Goal: Task Accomplishment & Management: Complete application form

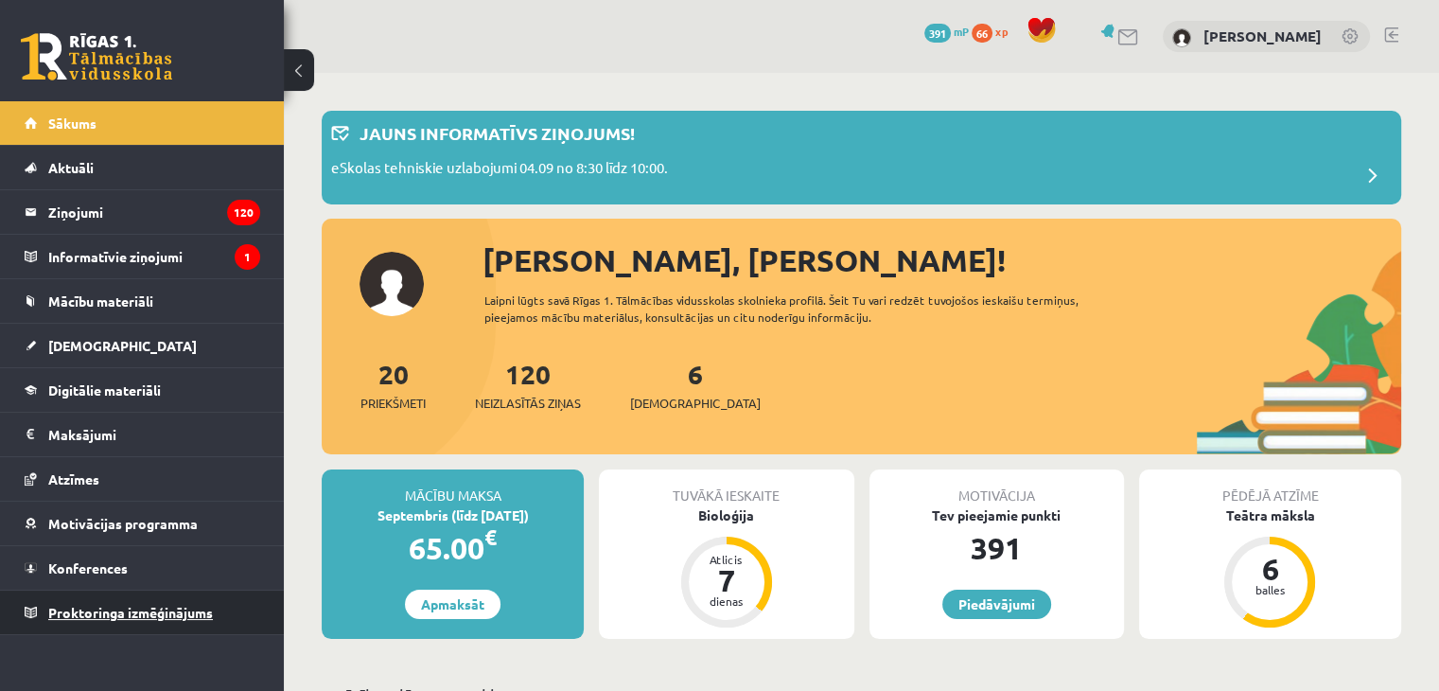
click at [197, 609] on span "Proktoringa izmēģinājums" at bounding box center [130, 612] width 165 height 17
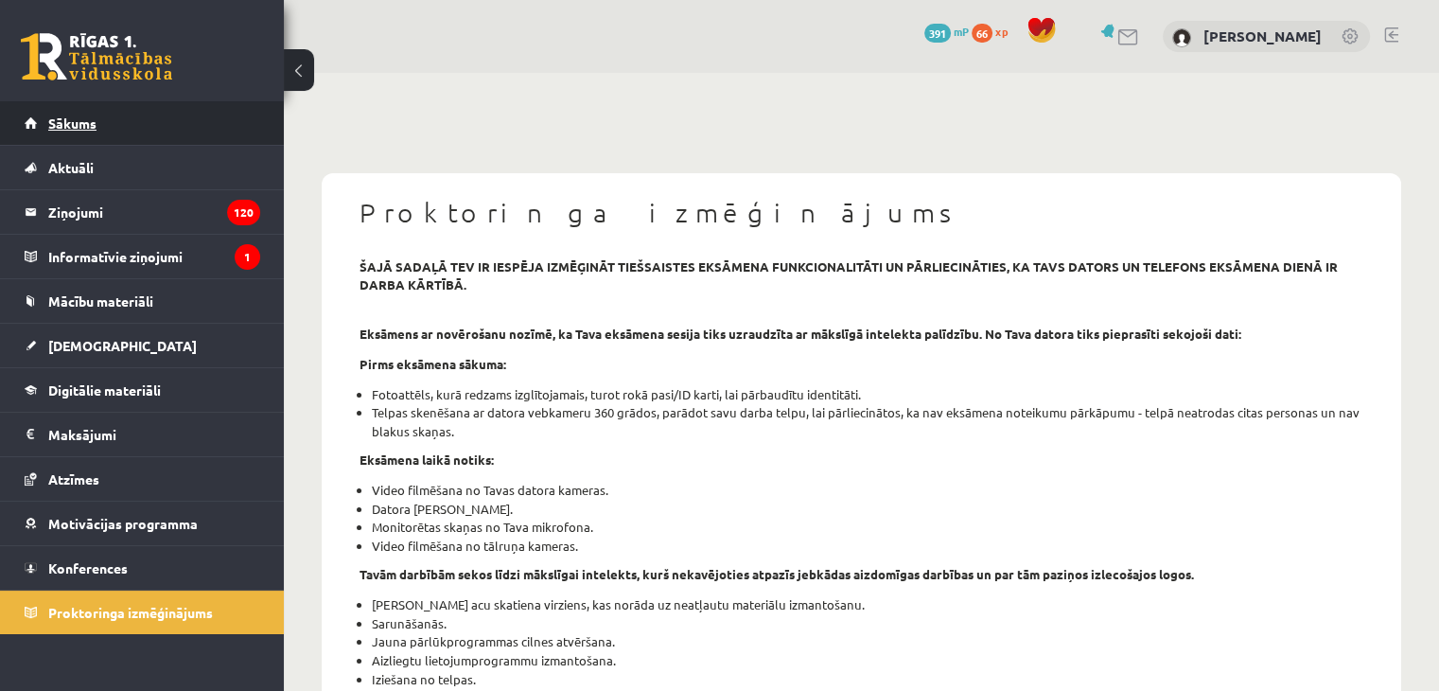
click at [179, 105] on link "Sākums" at bounding box center [143, 123] width 236 height 44
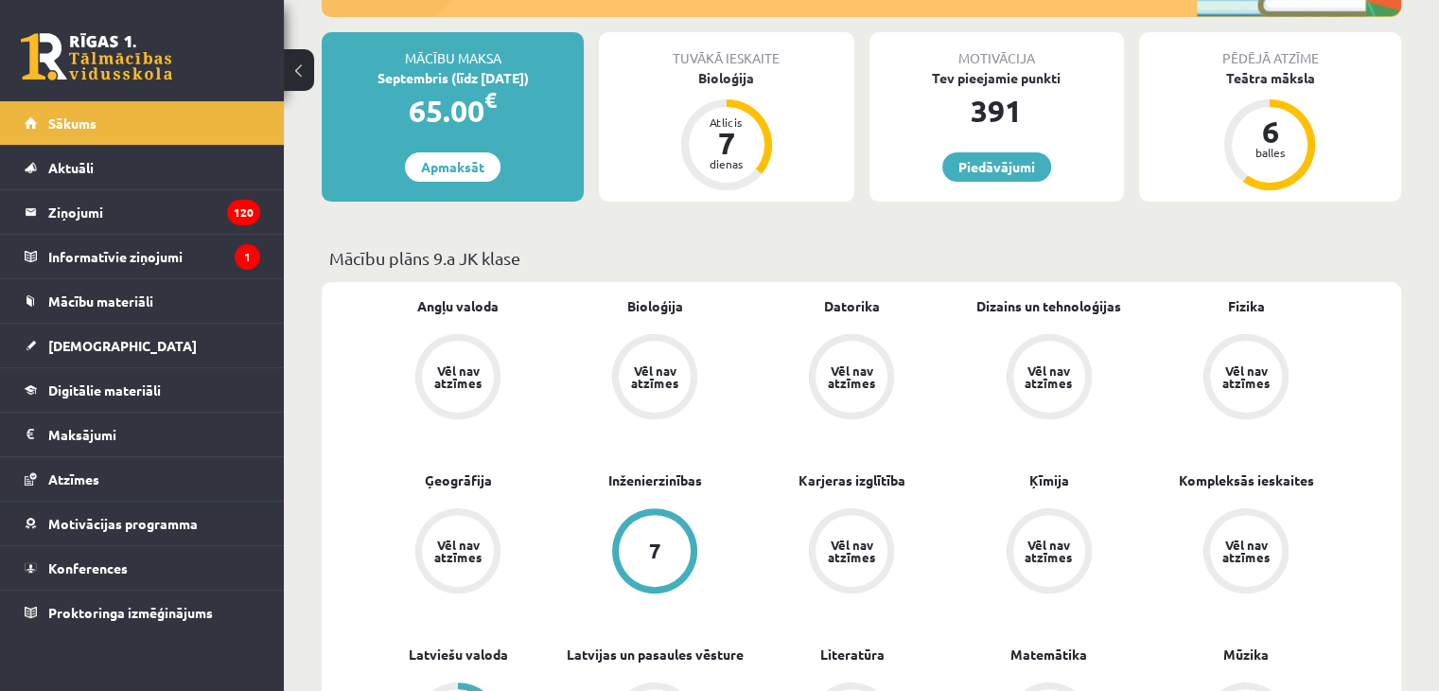
scroll to position [284, 0]
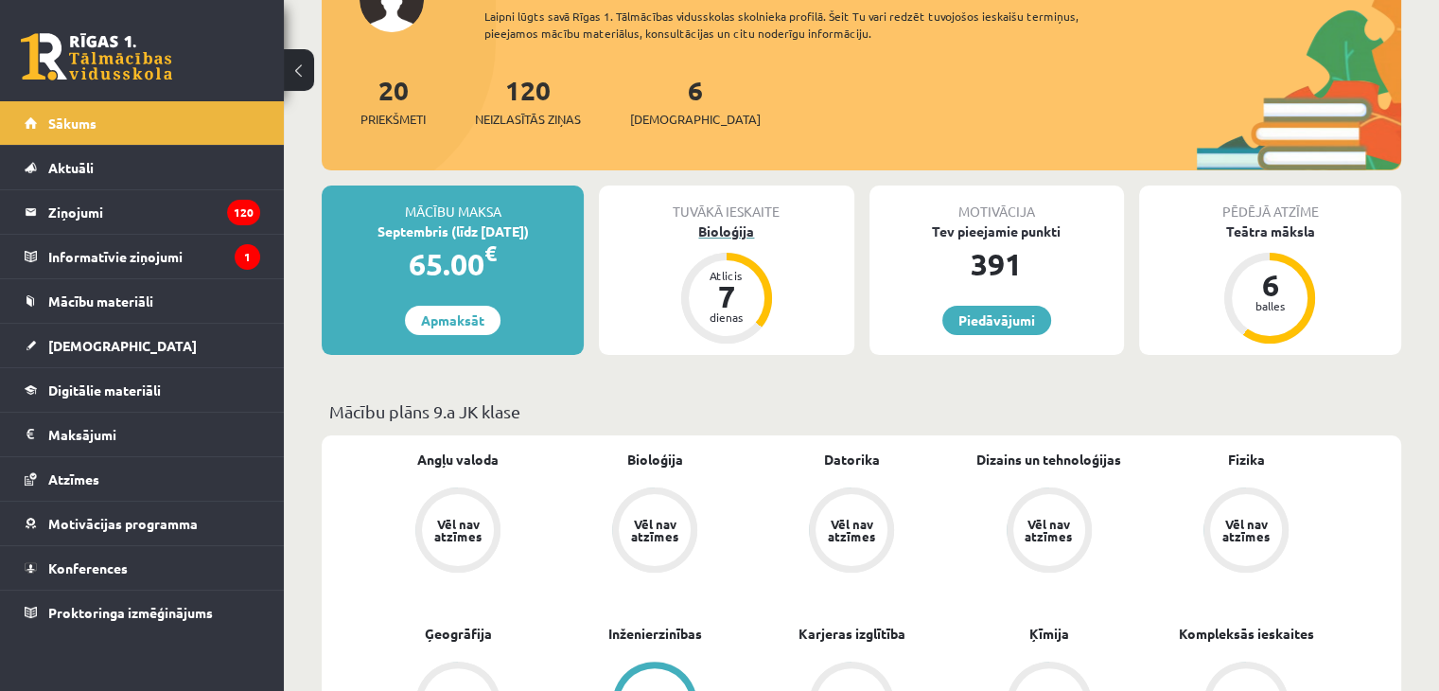
click at [734, 232] on div "Bioloģija" at bounding box center [726, 231] width 255 height 20
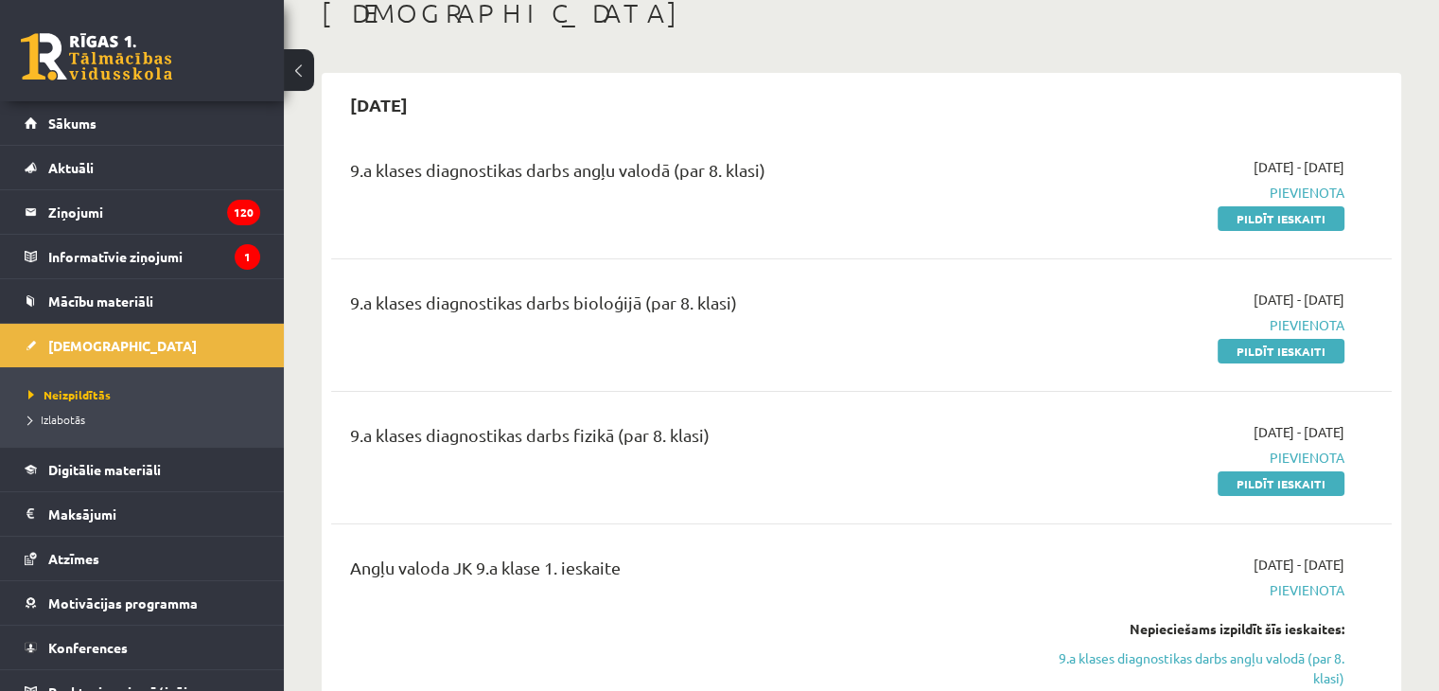
scroll to position [189, 0]
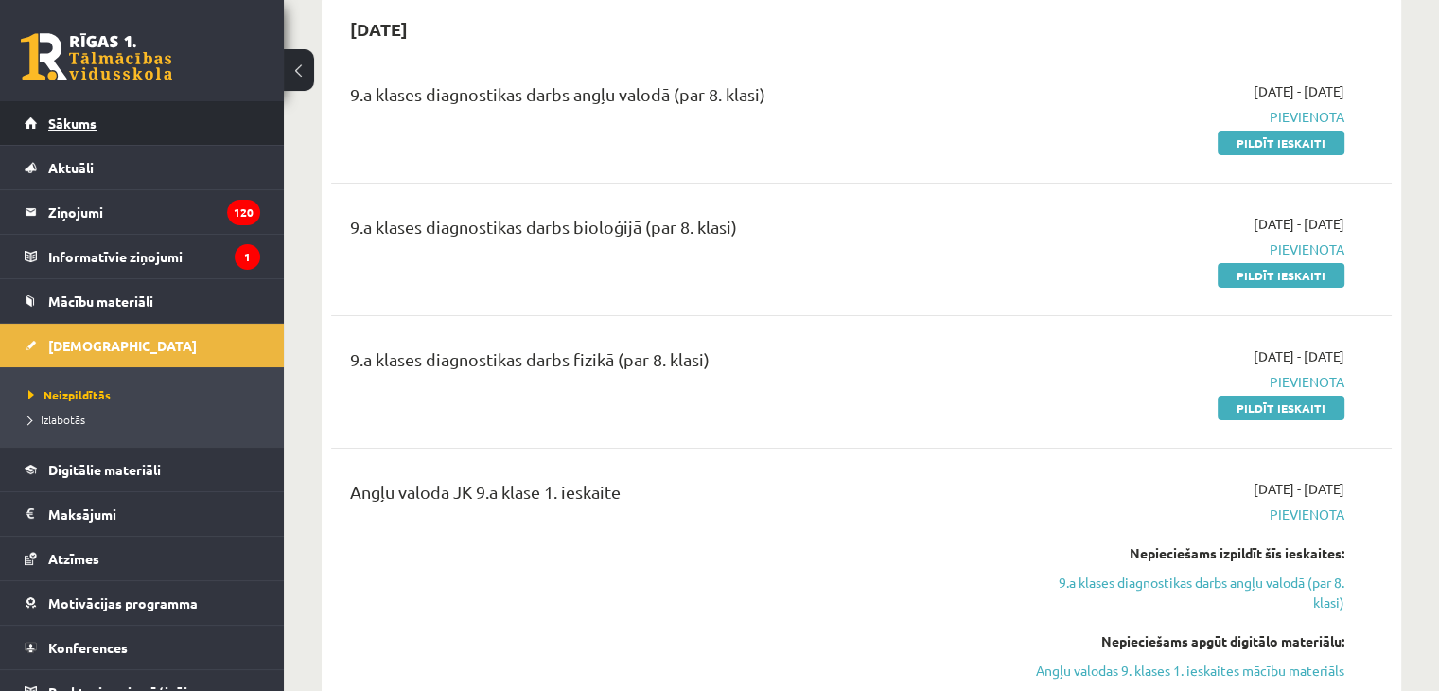
click at [140, 107] on link "Sākums" at bounding box center [143, 123] width 236 height 44
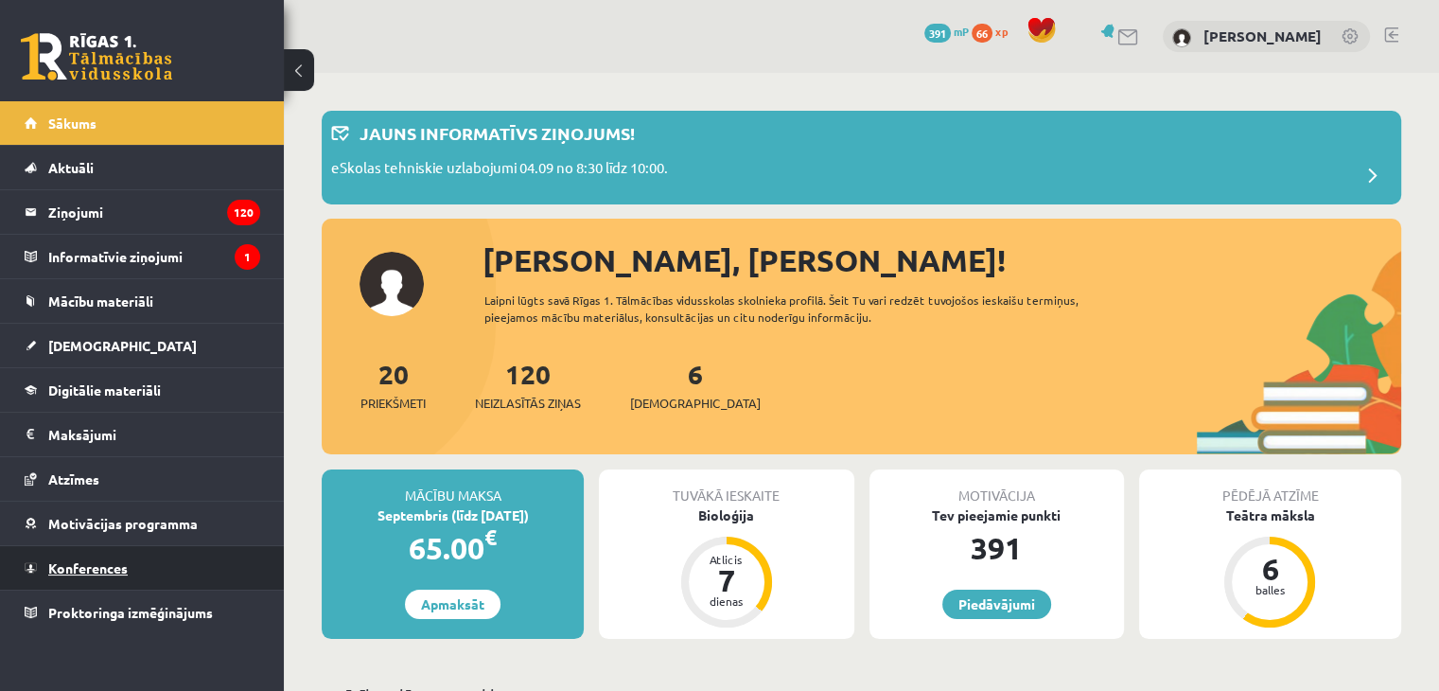
click at [176, 555] on link "Konferences" at bounding box center [143, 568] width 236 height 44
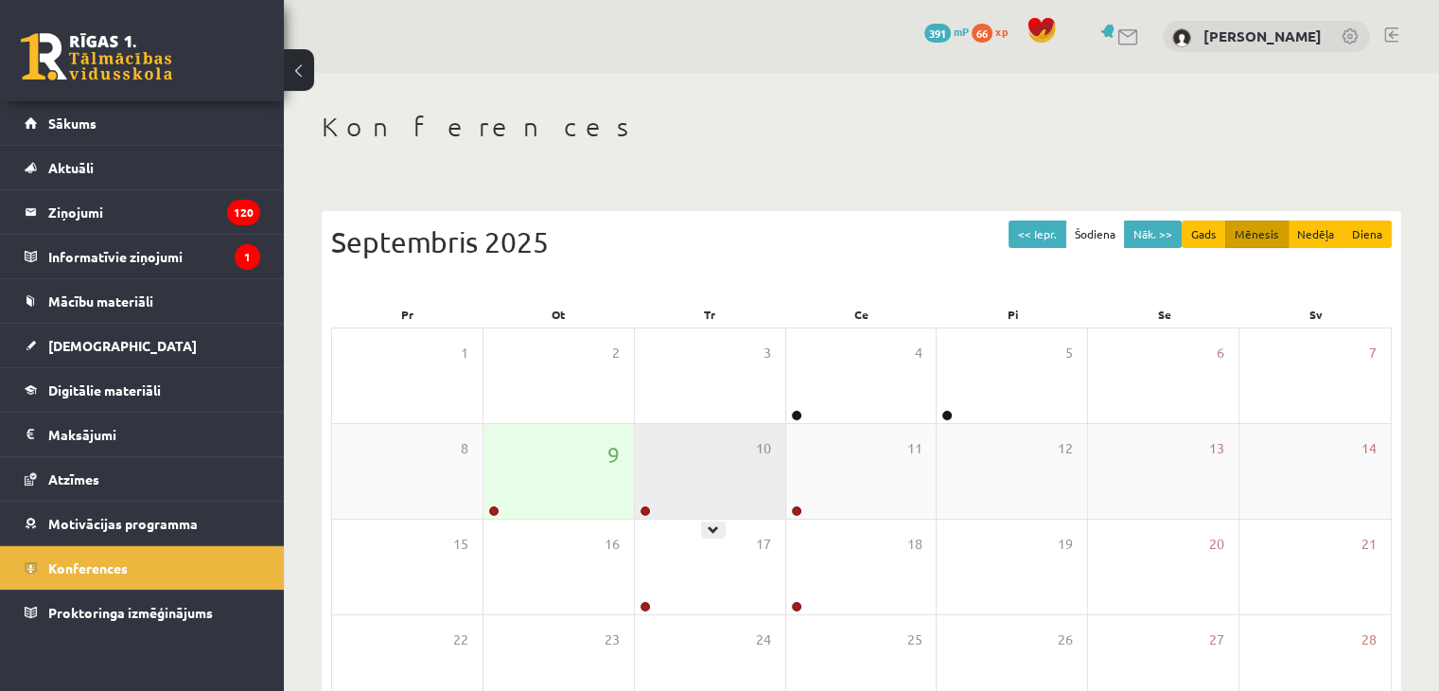
click at [686, 449] on div "10" at bounding box center [710, 471] width 150 height 95
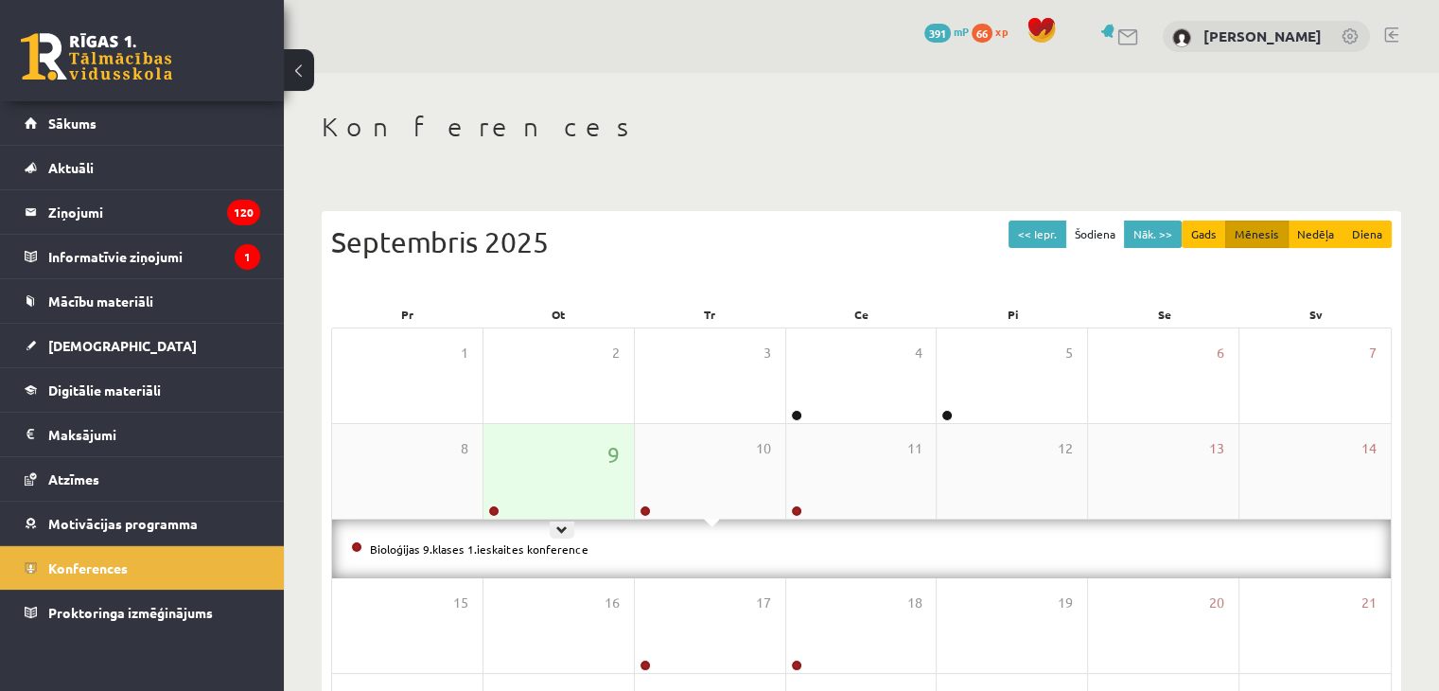
click at [625, 498] on div "9" at bounding box center [559, 471] width 150 height 95
click at [597, 471] on div "9" at bounding box center [559, 471] width 150 height 95
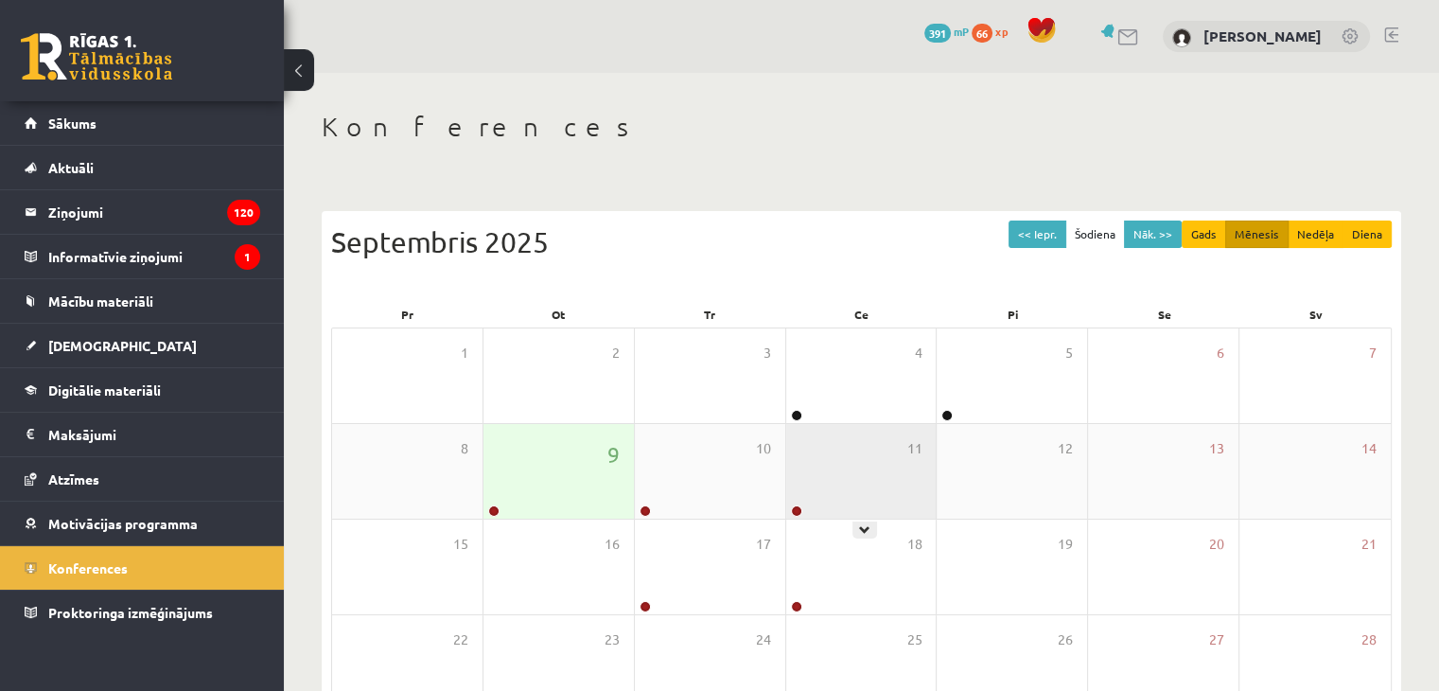
click at [849, 456] on div "11" at bounding box center [861, 471] width 150 height 95
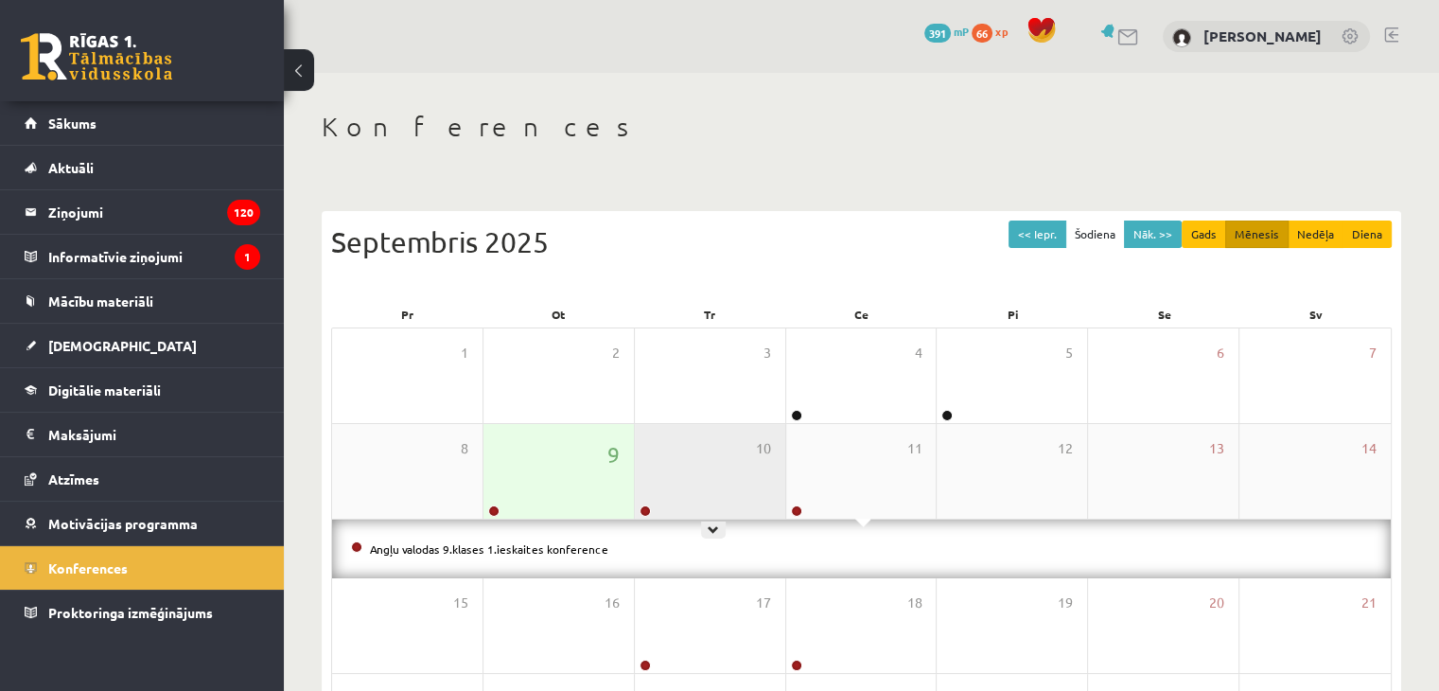
click at [742, 465] on div "10" at bounding box center [710, 471] width 150 height 95
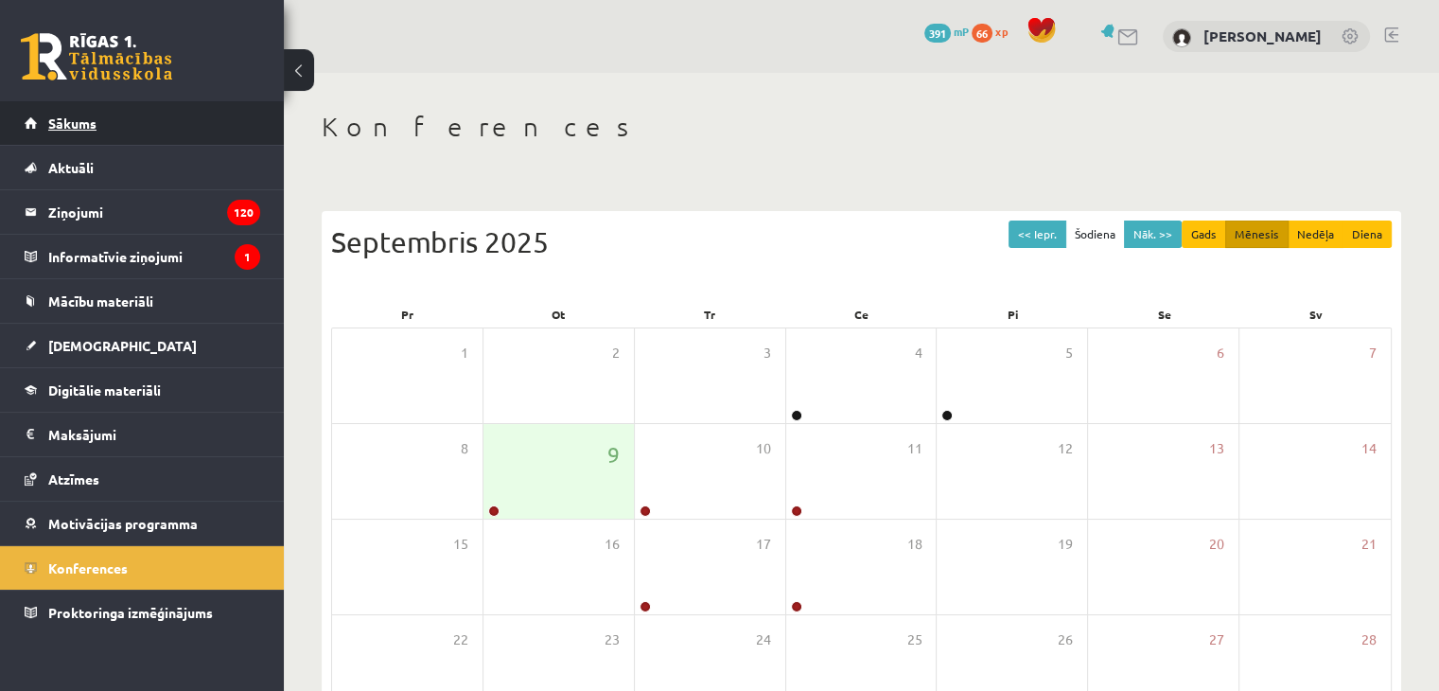
click at [141, 129] on link "Sākums" at bounding box center [143, 123] width 236 height 44
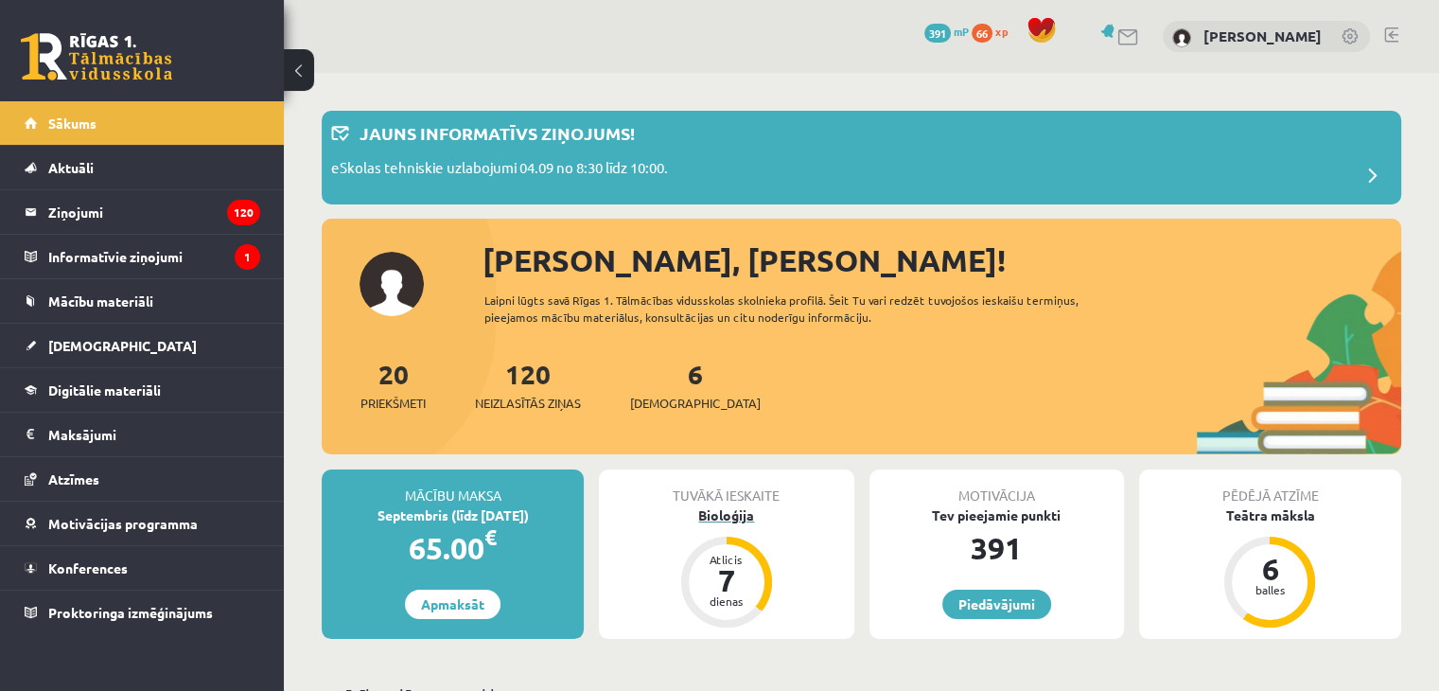
click at [719, 517] on div "Bioloģija" at bounding box center [726, 515] width 255 height 20
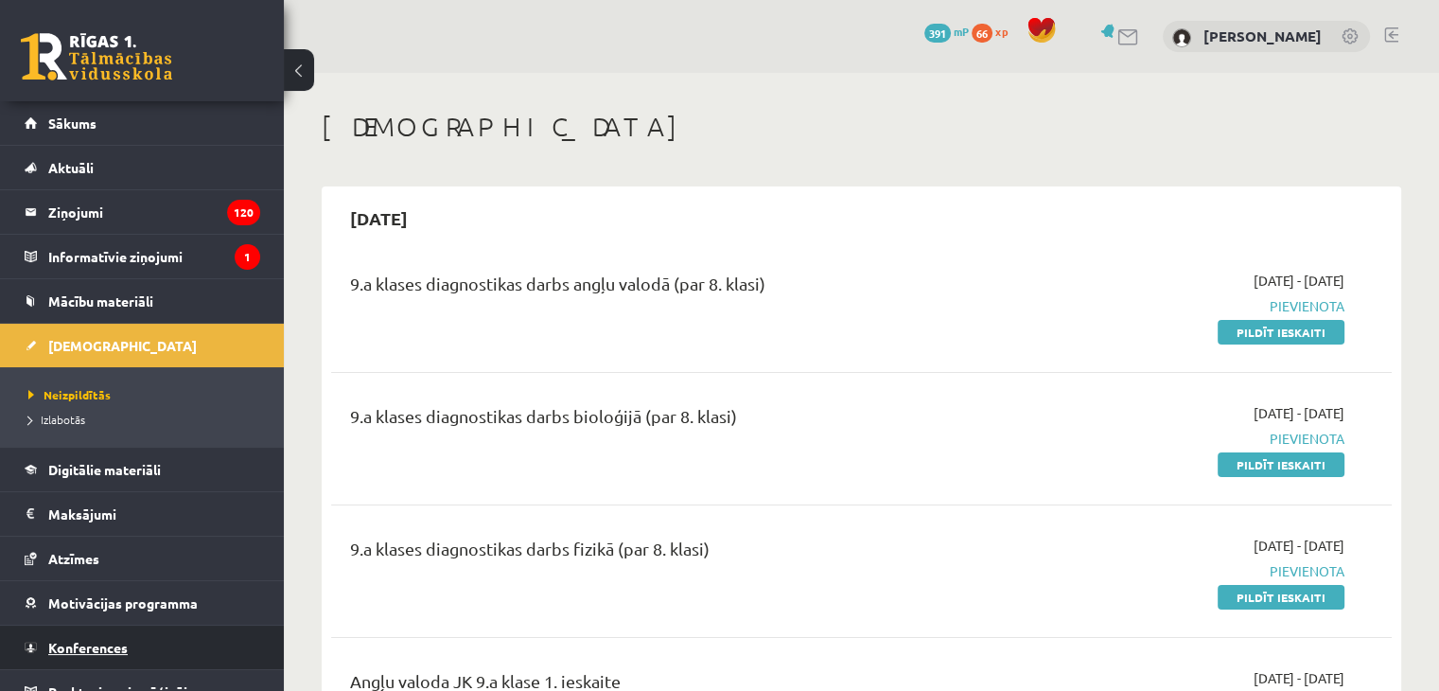
click at [107, 641] on span "Konferences" at bounding box center [87, 647] width 79 height 17
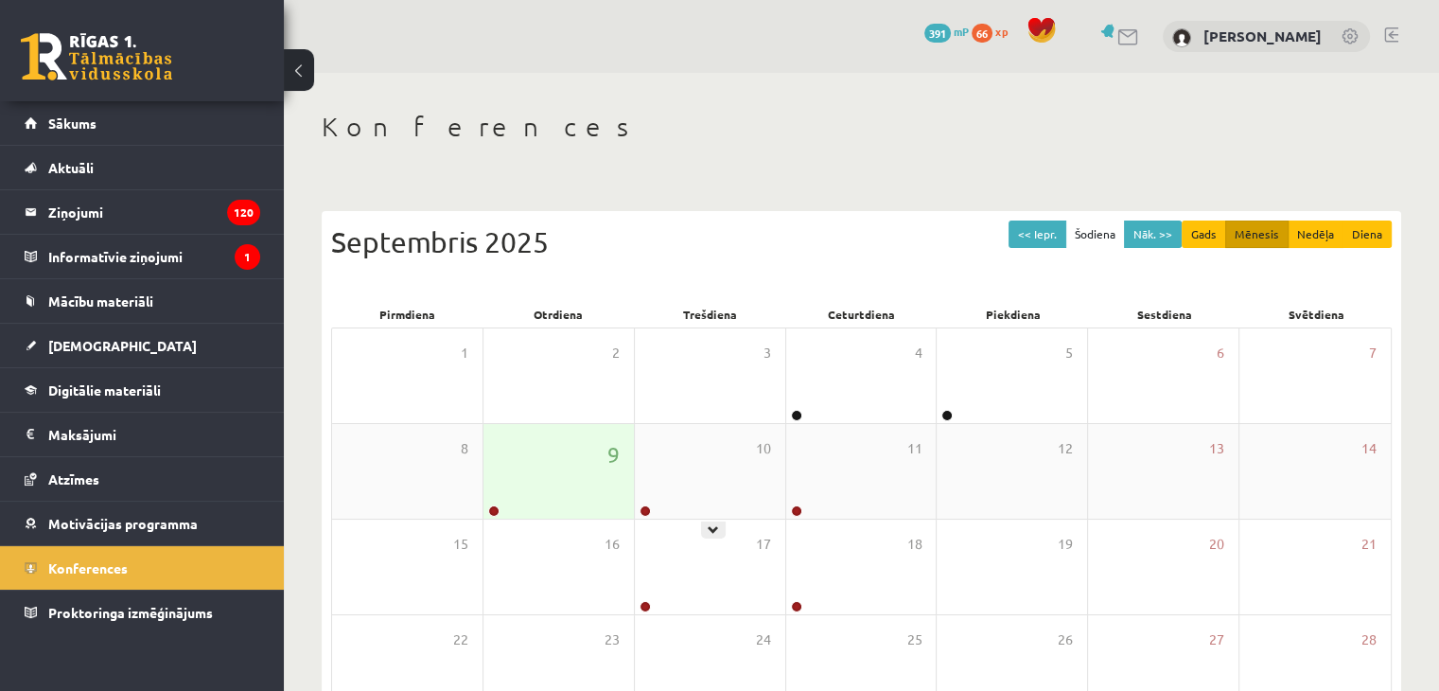
click at [558, 475] on div "9" at bounding box center [559, 471] width 150 height 95
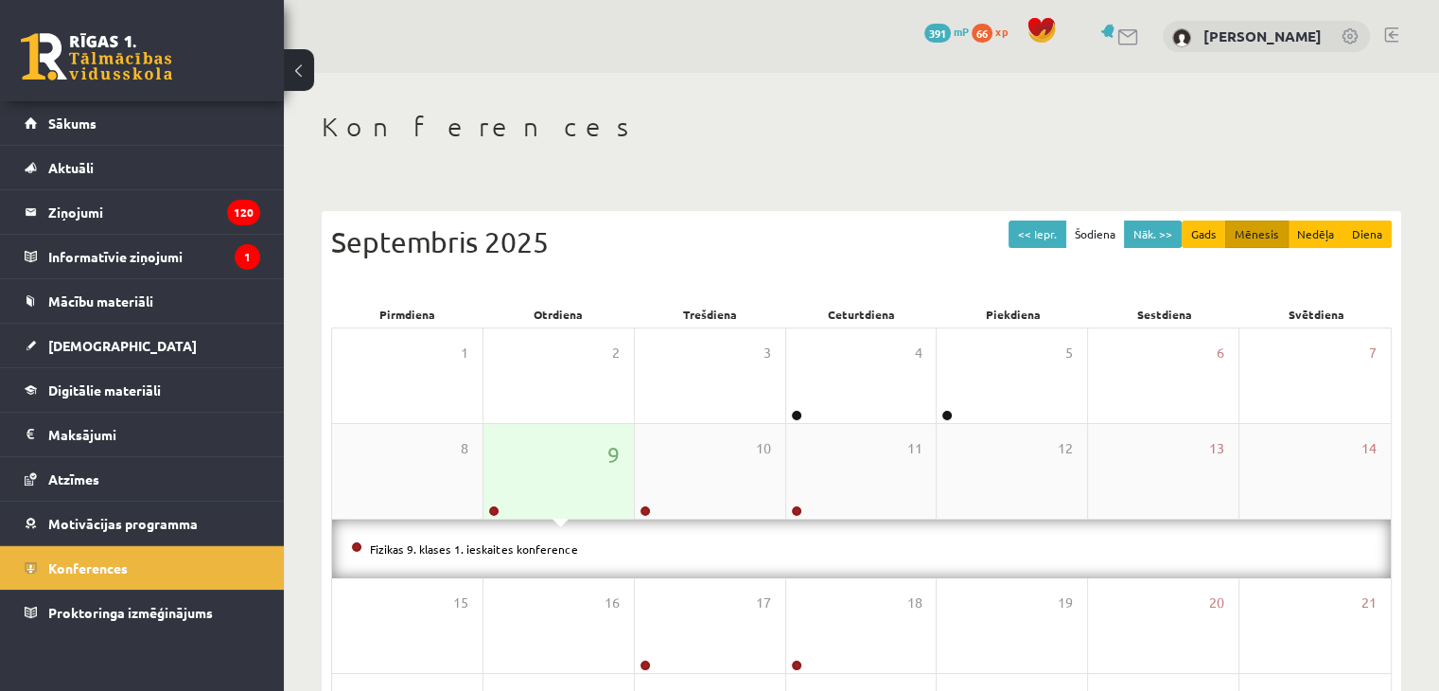
click at [555, 477] on div "9" at bounding box center [559, 471] width 150 height 95
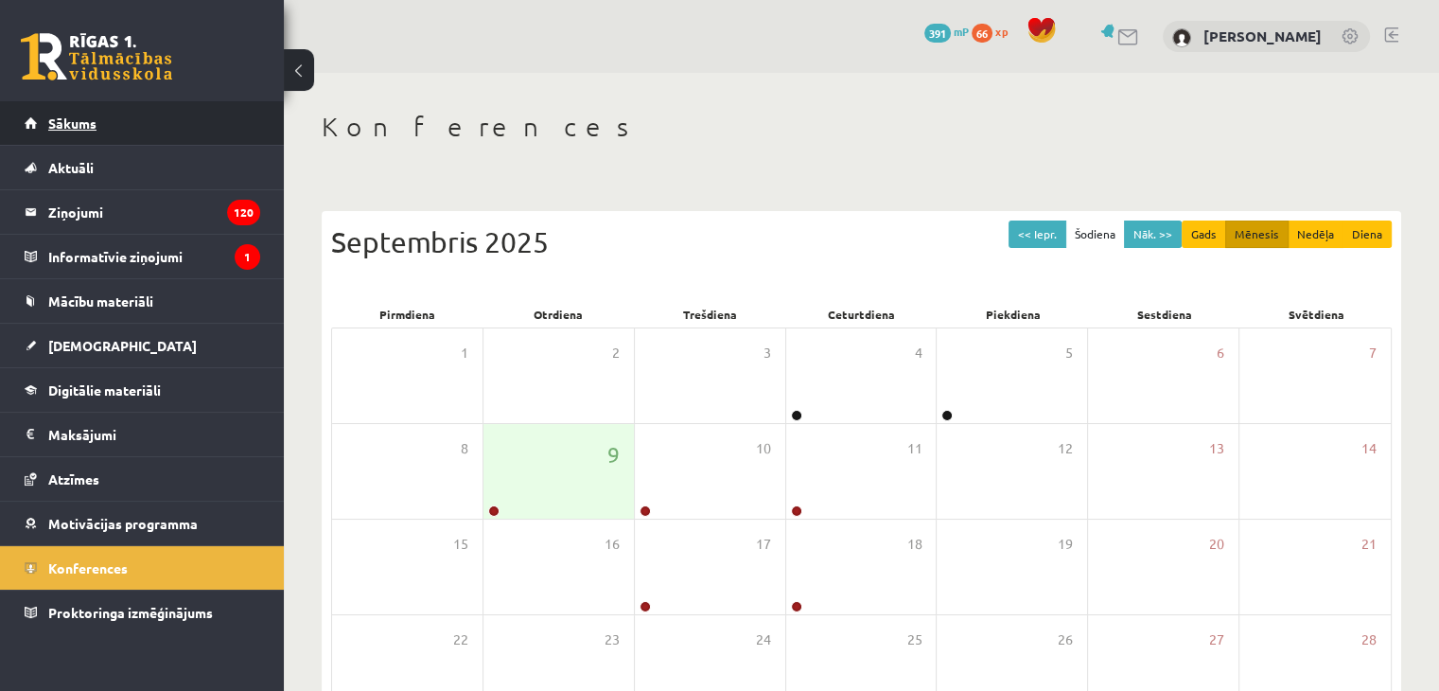
click at [151, 123] on link "Sākums" at bounding box center [143, 123] width 236 height 44
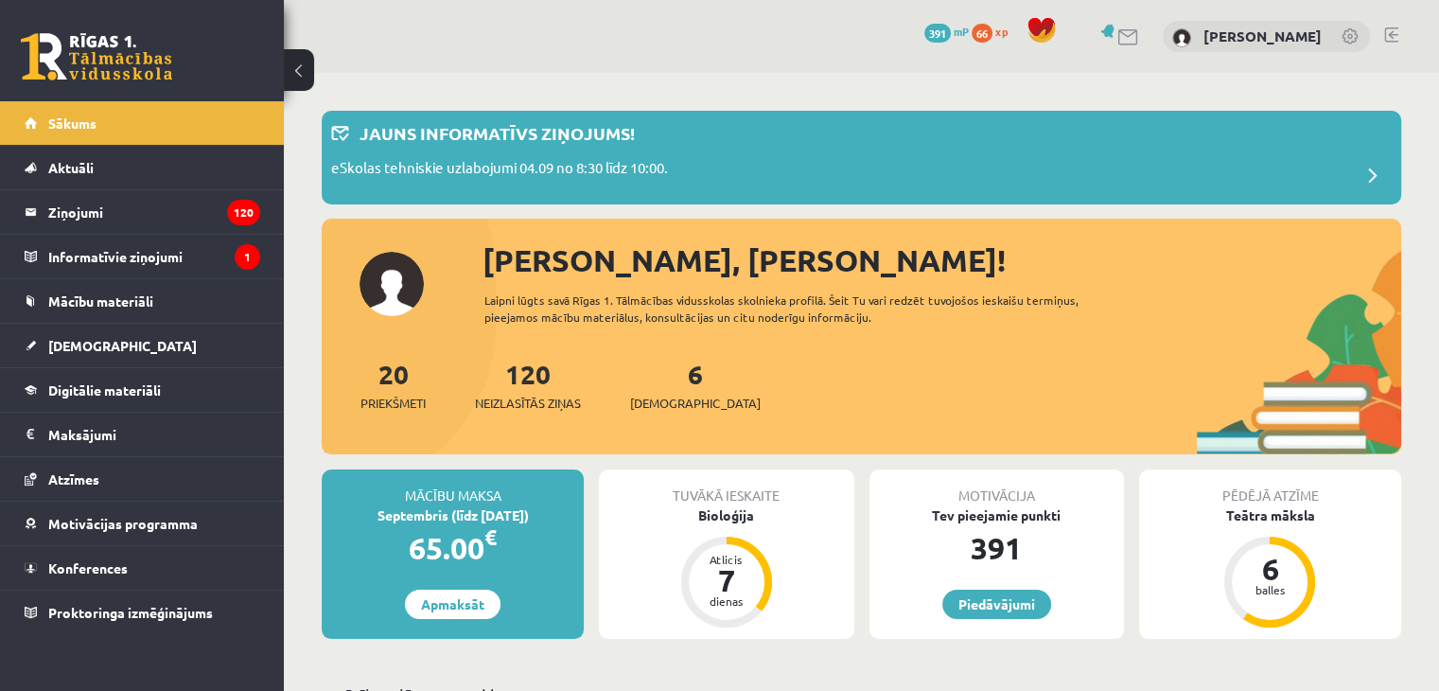
click at [709, 500] on div "Tuvākā ieskaite" at bounding box center [726, 487] width 255 height 36
click at [709, 512] on div "Bioloģija" at bounding box center [726, 515] width 255 height 20
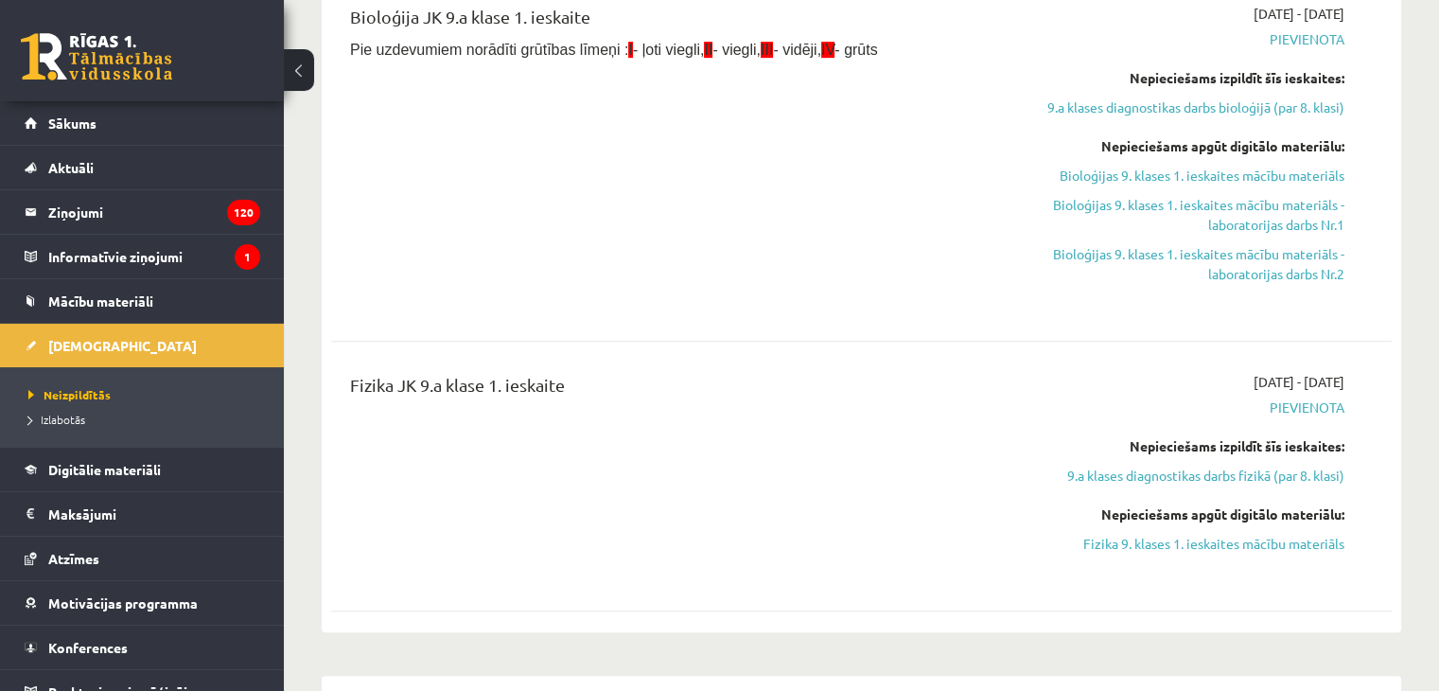
scroll to position [946, 0]
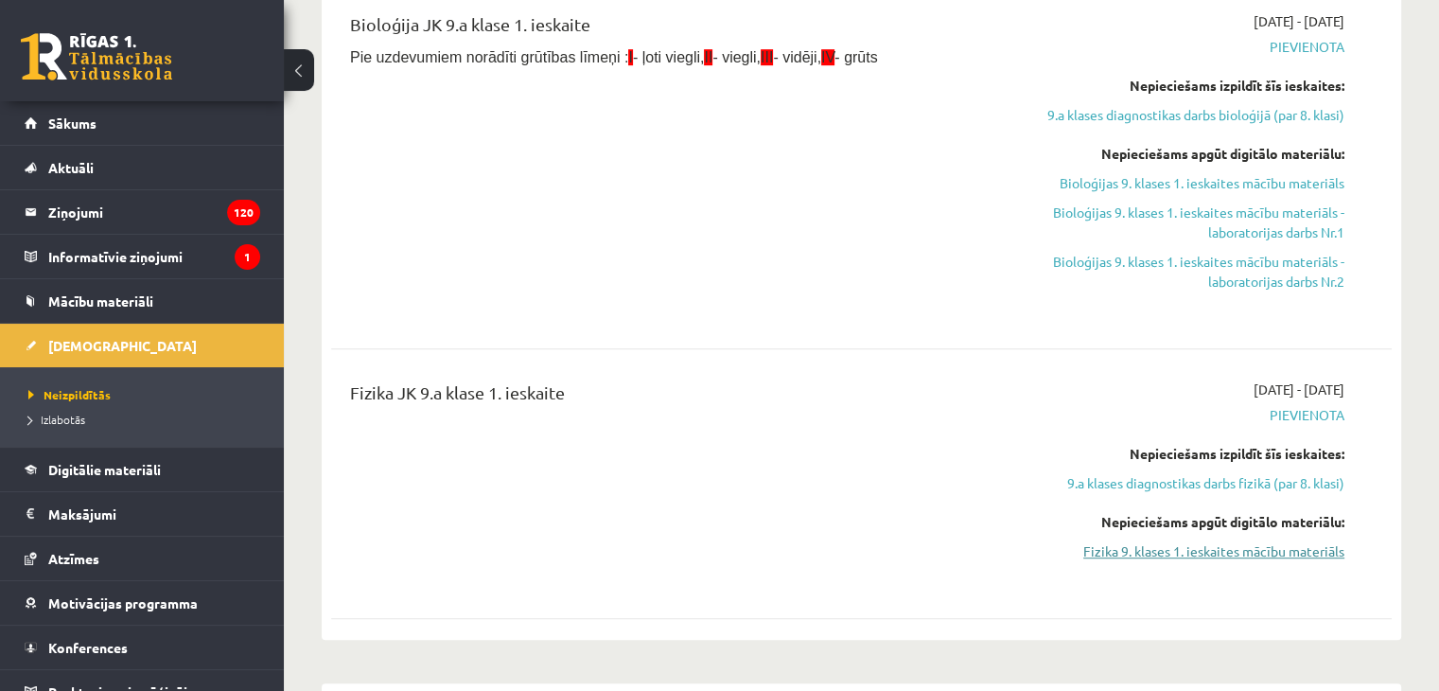
click at [1220, 554] on link "Fizika 9. klases 1. ieskaites mācību materiāls" at bounding box center [1189, 551] width 312 height 20
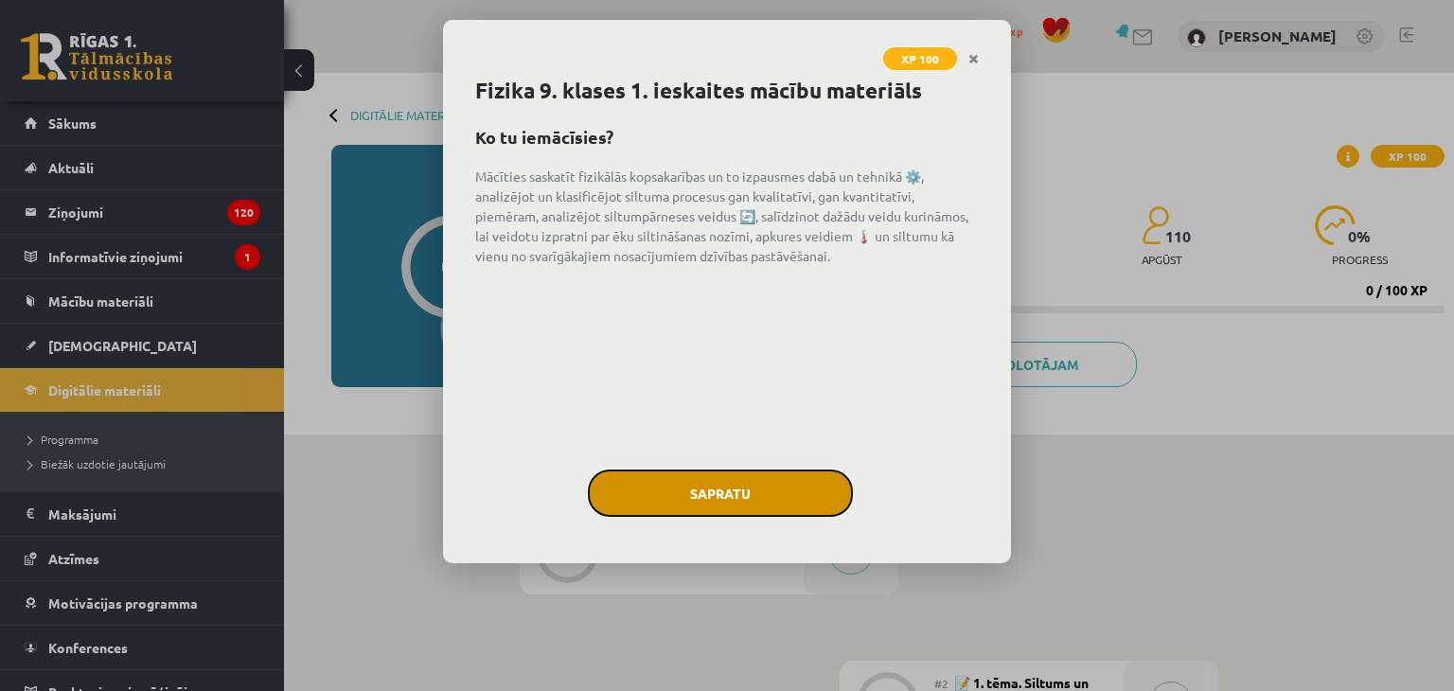
click at [799, 508] on button "Sapratu" at bounding box center [720, 492] width 265 height 47
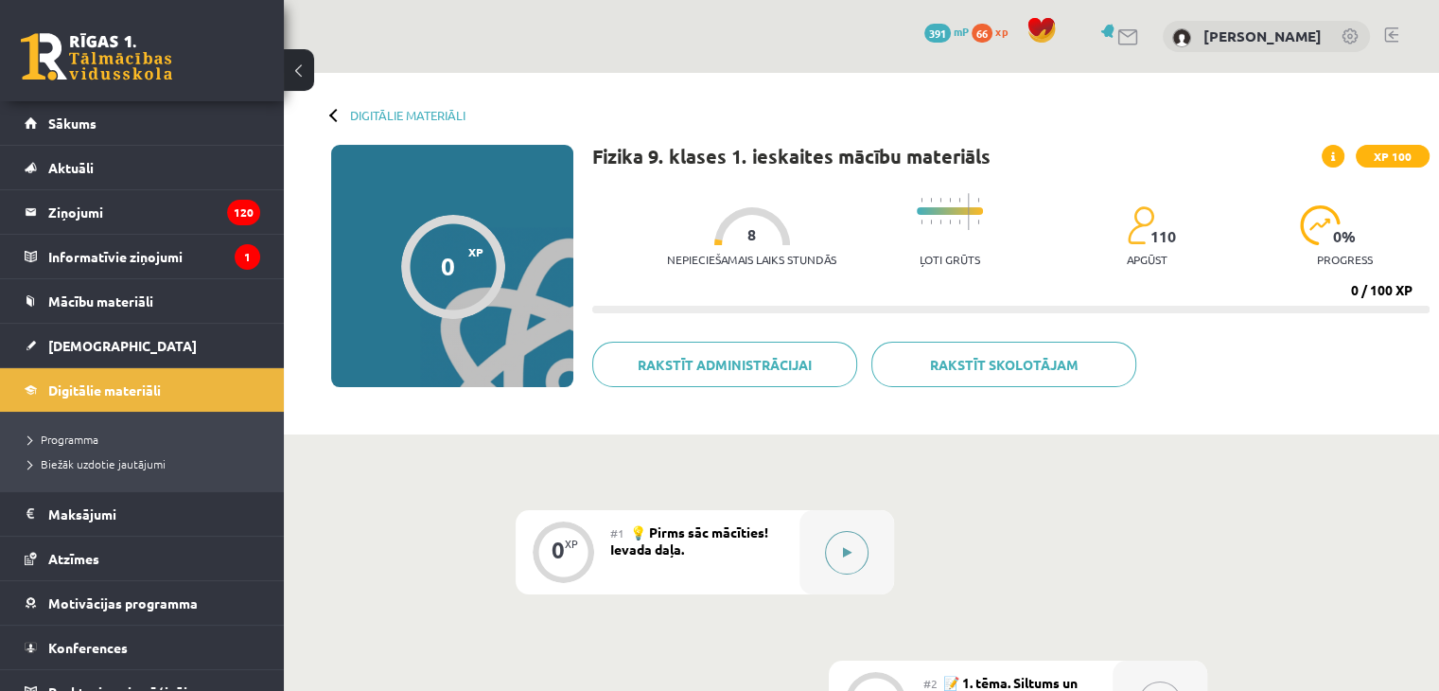
click at [839, 538] on button at bounding box center [847, 553] width 44 height 44
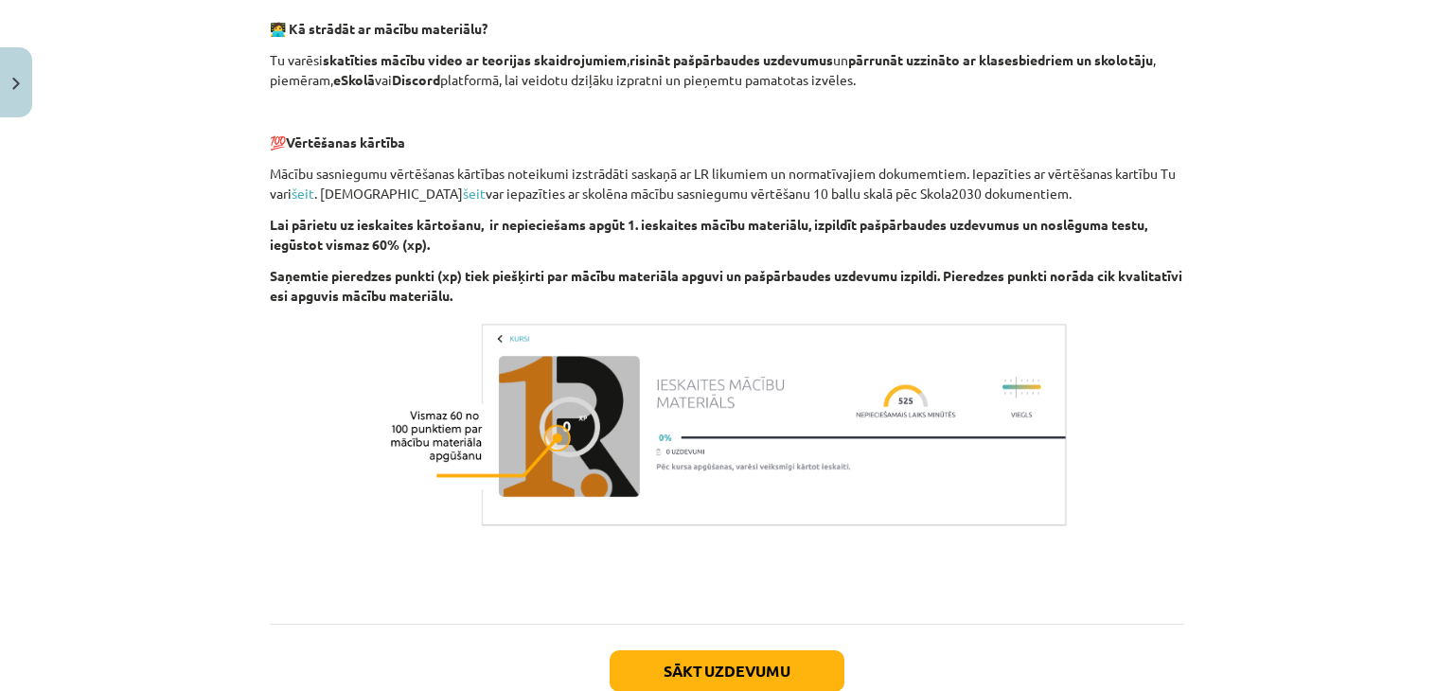
scroll to position [1230, 0]
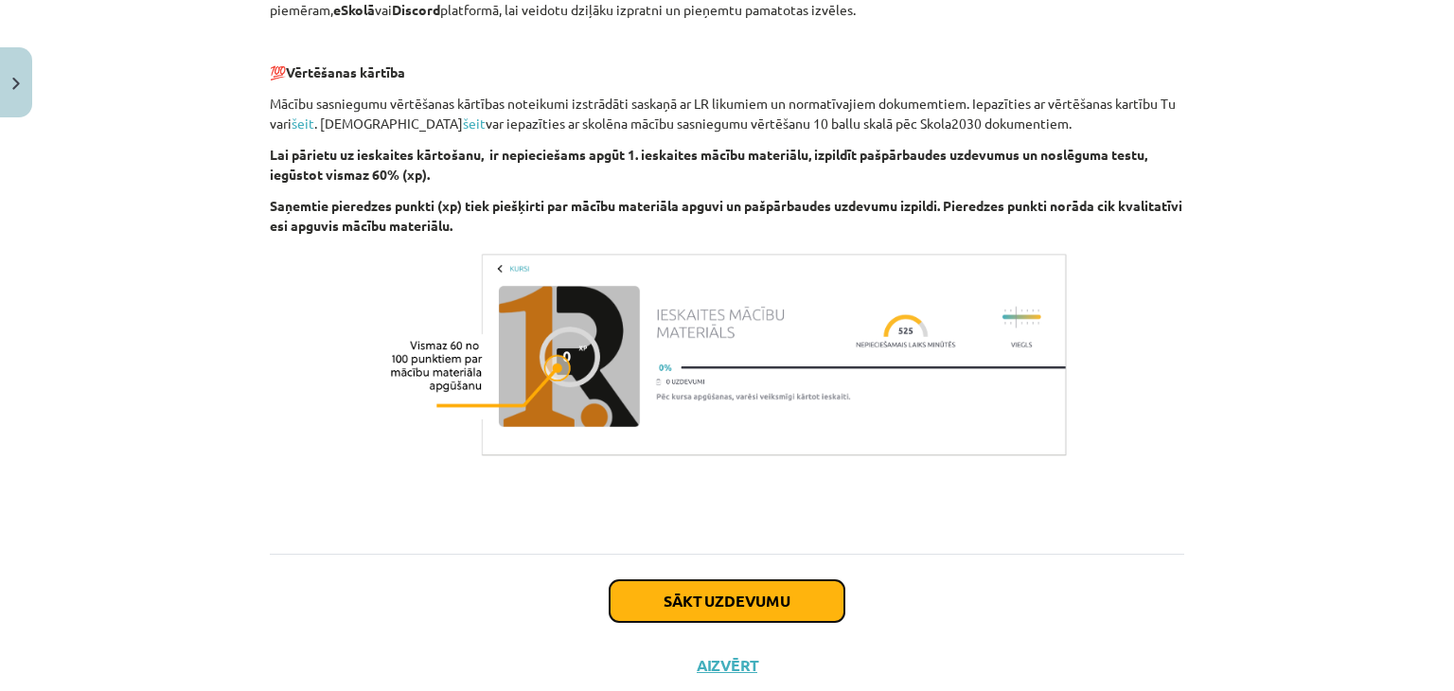
click at [743, 601] on button "Sākt uzdevumu" at bounding box center [726, 601] width 235 height 42
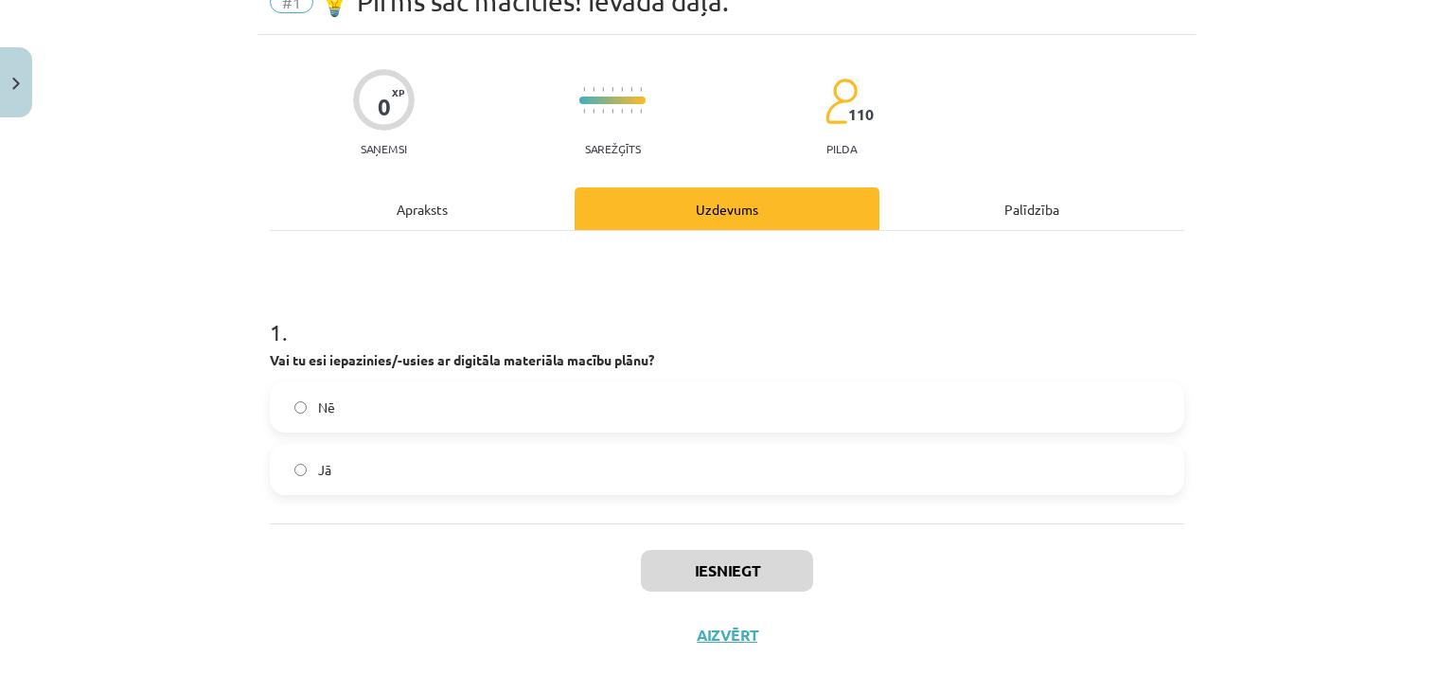
scroll to position [114, 0]
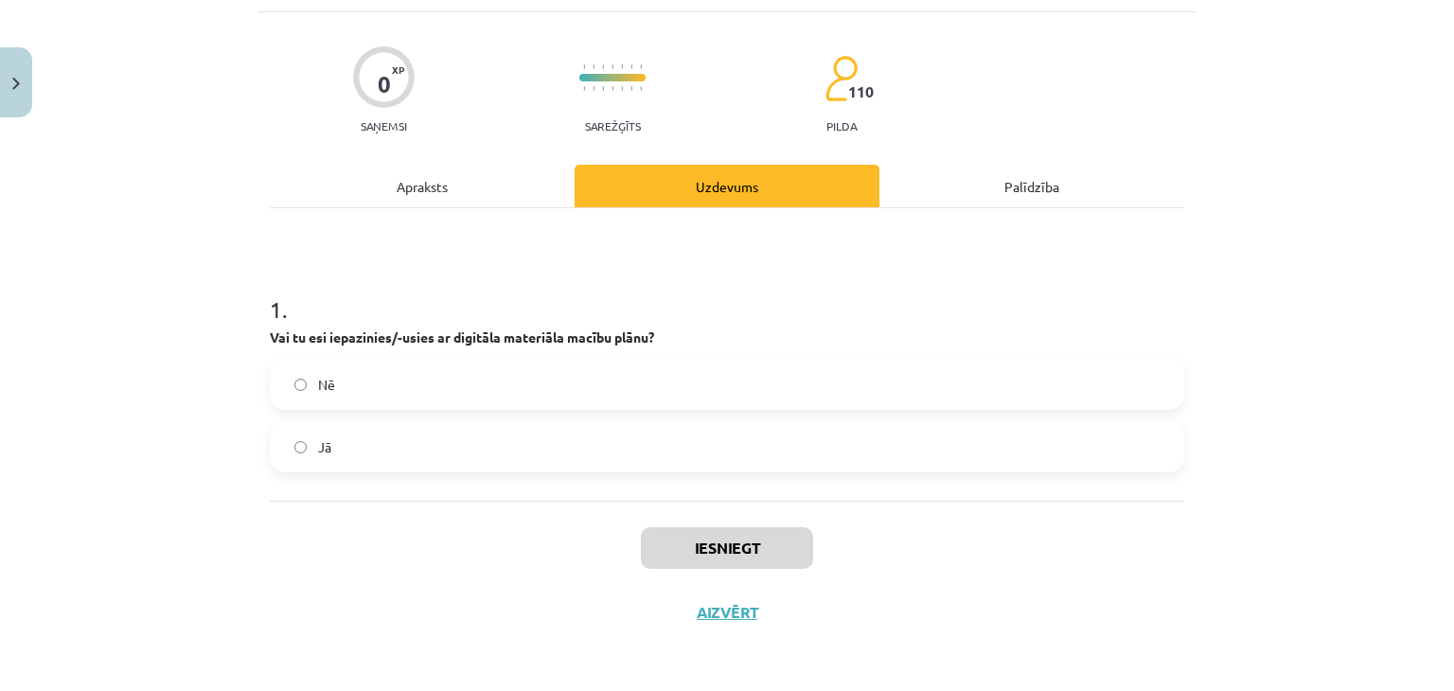
click at [433, 444] on label "Jā" at bounding box center [727, 446] width 910 height 47
click at [666, 538] on button "Iesniegt" at bounding box center [727, 548] width 172 height 42
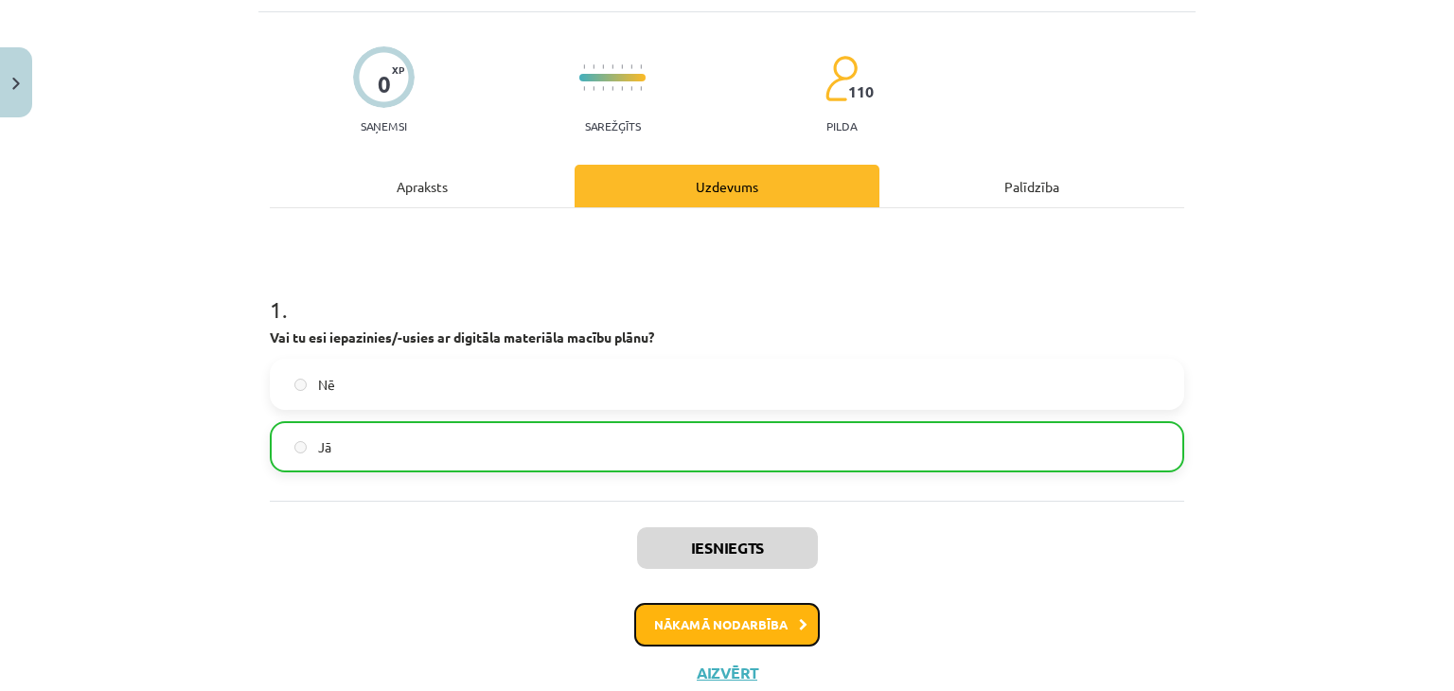
click at [696, 622] on button "Nākamā nodarbība" at bounding box center [726, 625] width 185 height 44
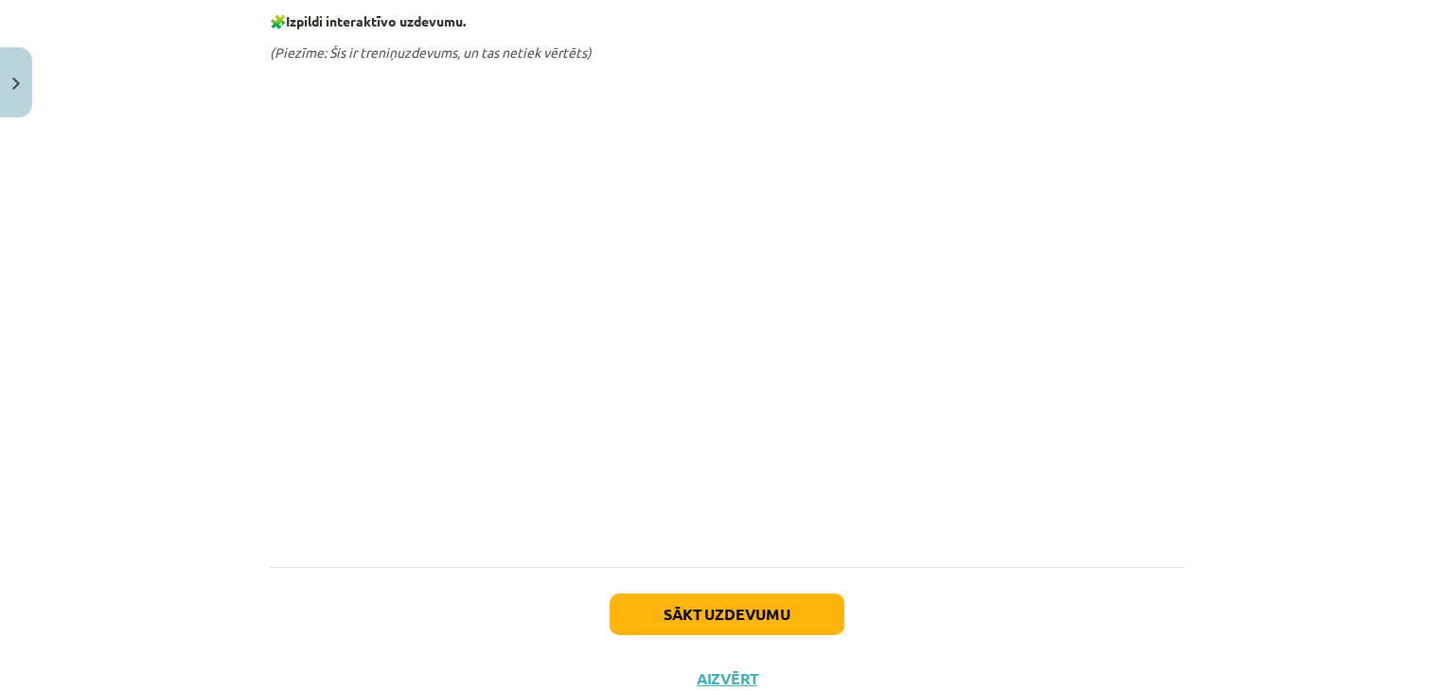
scroll to position [994, 0]
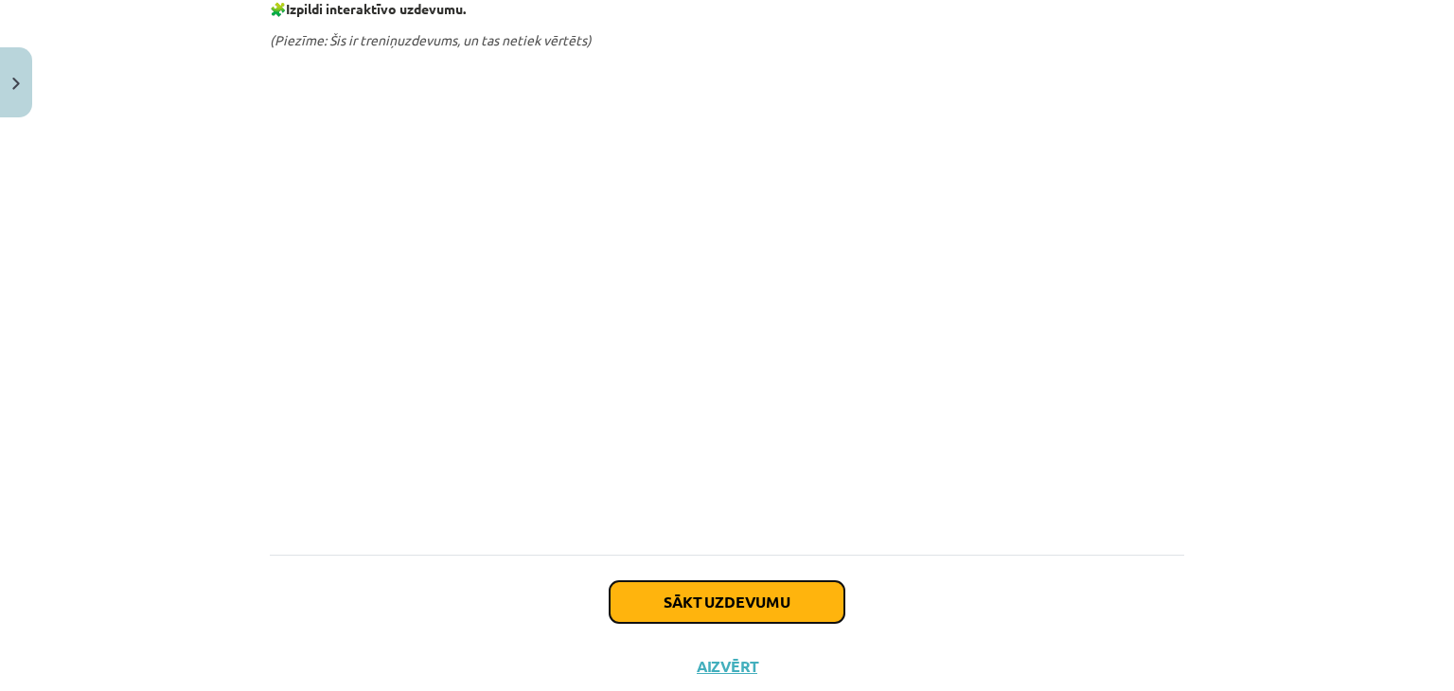
click at [641, 592] on button "Sākt uzdevumu" at bounding box center [726, 602] width 235 height 42
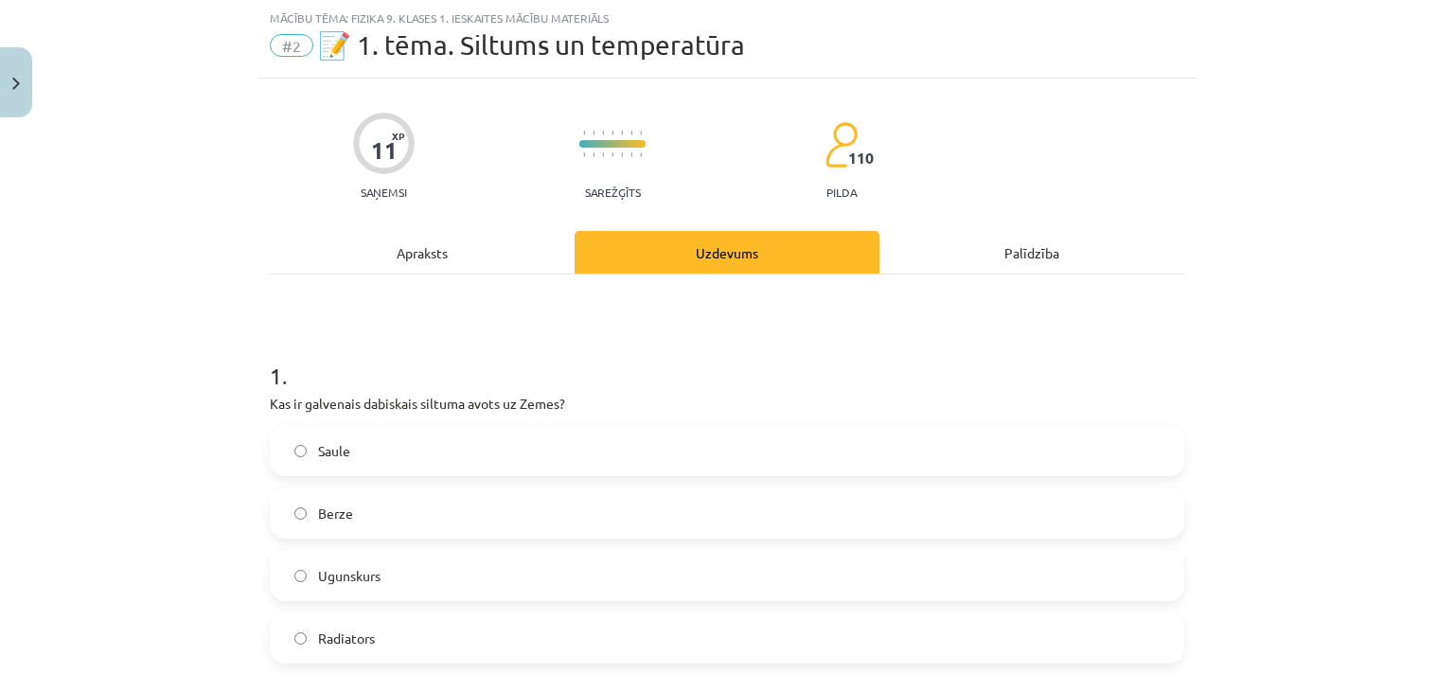
scroll to position [142, 0]
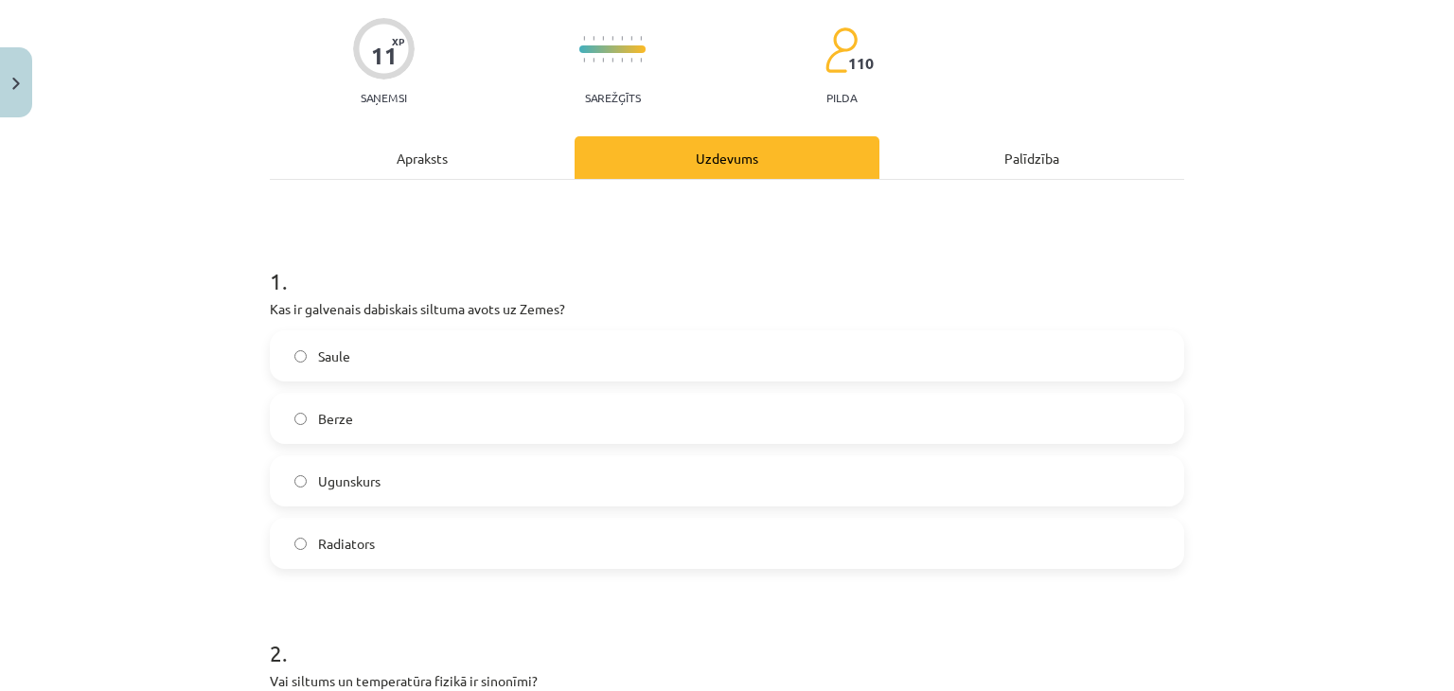
click at [318, 363] on span "Saule" at bounding box center [334, 356] width 32 height 20
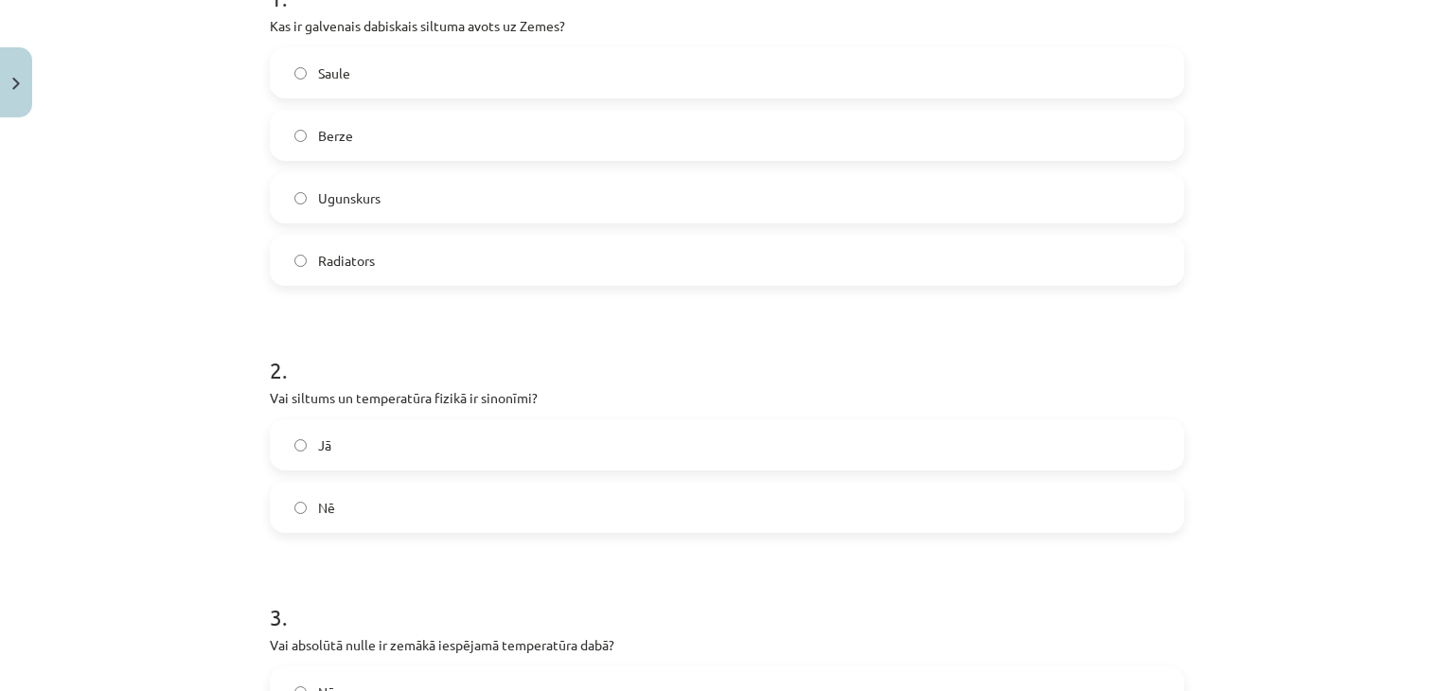
scroll to position [426, 0]
drag, startPoint x: 265, startPoint y: 395, endPoint x: 485, endPoint y: 502, distance: 244.2
click at [485, 502] on div "2 . Vai siltums un temperatūra fizikā ir sinonīmi? Jā Nē" at bounding box center [727, 427] width 914 height 209
copy div "Vai siltums un temperatūra fizikā ir sinonīmi? Jā Nē"
click at [96, 364] on div "Mācību tēma: Fizika 9. klases 1. ieskaites mācību materiāls #2 📝 1. tēma. Siltu…" at bounding box center [727, 345] width 1454 height 691
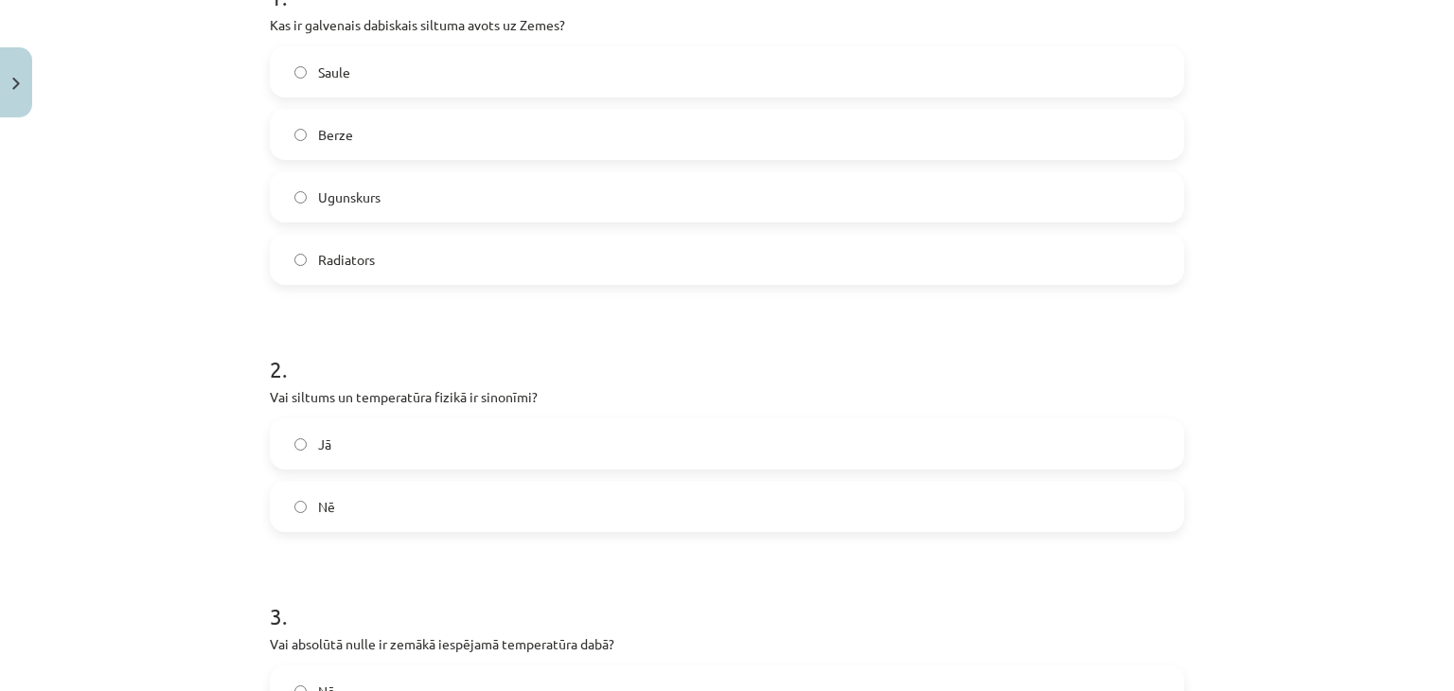
click at [341, 506] on label "Nē" at bounding box center [727, 506] width 910 height 47
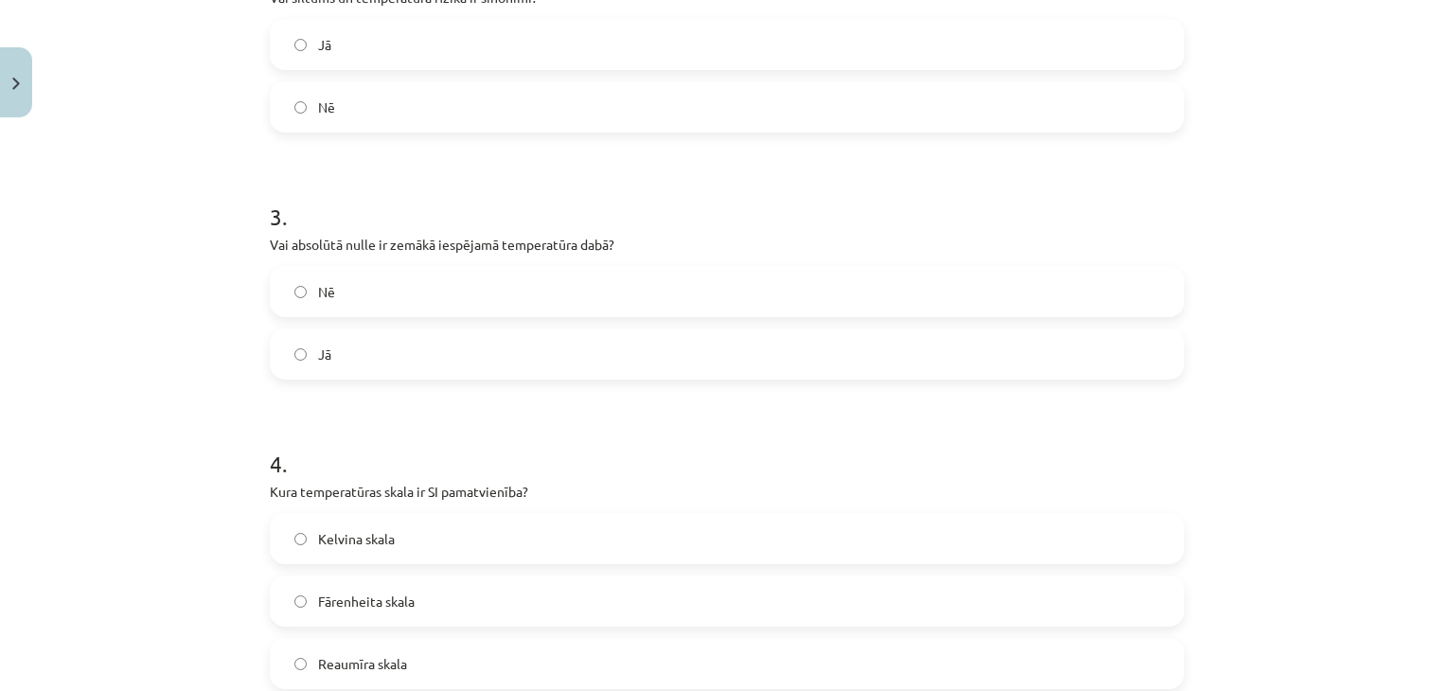
scroll to position [899, 0]
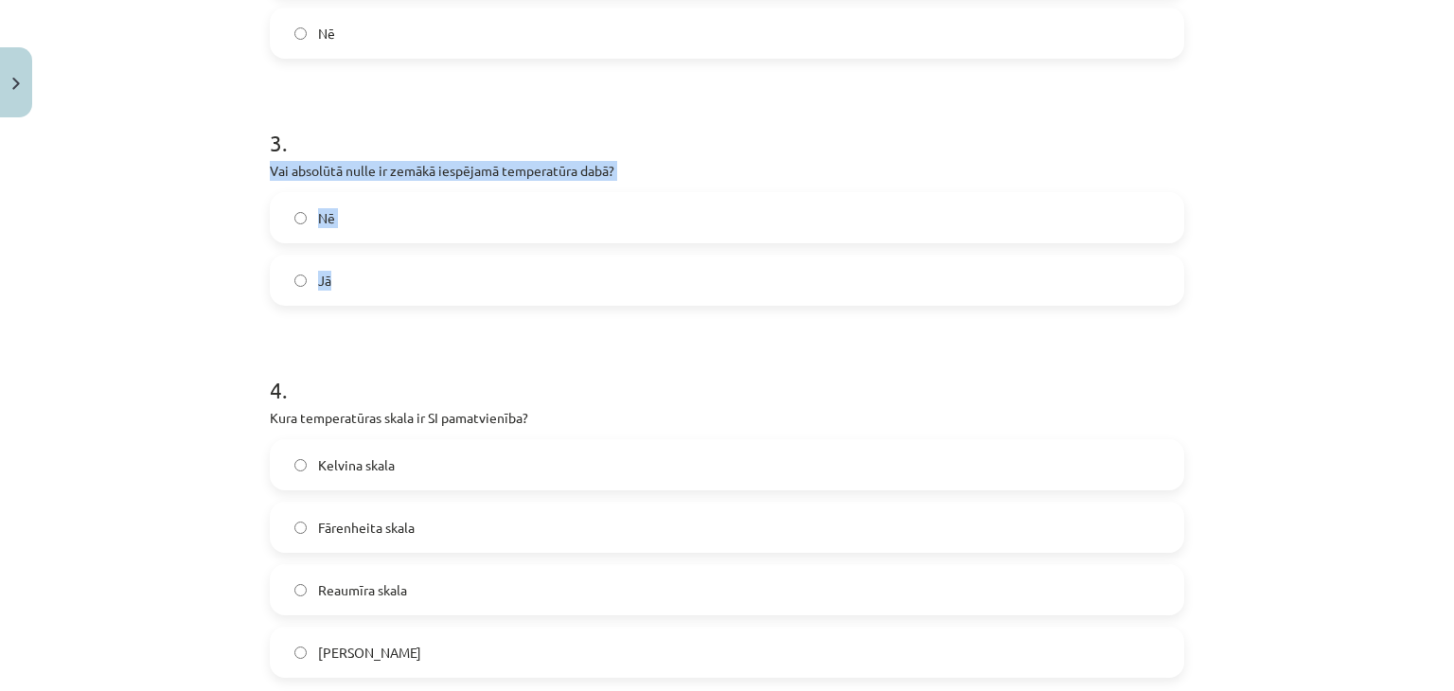
drag, startPoint x: 264, startPoint y: 171, endPoint x: 344, endPoint y: 281, distance: 136.1
click at [344, 281] on div "3 . Vai absolūtā nulle ir zemākā iespējamā temperatūra dabā? Nē Jā" at bounding box center [727, 201] width 914 height 209
copy div "Vai absolūtā nulle ir zemākā iespējamā temperatūra dabā? Nē Jā"
click at [224, 222] on div "Mācību tēma: Fizika 9. klases 1. ieskaites mācību materiāls #2 📝 1. tēma. Siltu…" at bounding box center [727, 345] width 1454 height 691
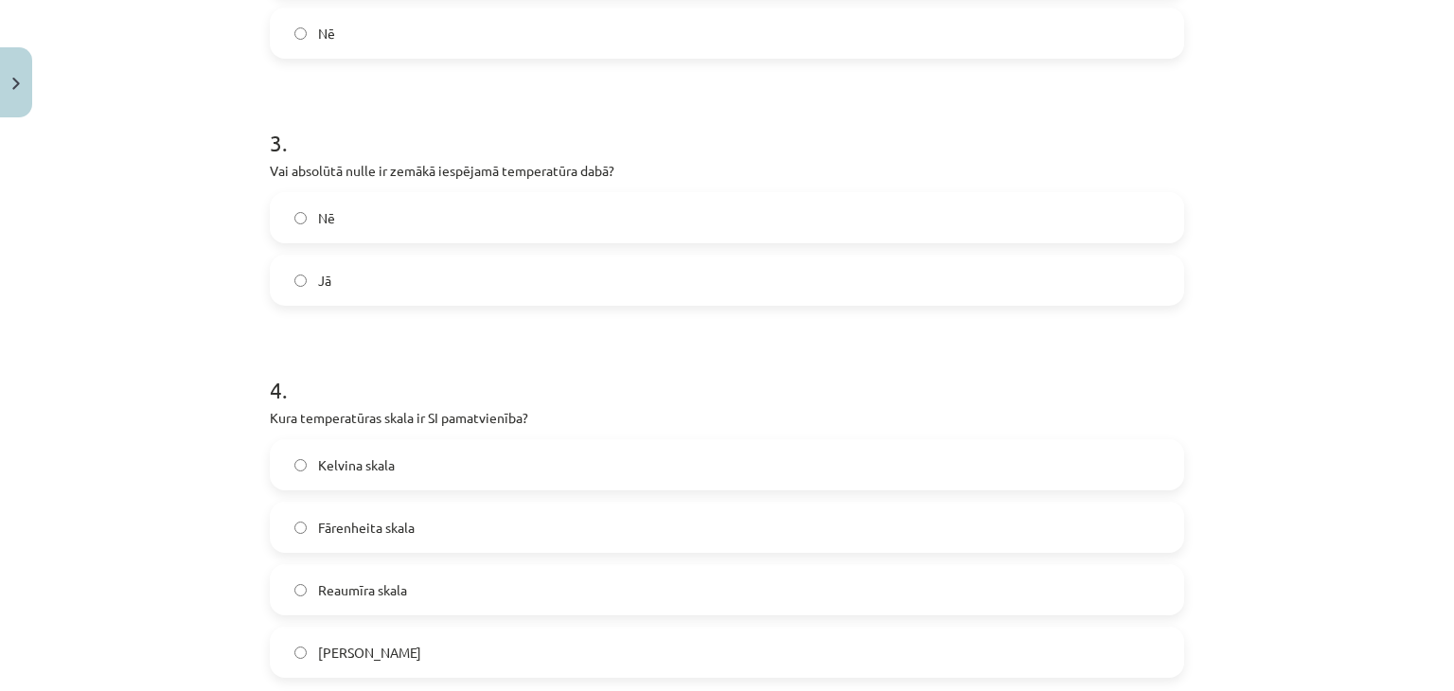
click at [318, 286] on span "Jā" at bounding box center [324, 281] width 13 height 20
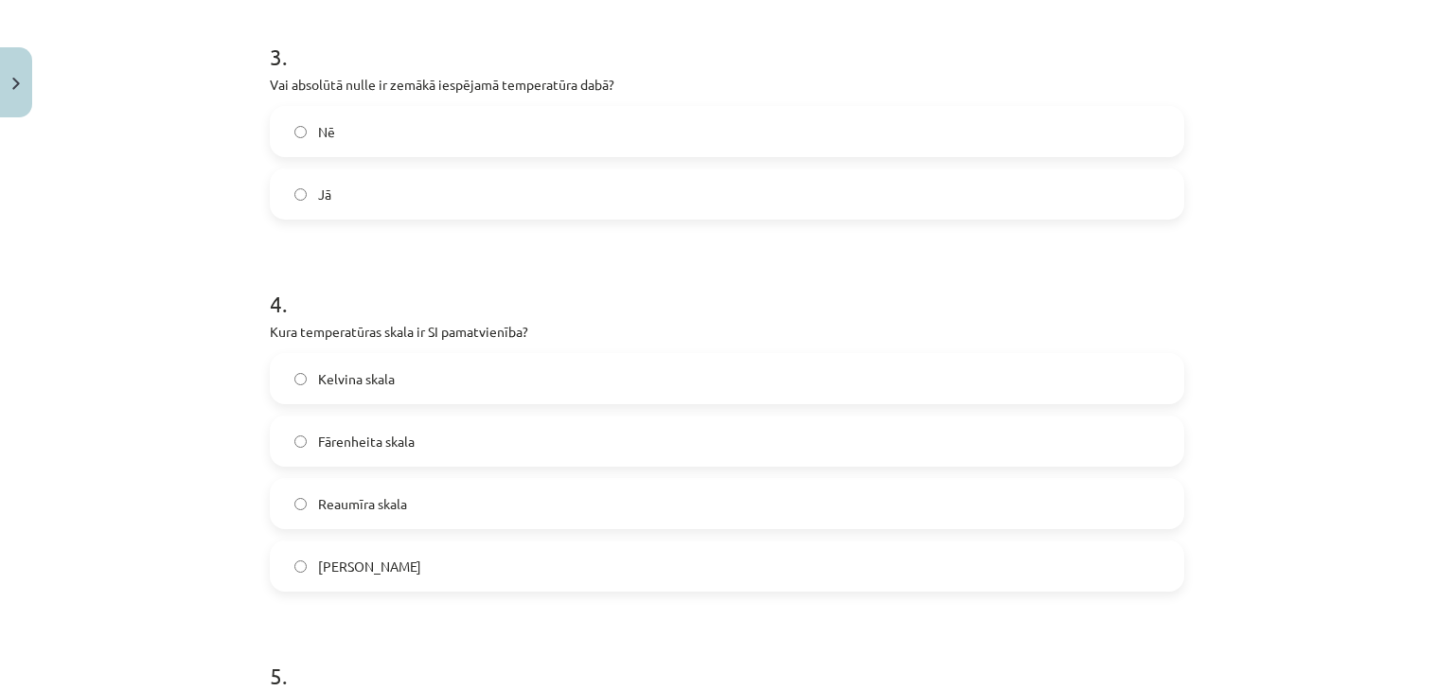
scroll to position [1088, 0]
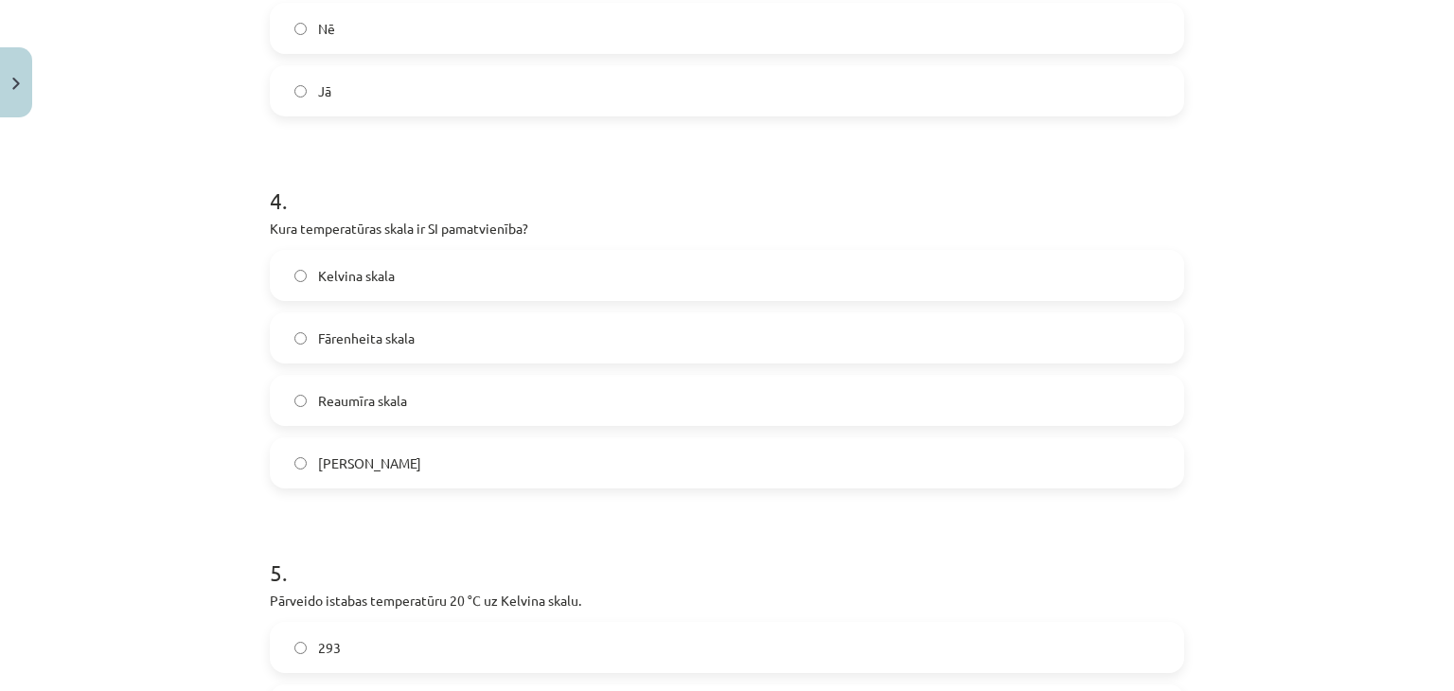
click at [318, 276] on span "Kelvina skala" at bounding box center [356, 276] width 77 height 20
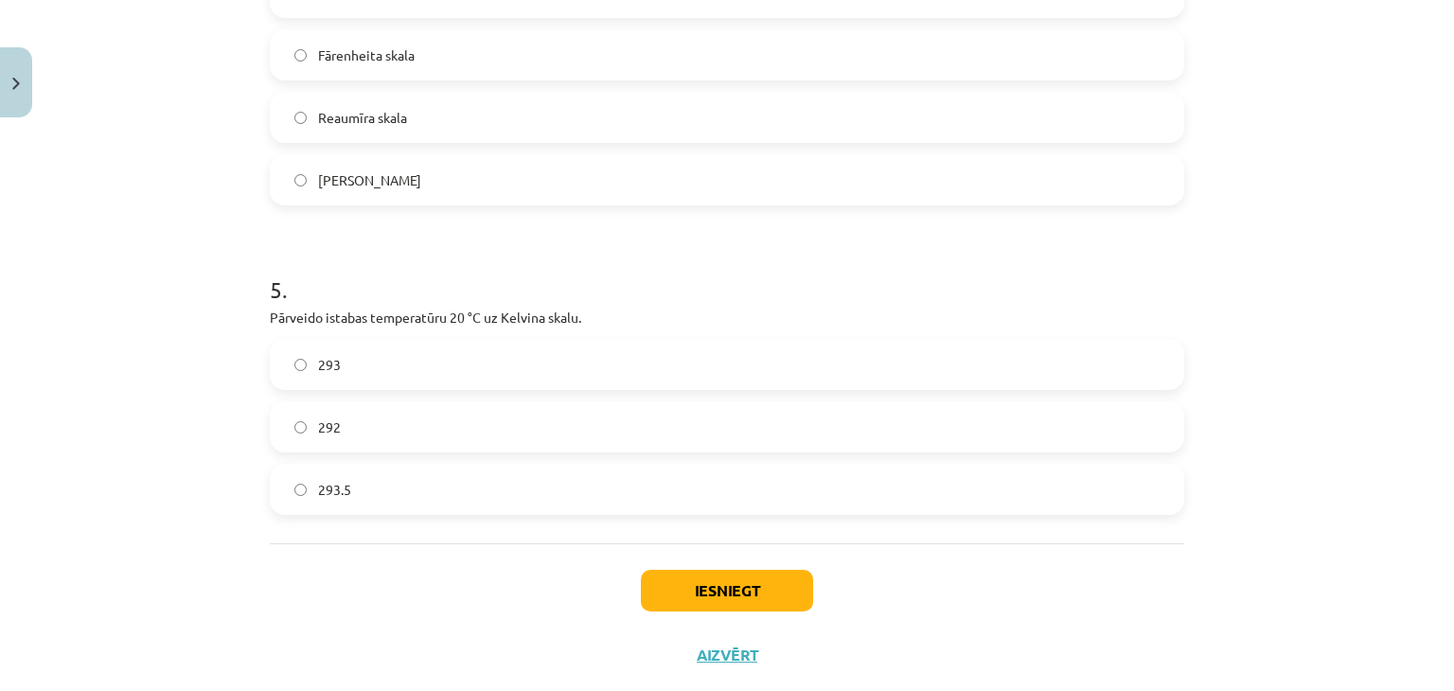
scroll to position [1372, 0]
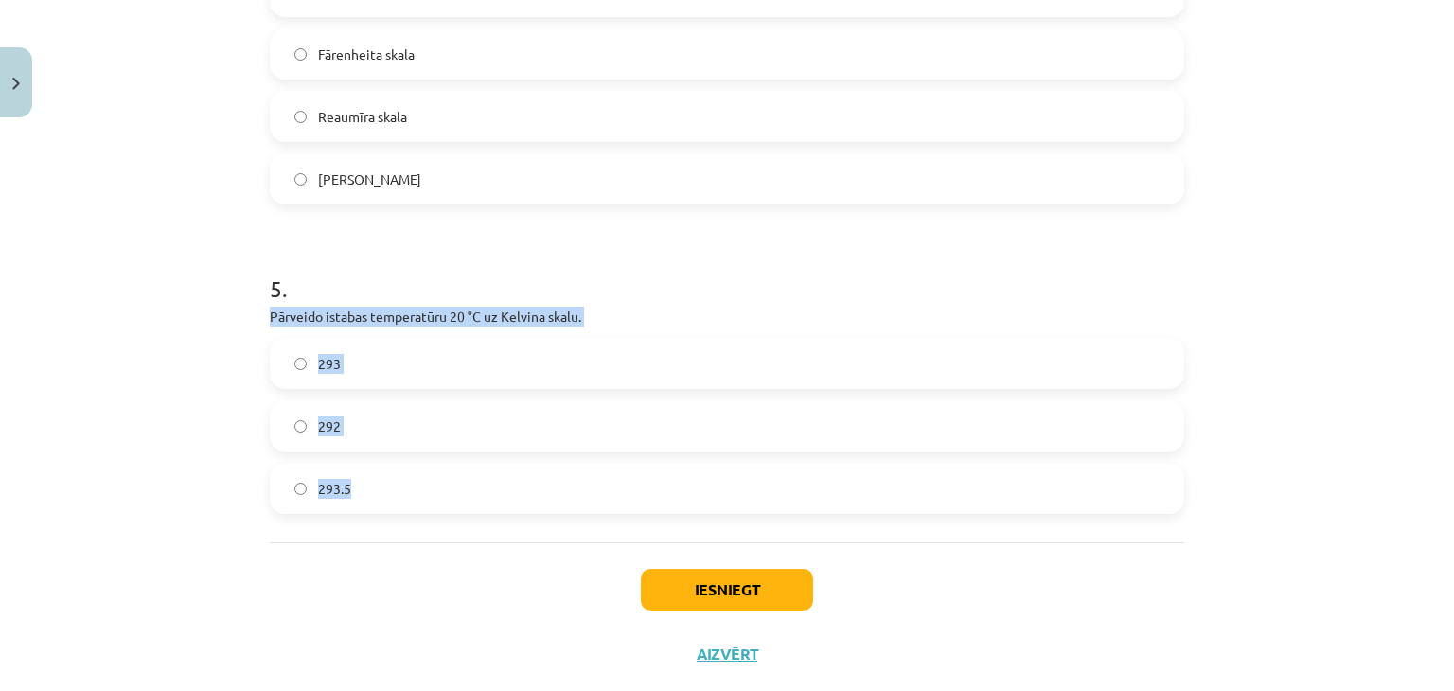
drag, startPoint x: 263, startPoint y: 314, endPoint x: 560, endPoint y: 486, distance: 343.5
click at [560, 486] on div "5 . Pārveido istabas temperatūru 20 °C uz Kelvina skalu. 293 292 293.5" at bounding box center [727, 378] width 914 height 272
copy div "Pārveido istabas temperatūru 20 °C uz Kelvina skalu. 293 292 293.5"
click at [202, 350] on div "Mācību tēma: Fizika 9. klases 1. ieskaites mācību materiāls #2 📝 1. tēma. Siltu…" at bounding box center [727, 345] width 1454 height 691
click at [375, 364] on label "293" at bounding box center [727, 363] width 910 height 47
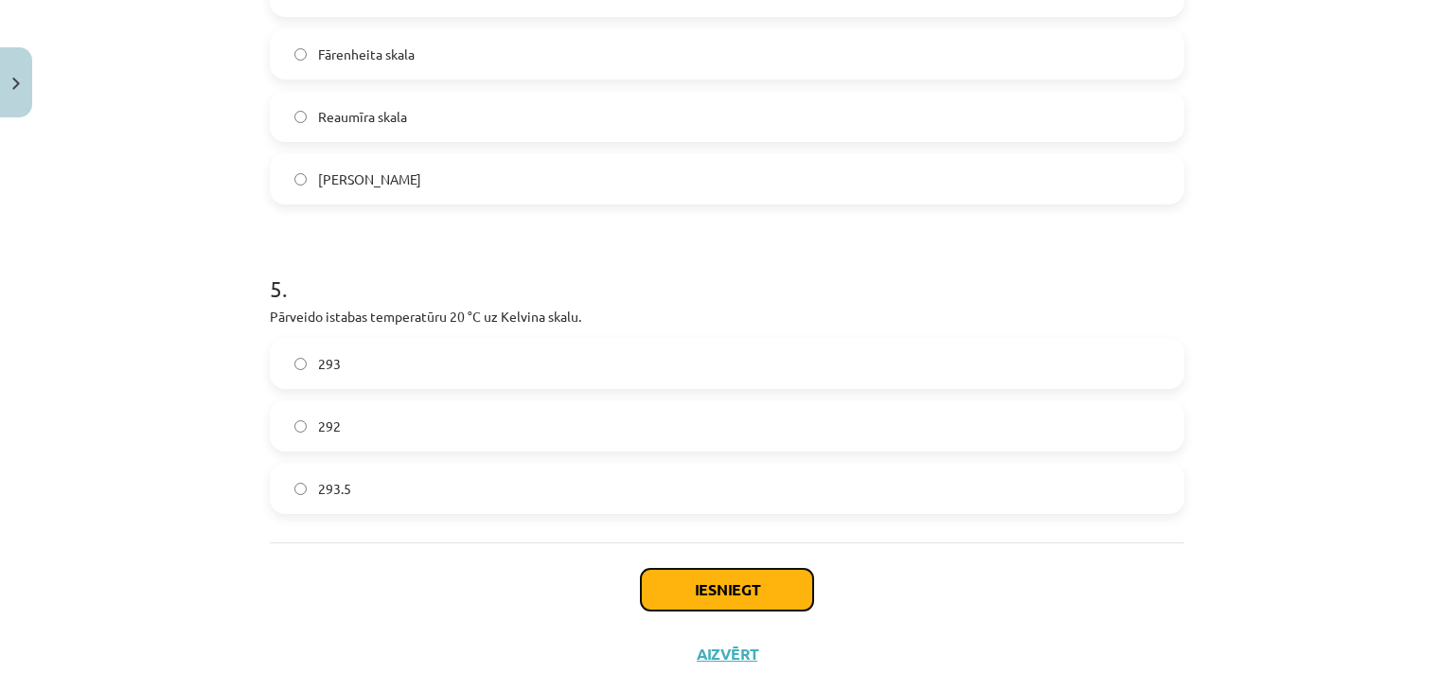
click at [689, 589] on button "Iesniegt" at bounding box center [727, 590] width 172 height 42
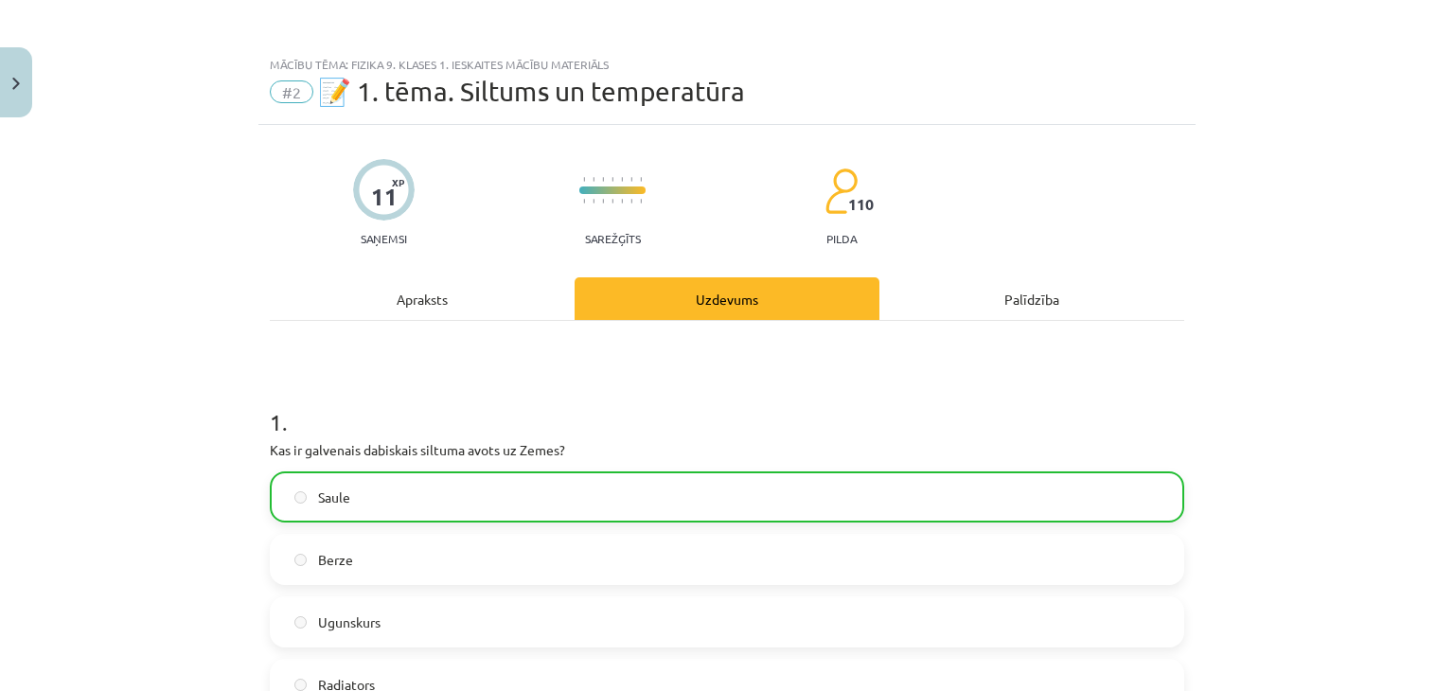
scroll to position [0, 0]
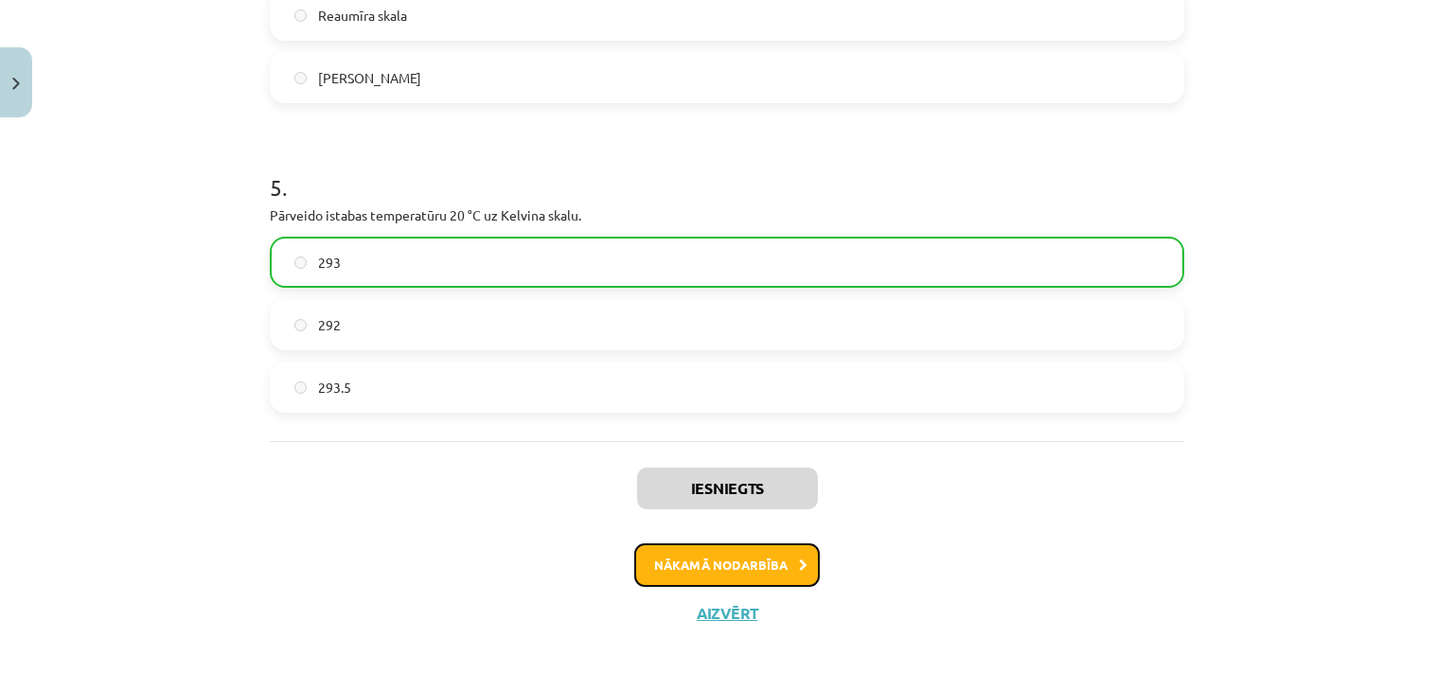
click at [678, 567] on button "Nākamā nodarbība" at bounding box center [726, 565] width 185 height 44
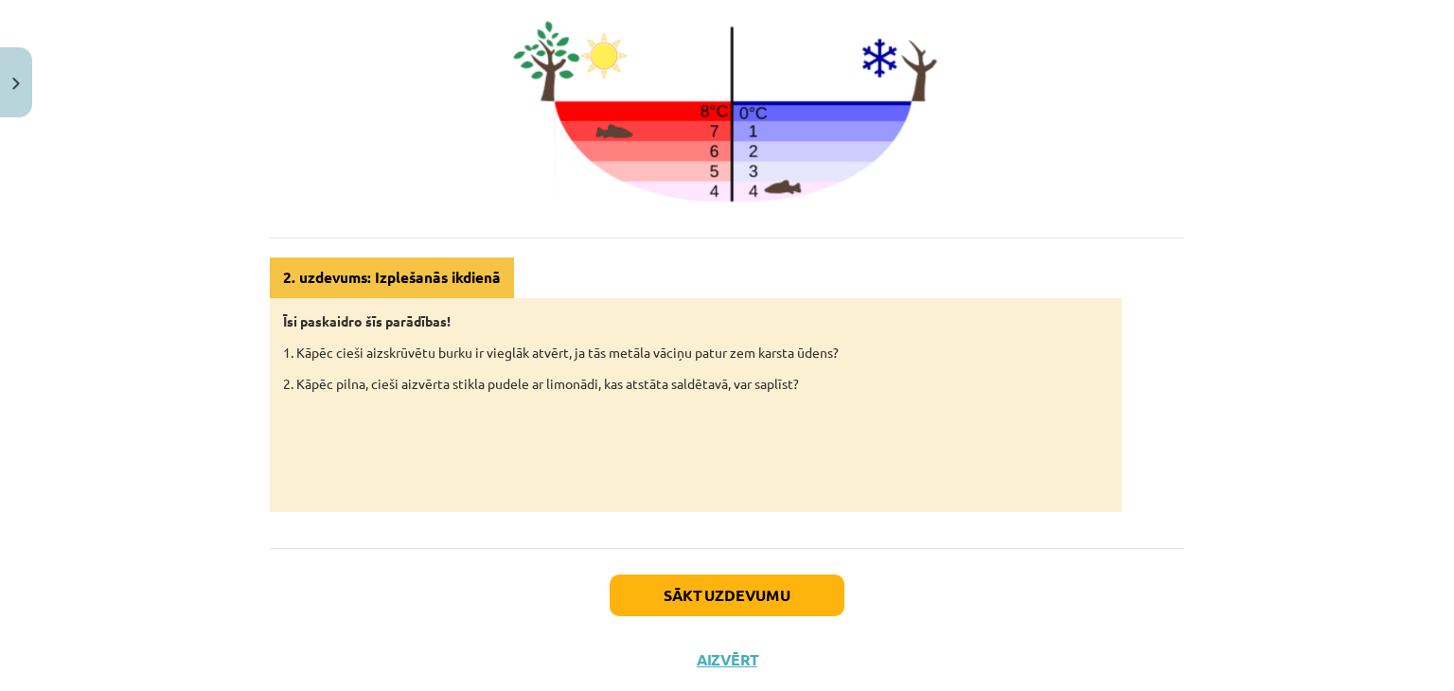
scroll to position [920, 0]
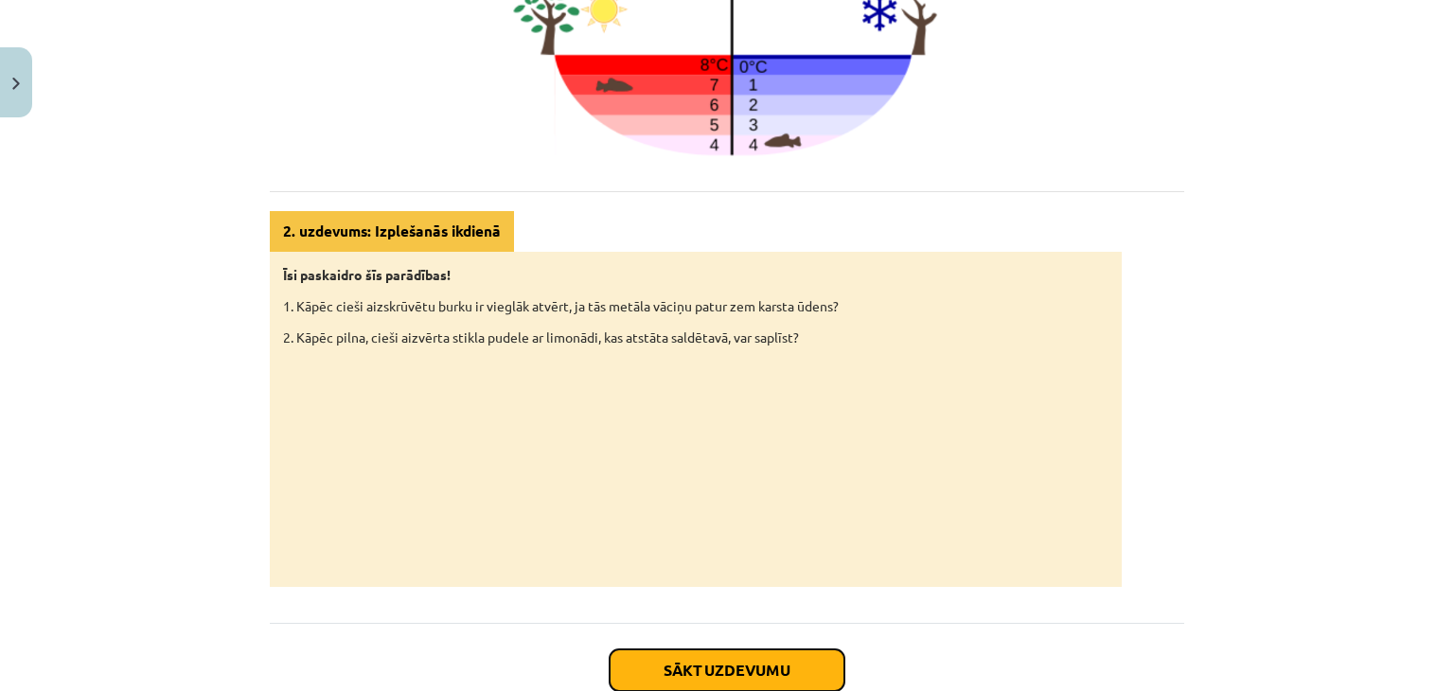
click at [678, 663] on button "Sākt uzdevumu" at bounding box center [726, 670] width 235 height 42
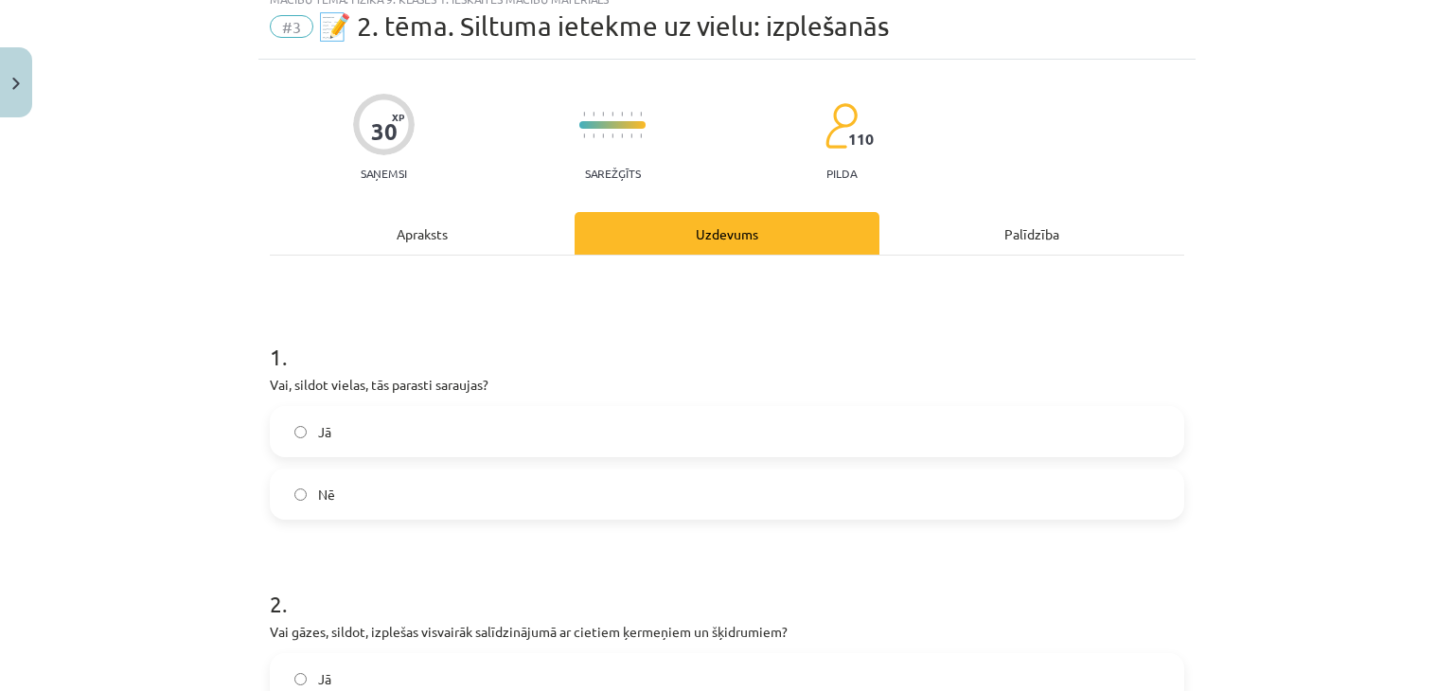
scroll to position [47, 0]
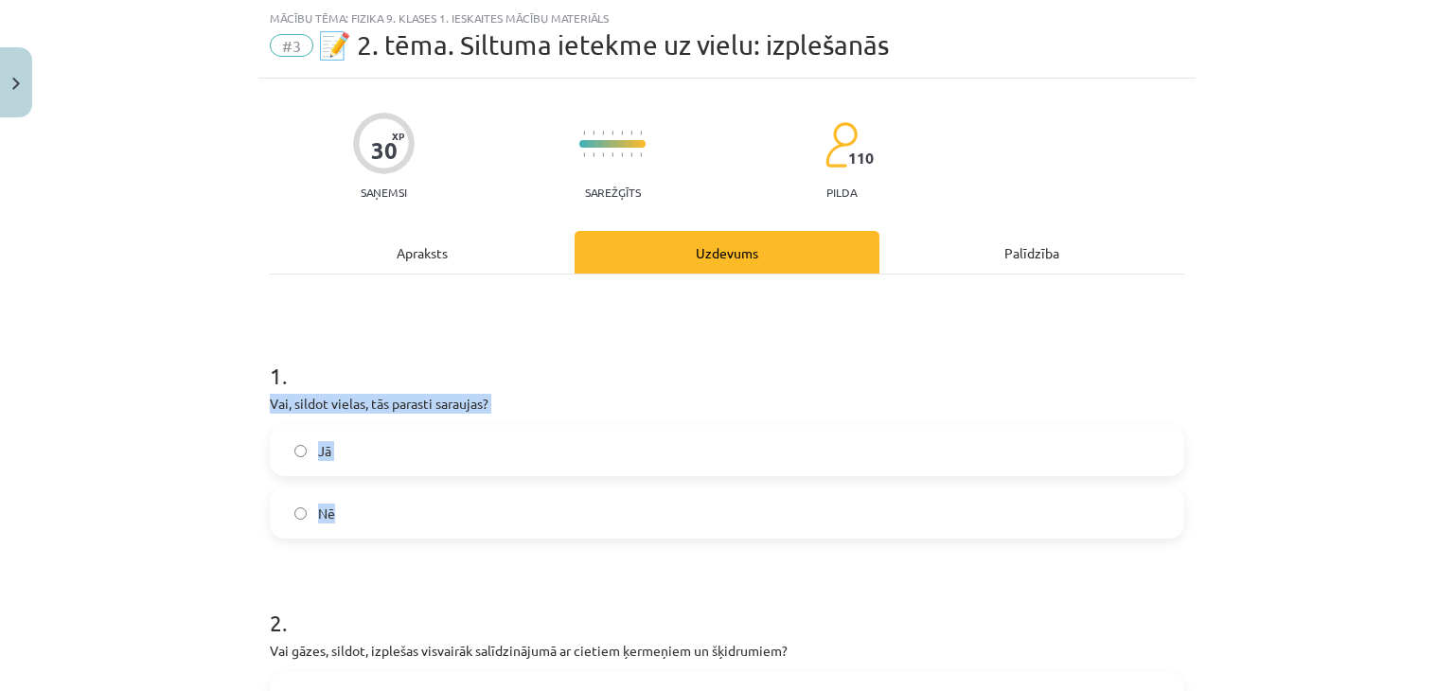
drag, startPoint x: 263, startPoint y: 403, endPoint x: 361, endPoint y: 504, distance: 140.6
click at [361, 504] on div "1 . Vai, sildot vielas, tās parasti saraujas? Jā Nē" at bounding box center [727, 433] width 914 height 209
copy div "Vai, sildot vielas, tās parasti saraujas? Jā Nē"
click at [182, 367] on div "Mācību tēma: Fizika 9. klases 1. ieskaites mācību materiāls #3 📝 2. tēma. Siltu…" at bounding box center [727, 345] width 1454 height 691
click at [336, 512] on label "Nē" at bounding box center [727, 512] width 910 height 47
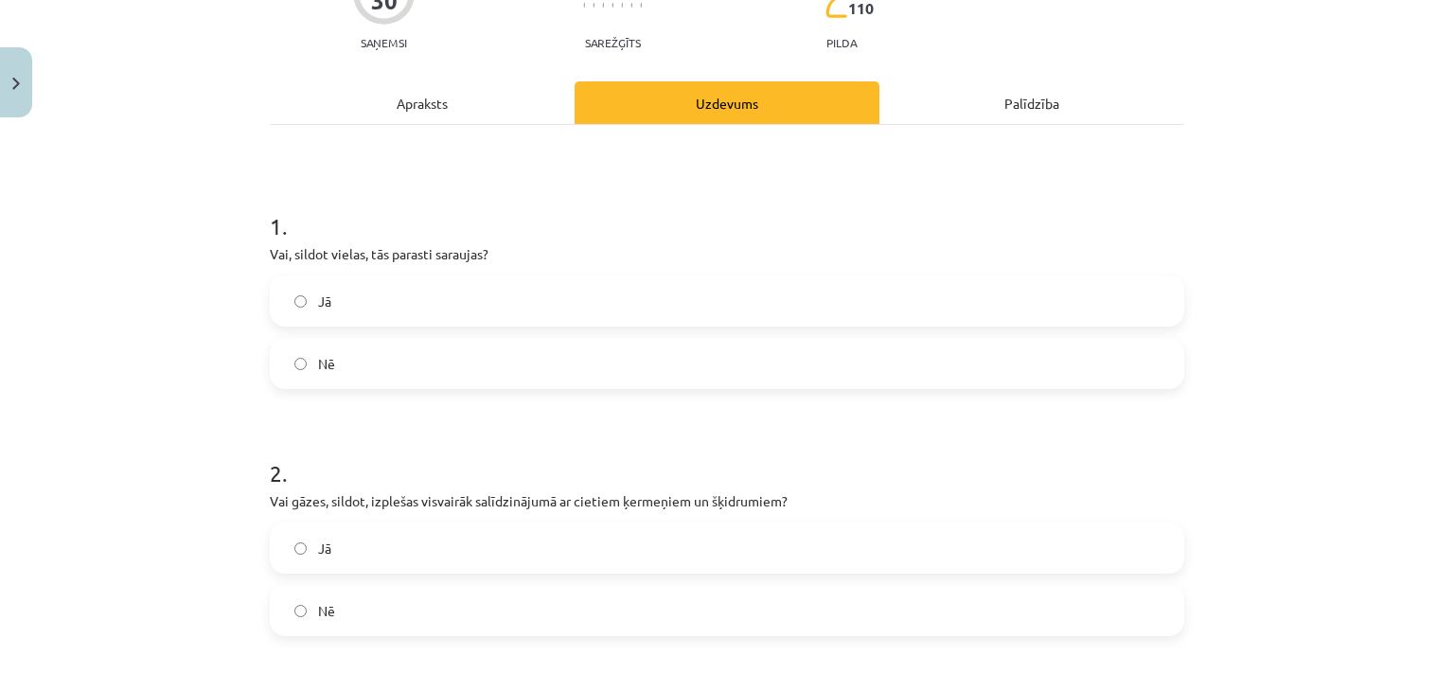
scroll to position [426, 0]
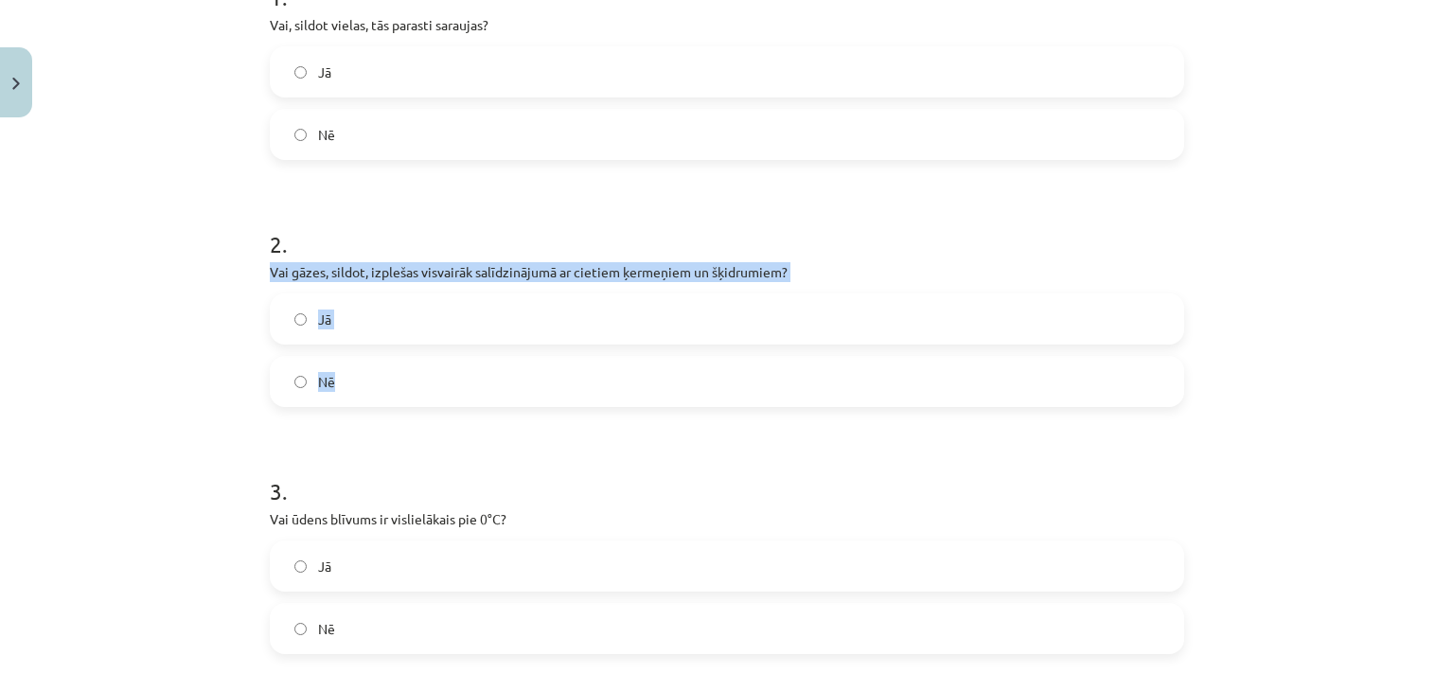
drag, startPoint x: 262, startPoint y: 269, endPoint x: 342, endPoint y: 391, distance: 145.7
click at [342, 391] on div "2 . Vai gāzes, sildot, izplešas visvairāk salīdzinājumā ar cietiem ķermeņiem un…" at bounding box center [727, 302] width 914 height 209
copy div "Vai gāzes, sildot, izplešas visvairāk salīdzinājumā ar cietiem ķermeņiem un šķi…"
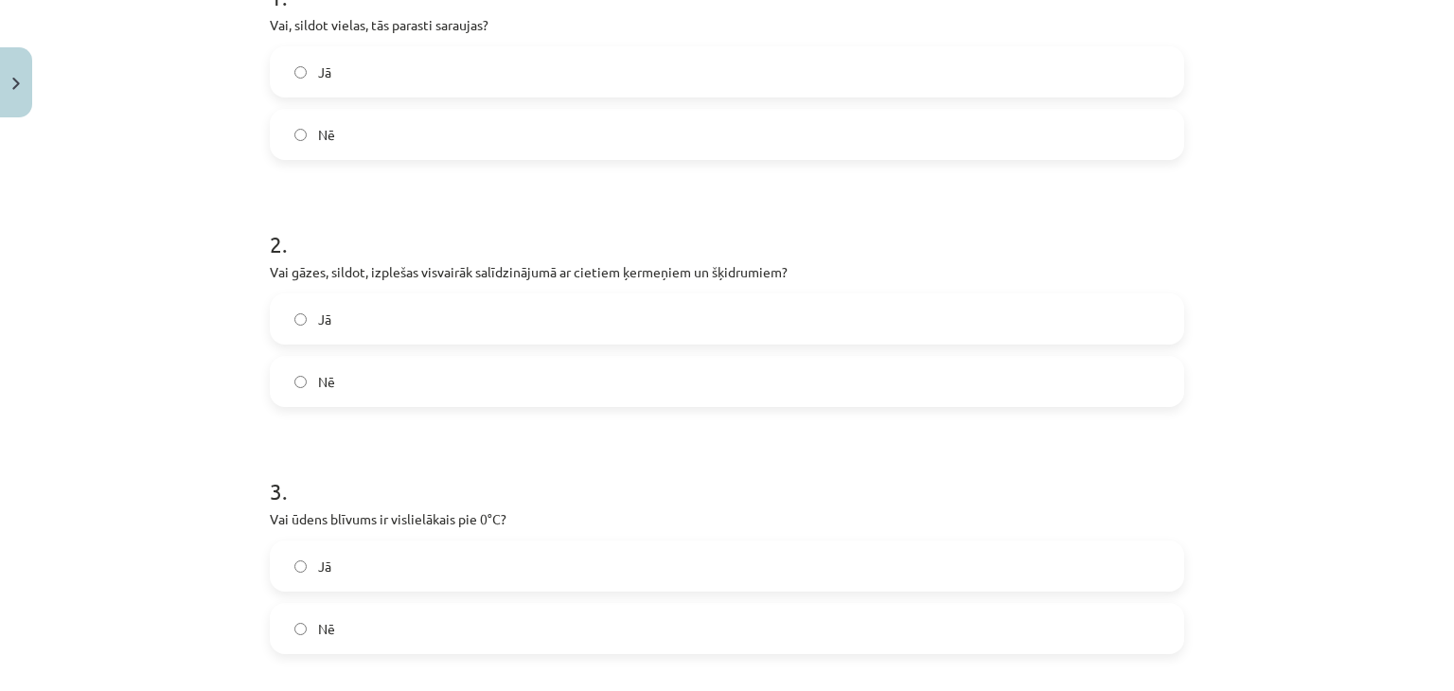
drag, startPoint x: 151, startPoint y: 253, endPoint x: 196, endPoint y: 118, distance: 141.6
click at [150, 253] on div "Mācību tēma: Fizika 9. klases 1. ieskaites mācību materiāls #3 📝 2. tēma. Siltu…" at bounding box center [727, 345] width 1454 height 691
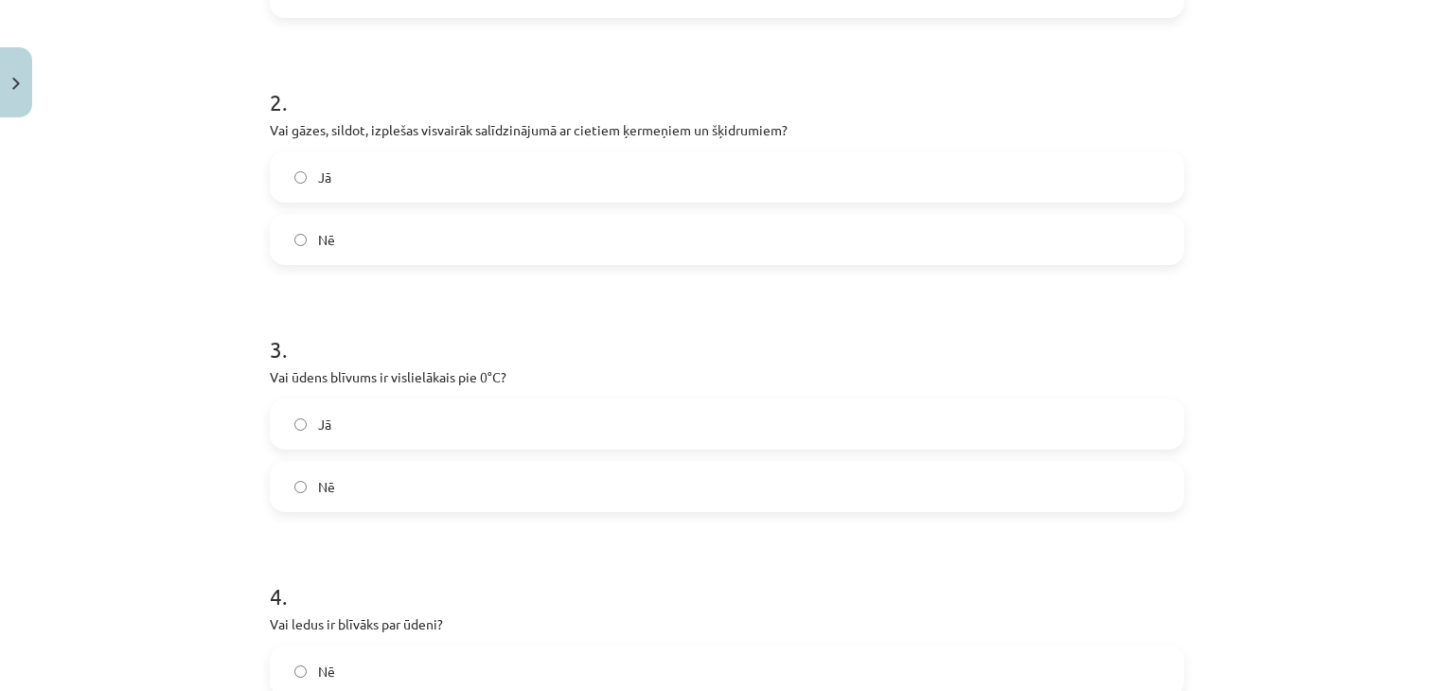
scroll to position [710, 0]
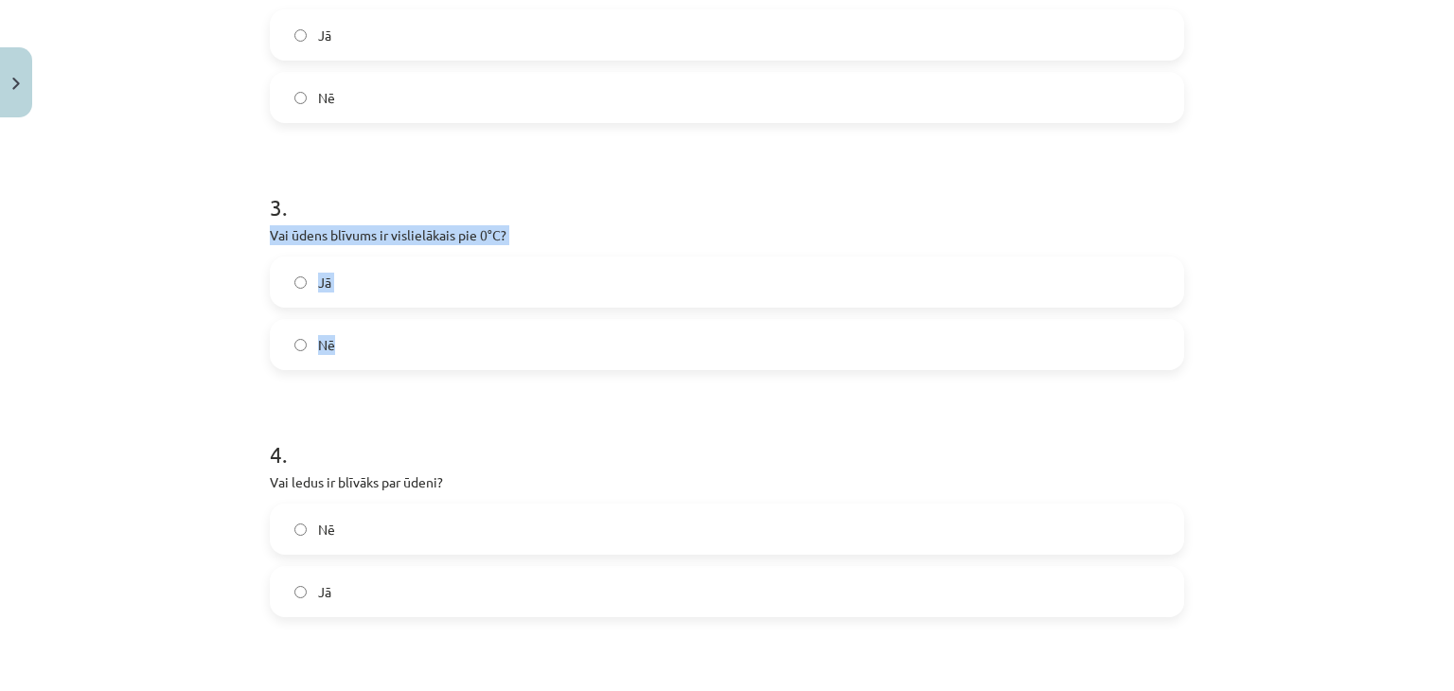
drag, startPoint x: 262, startPoint y: 237, endPoint x: 366, endPoint y: 341, distance: 147.2
click at [366, 341] on div "3 . Vai ūdens blīvums ir vislielākais pie 0°C? Jā Nē" at bounding box center [727, 265] width 914 height 209
copy div "Vai ūdens blīvums ir vislielākais pie 0°C? Jā Nē"
click at [192, 241] on div "Mācību tēma: Fizika 9. klases 1. ieskaites mācību materiāls #3 📝 2. tēma. Siltu…" at bounding box center [727, 345] width 1454 height 691
click at [318, 335] on span "Nē" at bounding box center [326, 345] width 17 height 20
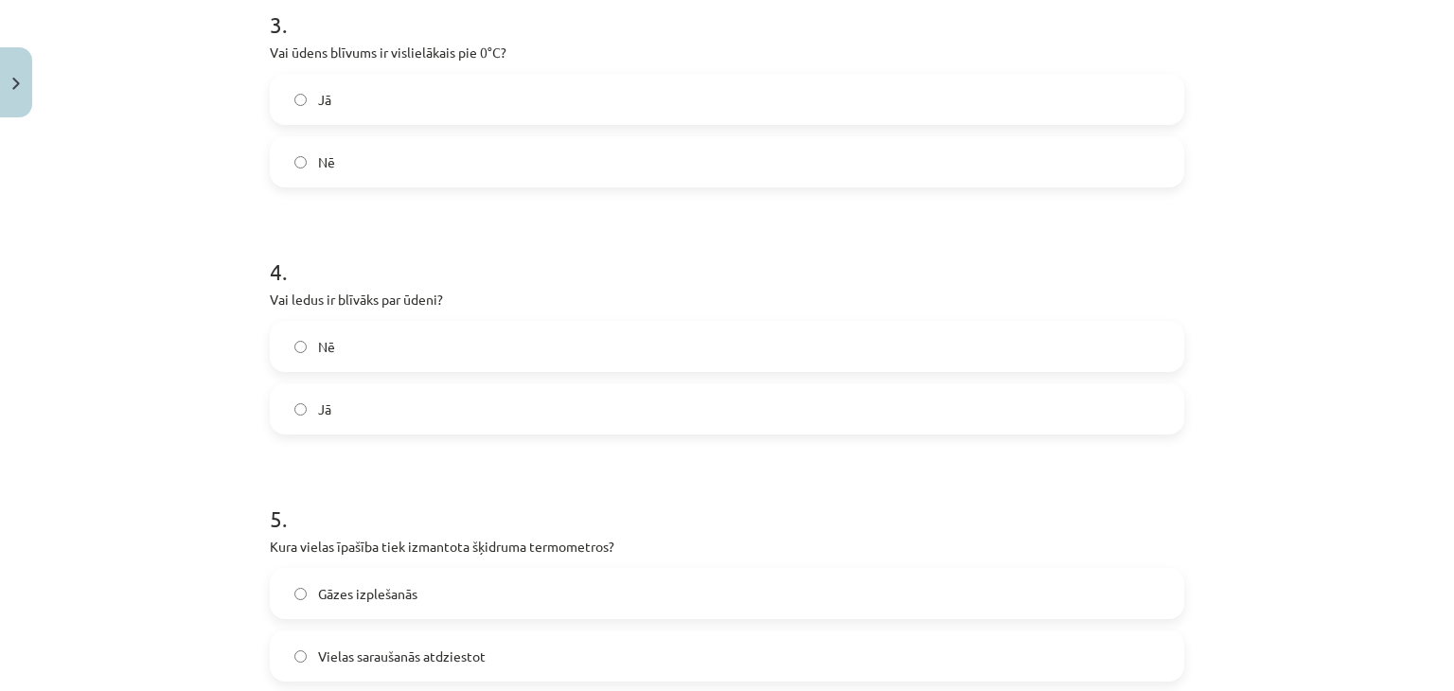
scroll to position [899, 0]
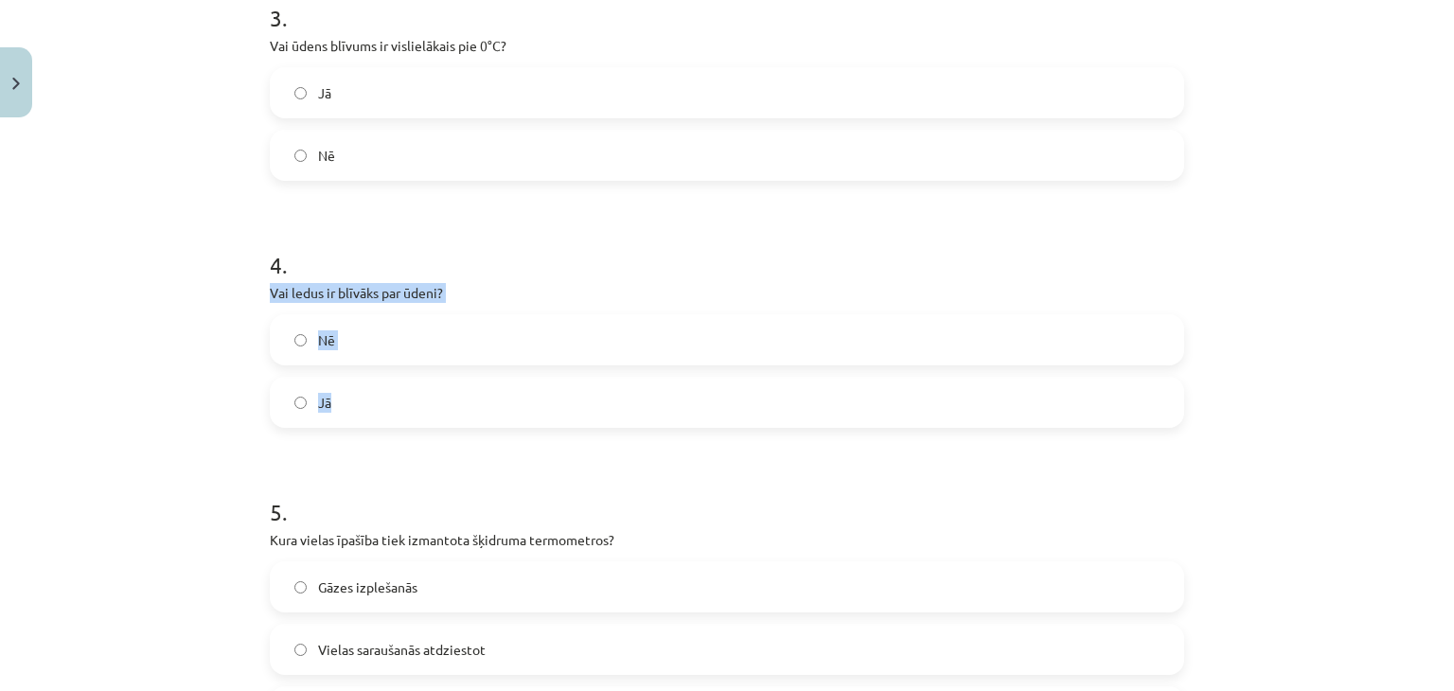
drag, startPoint x: 265, startPoint y: 292, endPoint x: 364, endPoint y: 397, distance: 143.9
click at [364, 397] on div "4 . Vai ledus ir blīvāks par ūdeni? Nē Jā" at bounding box center [727, 323] width 914 height 209
copy div "Vai ledus ir blīvāks par ūdeni? Nē Jā"
click at [215, 299] on div "Mācību tēma: Fizika 9. klases 1. ieskaites mācību materiāls #3 📝 2. tēma. Siltu…" at bounding box center [727, 345] width 1454 height 691
drag, startPoint x: 379, startPoint y: 345, endPoint x: 379, endPoint y: 362, distance: 16.1
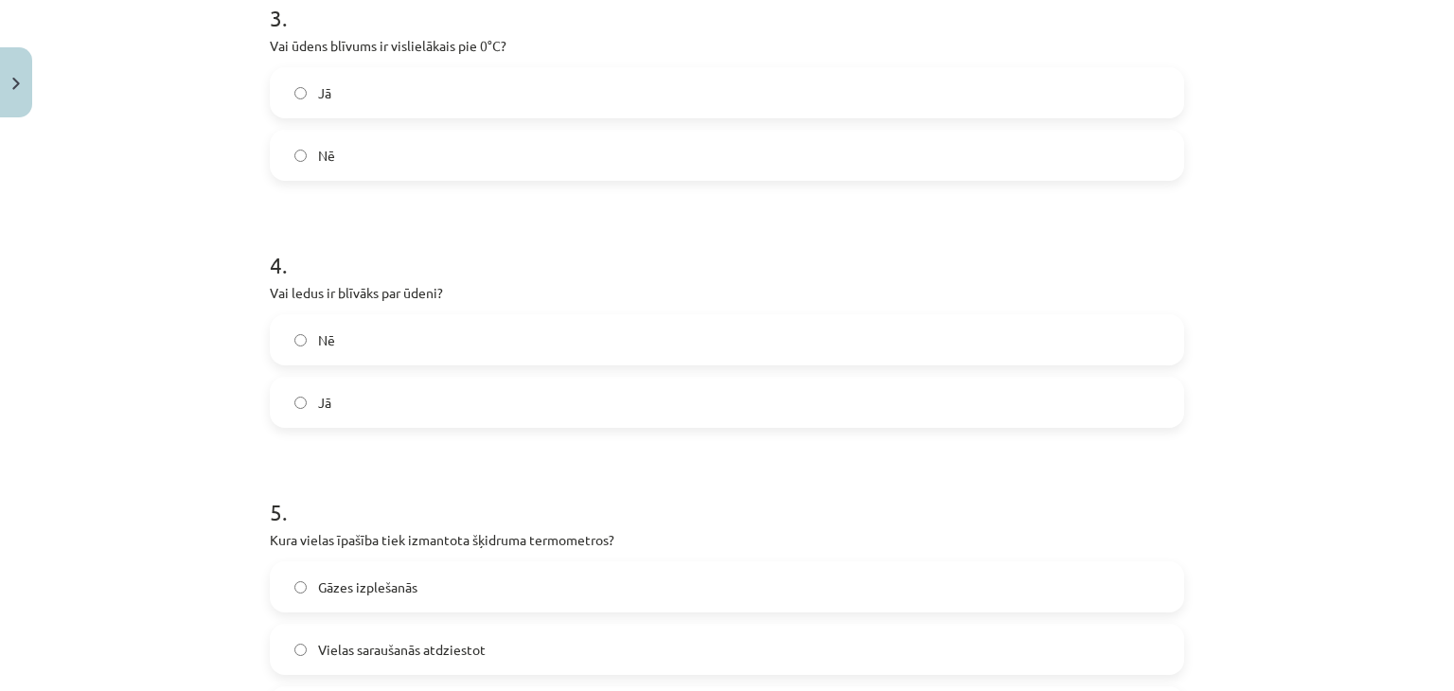
click at [379, 347] on label "Nē" at bounding box center [727, 339] width 910 height 47
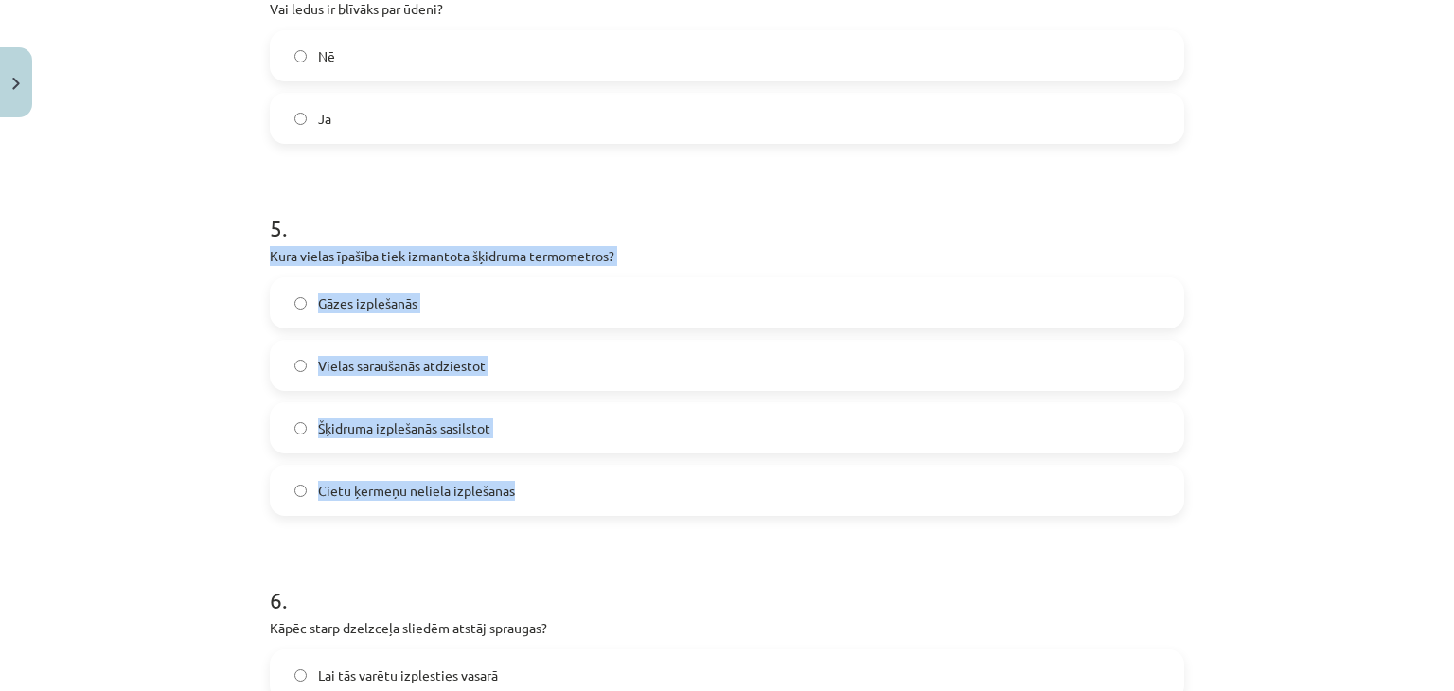
drag, startPoint x: 266, startPoint y: 256, endPoint x: 541, endPoint y: 501, distance: 368.7
click at [545, 508] on div "5 . Kura vielas īpašība tiek izmantota šķidruma termometros? Gāzes izplešanās V…" at bounding box center [727, 349] width 914 height 334
copy div "Kura vielas īpašība tiek izmantota šķidruma termometros? Gāzes izplešanās Viela…"
click at [121, 329] on div "Mācību tēma: Fizika 9. klases 1. ieskaites mācību materiāls #3 📝 2. tēma. Siltu…" at bounding box center [727, 345] width 1454 height 691
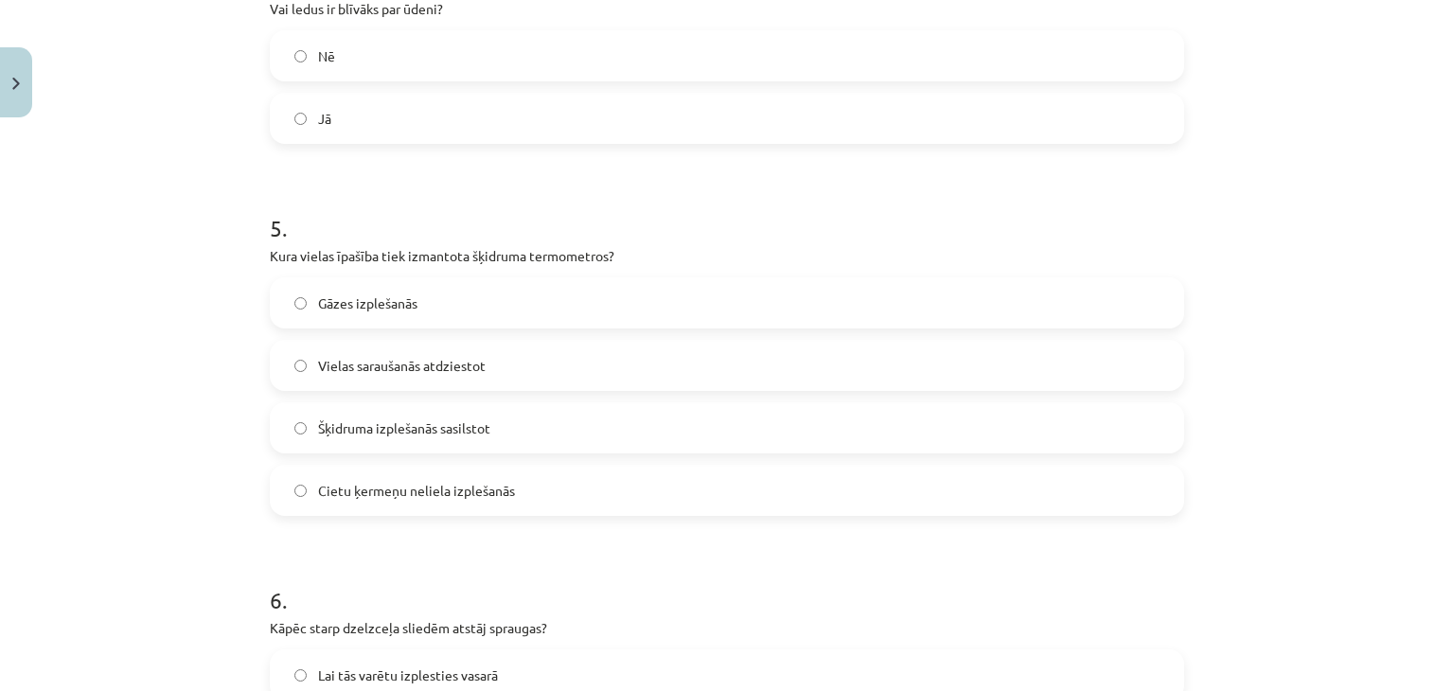
click at [130, 175] on div "Mācību tēma: Fizika 9. klases 1. ieskaites mācību materiāls #3 📝 2. tēma. Siltu…" at bounding box center [727, 345] width 1454 height 691
click at [330, 419] on span "Šķidruma izplešanās sasilstot" at bounding box center [404, 428] width 172 height 20
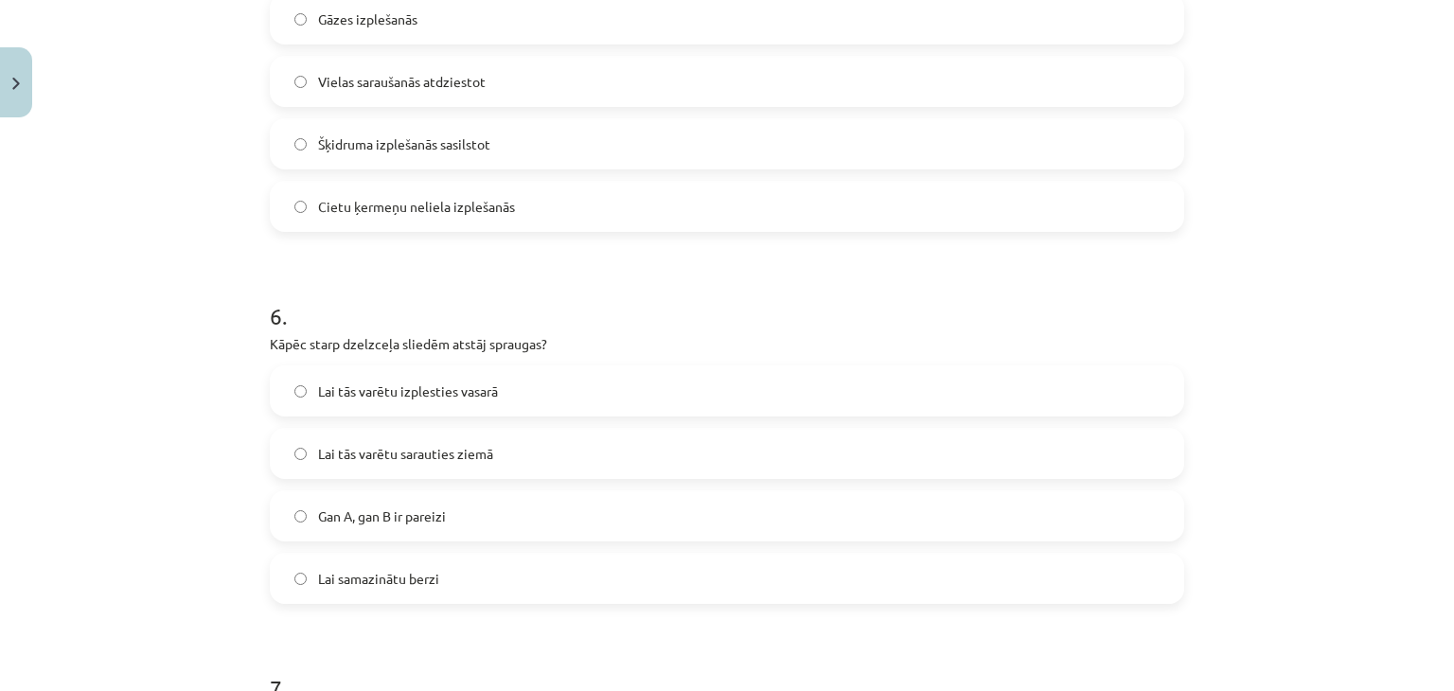
click at [309, 520] on label "Gan A, gan B ir pareizi" at bounding box center [727, 515] width 910 height 47
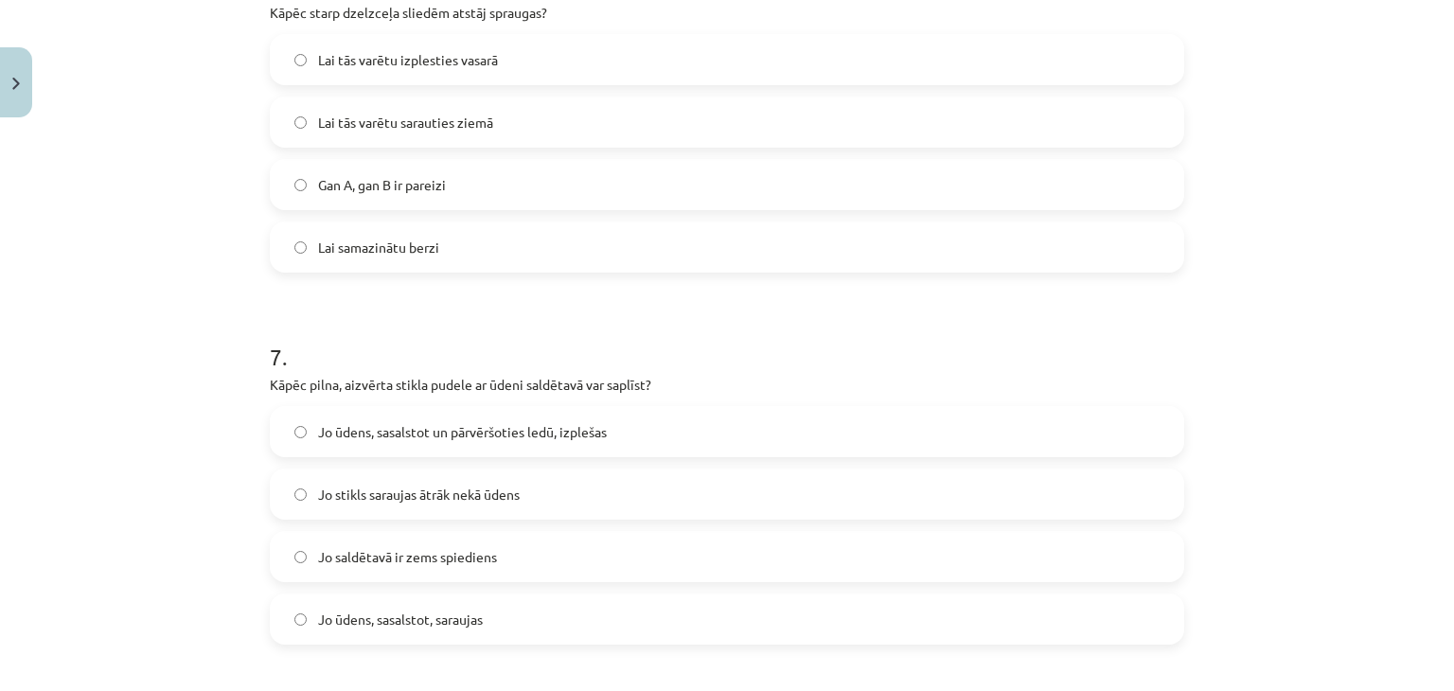
scroll to position [1845, 0]
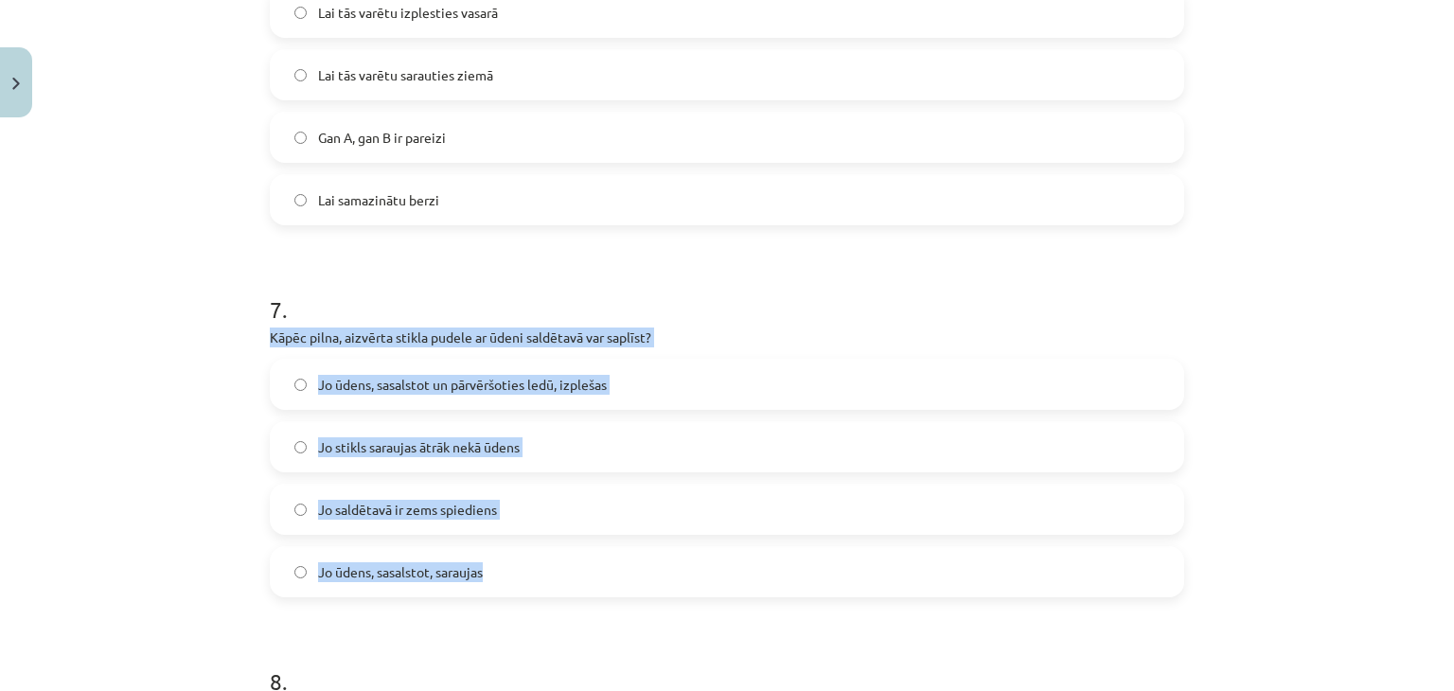
drag, startPoint x: 262, startPoint y: 337, endPoint x: 491, endPoint y: 573, distance: 328.6
click at [491, 573] on div "7 . Kāpēc pilna, aizvērta stikla pudele ar ūdeni saldētavā var saplīst? Jo ūden…" at bounding box center [727, 430] width 914 height 334
copy div "Kāpēc pilna, aizvērta stikla pudele ar ūdeni saldētavā var saplīst? Jo ūdens, s…"
click at [133, 340] on div "Mācību tēma: Fizika 9. klases 1. ieskaites mācību materiāls #3 📝 2. tēma. Siltu…" at bounding box center [727, 345] width 1454 height 691
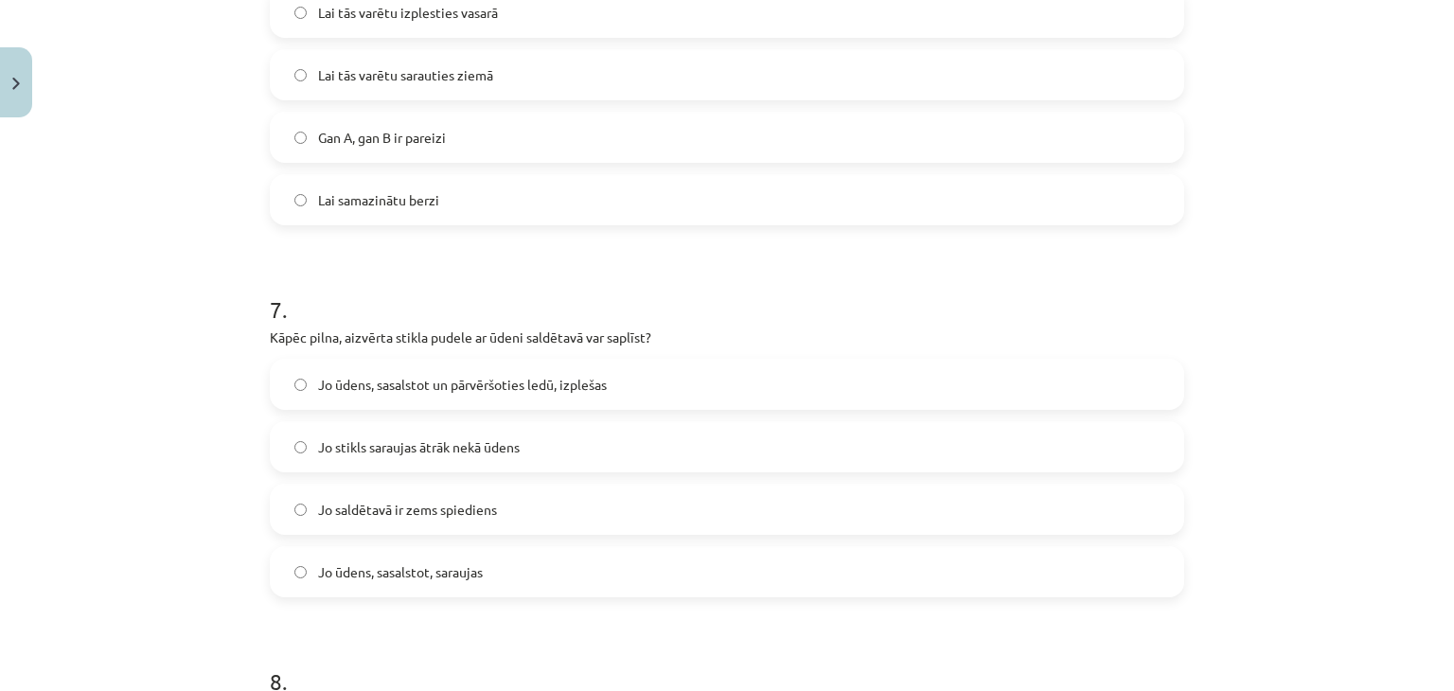
click at [394, 385] on span "Jo ūdens, sasalstot un pārvēršoties ledū, izplešas" at bounding box center [462, 385] width 289 height 20
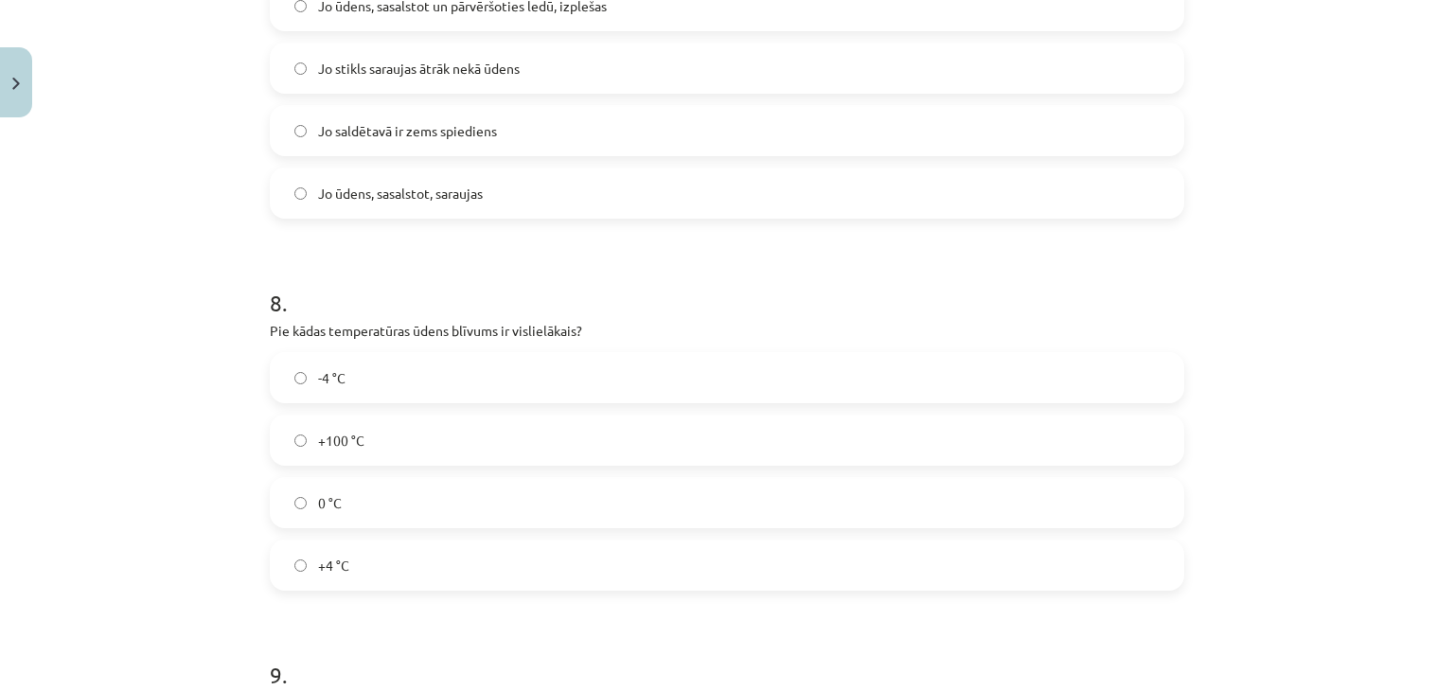
scroll to position [2319, 0]
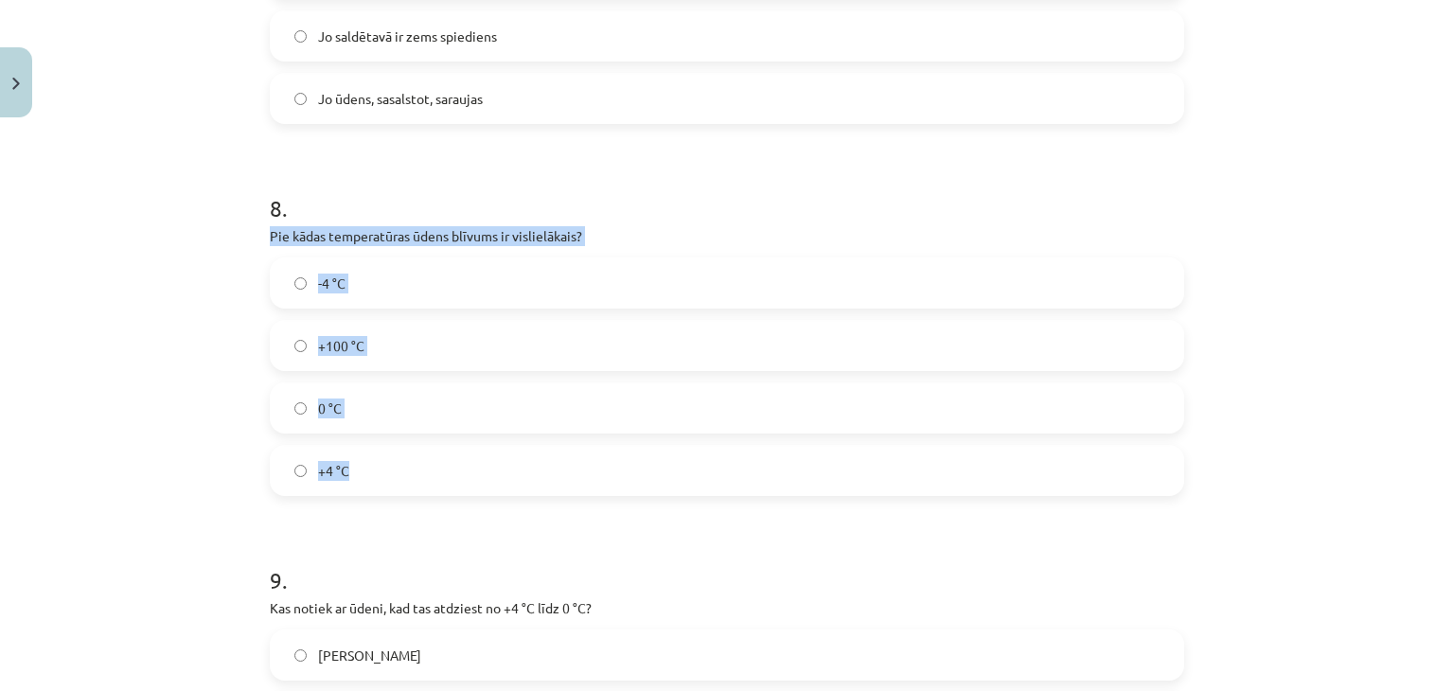
drag, startPoint x: 264, startPoint y: 232, endPoint x: 501, endPoint y: 468, distance: 333.9
click at [501, 468] on div "8 . Pie kādas temperatūras ūdens blīvums ir vislielākais? -4 °C +100 °C 0 °C +4…" at bounding box center [727, 329] width 914 height 334
copy div "Pie kādas temperatūras ūdens blīvums ir vislielākais? -4 °C +100 °C 0 °C +4 °C"
click at [136, 247] on div "Mācību tēma: Fizika 9. klases 1. ieskaites mācību materiāls #3 📝 2. tēma. Siltu…" at bounding box center [727, 345] width 1454 height 691
click at [189, 177] on div "Mācību tēma: Fizika 9. klases 1. ieskaites mācību materiāls #3 📝 2. tēma. Siltu…" at bounding box center [727, 345] width 1454 height 691
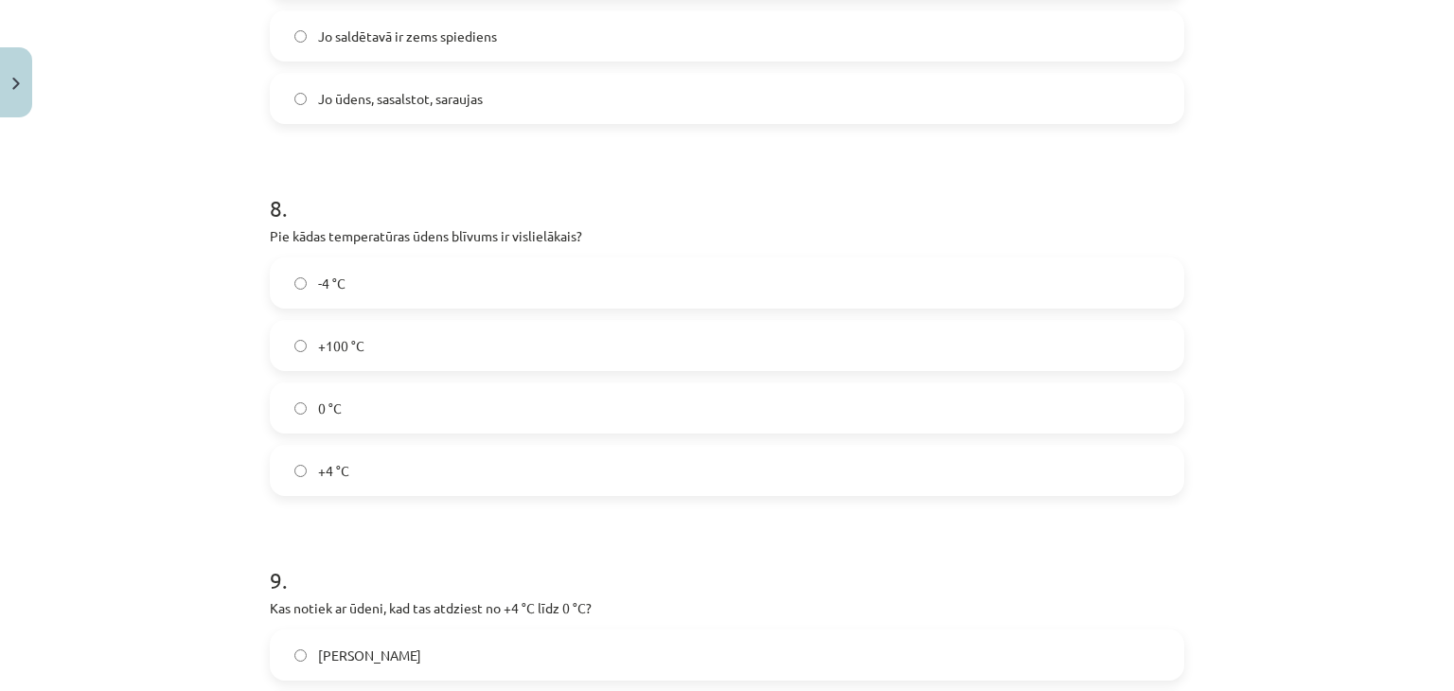
scroll to position [2129, 0]
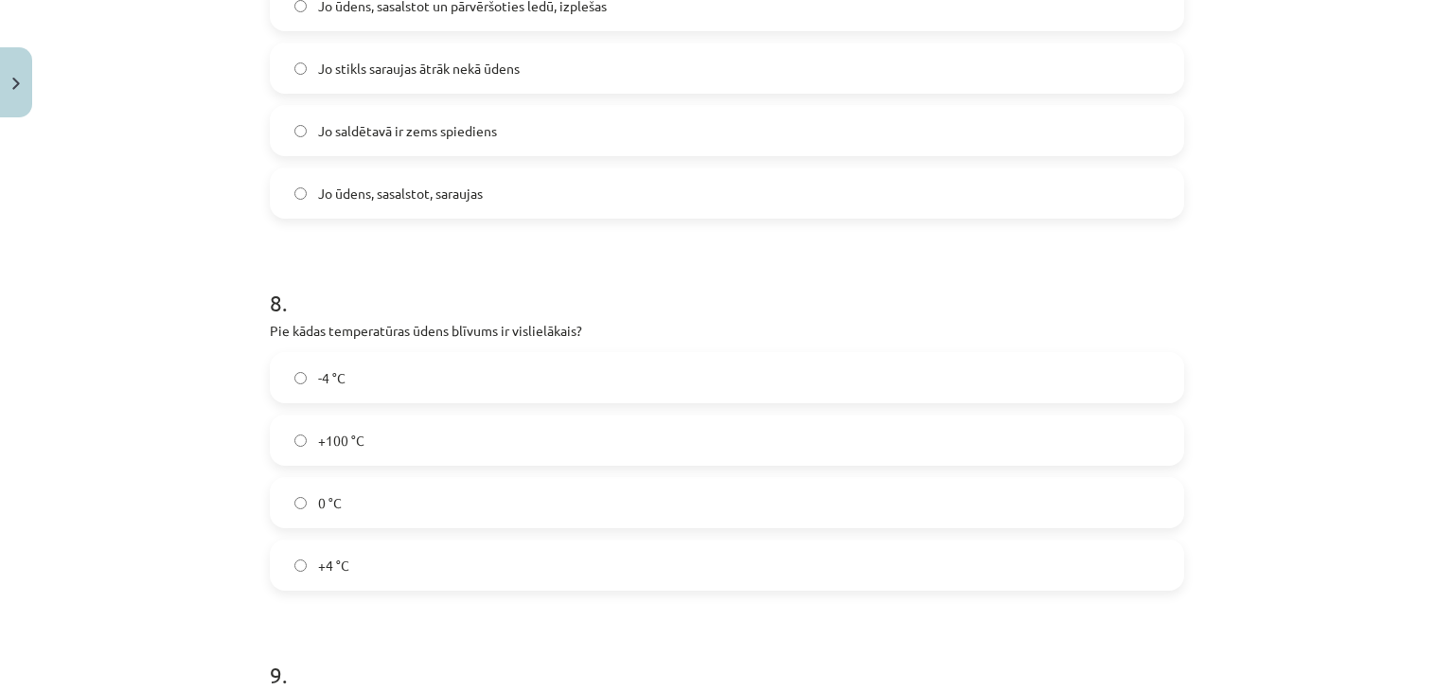
click at [355, 550] on label "+4 °C" at bounding box center [727, 564] width 910 height 47
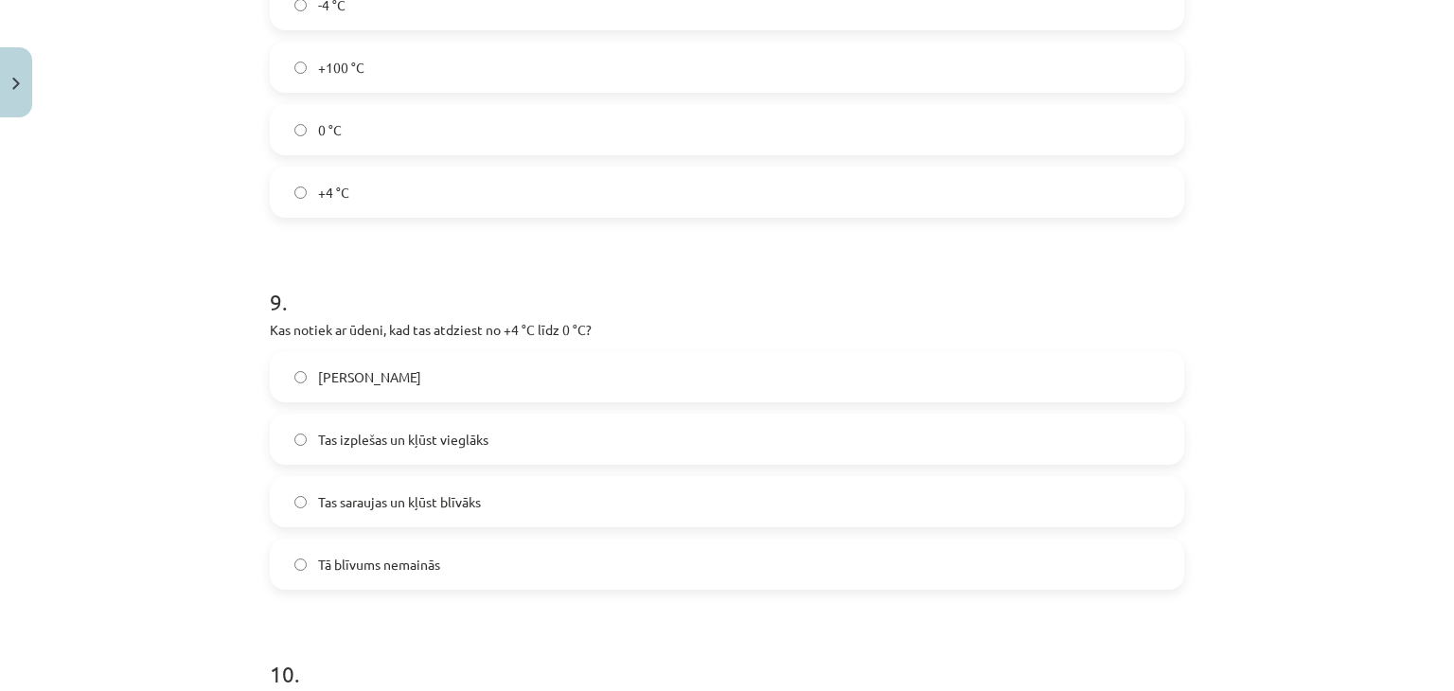
scroll to position [2603, 0]
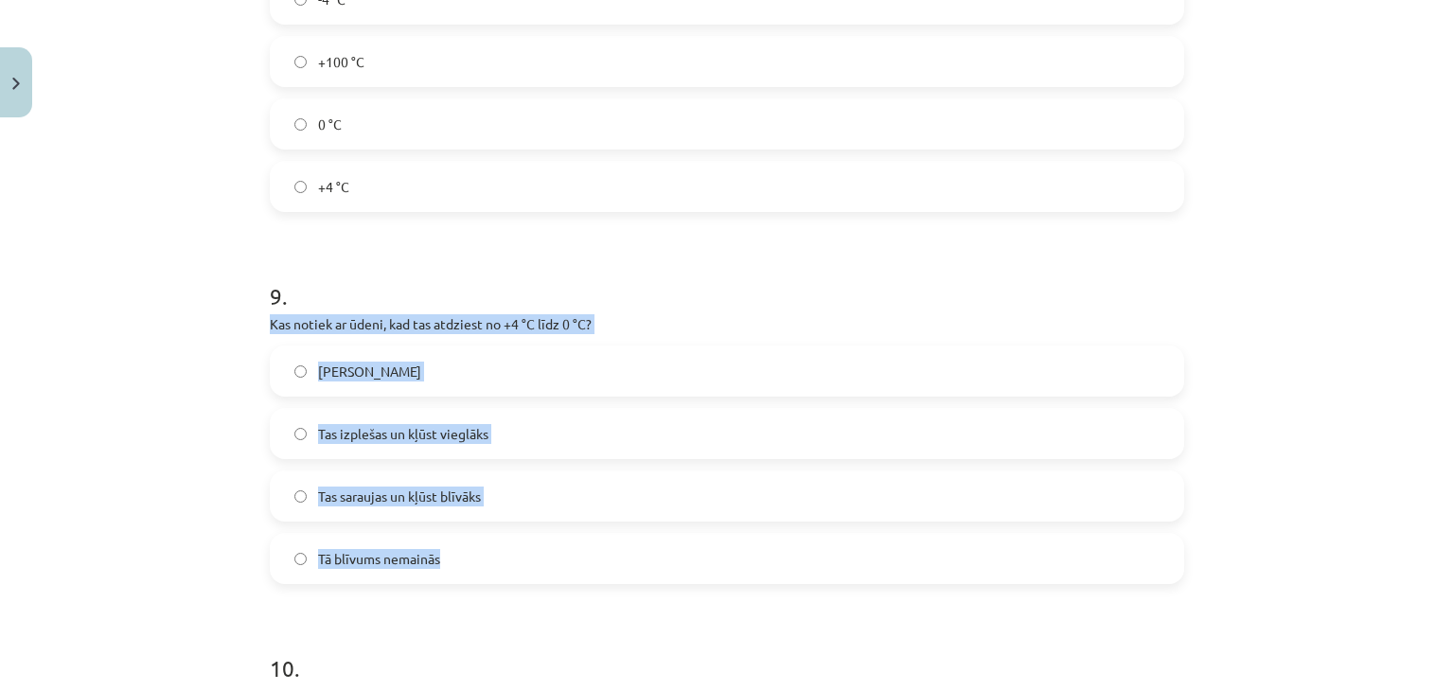
drag, startPoint x: 265, startPoint y: 320, endPoint x: 478, endPoint y: 546, distance: 310.7
click at [478, 546] on div "9 . Kas notiek ar ūdeni, kad tas atdziest no +4 °C līdz 0 °C? Tas sasalst Tas i…" at bounding box center [727, 417] width 914 height 334
click at [195, 359] on div "Mācību tēma: Fizika 9. klases 1. ieskaites mācību materiāls #3 📝 2. tēma. Siltu…" at bounding box center [727, 345] width 1454 height 691
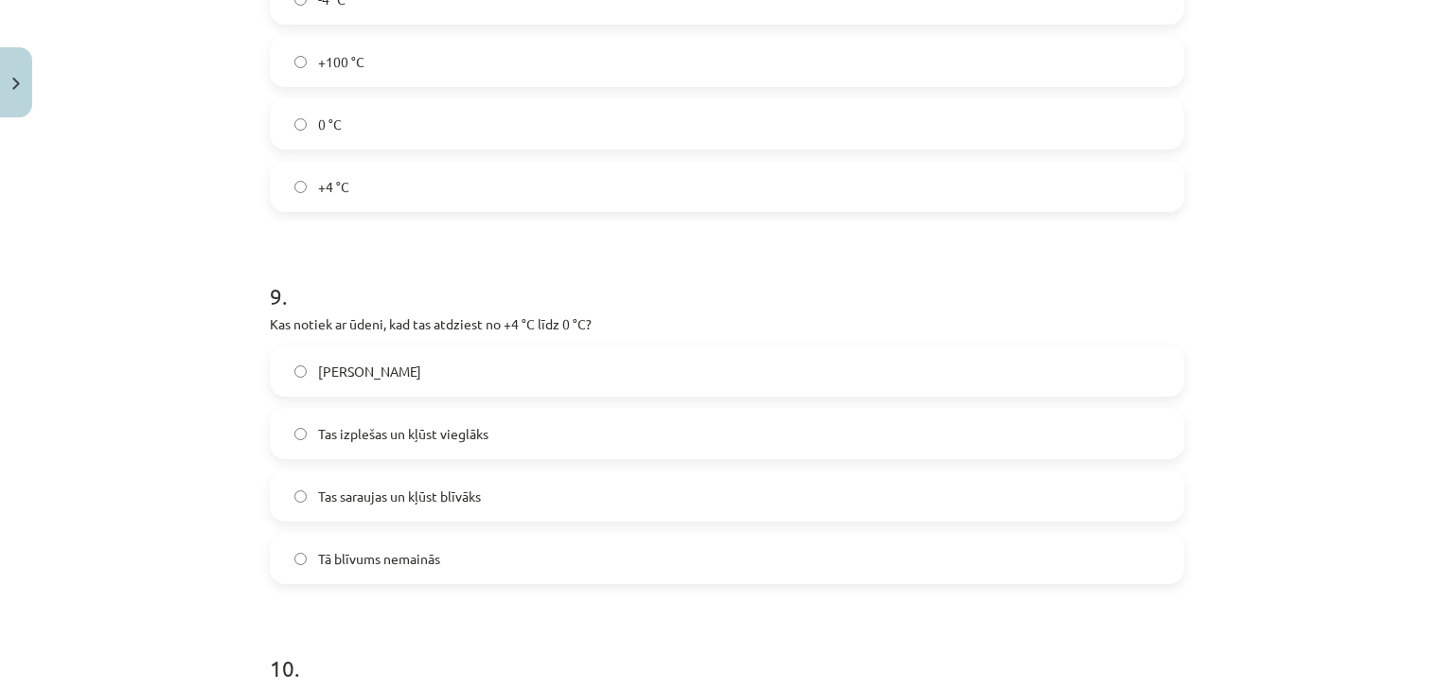
click at [342, 419] on label "Tas izplešas un kļūst vieglāks" at bounding box center [727, 433] width 910 height 47
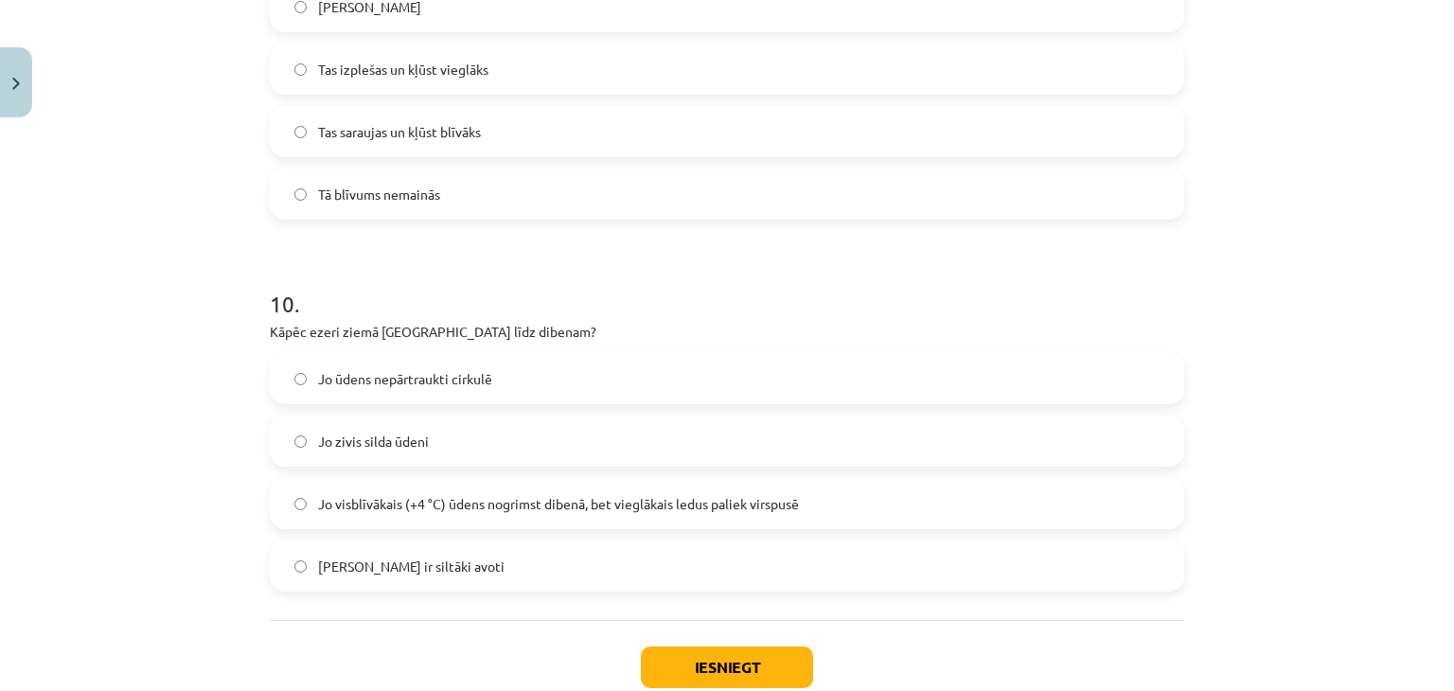
scroll to position [2981, 0]
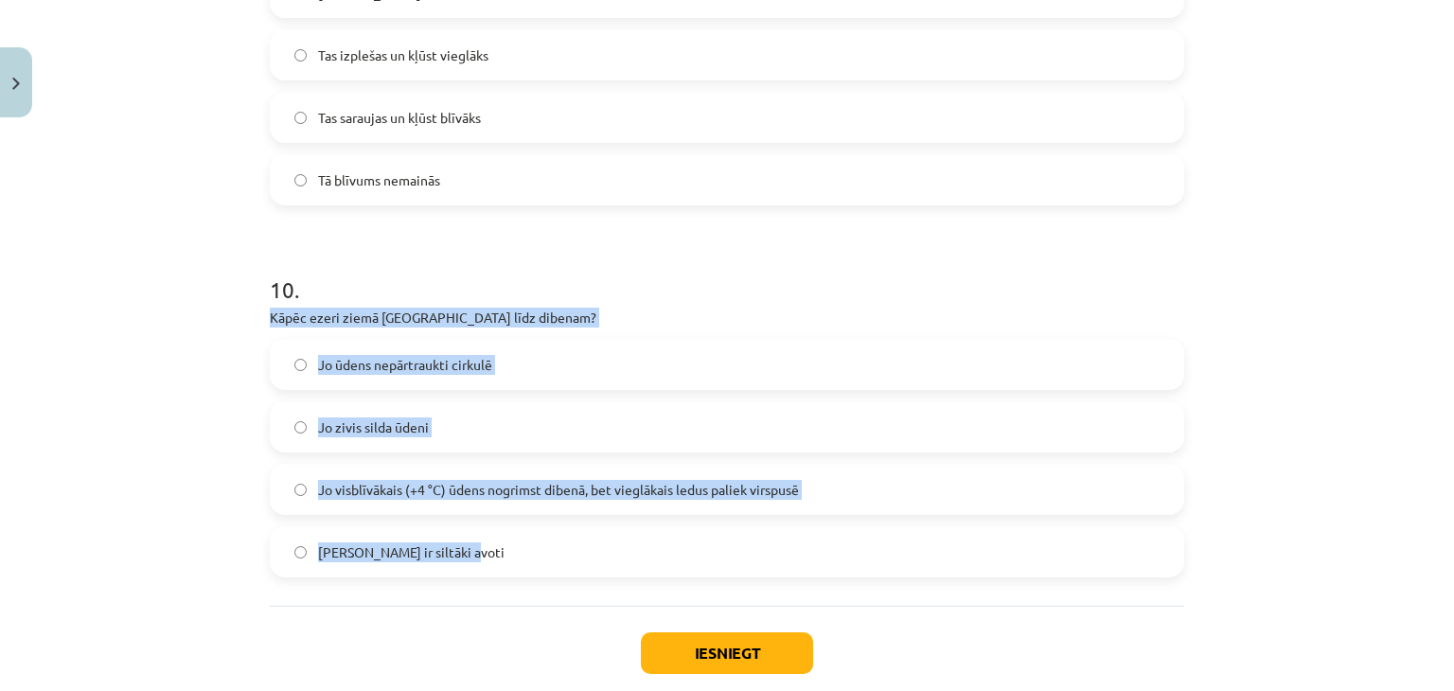
drag, startPoint x: 264, startPoint y: 316, endPoint x: 587, endPoint y: 575, distance: 414.0
click at [587, 575] on div "10 . Kāpēc ezeri ziemā neaizsalst līdz dibenam? Jo ūdens nepārtraukti cirkulē J…" at bounding box center [727, 410] width 914 height 334
click at [197, 375] on div "Mācību tēma: Fizika 9. klases 1. ieskaites mācību materiāls #3 📝 2. tēma. Siltu…" at bounding box center [727, 345] width 1454 height 691
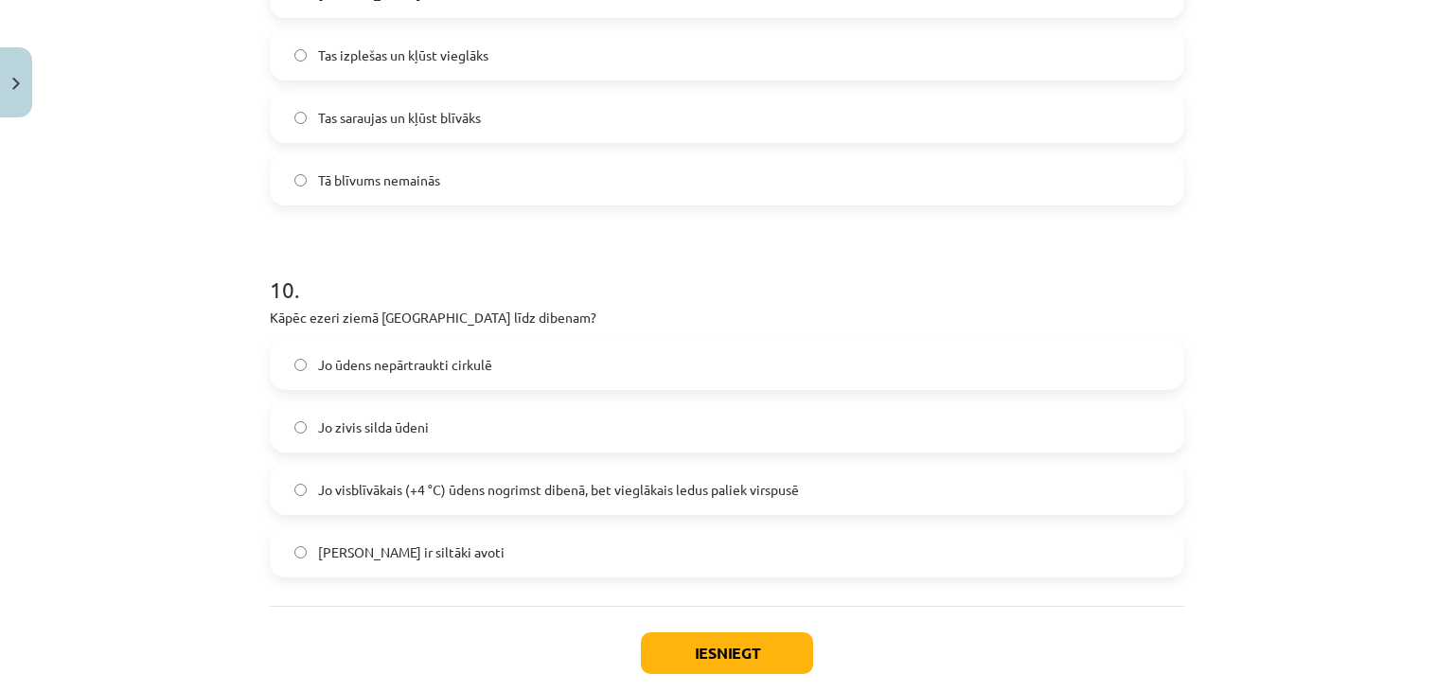
click at [419, 492] on span "Jo visblīvākais (+4 °C) ūdens nogrimst dibenā, bet vieglākais ledus paliek virs…" at bounding box center [558, 490] width 481 height 20
click at [700, 638] on button "Iesniegt" at bounding box center [727, 653] width 172 height 42
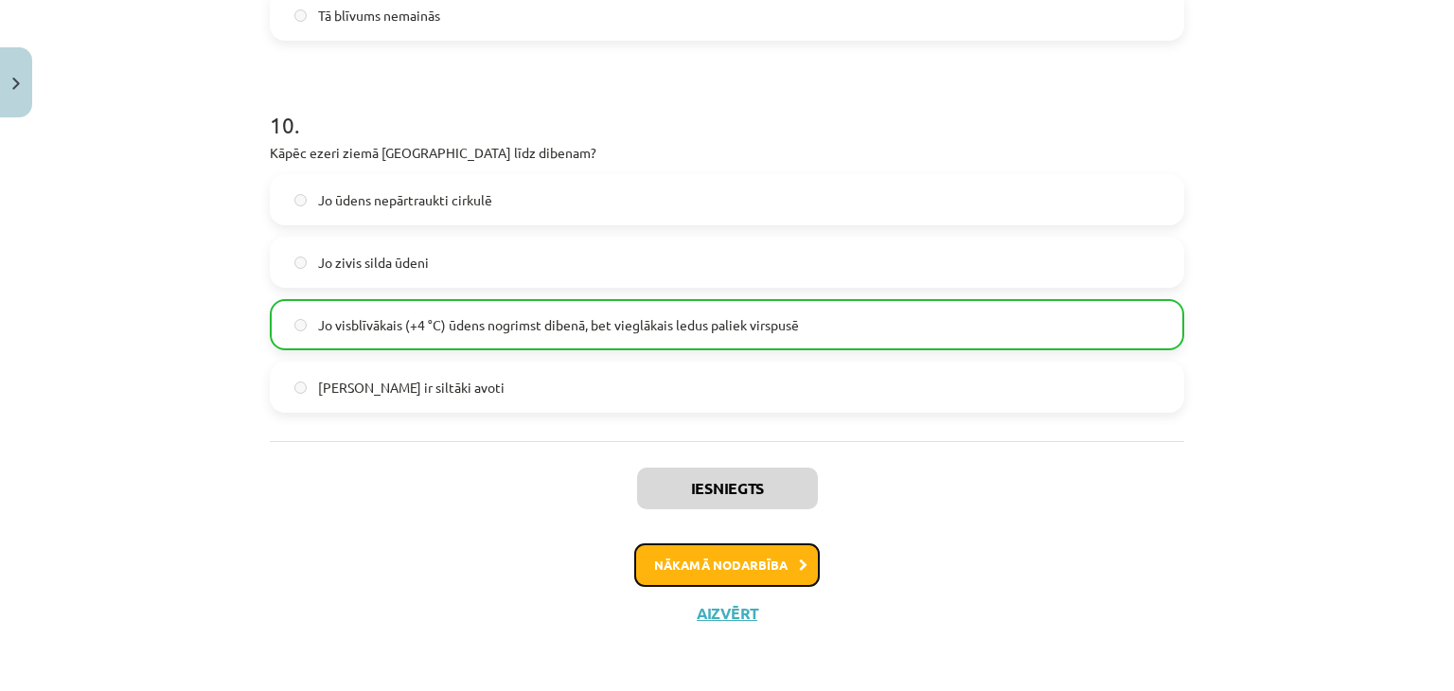
click at [651, 561] on button "Nākamā nodarbība" at bounding box center [726, 565] width 185 height 44
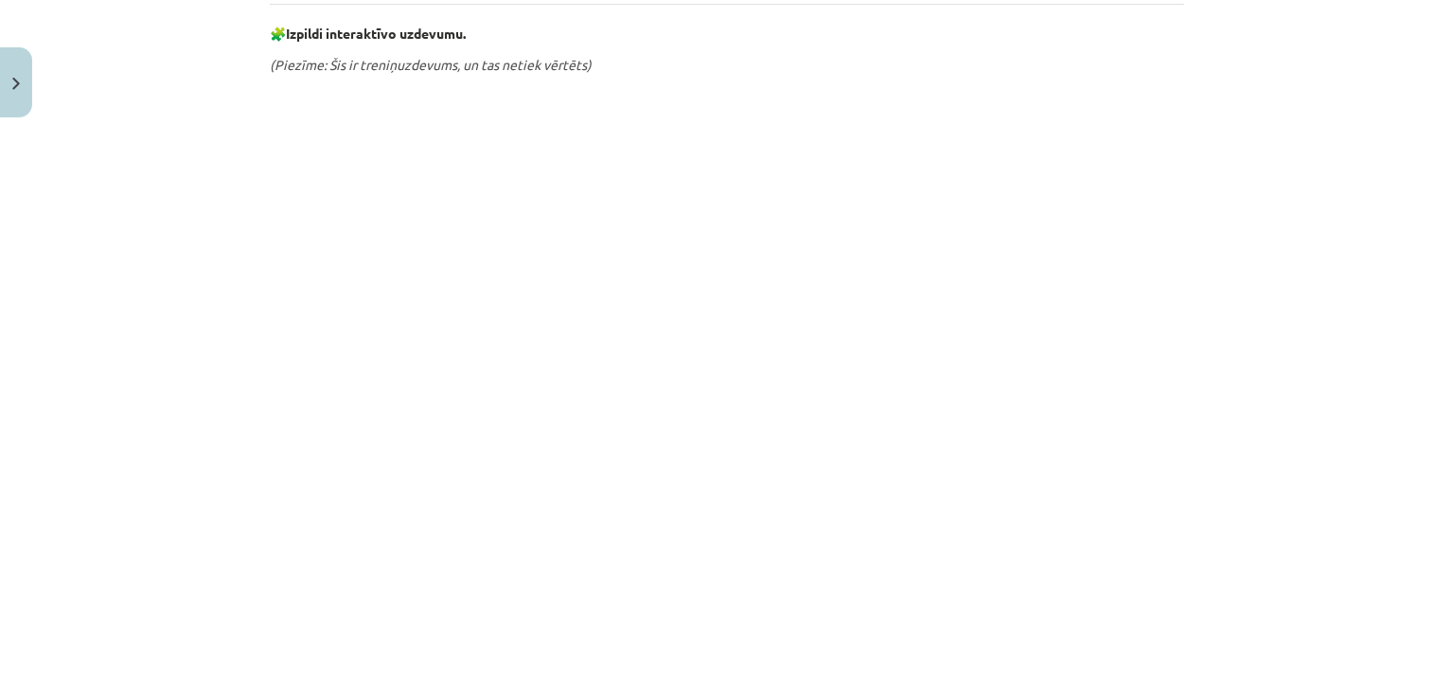
scroll to position [1088, 0]
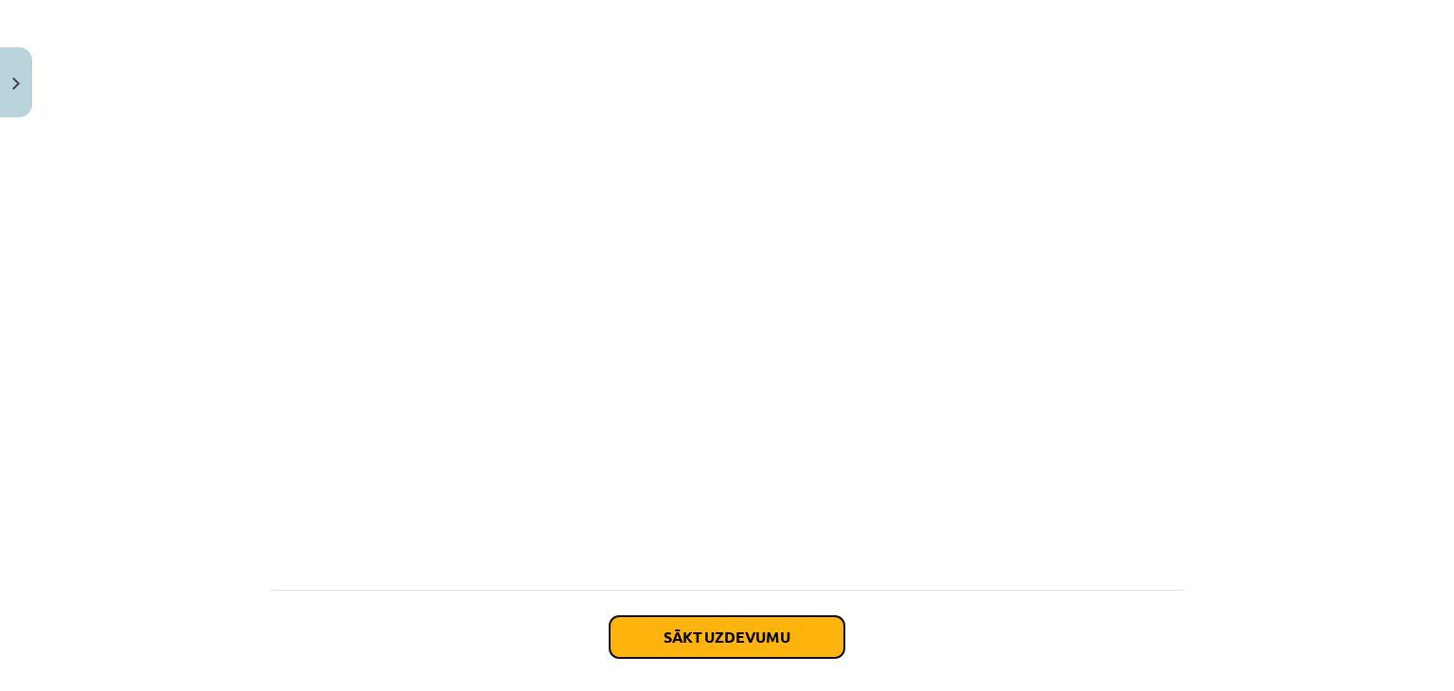
click at [681, 630] on button "Sākt uzdevumu" at bounding box center [726, 637] width 235 height 42
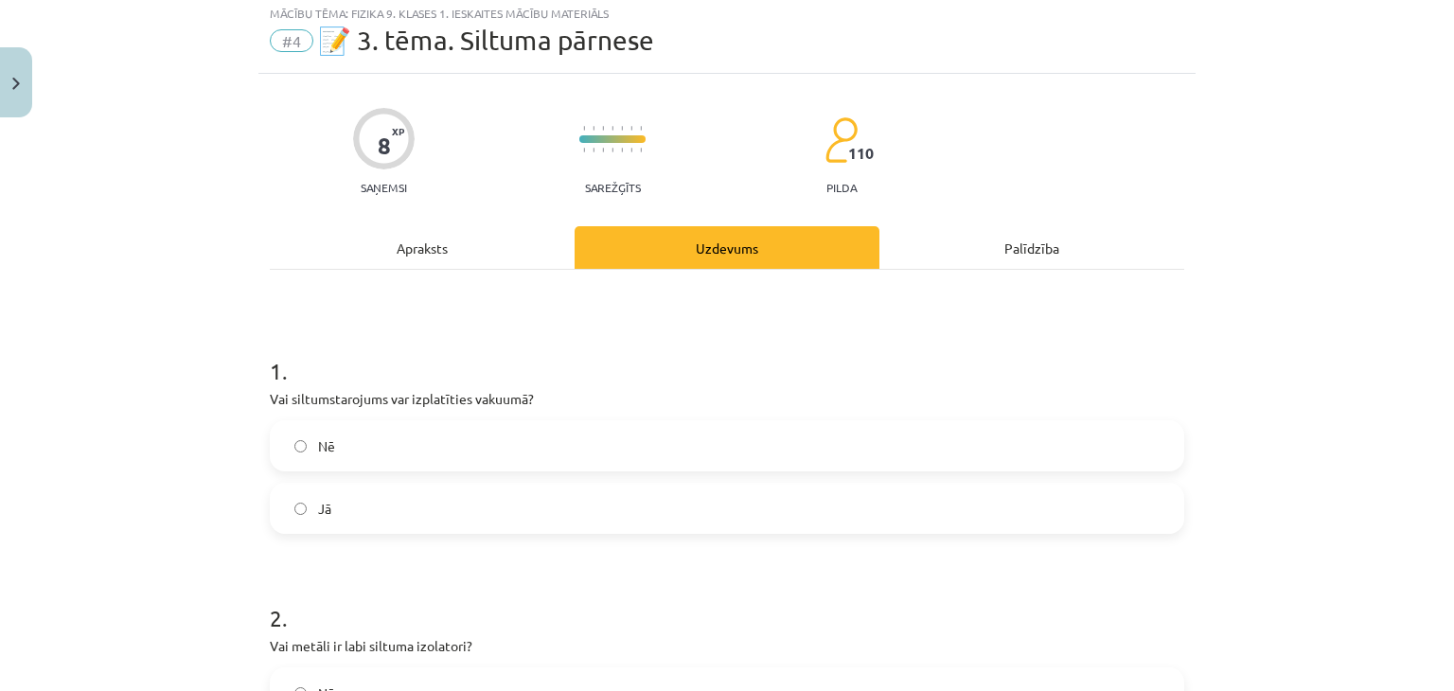
scroll to position [47, 0]
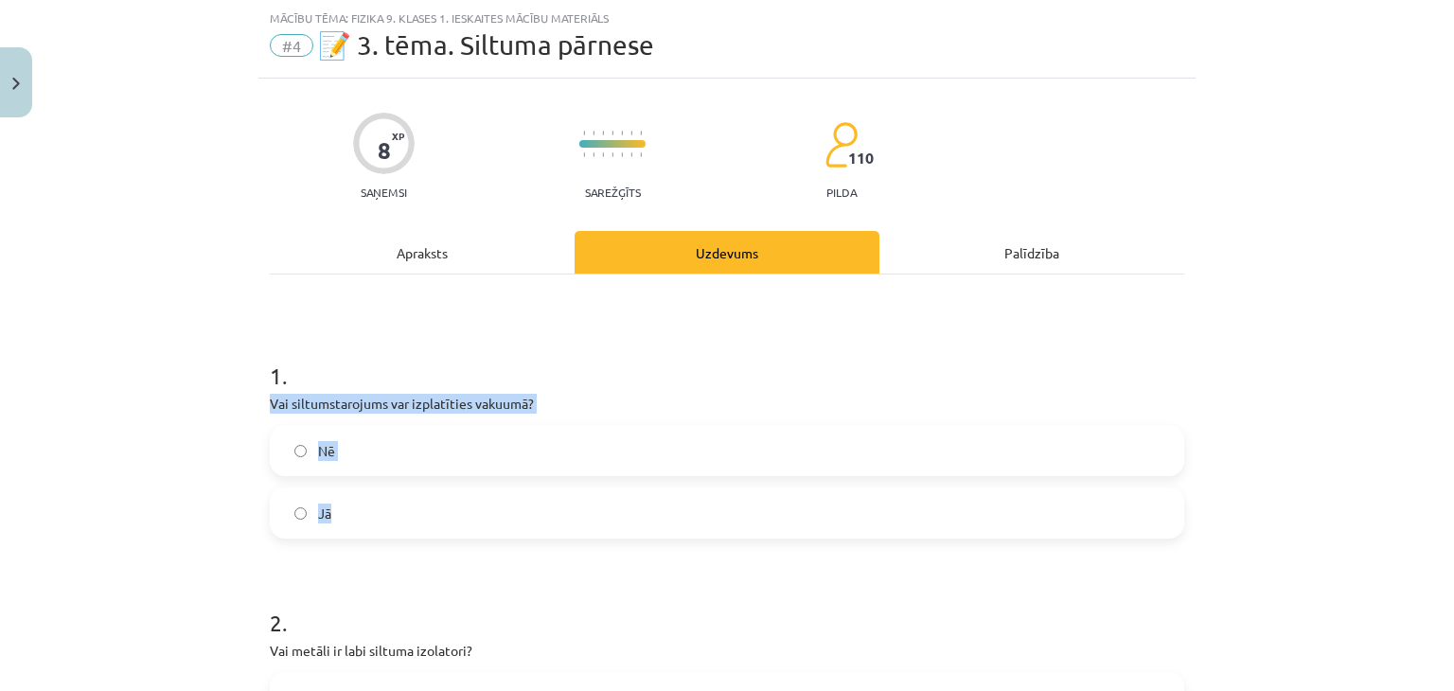
drag, startPoint x: 266, startPoint y: 400, endPoint x: 364, endPoint y: 492, distance: 134.6
click at [363, 492] on div "1 . Vai siltumstarojums var izplatīties vakuumā? Nē Jā" at bounding box center [727, 433] width 914 height 209
click at [163, 353] on div "Mācību tēma: Fizika 9. klases 1. ieskaites mācību materiāls #4 📝 3. tēma. Siltu…" at bounding box center [727, 345] width 1454 height 691
click at [333, 519] on label "Jā" at bounding box center [727, 512] width 910 height 47
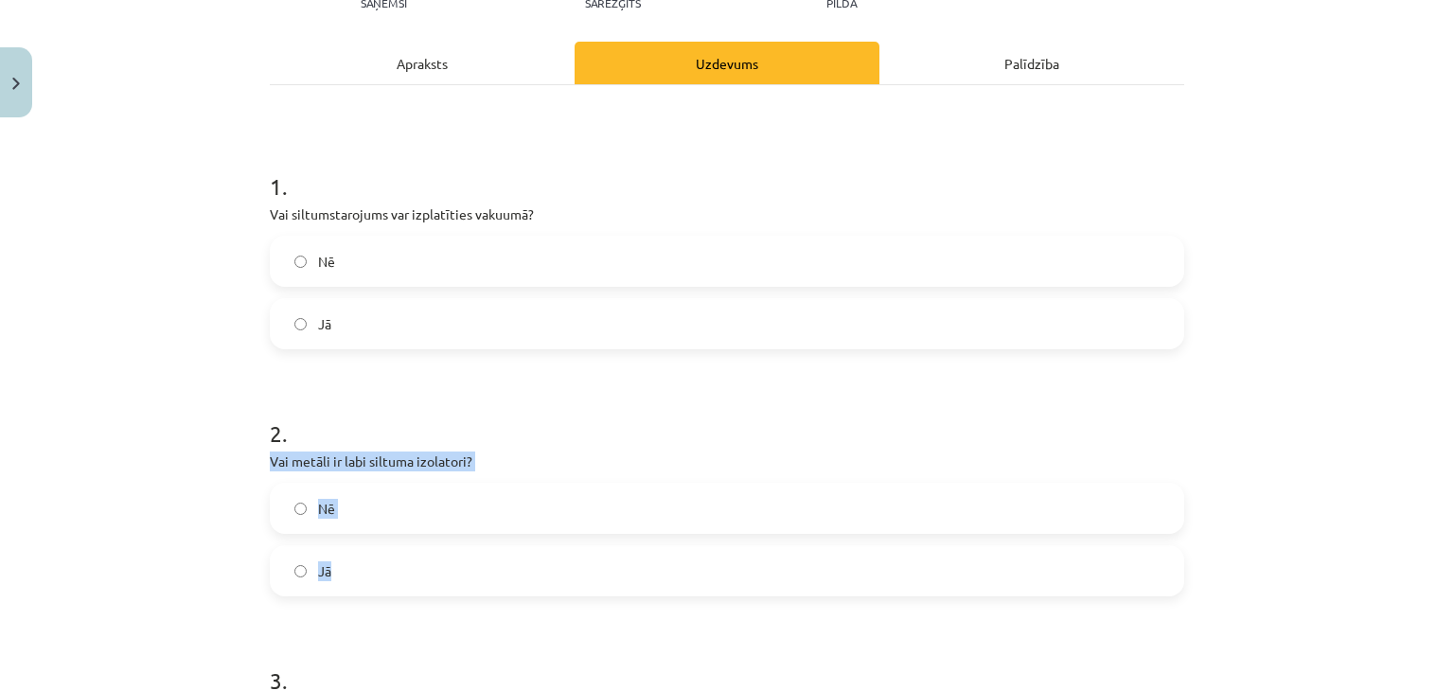
drag, startPoint x: 264, startPoint y: 459, endPoint x: 361, endPoint y: 559, distance: 139.2
click at [361, 559] on div "2 . Vai metāli ir labi siltuma izolatori? Nē Jā" at bounding box center [727, 491] width 914 height 209
click at [104, 422] on div "Mācību tēma: Fizika 9. klases 1. ieskaites mācību materiāls #4 📝 3. tēma. Siltu…" at bounding box center [727, 345] width 1454 height 691
click at [362, 514] on label "Nē" at bounding box center [727, 508] width 910 height 47
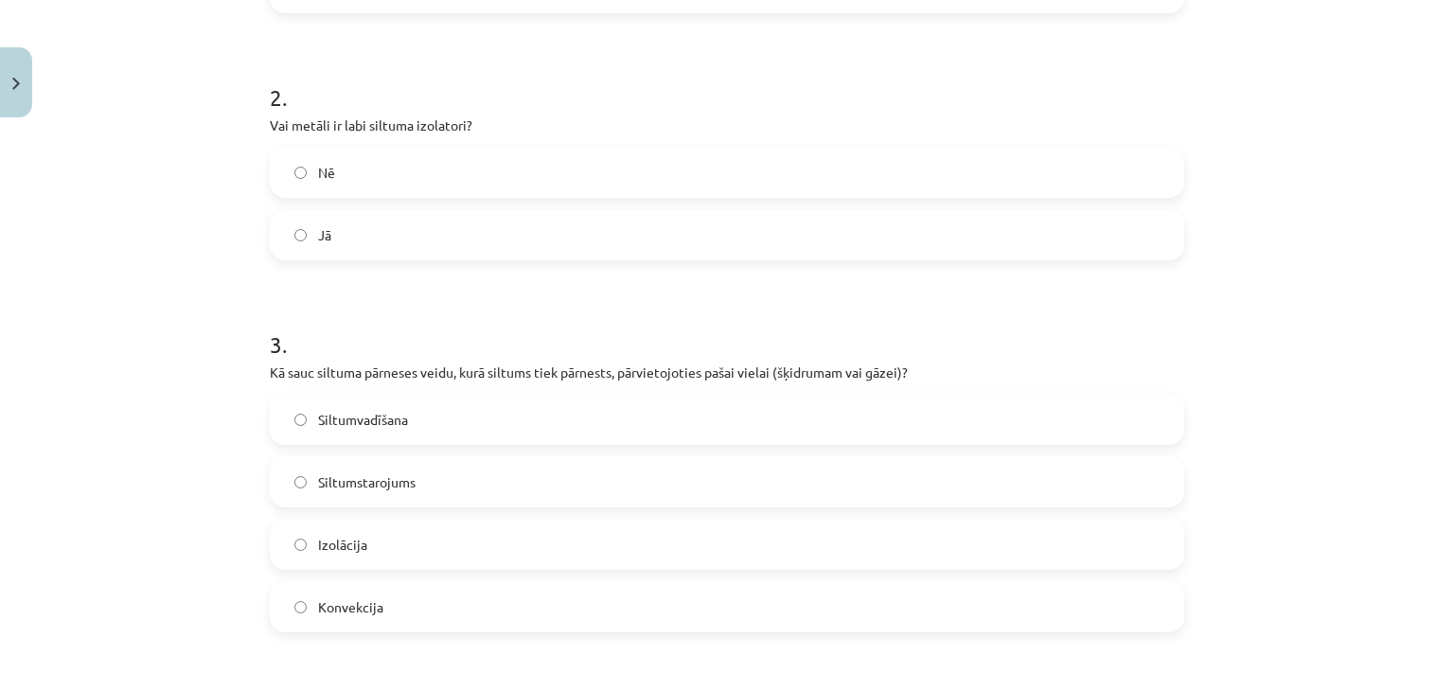
scroll to position [615, 0]
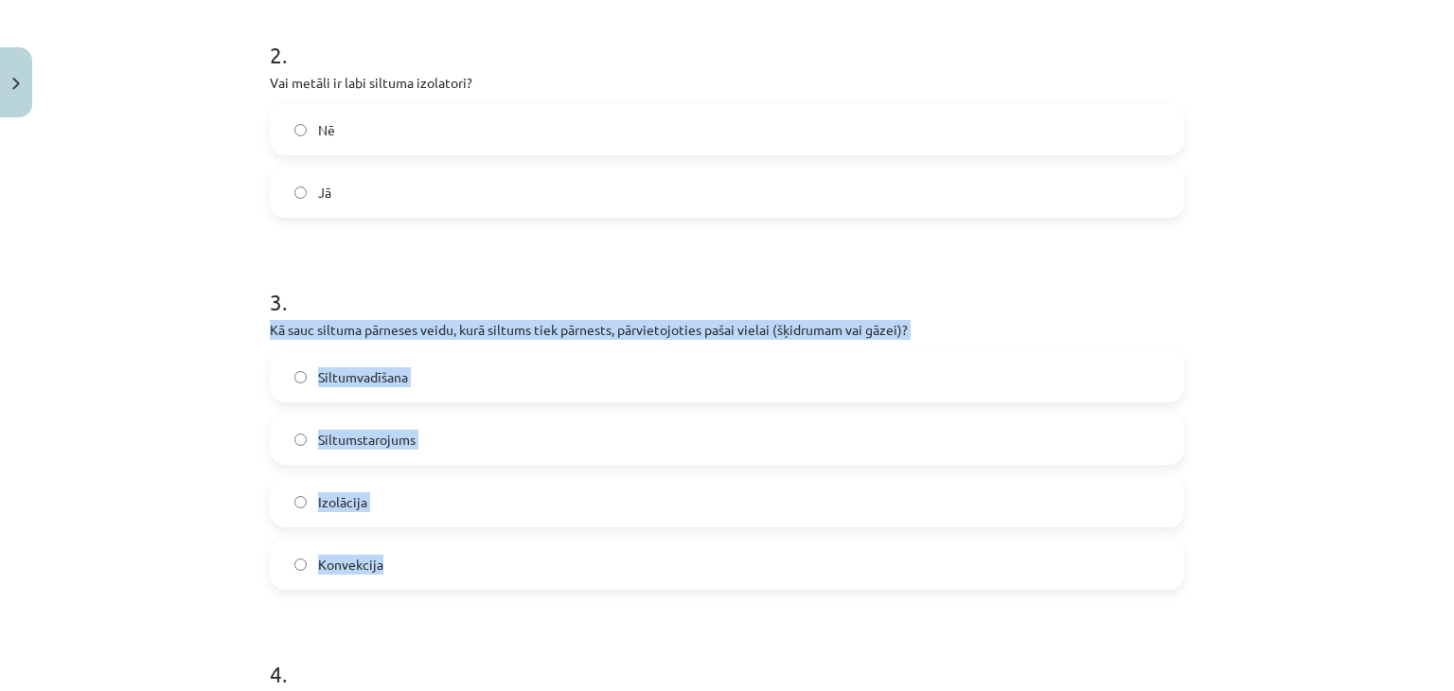
drag, startPoint x: 263, startPoint y: 328, endPoint x: 386, endPoint y: 458, distance: 178.7
click at [387, 562] on div "3 . Kā sauc siltuma pārneses veidu, kurā siltums tiek pārnests, pārvietojoties …" at bounding box center [727, 423] width 914 height 334
click at [182, 355] on div "Mācību tēma: Fizika 9. klases 1. ieskaites mācību materiāls #4 📝 3. tēma. Siltu…" at bounding box center [727, 345] width 1454 height 691
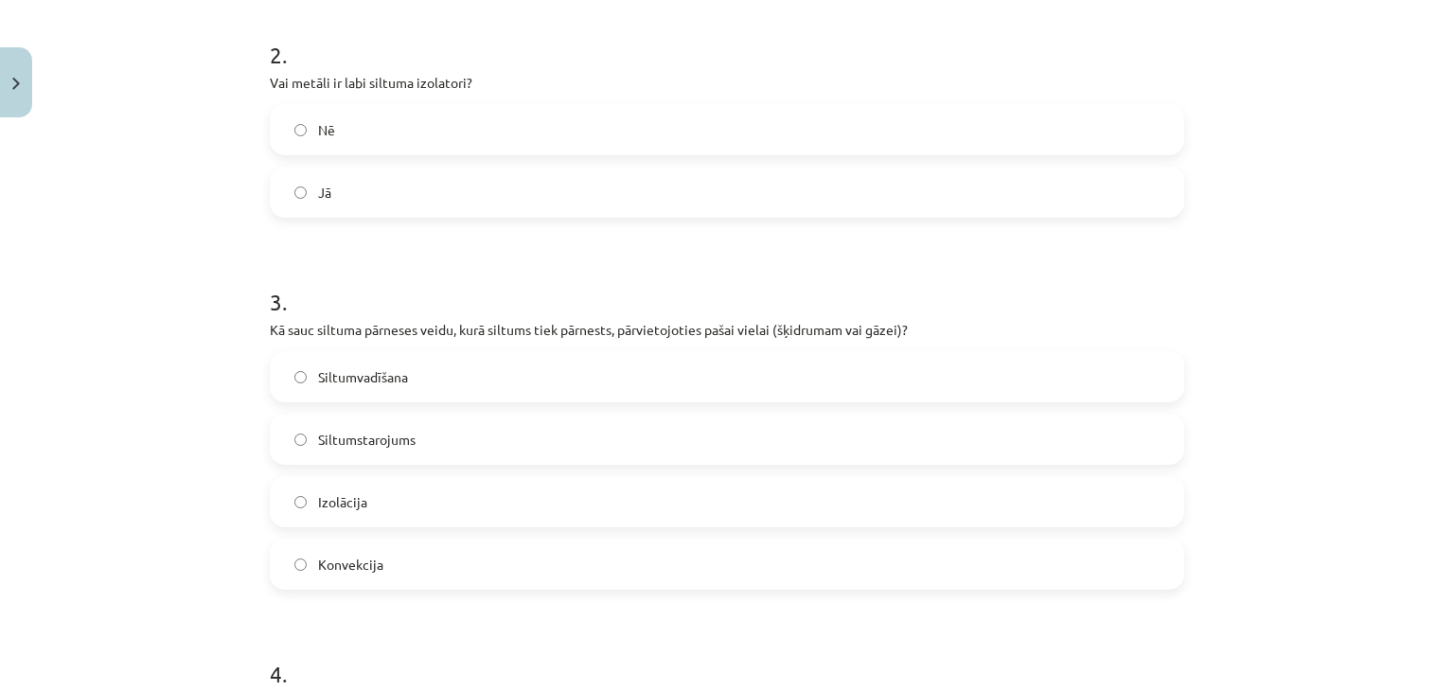
click at [358, 565] on span "Konvekcija" at bounding box center [350, 565] width 65 height 20
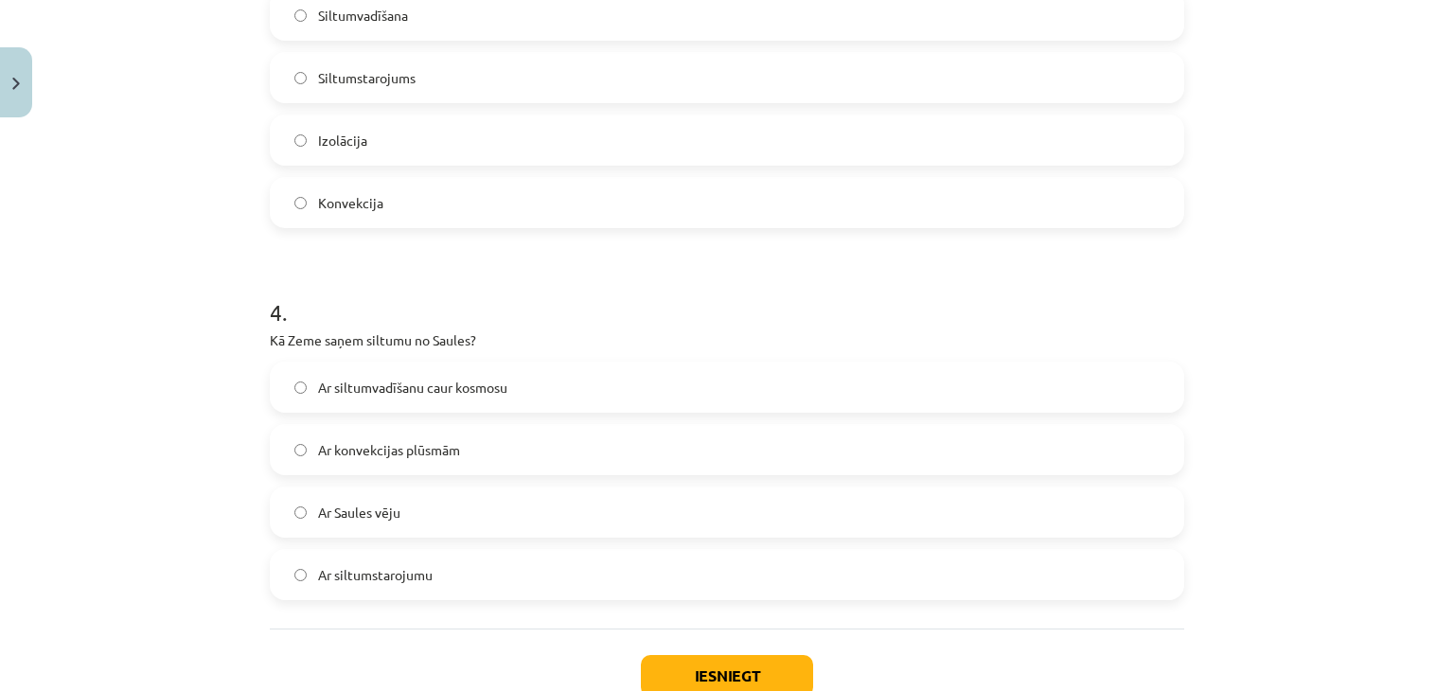
scroll to position [1088, 0]
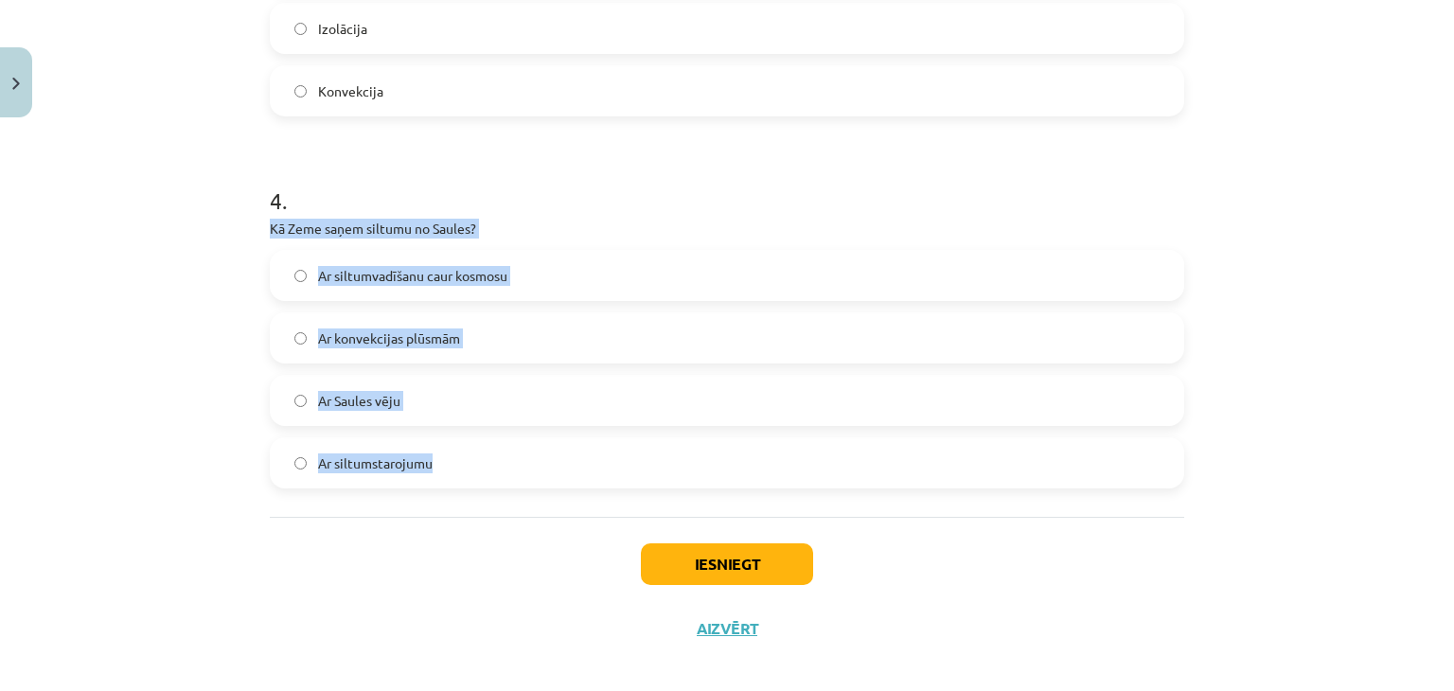
drag, startPoint x: 281, startPoint y: 243, endPoint x: 427, endPoint y: 483, distance: 280.3
click at [427, 483] on div "4 . Kā Zeme saņem siltumu no Saules? Ar siltumvadīšanu caur kosmosu Ar konvekci…" at bounding box center [727, 321] width 914 height 334
click at [140, 310] on div "Mācību tēma: Fizika 9. klases 1. ieskaites mācību materiāls #4 📝 3. tēma. Siltu…" at bounding box center [727, 345] width 1454 height 691
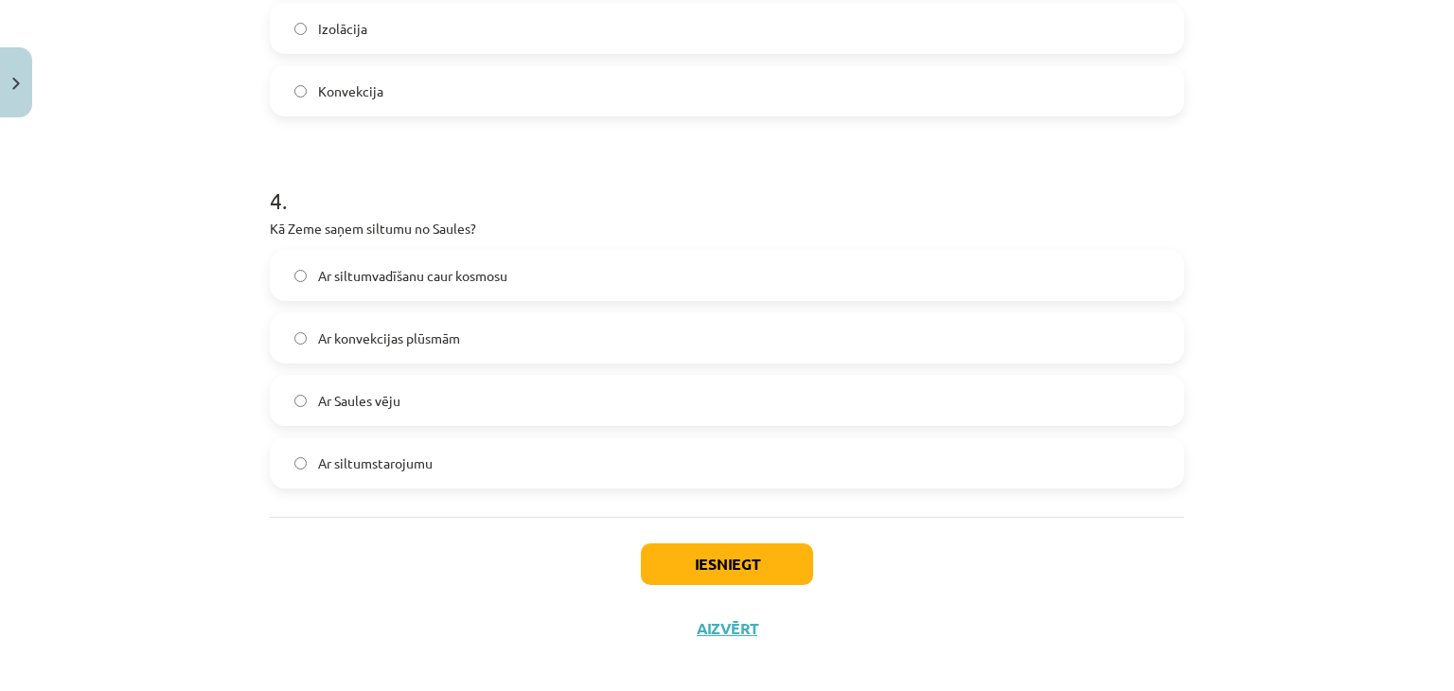
click at [397, 458] on span "Ar siltumstarojumu" at bounding box center [375, 463] width 115 height 20
click at [691, 574] on button "Iesniegt" at bounding box center [727, 564] width 172 height 42
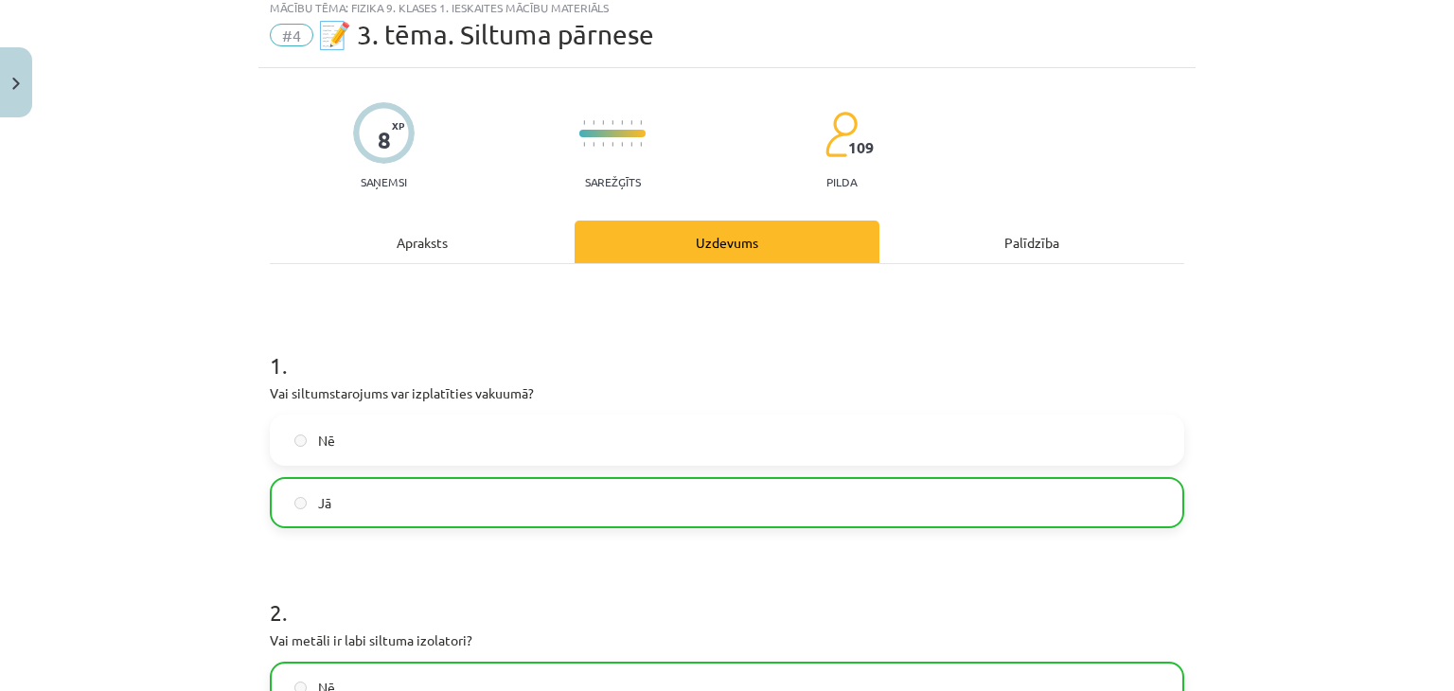
scroll to position [0, 0]
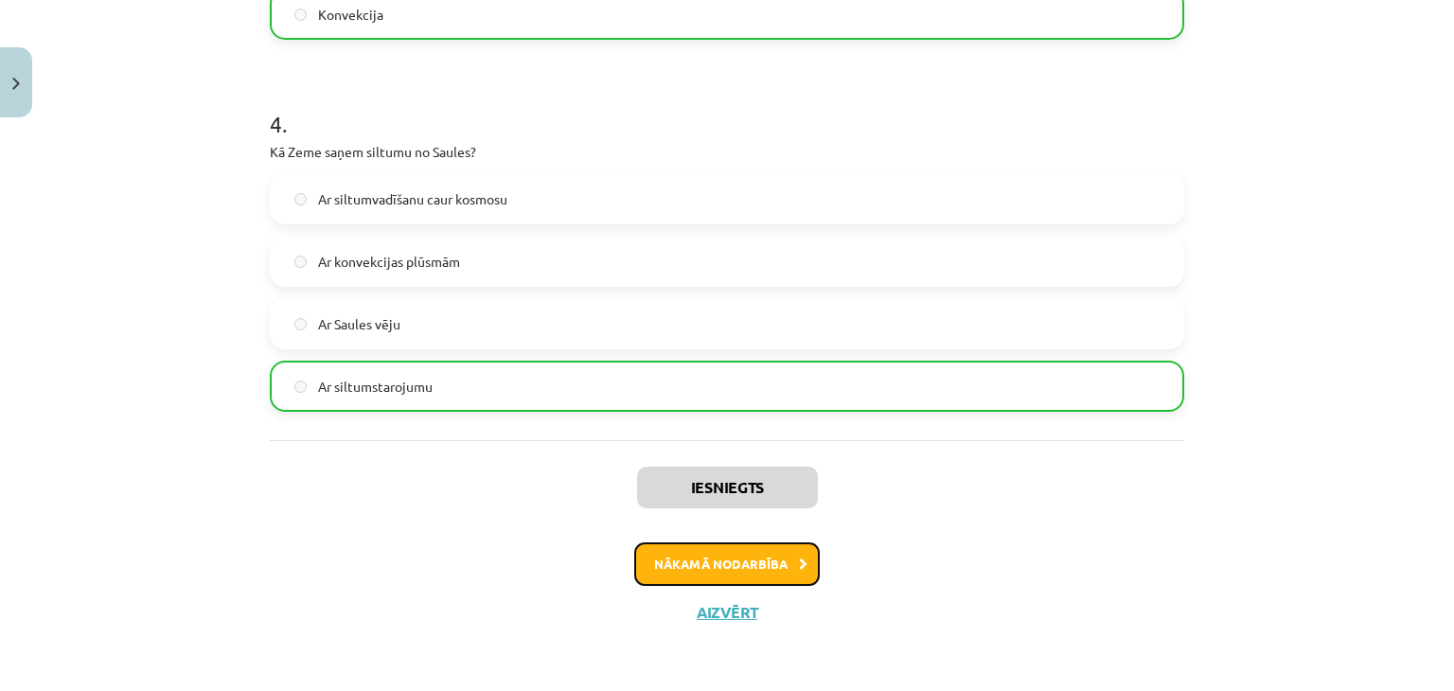
click at [701, 563] on button "Nākamā nodarbība" at bounding box center [726, 564] width 185 height 44
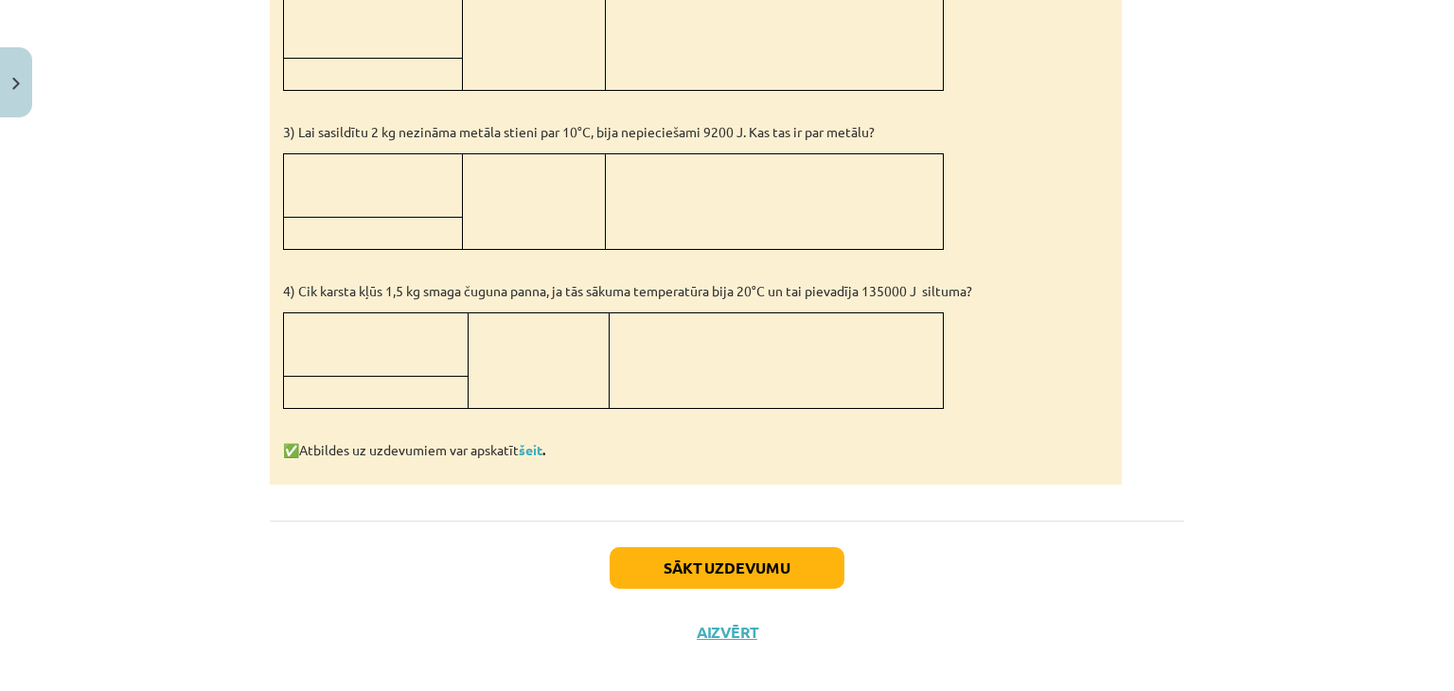
scroll to position [1866, 0]
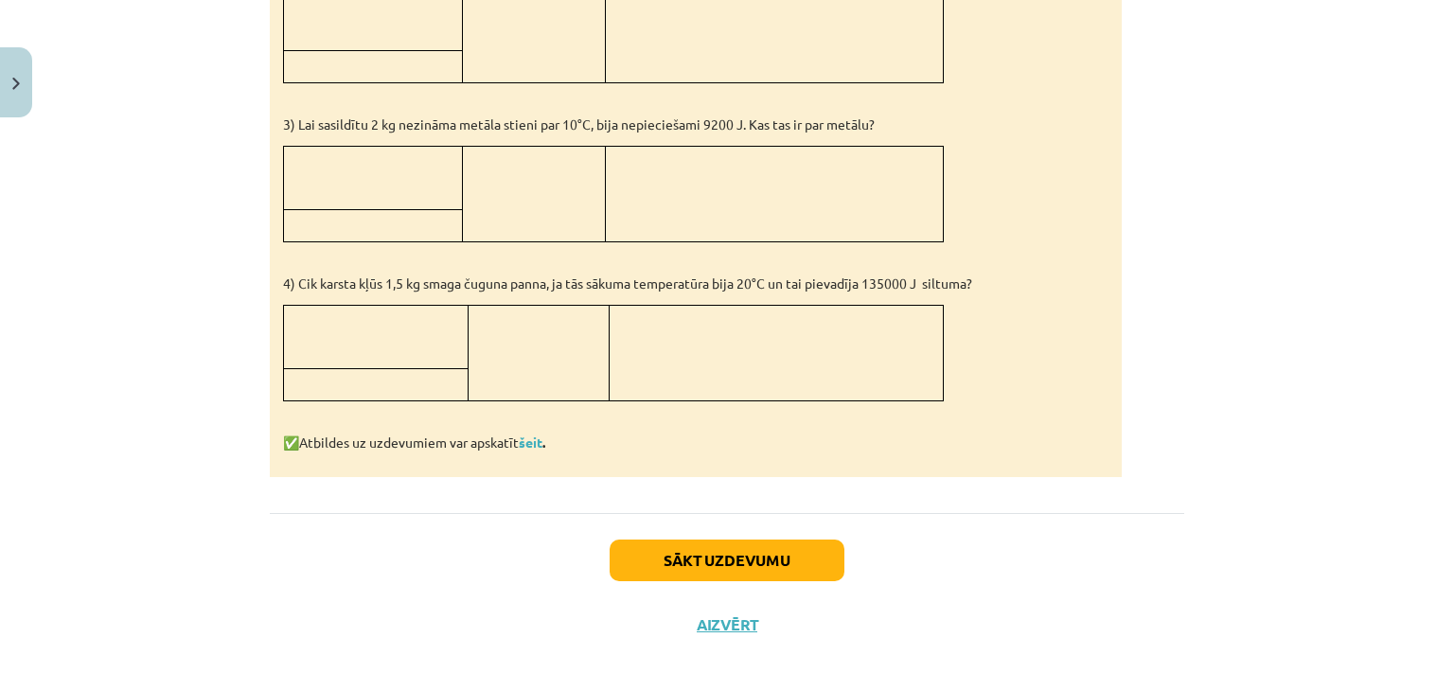
click at [353, 314] on td at bounding box center [376, 336] width 185 height 63
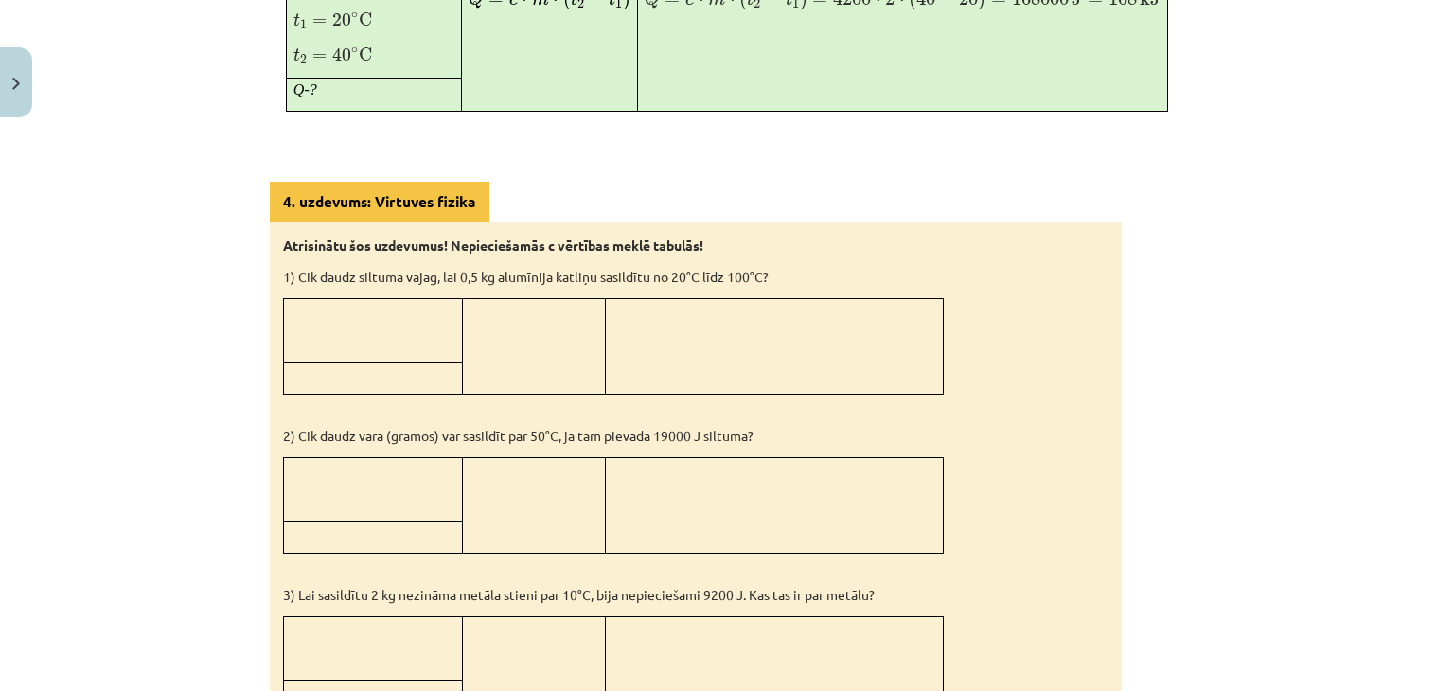
scroll to position [1392, 0]
click at [386, 331] on p at bounding box center [373, 341] width 165 height 20
click at [399, 331] on p at bounding box center [373, 341] width 165 height 20
drag, startPoint x: 399, startPoint y: 327, endPoint x: 393, endPoint y: 319, distance: 10.1
click at [398, 331] on p at bounding box center [373, 341] width 165 height 20
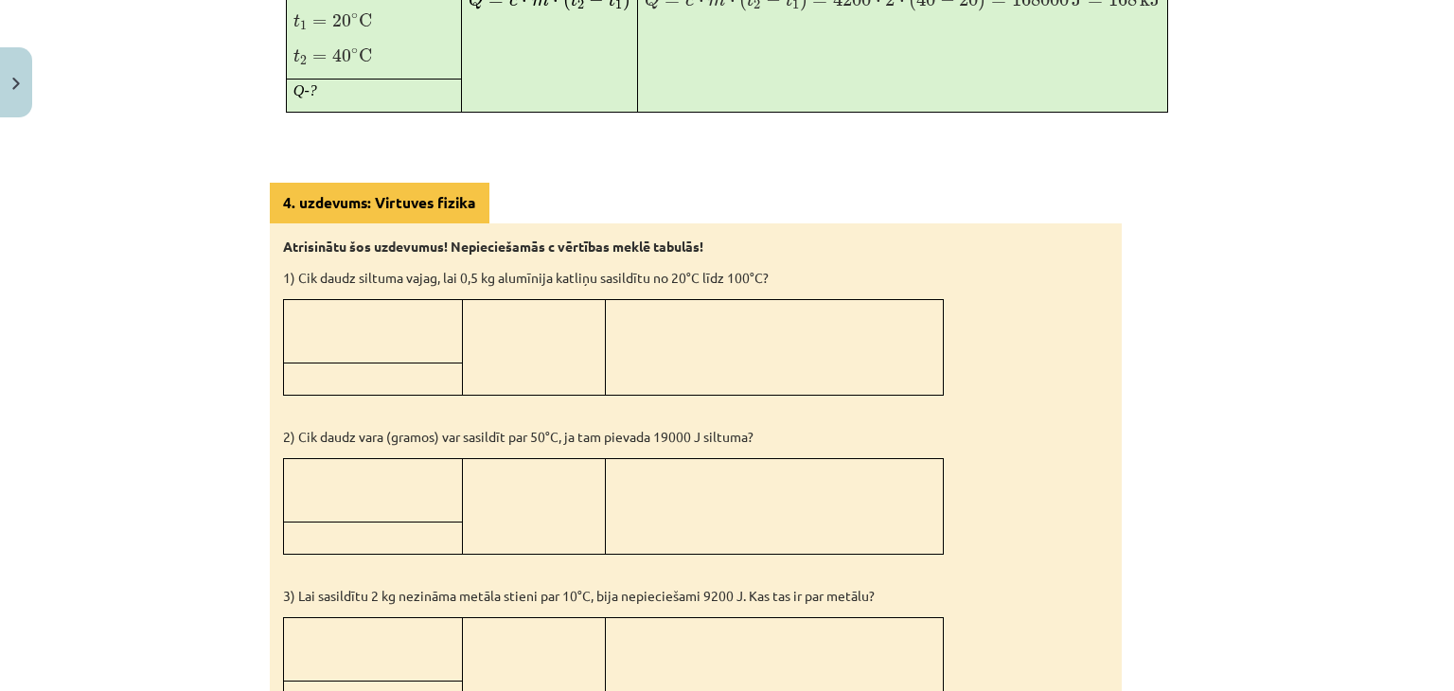
click at [393, 319] on td at bounding box center [373, 330] width 179 height 63
drag, startPoint x: 386, startPoint y: 332, endPoint x: 486, endPoint y: 340, distance: 100.6
click at [479, 357] on tr at bounding box center [614, 330] width 660 height 63
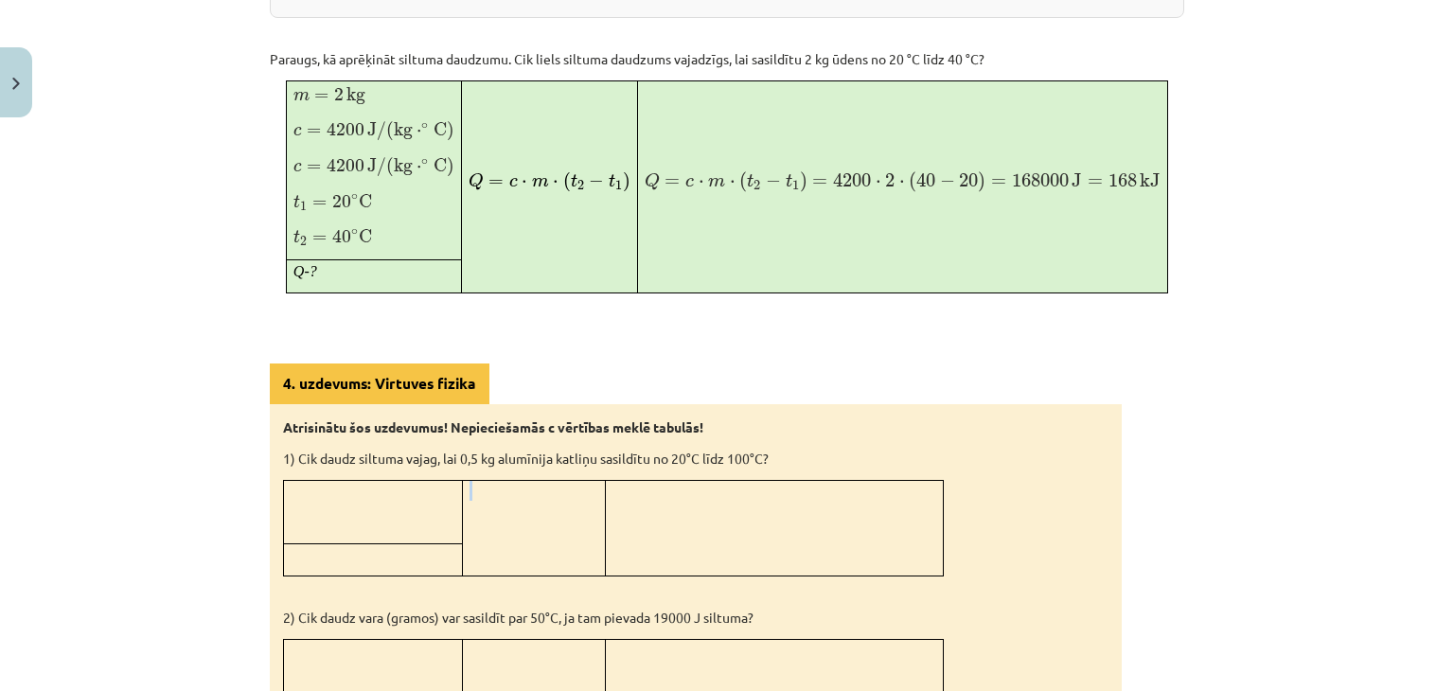
scroll to position [1203, 0]
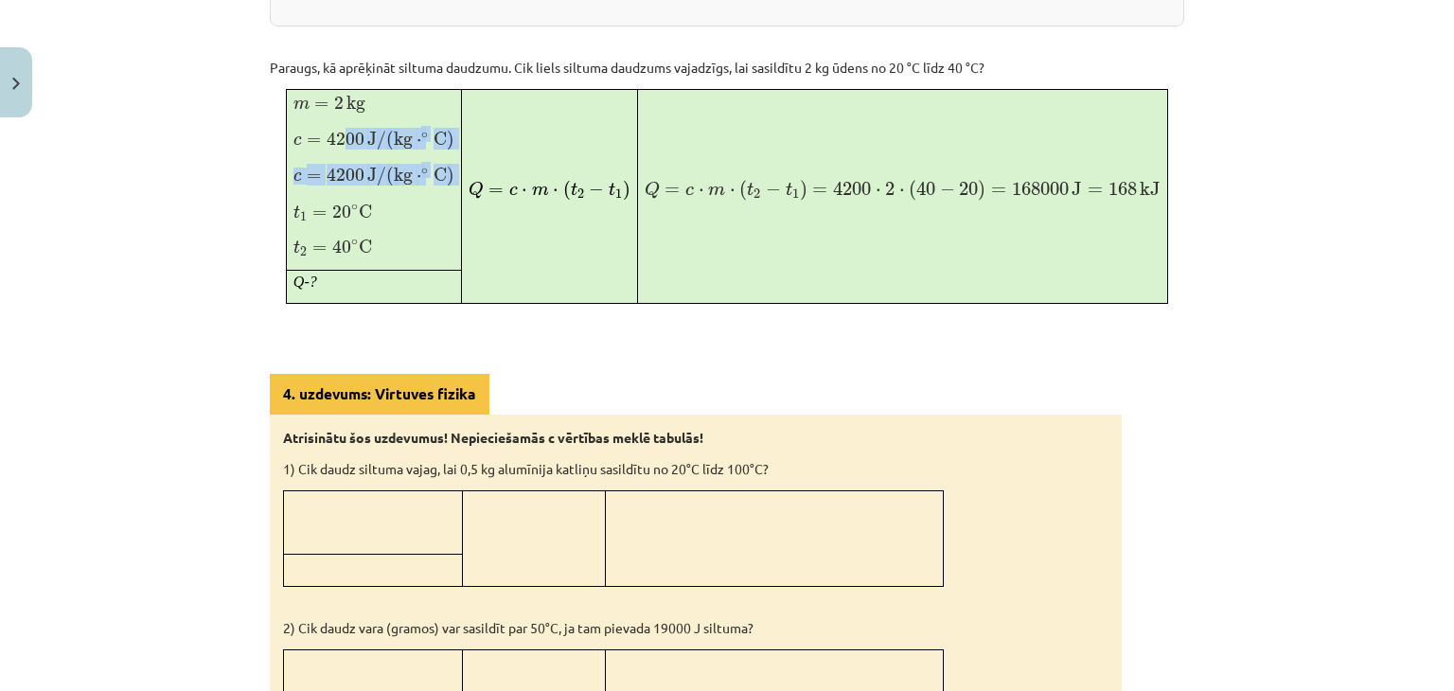
drag, startPoint x: 333, startPoint y: 136, endPoint x: 336, endPoint y: 181, distance: 44.6
click at [336, 181] on td "m = 2 kg m = 2 kg c = 4200 J / ( kg ⋅ ∘ C ) c = 4200 J / ( kg ⋅ ∘ C ) c = 4200 …" at bounding box center [373, 180] width 175 height 181
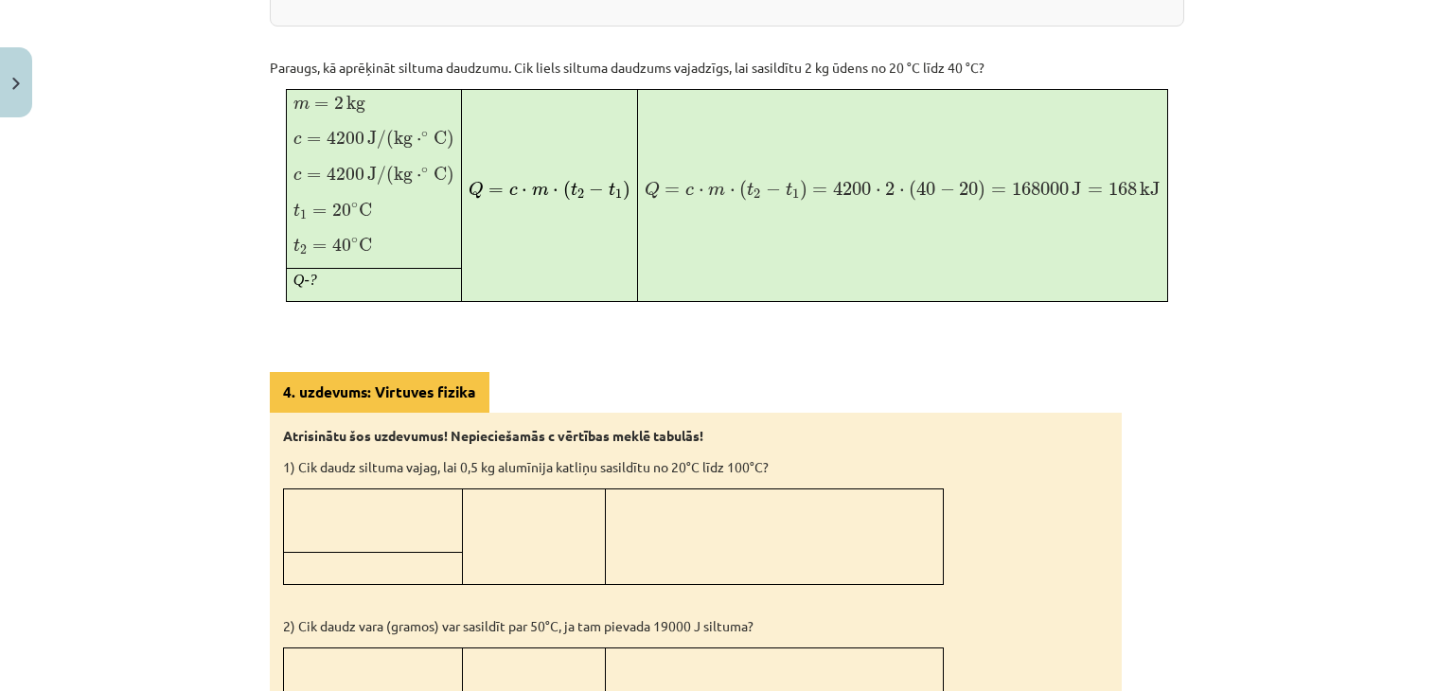
click at [382, 235] on td "m = 2 kg m = 2 kg c = 4200 J / ( kg ⋅ ∘ C ) c = 4200 J / ( kg ⋅ ∘ C ) c = 4200 …" at bounding box center [373, 179] width 175 height 179
click at [477, 463] on p "1) Cik daudz siltuma vajag, lai 0,5 kg alumīnija katliņu sasildītu no 20°C līdz…" at bounding box center [695, 467] width 825 height 20
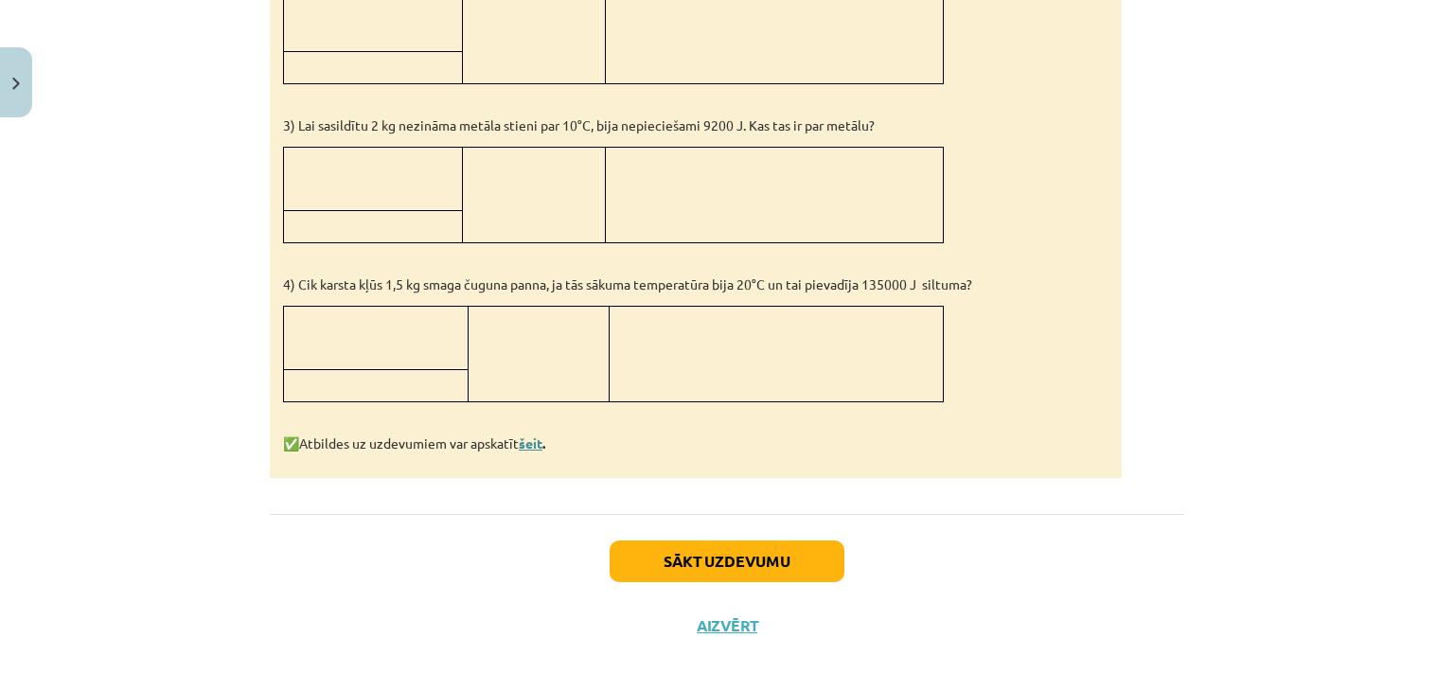
scroll to position [1866, 0]
click at [532, 433] on link "šeit" at bounding box center [531, 441] width 24 height 17
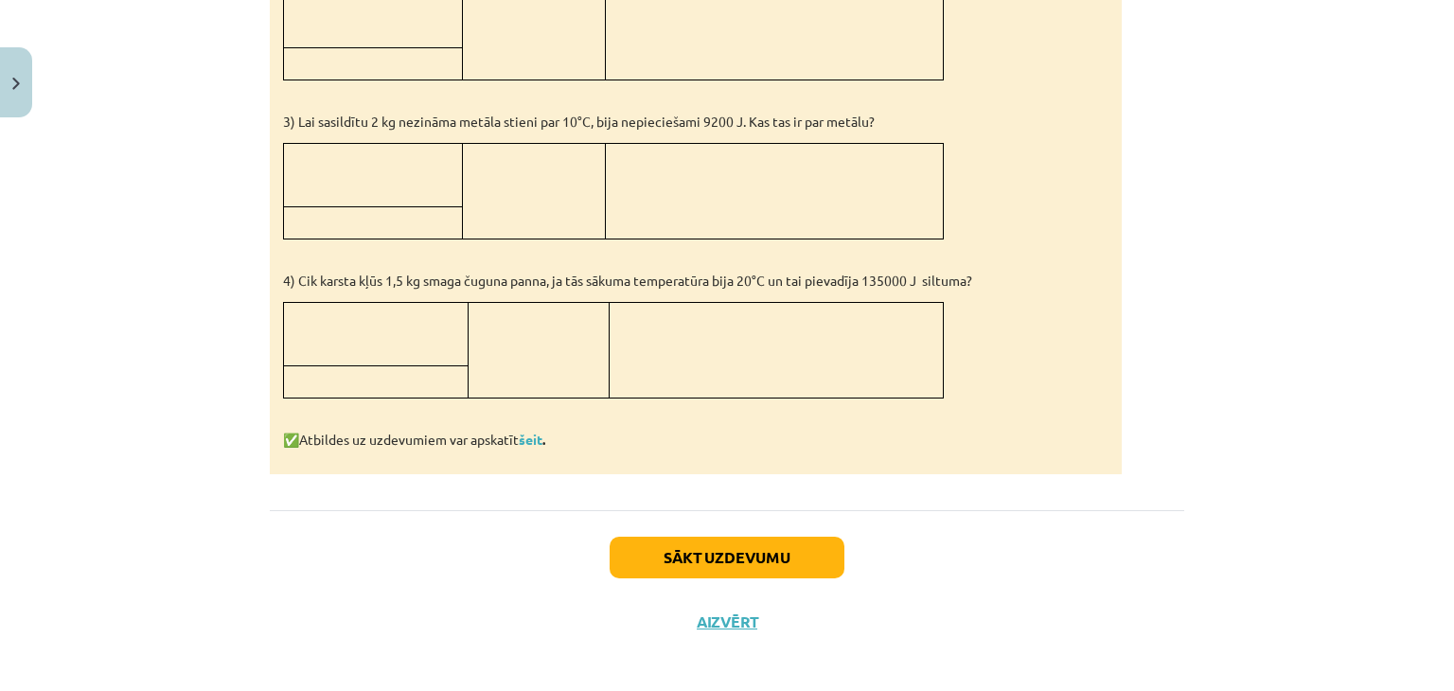
click at [738, 526] on div "Sākt uzdevumu Aizvērt" at bounding box center [727, 576] width 914 height 132
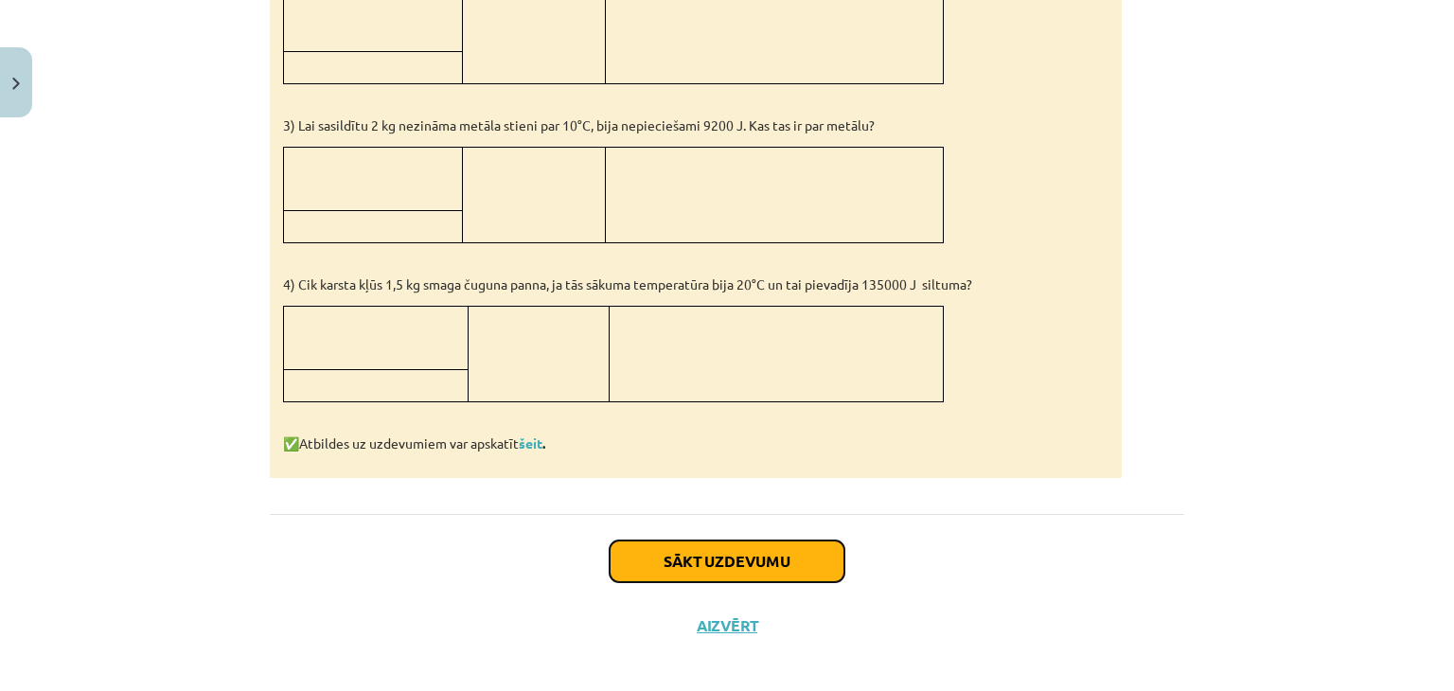
click at [734, 540] on button "Sākt uzdevumu" at bounding box center [726, 561] width 235 height 42
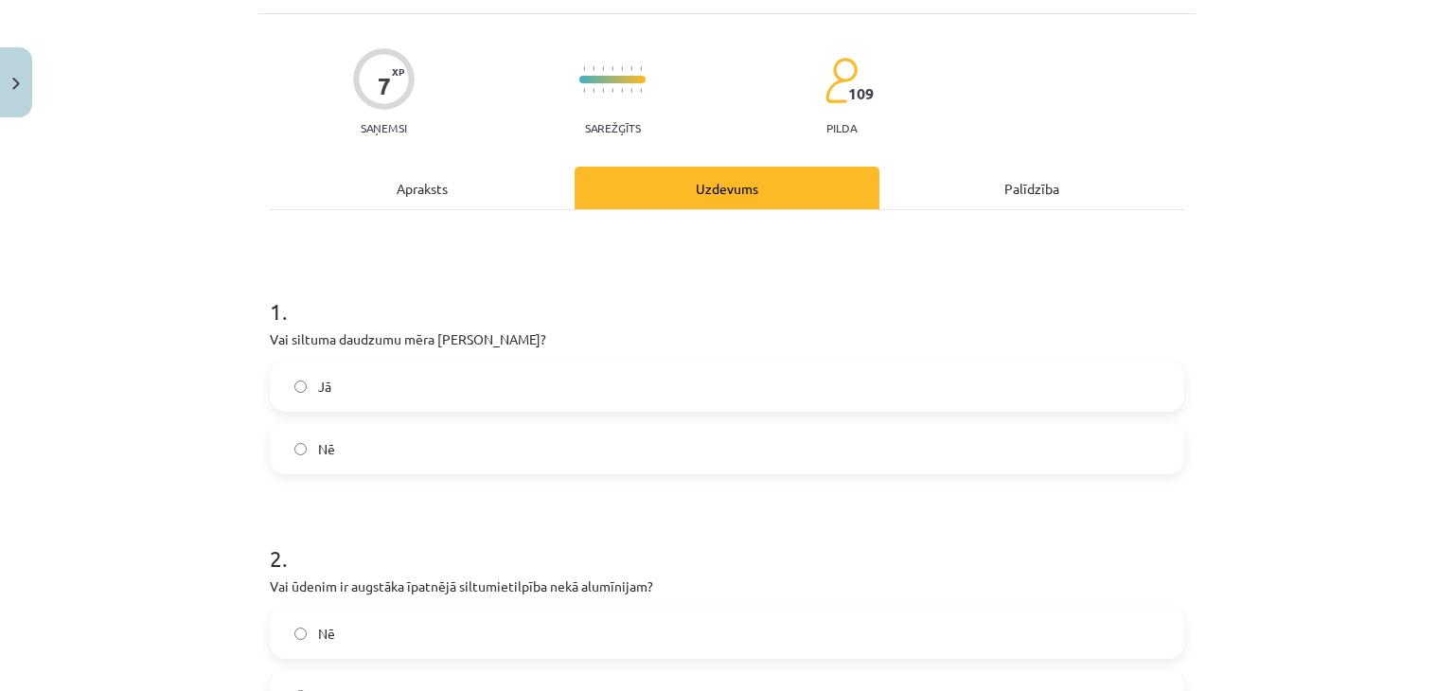
scroll to position [142, 0]
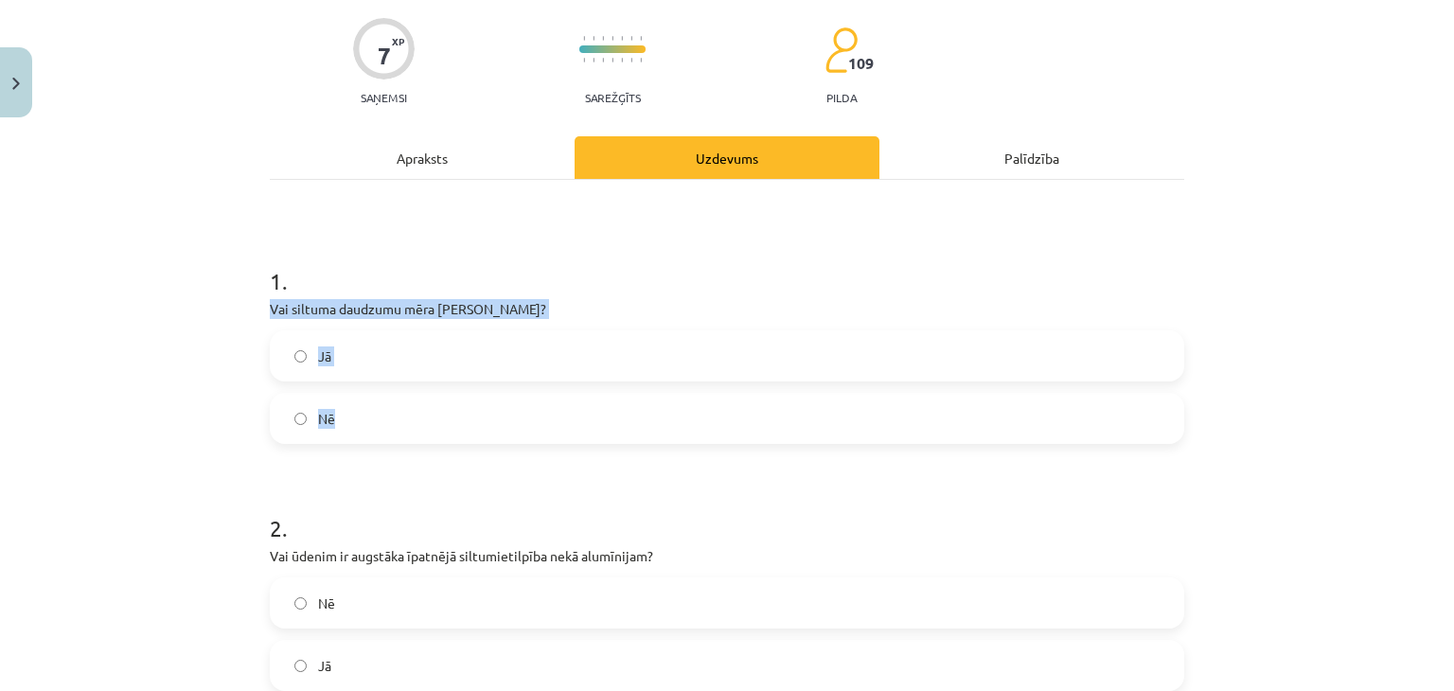
drag, startPoint x: 265, startPoint y: 307, endPoint x: 358, endPoint y: 407, distance: 136.6
click at [359, 421] on div "1 . Vai siltuma daudzumu mēra Celsija grādos? Jā Nē" at bounding box center [727, 339] width 914 height 209
click at [176, 299] on div "Mācību tēma: Fizika 9. klases 1. ieskaites mācību materiāls #5 📝 4. tēma. Siltu…" at bounding box center [727, 345] width 1454 height 691
click at [156, 156] on div "Mācību tēma: Fizika 9. klases 1. ieskaites mācību materiāls #5 📝 4. tēma. Siltu…" at bounding box center [727, 345] width 1454 height 691
click at [343, 411] on label "Nē" at bounding box center [727, 418] width 910 height 47
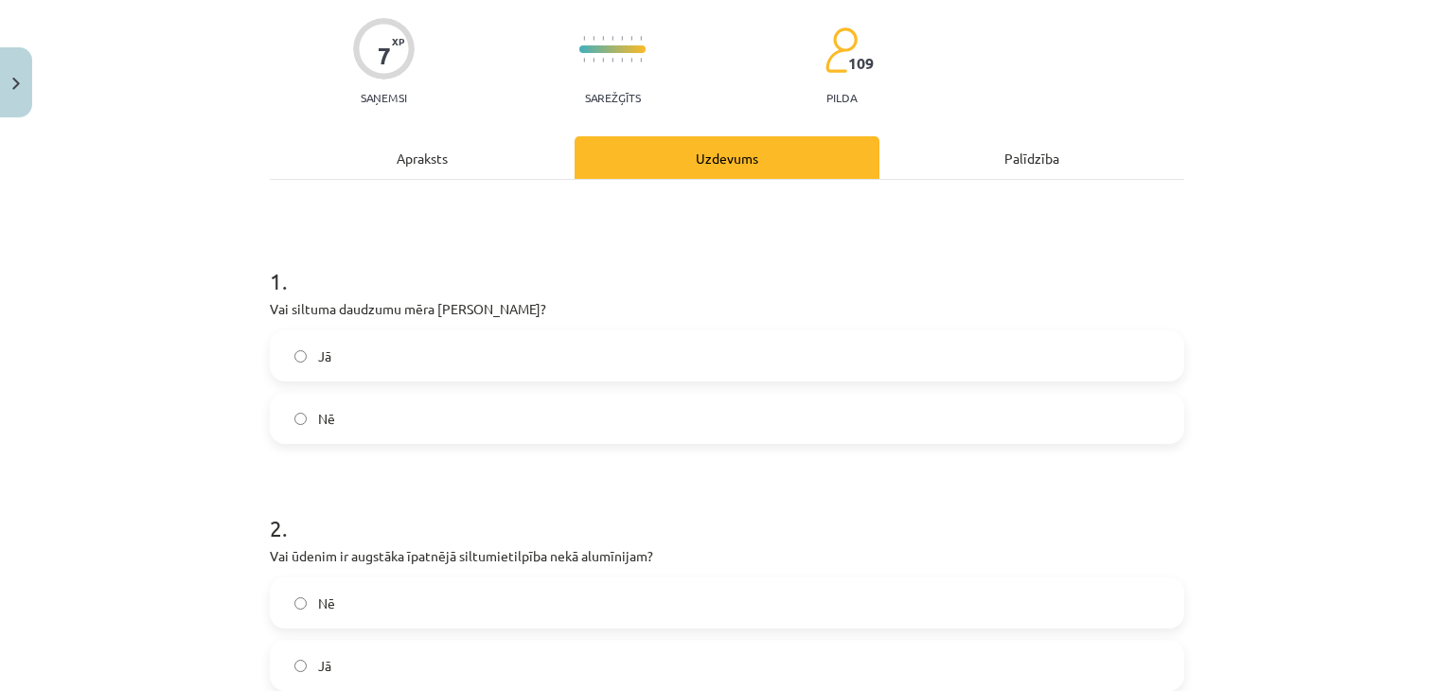
scroll to position [426, 0]
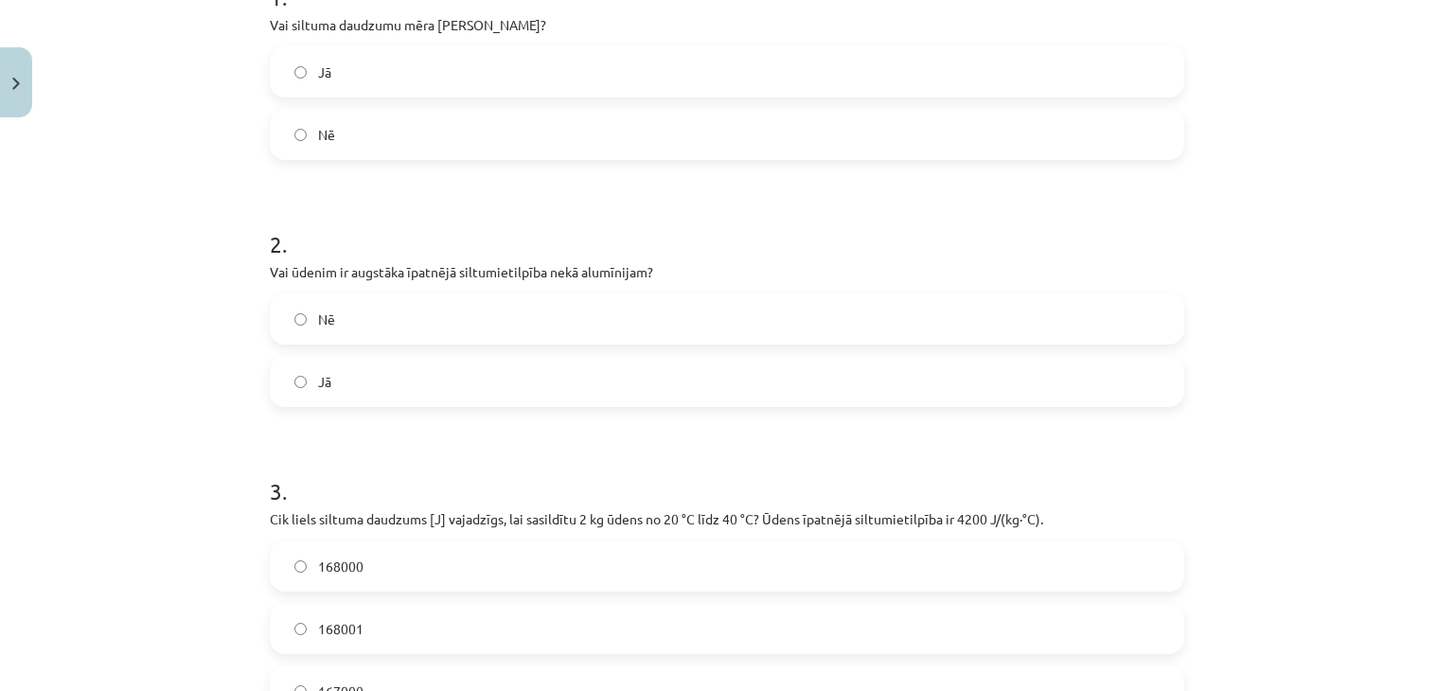
click at [326, 380] on label "Jā" at bounding box center [727, 381] width 910 height 47
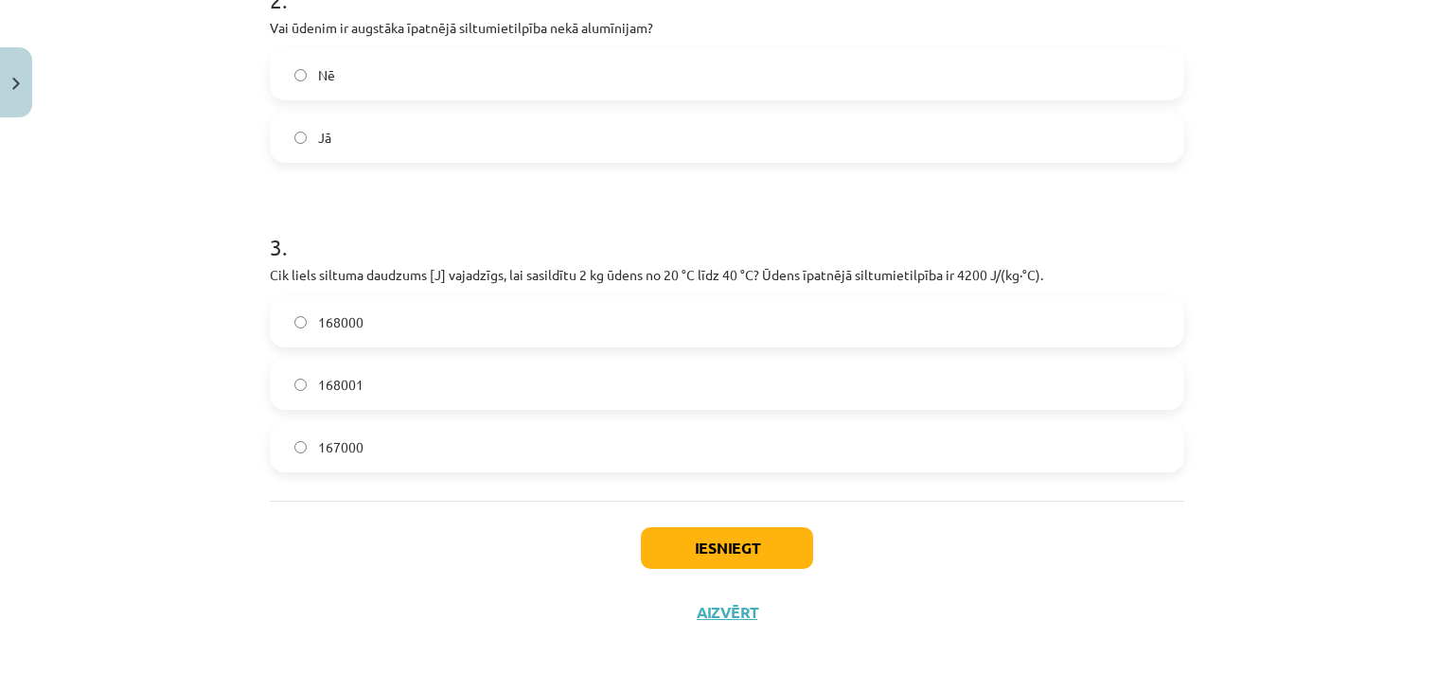
scroll to position [670, 0]
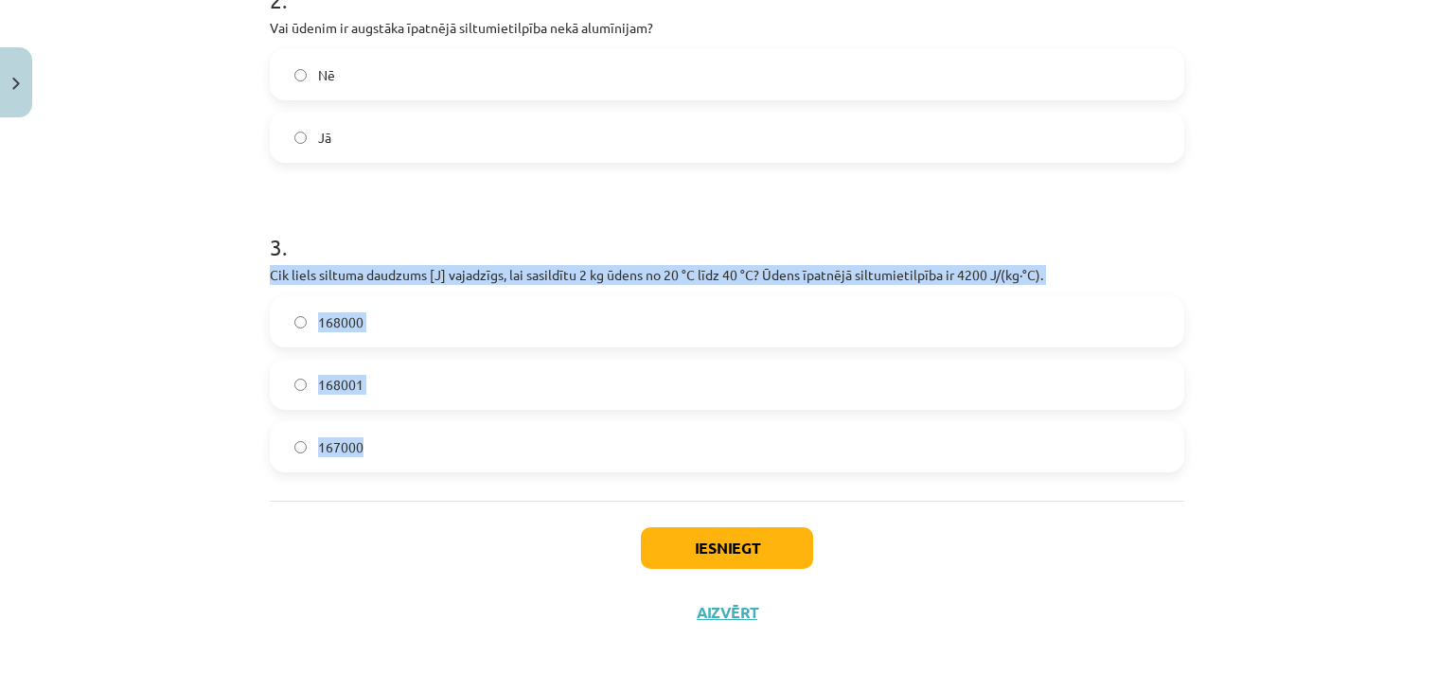
drag, startPoint x: 263, startPoint y: 273, endPoint x: 386, endPoint y: 469, distance: 232.1
click at [386, 469] on div "3 . Cik liels siltuma daudzums [J] vajadzīgs, lai sasildītu 2 kg ūdens no 20 °C…" at bounding box center [727, 337] width 914 height 272
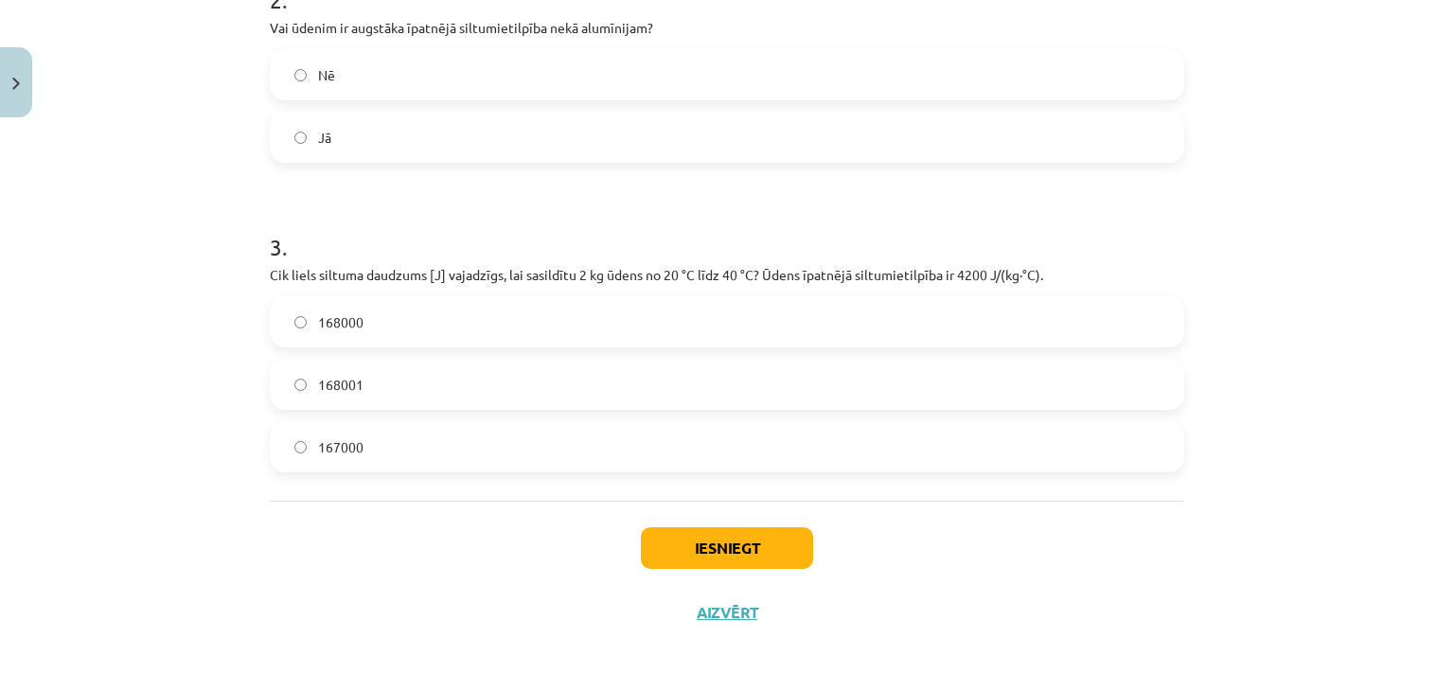
click at [132, 221] on div "Mācību tēma: Fizika 9. klases 1. ieskaites mācību materiāls #5 📝 4. tēma. Siltu…" at bounding box center [727, 345] width 1454 height 691
click at [336, 326] on span "168000" at bounding box center [340, 322] width 45 height 20
click at [700, 557] on button "Iesniegt" at bounding box center [727, 548] width 172 height 42
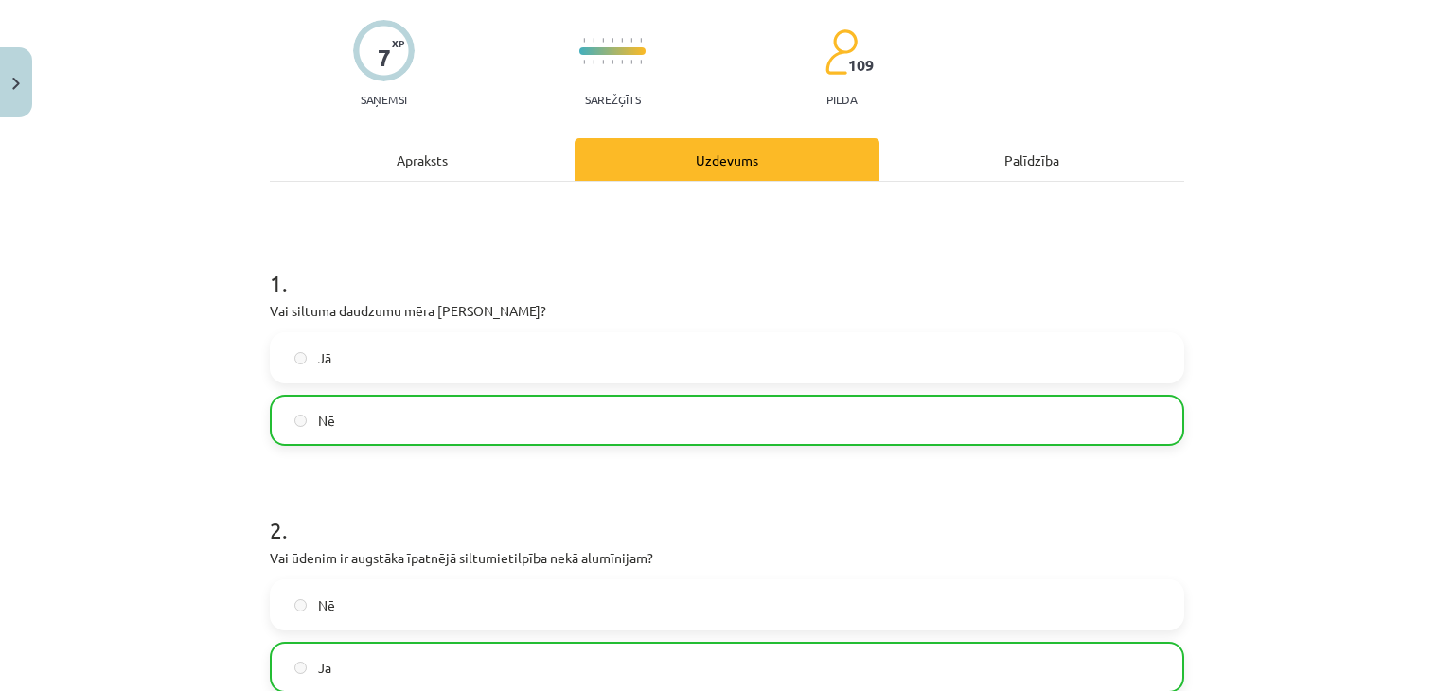
scroll to position [0, 0]
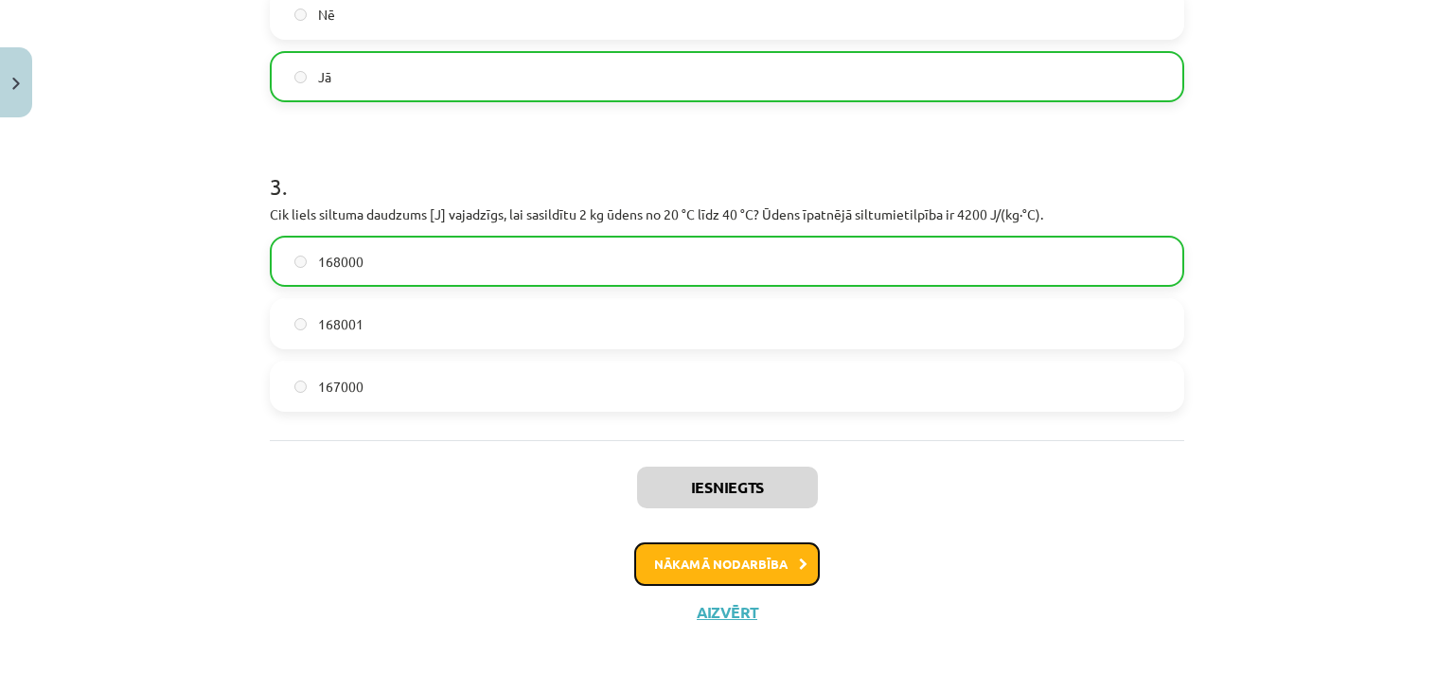
click at [707, 562] on button "Nākamā nodarbība" at bounding box center [726, 564] width 185 height 44
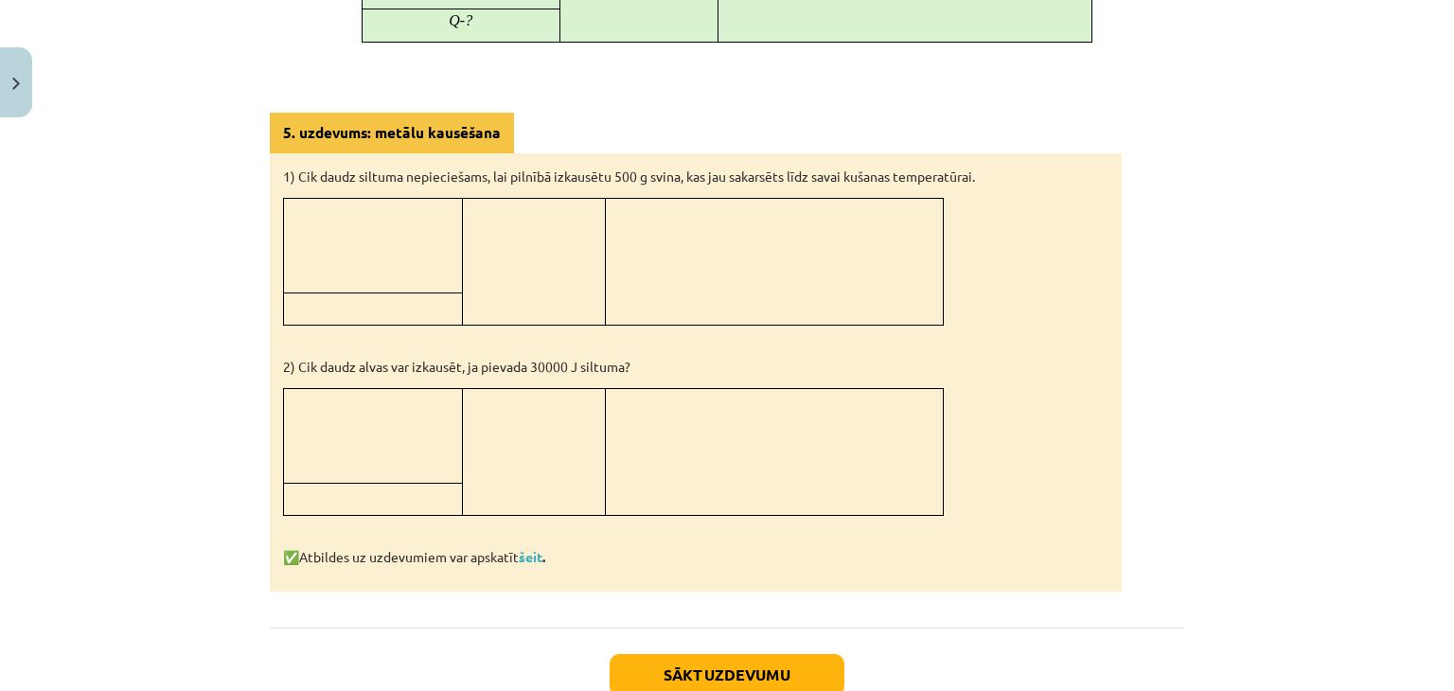
scroll to position [1798, 0]
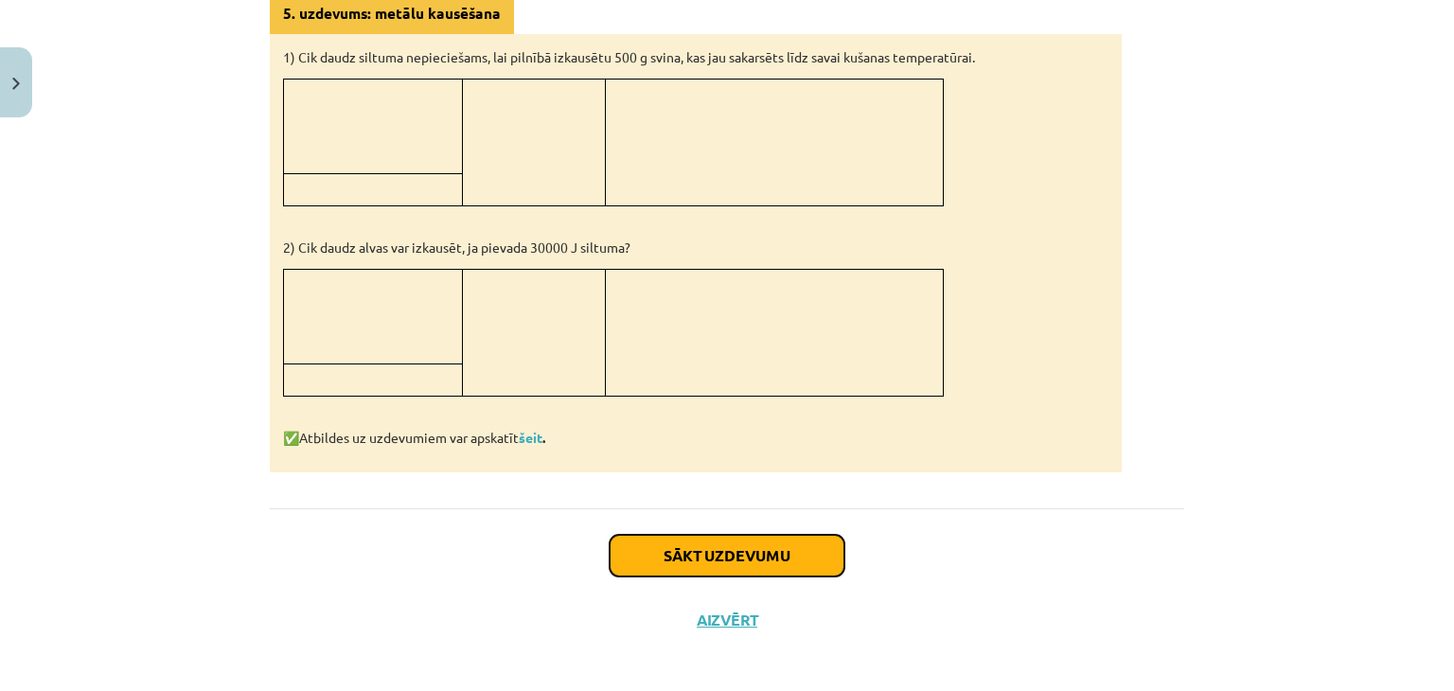
click at [662, 550] on button "Sākt uzdevumu" at bounding box center [726, 556] width 235 height 42
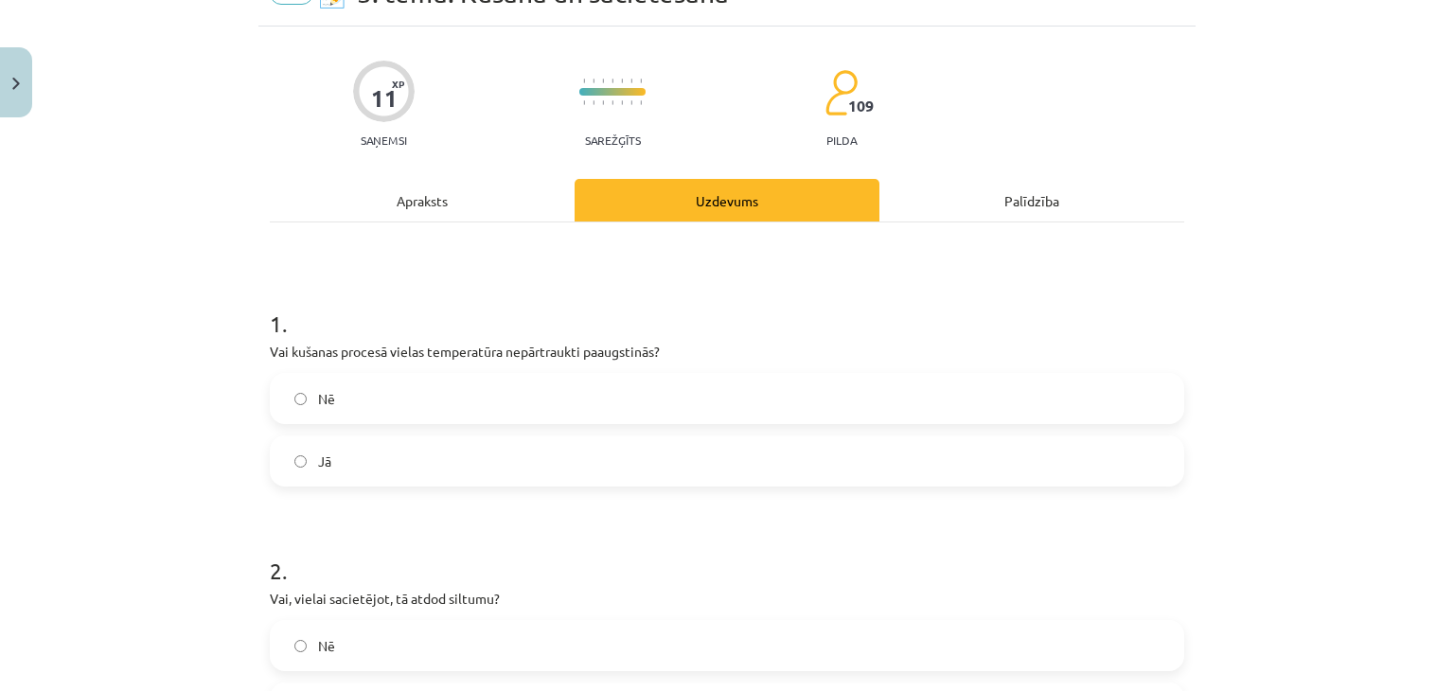
scroll to position [142, 0]
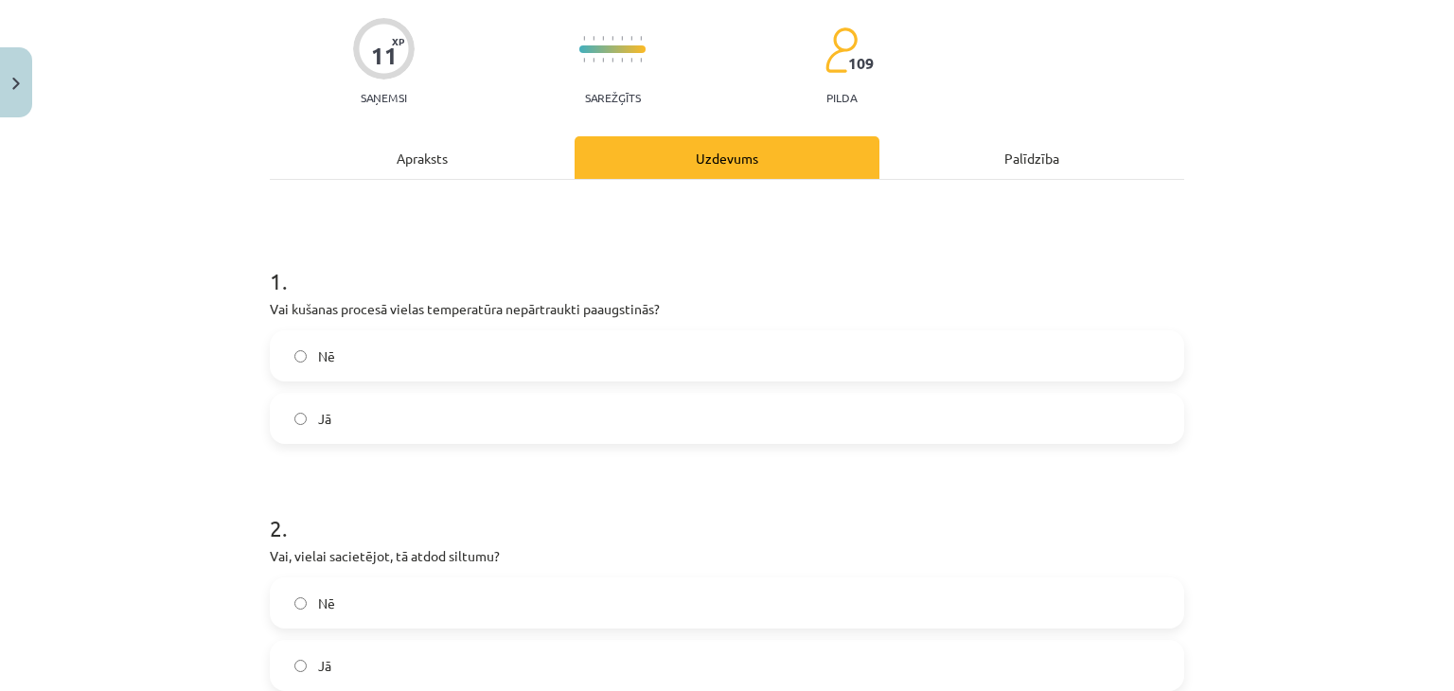
click at [327, 361] on span "Nē" at bounding box center [326, 356] width 17 height 20
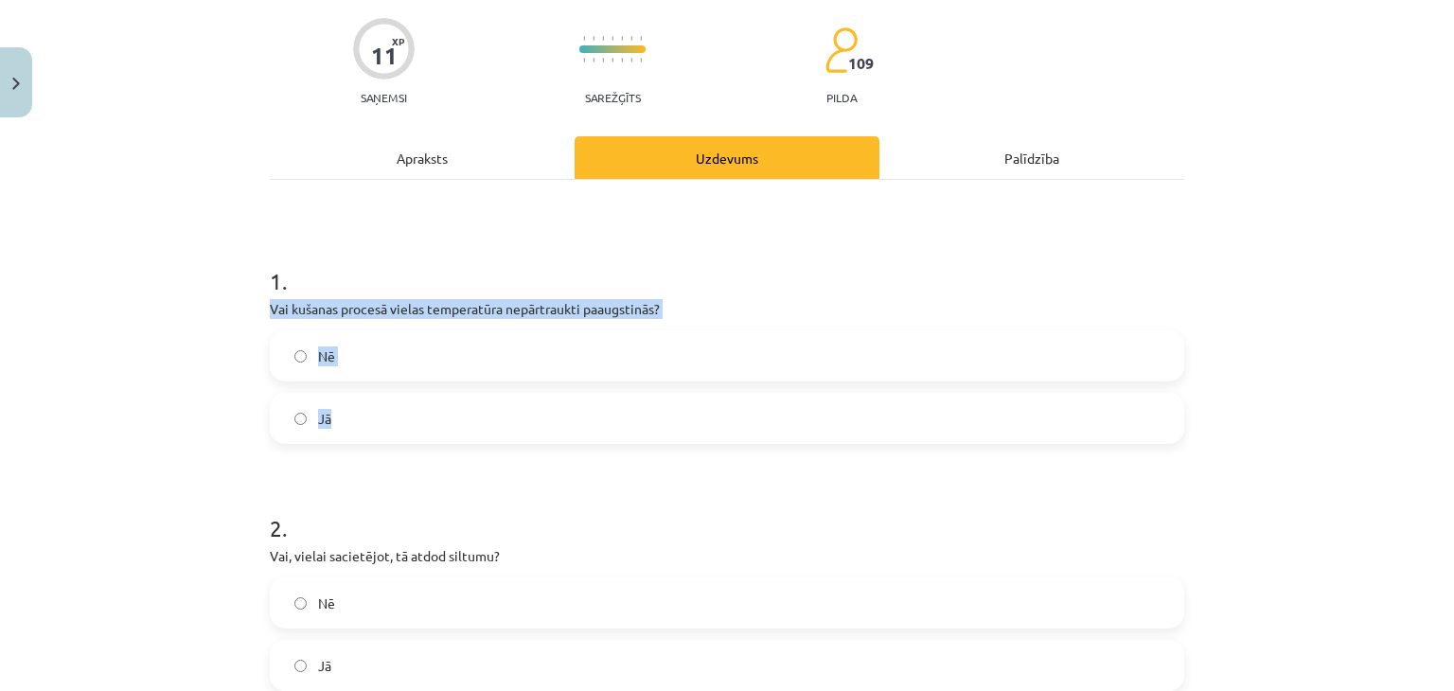
drag, startPoint x: 265, startPoint y: 307, endPoint x: 357, endPoint y: 406, distance: 135.3
click at [357, 406] on div "1 . Vai kušanas procesā vielas temperatūra nepārtraukti paaugstinās? Nē Jā" at bounding box center [727, 339] width 914 height 209
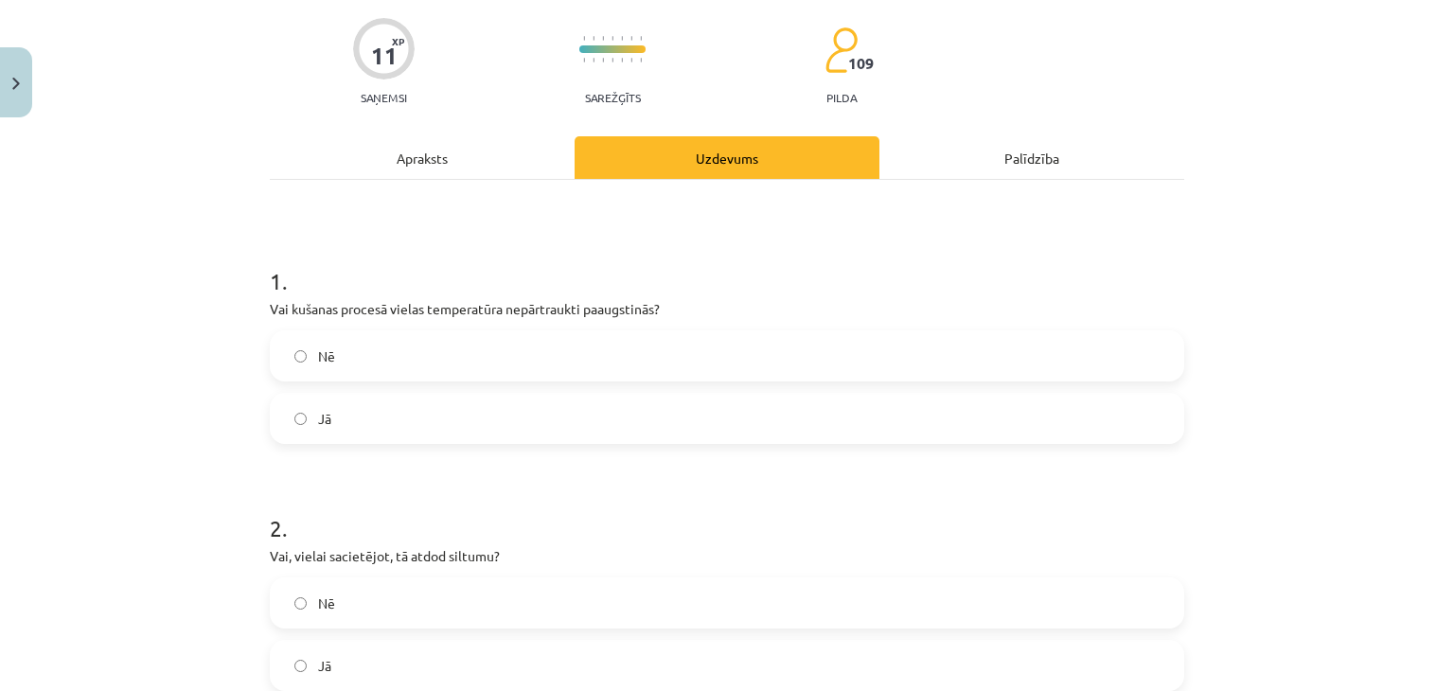
click at [136, 292] on div "Mācību tēma: Fizika 9. klases 1. ieskaites mācību materiāls #6 📝 5. tēma. Kušan…" at bounding box center [727, 345] width 1454 height 691
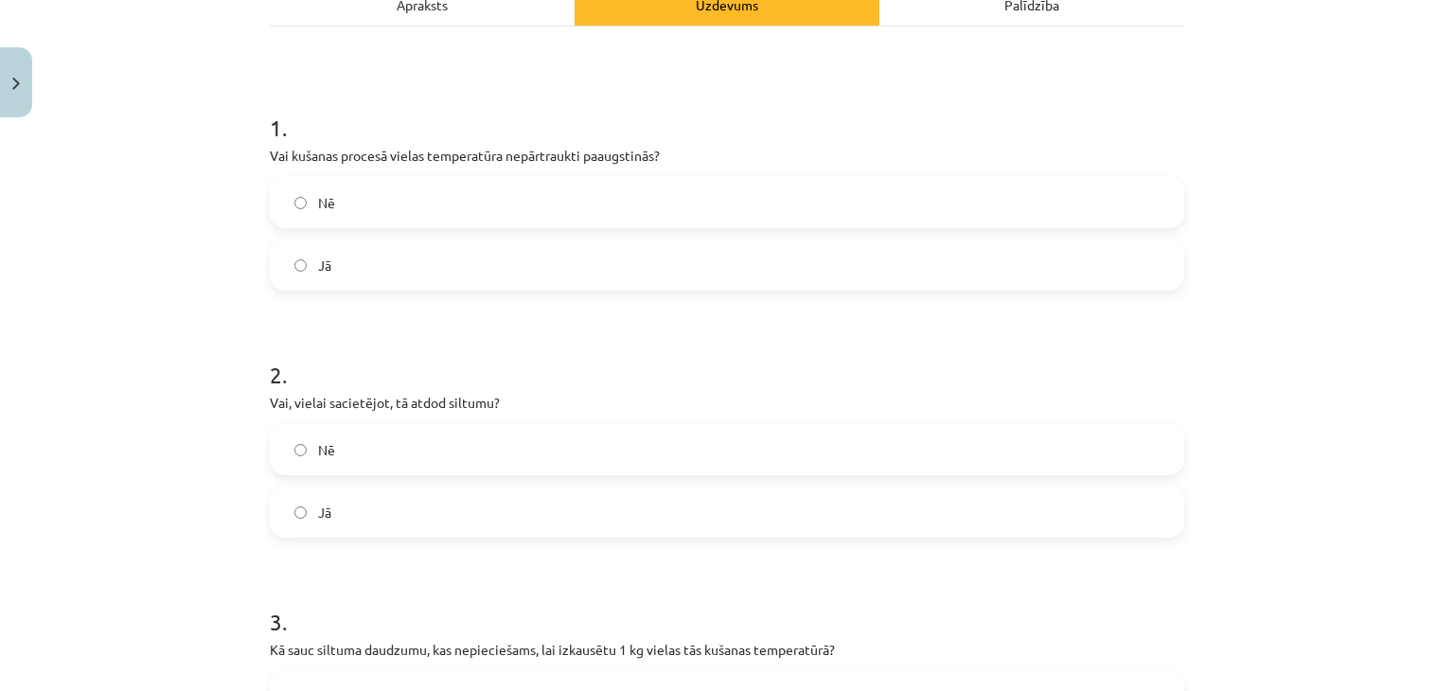
scroll to position [331, 0]
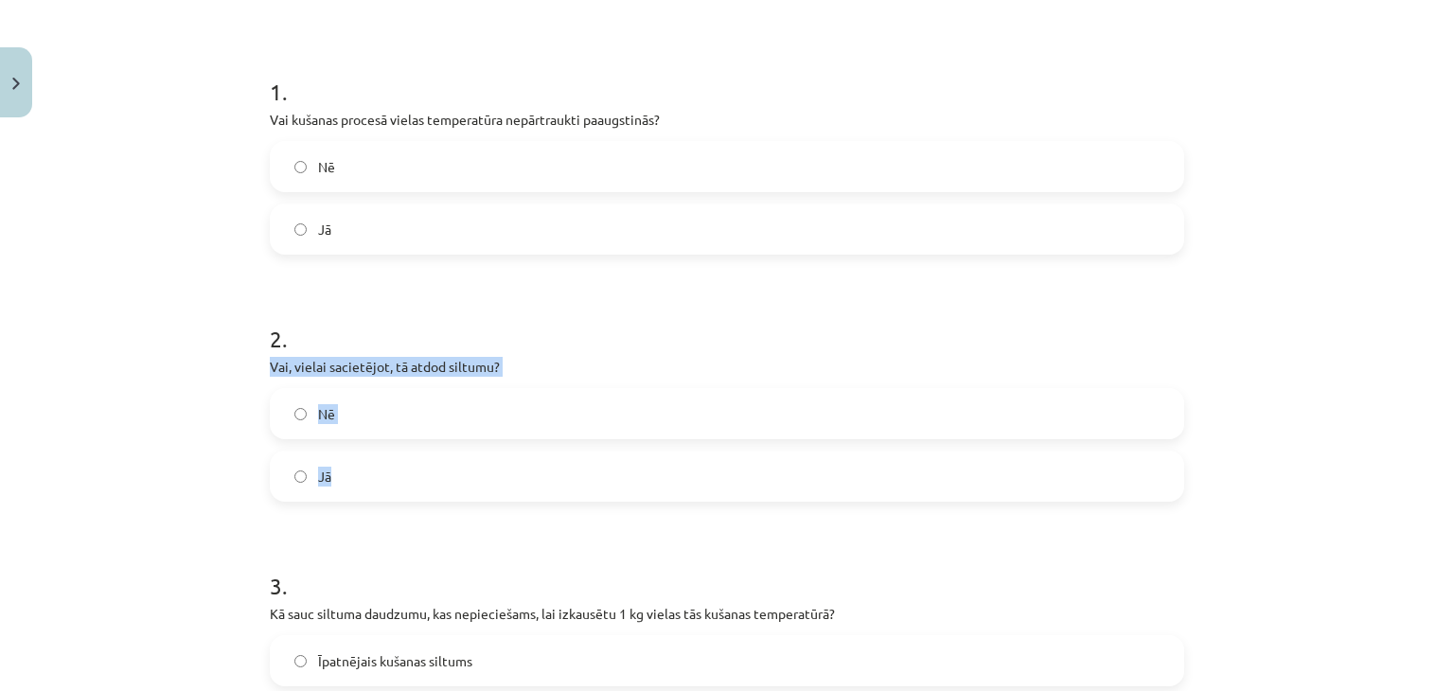
drag, startPoint x: 262, startPoint y: 363, endPoint x: 338, endPoint y: 470, distance: 131.0
click at [338, 470] on div "2 . Vai, vielai sacietējot, tā atdod siltumu? Nē Jā" at bounding box center [727, 396] width 914 height 209
click at [150, 170] on div "Mācību tēma: Fizika 9. klases 1. ieskaites mācību materiāls #6 📝 5. tēma. Kušan…" at bounding box center [727, 345] width 1454 height 691
click at [422, 470] on label "Jā" at bounding box center [727, 475] width 910 height 47
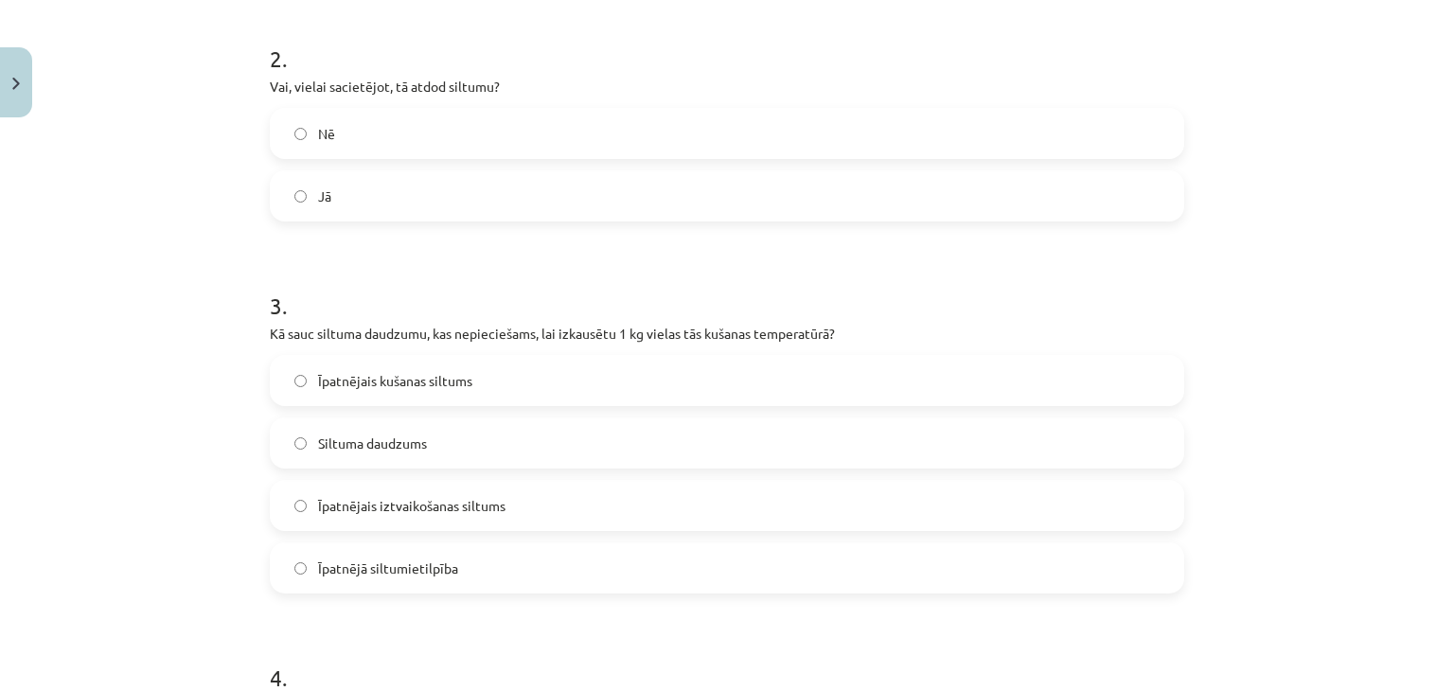
scroll to position [615, 0]
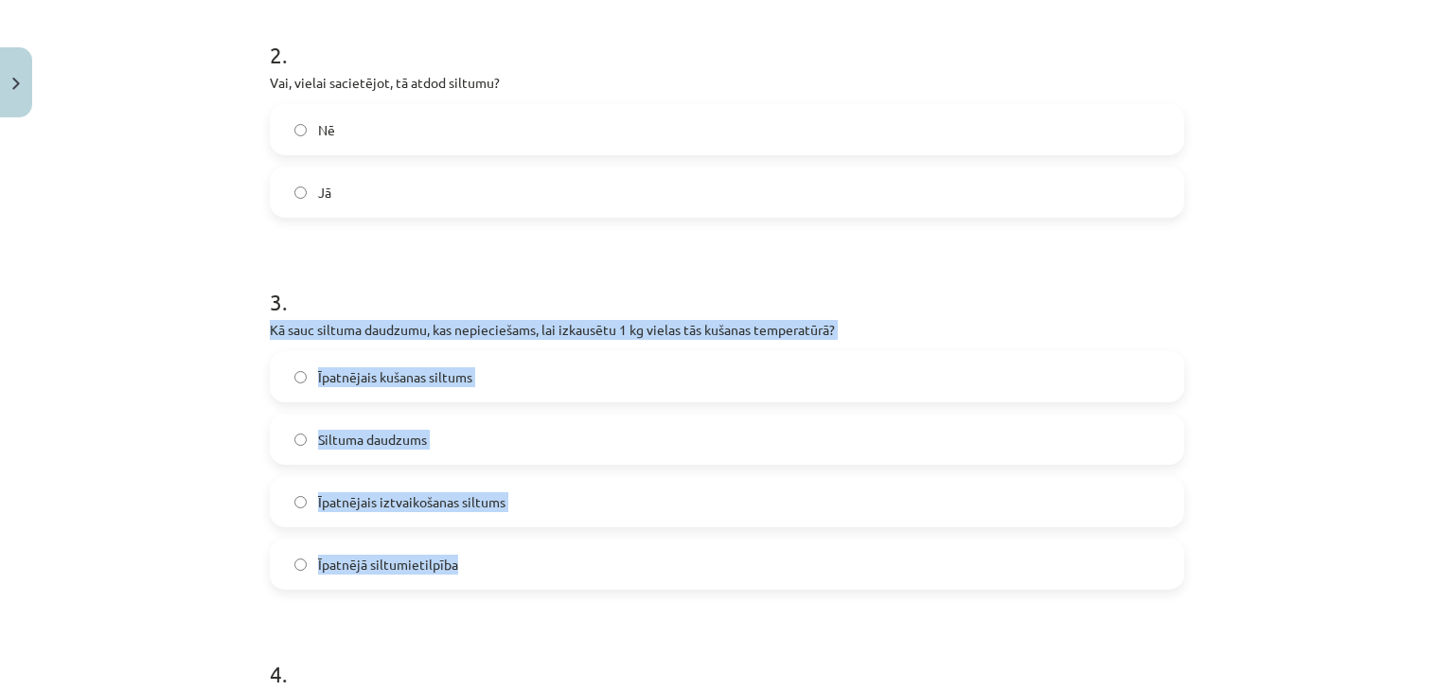
drag, startPoint x: 264, startPoint y: 327, endPoint x: 486, endPoint y: 546, distance: 311.9
click at [486, 546] on div "3 . Kā sauc siltuma daudzumu, kas nepieciešams, lai izkausētu 1 kg vielas tās k…" at bounding box center [727, 423] width 914 height 334
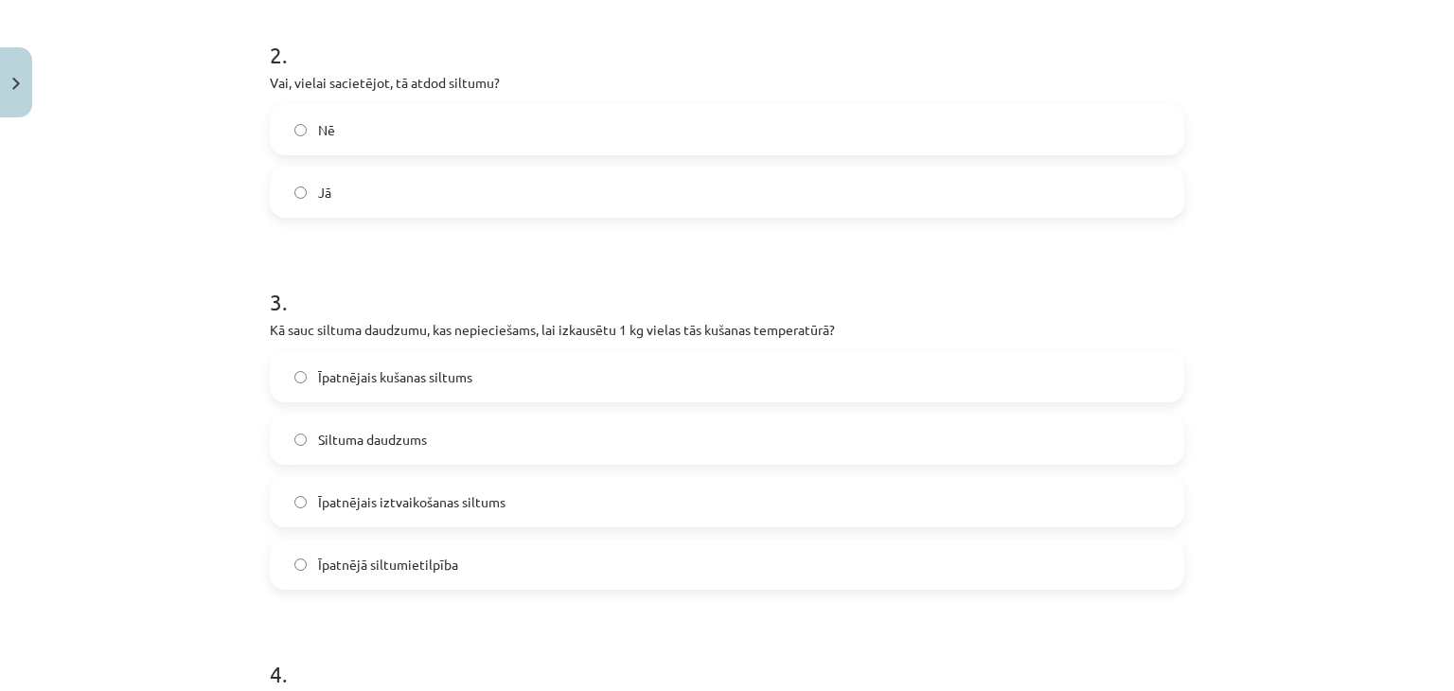
click at [129, 309] on div "Mācību tēma: Fizika 9. klases 1. ieskaites mācību materiāls #6 📝 5. tēma. Kušan…" at bounding box center [727, 345] width 1454 height 691
click at [363, 368] on span "Īpatnējais kušanas siltums" at bounding box center [395, 377] width 154 height 20
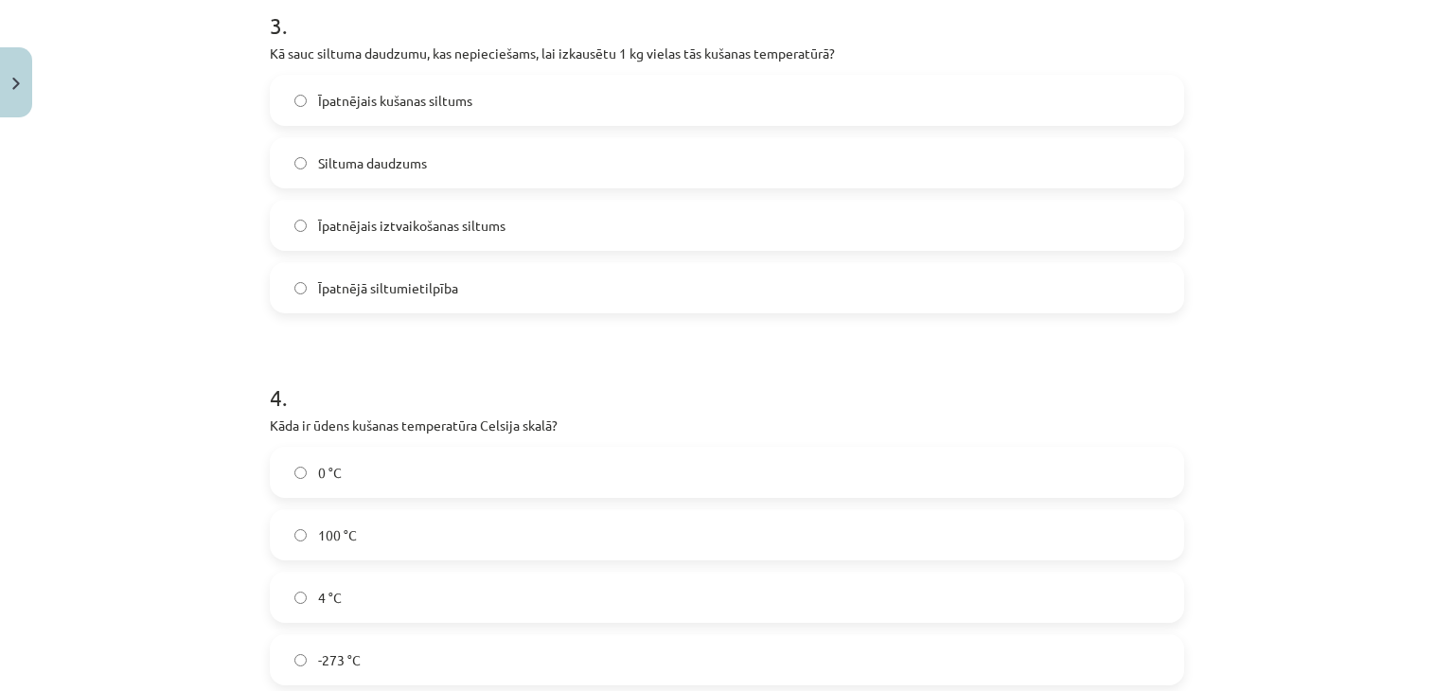
scroll to position [994, 0]
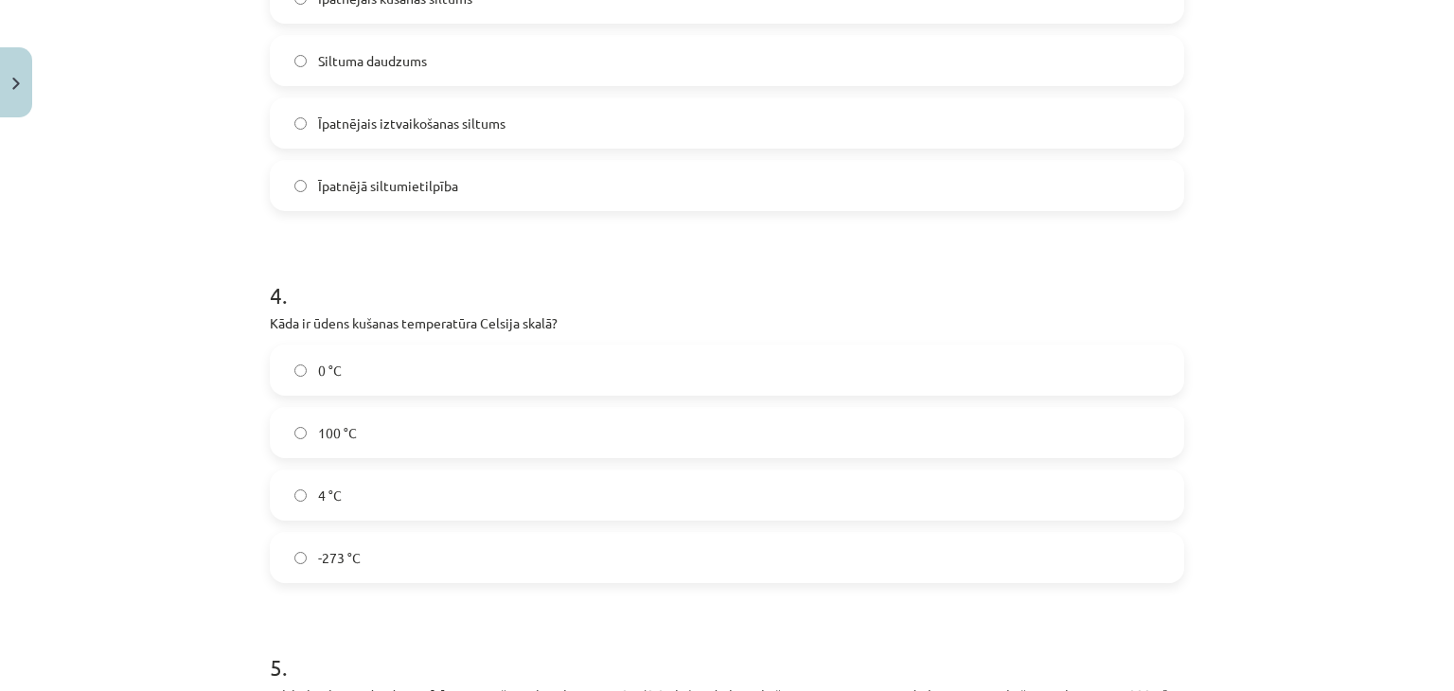
click at [292, 376] on label "0 °C" at bounding box center [727, 369] width 910 height 47
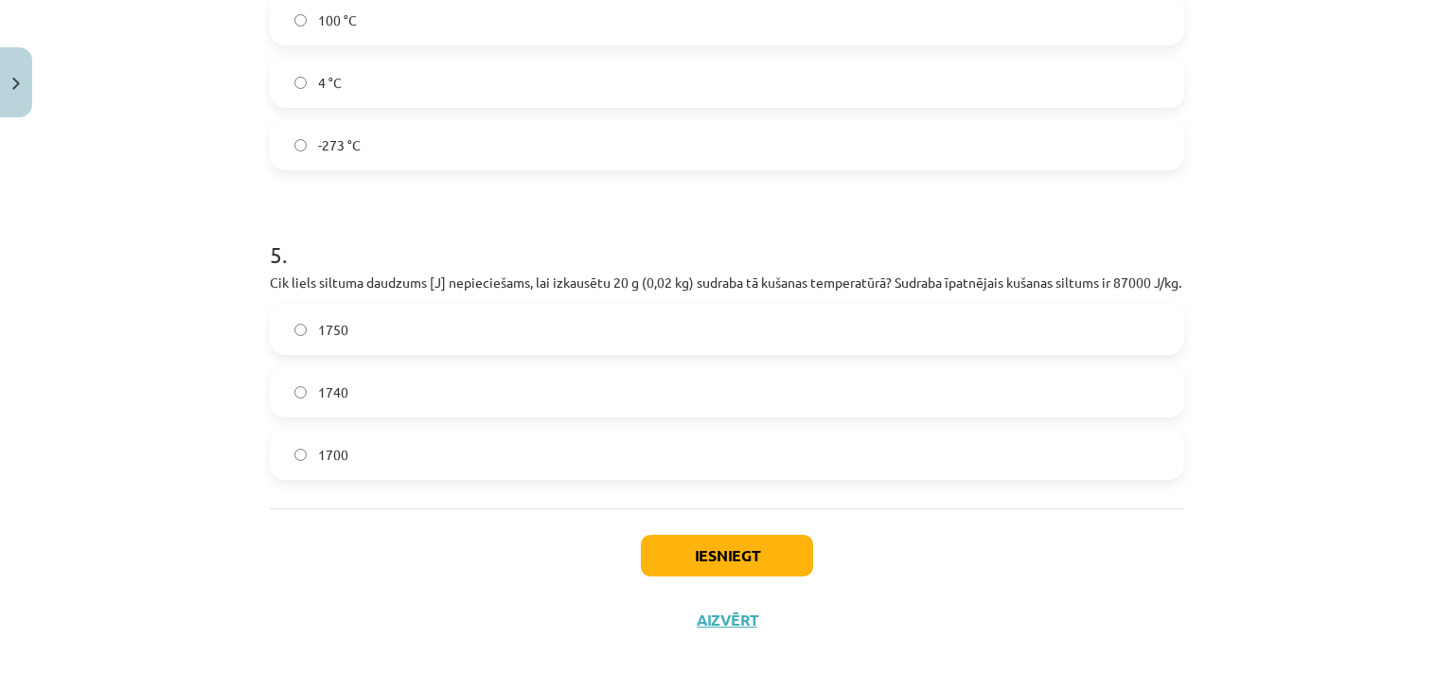
scroll to position [1435, 0]
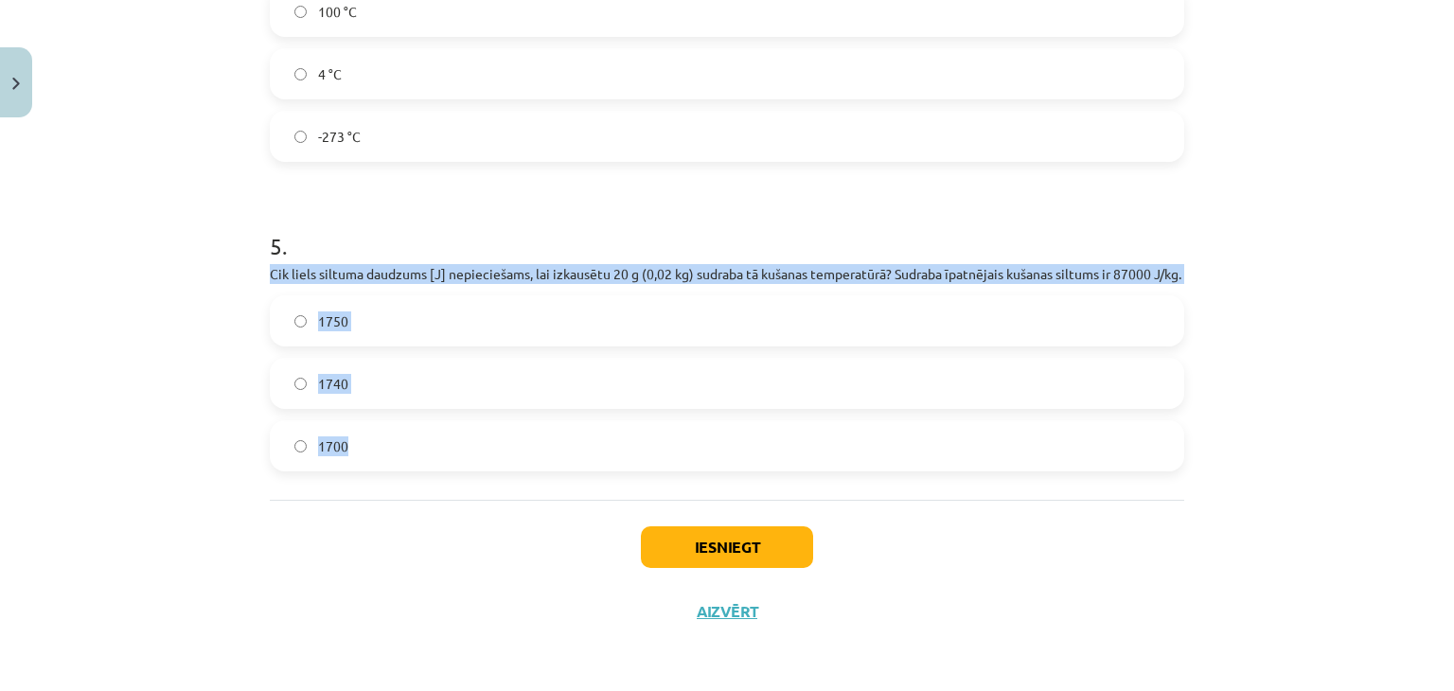
drag, startPoint x: 265, startPoint y: 252, endPoint x: 425, endPoint y: 450, distance: 254.4
click at [425, 450] on div "5 . Cik liels siltuma daudzums [J] nepieciešams, lai izkausētu 20 g (0,02 kg) s…" at bounding box center [727, 336] width 914 height 272
drag, startPoint x: 173, startPoint y: 256, endPoint x: 207, endPoint y: 168, distance: 95.3
click at [173, 256] on div "Mācību tēma: Fizika 9. klases 1. ieskaites mācību materiāls #6 📝 5. tēma. Kušan…" at bounding box center [727, 345] width 1454 height 691
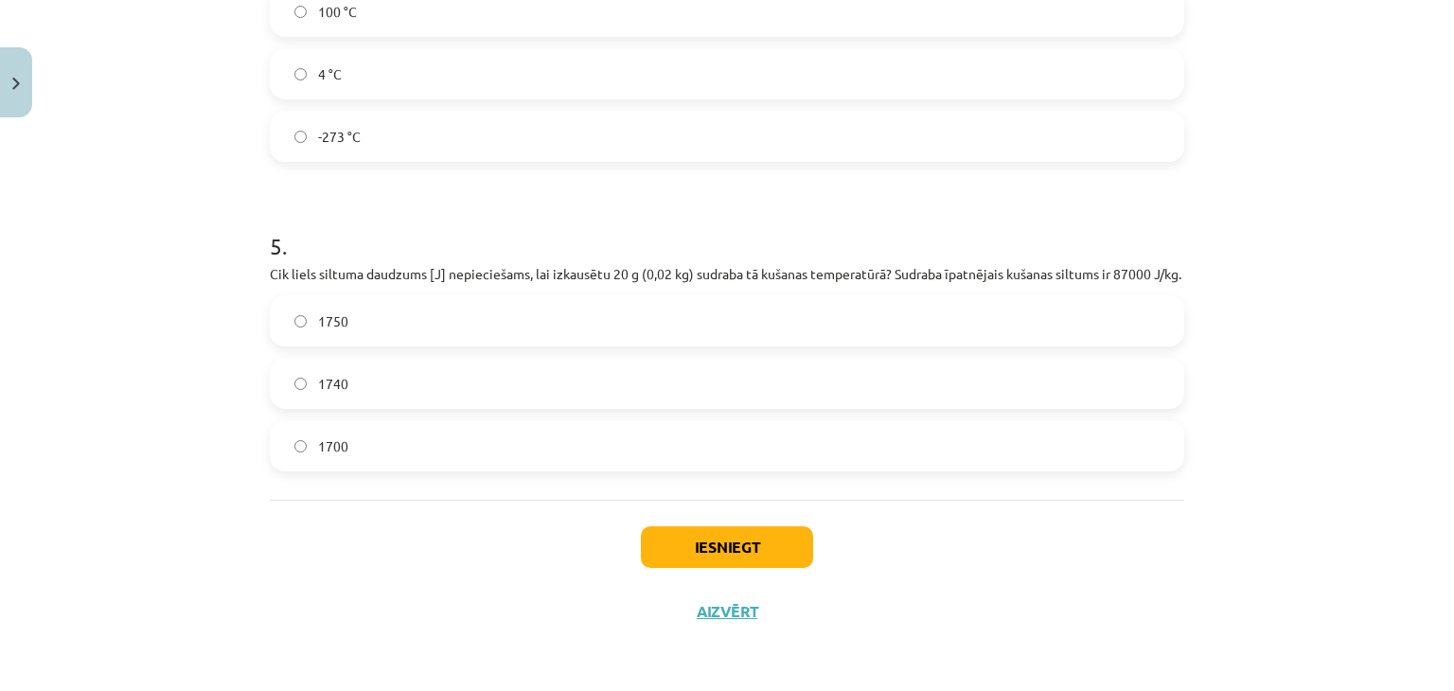
click at [179, 204] on div "Mācību tēma: Fizika 9. klases 1. ieskaites mācību materiāls #6 📝 5. tēma. Kušan…" at bounding box center [727, 345] width 1454 height 691
click at [384, 376] on label "1740" at bounding box center [727, 383] width 910 height 47
click at [652, 555] on button "Iesniegt" at bounding box center [727, 547] width 172 height 42
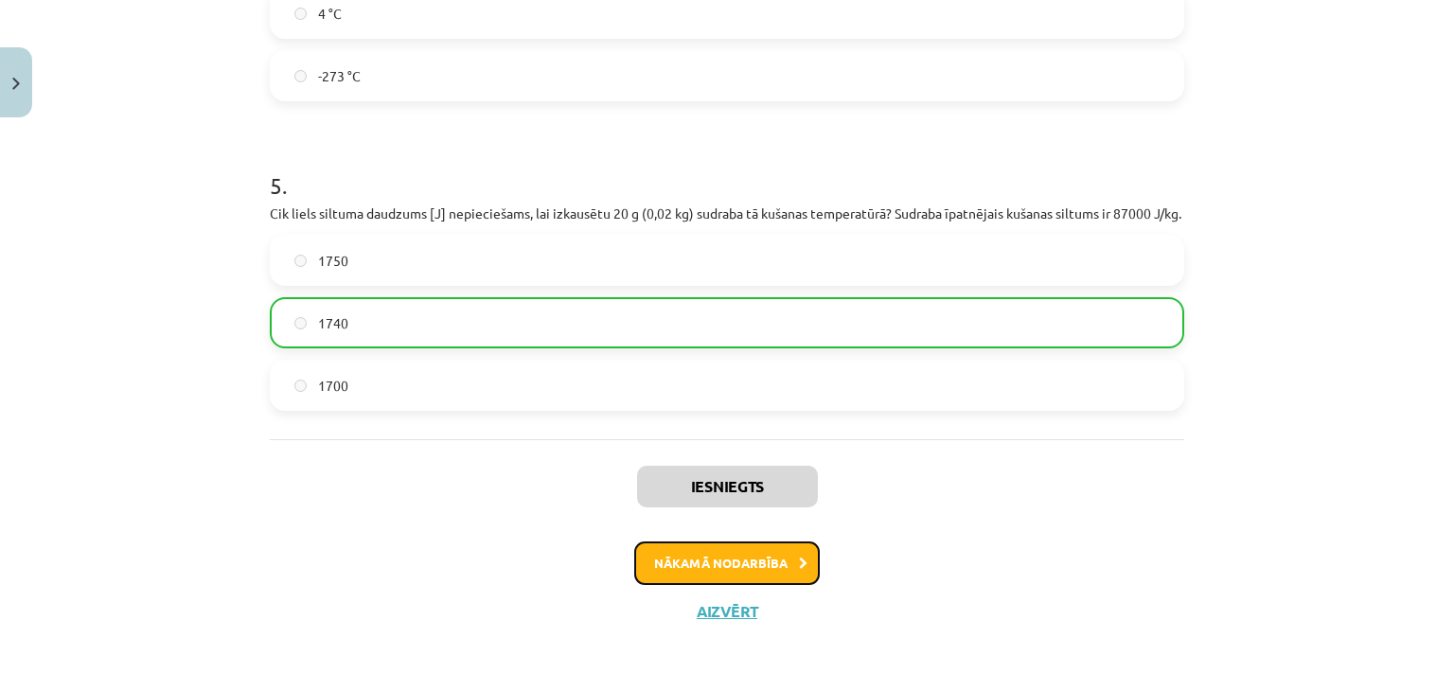
click at [663, 564] on button "Nākamā nodarbība" at bounding box center [726, 563] width 185 height 44
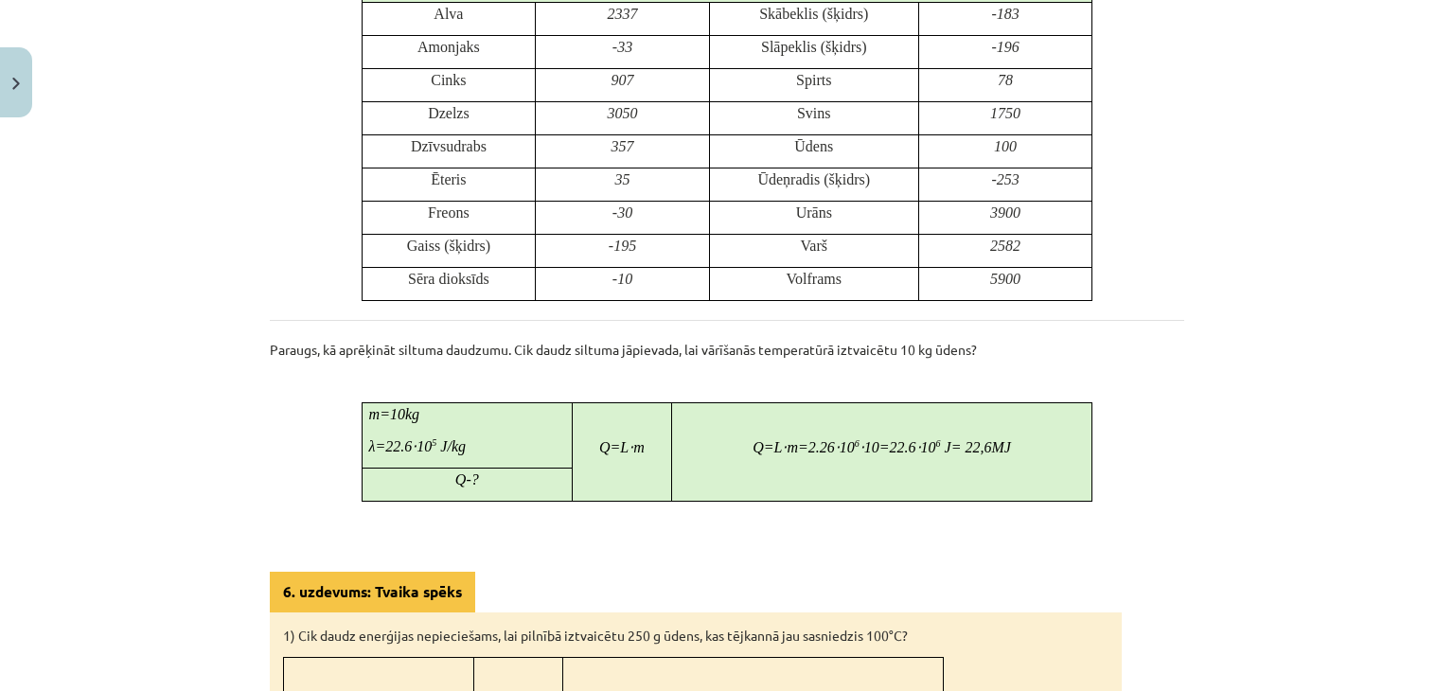
scroll to position [787, 0]
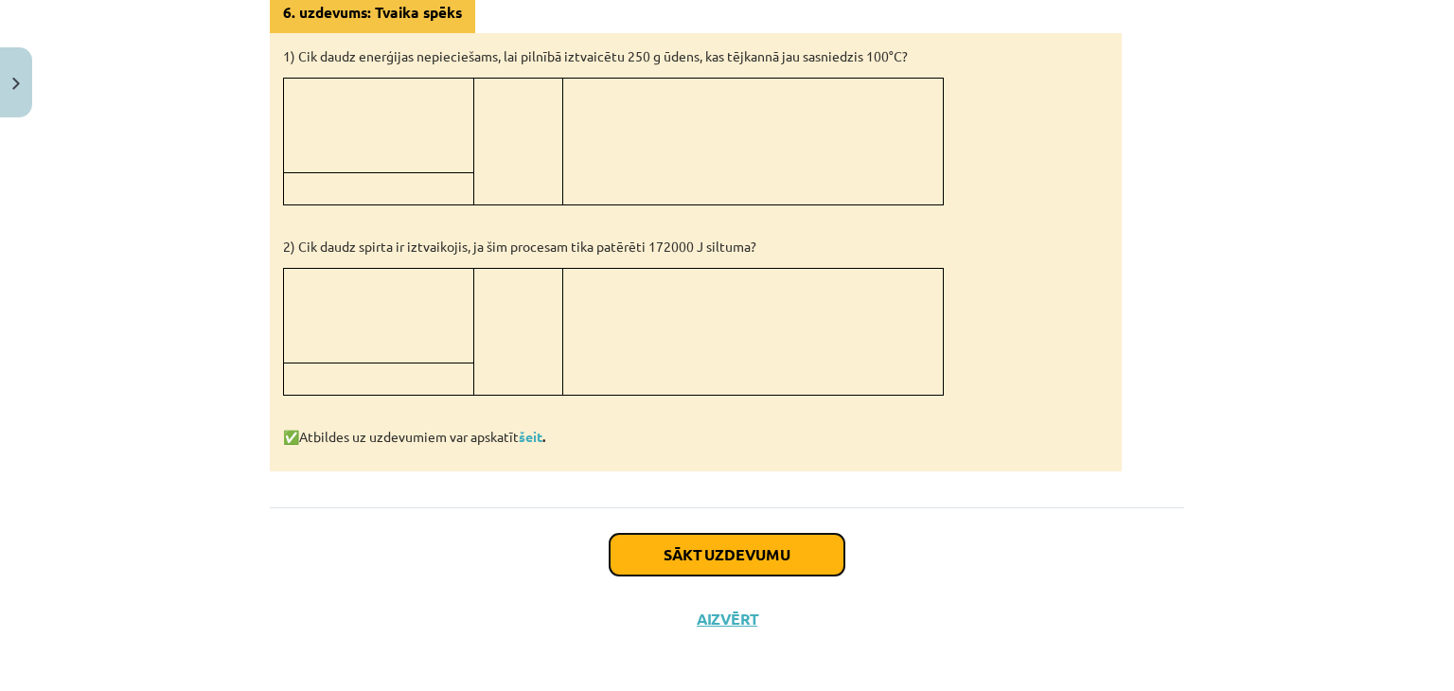
click at [652, 550] on button "Sākt uzdevumu" at bounding box center [726, 555] width 235 height 42
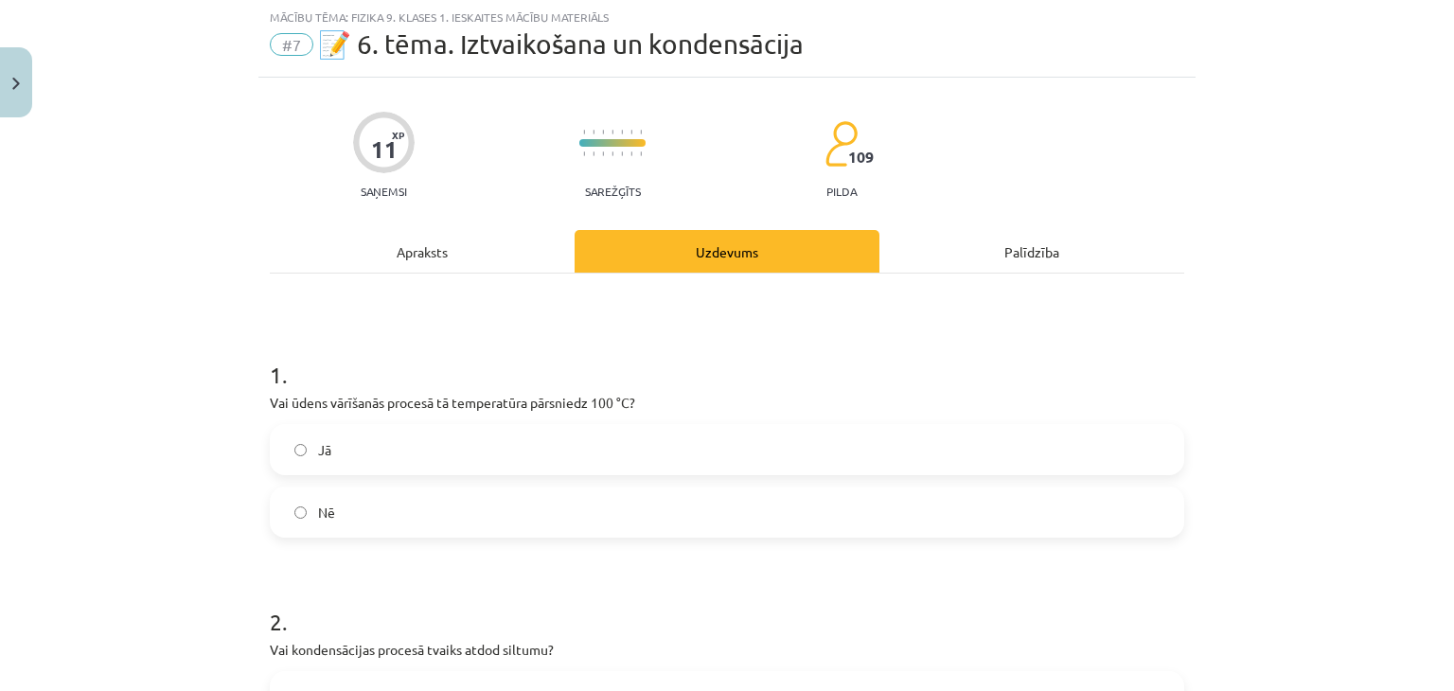
scroll to position [47, 0]
click at [297, 521] on label "Nē" at bounding box center [727, 512] width 910 height 47
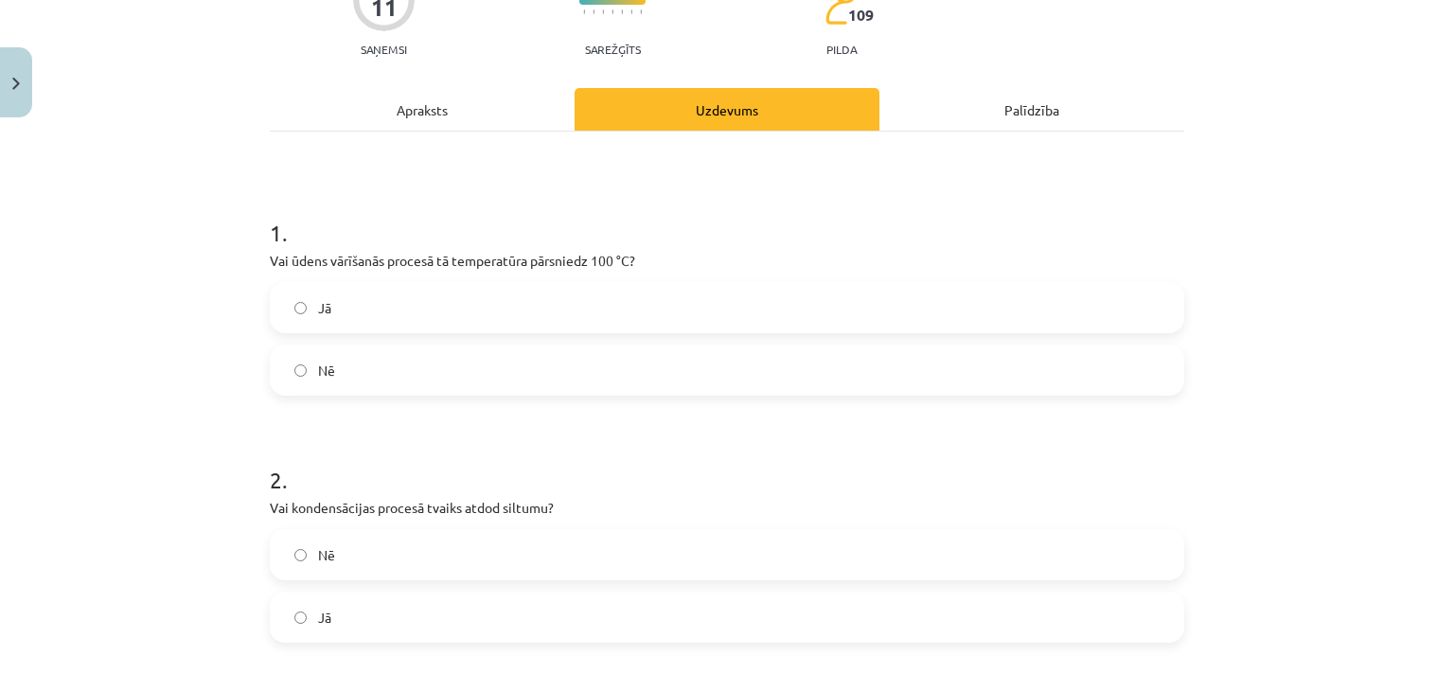
scroll to position [331, 0]
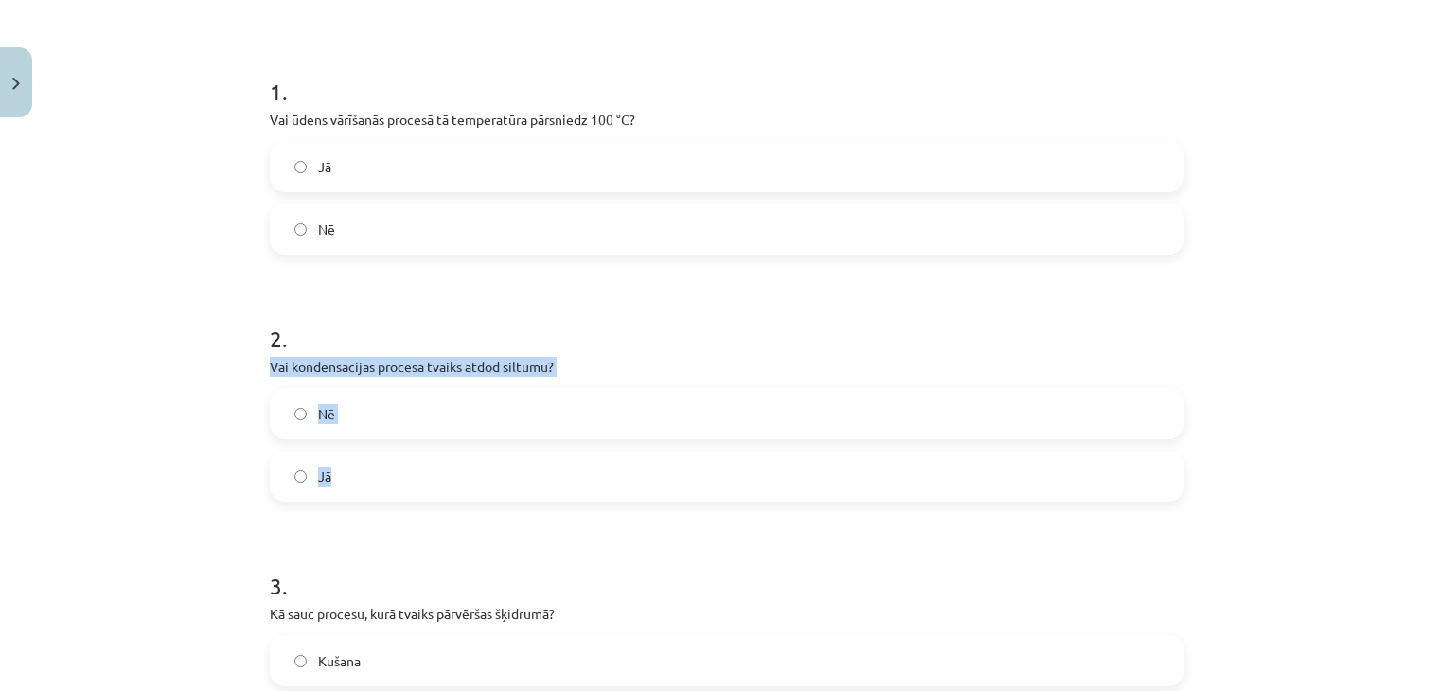
drag, startPoint x: 261, startPoint y: 363, endPoint x: 360, endPoint y: 474, distance: 148.2
click at [360, 474] on div "2 . Vai kondensācijas procesā tvaiks atdod siltumu? Nē Jā" at bounding box center [727, 396] width 914 height 209
click at [179, 373] on div "Mācību tēma: Fizika 9. klases 1. ieskaites mācību materiāls #7 📝 6. tēma. Iztva…" at bounding box center [727, 345] width 1454 height 691
click at [232, 446] on div "Mācību tēma: Fizika 9. klases 1. ieskaites mācību materiāls #7 📝 6. tēma. Iztva…" at bounding box center [727, 345] width 1454 height 691
click at [348, 352] on div "2 . Vai kondensācijas procesā tvaiks atdod siltumu? Nē Jā" at bounding box center [727, 396] width 914 height 209
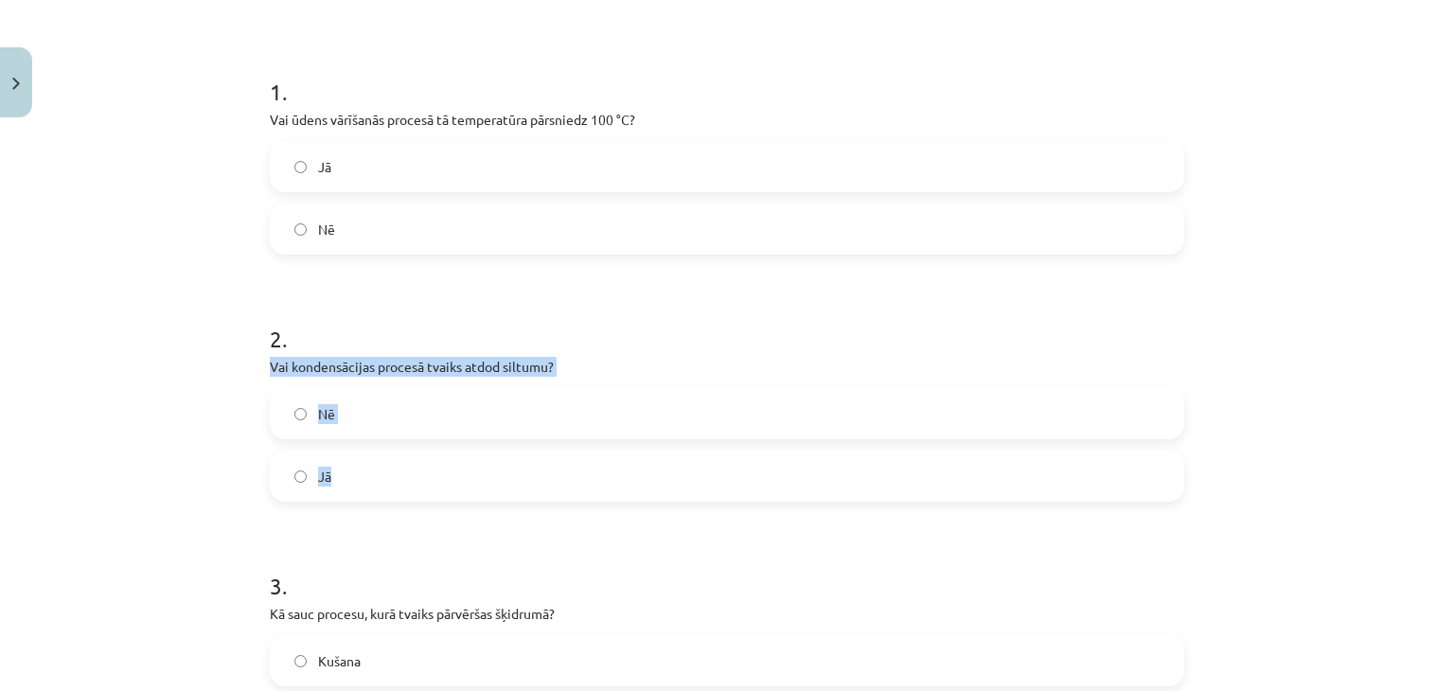
click at [360, 380] on div "2 . Vai kondensācijas procesā tvaiks atdod siltumu? Nē Jā" at bounding box center [727, 396] width 914 height 209
click at [333, 476] on label "Jā" at bounding box center [727, 475] width 910 height 47
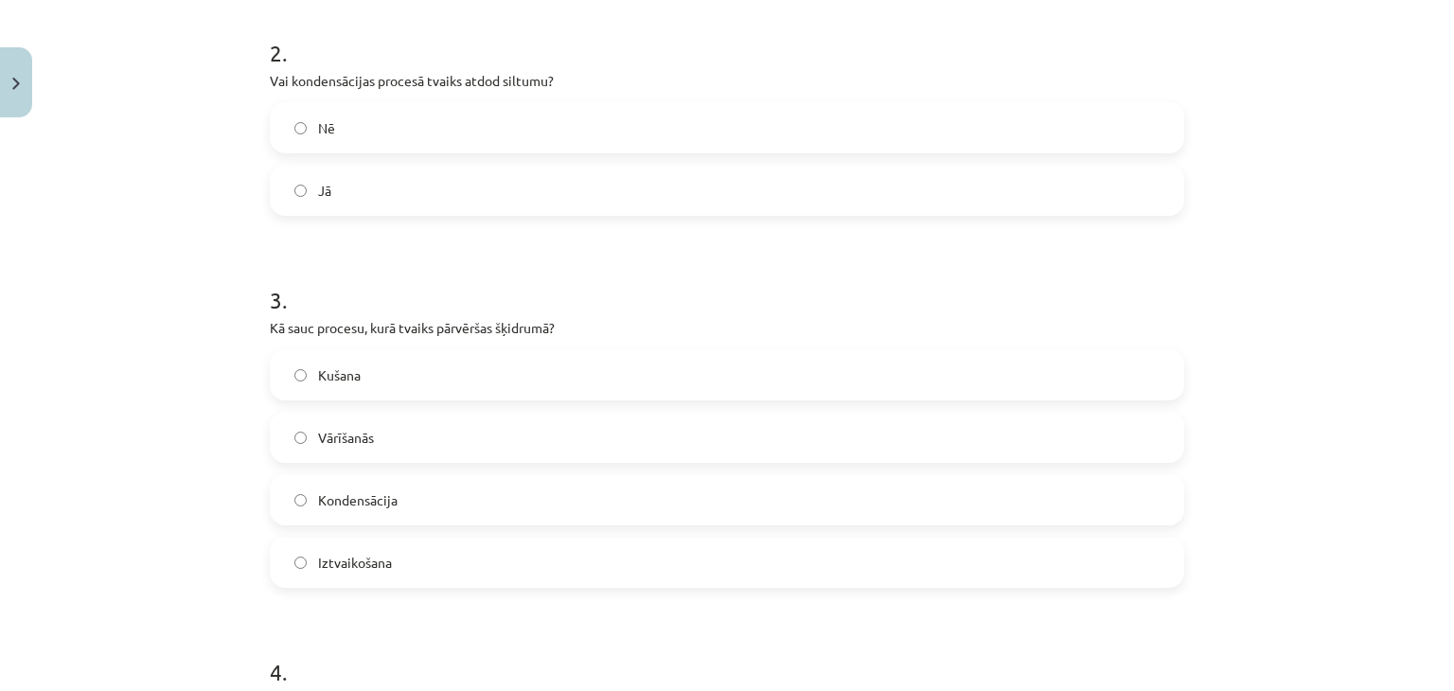
scroll to position [710, 0]
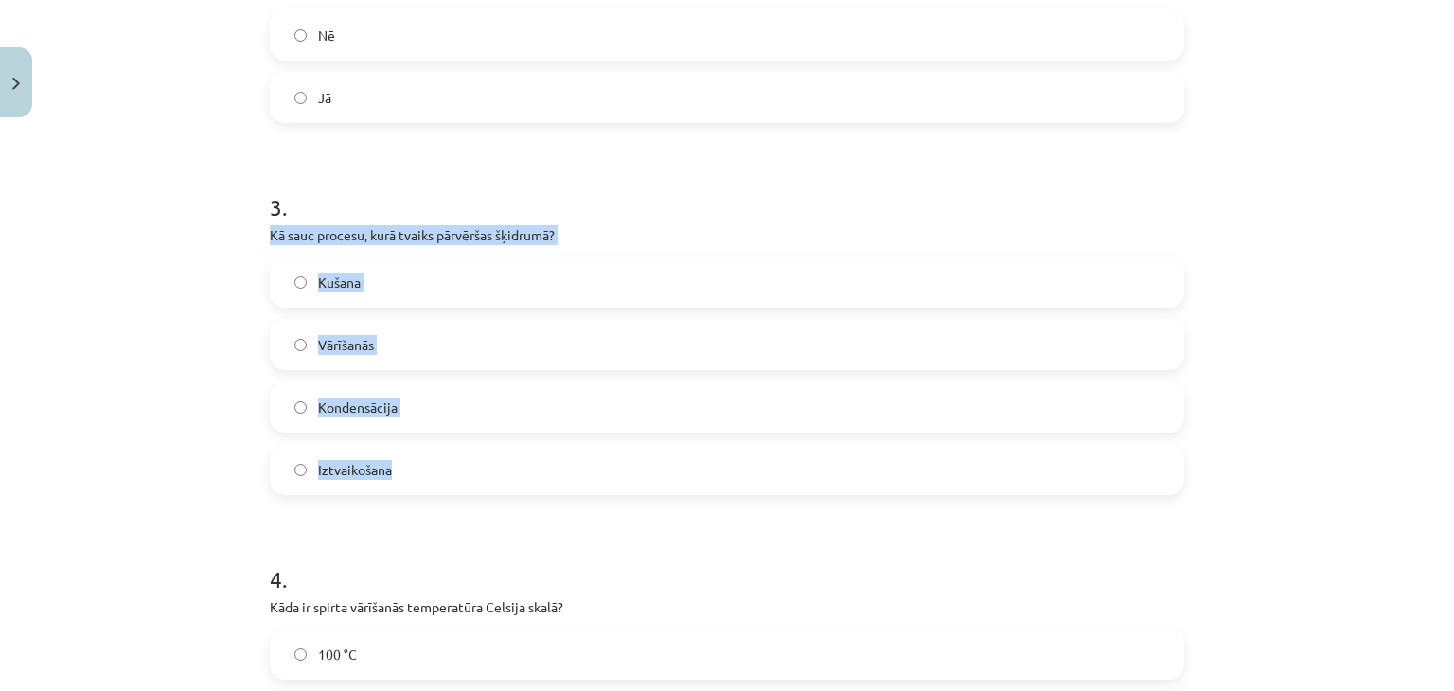
drag, startPoint x: 263, startPoint y: 238, endPoint x: 392, endPoint y: 468, distance: 264.4
click at [392, 468] on div "3 . Kā sauc procesu, kurā tvaiks pārvēršas šķidrumā? Kušana Vārīšanās Kondensāc…" at bounding box center [727, 328] width 914 height 334
click at [129, 243] on div "Mācību tēma: Fizika 9. klases 1. ieskaites mācību materiāls #7 📝 6. tēma. Iztva…" at bounding box center [727, 345] width 1454 height 691
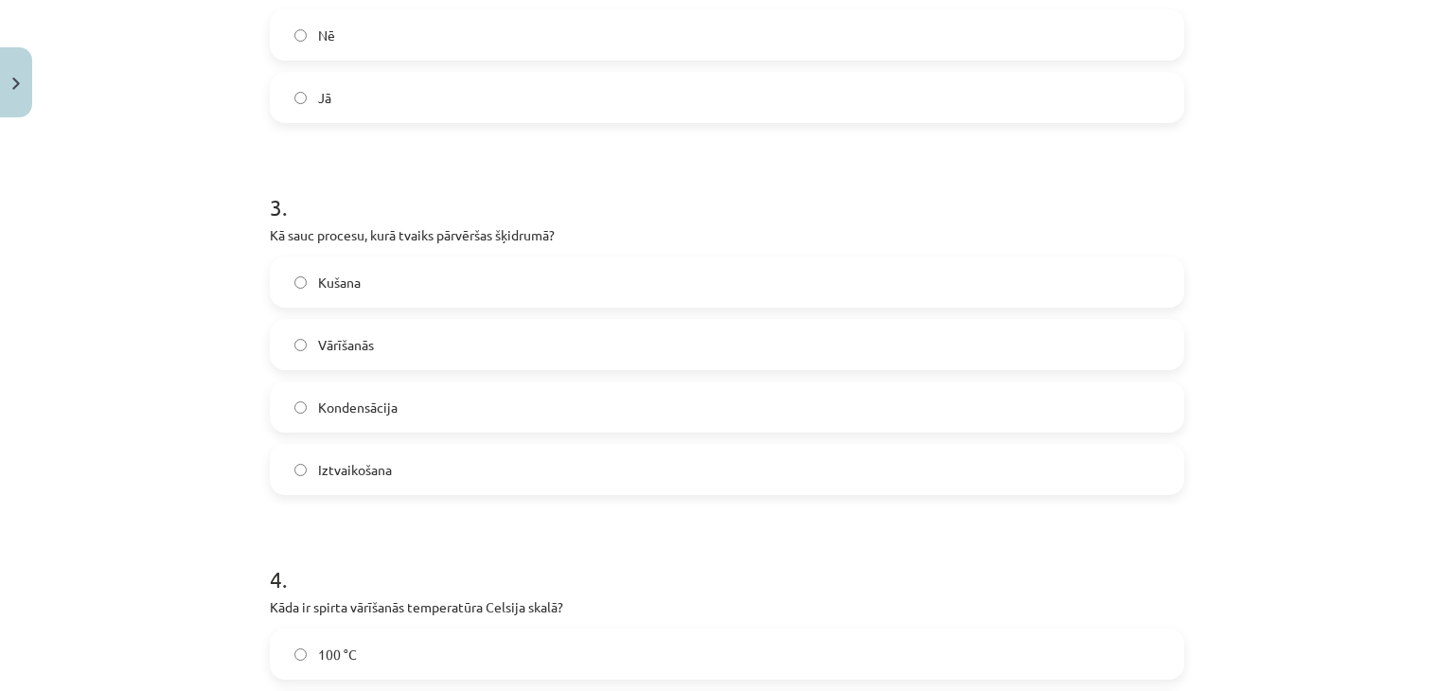
click at [363, 410] on span "Kondensācija" at bounding box center [357, 407] width 79 height 20
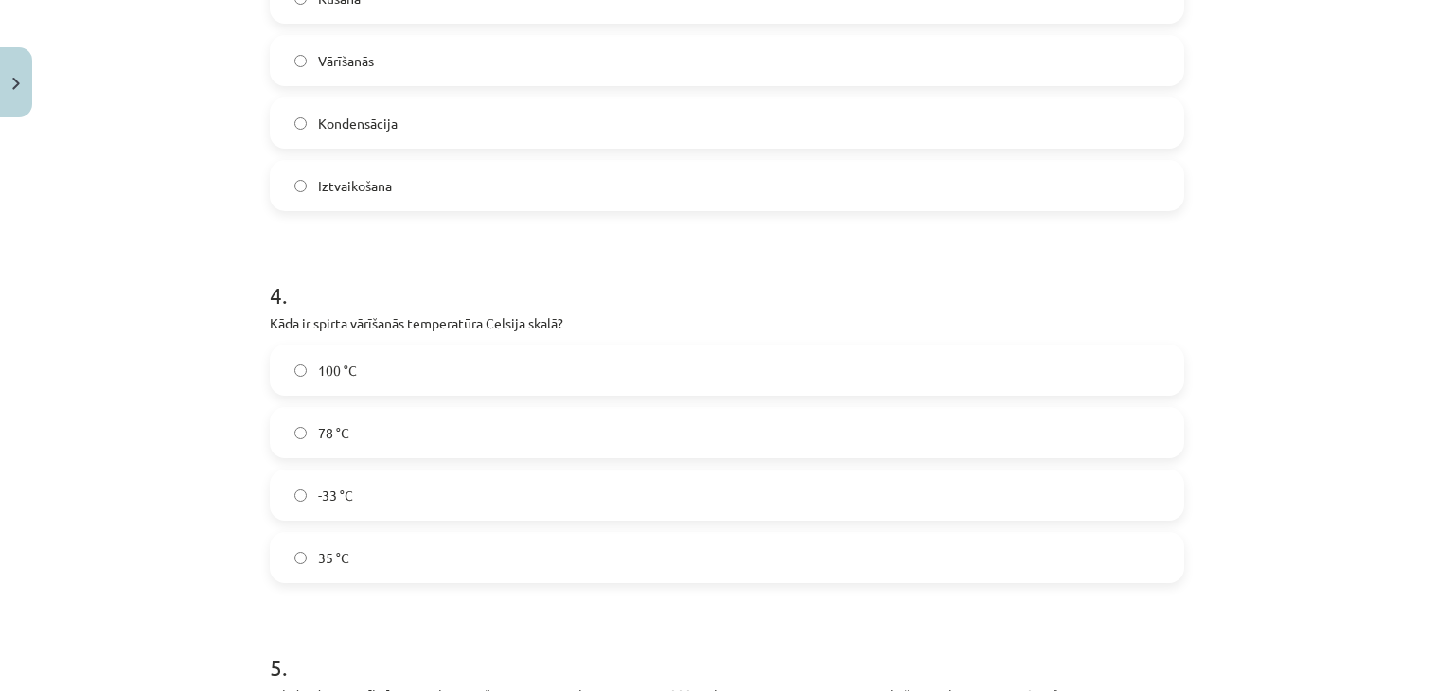
scroll to position [1183, 0]
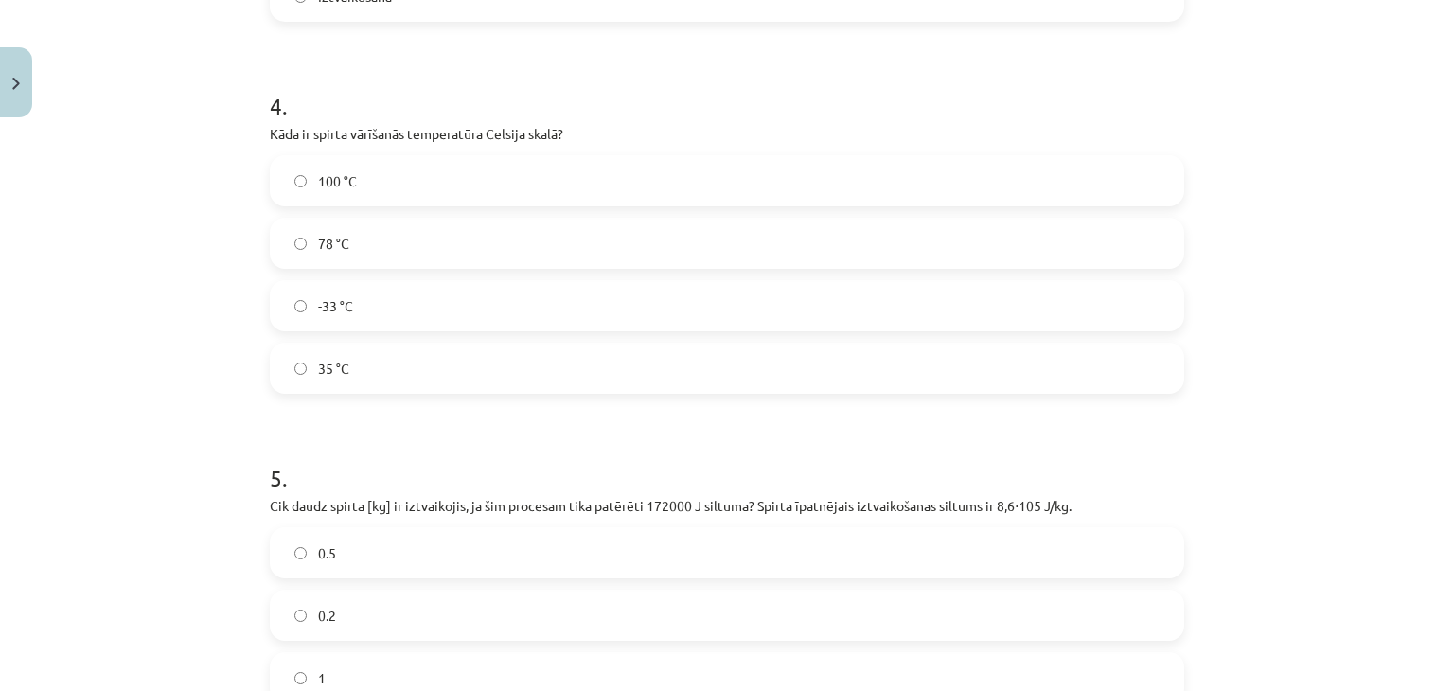
click at [344, 251] on label "78 °C" at bounding box center [727, 243] width 910 height 47
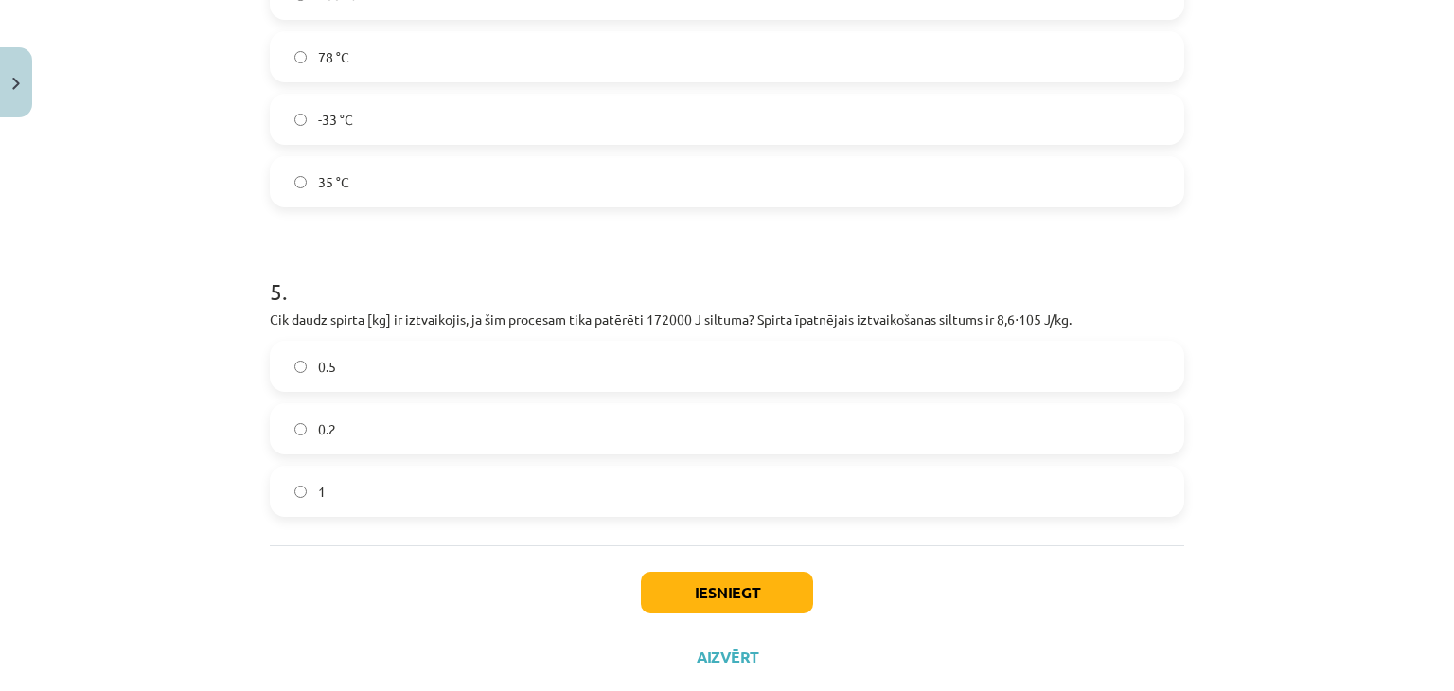
scroll to position [1372, 0]
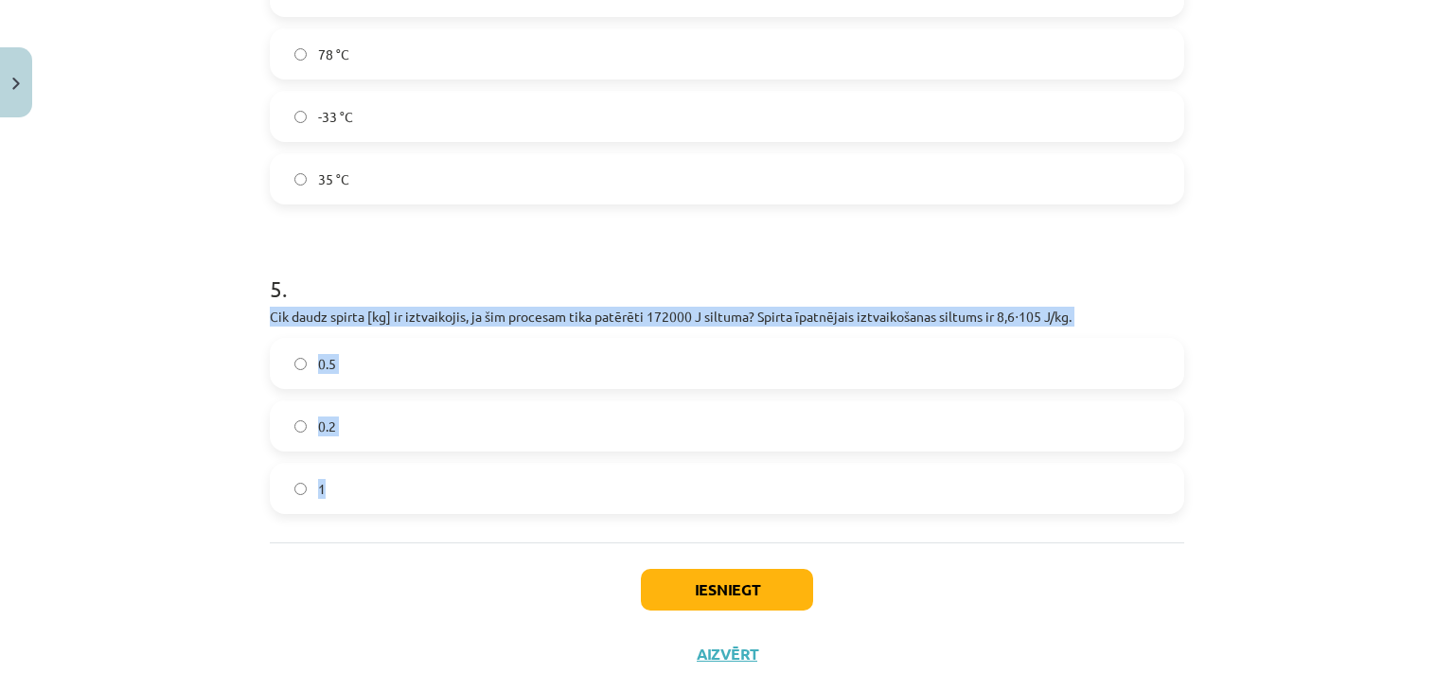
drag, startPoint x: 266, startPoint y: 314, endPoint x: 375, endPoint y: 475, distance: 194.2
click at [375, 475] on div "5 . Cik daudz spirta [kg] ir iztvaikojis, ja šim procesam tika patērēti 172000 …" at bounding box center [727, 378] width 914 height 272
click at [125, 315] on div "Mācību tēma: Fizika 9. klases 1. ieskaites mācību materiāls #7 📝 6. tēma. Iztva…" at bounding box center [727, 345] width 1454 height 691
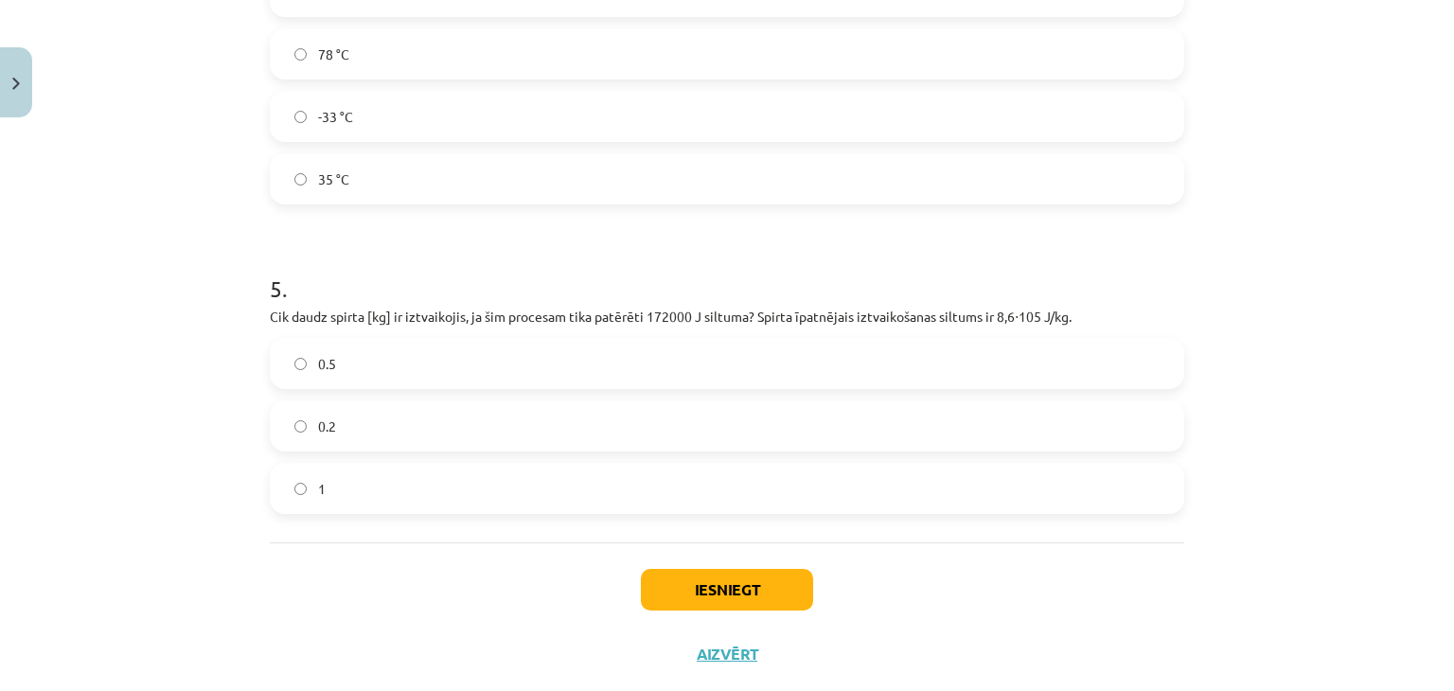
click at [385, 418] on label "0.2" at bounding box center [727, 425] width 910 height 47
click at [760, 600] on button "Iesniegt" at bounding box center [727, 590] width 172 height 42
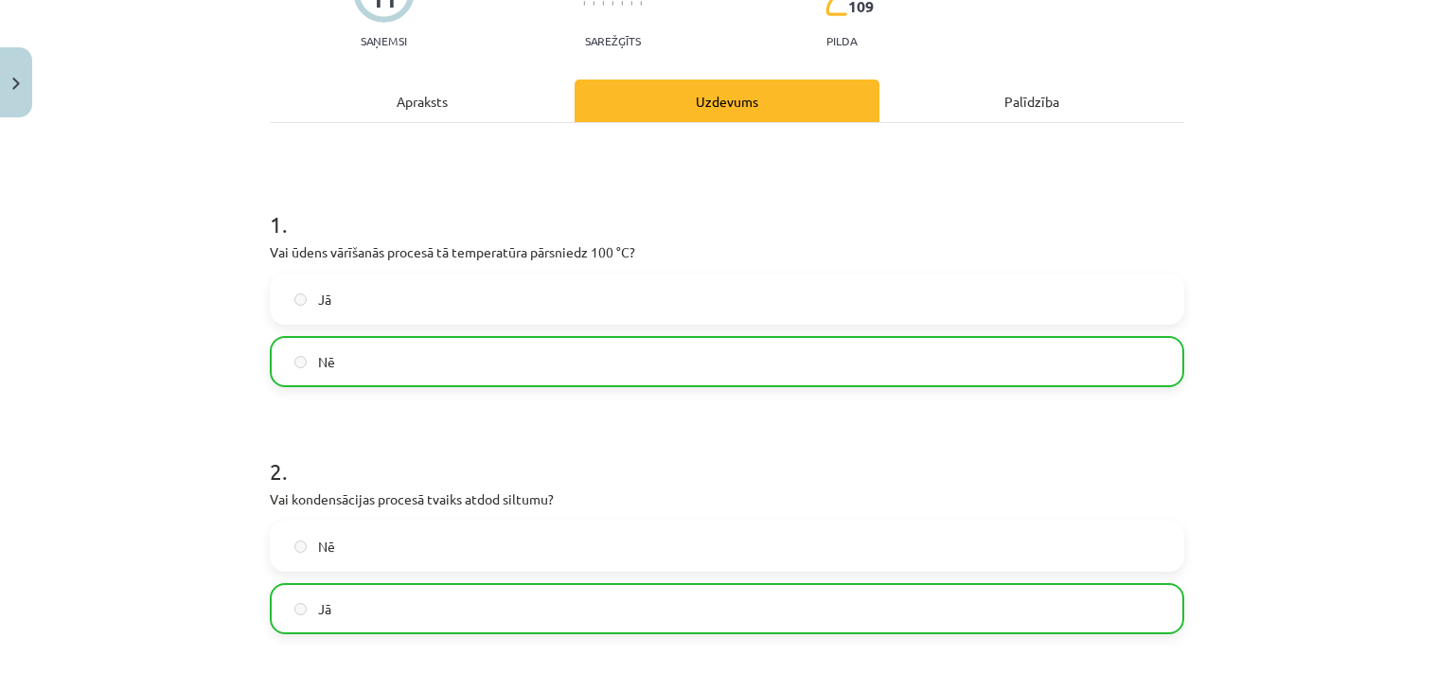
scroll to position [0, 0]
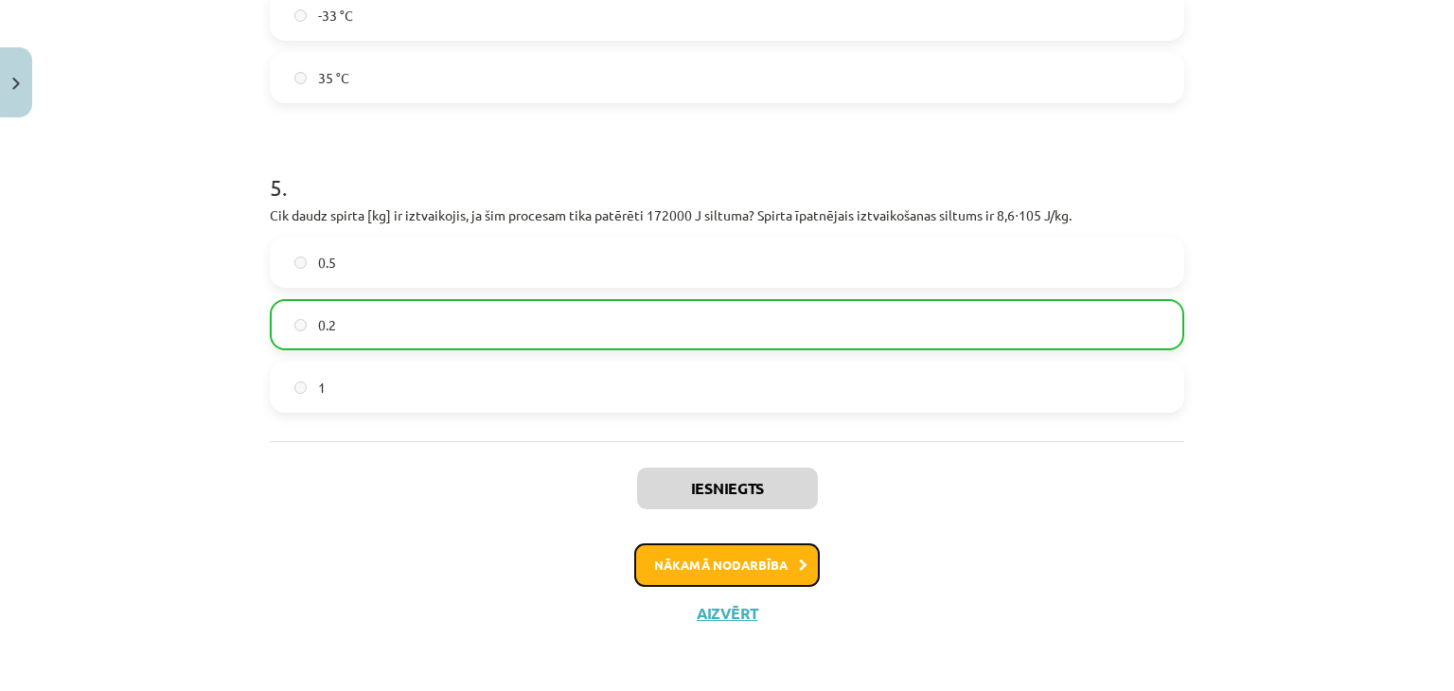
click at [779, 567] on button "Nākamā nodarbība" at bounding box center [726, 565] width 185 height 44
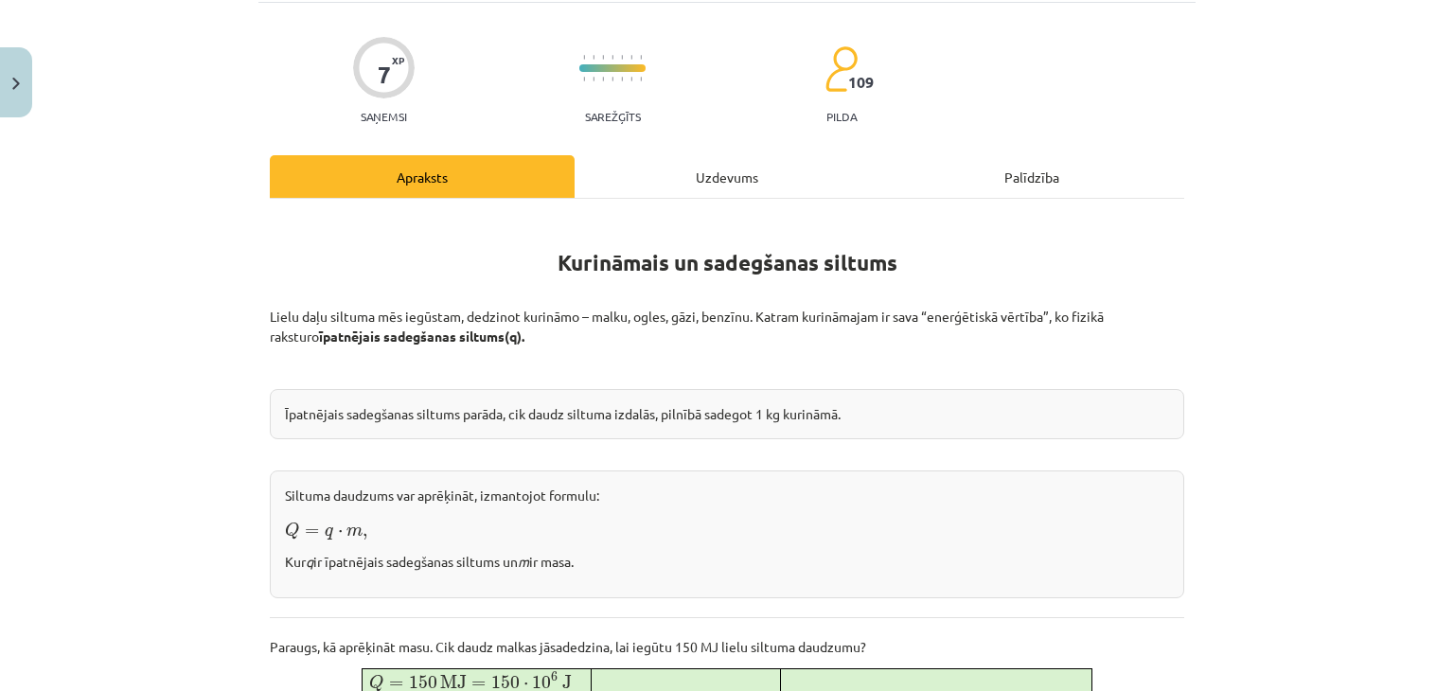
scroll to position [233, 0]
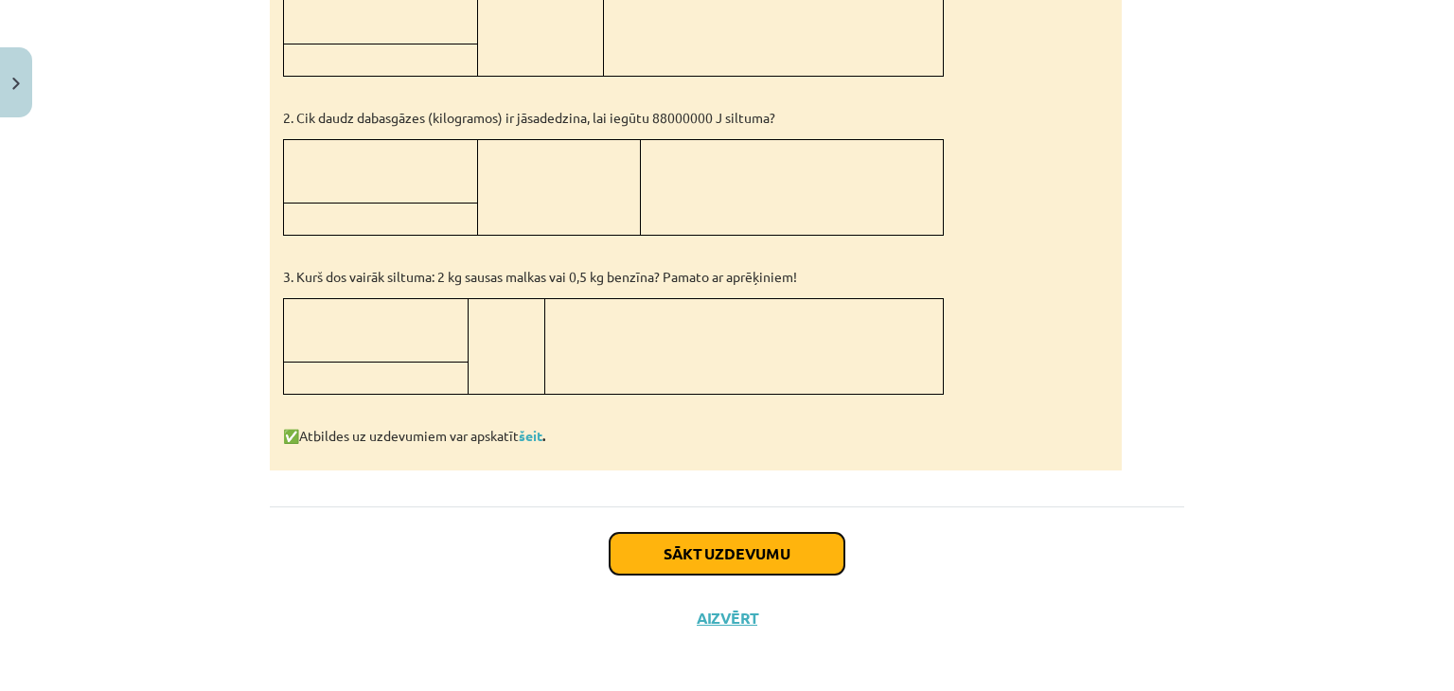
click at [687, 536] on button "Sākt uzdevumu" at bounding box center [726, 554] width 235 height 42
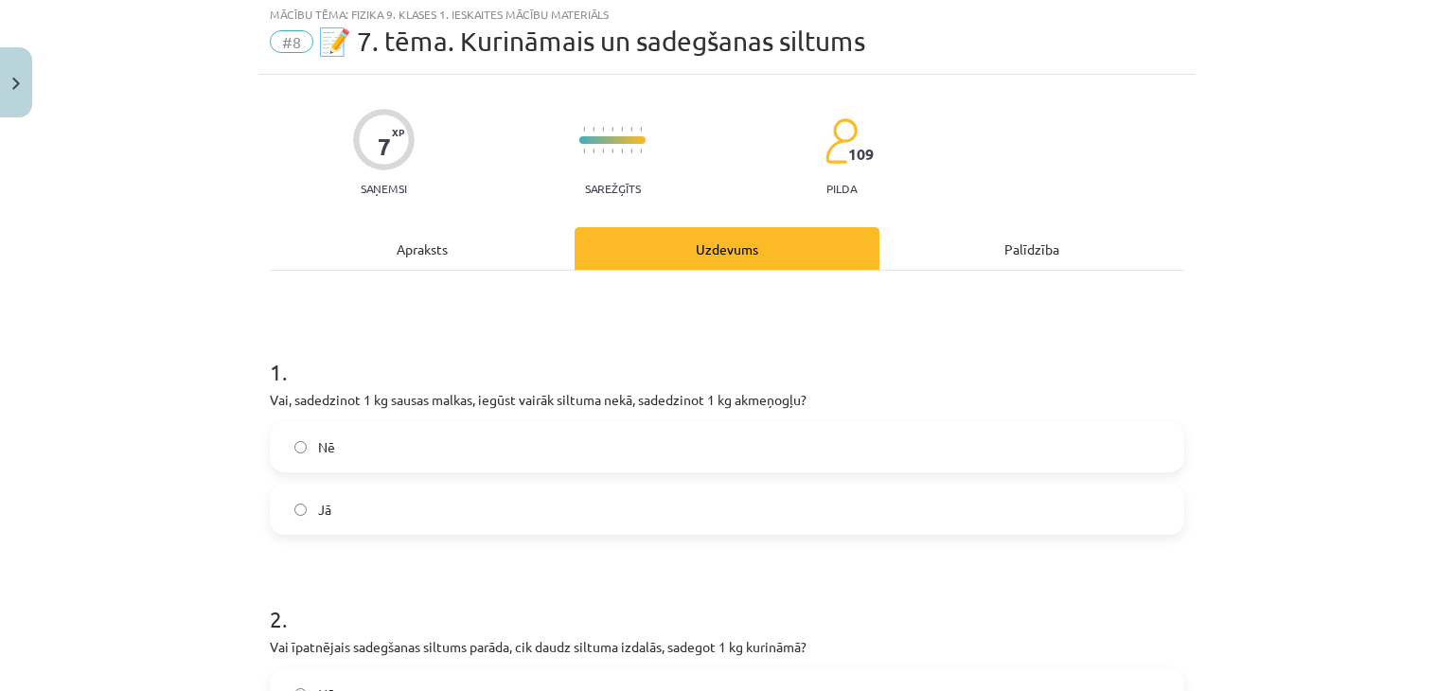
scroll to position [47, 0]
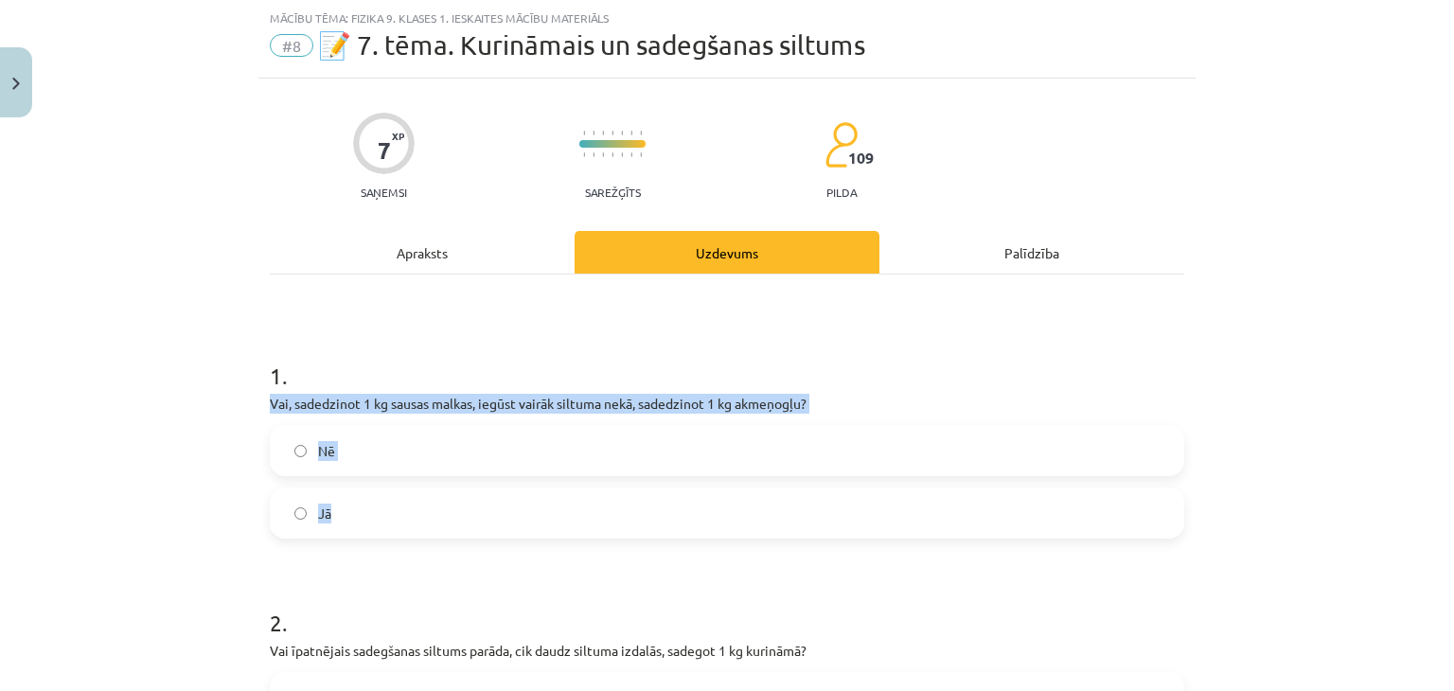
drag, startPoint x: 265, startPoint y: 405, endPoint x: 411, endPoint y: 501, distance: 174.3
click at [411, 501] on div "1 . Vai, sadedzinot 1 kg sausas malkas, iegūst vairāk siltuma nekā, sadedzinot …" at bounding box center [727, 433] width 914 height 209
click at [163, 399] on div "Mācību tēma: Fizika 9. klases 1. ieskaites mācību materiāls #8 📝 7. tēma. Kurin…" at bounding box center [727, 345] width 1454 height 691
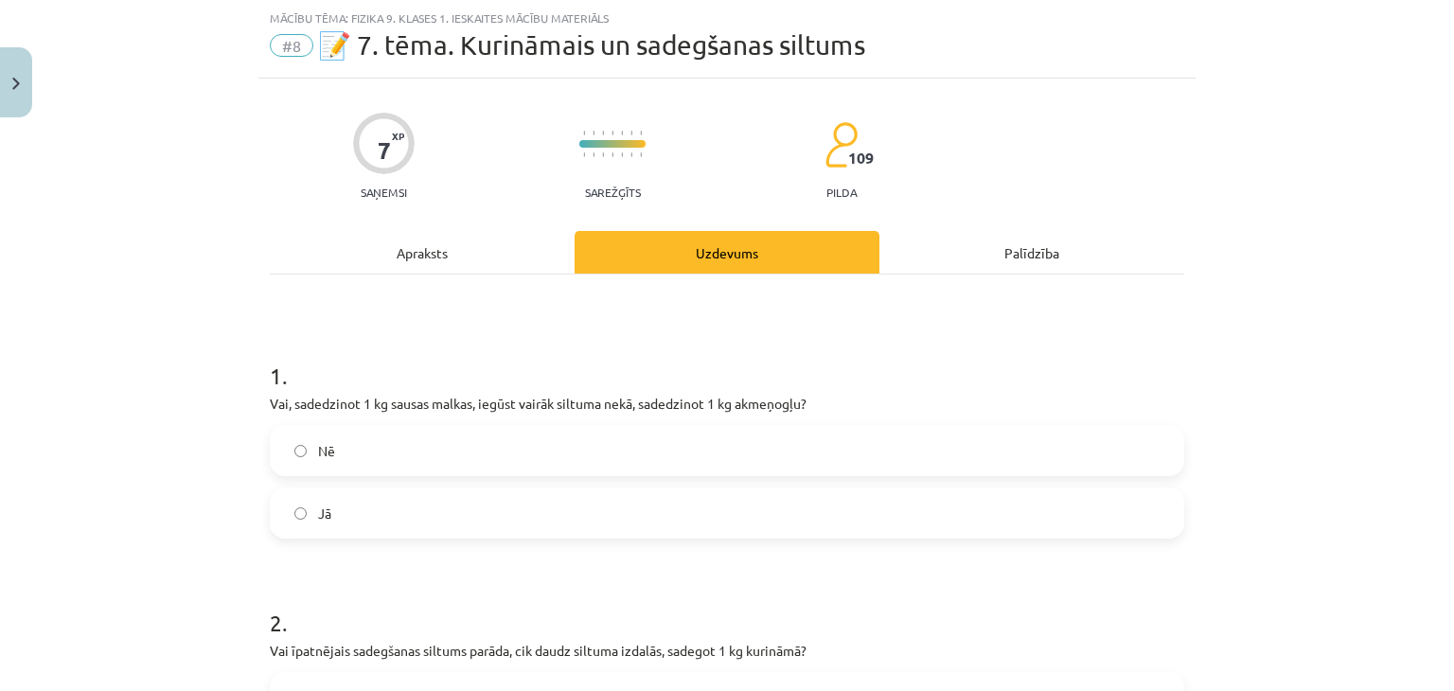
click at [356, 456] on label "Nē" at bounding box center [727, 450] width 910 height 47
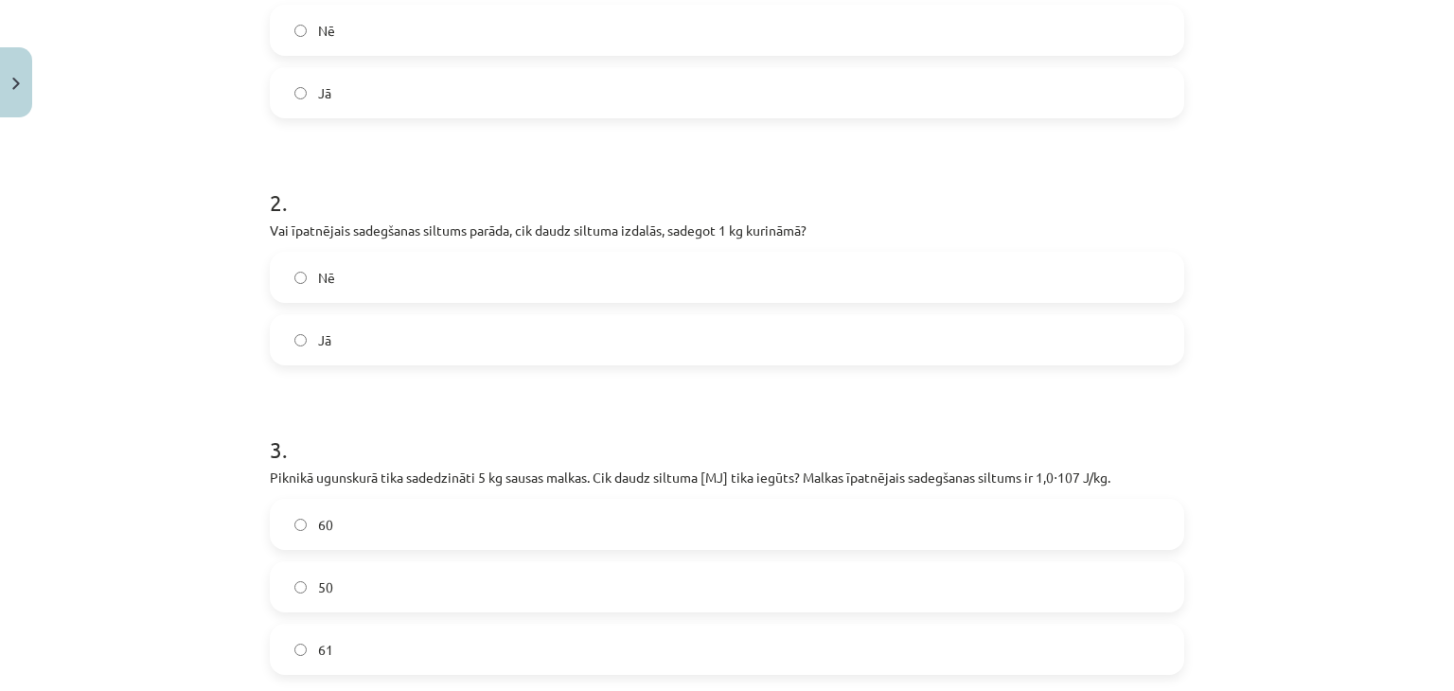
scroll to position [426, 0]
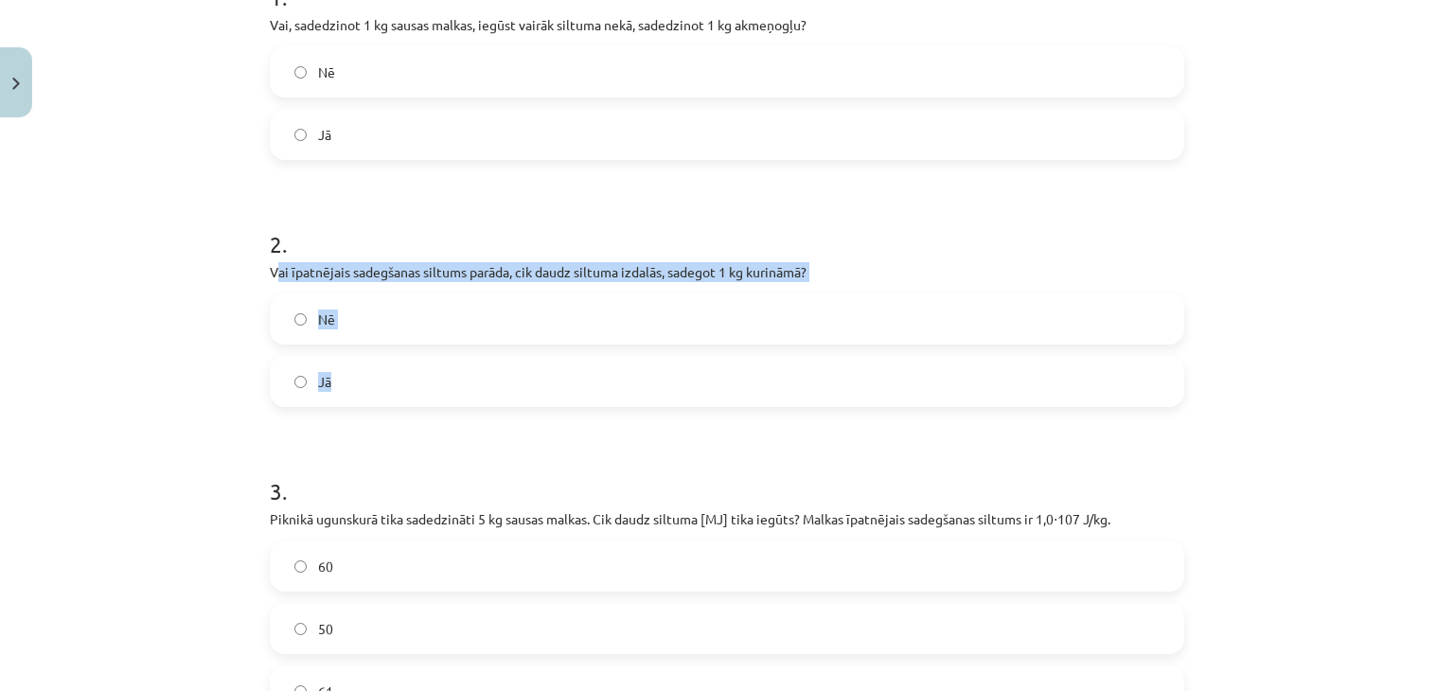
drag, startPoint x: 267, startPoint y: 271, endPoint x: 357, endPoint y: 368, distance: 132.6
click at [357, 368] on div "2 . Vai īpatnējais sadegšanas siltums parāda, cik daudz siltuma izdalās, sadego…" at bounding box center [727, 302] width 914 height 209
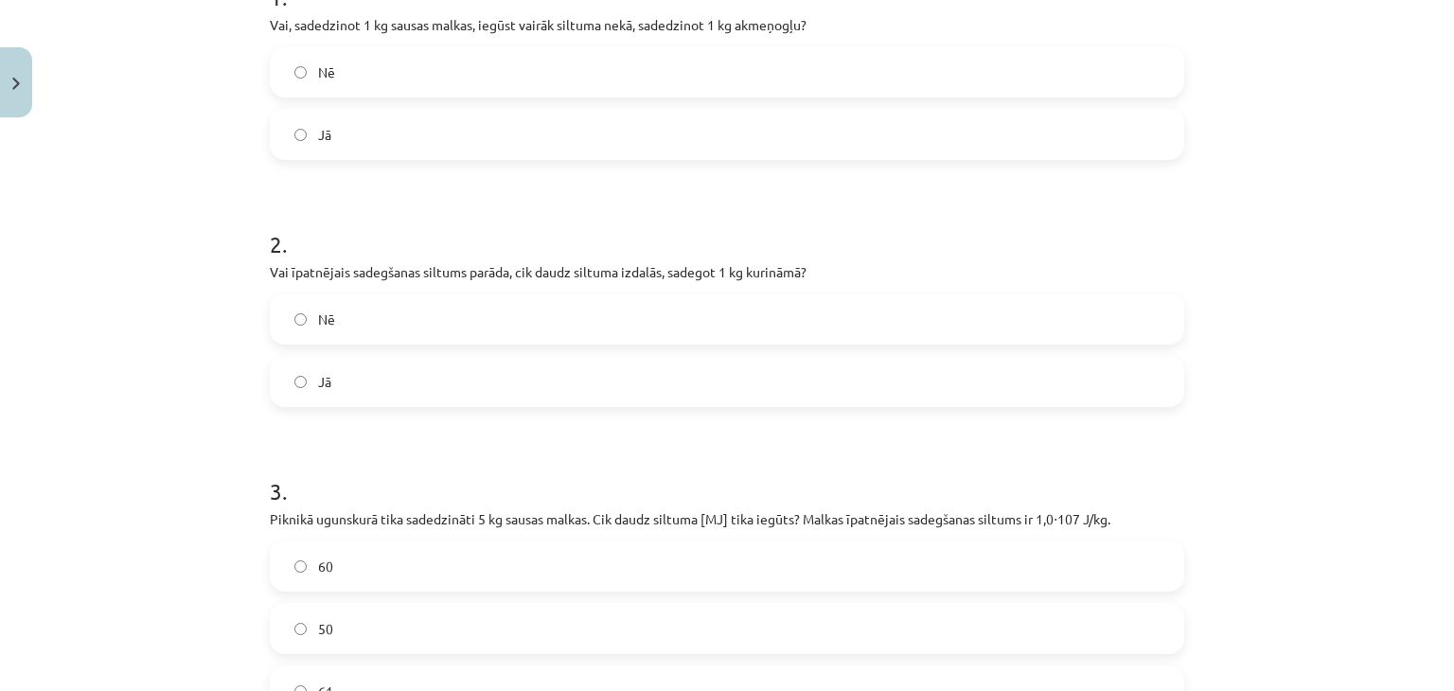
click at [221, 263] on div "Mācību tēma: Fizika 9. klases 1. ieskaites mācību materiāls #8 📝 7. tēma. Kurin…" at bounding box center [727, 345] width 1454 height 691
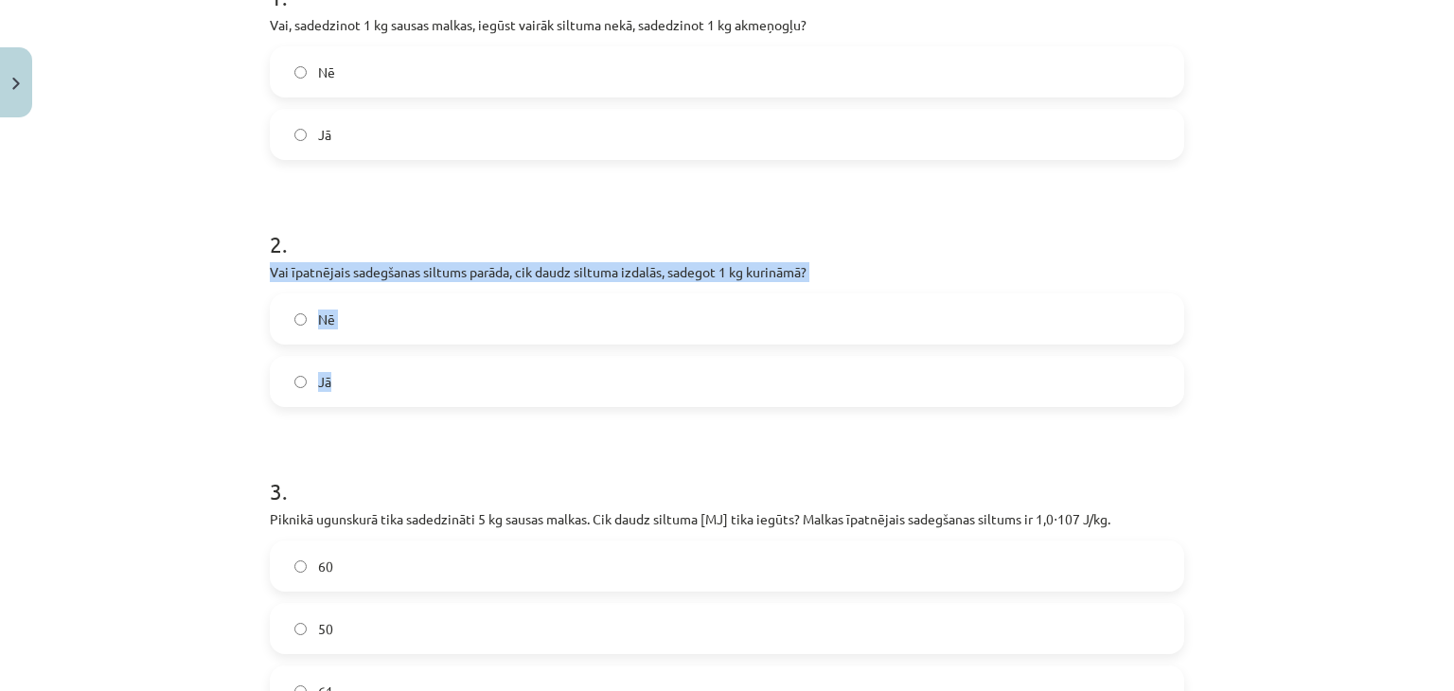
drag, startPoint x: 262, startPoint y: 270, endPoint x: 332, endPoint y: 361, distance: 114.7
click at [332, 361] on div "2 . Vai īpatnējais sadegšanas siltums parāda, cik daudz siltuma izdalās, sadego…" at bounding box center [727, 302] width 914 height 209
click at [208, 289] on div "Mācību tēma: Fizika 9. klases 1. ieskaites mācību materiāls #8 📝 7. tēma. Kurin…" at bounding box center [727, 345] width 1454 height 691
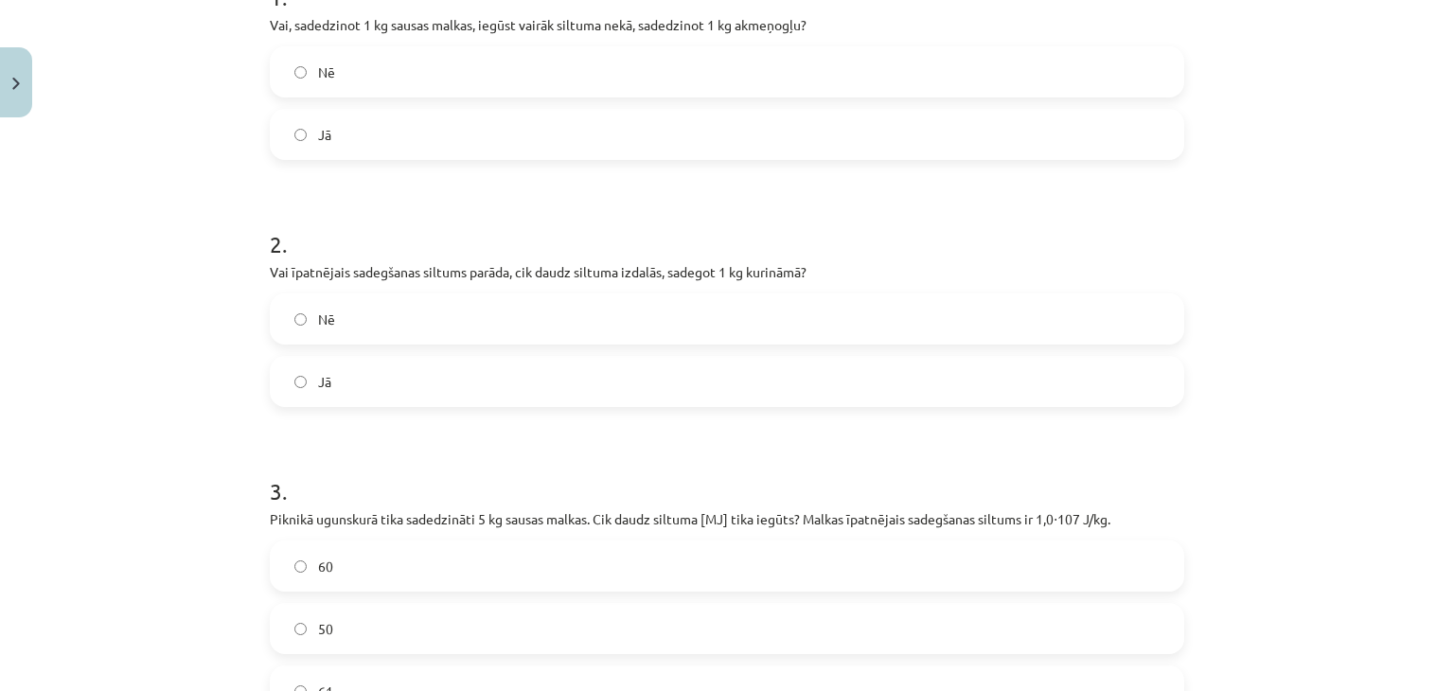
click at [361, 381] on label "Jā" at bounding box center [727, 381] width 910 height 47
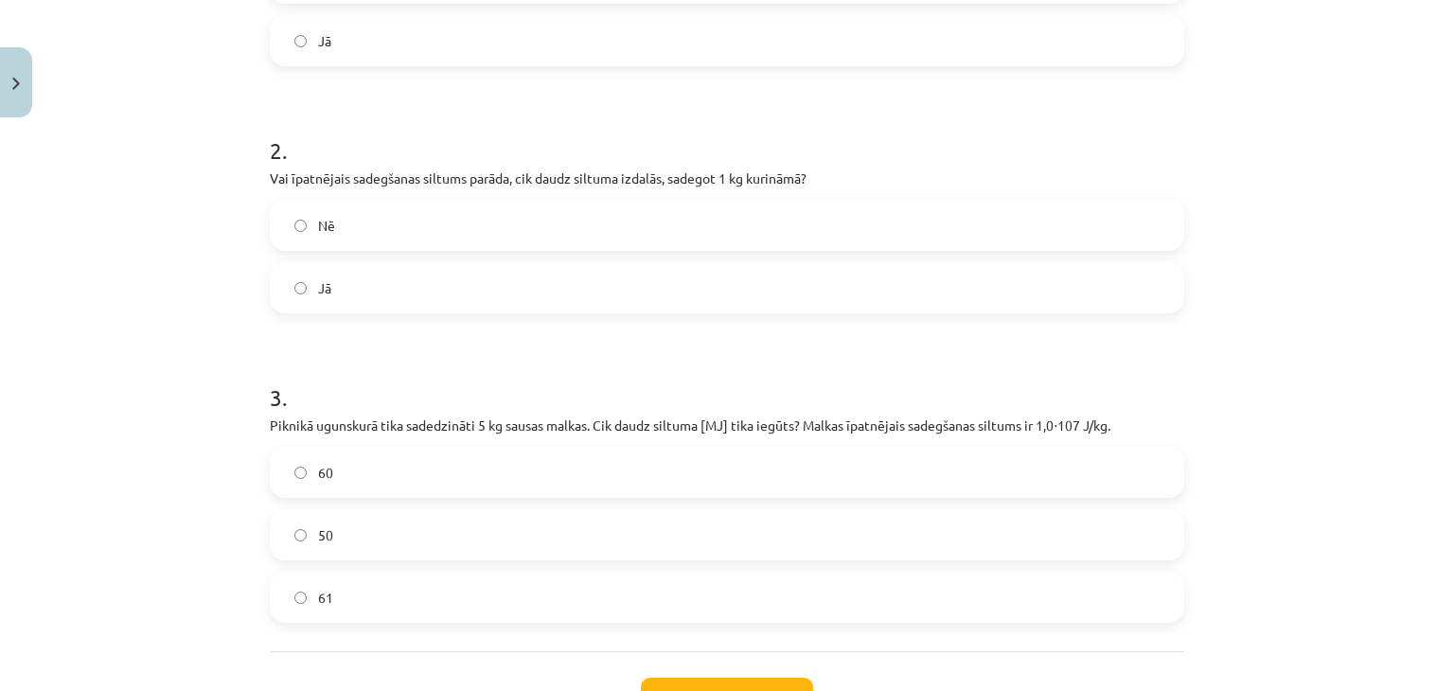
scroll to position [615, 0]
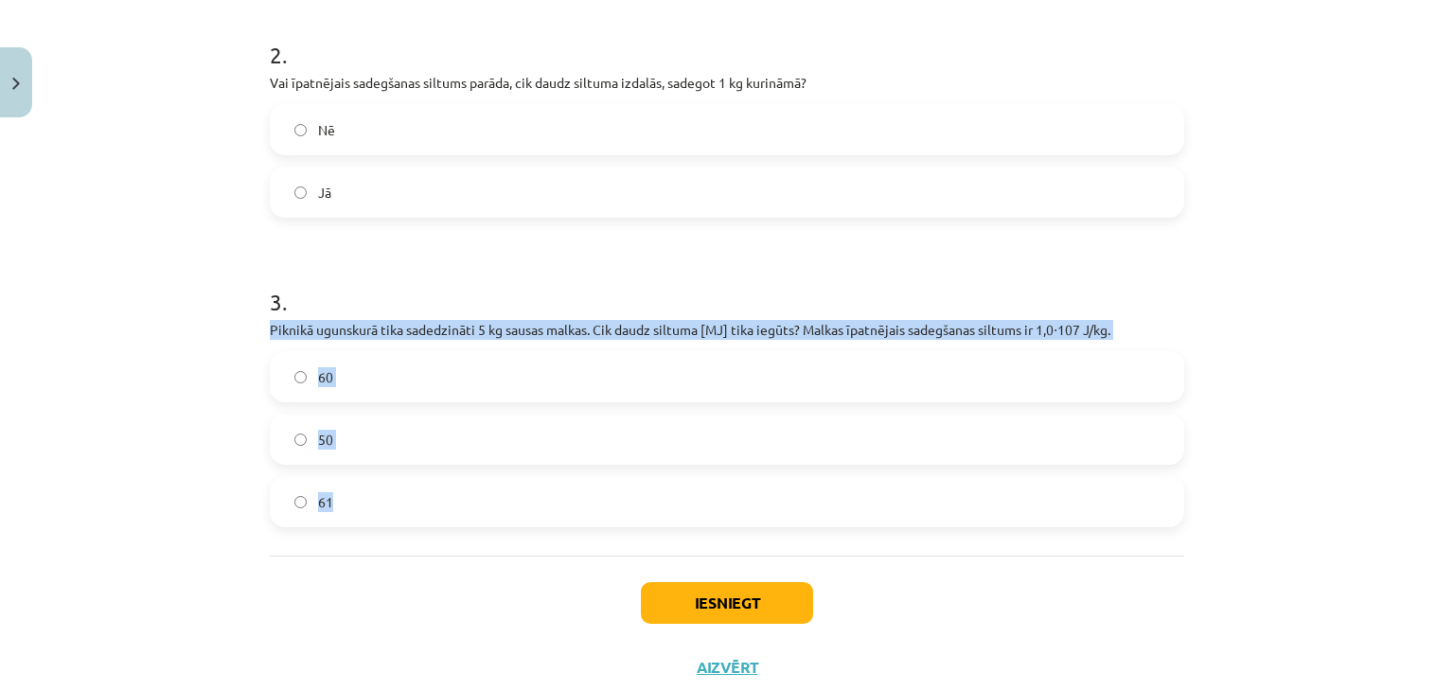
drag, startPoint x: 263, startPoint y: 327, endPoint x: 372, endPoint y: 500, distance: 203.7
click at [372, 500] on div "3 . Piknikā ugunskurā tika sadedzināti 5 kg sausas malkas. Cik daudz siltuma [M…" at bounding box center [727, 392] width 914 height 272
click at [154, 330] on div "Mācību tēma: Fizika 9. klases 1. ieskaites mācību materiāls #8 📝 7. tēma. Kurin…" at bounding box center [727, 345] width 1454 height 691
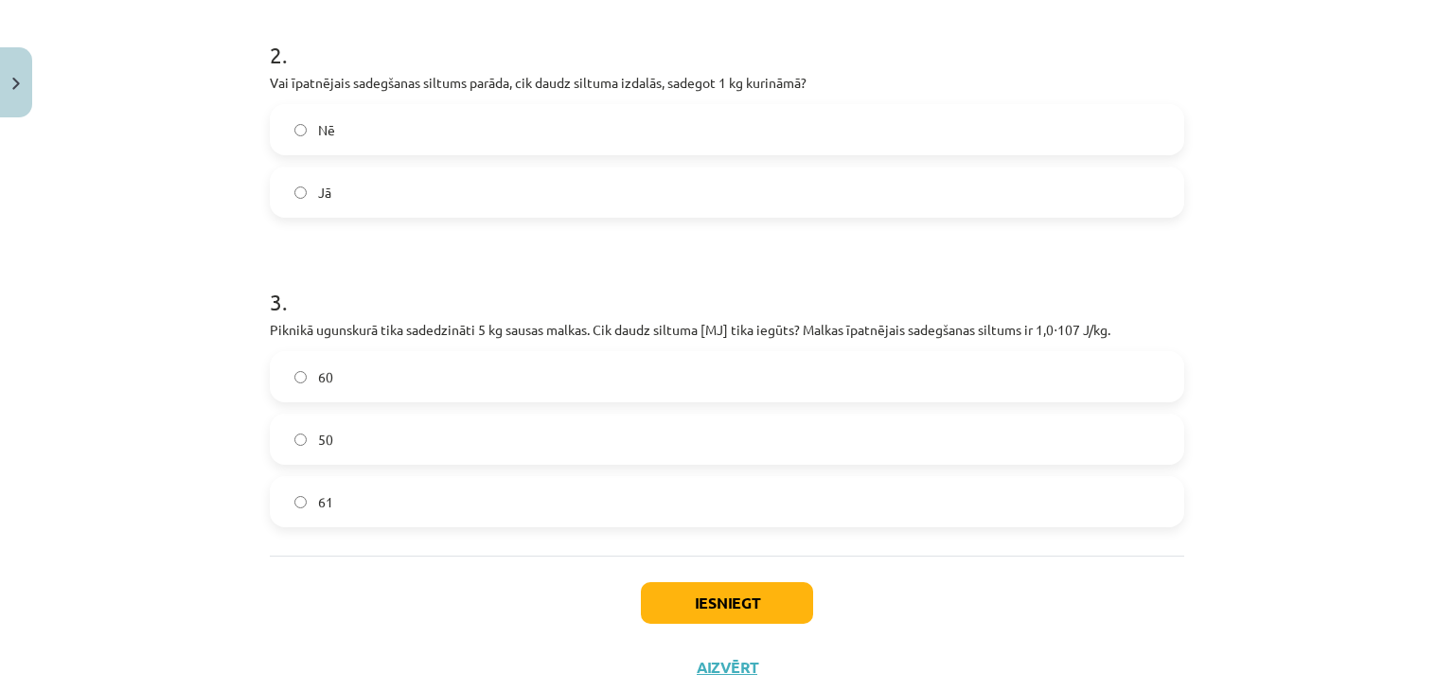
click at [363, 424] on label "50" at bounding box center [727, 438] width 910 height 47
click at [659, 599] on button "Iesniegt" at bounding box center [727, 603] width 172 height 42
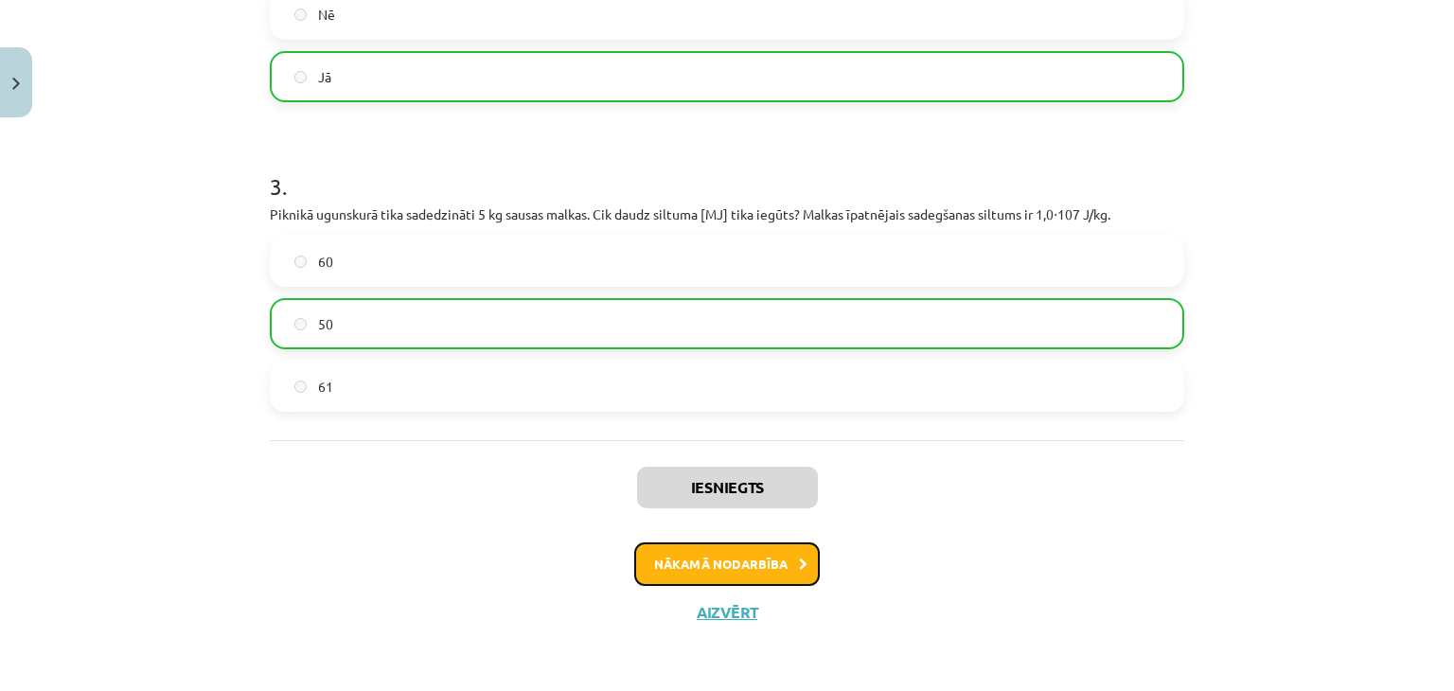
click at [675, 566] on button "Nākamā nodarbība" at bounding box center [726, 564] width 185 height 44
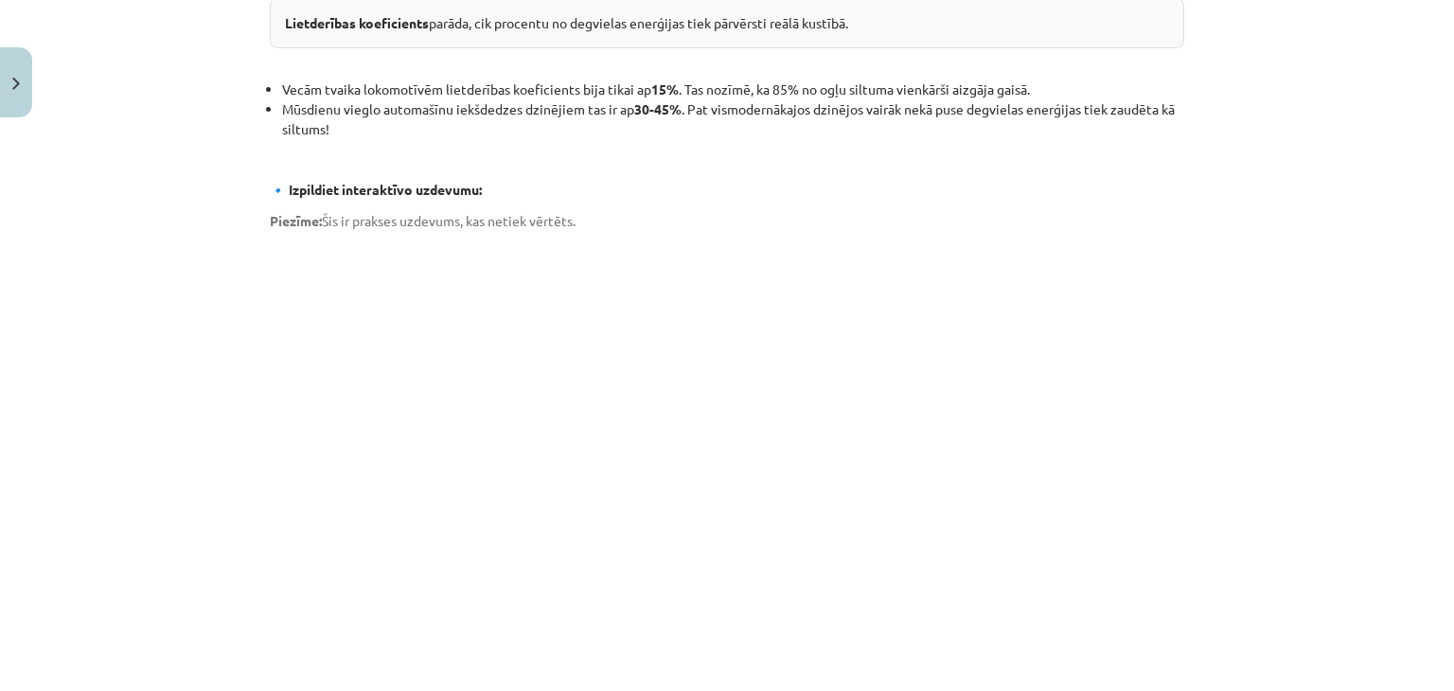
scroll to position [946, 0]
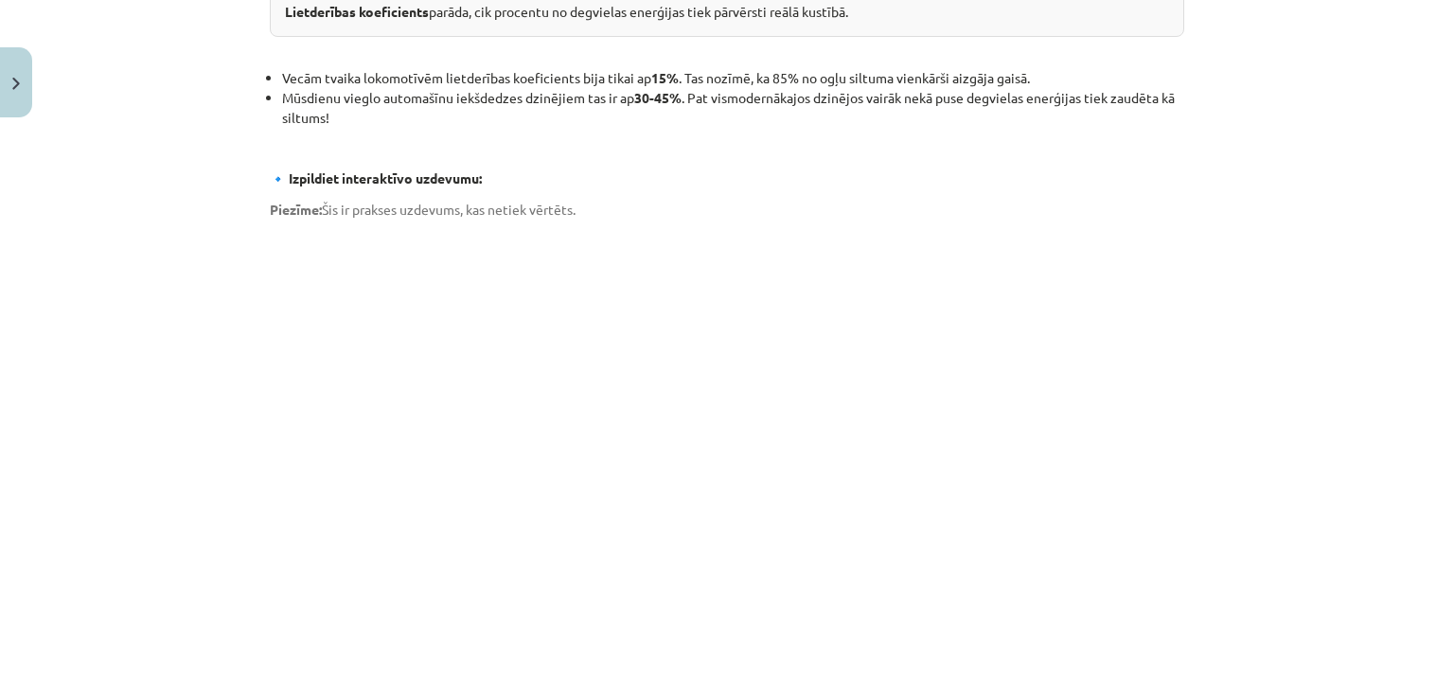
drag, startPoint x: 30, startPoint y: 266, endPoint x: 41, endPoint y: 271, distance: 11.4
click at [30, 267] on div "Mācību tēma: Fizika 9. klases 1. ieskaites mācību materiāls #9 📝 8. tēma. Siltu…" at bounding box center [727, 345] width 1454 height 691
click at [201, 235] on div "Mācību tēma: Fizika 9. klases 1. ieskaites mācību materiāls #9 📝 8. tēma. Siltu…" at bounding box center [727, 345] width 1454 height 691
drag, startPoint x: 201, startPoint y: 274, endPoint x: 214, endPoint y: 289, distance: 19.4
click at [201, 278] on div "Mācību tēma: Fizika 9. klases 1. ieskaites mācību materiāls #9 📝 8. tēma. Siltu…" at bounding box center [727, 345] width 1454 height 691
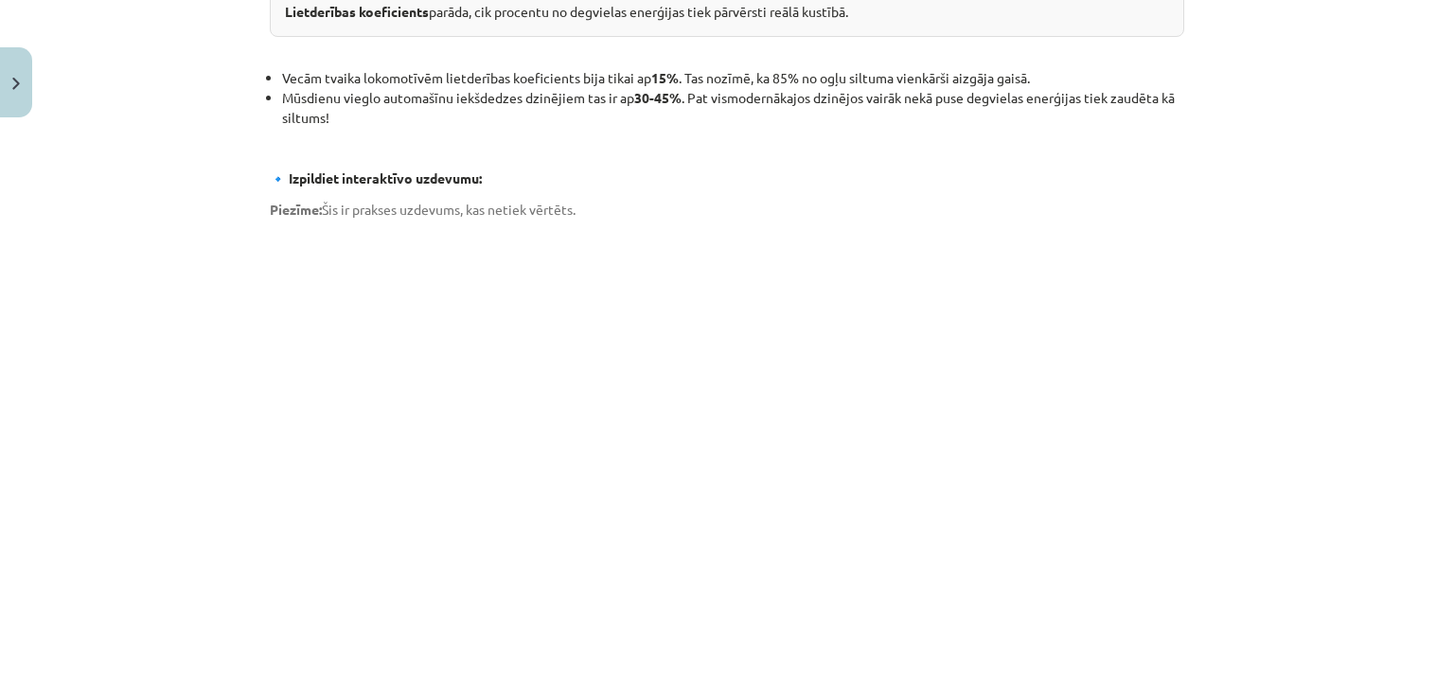
click at [1203, 150] on div "Mācību tēma: Fizika 9. klases 1. ieskaites mācību materiāls #9 📝 8. tēma. Siltu…" at bounding box center [727, 345] width 1454 height 691
click at [103, 319] on div "Mācību tēma: Fizika 9. klases 1. ieskaites mācību materiāls #9 📝 8. tēma. Siltu…" at bounding box center [727, 345] width 1454 height 691
click at [115, 325] on div "Mācību tēma: Fizika 9. klases 1. ieskaites mācību materiāls #9 📝 8. tēma. Siltu…" at bounding box center [727, 345] width 1454 height 691
click at [161, 352] on div "Mācību tēma: Fizika 9. klases 1. ieskaites mācību materiāls #9 📝 8. tēma. Siltu…" at bounding box center [727, 345] width 1454 height 691
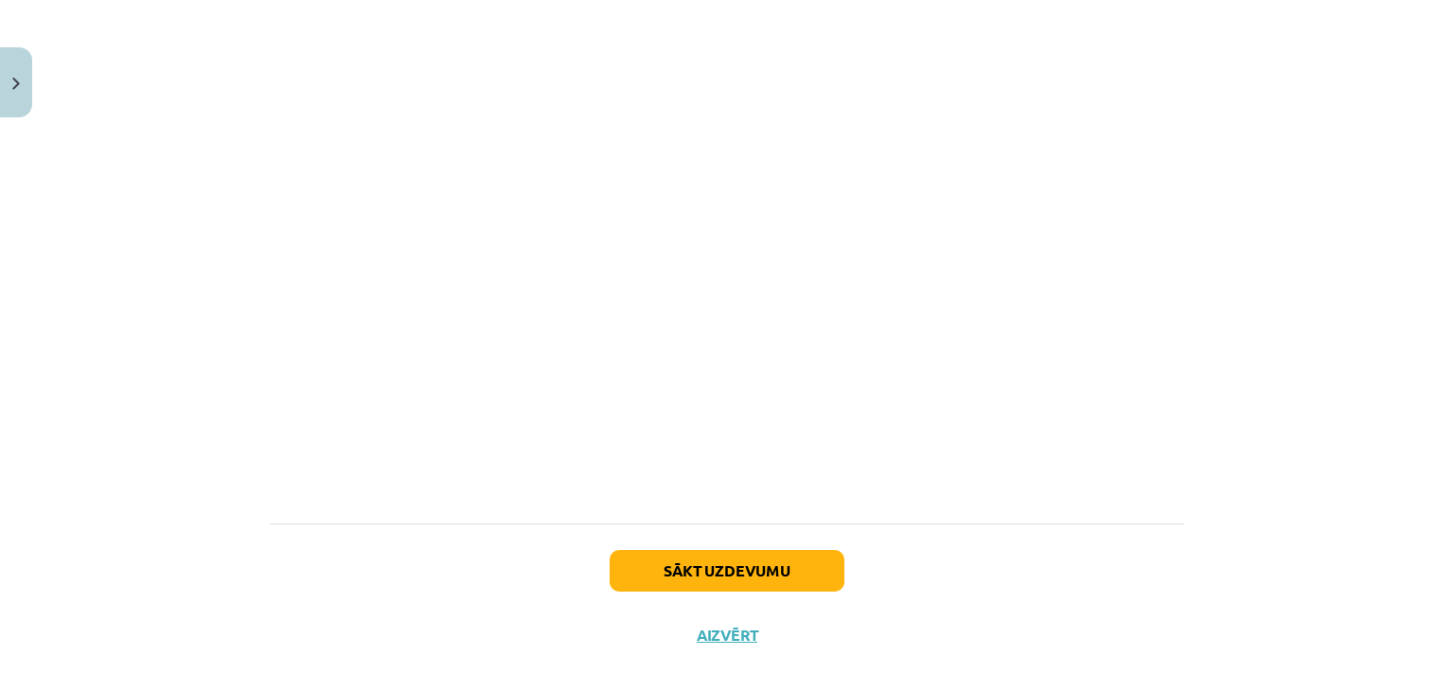
scroll to position [867, 0]
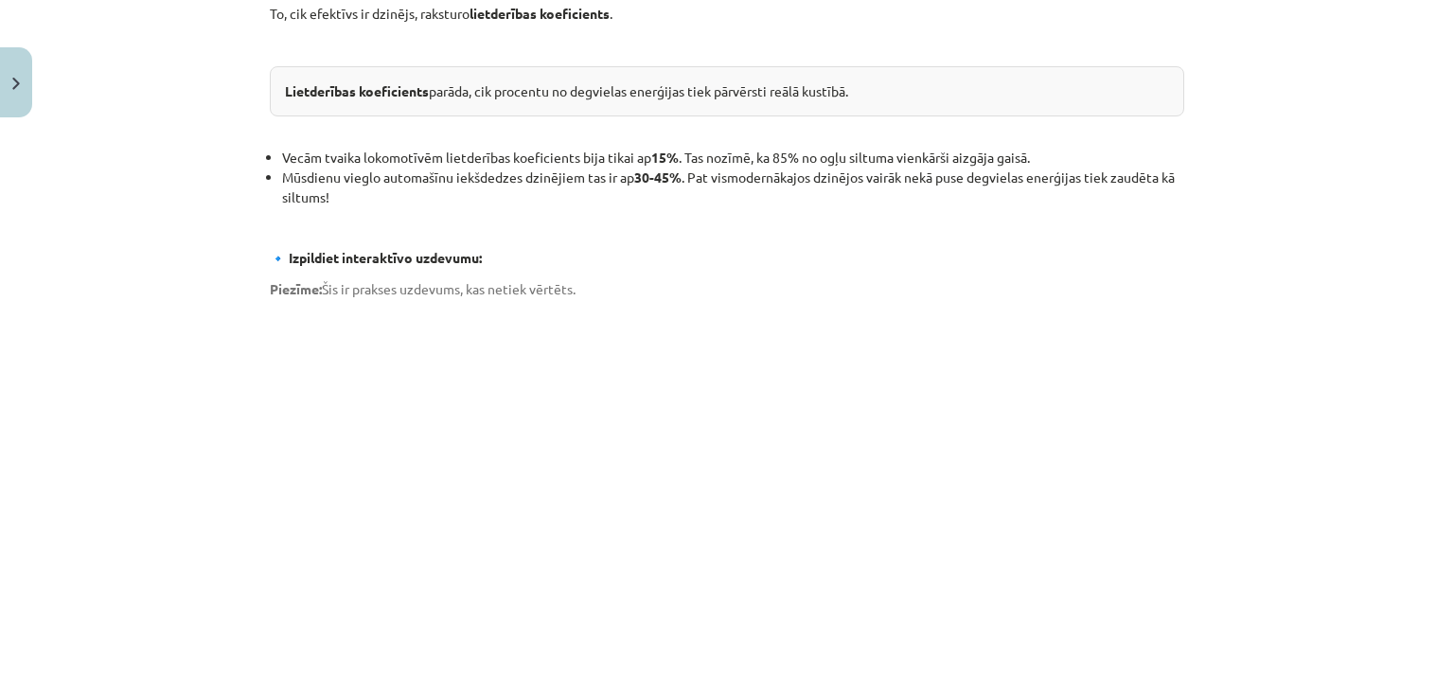
click at [174, 376] on div "Mācību tēma: Fizika 9. klases 1. ieskaites mācību materiāls #9 📝 8. tēma. Siltu…" at bounding box center [727, 345] width 1454 height 691
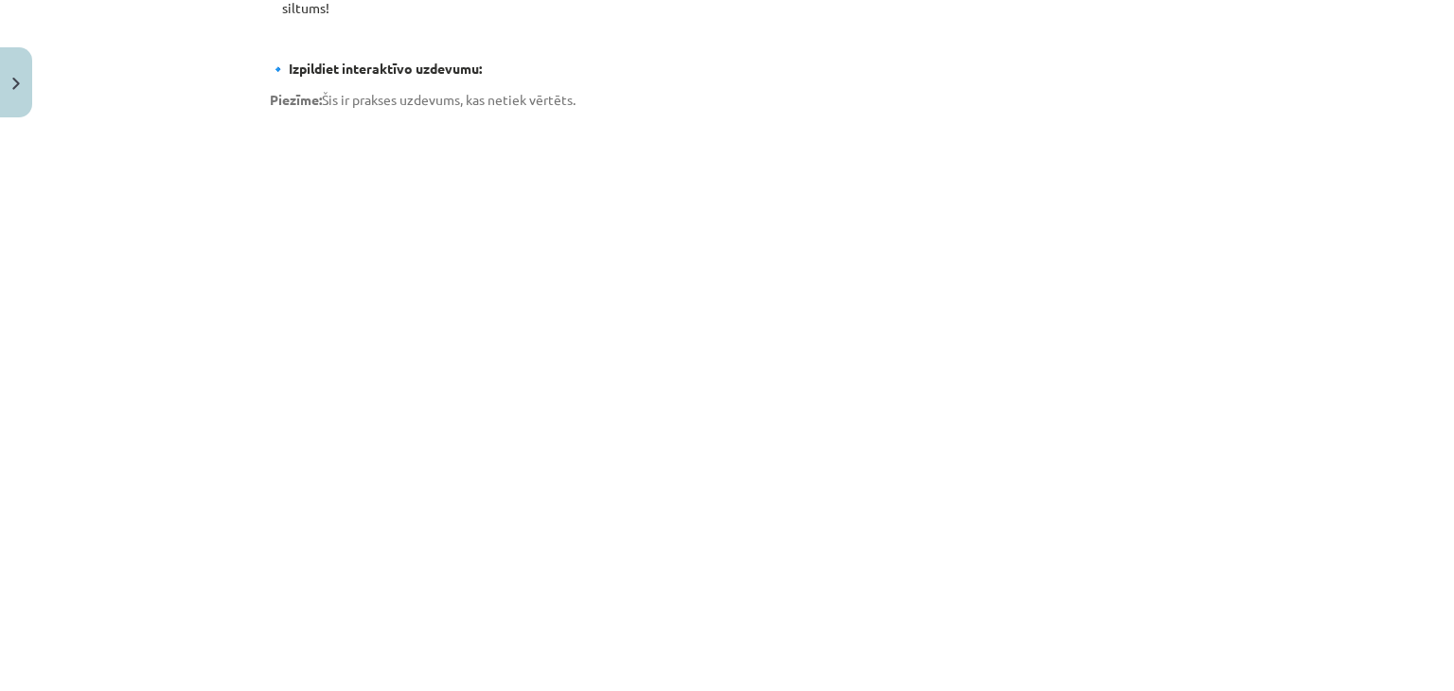
click at [162, 390] on div "Mācību tēma: Fizika 9. klases 1. ieskaites mācību materiāls #9 📝 8. tēma. Siltu…" at bounding box center [727, 345] width 1454 height 691
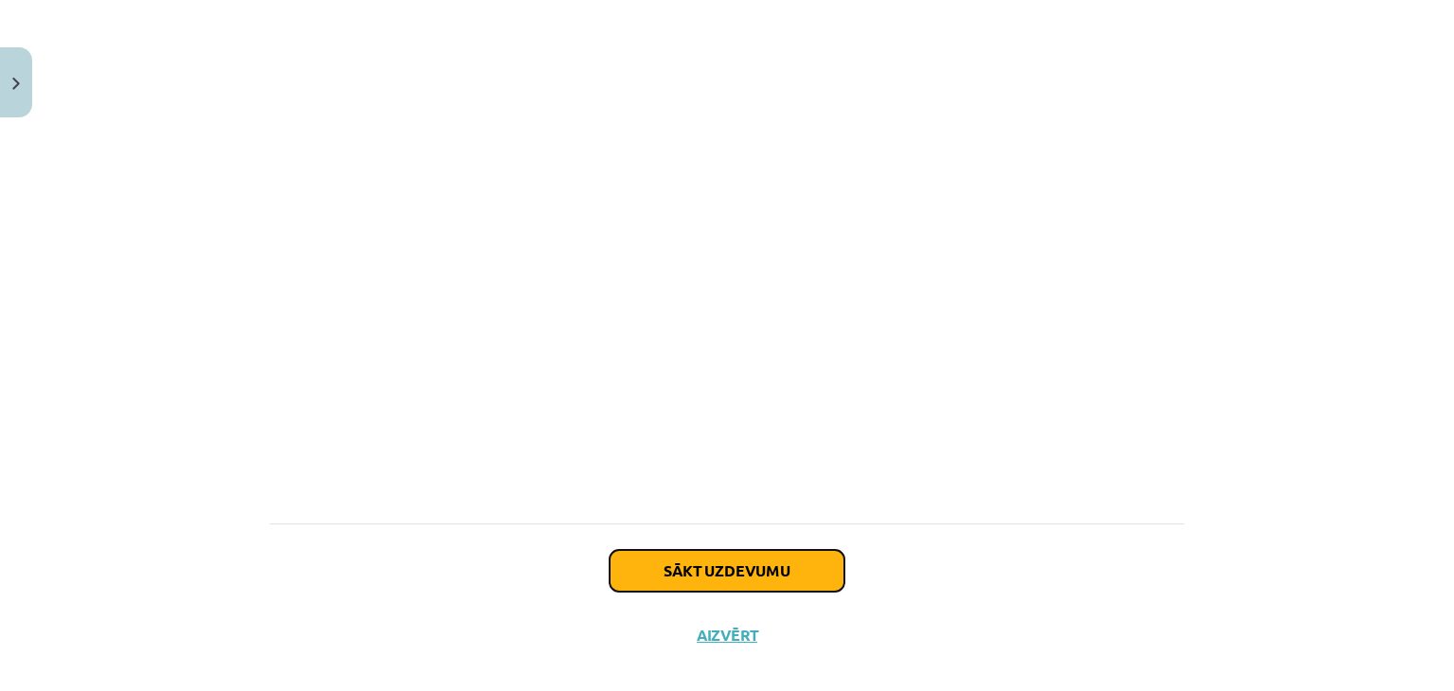
click at [734, 550] on button "Sākt uzdevumu" at bounding box center [726, 571] width 235 height 42
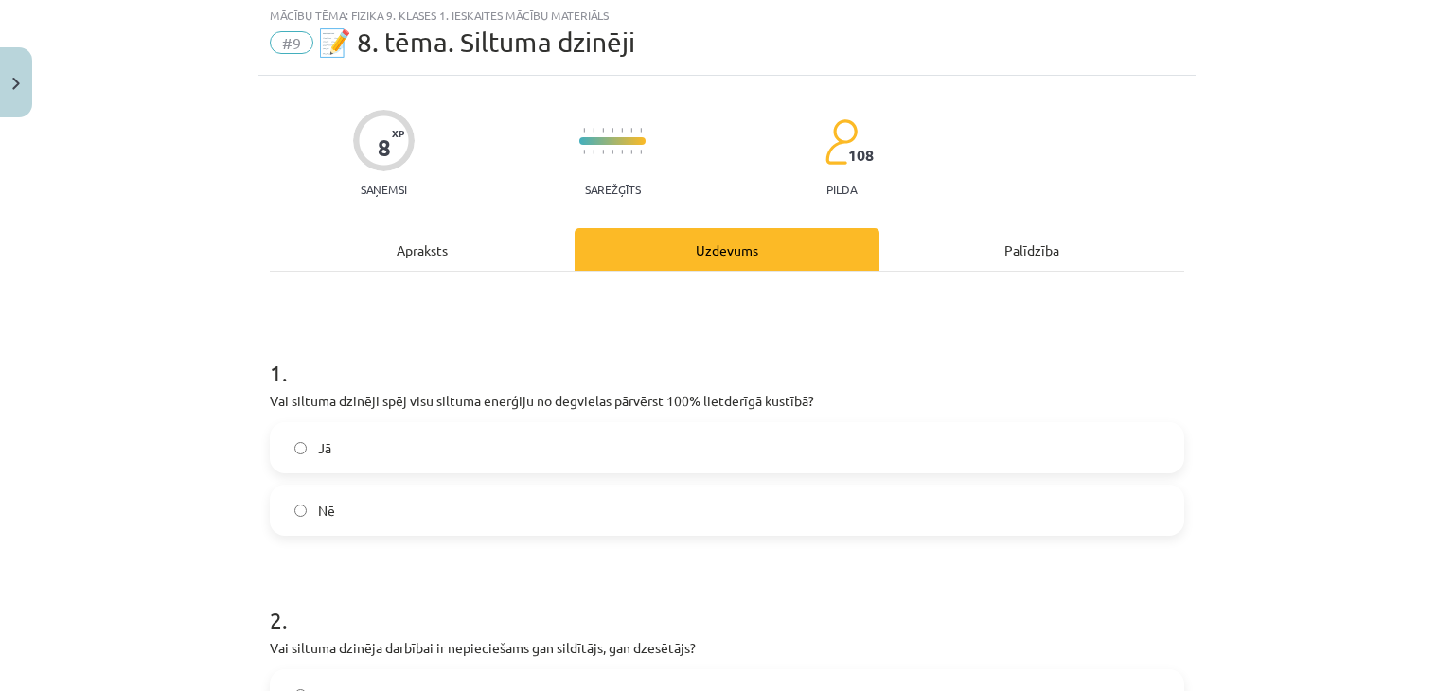
scroll to position [47, 0]
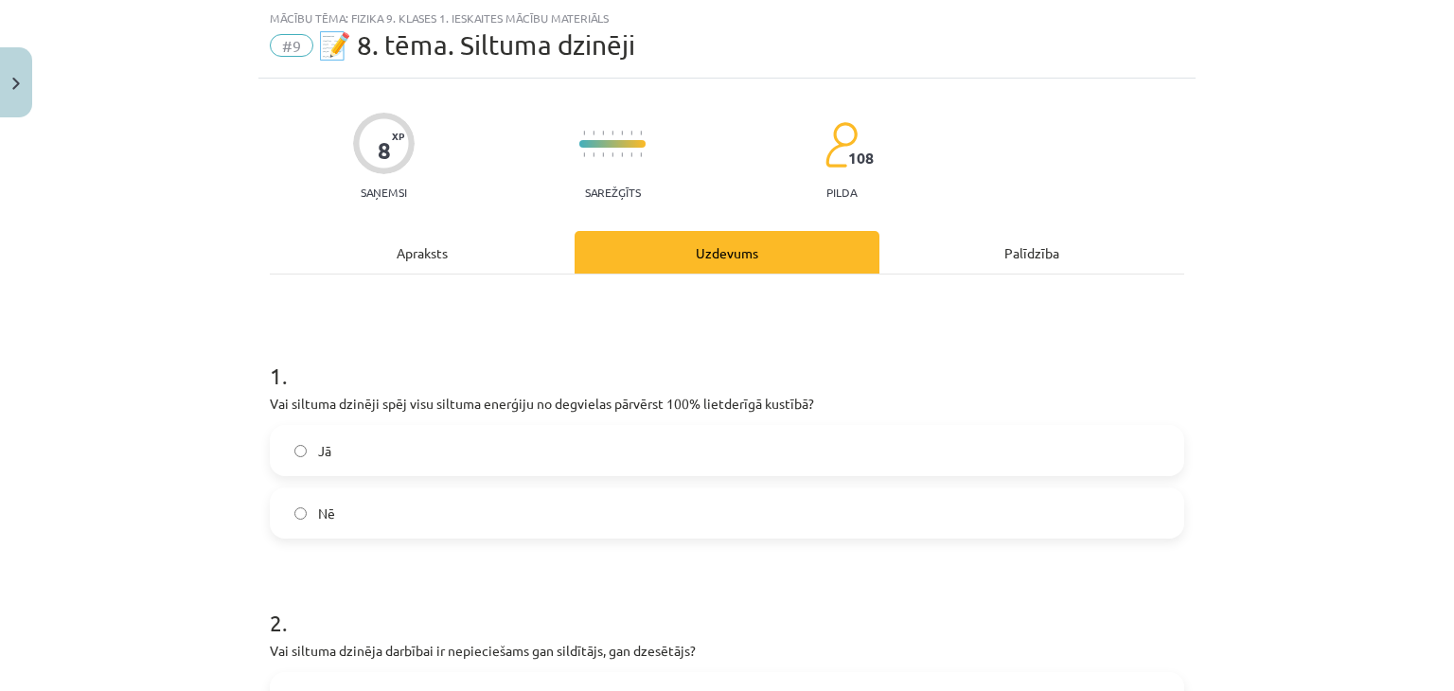
click at [290, 440] on label "Jā" at bounding box center [727, 450] width 910 height 47
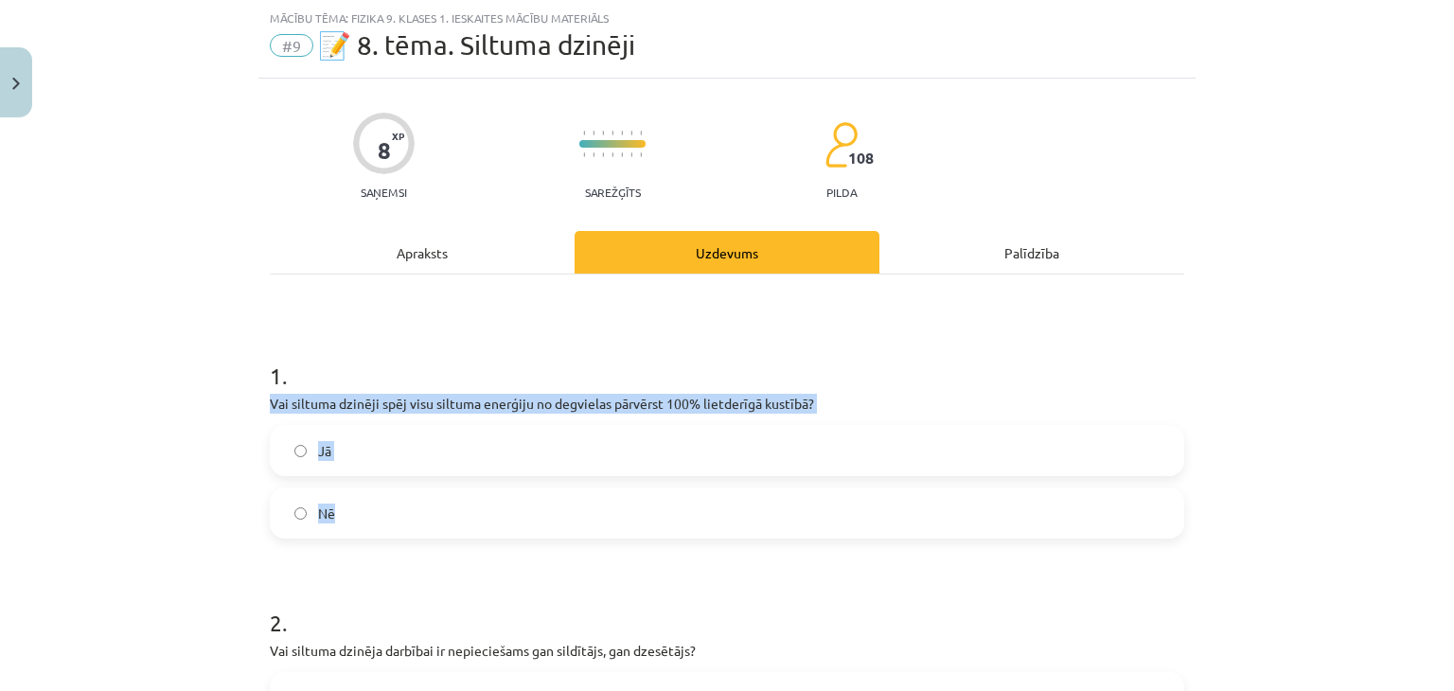
drag, startPoint x: 265, startPoint y: 402, endPoint x: 423, endPoint y: 487, distance: 179.5
click at [423, 487] on div "1 . Vai siltuma dzinēji spēj visu siltuma enerģiju no degvielas pārvērst 100% l…" at bounding box center [727, 433] width 914 height 209
click at [110, 400] on div "Mācību tēma: Fizika 9. klases 1. ieskaites mācību materiāls #9 📝 8. tēma. Siltu…" at bounding box center [727, 345] width 1454 height 691
click at [169, 412] on div "Mācību tēma: Fizika 9. klases 1. ieskaites mācību materiāls #9 📝 8. tēma. Siltu…" at bounding box center [727, 345] width 1454 height 691
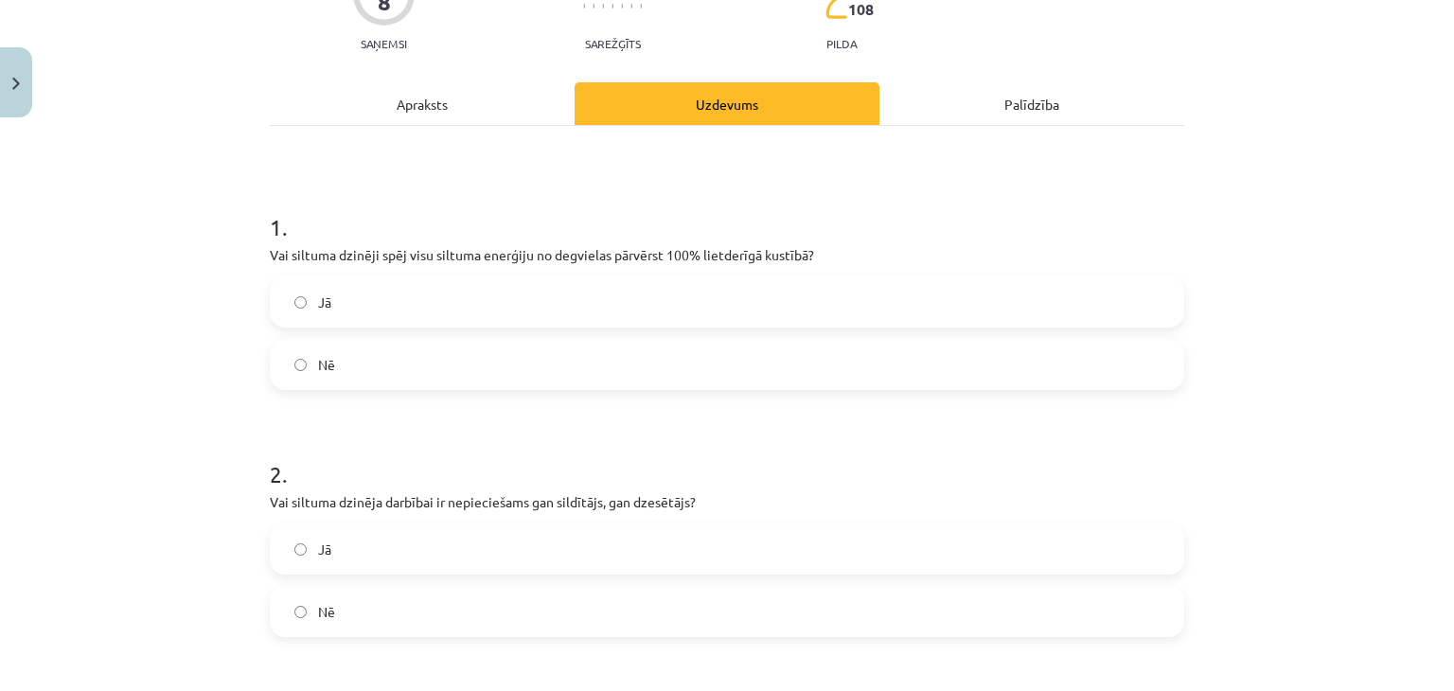
scroll to position [331, 0]
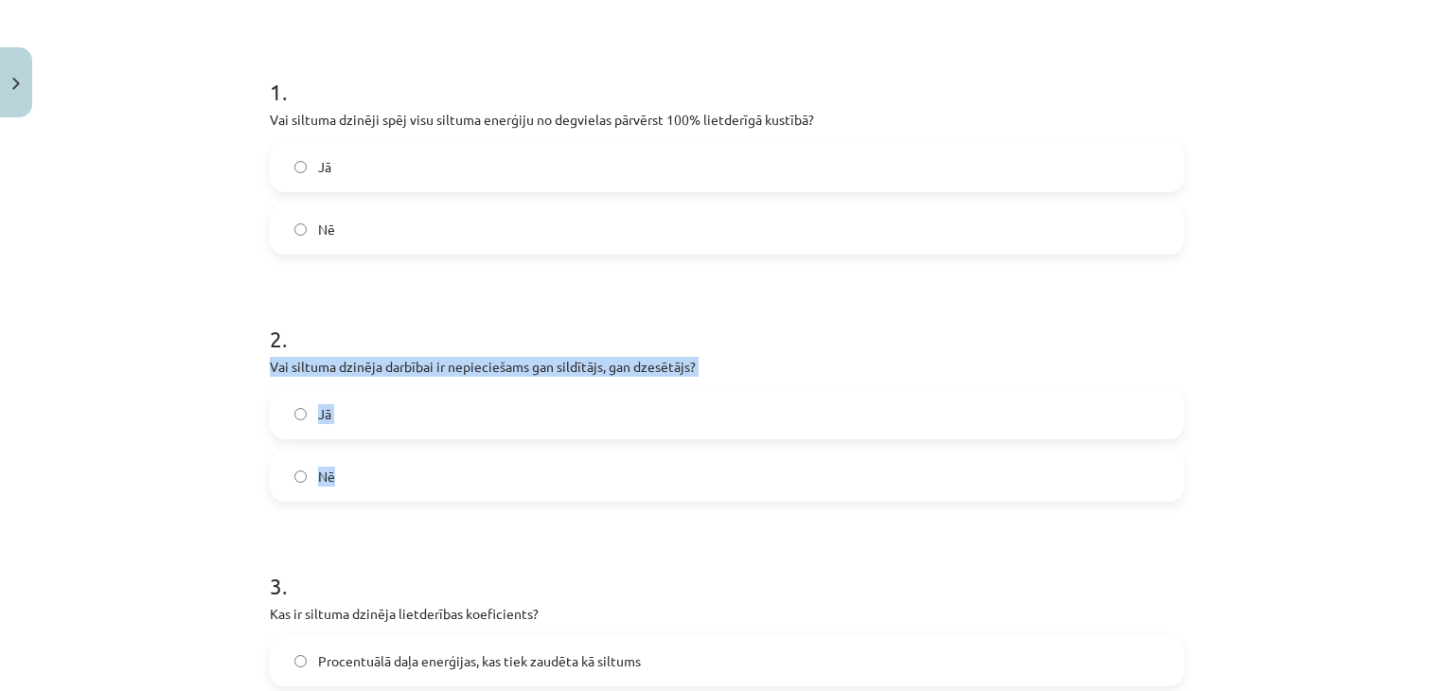
drag, startPoint x: 265, startPoint y: 361, endPoint x: 368, endPoint y: 489, distance: 164.9
click at [368, 489] on div "2 . Vai siltuma dzinēja darbībai ir nepieciešams gan sildītājs, gan dzesētājs? …" at bounding box center [727, 396] width 914 height 209
click at [173, 362] on div "Mācību tēma: Fizika 9. klases 1. ieskaites mācību materiāls #9 📝 8. tēma. Siltu…" at bounding box center [727, 345] width 1454 height 691
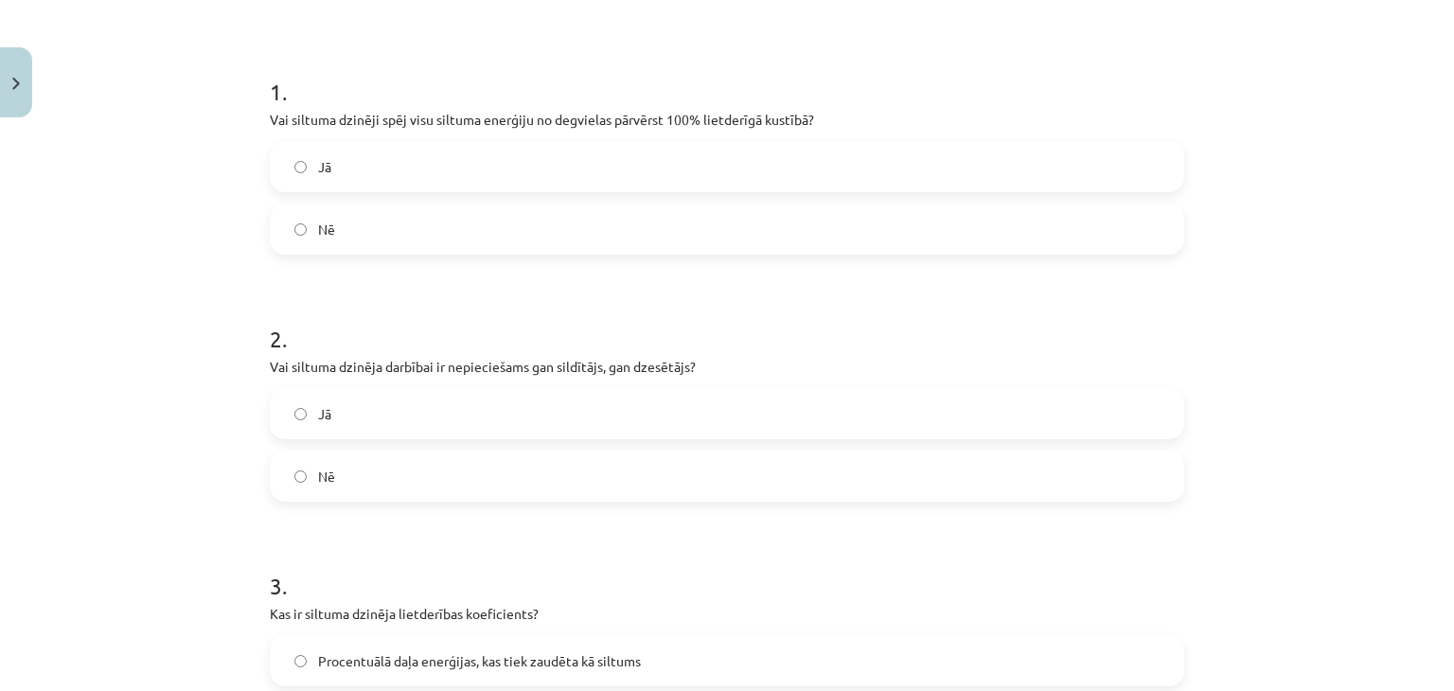
click at [306, 406] on label "Jā" at bounding box center [727, 413] width 910 height 47
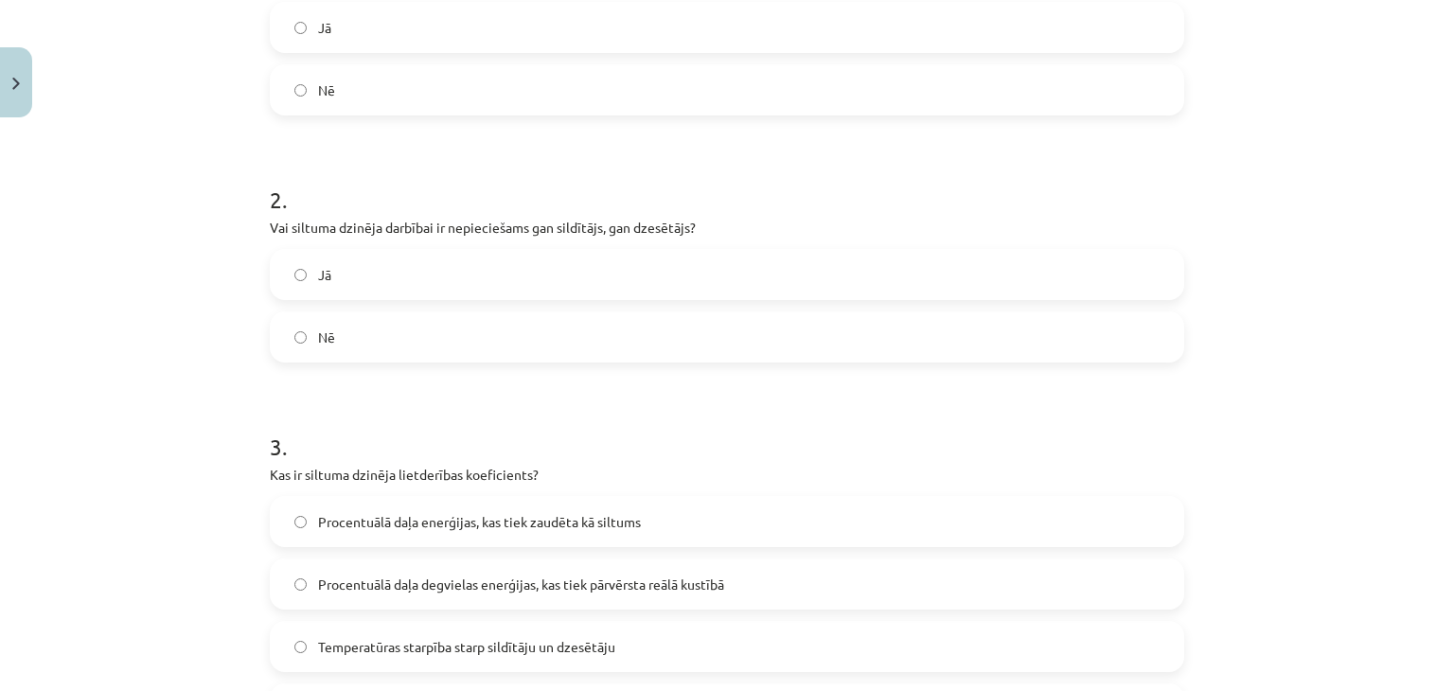
scroll to position [615, 0]
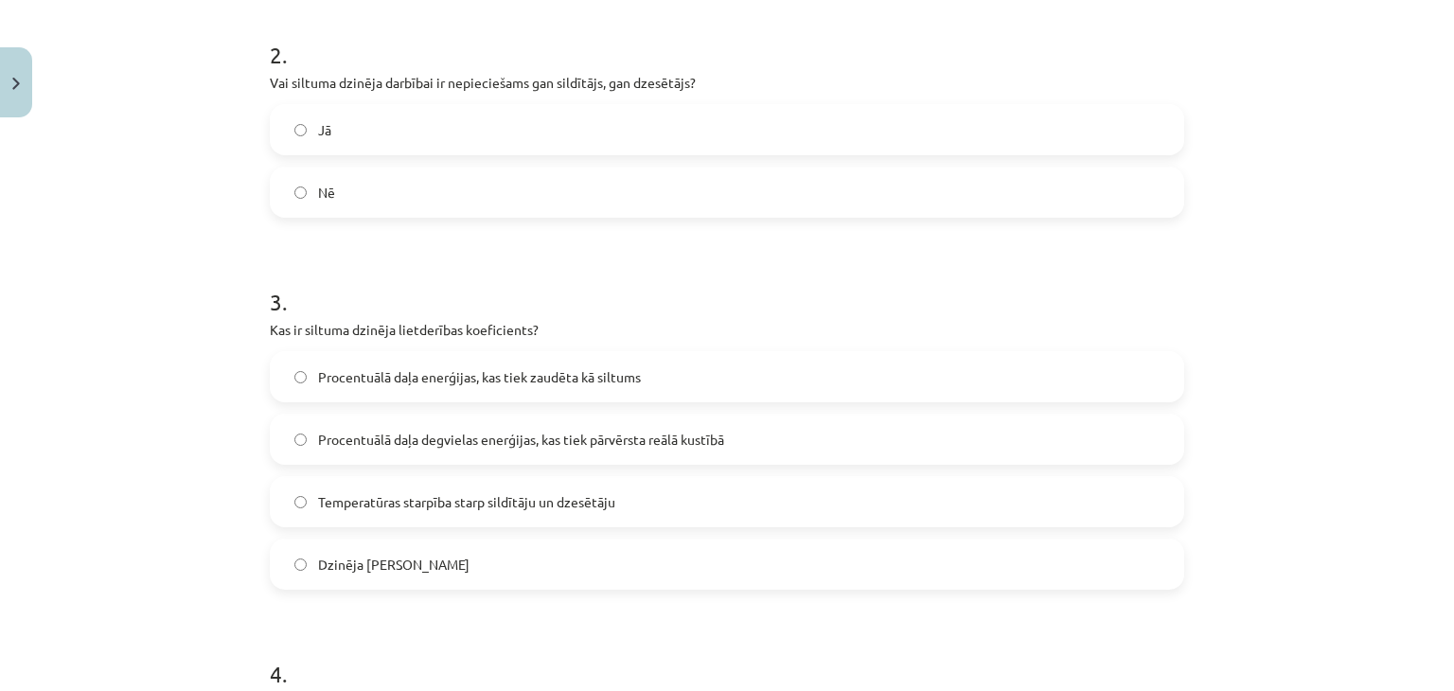
drag, startPoint x: 262, startPoint y: 328, endPoint x: 620, endPoint y: 554, distance: 422.7
click at [620, 554] on div "3 . Kas ir siltuma dzinēja lietderības koeficients? Procentuālā daļa enerģijas,…" at bounding box center [727, 423] width 914 height 334
click at [140, 369] on div "Mācību tēma: Fizika 9. klases 1. ieskaites mācību materiāls #9 📝 8. tēma. Siltu…" at bounding box center [727, 345] width 1454 height 691
click at [376, 448] on label "Procentuālā daļa degvielas enerģijas, kas tiek pārvērsta reālā kustībā" at bounding box center [727, 438] width 910 height 47
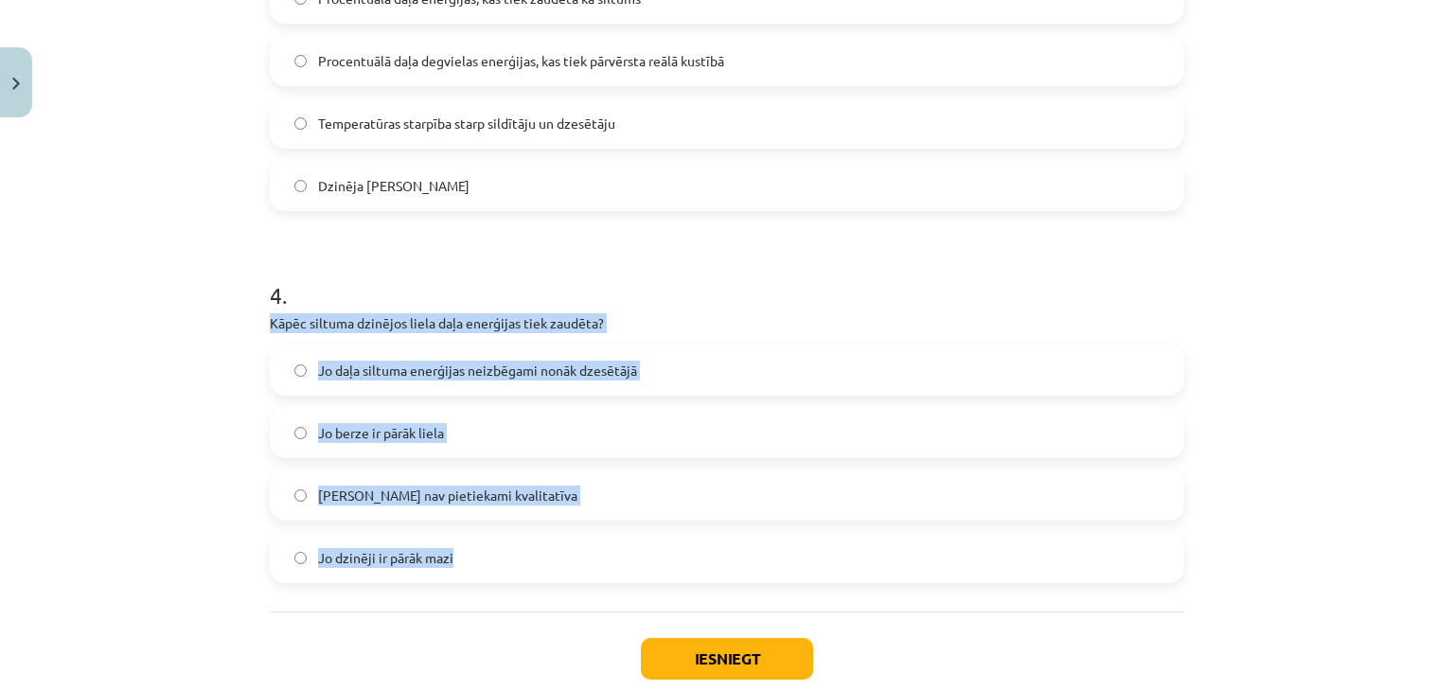
drag, startPoint x: 265, startPoint y: 324, endPoint x: 539, endPoint y: 552, distance: 356.1
click at [539, 552] on div "4 . Kāpēc siltuma dzinējos liela daļa enerģijas tiek zaudēta? Jo daļa siltuma e…" at bounding box center [727, 416] width 914 height 334
click at [140, 369] on div "Mācību tēma: Fizika 9. klases 1. ieskaites mācību materiāls #9 📝 8. tēma. Siltu…" at bounding box center [727, 345] width 1454 height 691
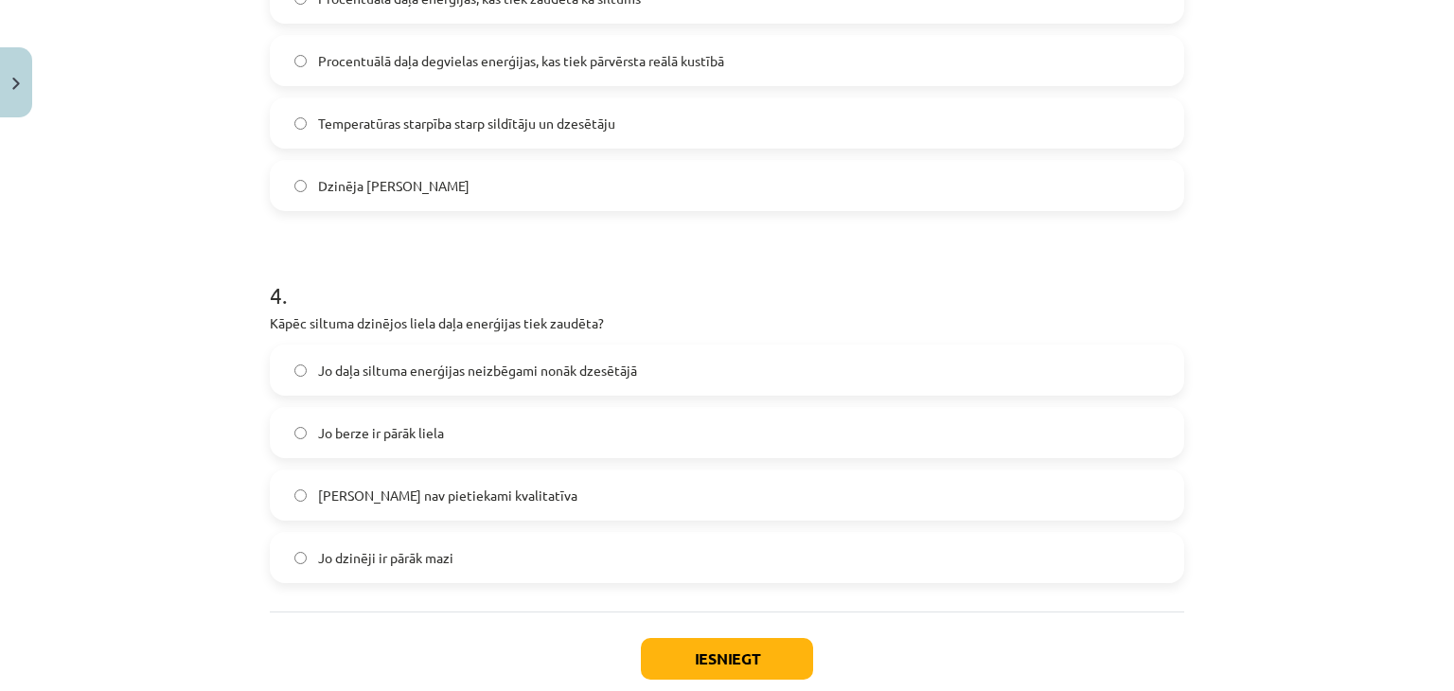
click at [371, 376] on span "Jo daļa siltuma enerģijas neizbēgami nonāk dzesētājā" at bounding box center [477, 371] width 319 height 20
click at [700, 669] on button "Iesniegt" at bounding box center [727, 659] width 172 height 42
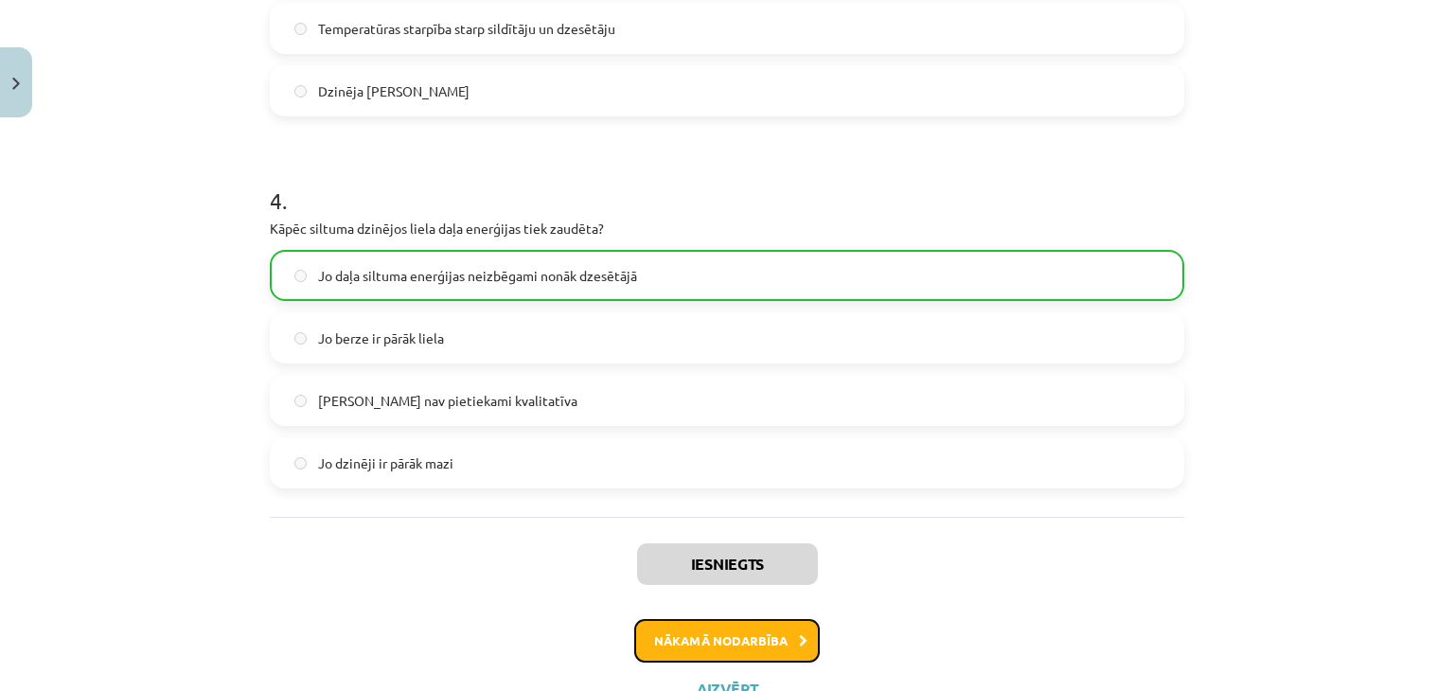
click at [753, 629] on button "Nākamā nodarbība" at bounding box center [726, 641] width 185 height 44
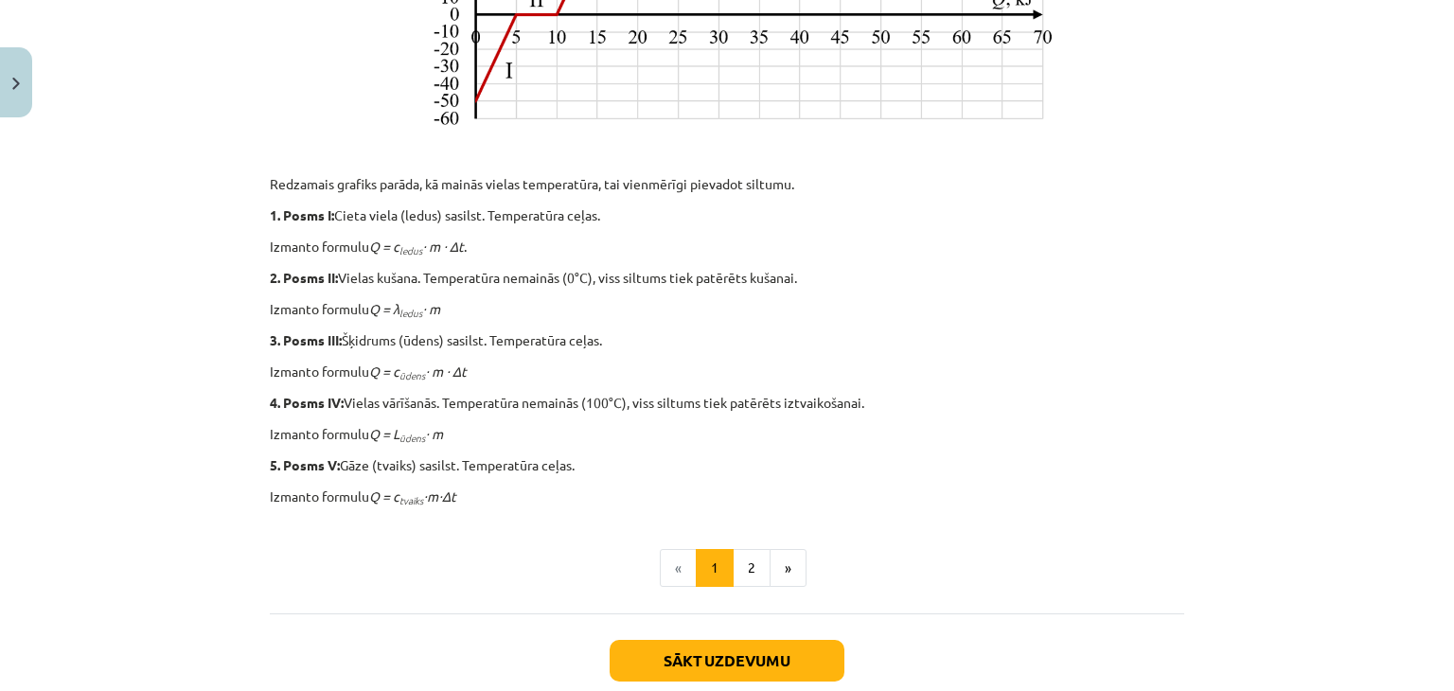
scroll to position [710, 0]
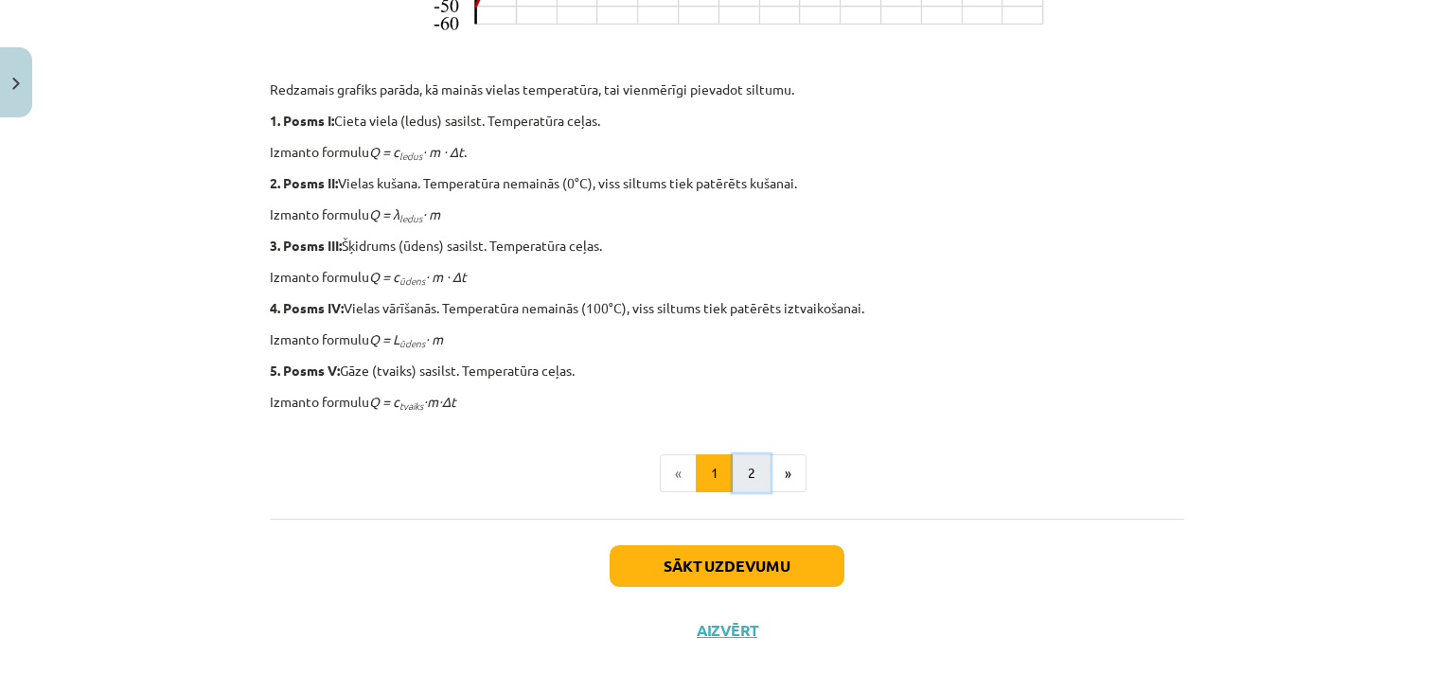
click at [733, 460] on button "2" at bounding box center [752, 473] width 38 height 38
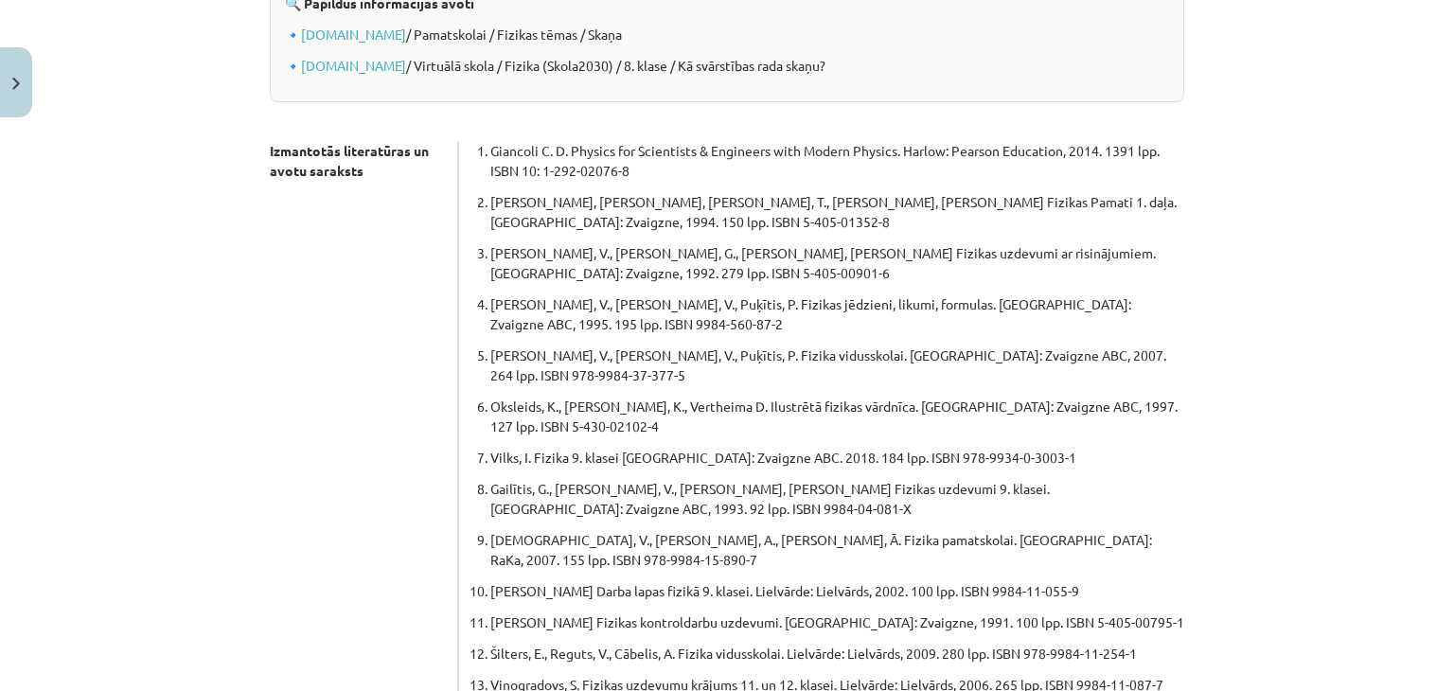
scroll to position [149, 0]
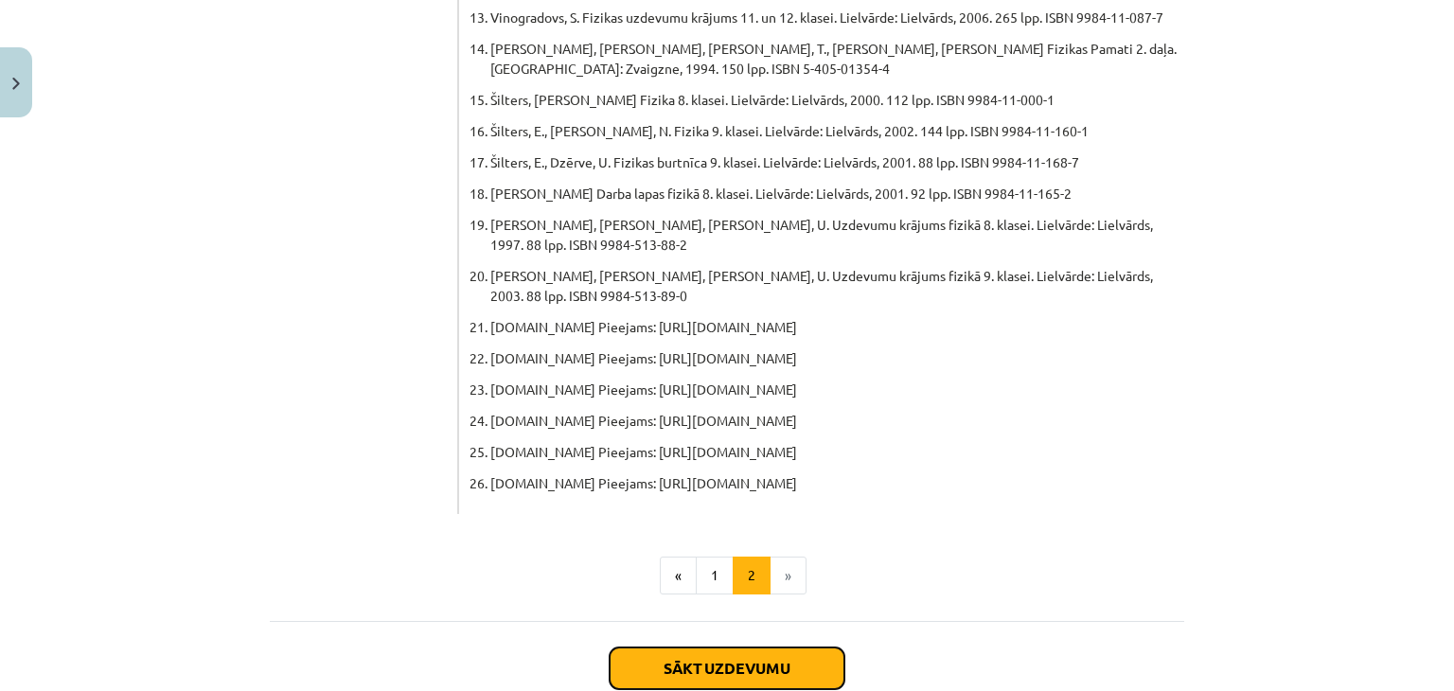
click at [668, 647] on button "Sākt uzdevumu" at bounding box center [726, 668] width 235 height 42
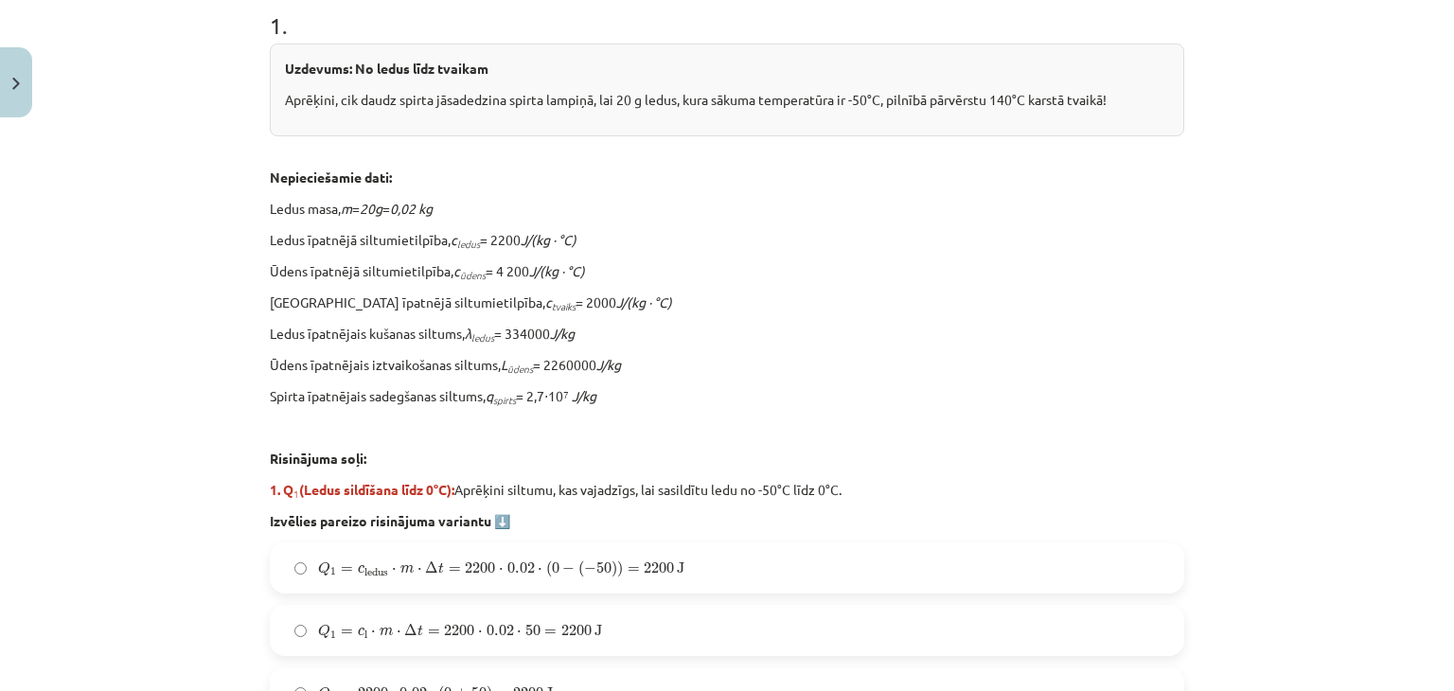
scroll to position [426, 0]
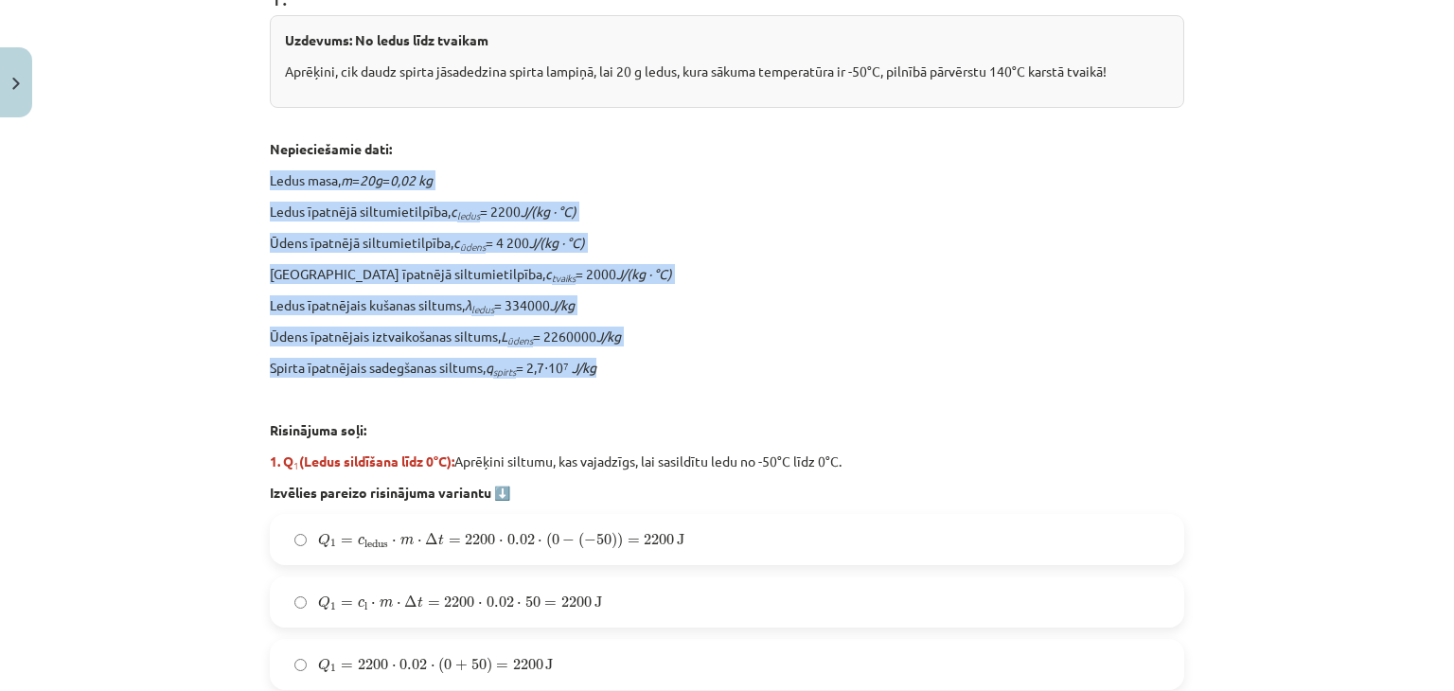
drag, startPoint x: 264, startPoint y: 178, endPoint x: 609, endPoint y: 356, distance: 388.6
click at [609, 356] on div "Uzdevums: No ledus līdz tvaikam Aprēķini, cik daudz spirta jāsadedzina spirta l…" at bounding box center [727, 258] width 914 height 487
click at [134, 265] on div "Mācību tēma: Fizika 9. klases 1. ieskaites mācību materiāls #10 ✅ Kopsavilkuma …" at bounding box center [727, 345] width 1454 height 691
click at [191, 323] on div "Mācību tēma: Fizika 9. klases 1. ieskaites mācību materiāls #10 ✅ Kopsavilkuma …" at bounding box center [727, 345] width 1454 height 691
click at [775, 309] on p "Ledus īpatnējais kušanas siltums, λ ledus = 334000 J/kg" at bounding box center [727, 305] width 914 height 20
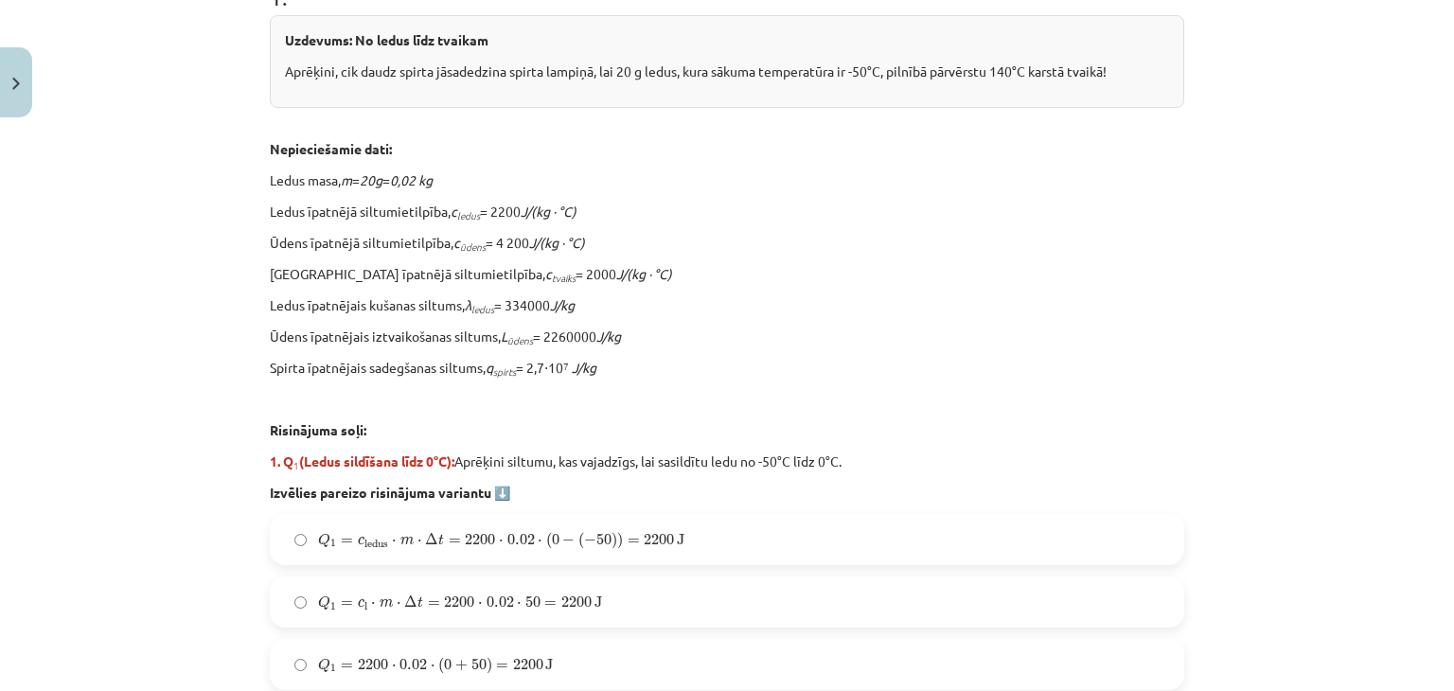
scroll to position [615, 0]
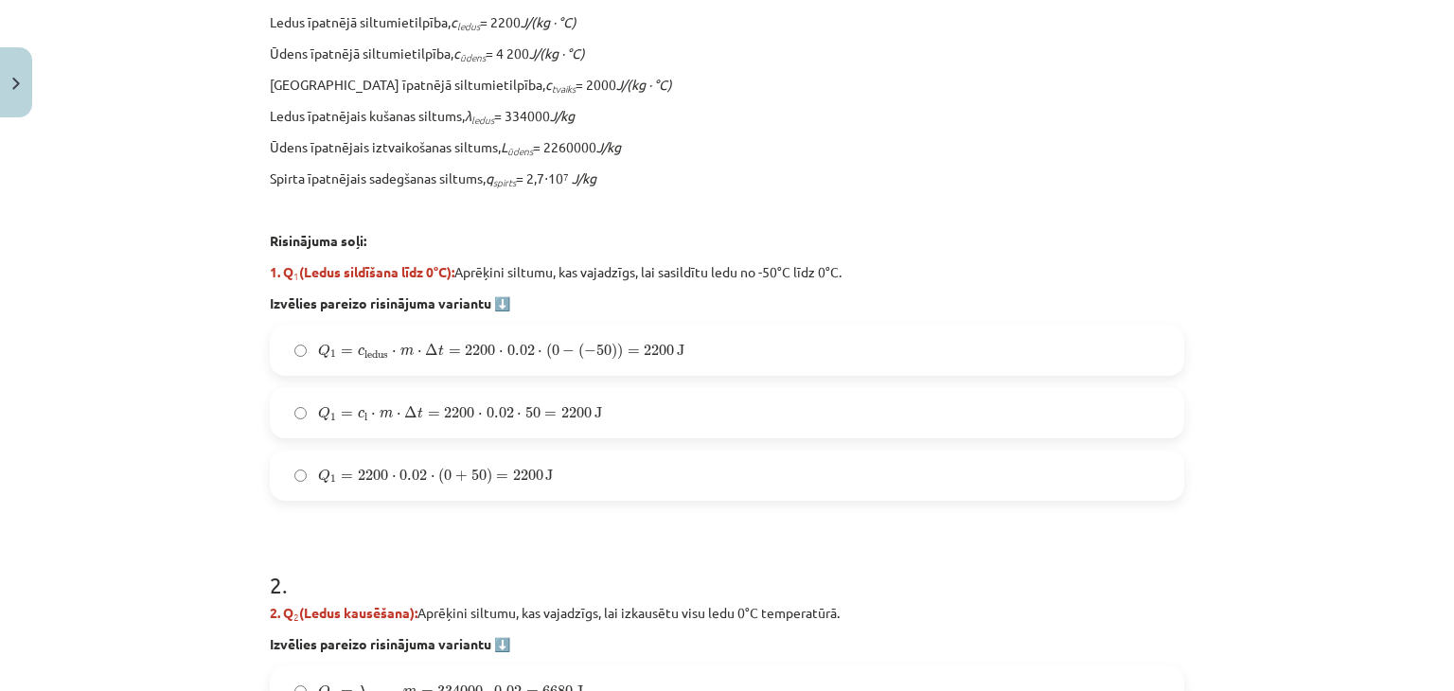
drag, startPoint x: 279, startPoint y: 273, endPoint x: 852, endPoint y: 270, distance: 572.6
click at [852, 270] on p "1. Q 1 (Ledus sildīšana līdz 0°C): Aprēķini siltumu, kas vajadzīgs, lai sasildī…" at bounding box center [727, 272] width 914 height 20
click at [964, 213] on p at bounding box center [727, 210] width 914 height 20
drag, startPoint x: 311, startPoint y: 348, endPoint x: 681, endPoint y: 349, distance: 370.0
click at [681, 349] on label "Q 1 = c ledus ⋅ m ⋅ Δ t = 2200 ⋅ 0.02 ⋅ ( 0 − ( − 50 ) ) = 2200 J Q 1 = c ledus…" at bounding box center [727, 350] width 910 height 47
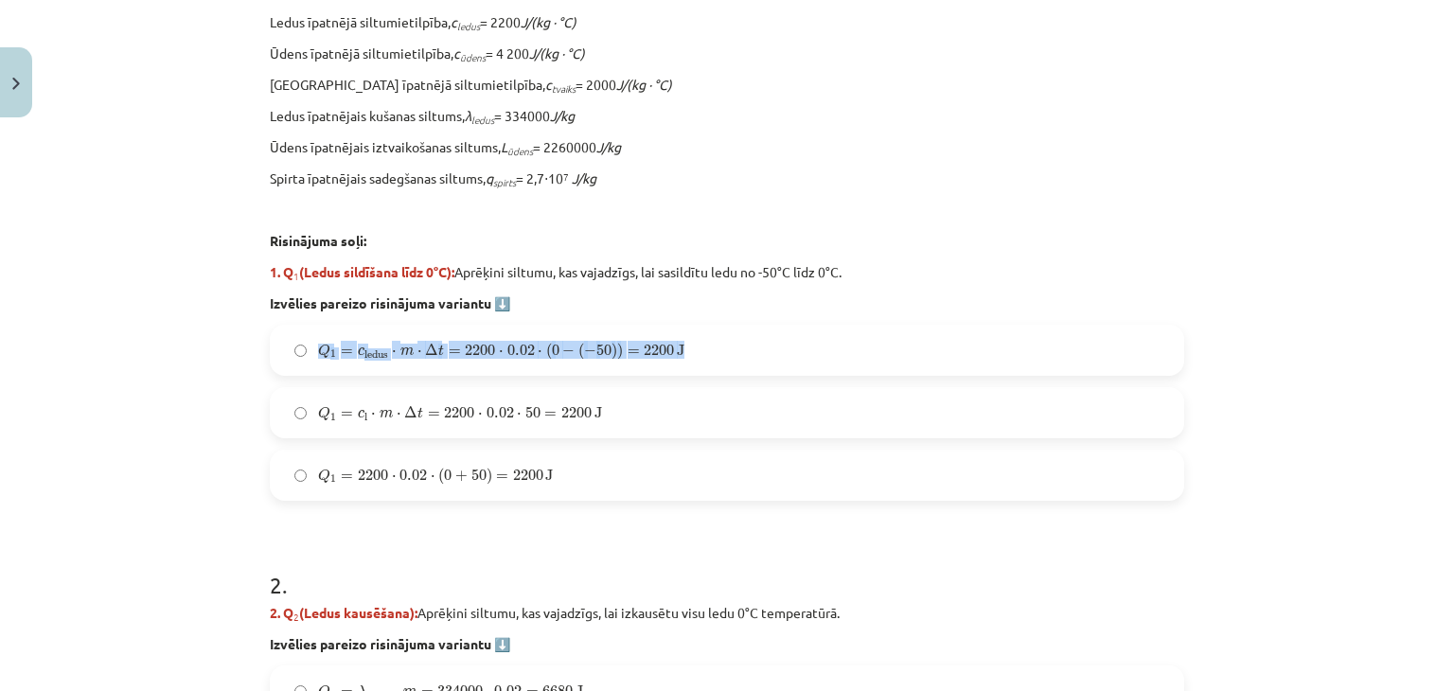
drag, startPoint x: 509, startPoint y: 349, endPoint x: 492, endPoint y: 354, distance: 17.7
click at [167, 338] on div "Mācību tēma: Fizika 9. klases 1. ieskaites mācību materiāls #10 ✅ Kopsavilkuma …" at bounding box center [727, 345] width 1454 height 691
click at [344, 414] on span "=" at bounding box center [347, 415] width 12 height 6
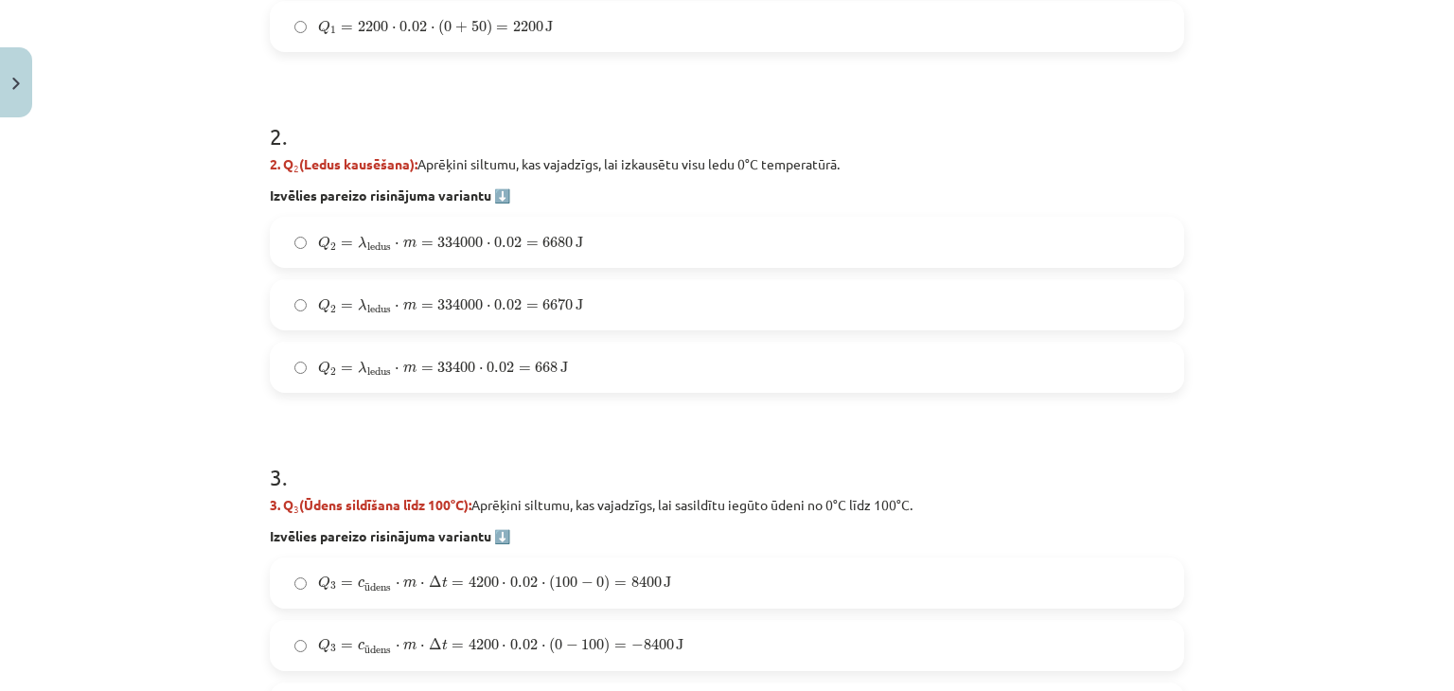
scroll to position [1088, 0]
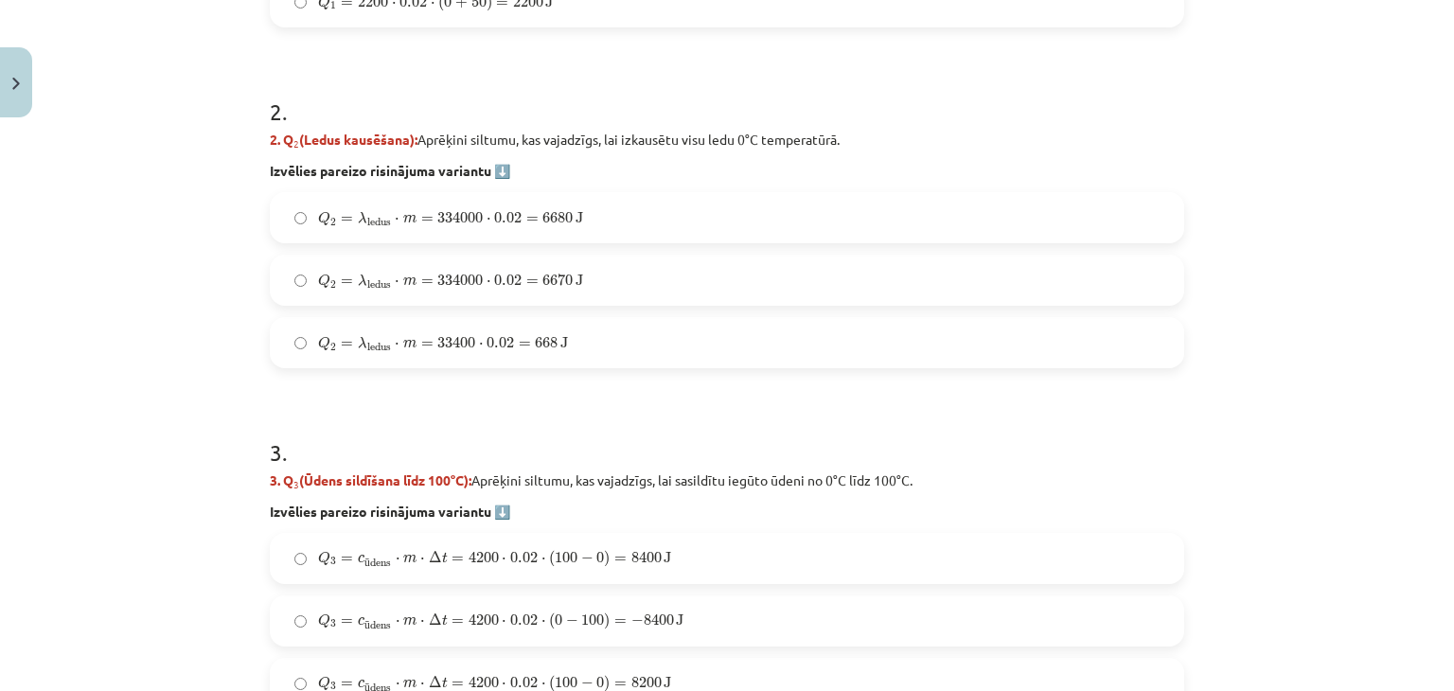
click at [375, 218] on span "ledus" at bounding box center [379, 222] width 24 height 9
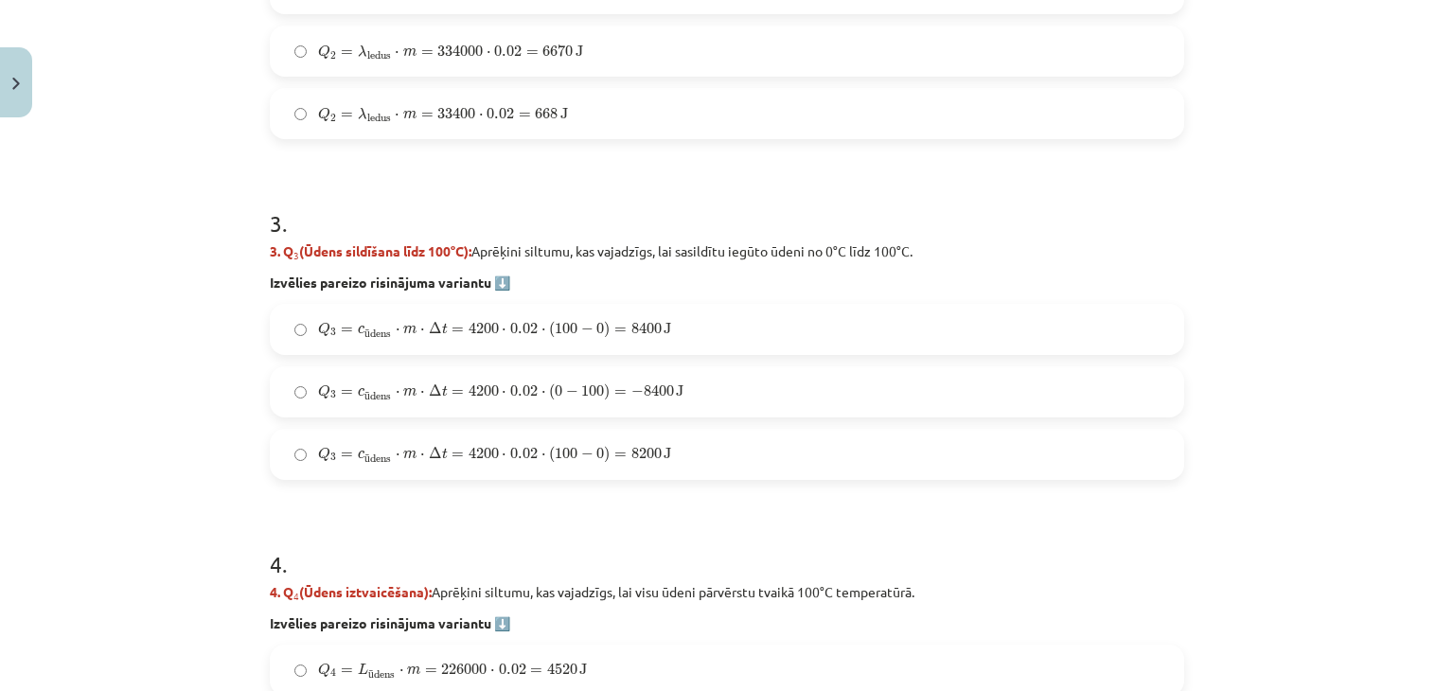
scroll to position [1467, 0]
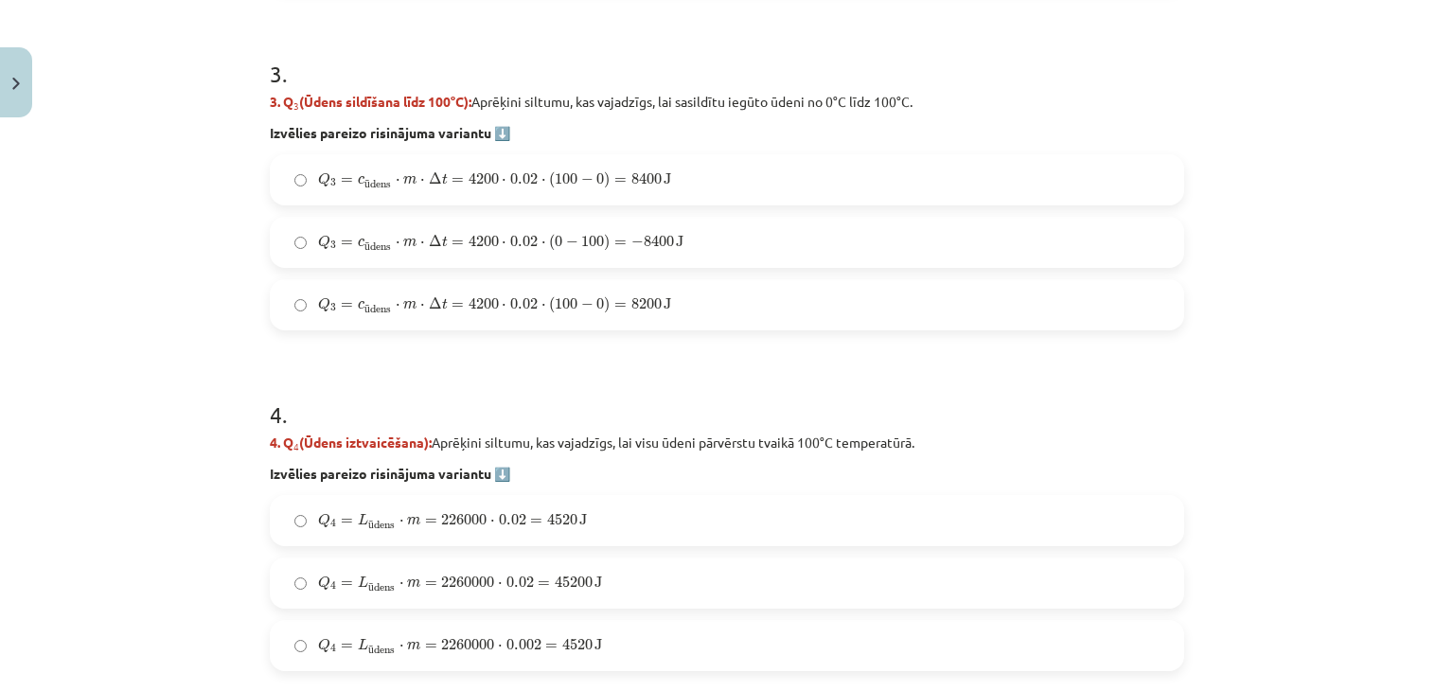
click at [358, 301] on span "c" at bounding box center [361, 305] width 7 height 9
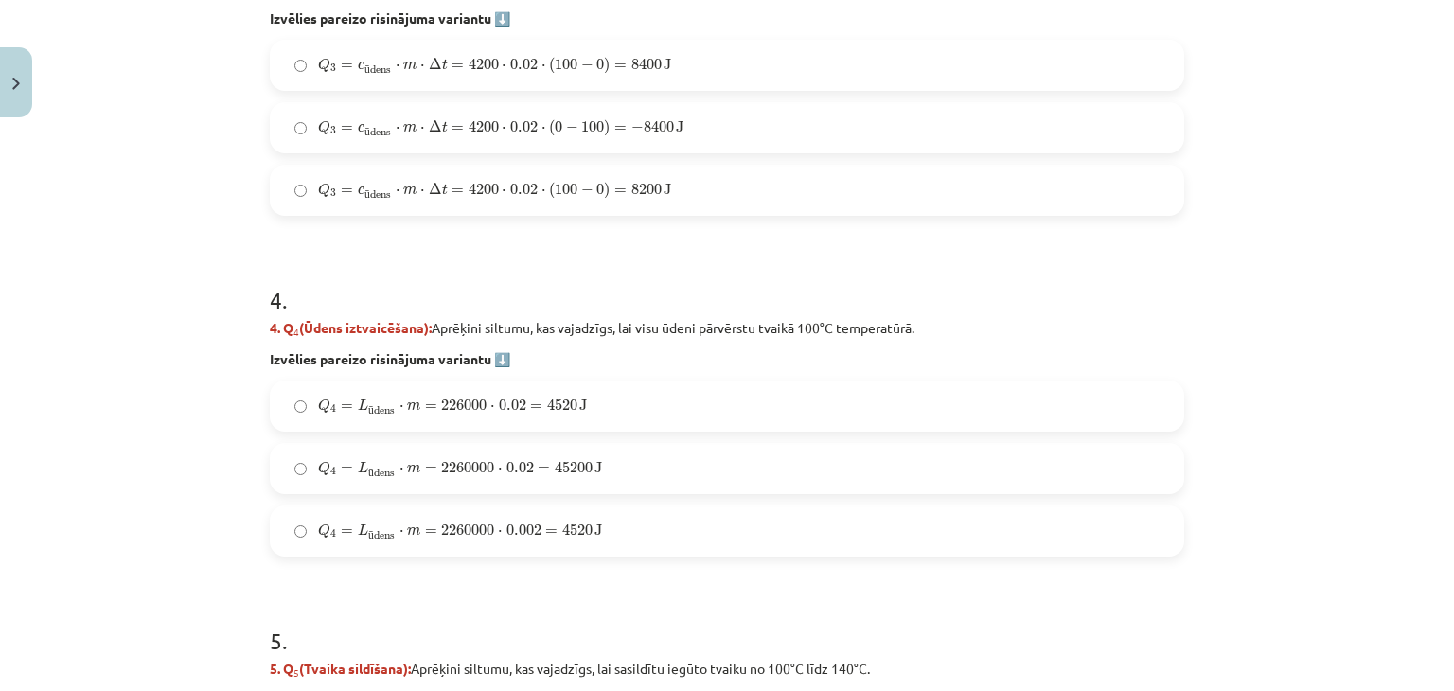
scroll to position [1751, 0]
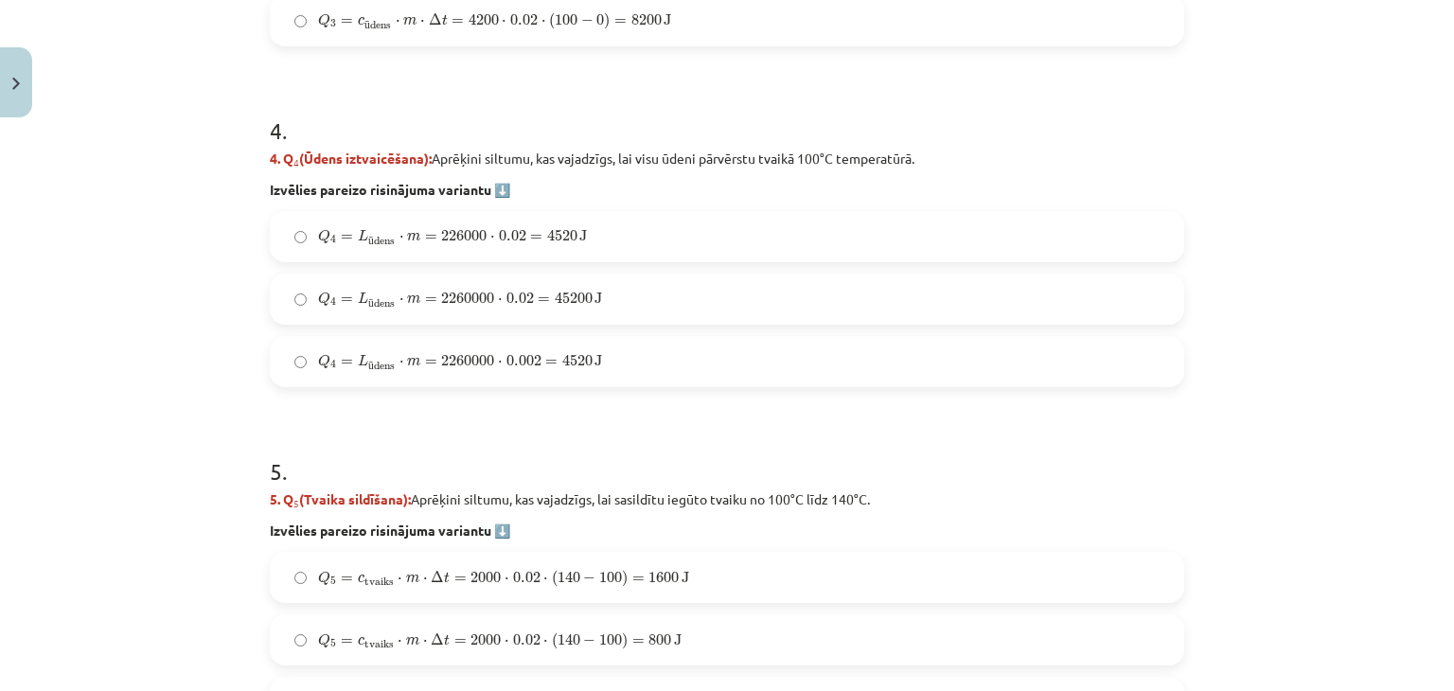
click at [333, 277] on label "Q 4 = L ū dens ⋅ m = 2260000 ⋅ 0.02 = 45200 J Q 4 = L ūdens ⋅ m = 2260000 ⋅ 0.0…" at bounding box center [727, 298] width 910 height 47
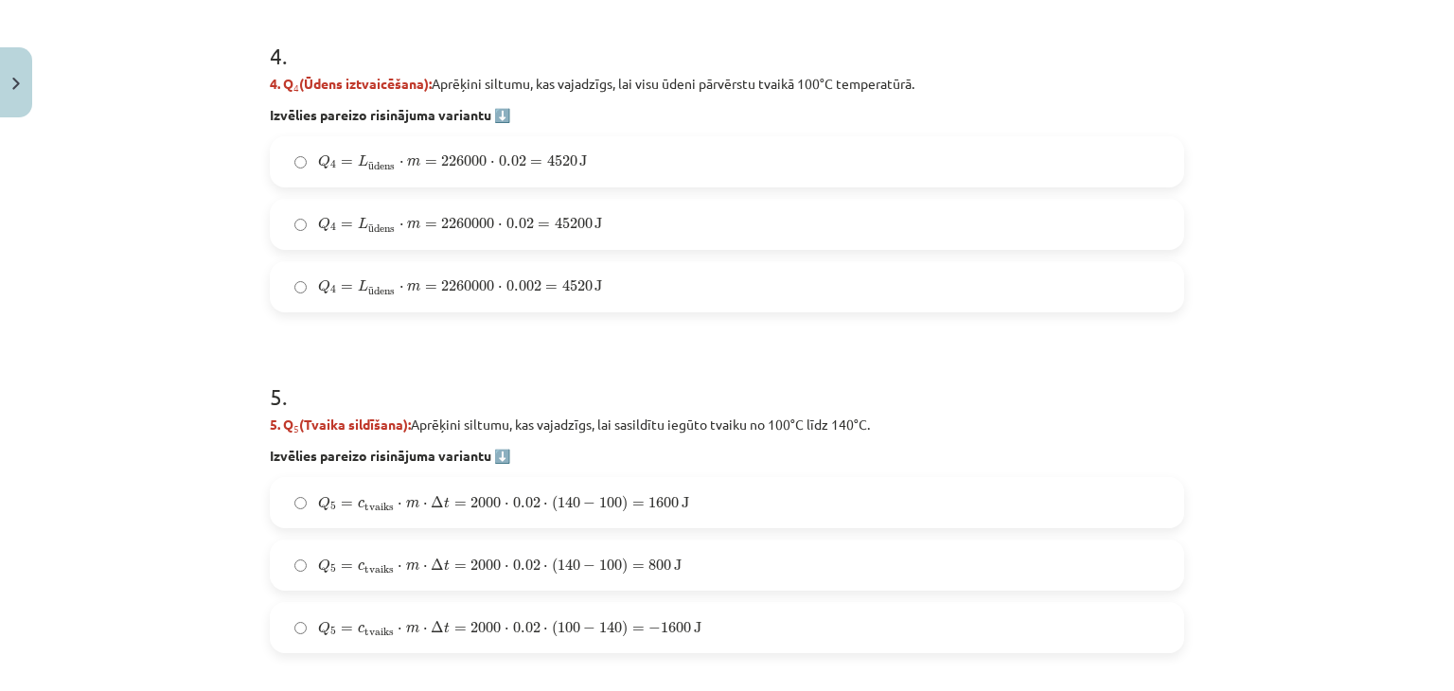
scroll to position [1940, 0]
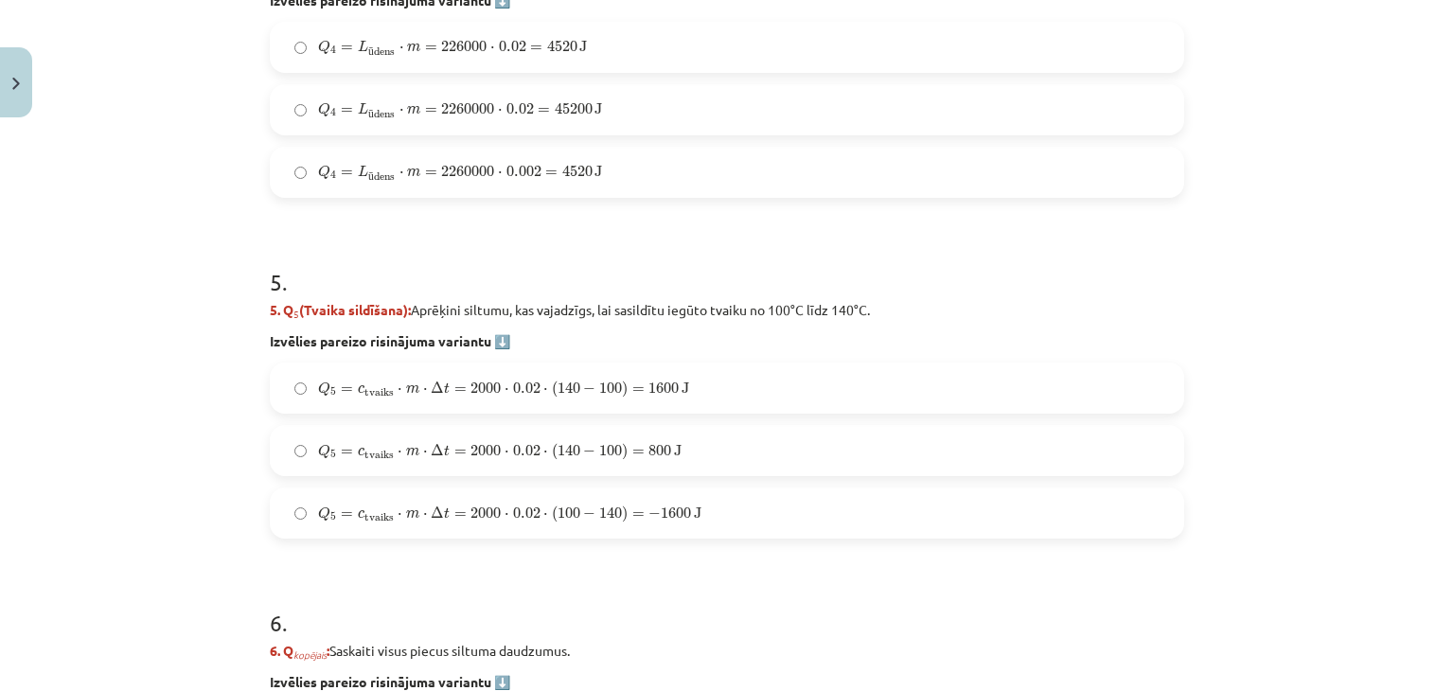
click at [344, 509] on span "Q 5 = c tvaiks ⋅ m ⋅ Δ t = 2000 ⋅ 0.02 ⋅ ( 100 − 140 ) = − 1600 J" at bounding box center [509, 513] width 383 height 17
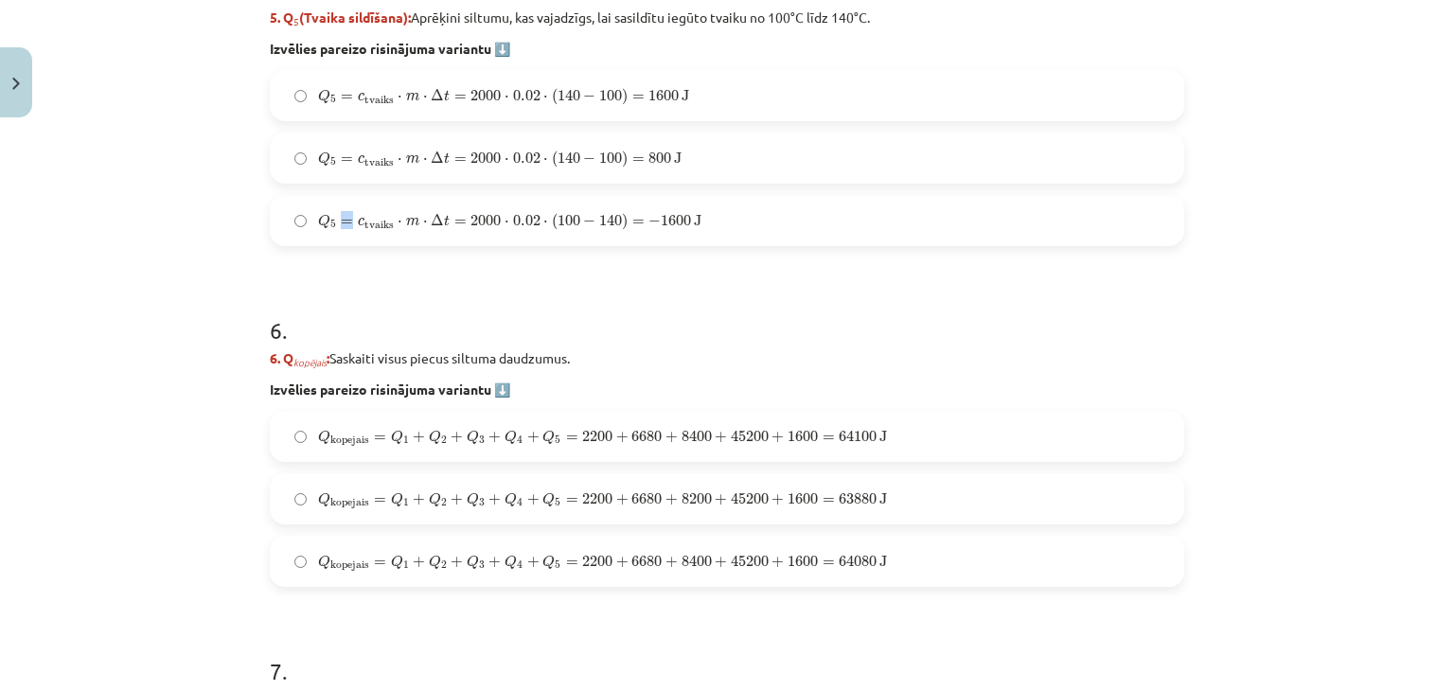
scroll to position [2129, 0]
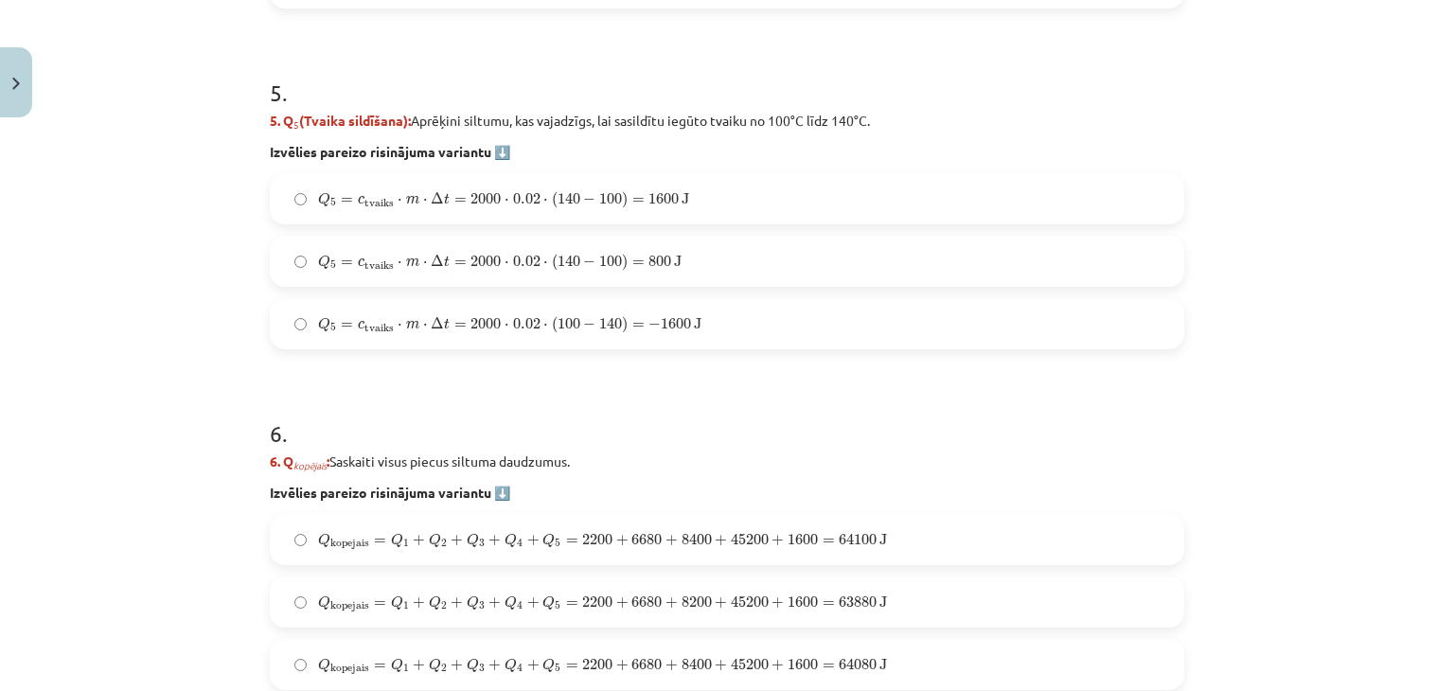
click at [289, 184] on label "Q 5 = c tvaiks ⋅ m ⋅ Δ t = 2000 ⋅ 0.02 ⋅ ( 140 − 100 ) = 1600 J Q 5 = c tvaiks …" at bounding box center [727, 198] width 910 height 47
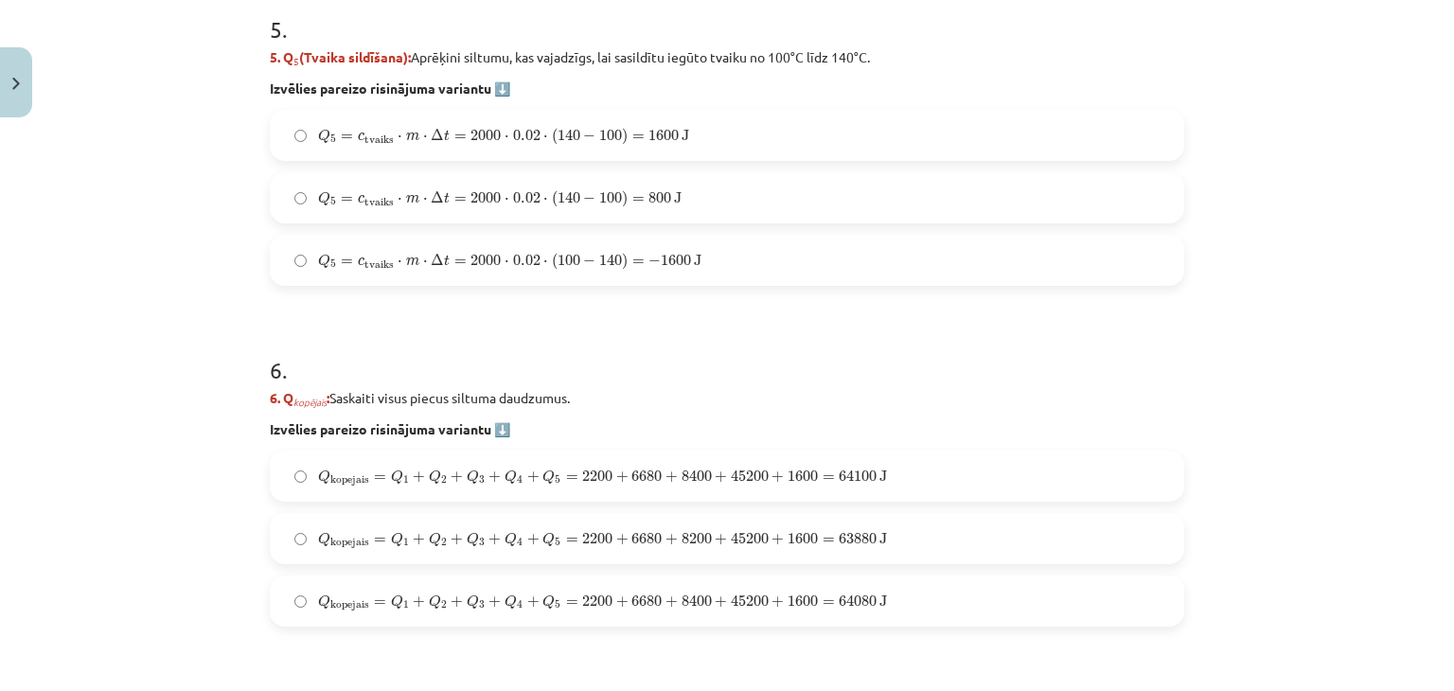
scroll to position [2319, 0]
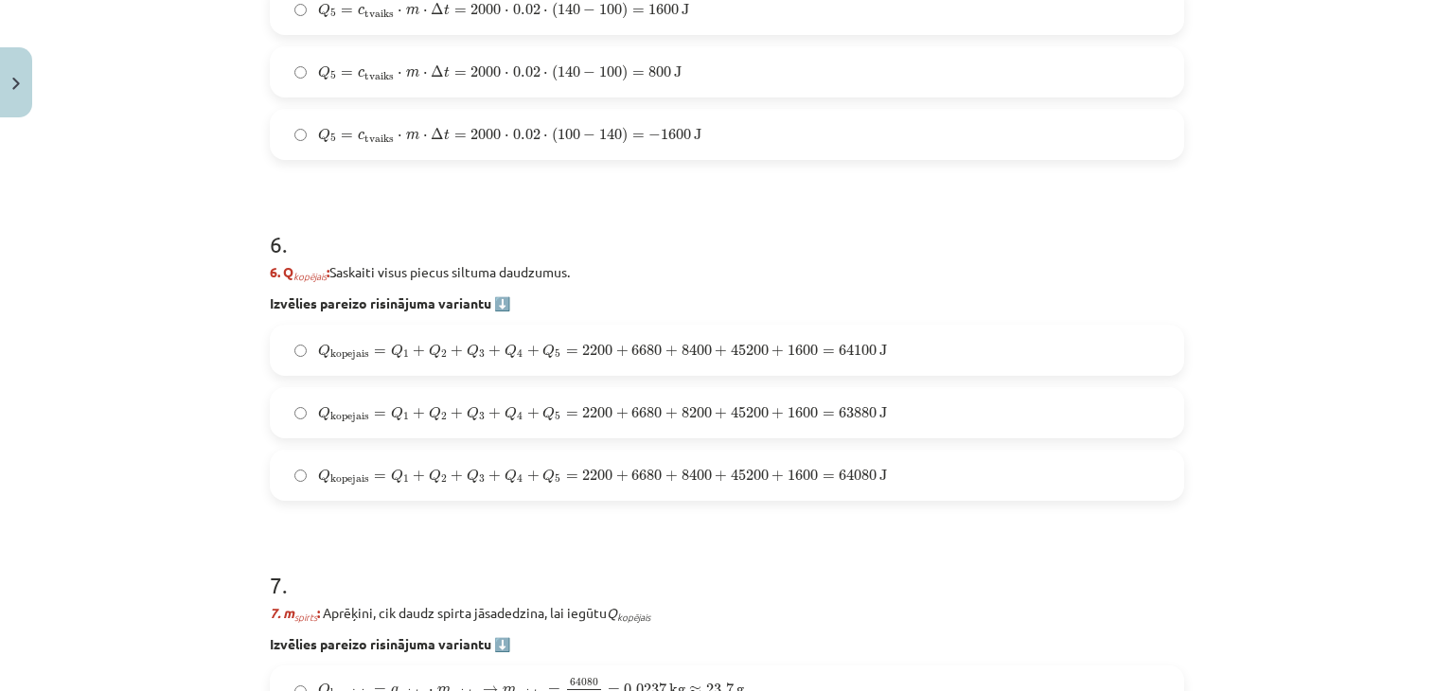
click at [299, 414] on label "Q kopejais = Q 1 + Q 2 + Q 3 + Q 4 + Q 5 = 2200 + 6680 + 8200 + 45200 + 1600 = …" at bounding box center [727, 412] width 910 height 47
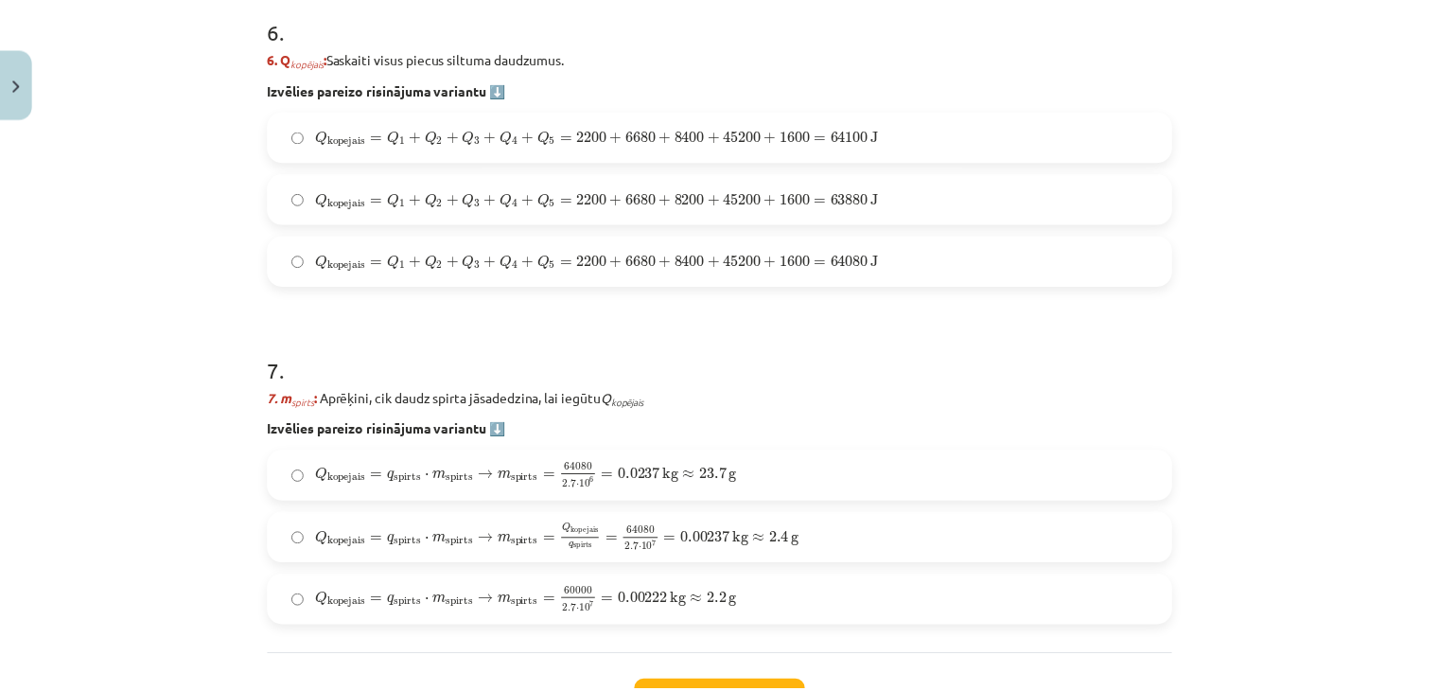
scroll to position [2688, 0]
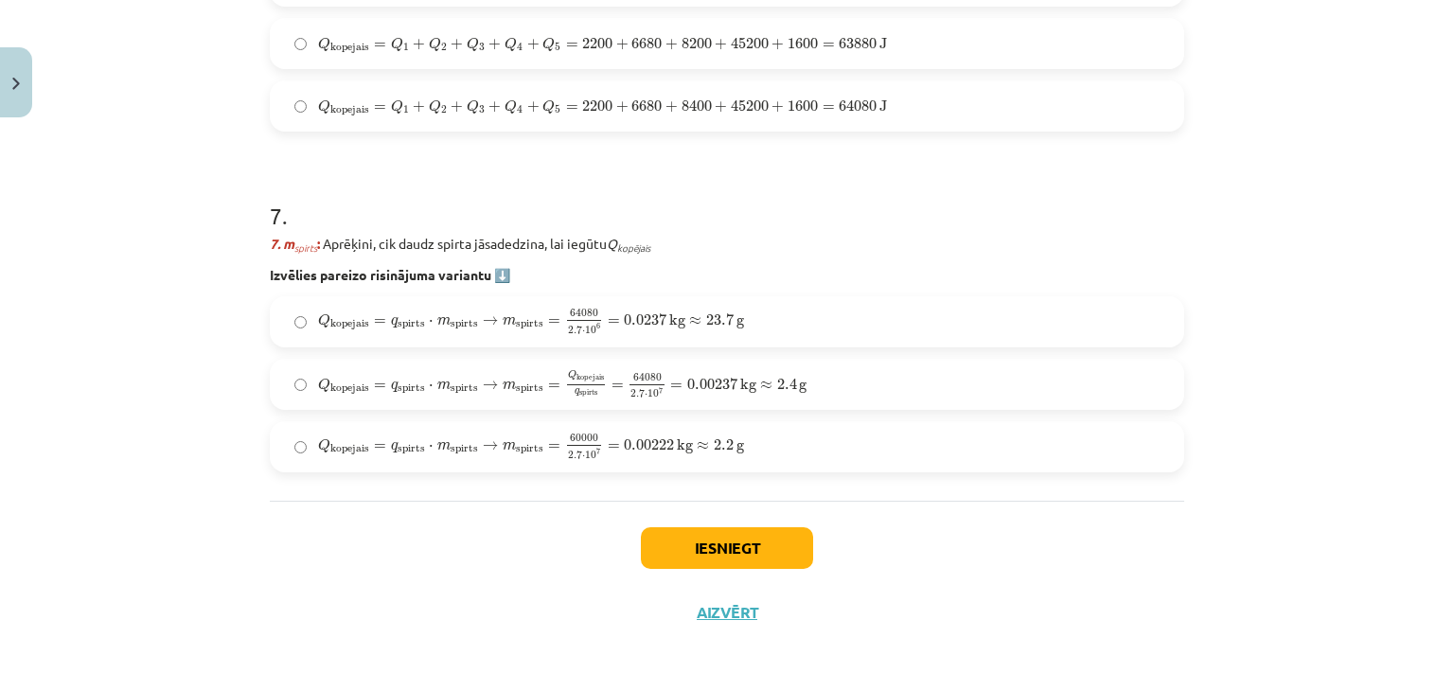
click at [296, 327] on label "Q kopejais = q spirts ⋅ m spirts → m spirts = 64080 2.7 ⋅ 10 6 = 0.0237 kg ≈ 23…" at bounding box center [727, 321] width 910 height 47
click at [649, 536] on button "Iesniegt" at bounding box center [727, 548] width 172 height 42
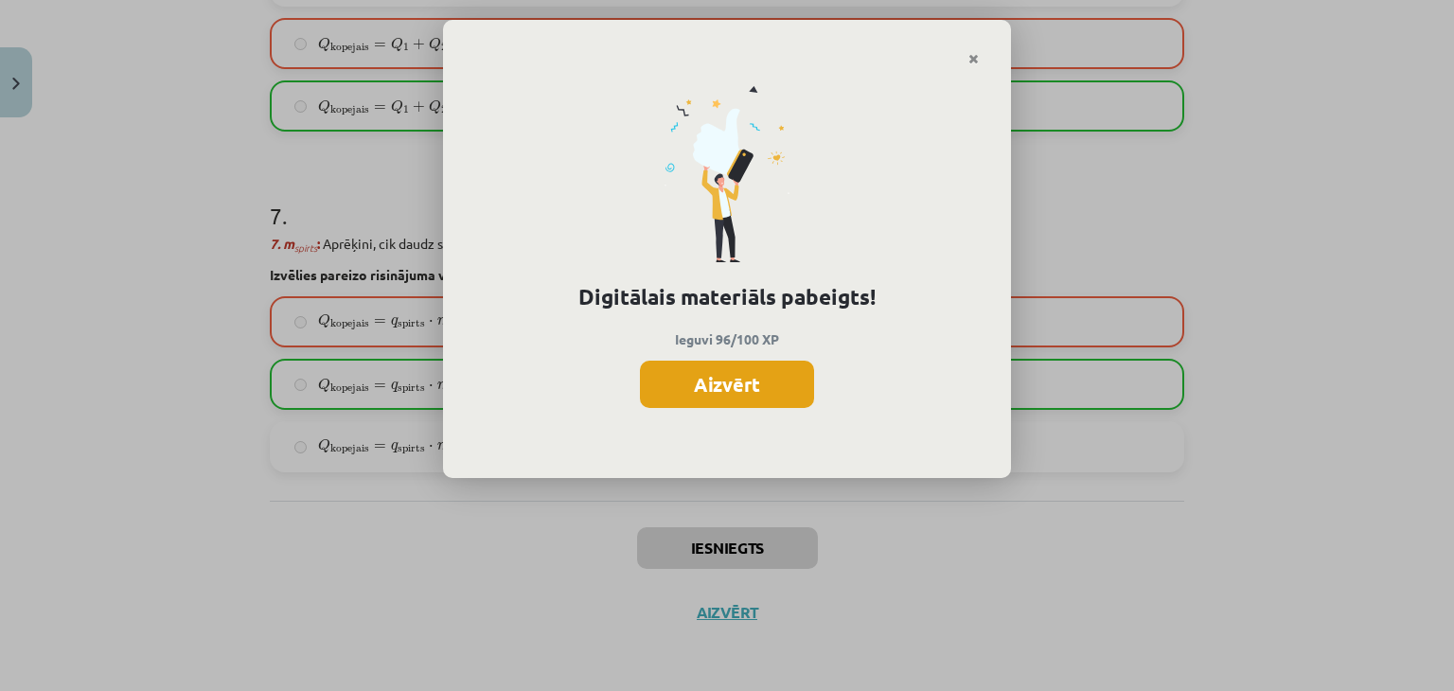
click at [743, 393] on button "Aizvērt" at bounding box center [727, 384] width 174 height 47
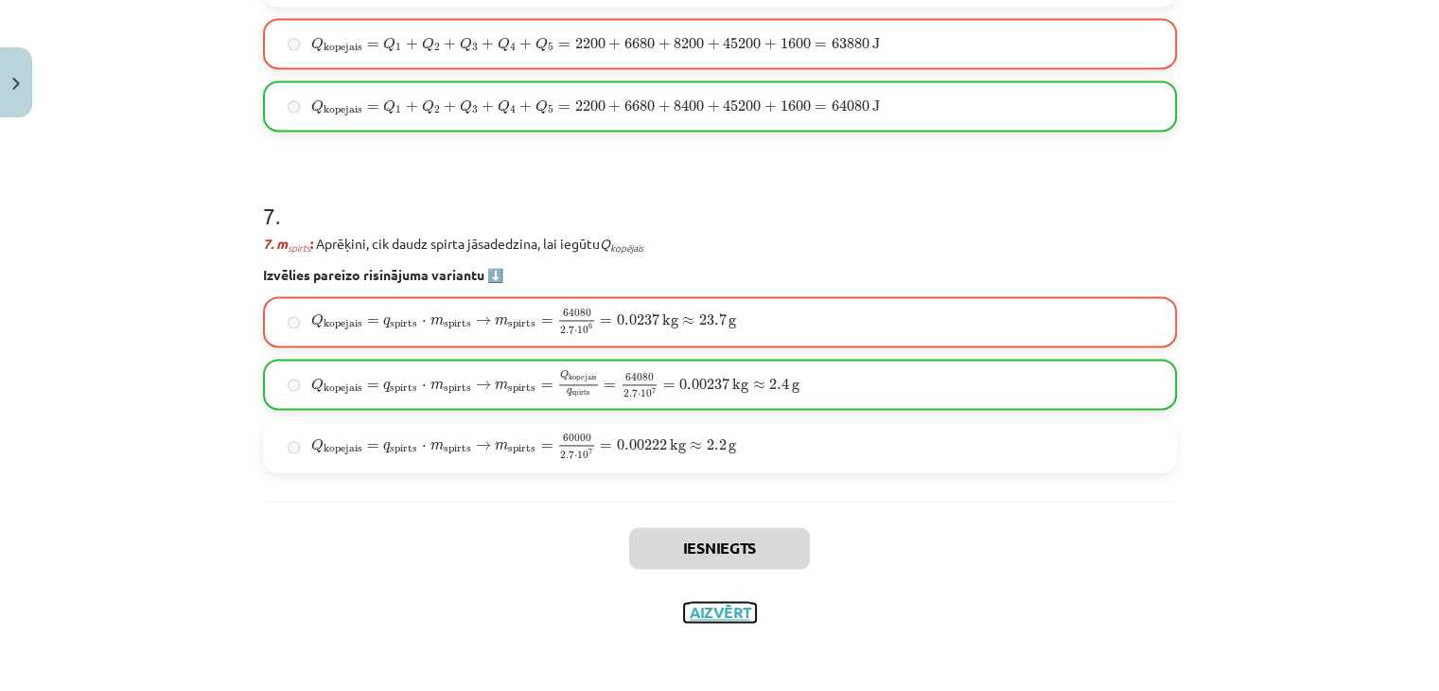
click at [706, 614] on button "Aizvērt" at bounding box center [720, 612] width 72 height 19
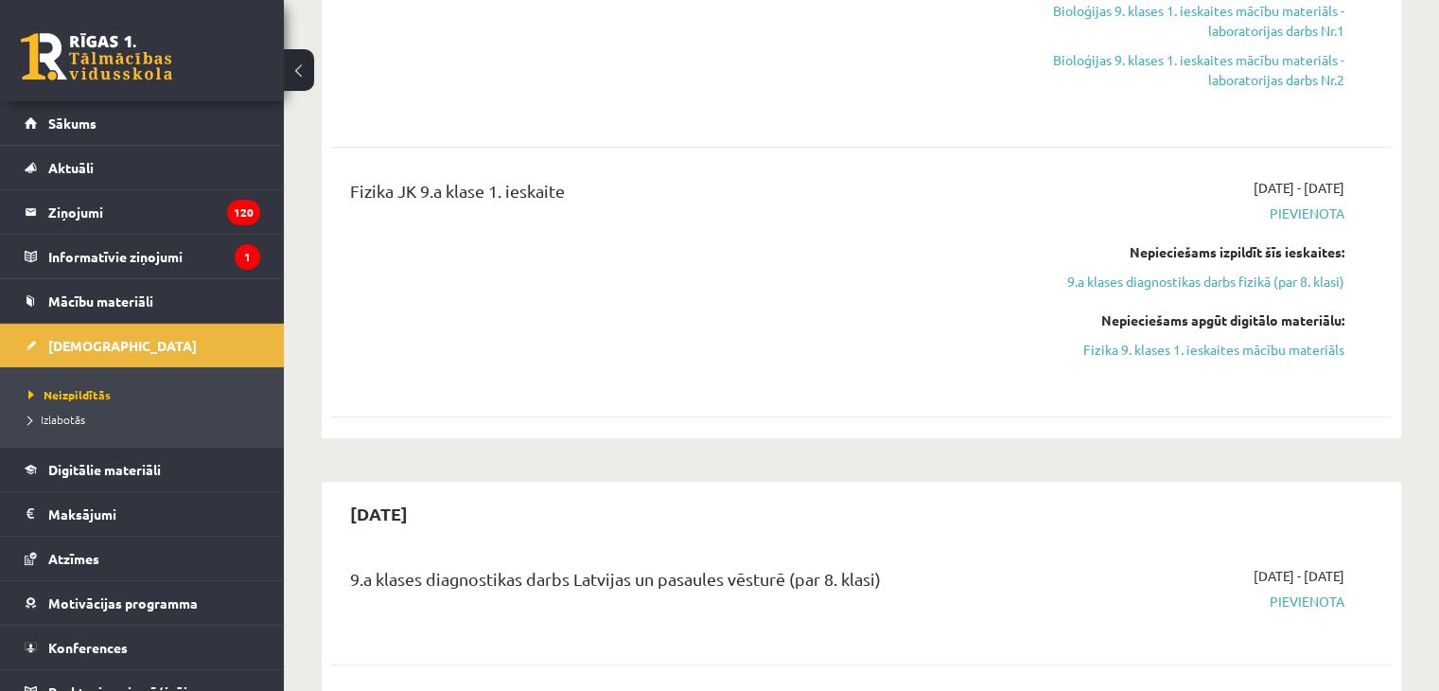
scroll to position [1230, 0]
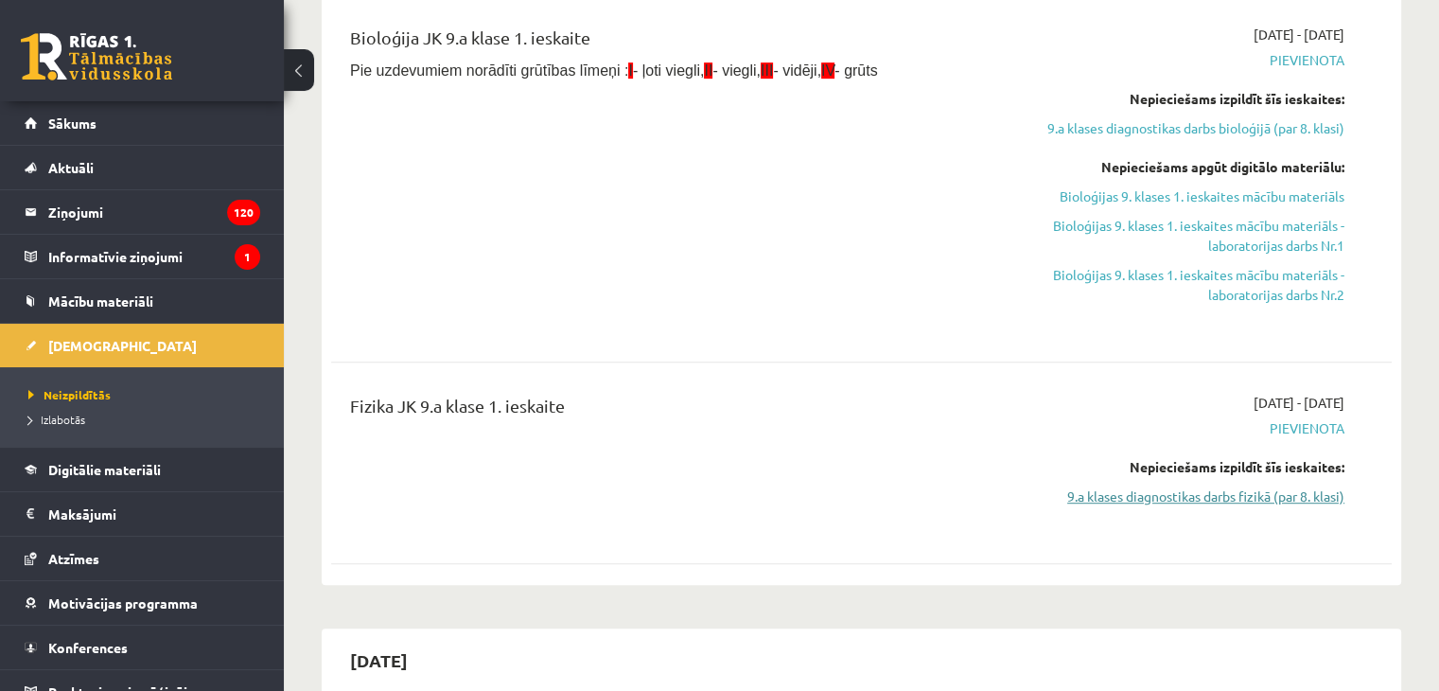
scroll to position [852, 0]
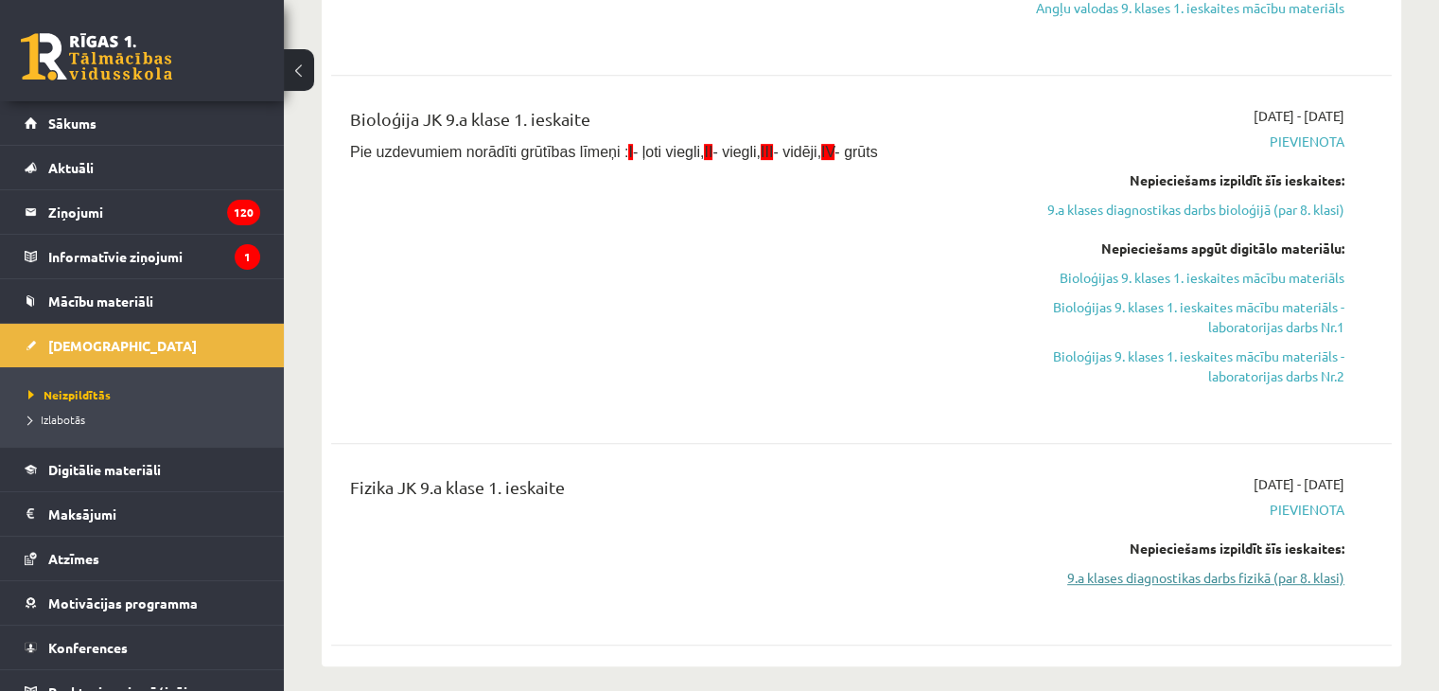
click at [1147, 580] on link "9.a klases diagnostikas darbs fizikā (par 8. klasi)" at bounding box center [1189, 578] width 312 height 20
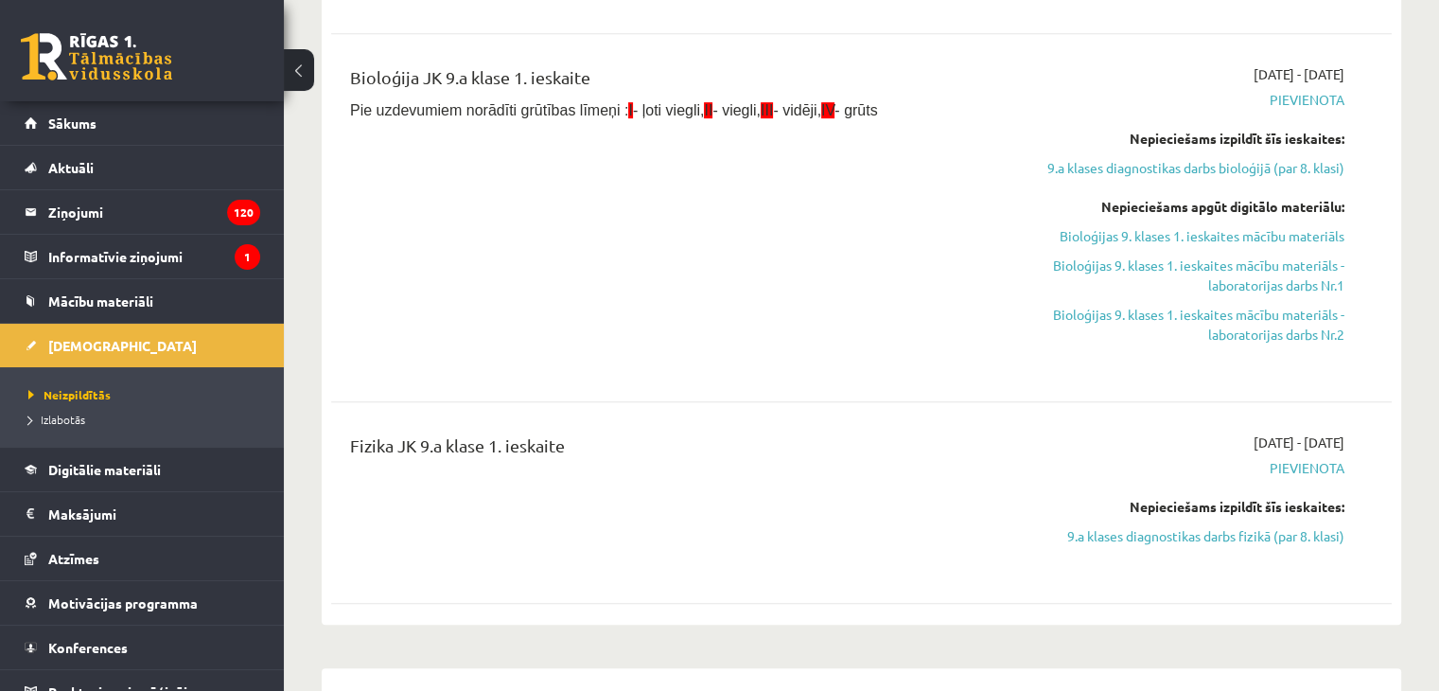
scroll to position [894, 0]
click at [1151, 536] on link "9.a klases diagnostikas darbs fizikā (par 8. klasi)" at bounding box center [1189, 535] width 312 height 20
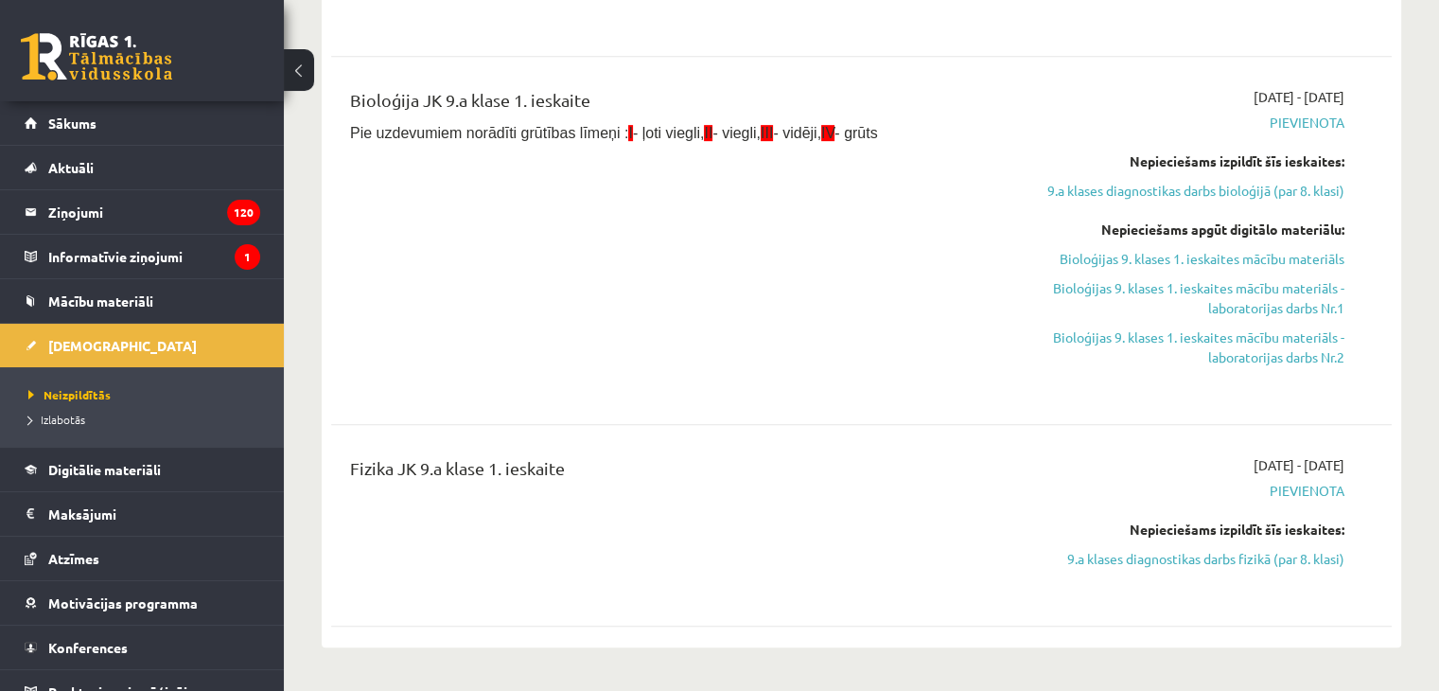
scroll to position [989, 0]
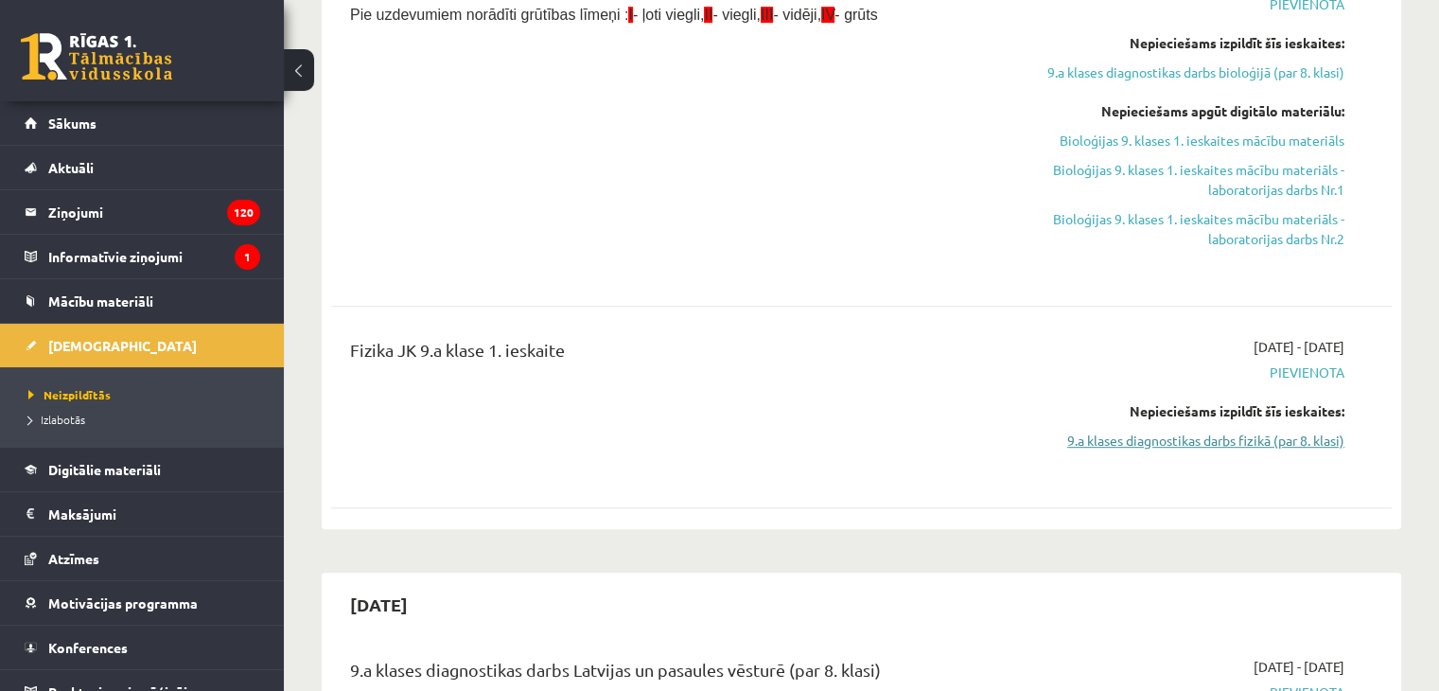
click at [1280, 441] on link "9.a klases diagnostikas darbs fizikā (par 8. klasi)" at bounding box center [1189, 441] width 312 height 20
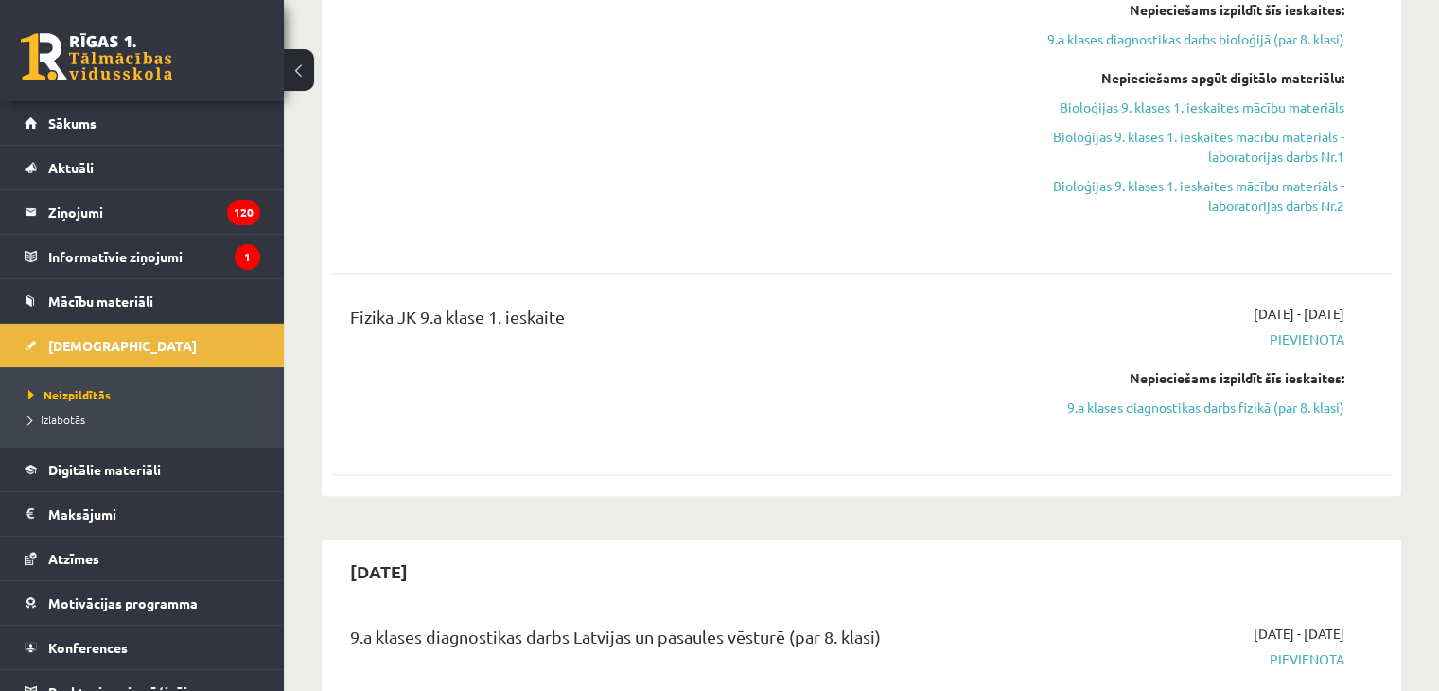
scroll to position [1178, 0]
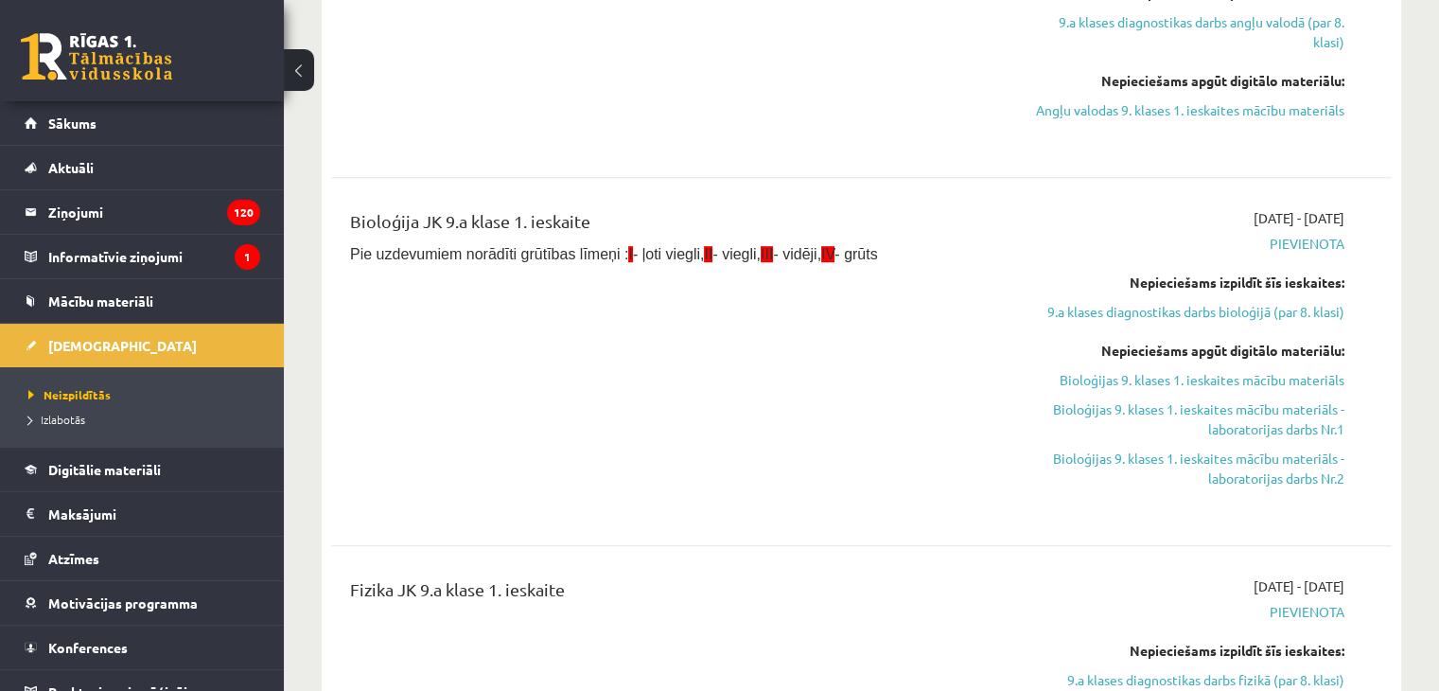
scroll to position [894, 0]
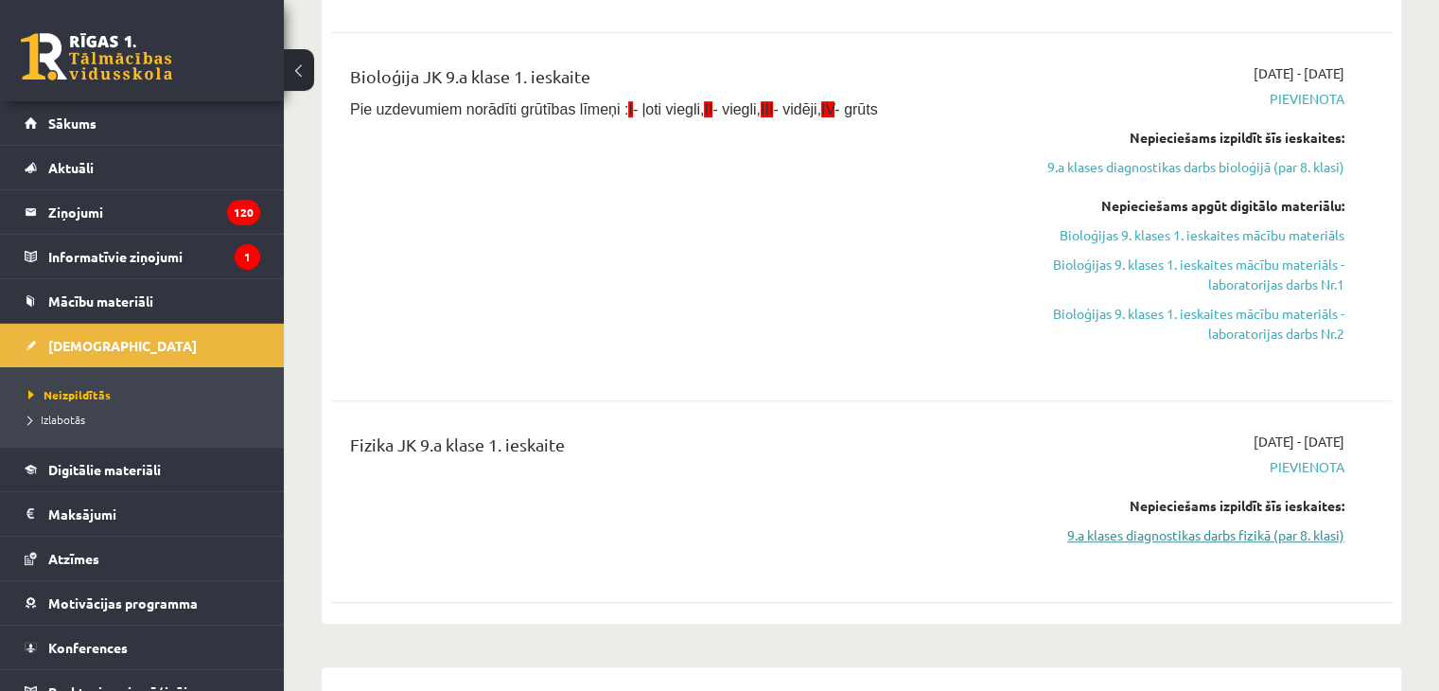
click at [1200, 535] on link "9.a klases diagnostikas darbs fizikā (par 8. klasi)" at bounding box center [1189, 535] width 312 height 20
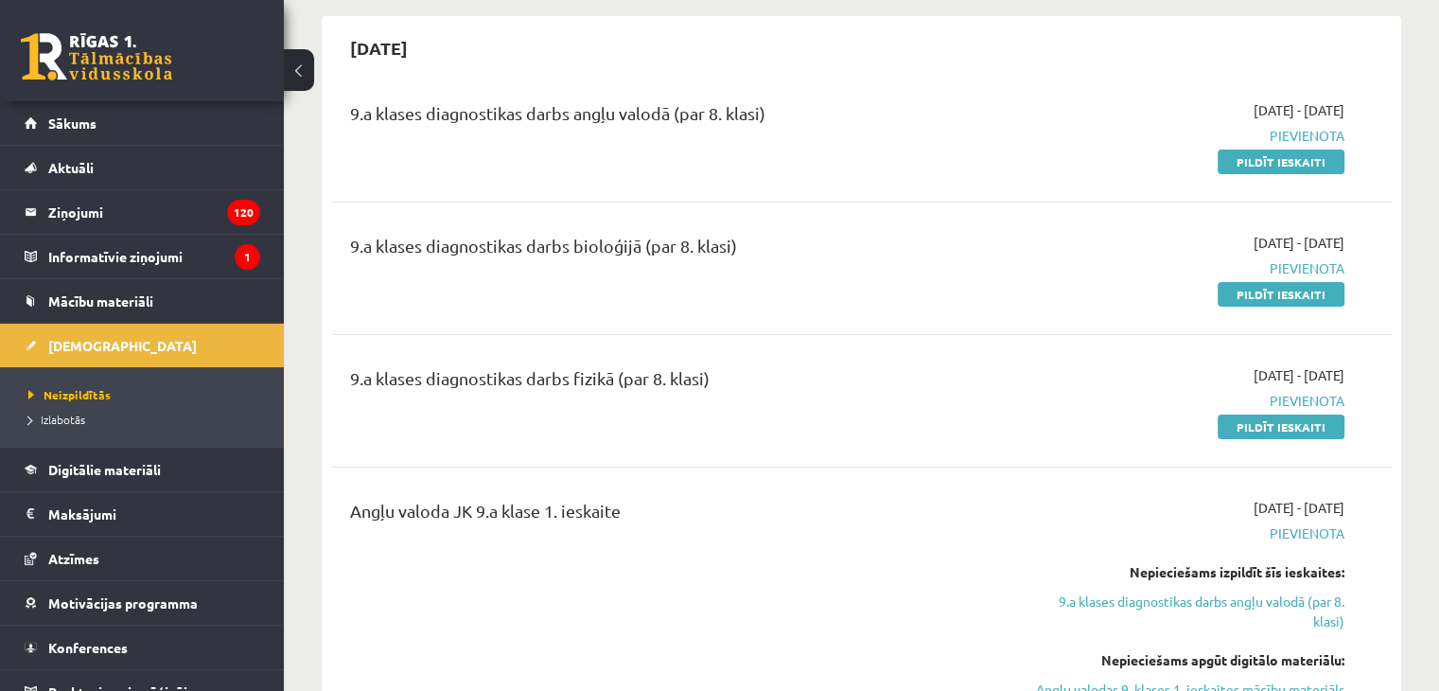
scroll to position [137, 0]
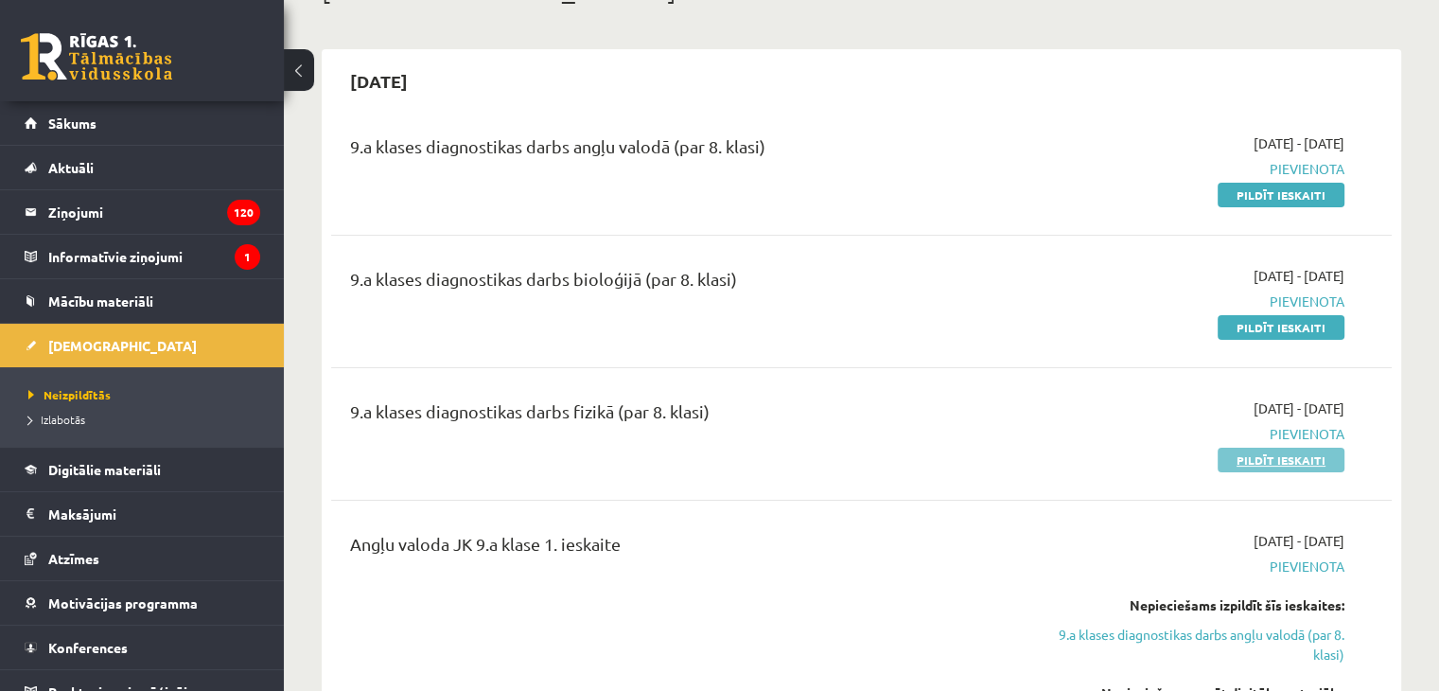
click at [1243, 460] on link "Pildīt ieskaiti" at bounding box center [1281, 460] width 127 height 25
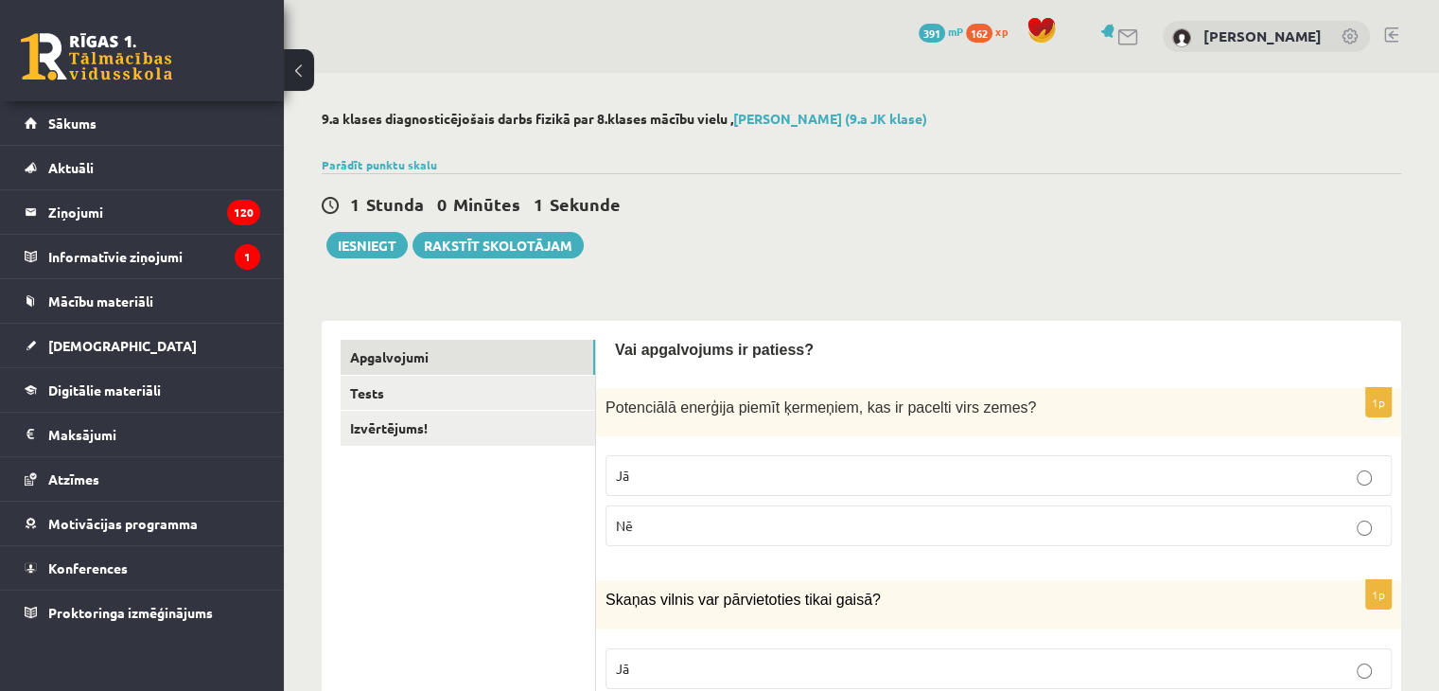
scroll to position [95, 0]
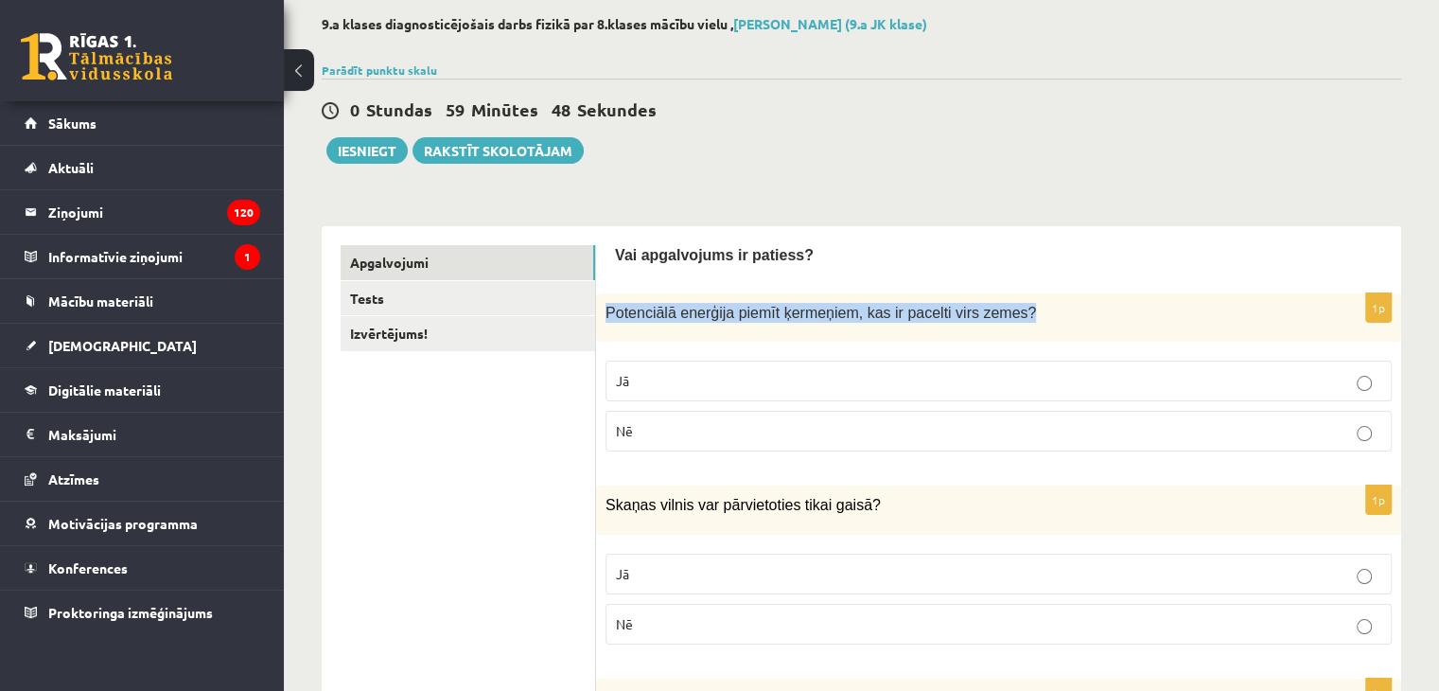
drag, startPoint x: 608, startPoint y: 309, endPoint x: 1013, endPoint y: 315, distance: 405.1
click at [1013, 315] on p "Potenciālā enerģija piemīt ķermeņiem, kas ir pacelti virs zemes ?" at bounding box center [952, 313] width 692 height 20
copy span "Potenciālā enerģija piemīt ķermeņiem, kas ir pacelti virs zemes ?"
click at [663, 390] on p "Jā" at bounding box center [999, 381] width 766 height 20
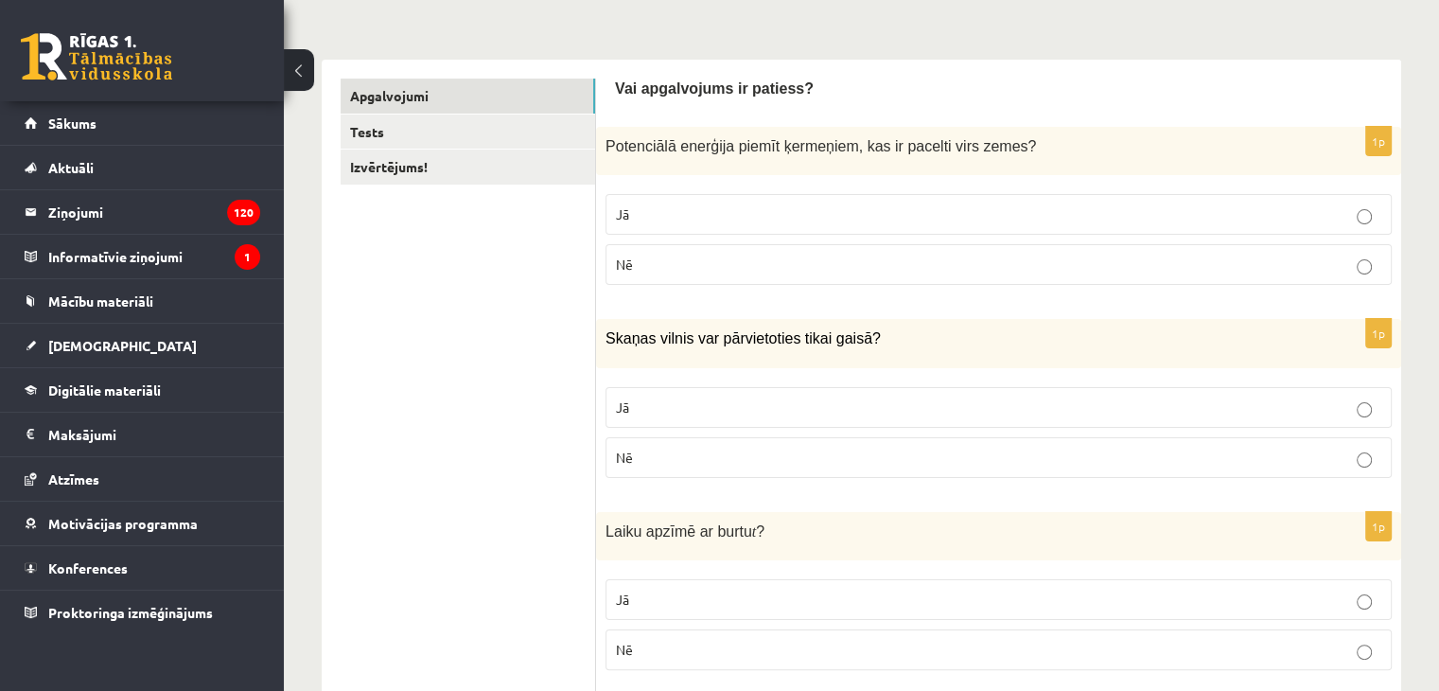
scroll to position [284, 0]
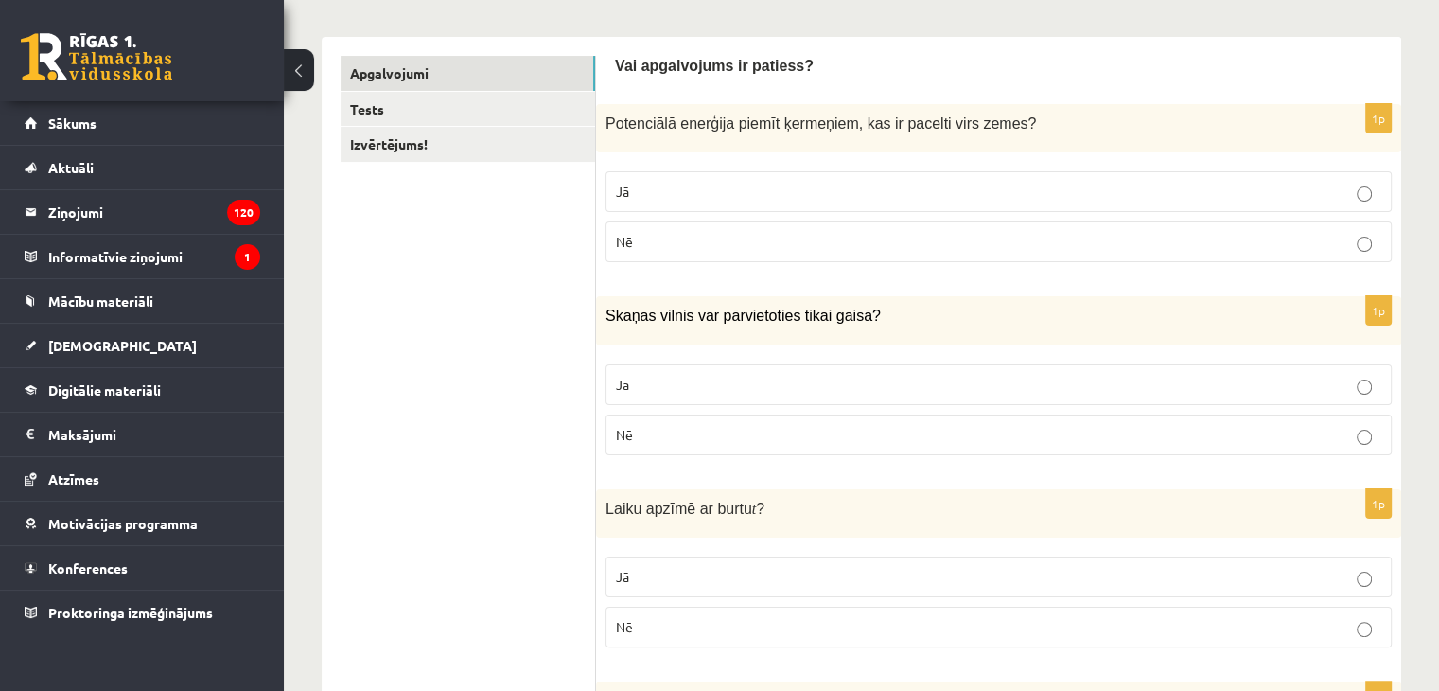
click at [655, 435] on p "Nē" at bounding box center [999, 435] width 766 height 20
drag, startPoint x: 608, startPoint y: 316, endPoint x: 751, endPoint y: 408, distance: 170.6
click at [751, 408] on div "1p Skaņas vilnis var pārvietoties tikai gaisā? Jā Nē" at bounding box center [998, 382] width 805 height 173
copy div "Skaņas vilnis var pārvietoties tikai gaisā? Jā Nē"
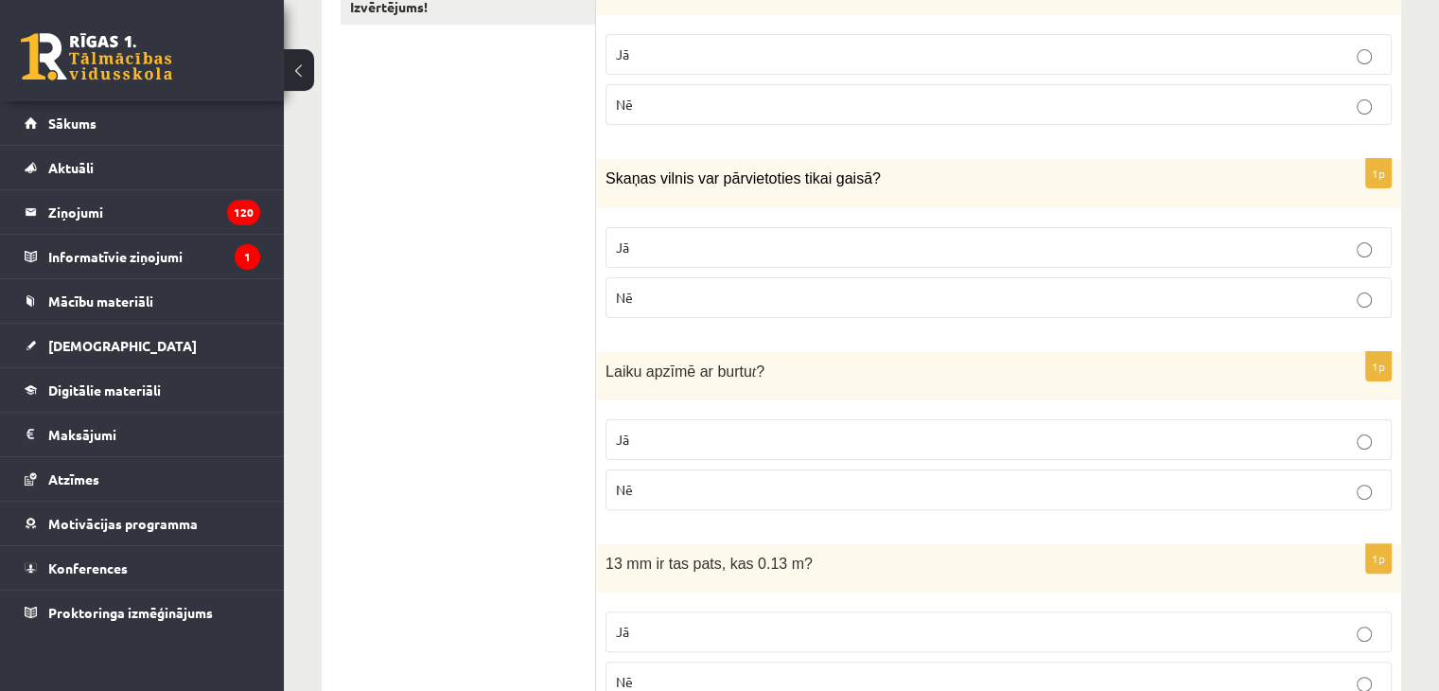
scroll to position [473, 0]
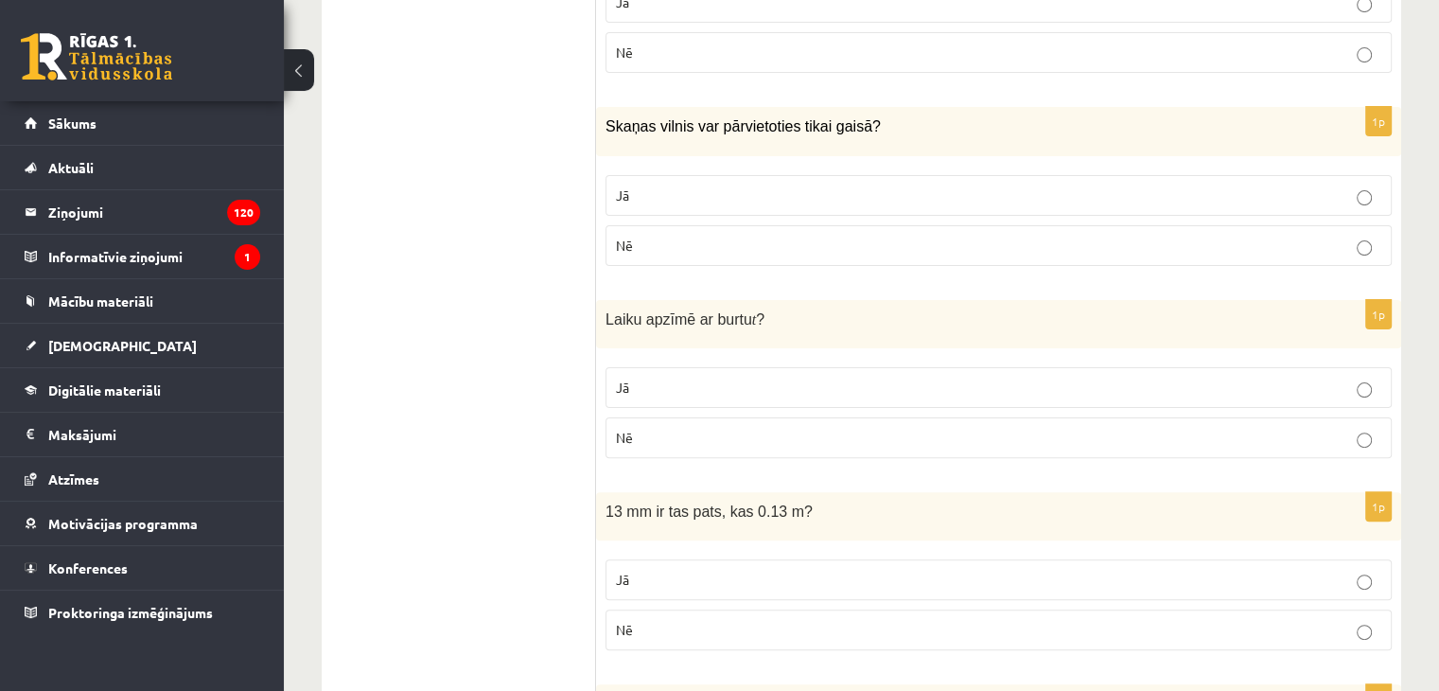
click at [640, 441] on p "Nē" at bounding box center [999, 438] width 766 height 20
drag, startPoint x: 607, startPoint y: 316, endPoint x: 753, endPoint y: 426, distance: 183.2
click at [753, 426] on div "1p Laiku apzīmē ar burtu t ? Jā Nē" at bounding box center [998, 386] width 805 height 173
copy div "Laiku apzīmē ar burtu t ? Jā Nē"
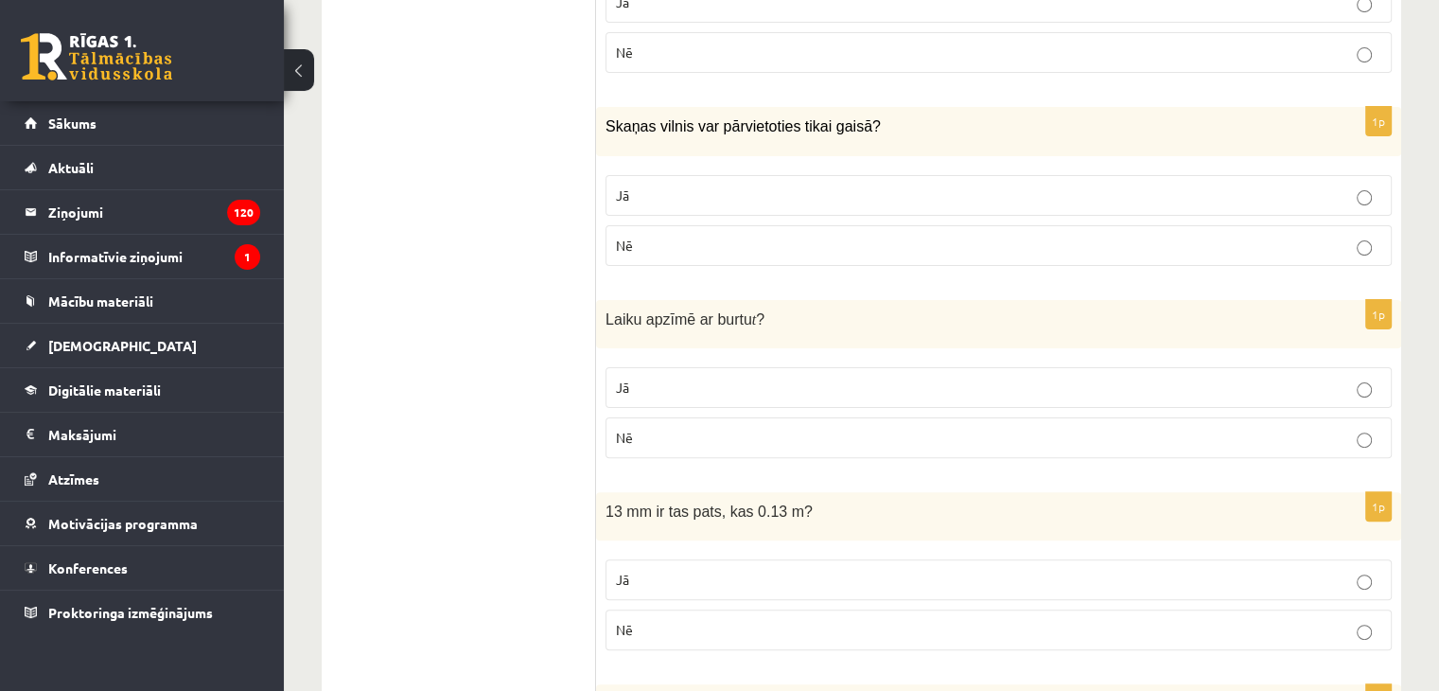
click at [653, 387] on p "Jā" at bounding box center [999, 388] width 766 height 20
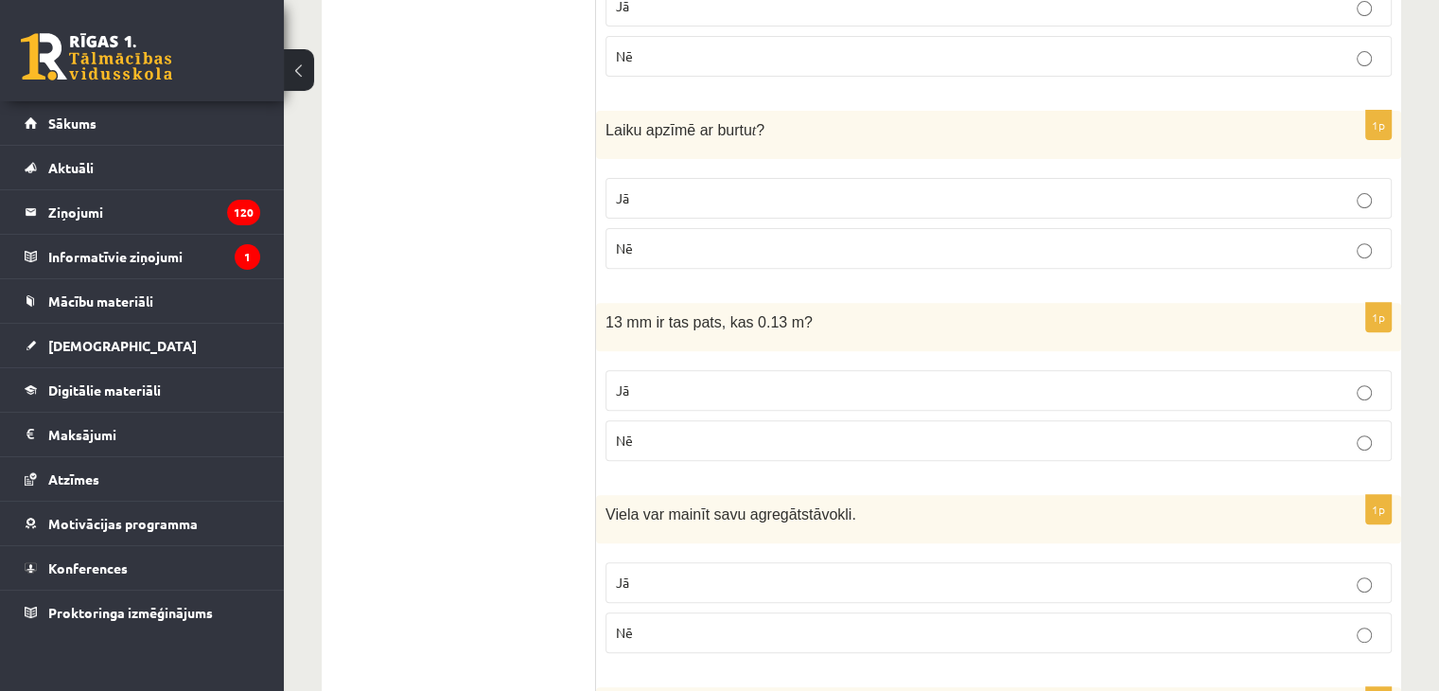
click at [636, 444] on p "Nē" at bounding box center [999, 441] width 766 height 20
drag, startPoint x: 608, startPoint y: 317, endPoint x: 867, endPoint y: 455, distance: 293.8
click at [867, 455] on div "1p 13 mm ir tas pats, kas 0.13 m? Jā Nē" at bounding box center [998, 389] width 805 height 173
copy div "13 mm ir tas pats, kas 0.13 m? Jā Nē"
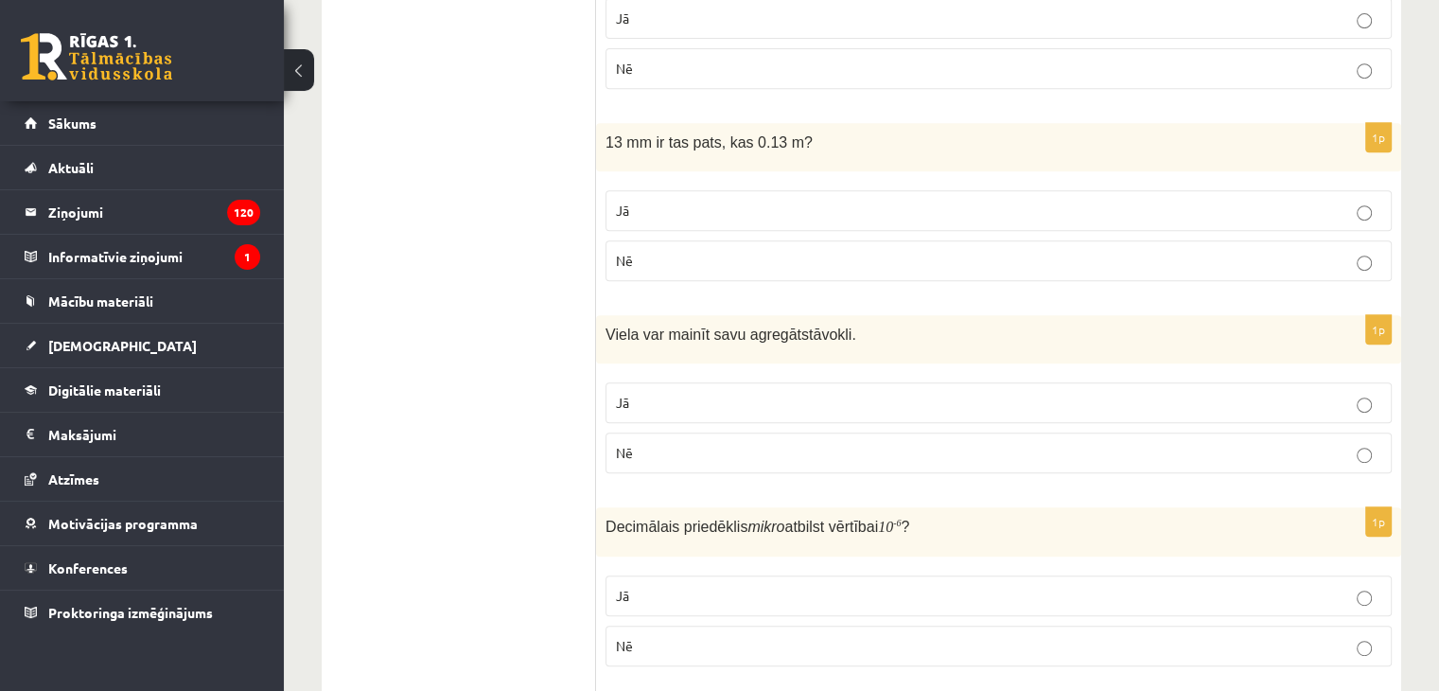
scroll to position [852, 0]
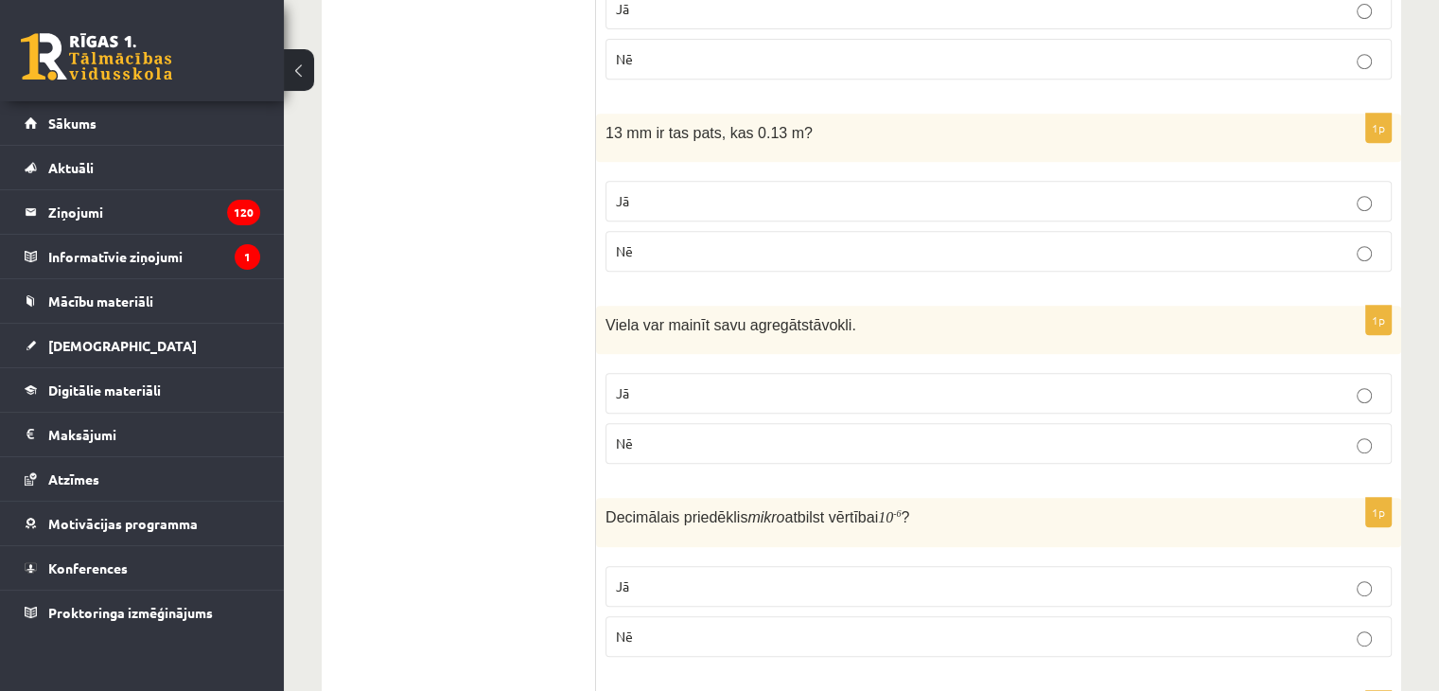
click at [667, 391] on p "Jā" at bounding box center [999, 393] width 766 height 20
drag, startPoint x: 606, startPoint y: 319, endPoint x: 772, endPoint y: 436, distance: 203.8
click at [772, 441] on div "1p Viela var mainīt savu agregātstāvokli. Jā Nē" at bounding box center [998, 392] width 805 height 173
copy div "Viela var mainīt savu agregātstāvokli. Jā Nē"
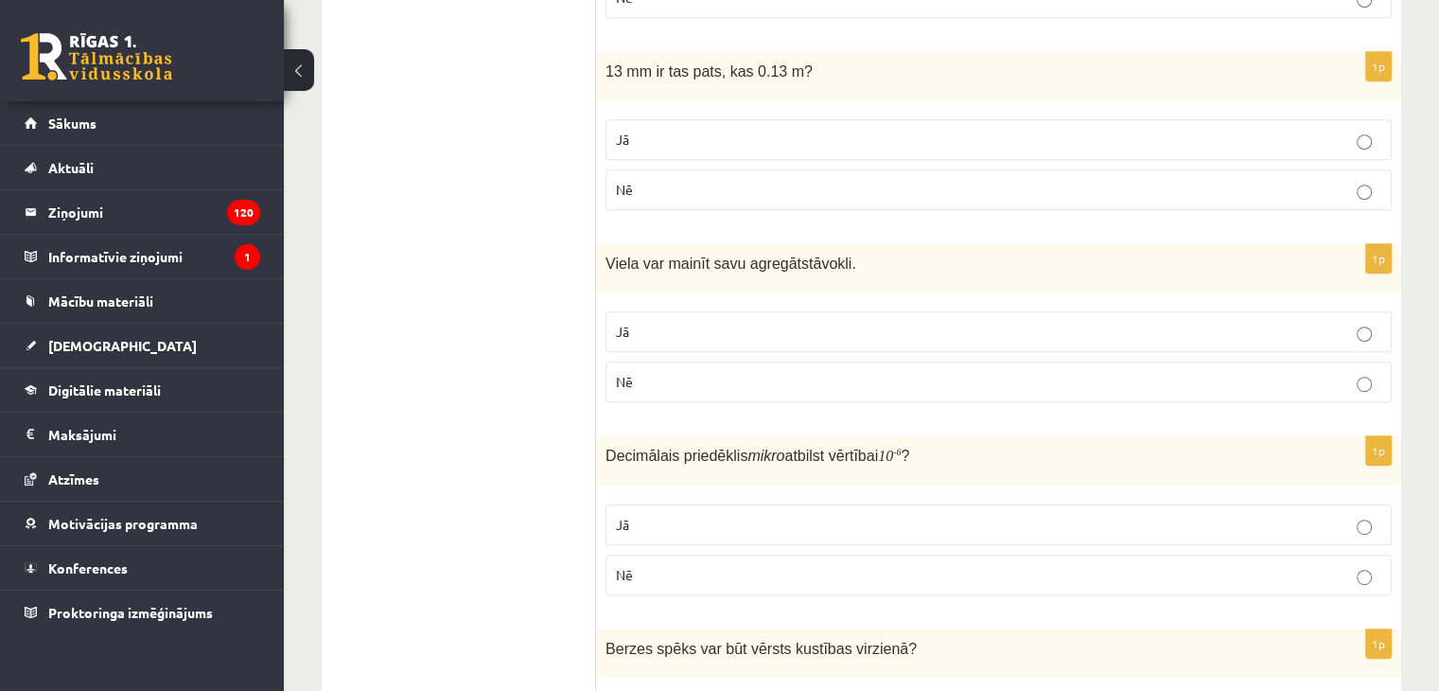
scroll to position [946, 0]
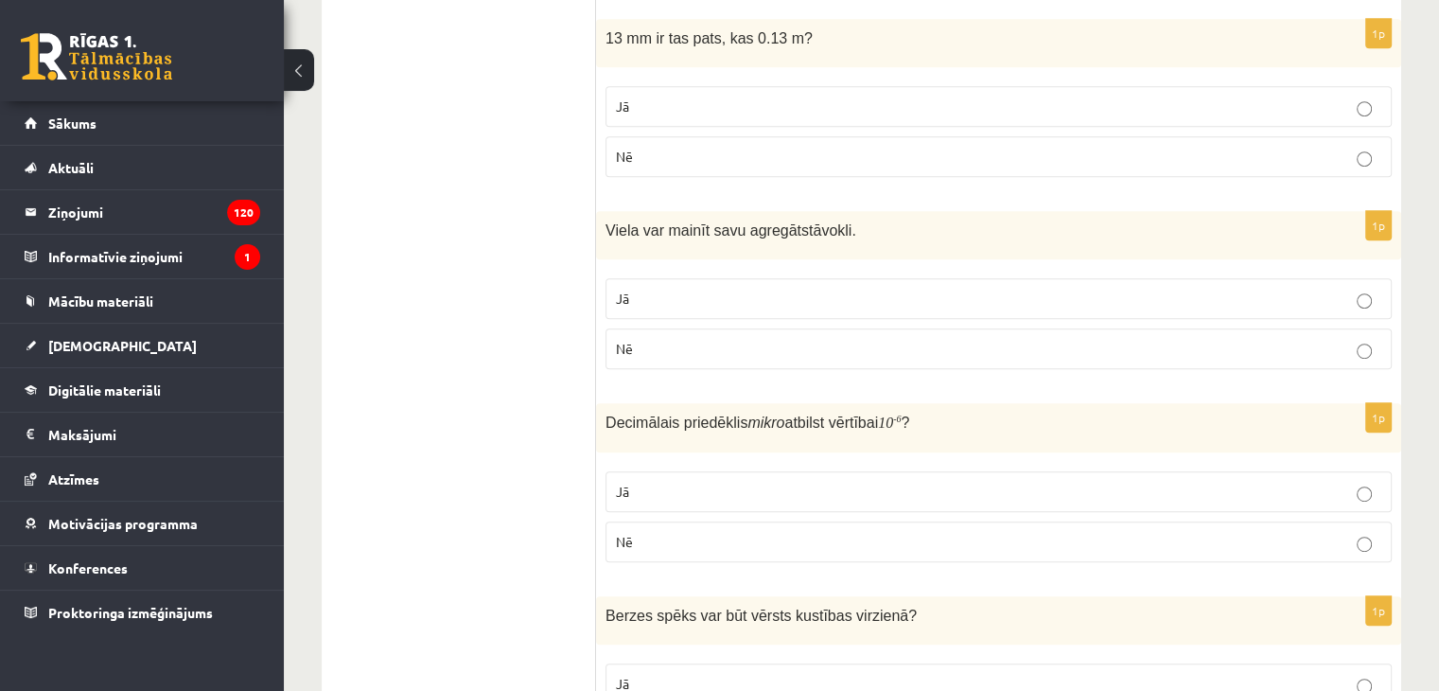
click at [659, 494] on p "Jā" at bounding box center [999, 492] width 766 height 20
drag, startPoint x: 606, startPoint y: 417, endPoint x: 802, endPoint y: 524, distance: 223.2
click at [802, 524] on div "1p Decimālais priedēklis mikro atbilst vērtībai 10 - 6 ? Jā Nē" at bounding box center [998, 489] width 805 height 173
copy div "Decimālais priedēklis mikro atbilst vērtībai 10 - 6 ? Jā Nē"
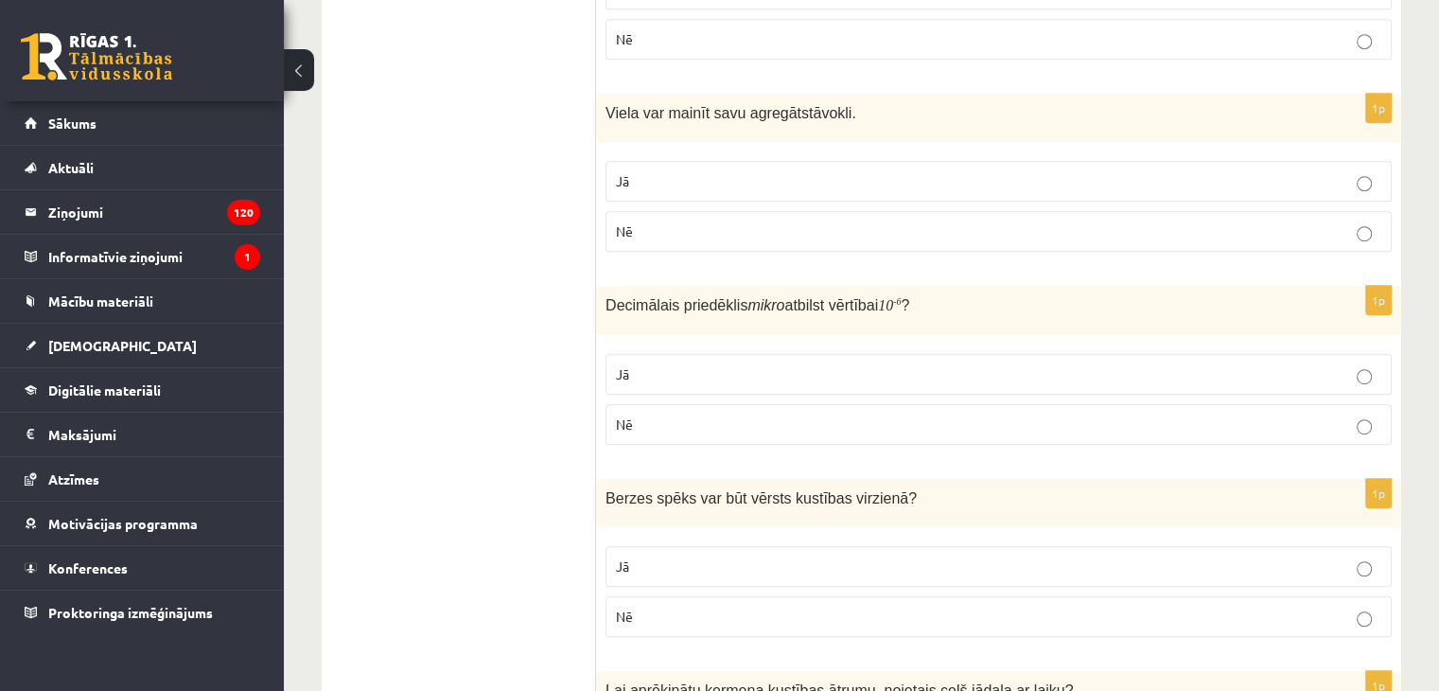
scroll to position [1136, 0]
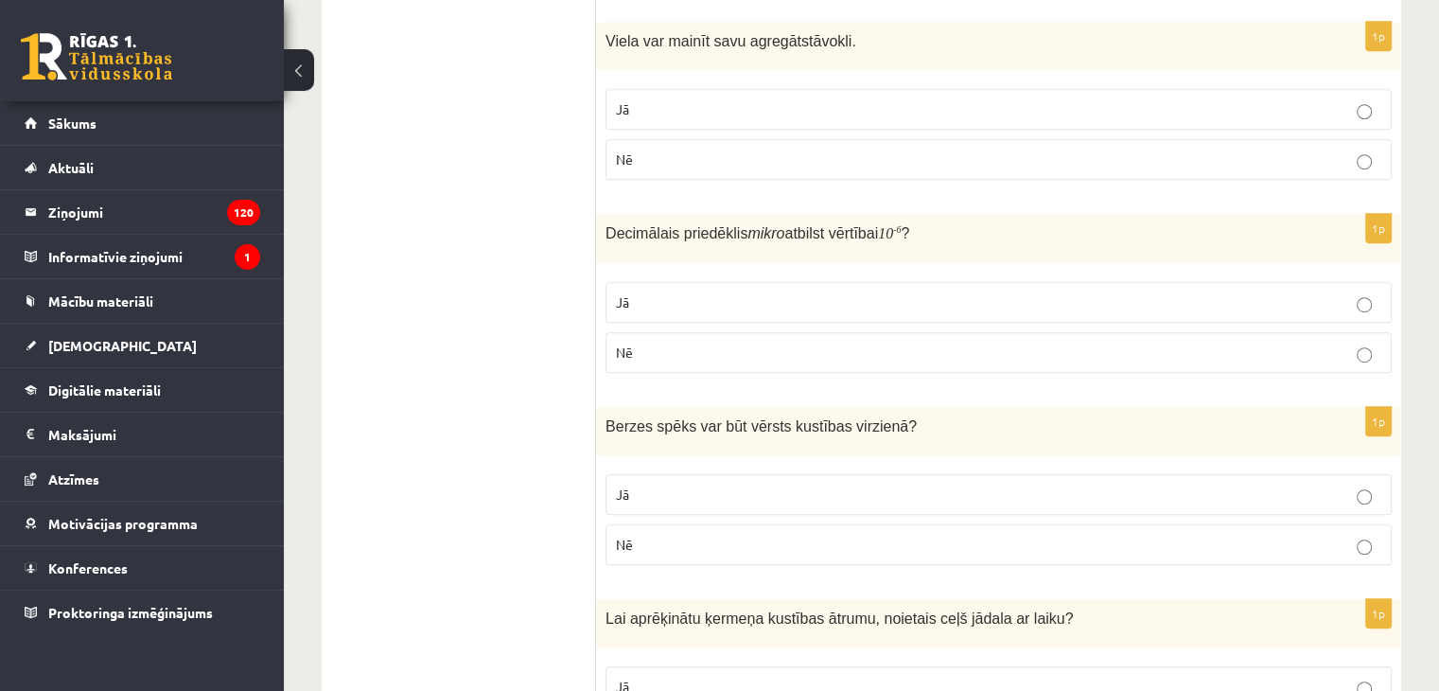
click at [685, 485] on p "Jā" at bounding box center [999, 495] width 766 height 20
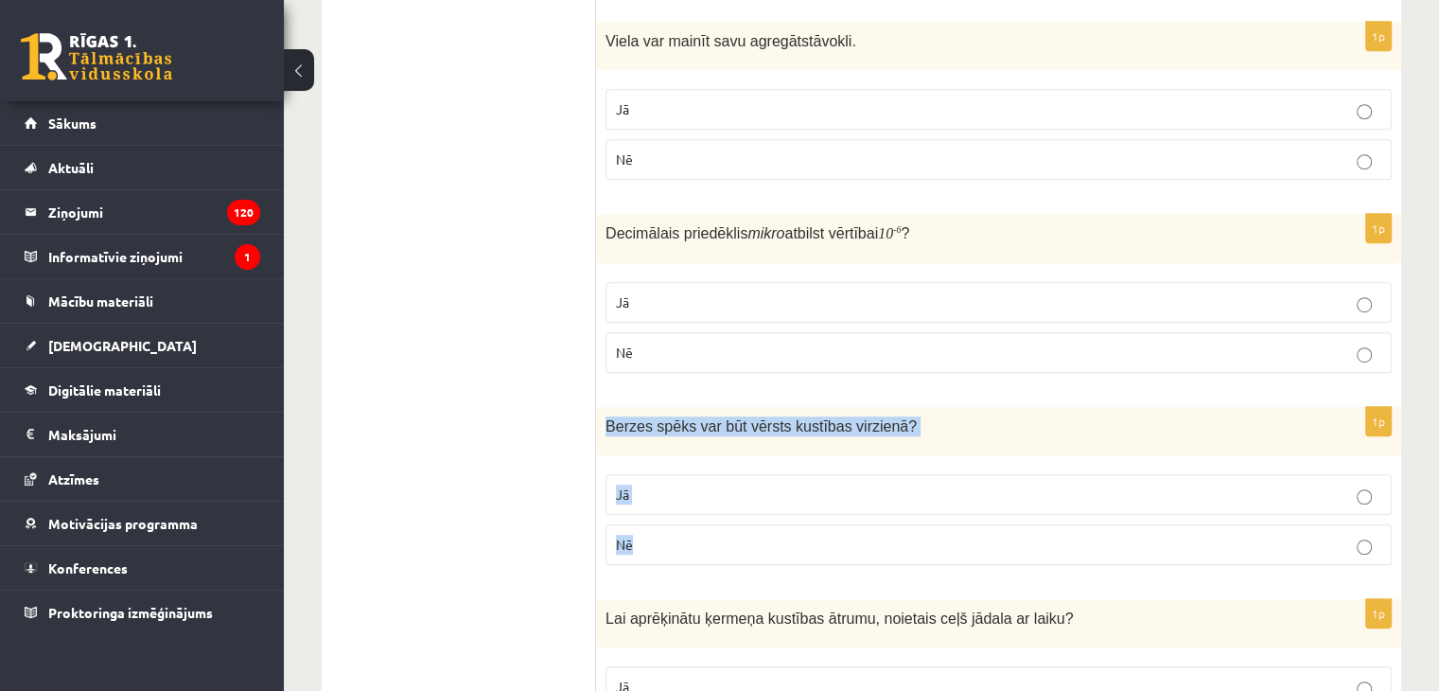
drag, startPoint x: 606, startPoint y: 419, endPoint x: 786, endPoint y: 556, distance: 227.0
click at [786, 556] on div "1p Berzes spēks var būt vērsts kustības virzienā ? Jā Nē" at bounding box center [998, 493] width 805 height 173
copy div "Berzes spēks var būt vērsts kustības virzienā ? Jā Nē"
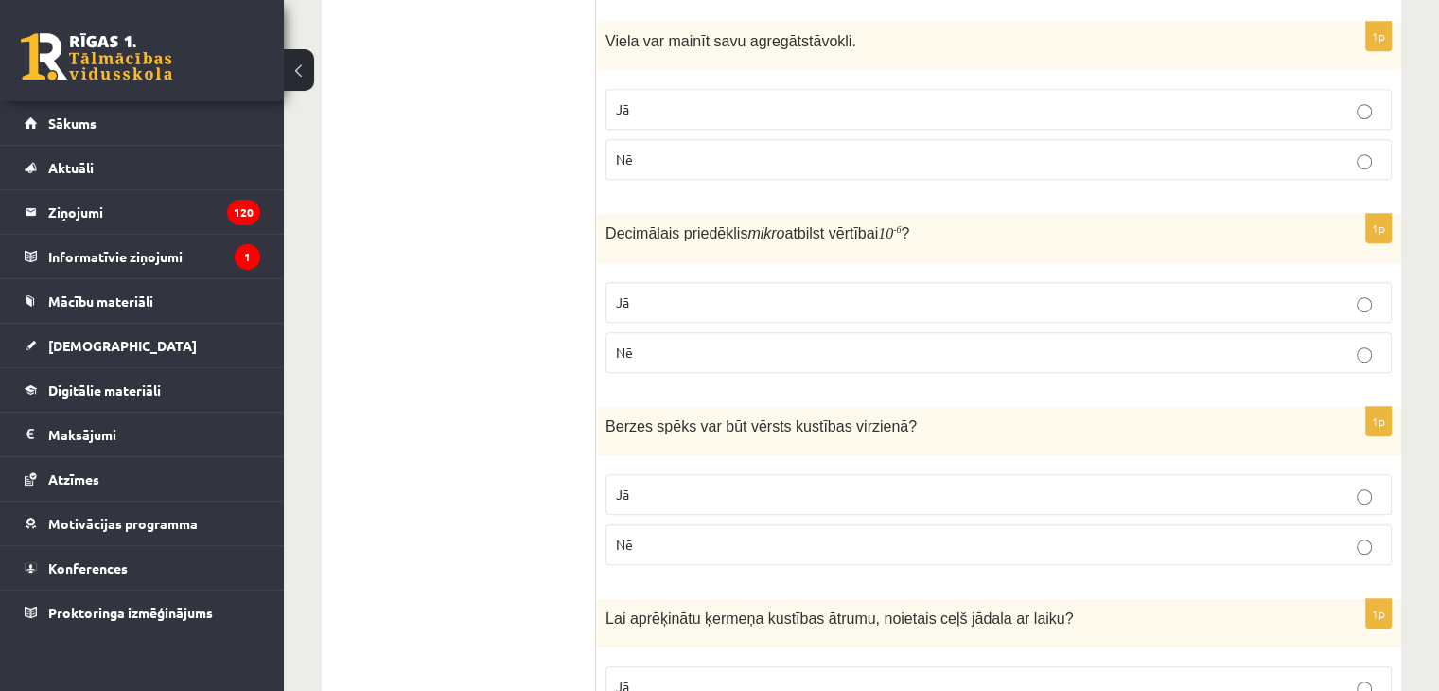
click at [680, 539] on p "Nē" at bounding box center [999, 545] width 766 height 20
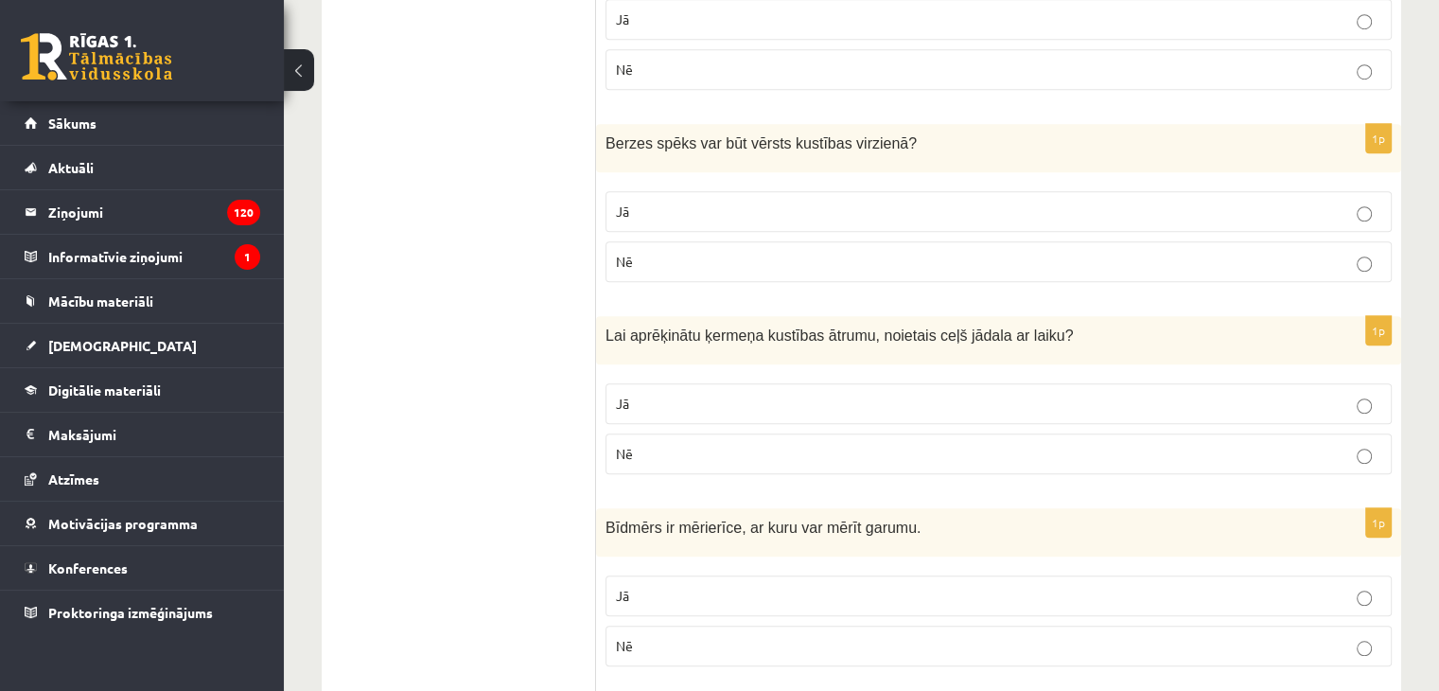
scroll to position [1420, 0]
drag, startPoint x: 738, startPoint y: 397, endPoint x: 647, endPoint y: 361, distance: 98.1
click at [737, 398] on p "Jā" at bounding box center [999, 403] width 766 height 20
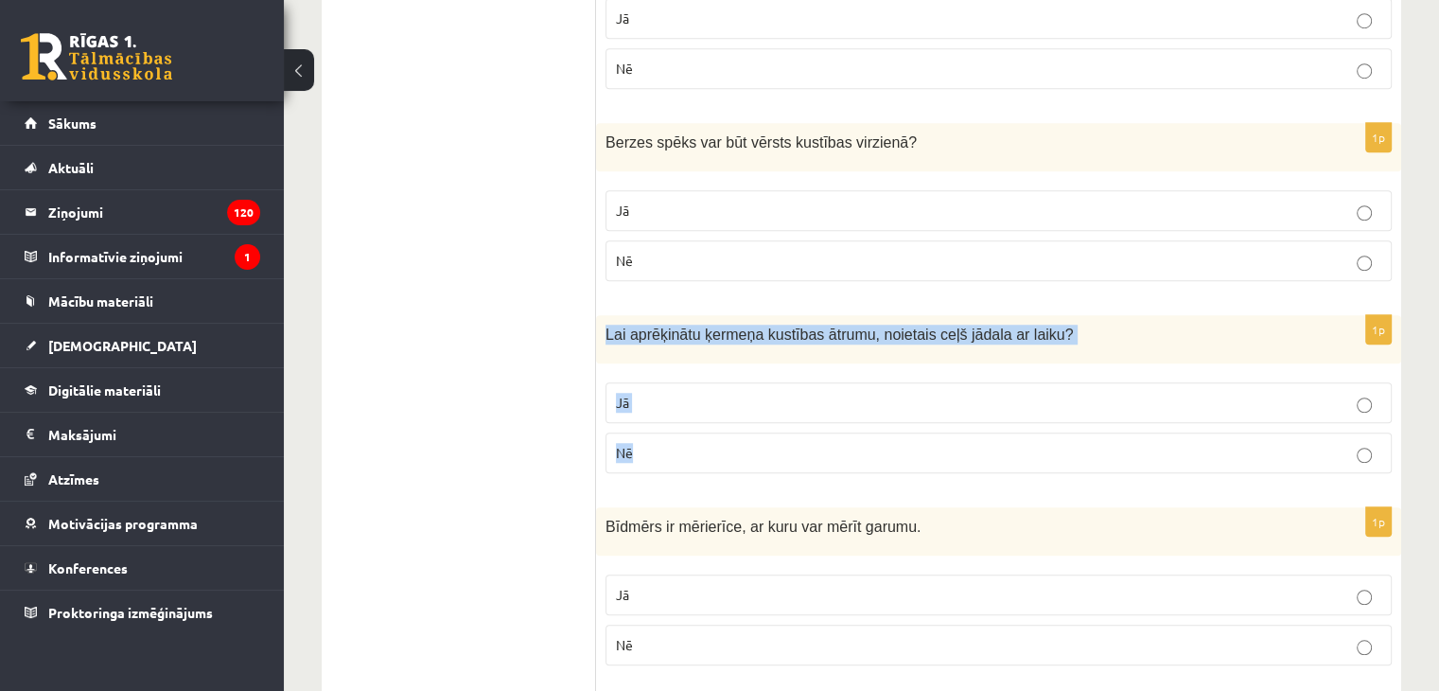
drag, startPoint x: 607, startPoint y: 326, endPoint x: 1007, endPoint y: 426, distance: 412.7
click at [1007, 430] on div "1p Lai aprēķinātu ķermeņa kustības ātrumu, noietais ceļš jādala ar laiku? Jā Nē" at bounding box center [998, 401] width 805 height 173
copy div "Lai aprēķinātu ķermeņa kustības ātrumu, noietais ceļš jādala ar laiku? Jā Nē"
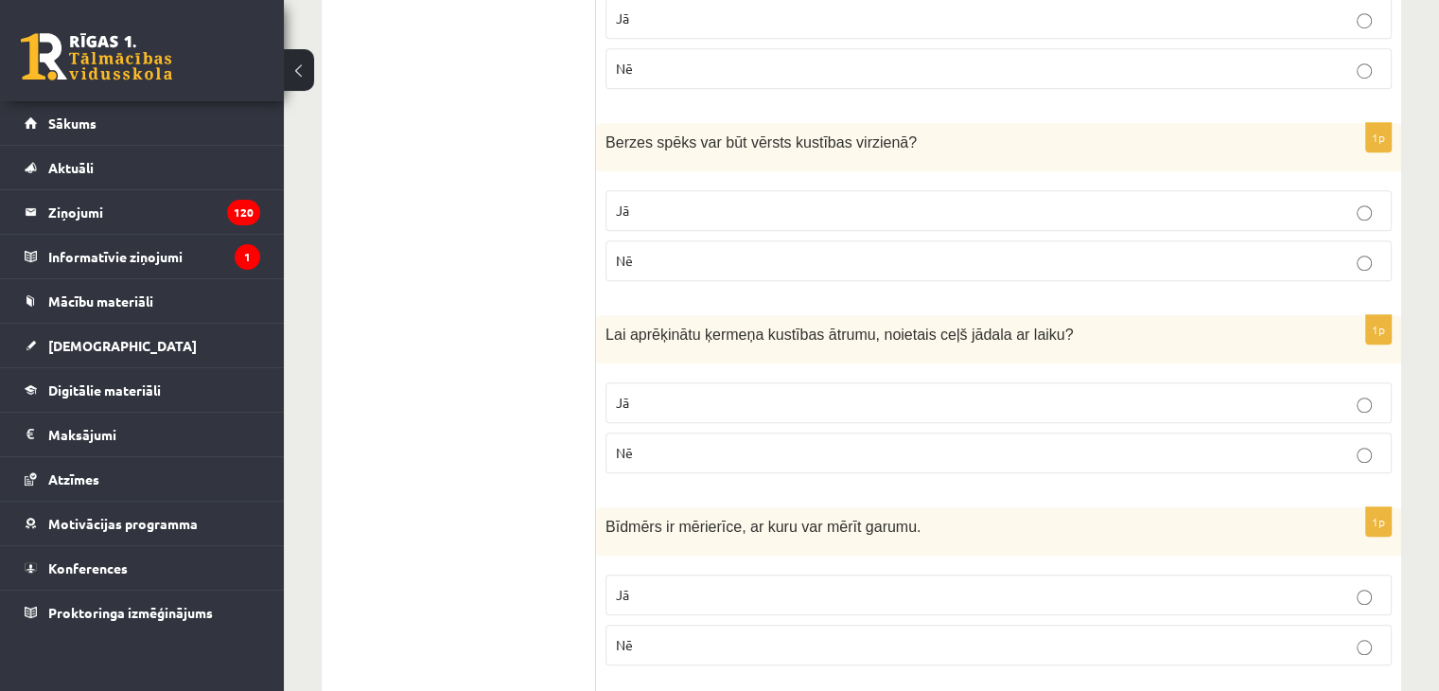
click at [503, 345] on ul "Apgalvojumi Tests Izvērtējums!" at bounding box center [469, 666] width 256 height 3492
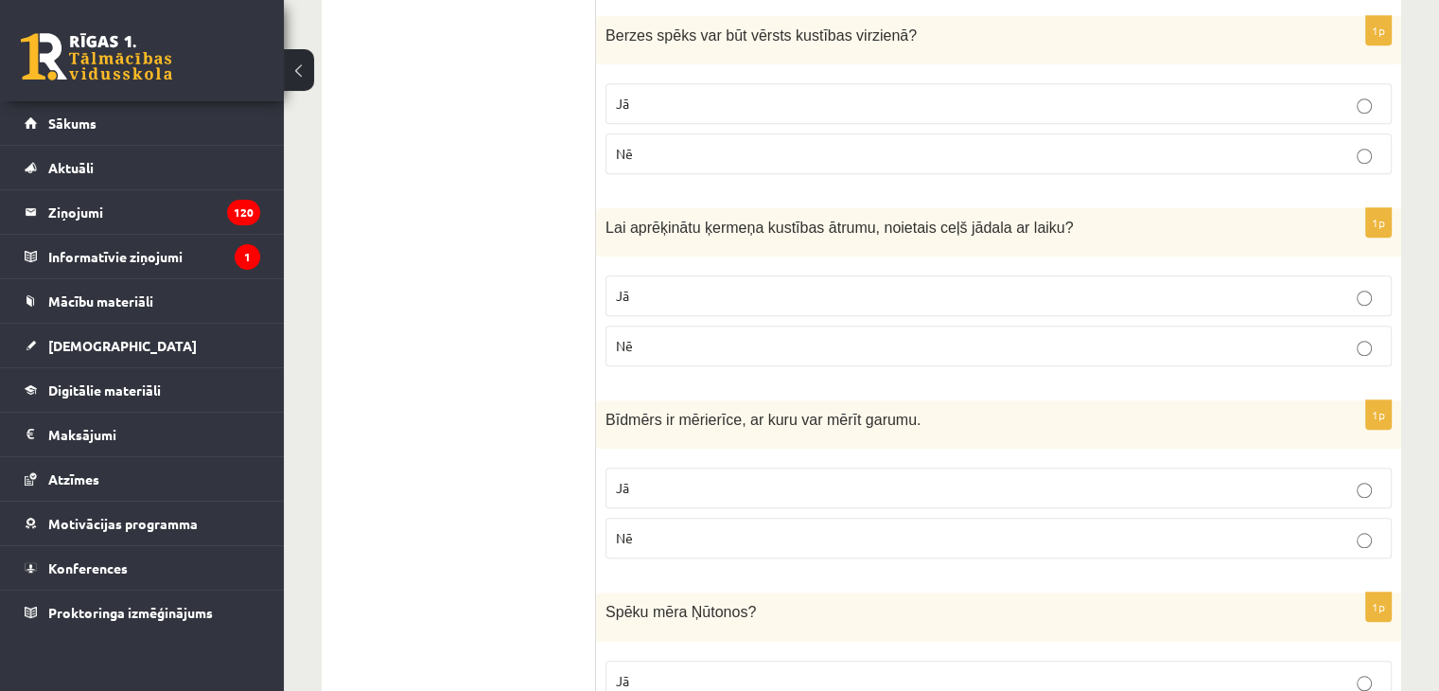
scroll to position [1609, 0]
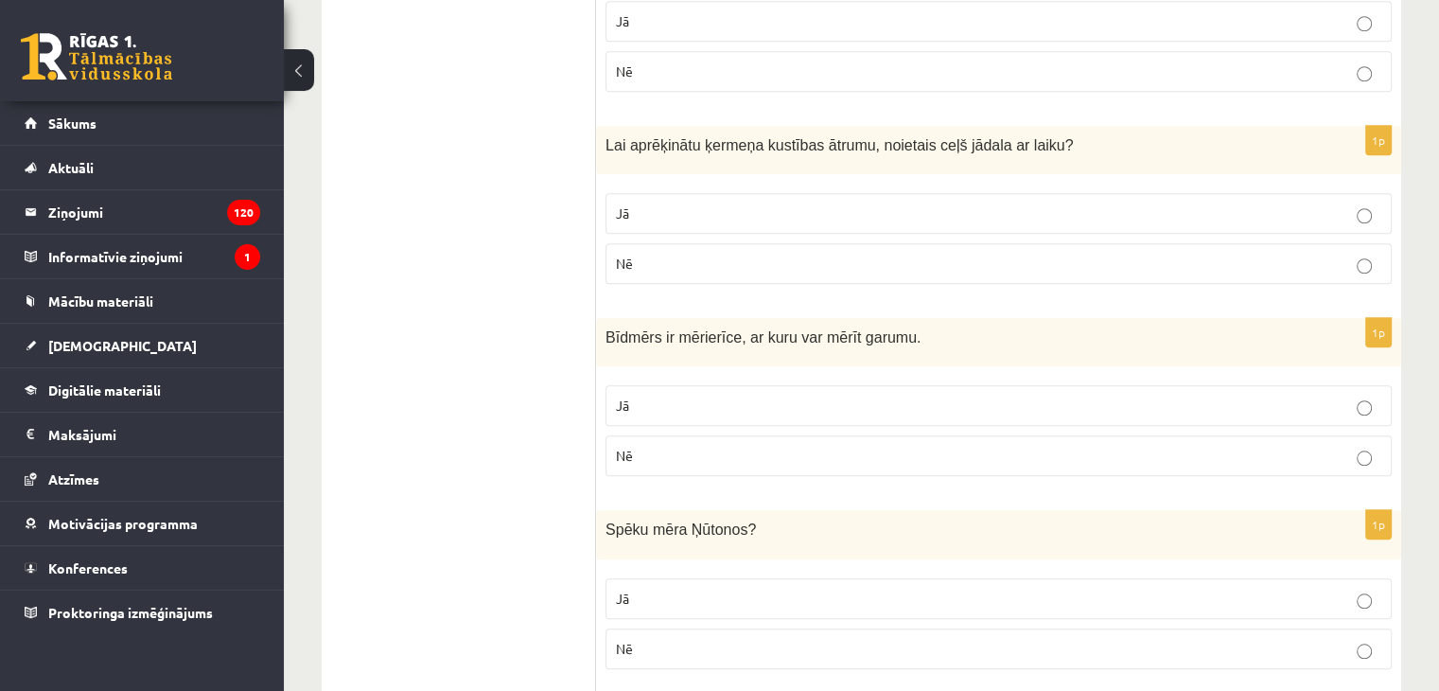
click at [644, 451] on p "Nē" at bounding box center [999, 456] width 766 height 20
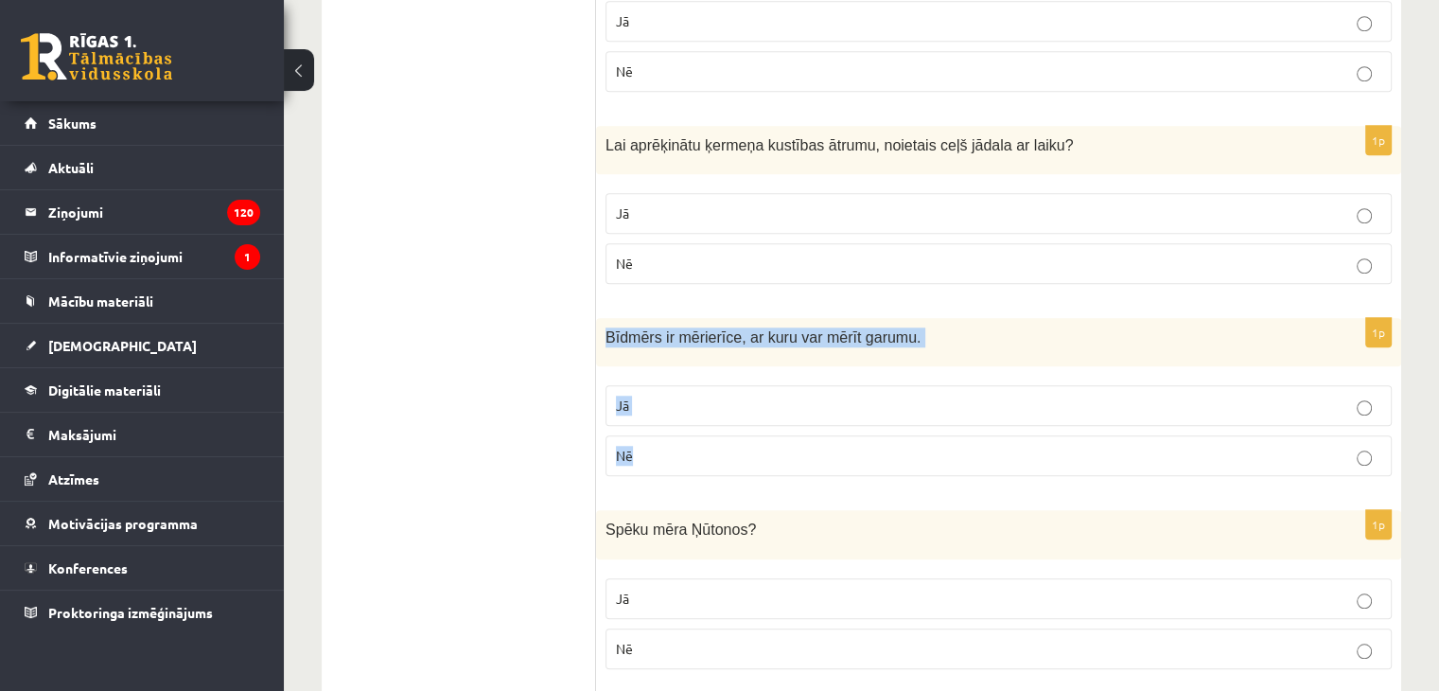
drag, startPoint x: 609, startPoint y: 331, endPoint x: 752, endPoint y: 422, distance: 170.1
click at [733, 442] on div "1p Bīdmērs ir mērierīce, ar kuru var mērīt garumu. Jā Nē" at bounding box center [998, 404] width 805 height 173
copy div "Bīdmērs ir mērierīce, ar kuru var mērīt garumu. Jā Nē"
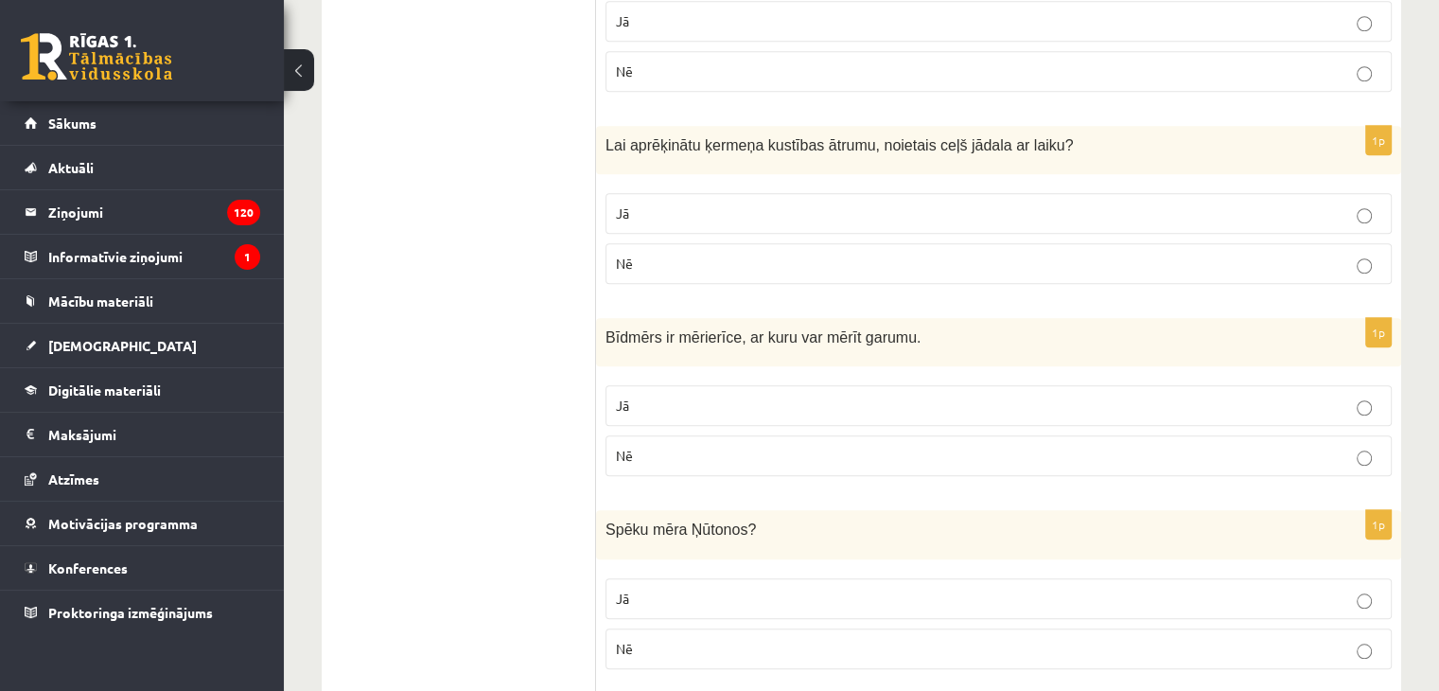
click at [467, 363] on ul "Apgalvojumi Tests Izvērtējums!" at bounding box center [469, 477] width 256 height 3492
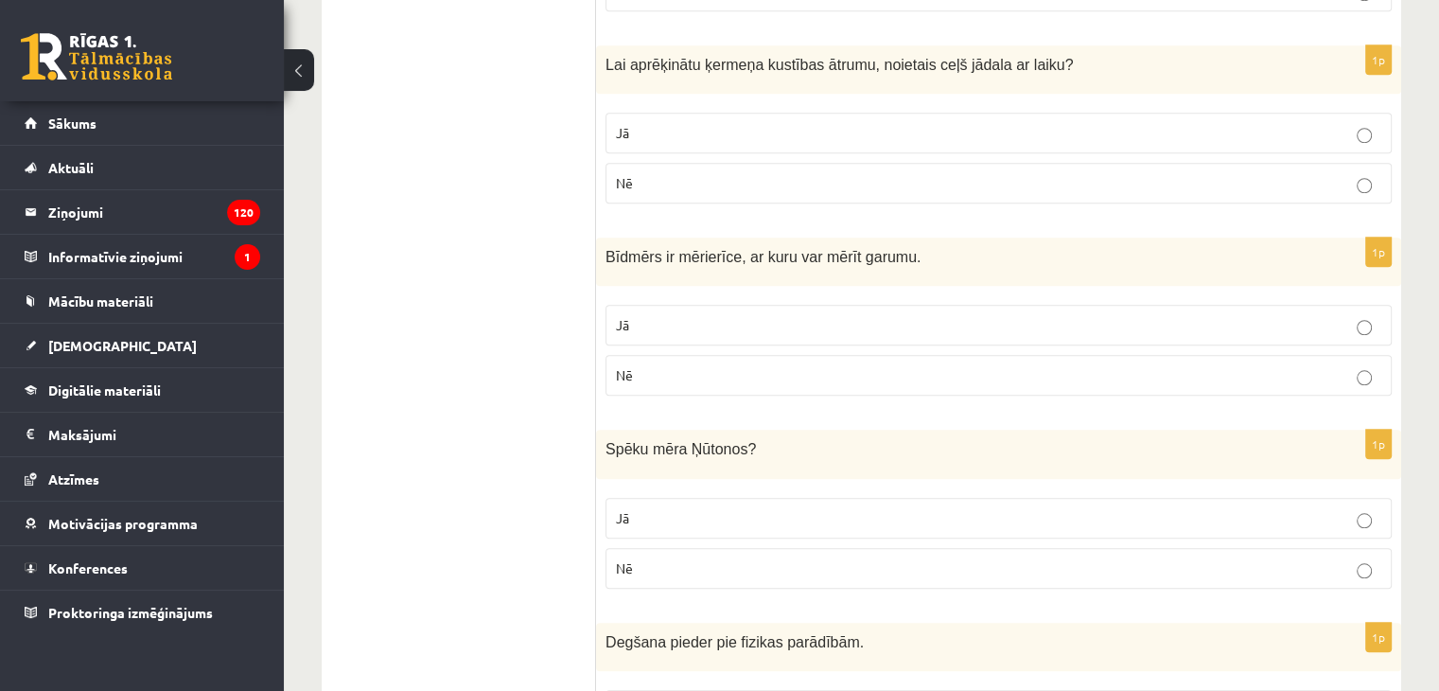
scroll to position [1798, 0]
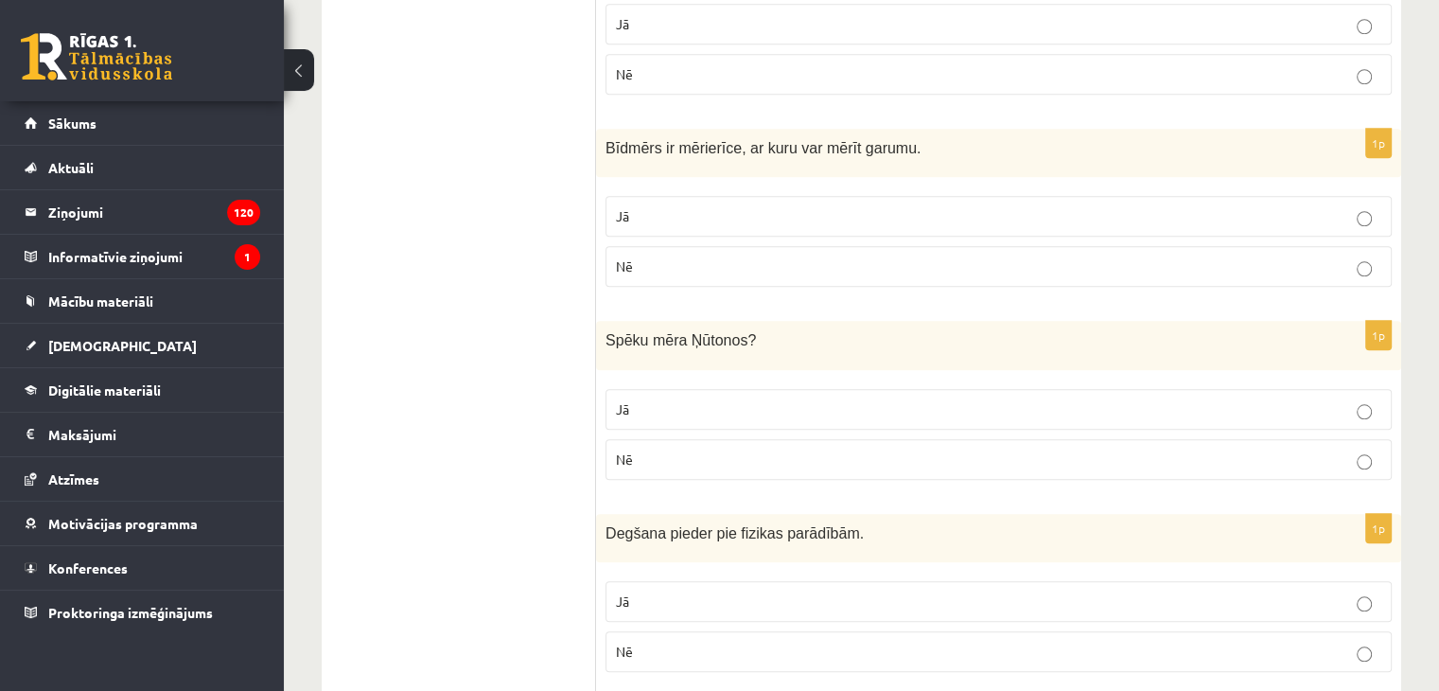
click at [644, 450] on p "Nē" at bounding box center [999, 460] width 766 height 20
drag, startPoint x: 606, startPoint y: 333, endPoint x: 697, endPoint y: 357, distance: 93.9
click at [670, 451] on div "1p Spēku mēra Ņūtonos ? Jā Nē" at bounding box center [998, 407] width 805 height 173
copy div "Spēku mēra Ņūtonos ? Jā Nē"
click at [533, 349] on ul "Apgalvojumi Tests Izvērtējums!" at bounding box center [469, 288] width 256 height 3492
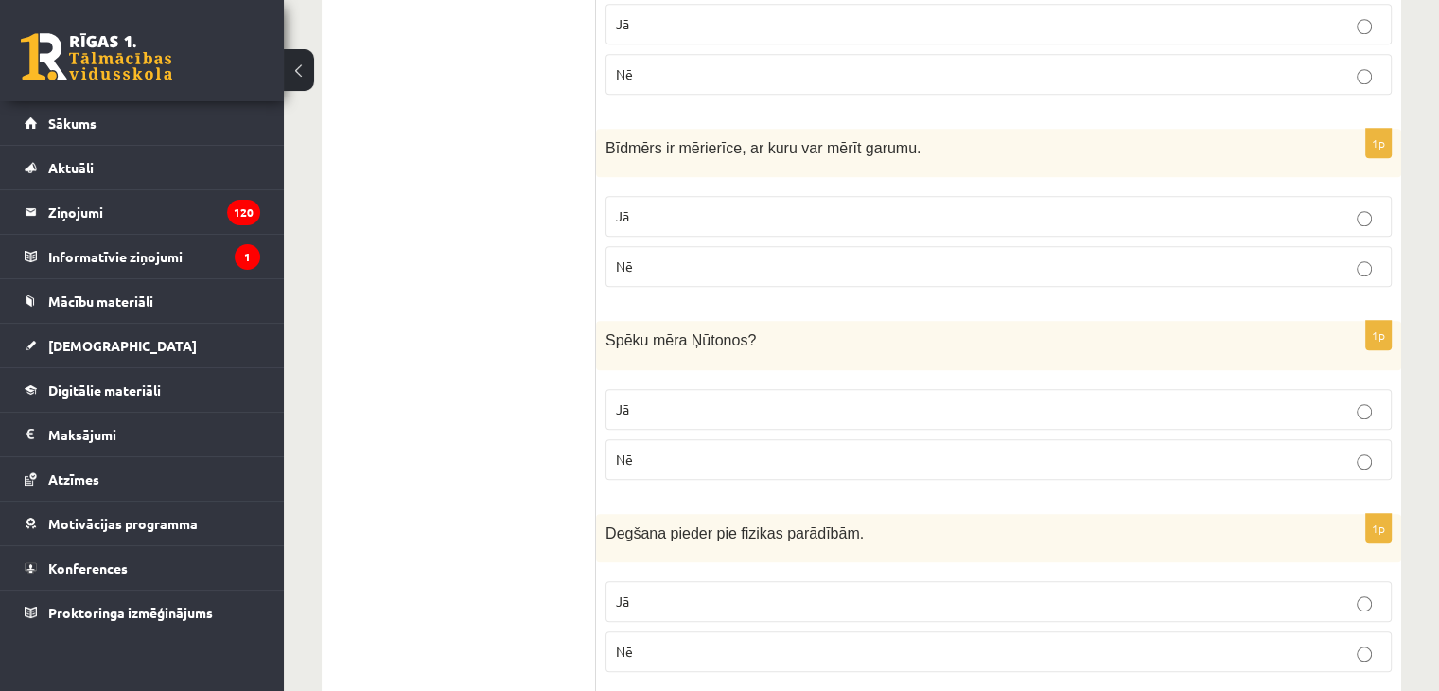
click at [867, 380] on fieldset "Jā Nē" at bounding box center [999, 433] width 786 height 106
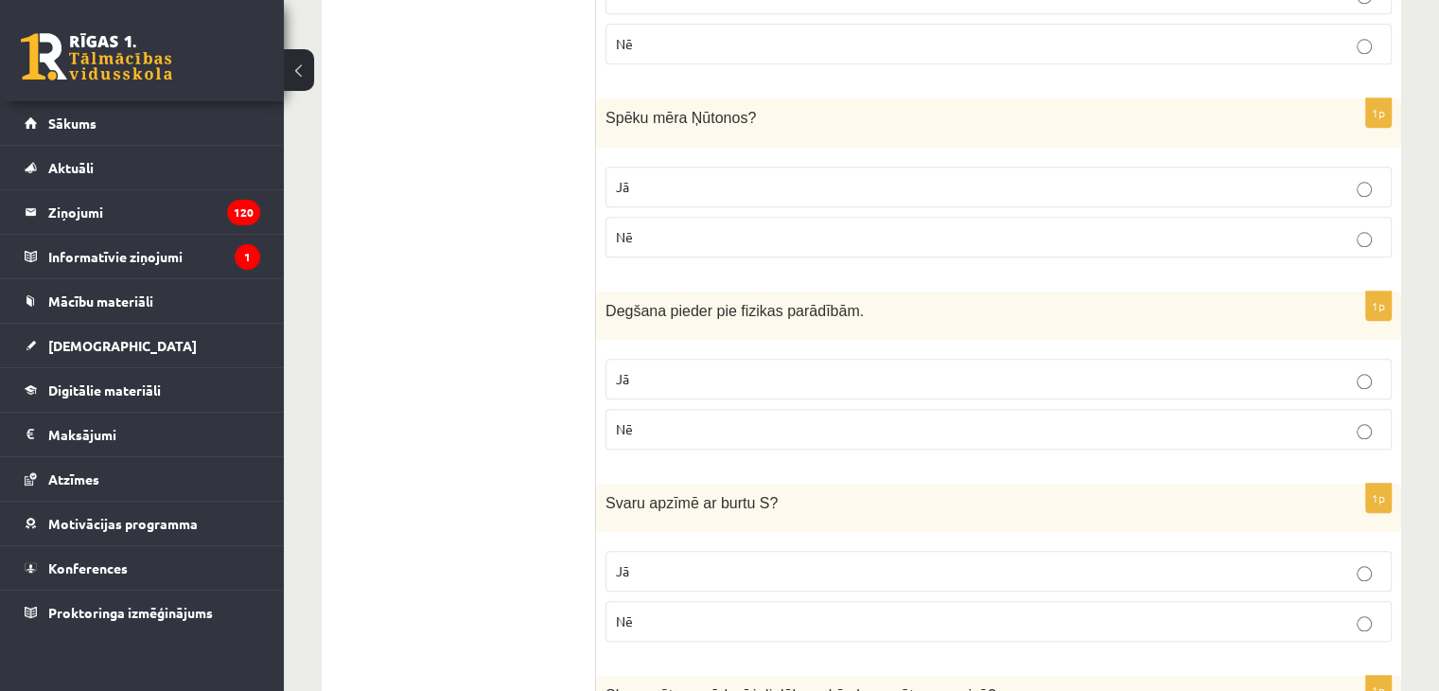
scroll to position [1987, 0]
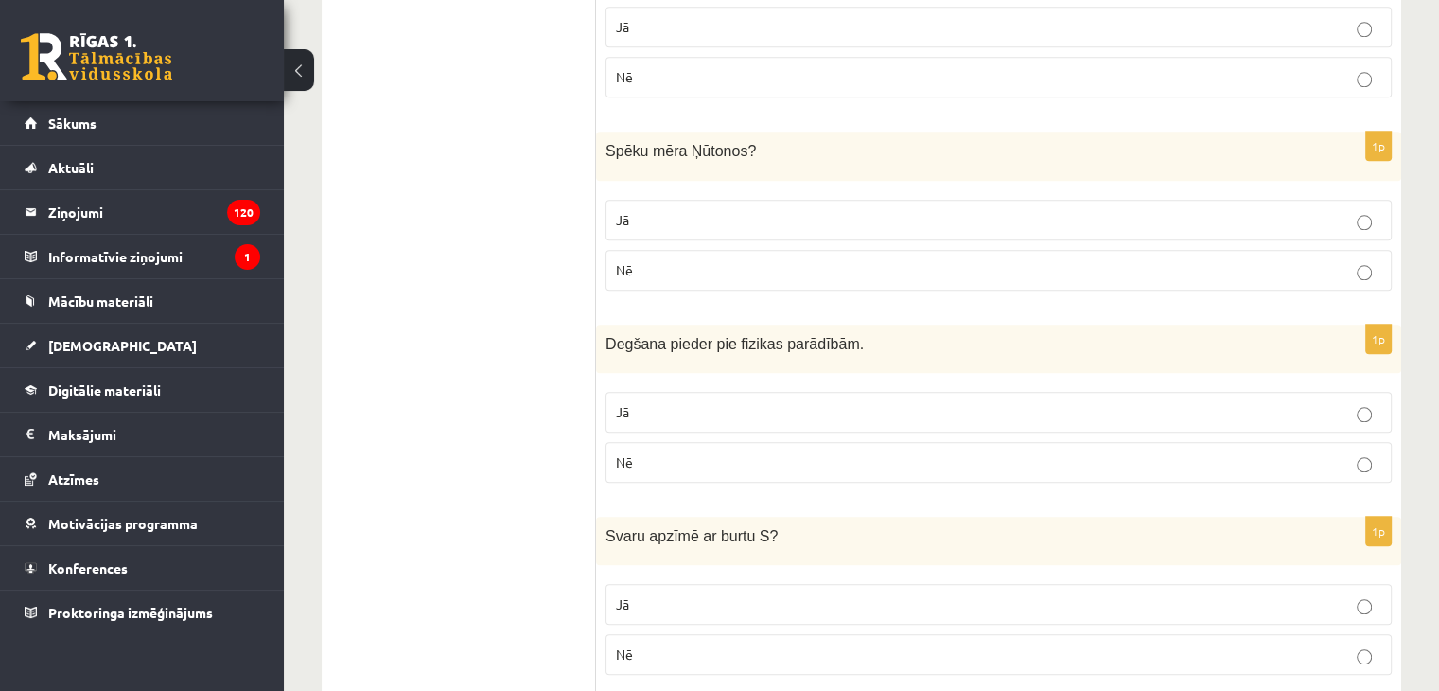
click at [1204, 216] on p "Jā" at bounding box center [999, 220] width 766 height 20
click at [653, 413] on p "Jā" at bounding box center [999, 412] width 766 height 20
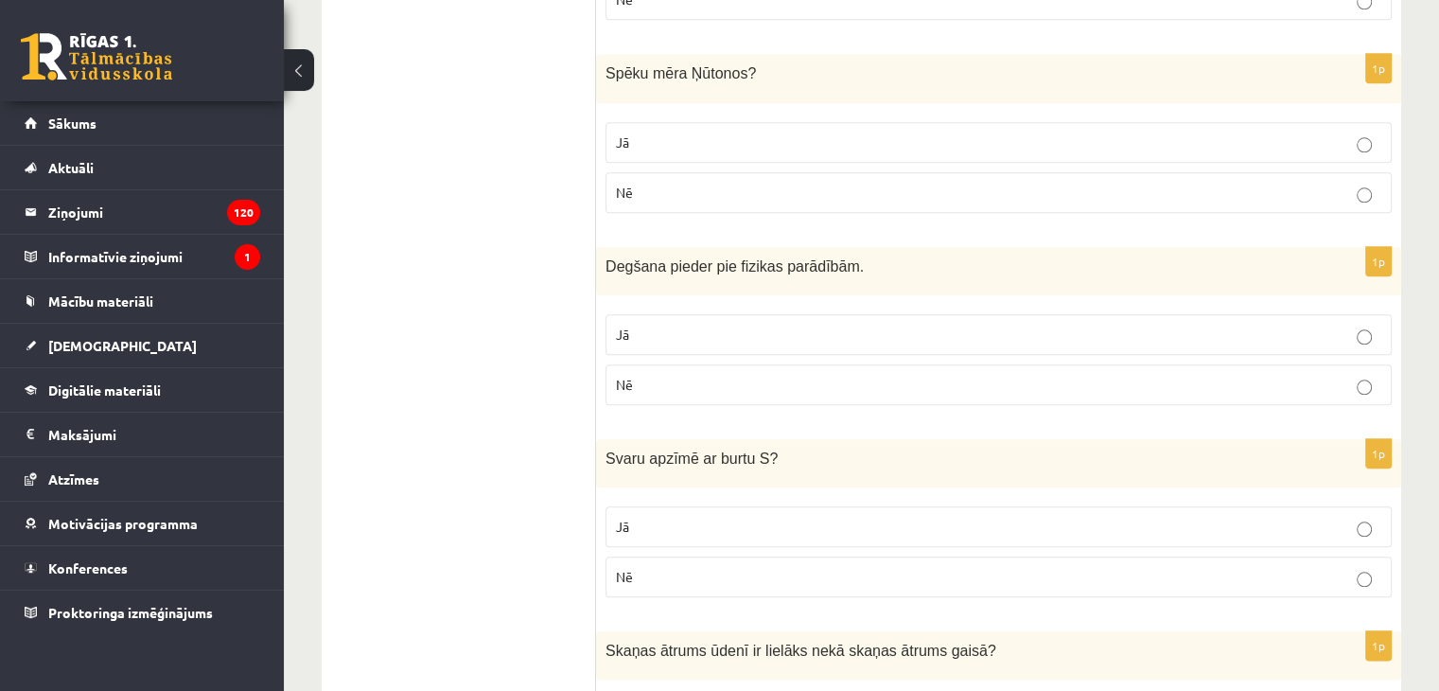
scroll to position [2177, 0]
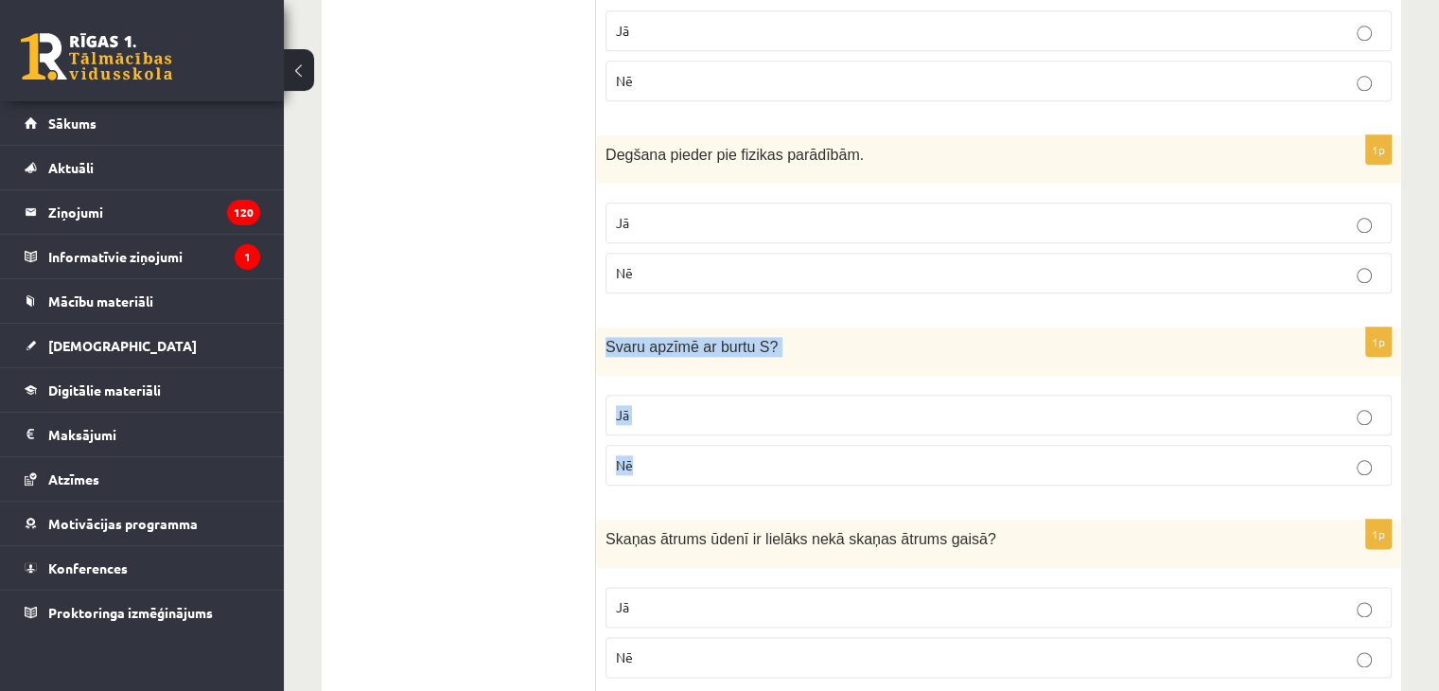
drag, startPoint x: 606, startPoint y: 331, endPoint x: 750, endPoint y: 433, distance: 176.5
click at [750, 433] on div "1p Svaru apzīmē ar burtu S ? Jā Nē" at bounding box center [998, 413] width 805 height 173
click at [817, 395] on label "Jā" at bounding box center [999, 415] width 786 height 41
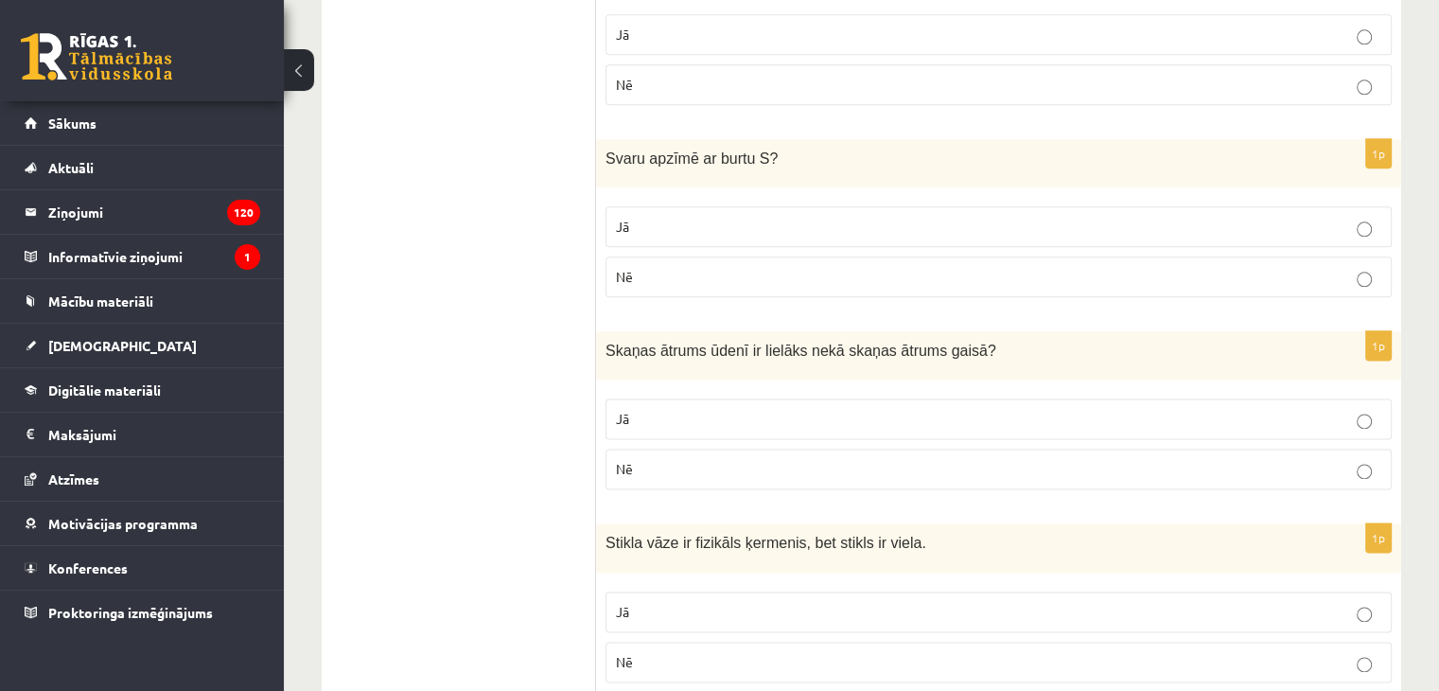
scroll to position [2366, 0]
drag, startPoint x: 607, startPoint y: 336, endPoint x: 657, endPoint y: 447, distance: 121.6
click at [656, 448] on div "1p Skaņas ātrums ūdenī ir lielāks nekā skaņas ātrums gaisā ? Jā Nē" at bounding box center [998, 416] width 805 height 173
click at [1303, 459] on p "Nē" at bounding box center [999, 468] width 766 height 20
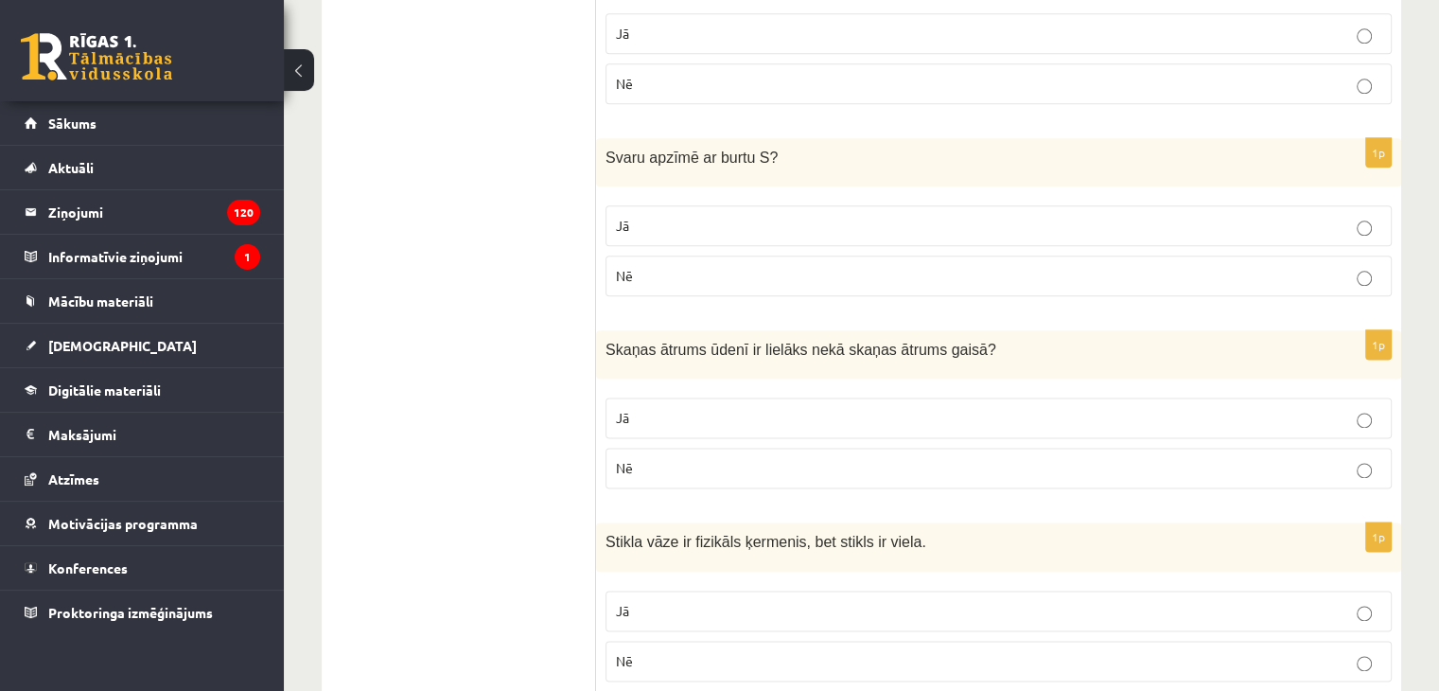
click at [670, 408] on p "Jā" at bounding box center [999, 418] width 766 height 20
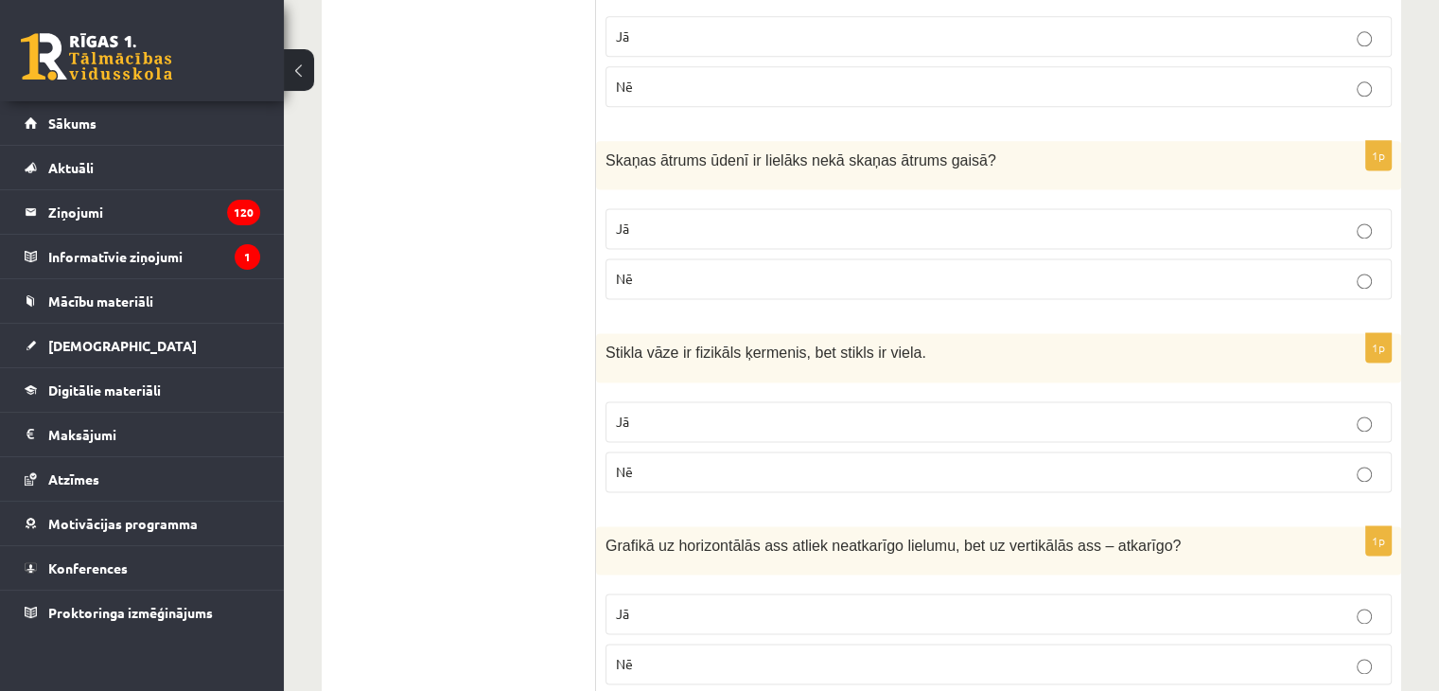
click at [676, 412] on p "Jā" at bounding box center [999, 422] width 766 height 20
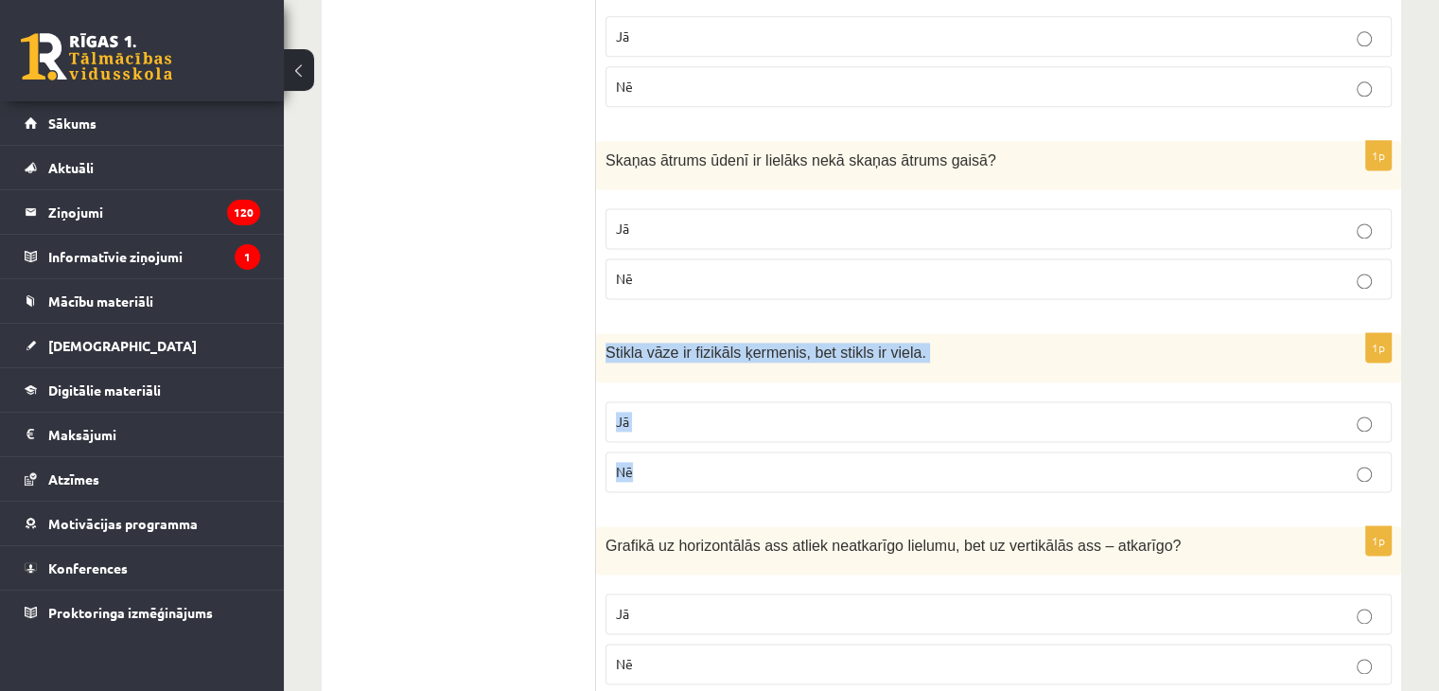
drag, startPoint x: 607, startPoint y: 337, endPoint x: 806, endPoint y: 356, distance: 200.6
click at [731, 460] on div "1p Stikla vāze ir fizikāls ķermenis, bet stikls ir viela. Jā Nē" at bounding box center [998, 419] width 805 height 173
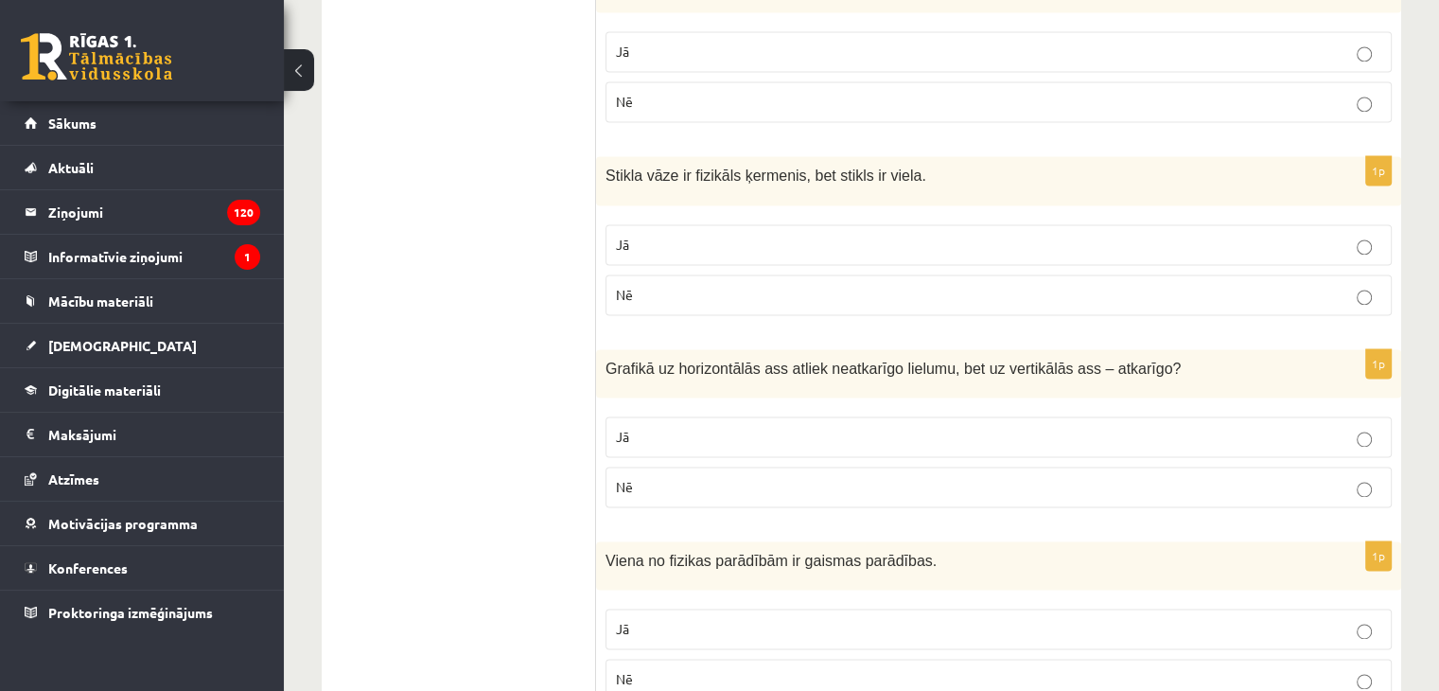
scroll to position [2745, 0]
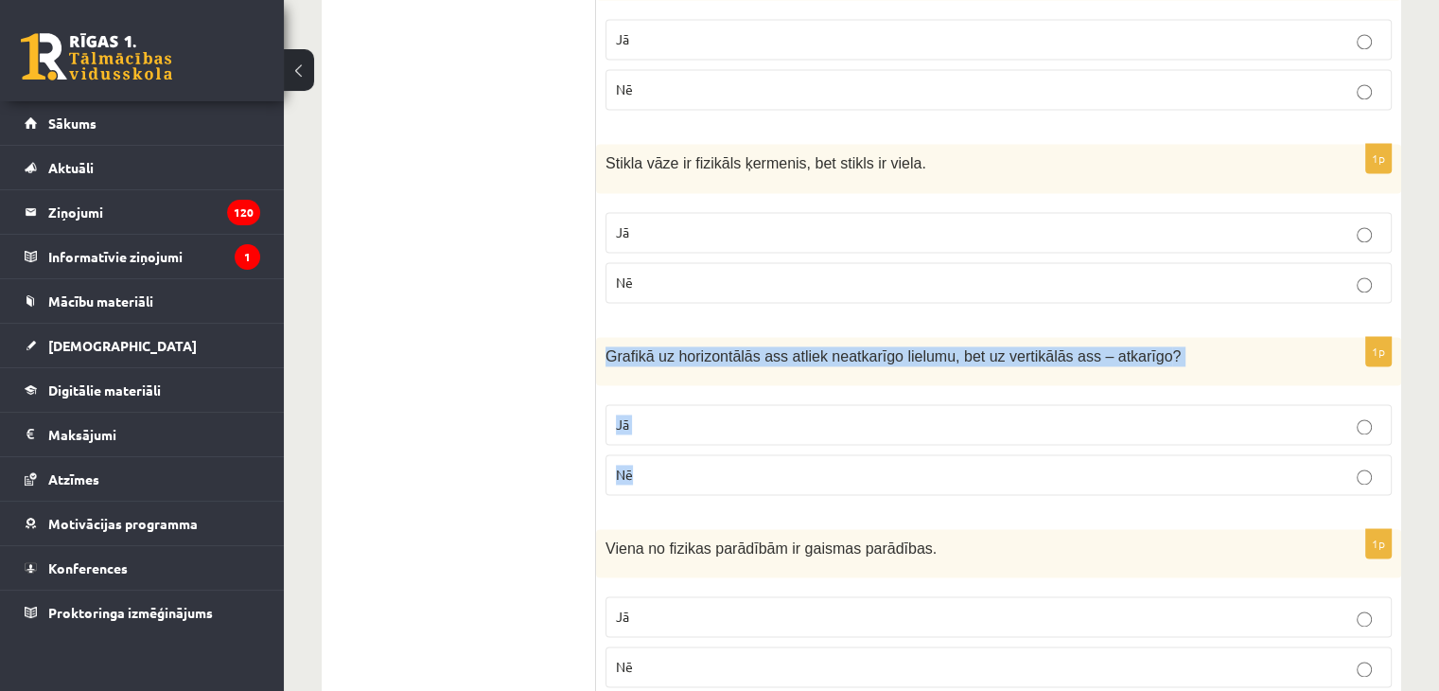
drag, startPoint x: 606, startPoint y: 344, endPoint x: 667, endPoint y: 410, distance: 90.4
click at [647, 461] on div "1p Grafikā uz horizontālās ass atliek neatkarīgo lielumu, bet uz vertikālās ass…" at bounding box center [998, 423] width 805 height 173
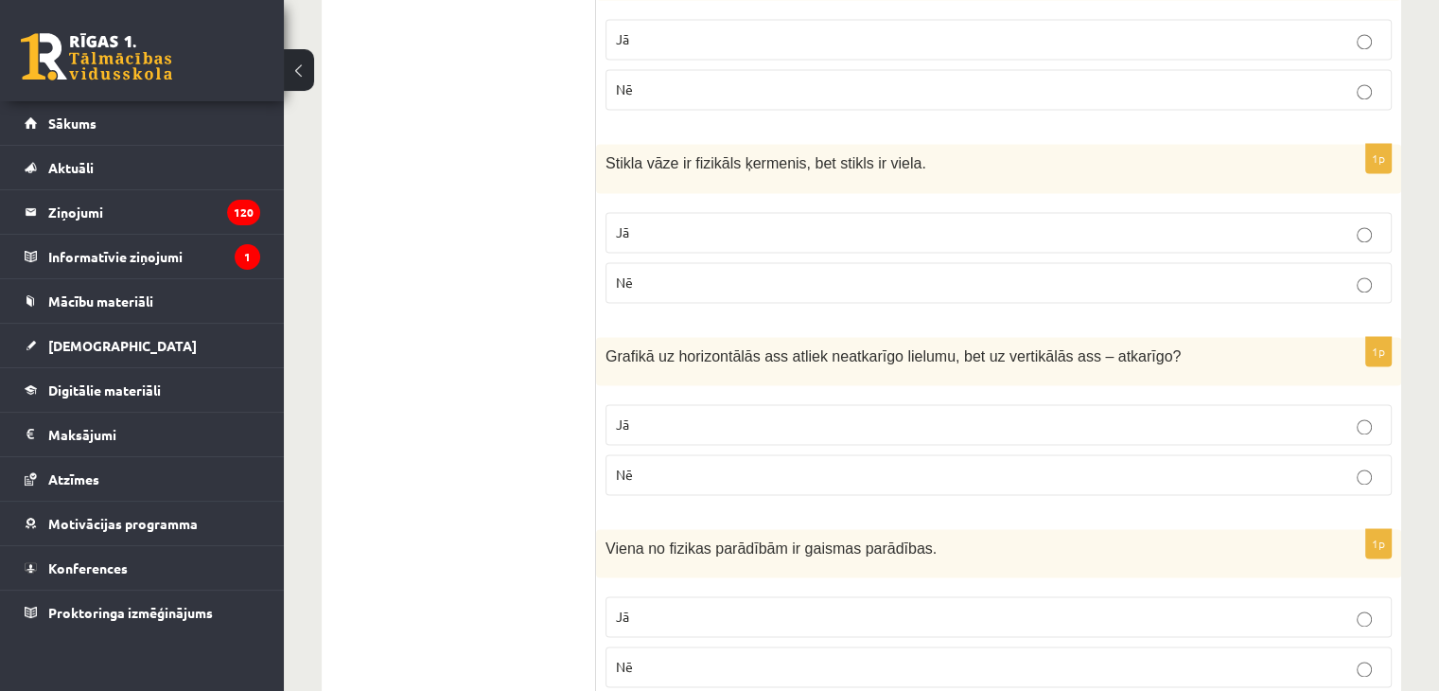
click at [676, 415] on p "Jā" at bounding box center [999, 425] width 766 height 20
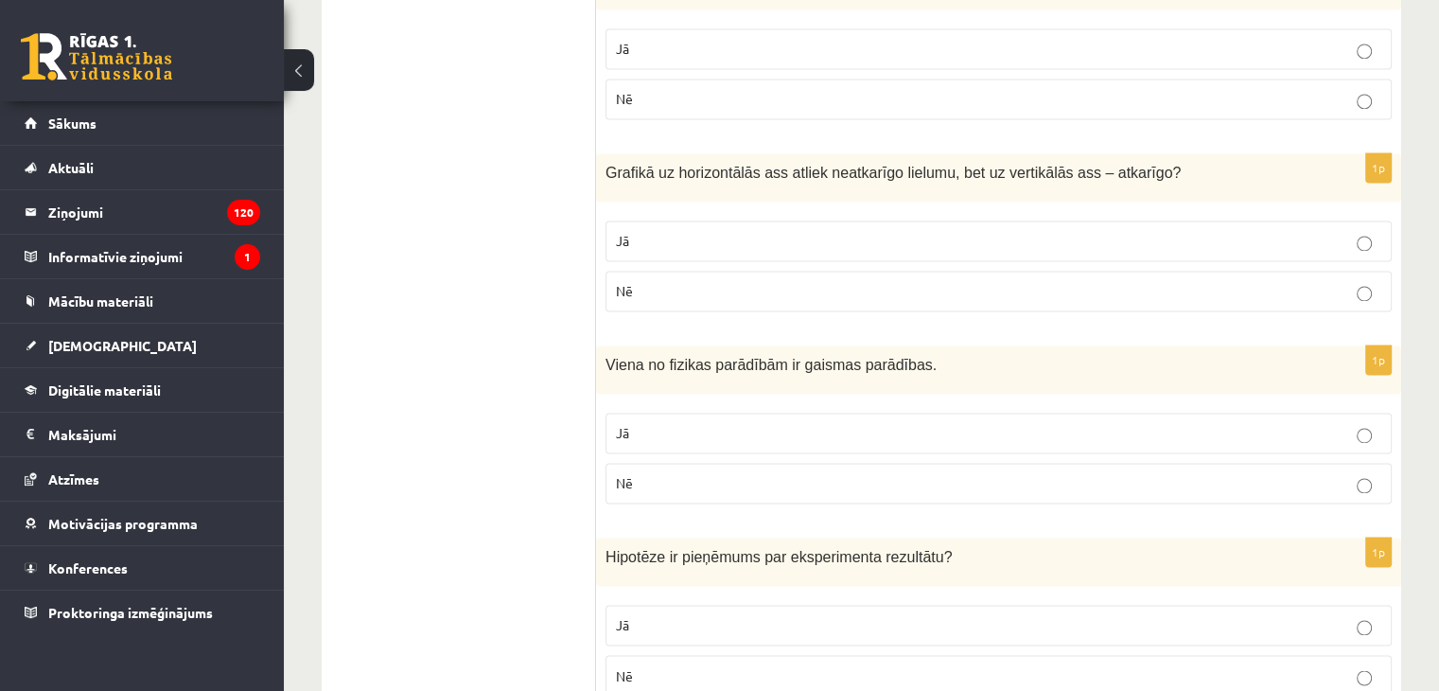
scroll to position [2934, 0]
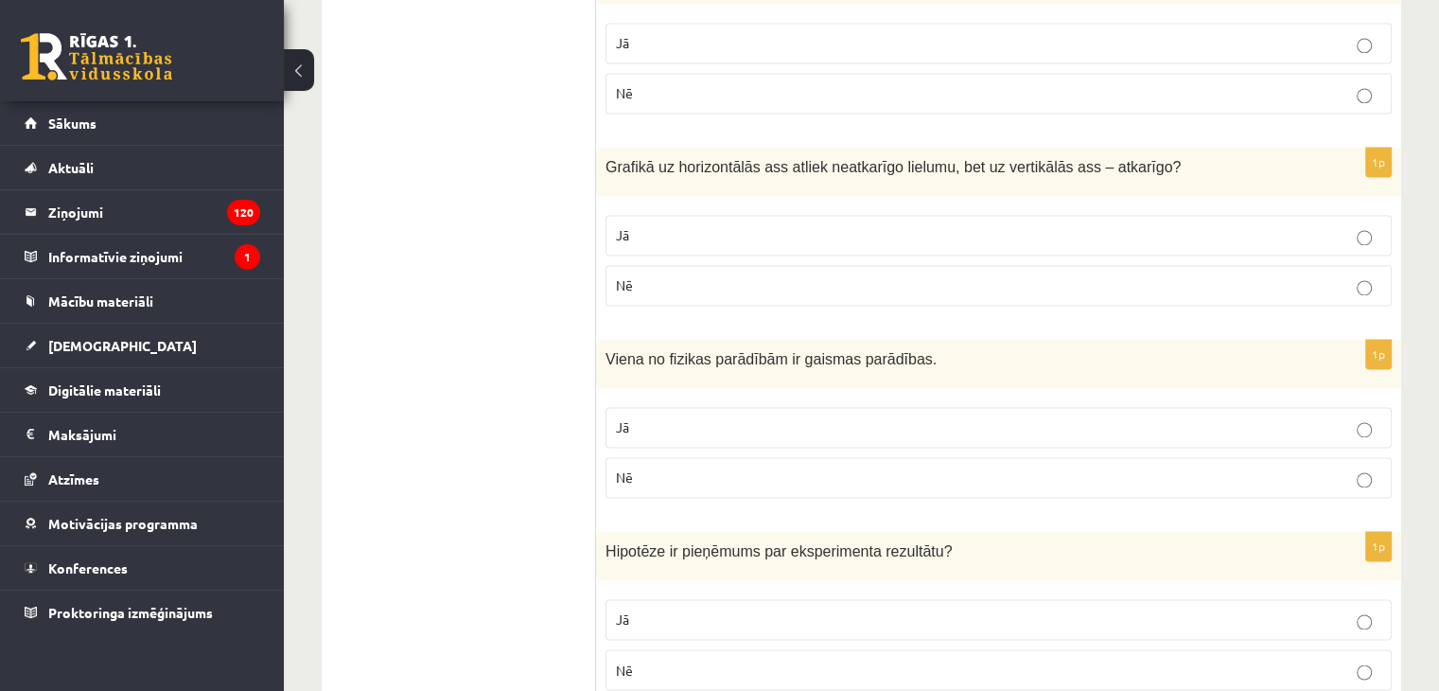
click at [657, 468] on p "Nē" at bounding box center [999, 478] width 766 height 20
drag, startPoint x: 607, startPoint y: 342, endPoint x: 715, endPoint y: 493, distance: 185.9
click at [715, 493] on div "1p Viena no fizikas parādībām ir gaismas parādības. Jā Nē" at bounding box center [998, 426] width 805 height 173
click at [702, 425] on label "Jā" at bounding box center [999, 427] width 786 height 41
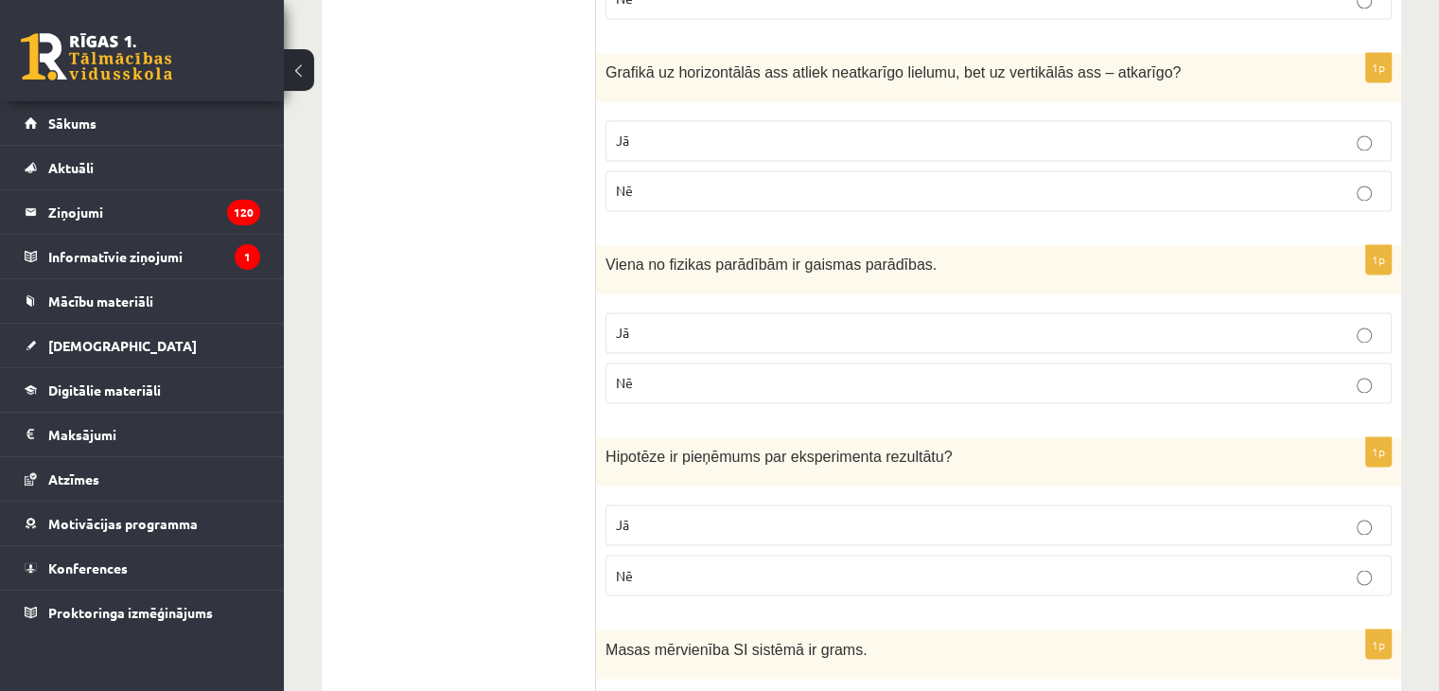
scroll to position [3183, 0]
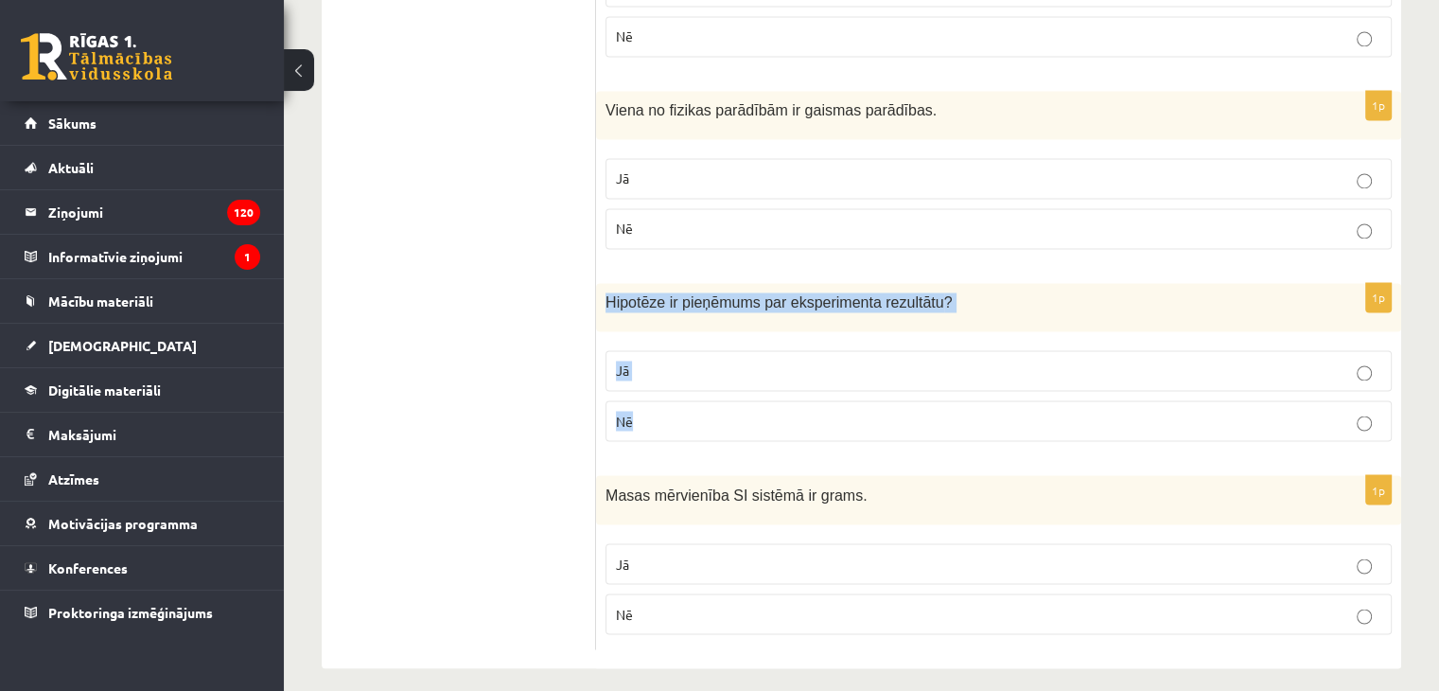
drag, startPoint x: 606, startPoint y: 288, endPoint x: 688, endPoint y: 402, distance: 141.0
click at [688, 402] on div "1p Hipotēze ir pieņēmums par eksperimenta rezultātu ? Jā Nē" at bounding box center [998, 369] width 805 height 173
drag, startPoint x: 513, startPoint y: 295, endPoint x: 471, endPoint y: 139, distance: 161.6
click at [651, 362] on p "Jā" at bounding box center [999, 371] width 766 height 20
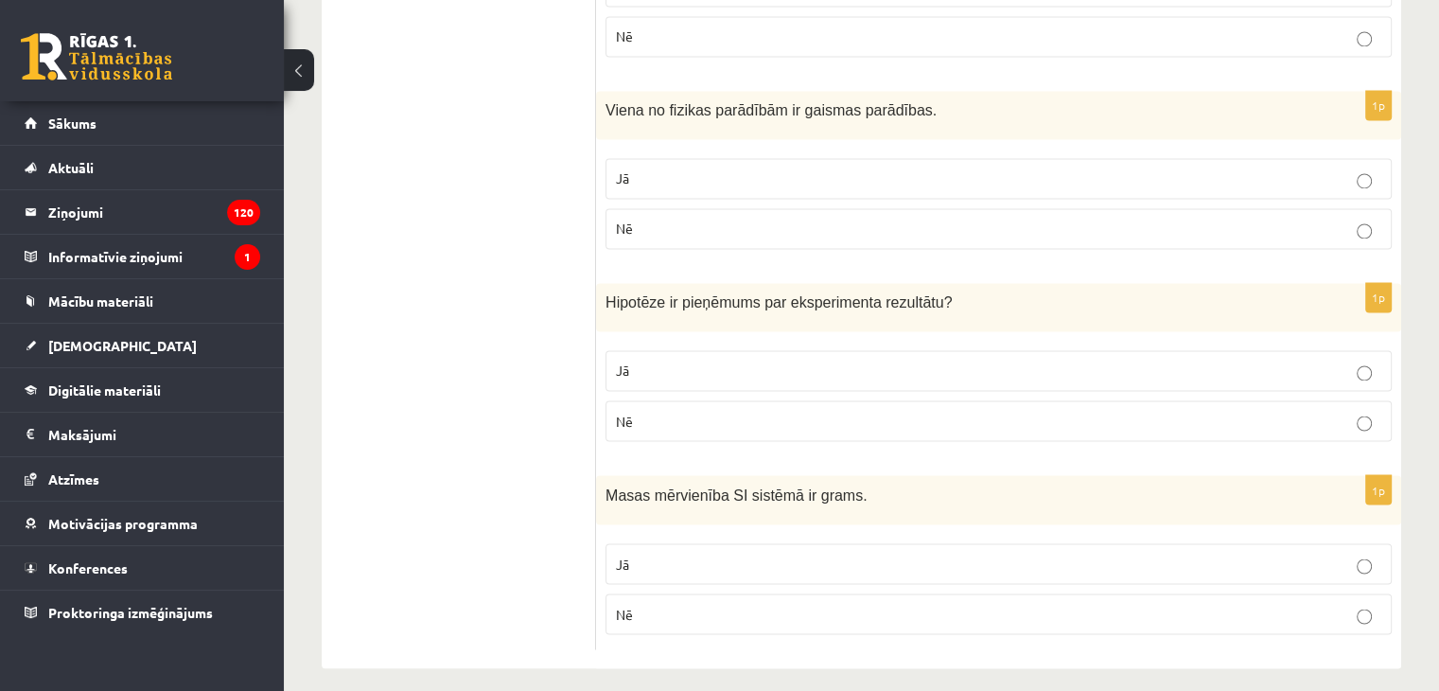
click at [661, 554] on p "Jā" at bounding box center [999, 564] width 766 height 20
click at [663, 604] on p "Nē" at bounding box center [999, 614] width 766 height 20
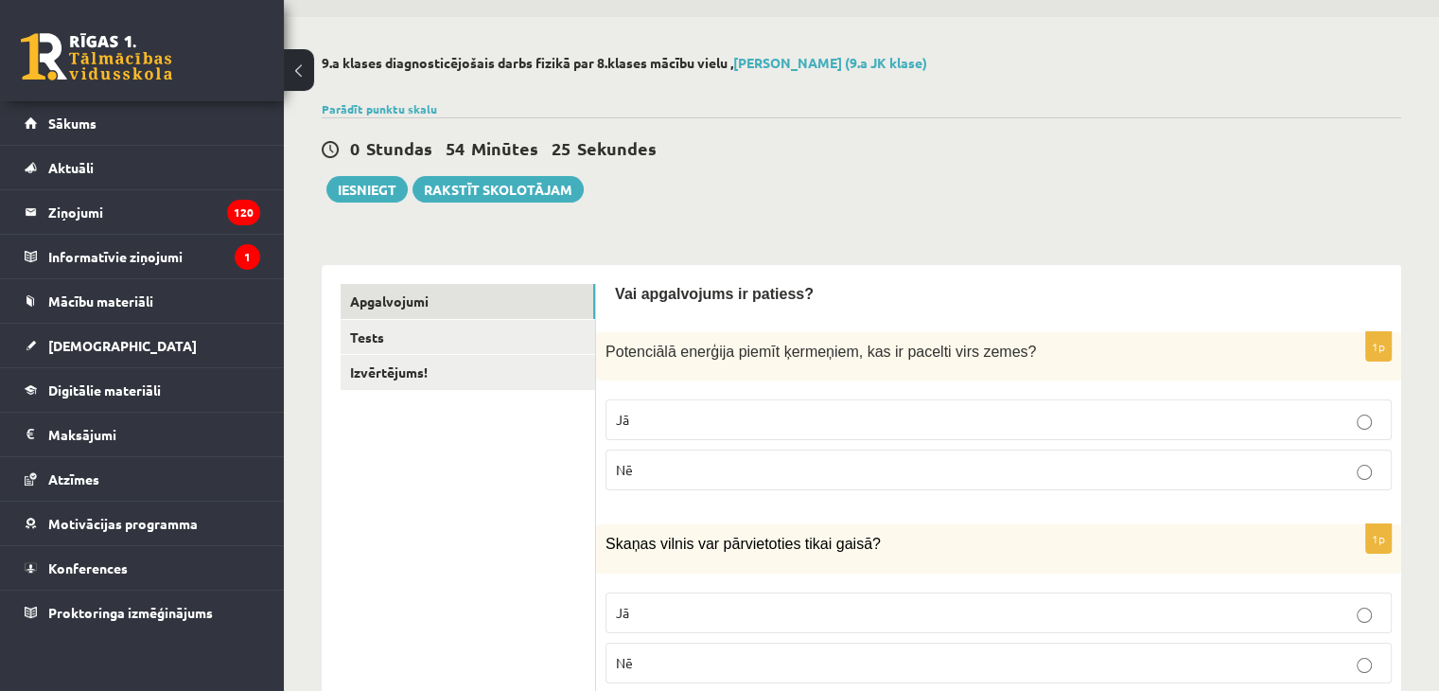
scroll to position [0, 0]
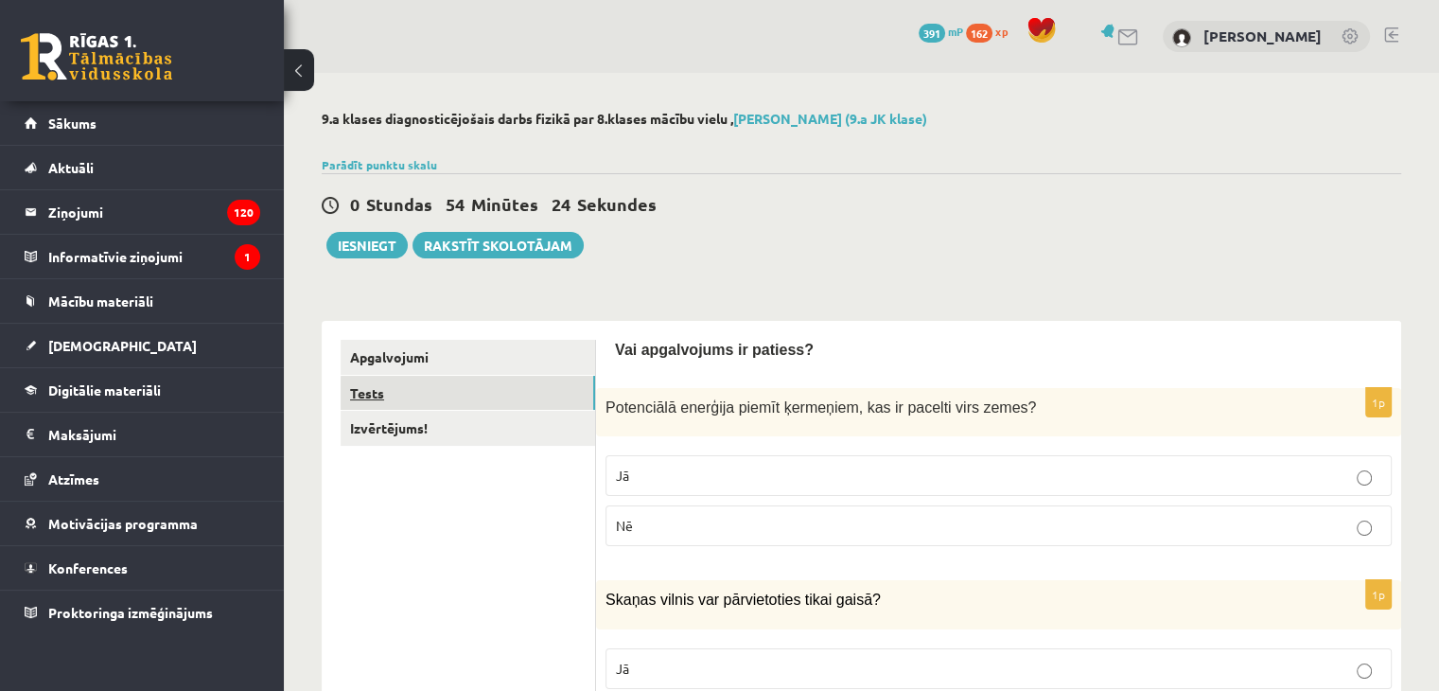
click at [469, 397] on link "Tests" at bounding box center [468, 393] width 255 height 35
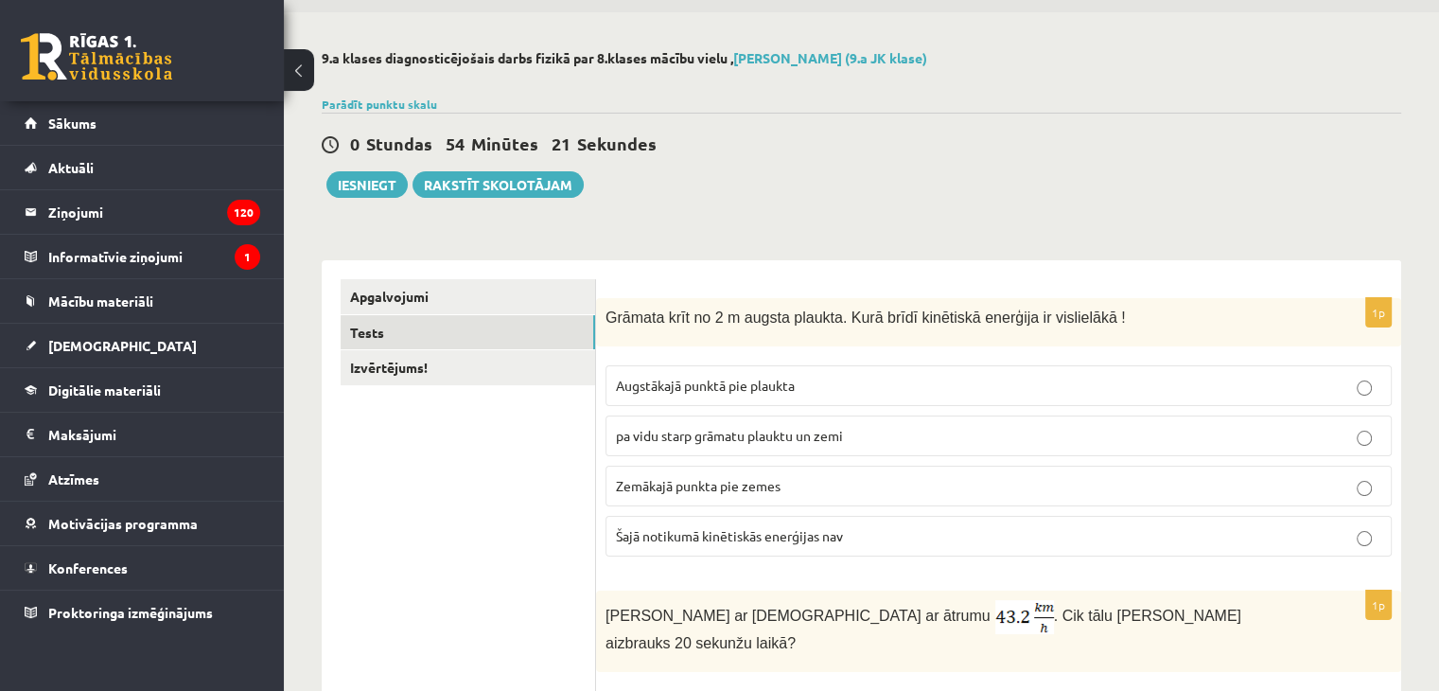
scroll to position [95, 0]
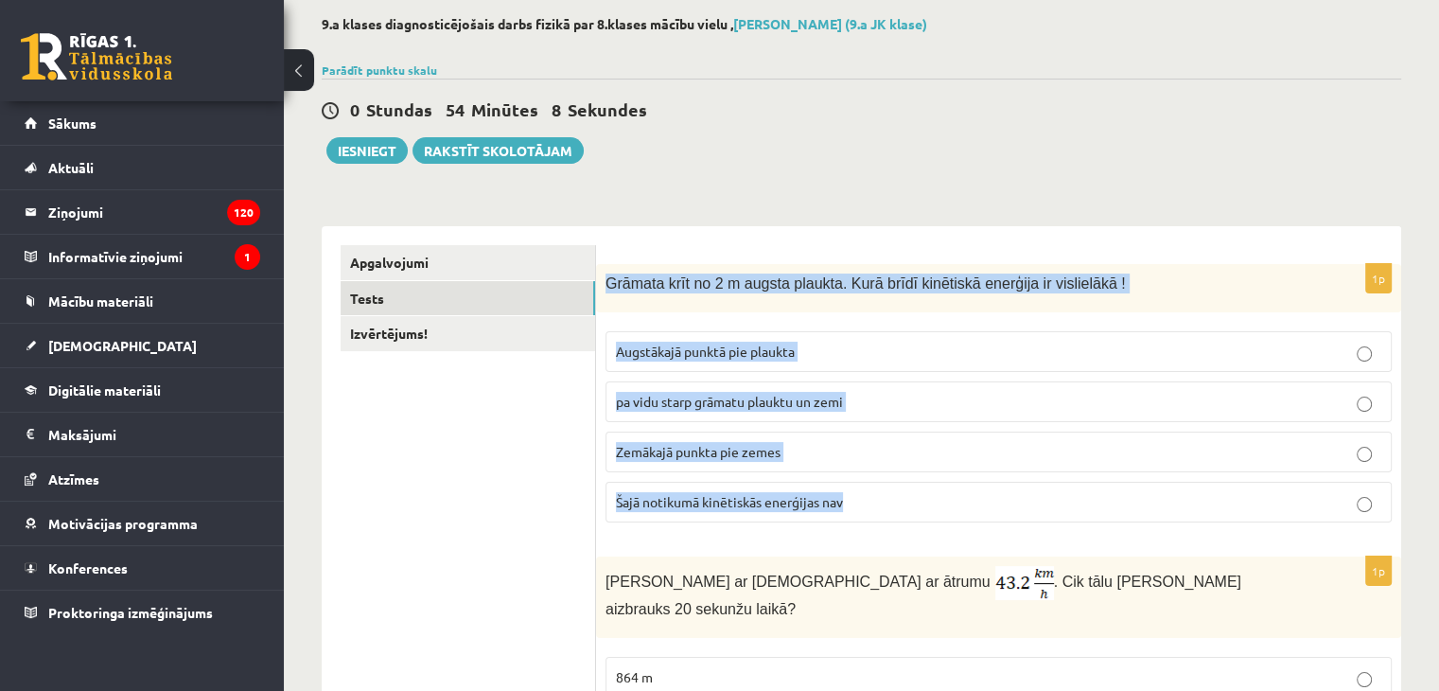
drag, startPoint x: 606, startPoint y: 278, endPoint x: 862, endPoint y: 506, distance: 343.2
click at [862, 506] on div "1p Grāmata krīt no 2 m augsta plaukta. Kurā brīdī kinētiskā enerģija ir visliel…" at bounding box center [998, 401] width 805 height 274
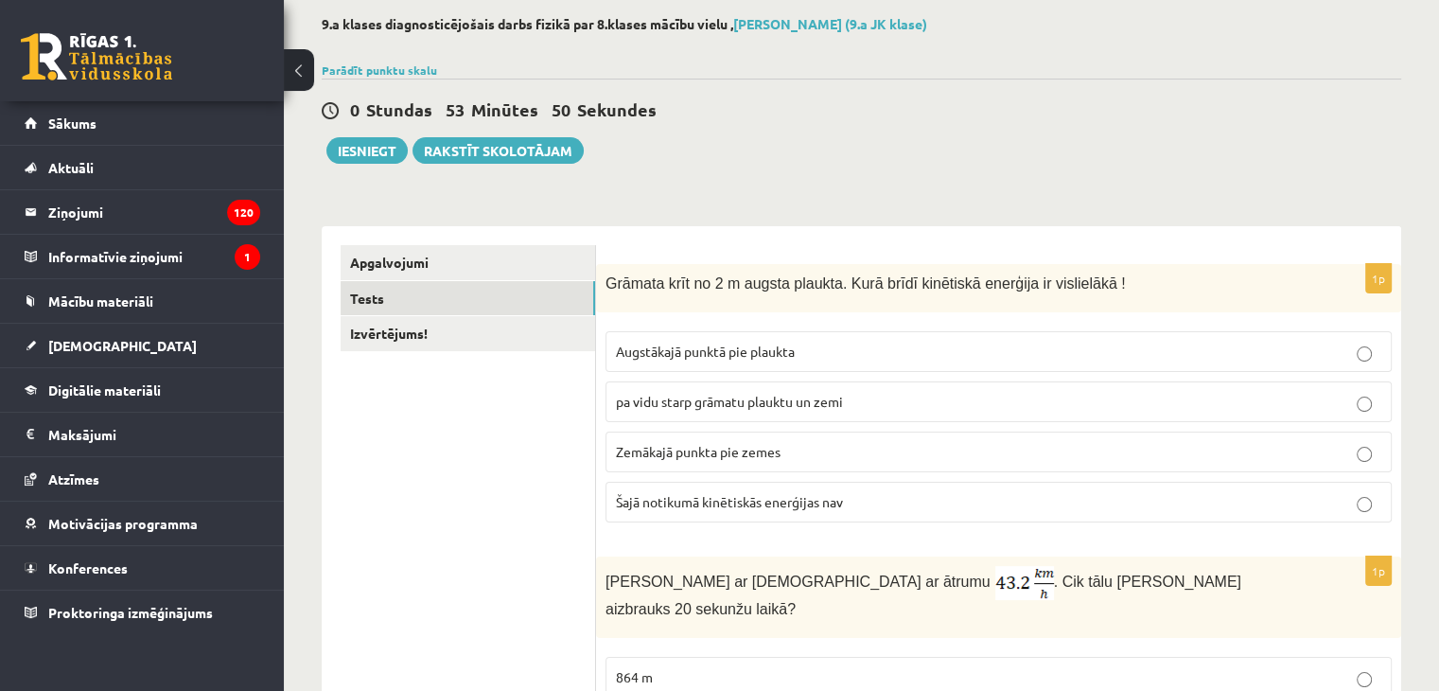
click at [715, 437] on label "Zemākajā punkta pie zemes" at bounding box center [999, 452] width 786 height 41
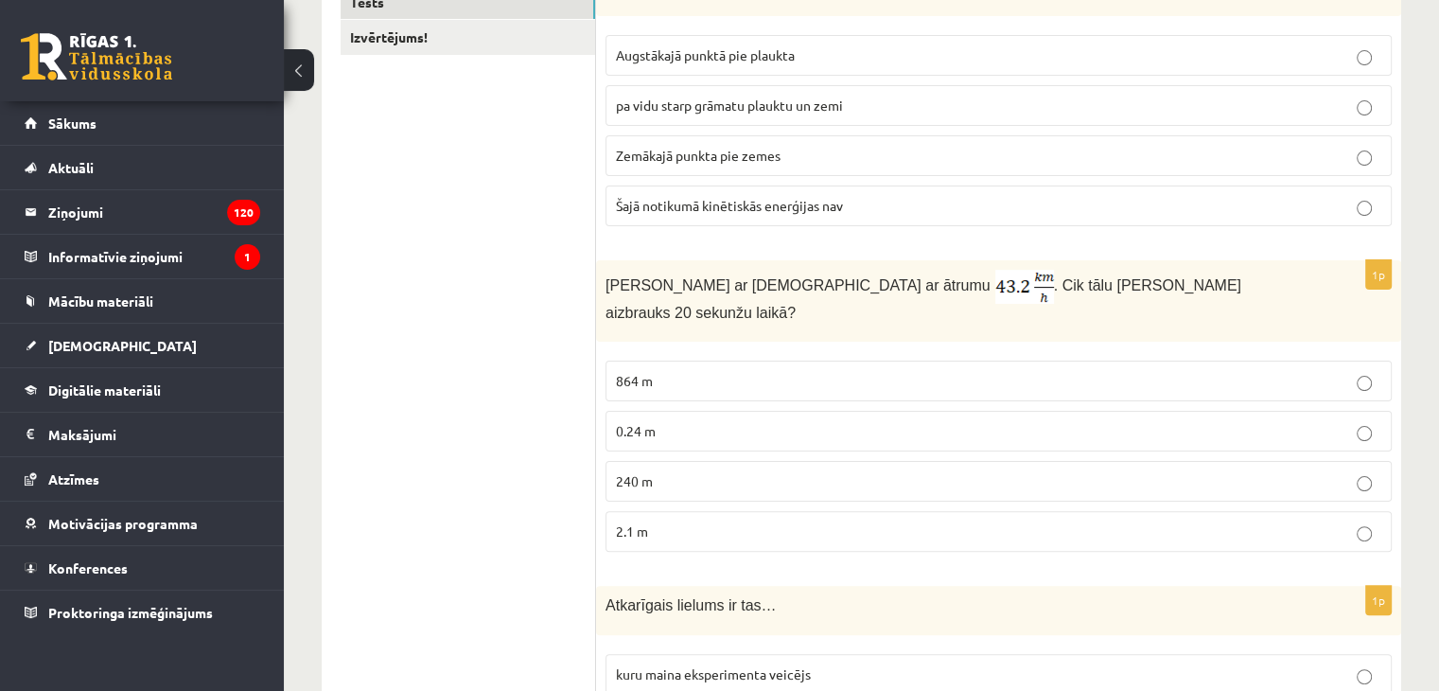
scroll to position [473, 0]
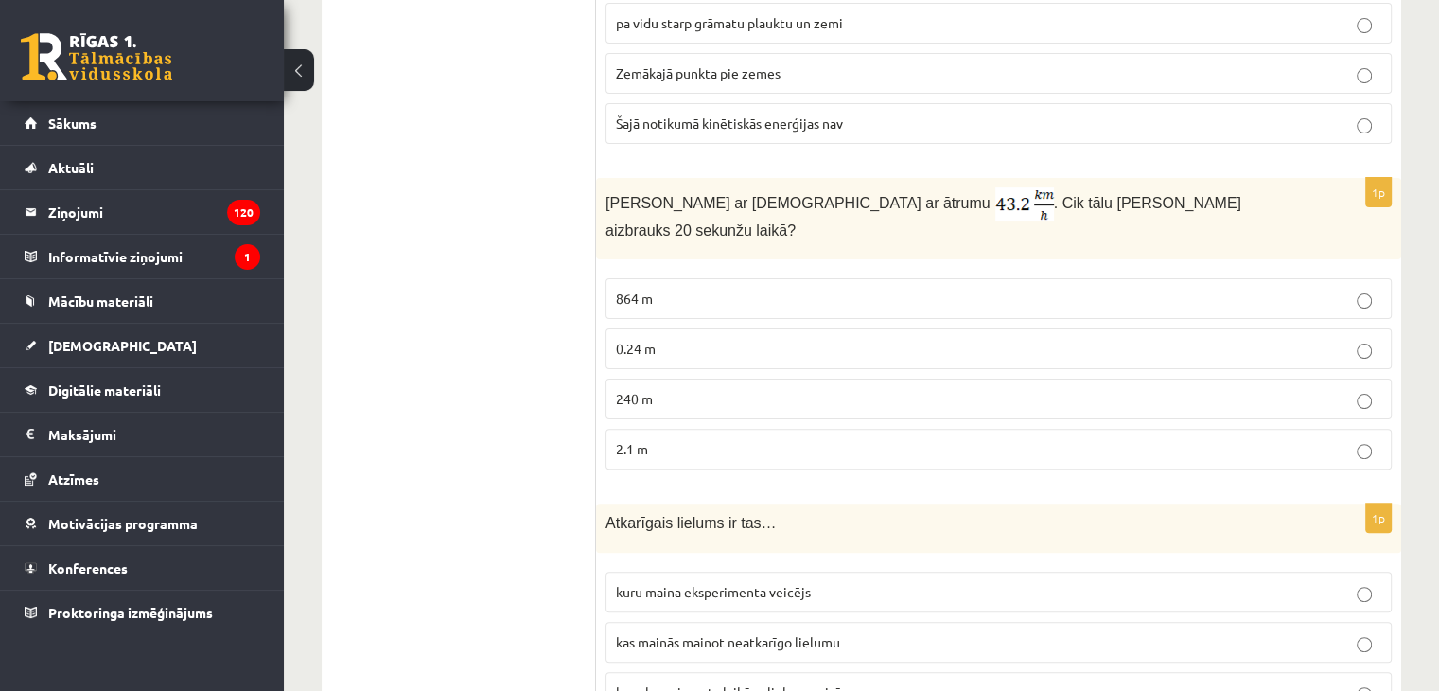
click at [661, 339] on p "0.24 m" at bounding box center [999, 349] width 766 height 20
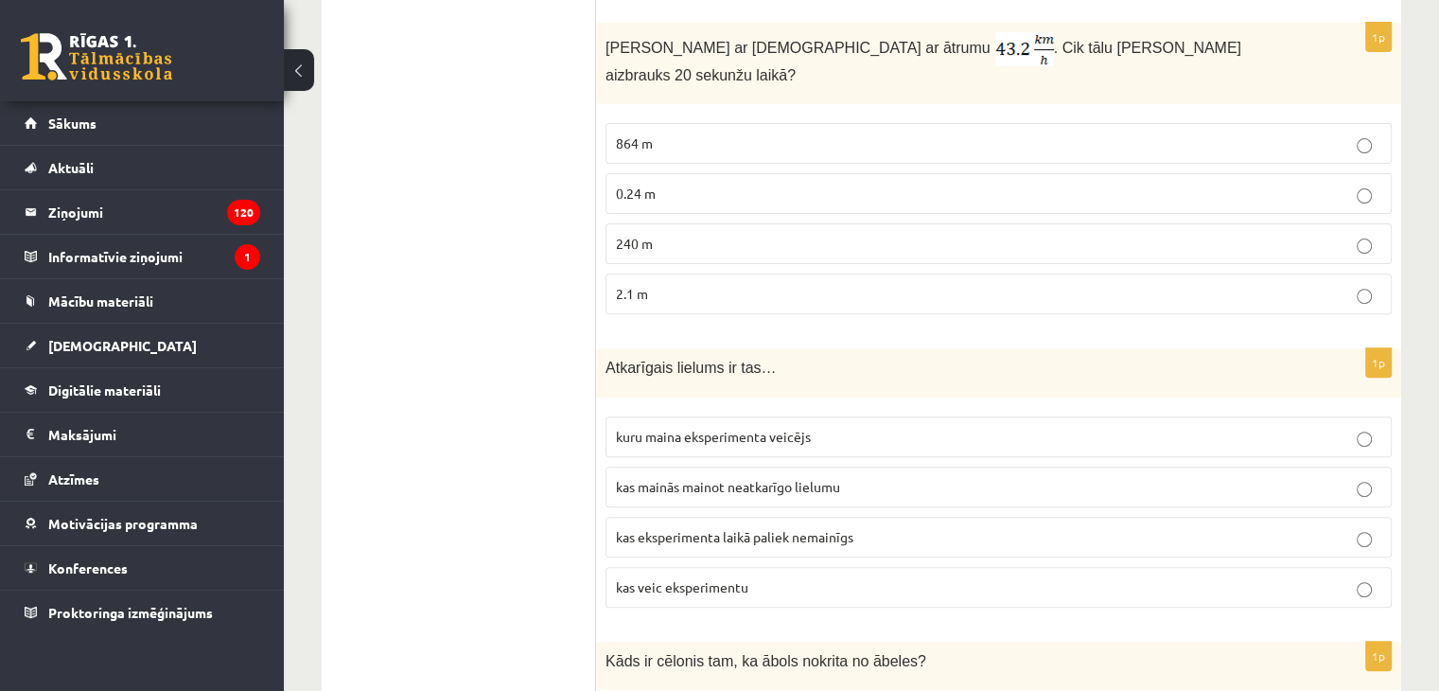
scroll to position [662, 0]
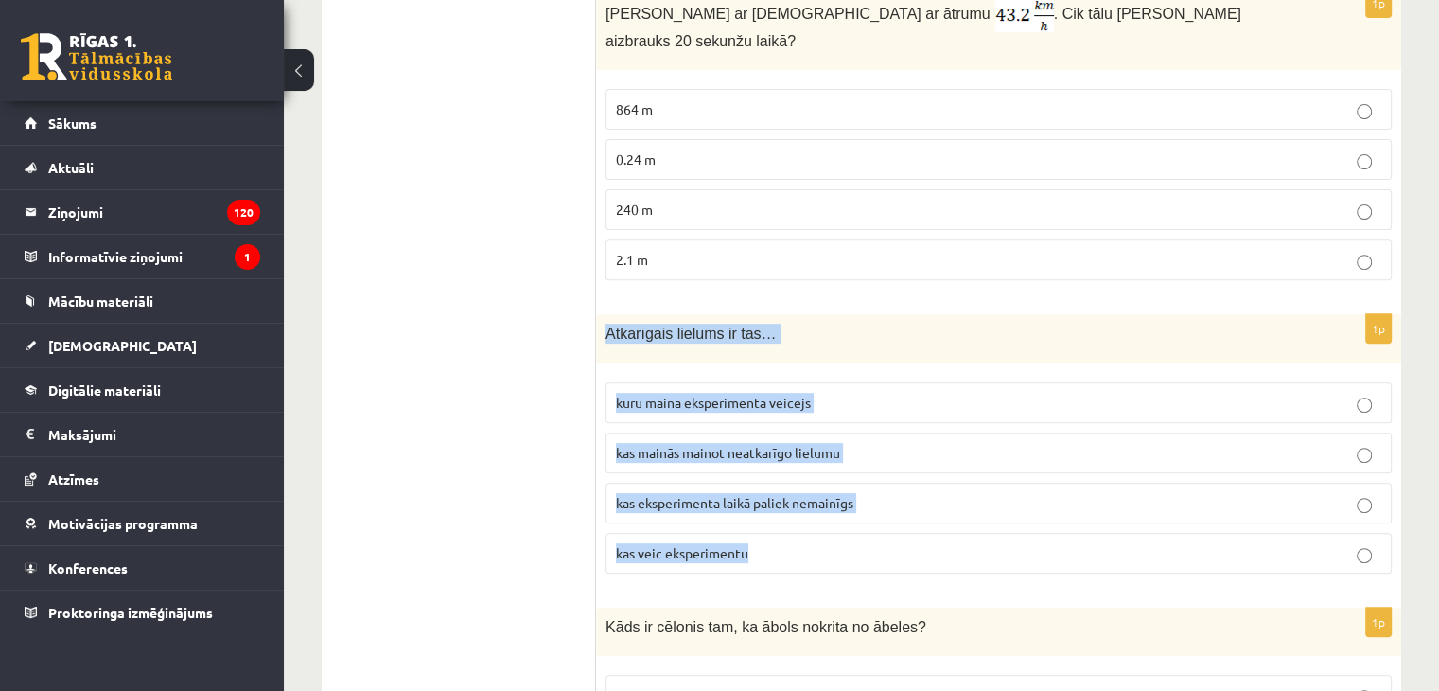
drag, startPoint x: 606, startPoint y: 313, endPoint x: 850, endPoint y: 512, distance: 314.8
click at [850, 512] on div "1p Atkarīgais lielums ir tas… kuru maina eksperimenta veicējs kas mainās mainot…" at bounding box center [998, 451] width 805 height 274
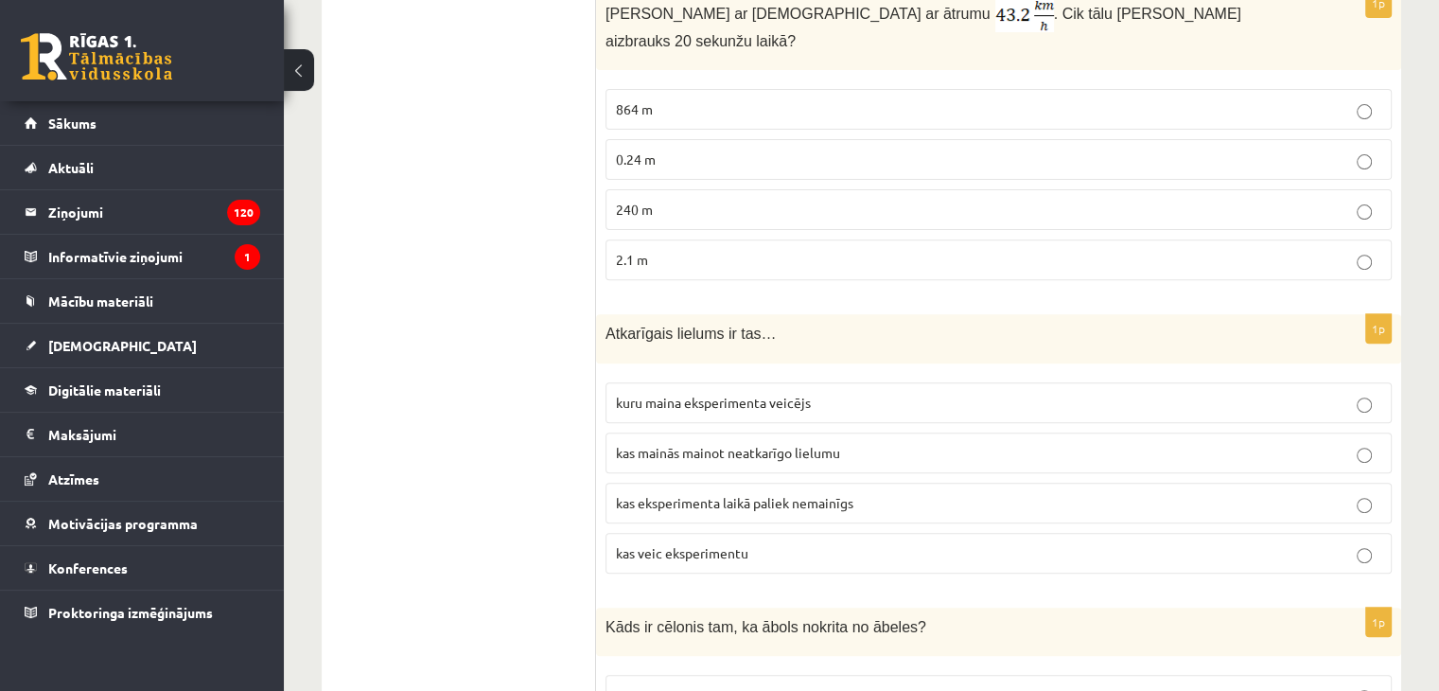
click at [669, 444] on span "kas mainās mainot neatkarīgo lielumu" at bounding box center [728, 452] width 224 height 17
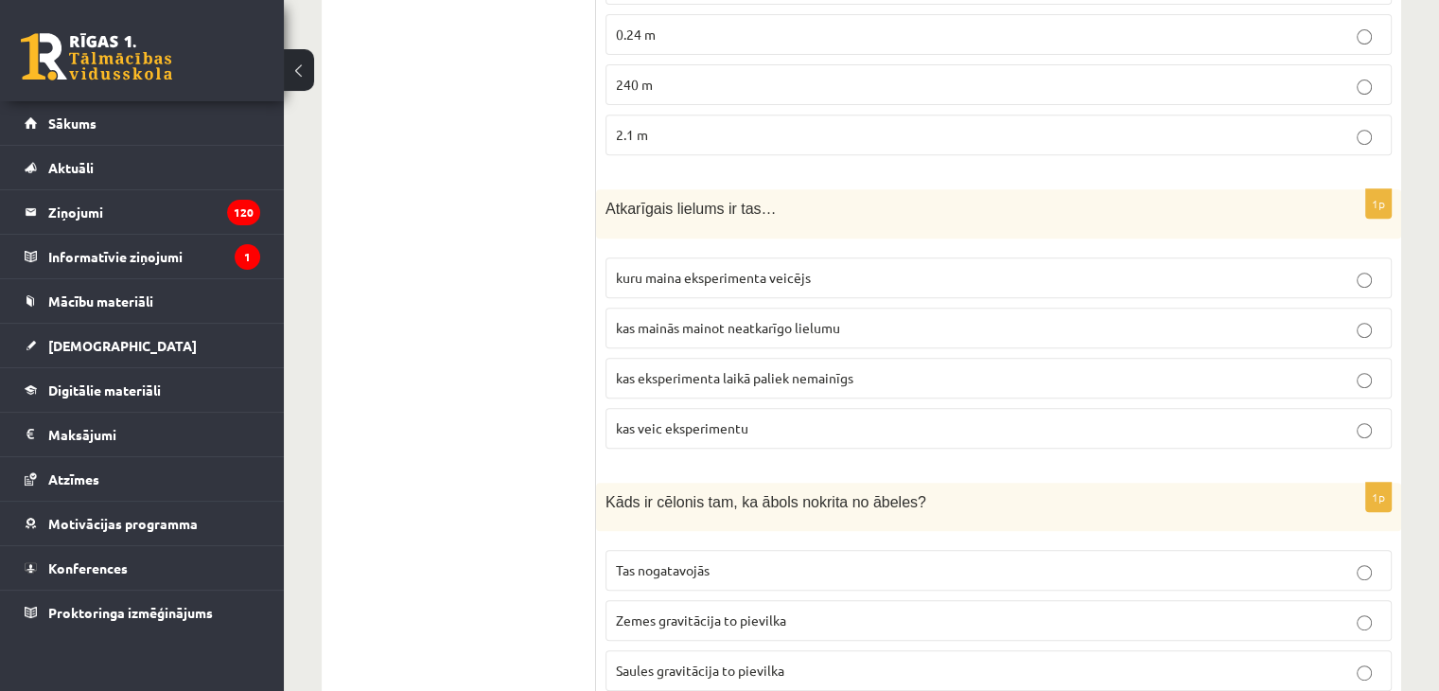
scroll to position [946, 0]
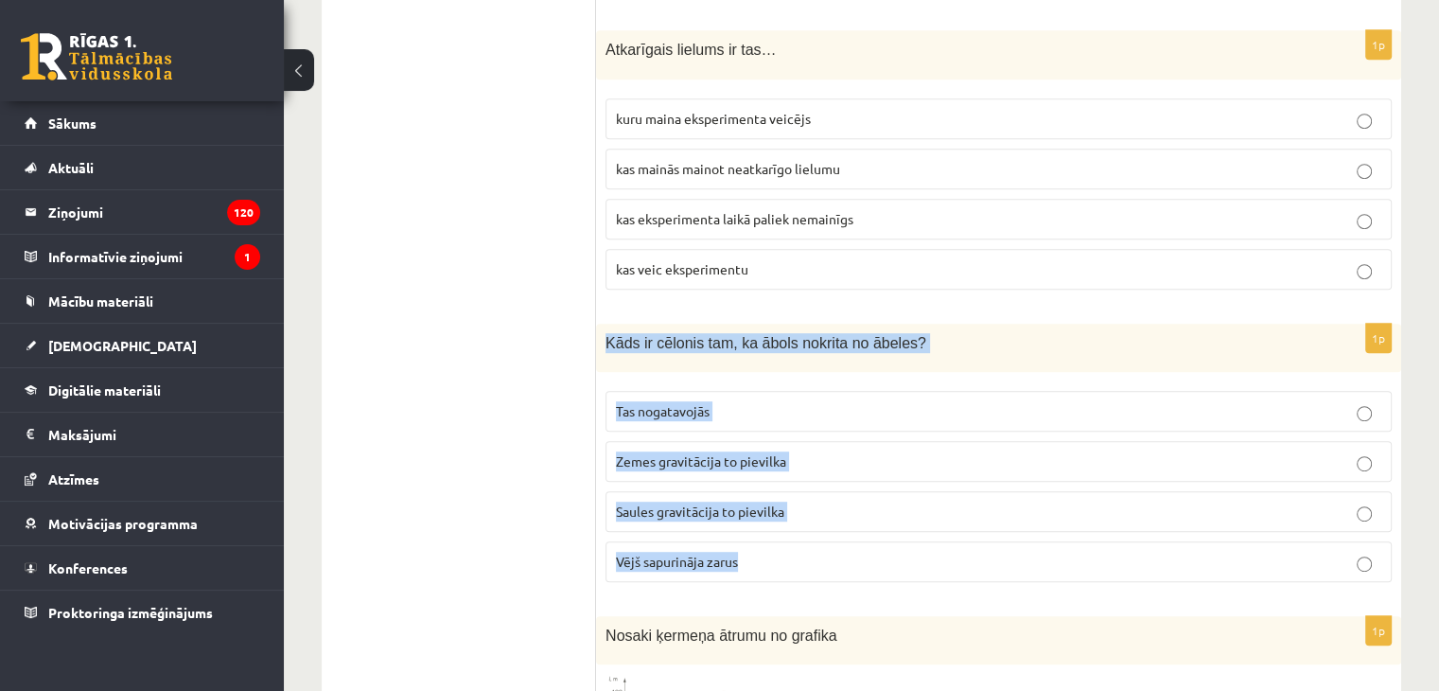
drag, startPoint x: 607, startPoint y: 318, endPoint x: 776, endPoint y: 535, distance: 275.1
click at [776, 535] on div "1p Kāds ir cēlonis tam, ka ābols nokrita no ābeles? Tas nogatavojās Zemes gravi…" at bounding box center [998, 461] width 805 height 274
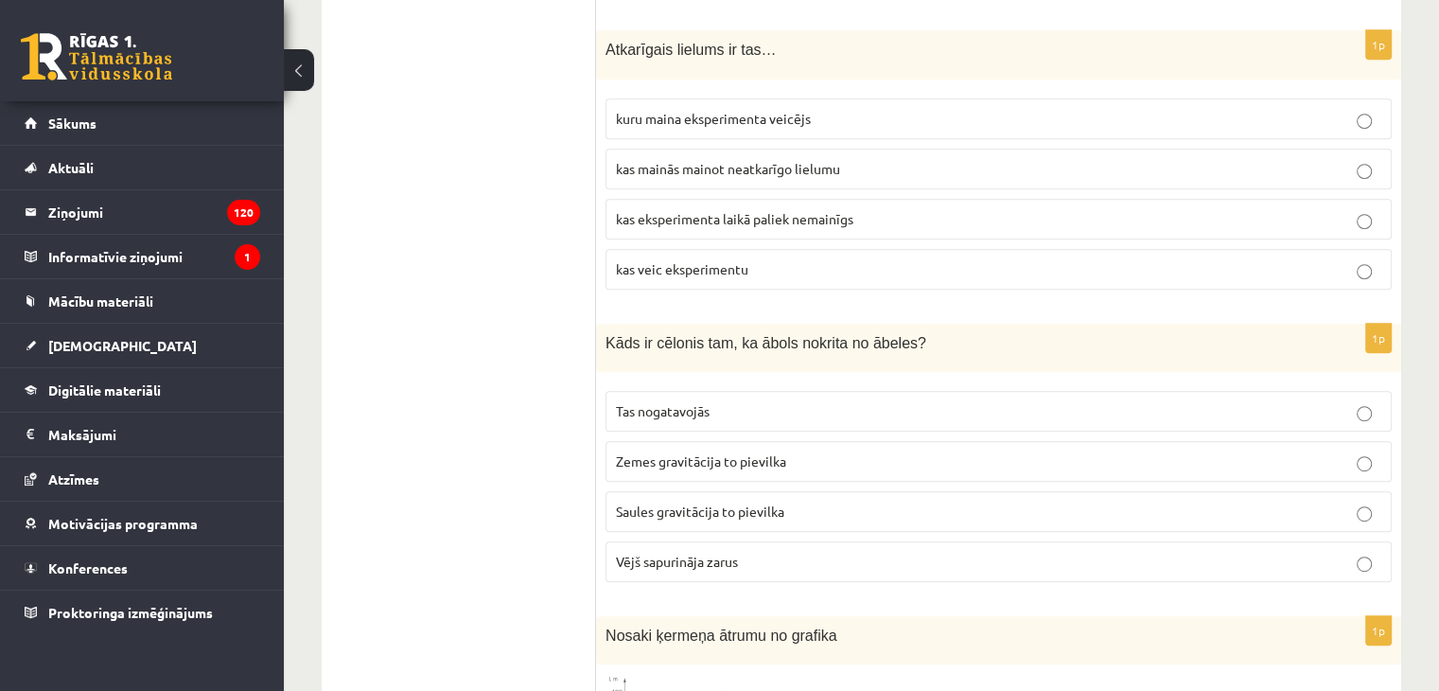
click at [642, 452] on span "Zemes gravitācija to pievilka" at bounding box center [701, 460] width 170 height 17
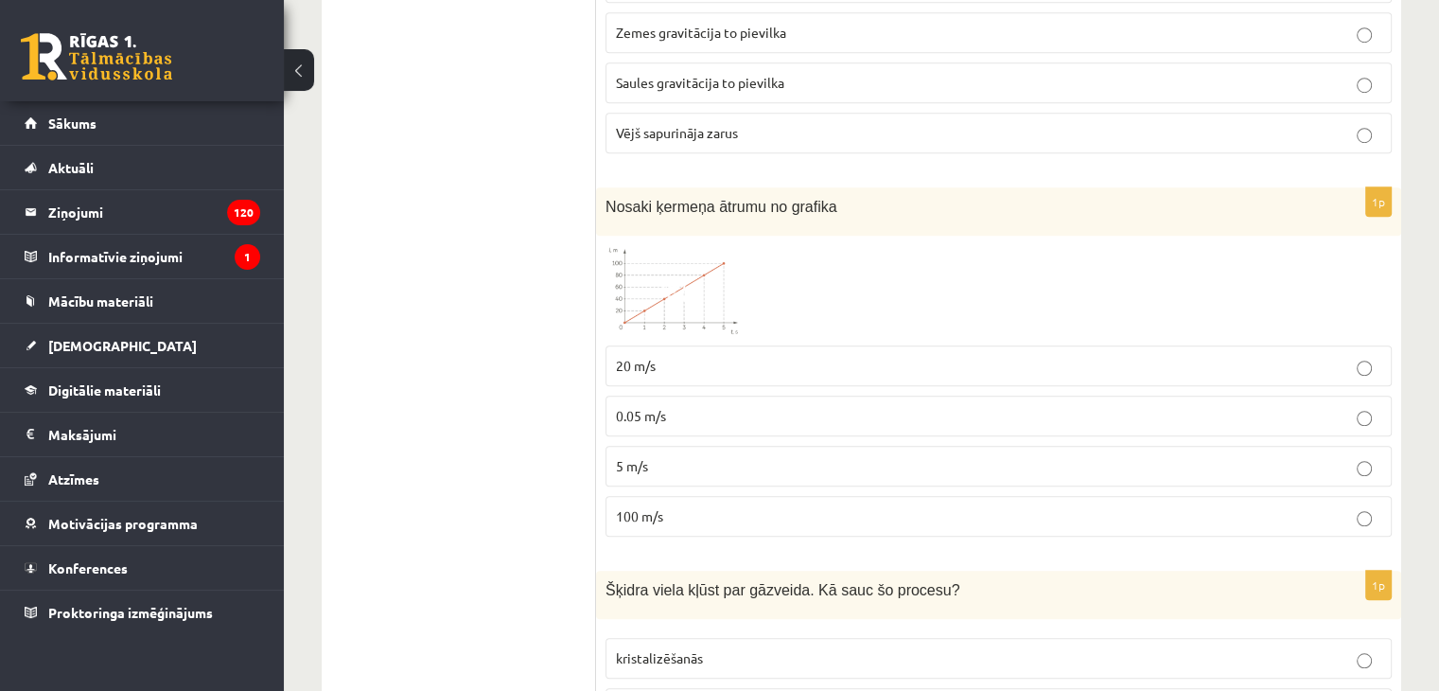
scroll to position [1420, 0]
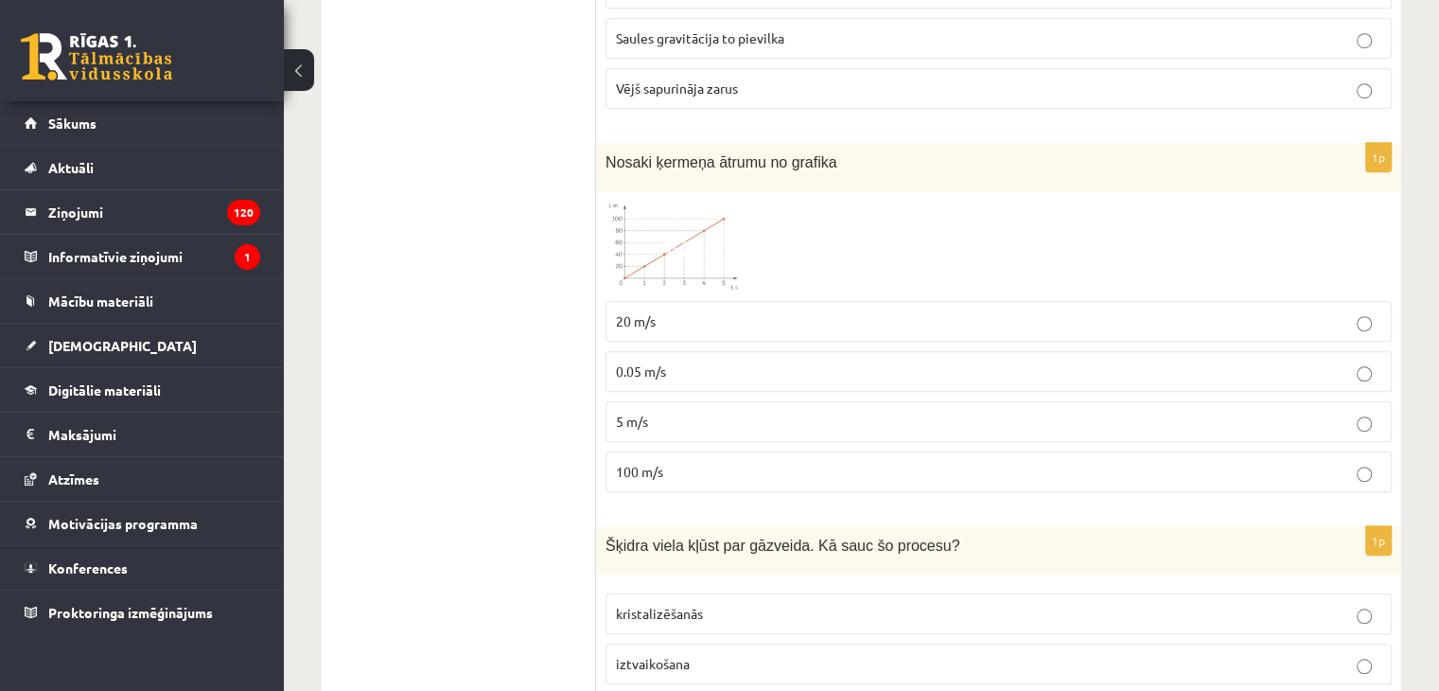
click at [658, 463] on span "100 m/s" at bounding box center [639, 471] width 47 height 17
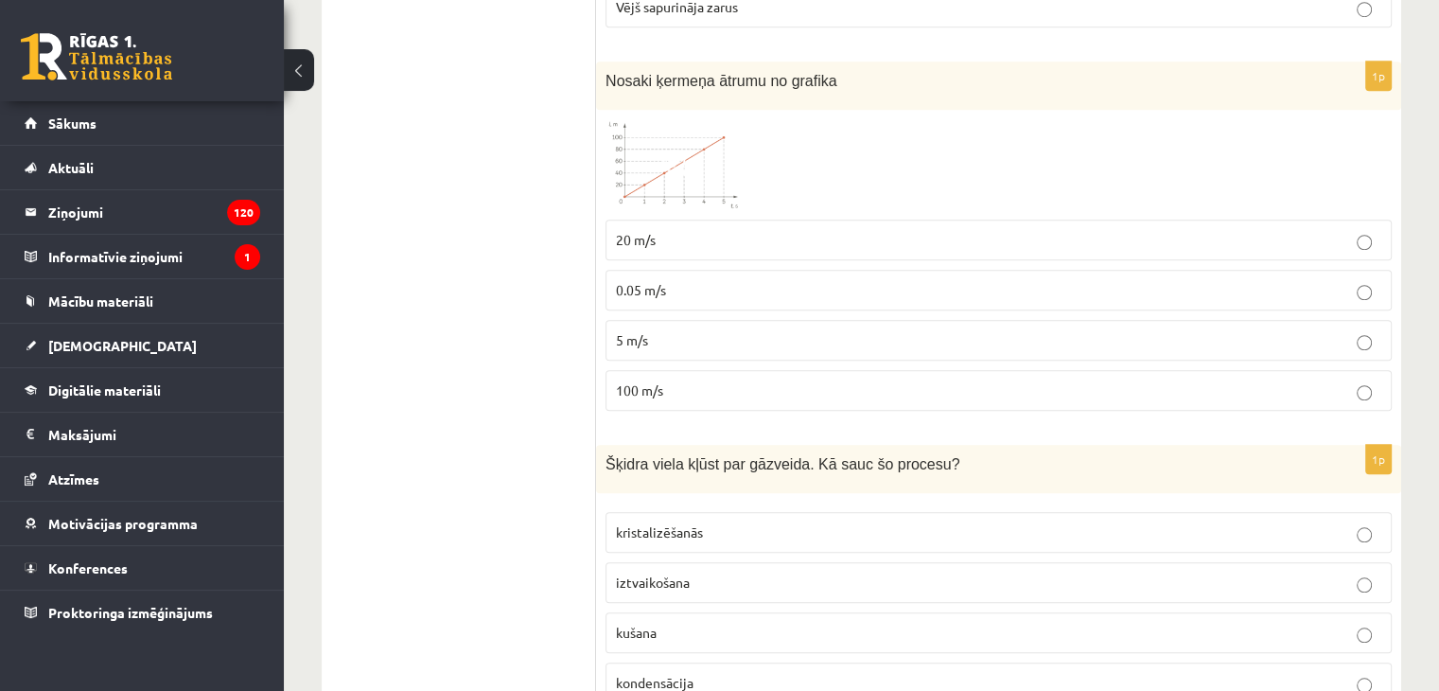
scroll to position [1609, 0]
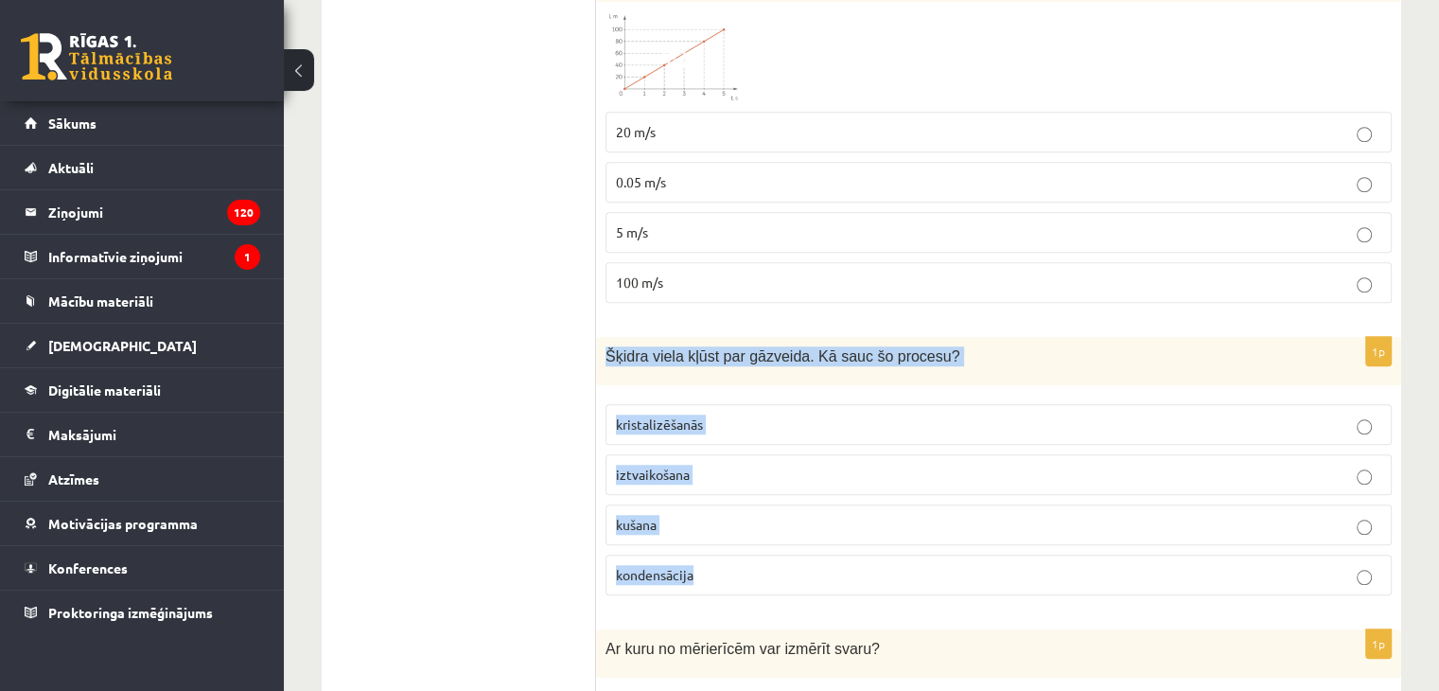
drag, startPoint x: 607, startPoint y: 329, endPoint x: 970, endPoint y: 546, distance: 423.1
click at [970, 546] on div "1p Šķidra viela kļūst par gāzveida. Kā sauc šo procesu? kristalizēšanās iztvaik…" at bounding box center [998, 474] width 805 height 274
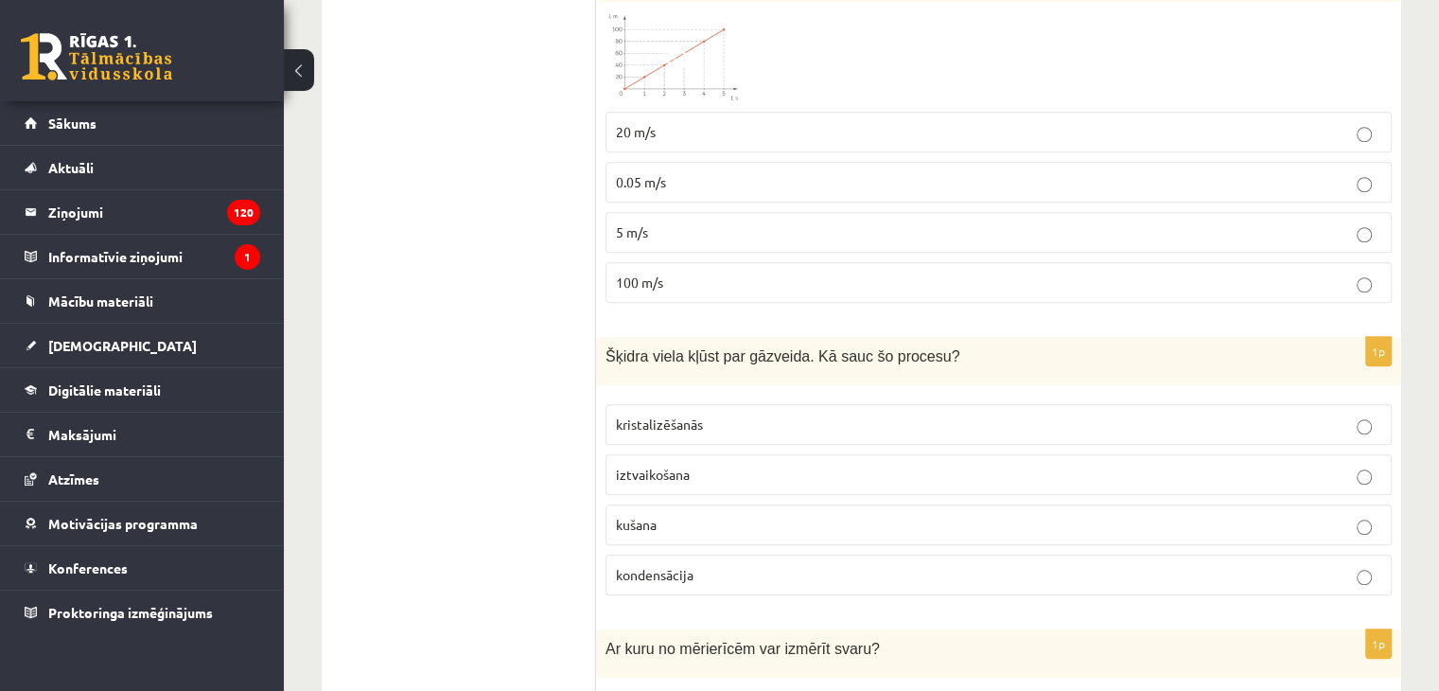
click at [669, 465] on p "iztvaikošana" at bounding box center [999, 475] width 766 height 20
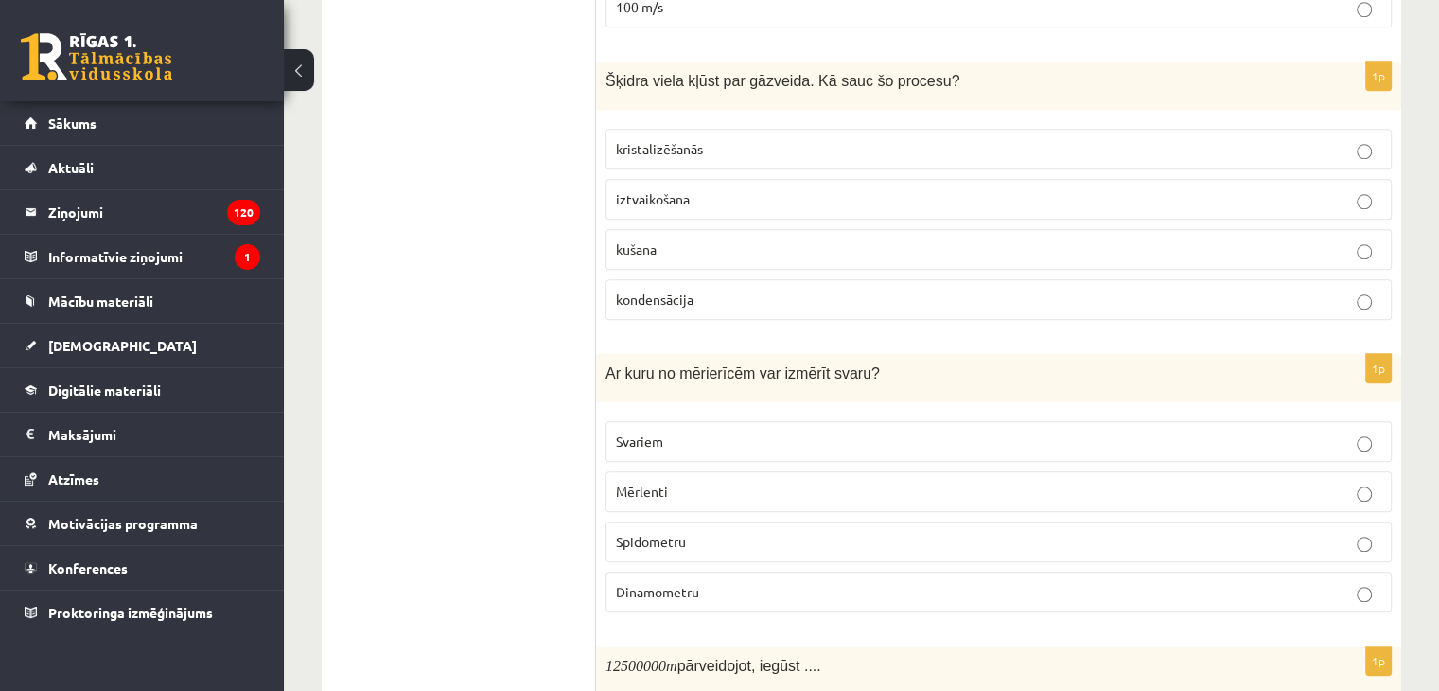
scroll to position [1893, 0]
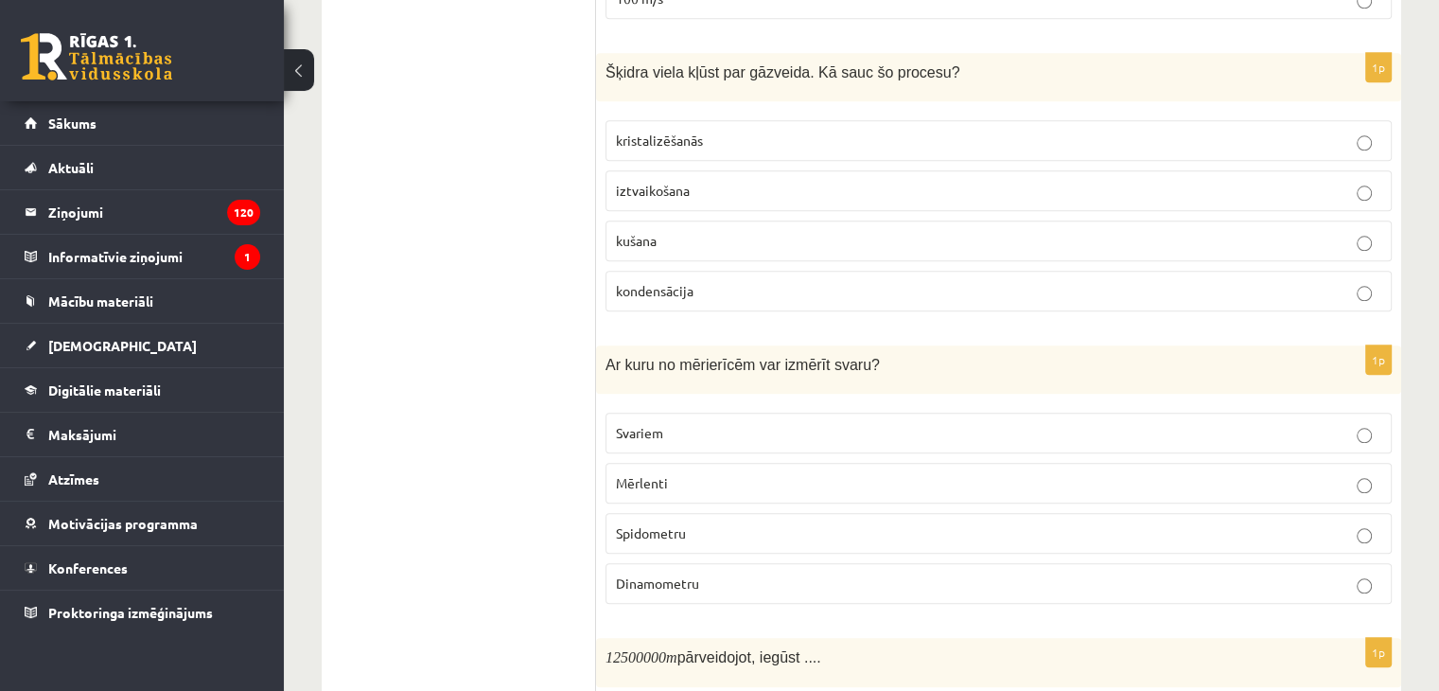
click at [723, 423] on p "Svariem" at bounding box center [999, 433] width 766 height 20
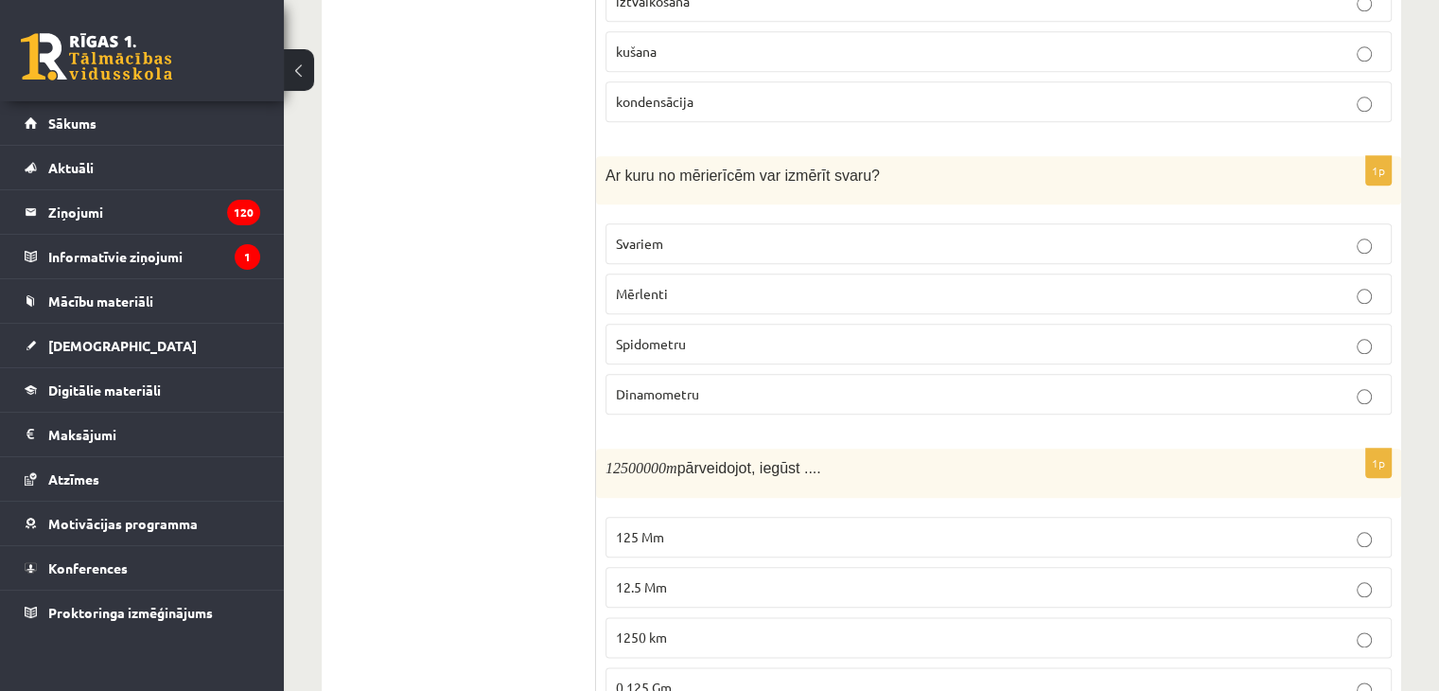
scroll to position [2177, 0]
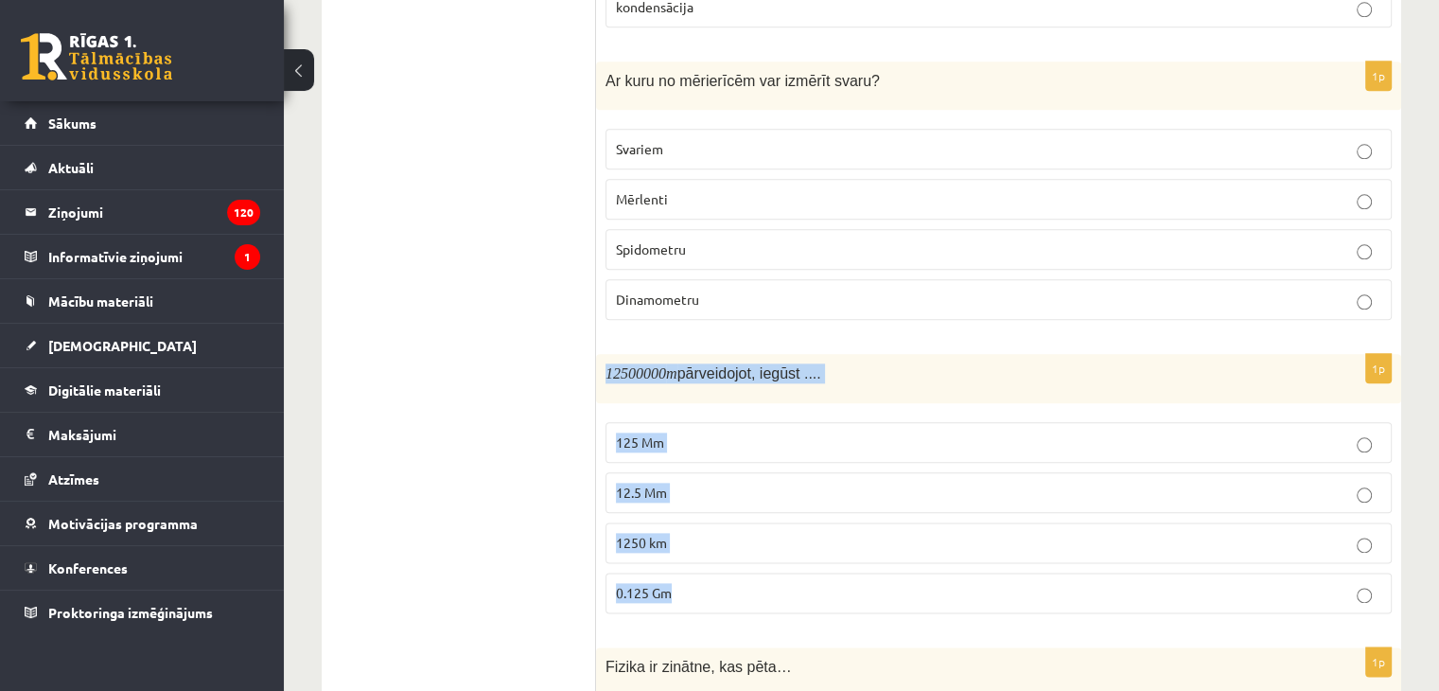
drag, startPoint x: 608, startPoint y: 341, endPoint x: 788, endPoint y: 544, distance: 272.2
click at [788, 544] on div "1p 12500000 m pārveidojot, iegūst .... 125 Mm 12.5 Mm 1250 km 0.125 Gm" at bounding box center [998, 491] width 805 height 274
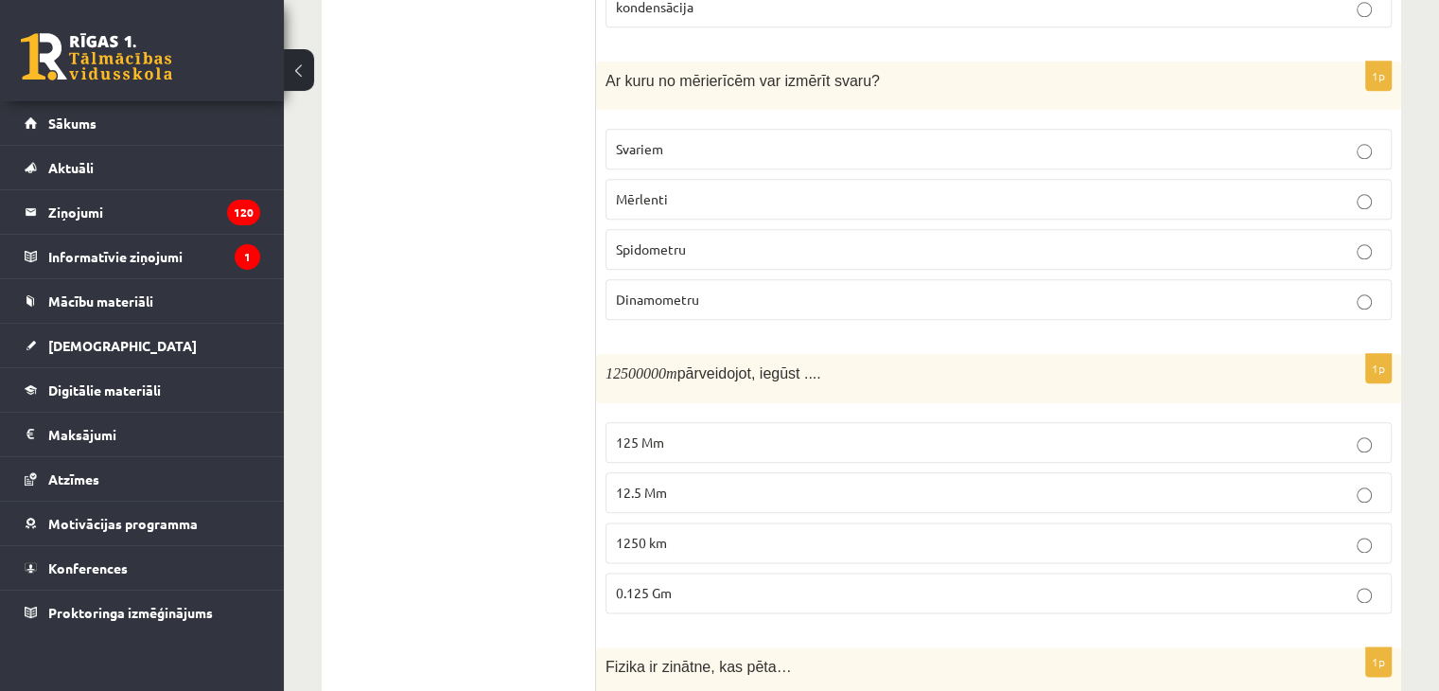
click at [479, 386] on ul "Apgalvojumi Tests Izvērtējums!" at bounding box center [469, 374] width 256 height 4423
click at [663, 478] on label "12.5 Mm" at bounding box center [999, 492] width 786 height 41
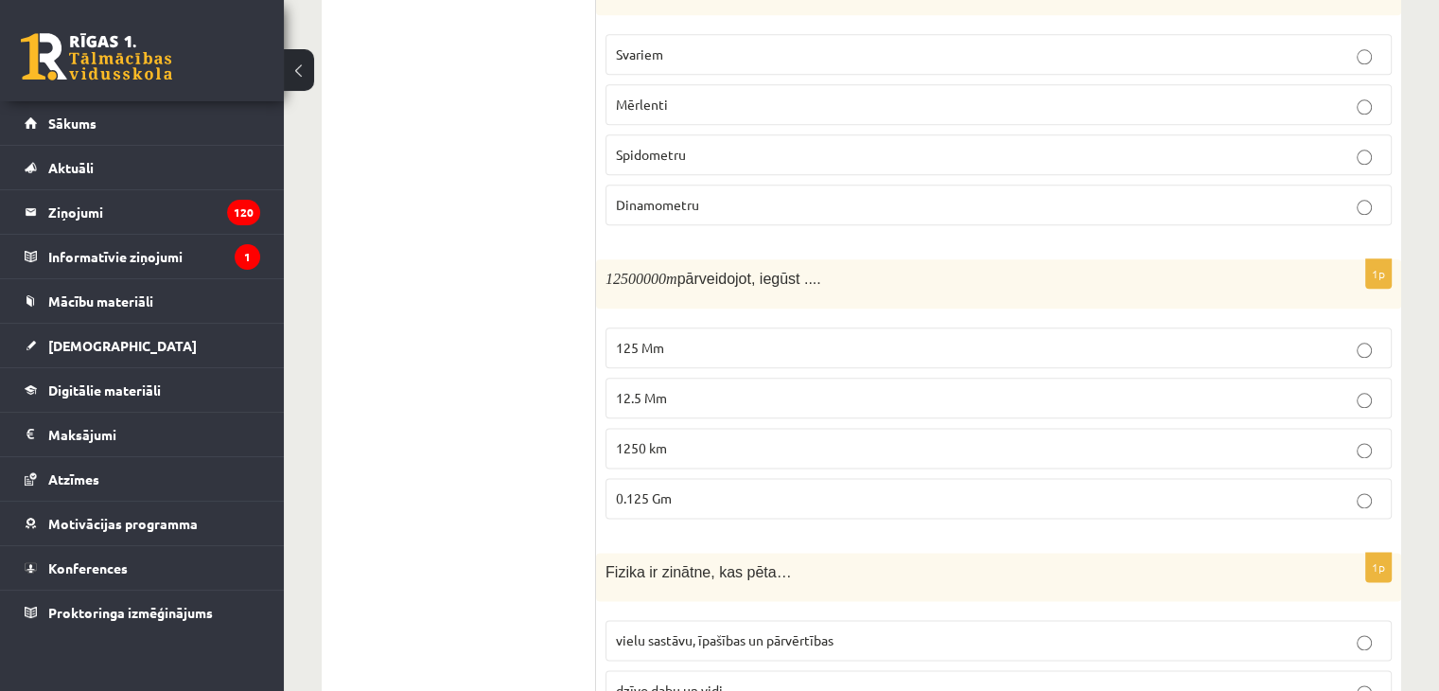
scroll to position [2461, 0]
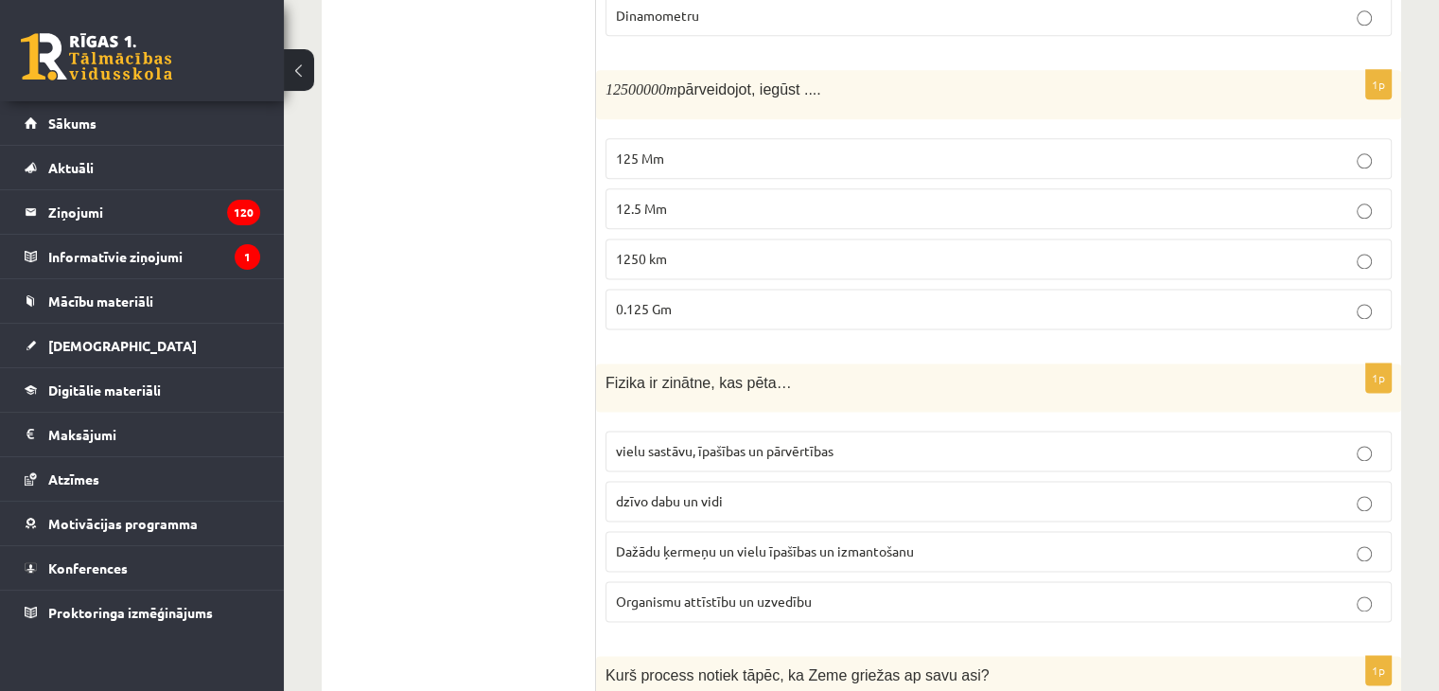
click at [668, 442] on span "vielu sastāvu, īpašības un pārvērtības" at bounding box center [725, 450] width 218 height 17
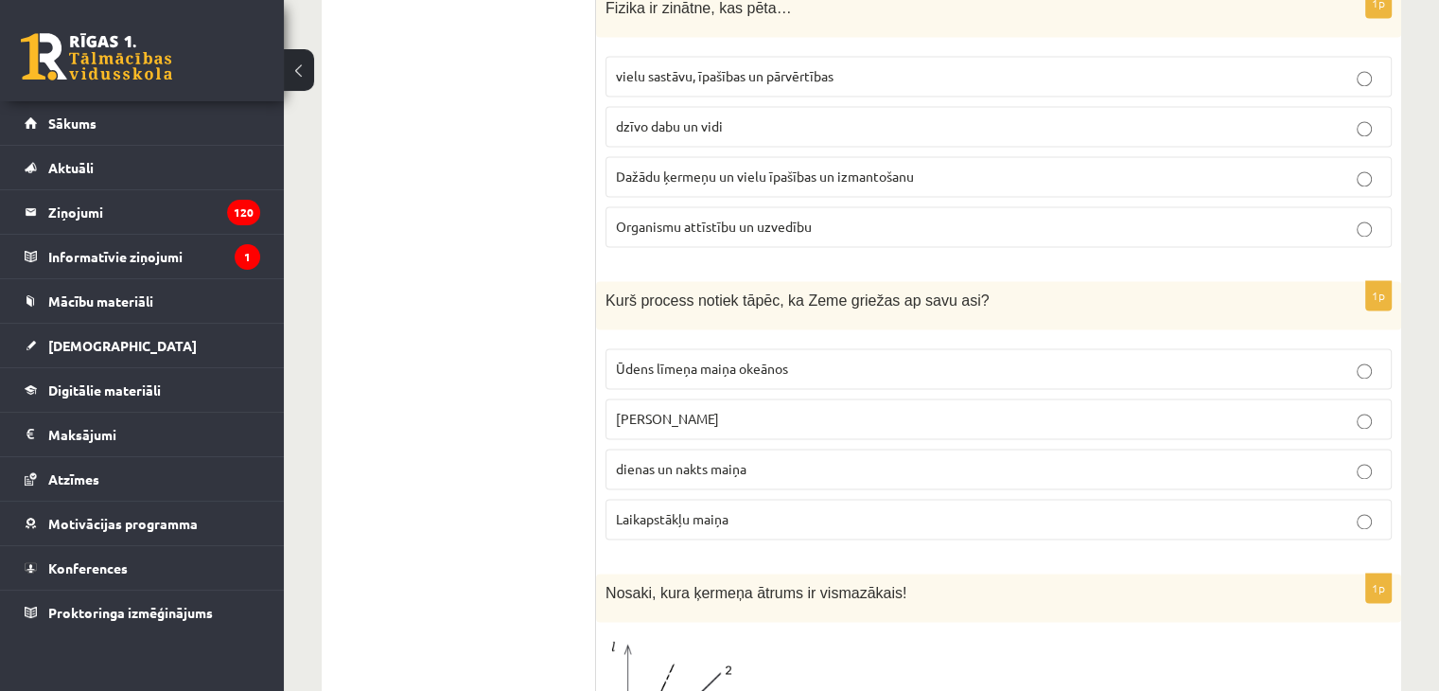
scroll to position [2839, 0]
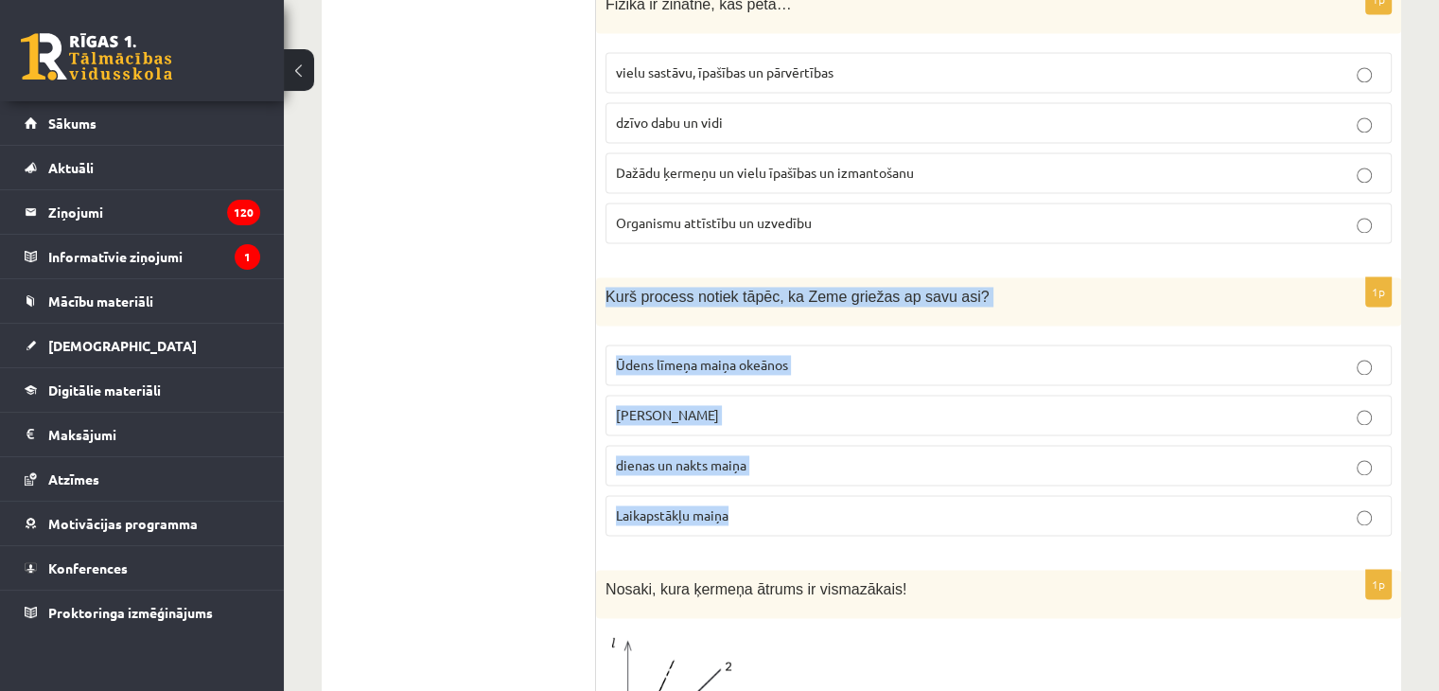
drag, startPoint x: 606, startPoint y: 262, endPoint x: 774, endPoint y: 474, distance: 270.8
click at [774, 476] on div "1p Kurš process notiek tāpēc, ka Zeme griežas ap savu asi? Ūdens līmeņa maiņa o…" at bounding box center [998, 414] width 805 height 274
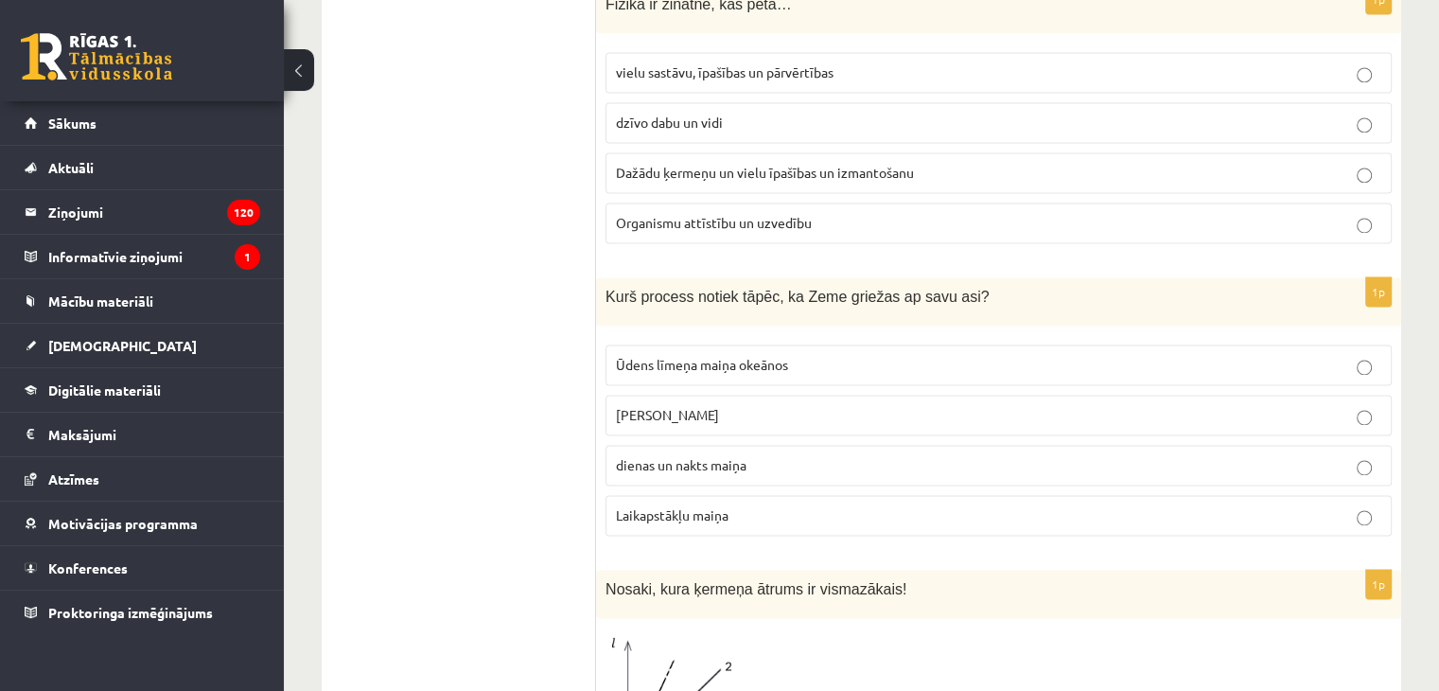
click at [719, 456] on span "dienas un nakts maiņa" at bounding box center [681, 464] width 131 height 17
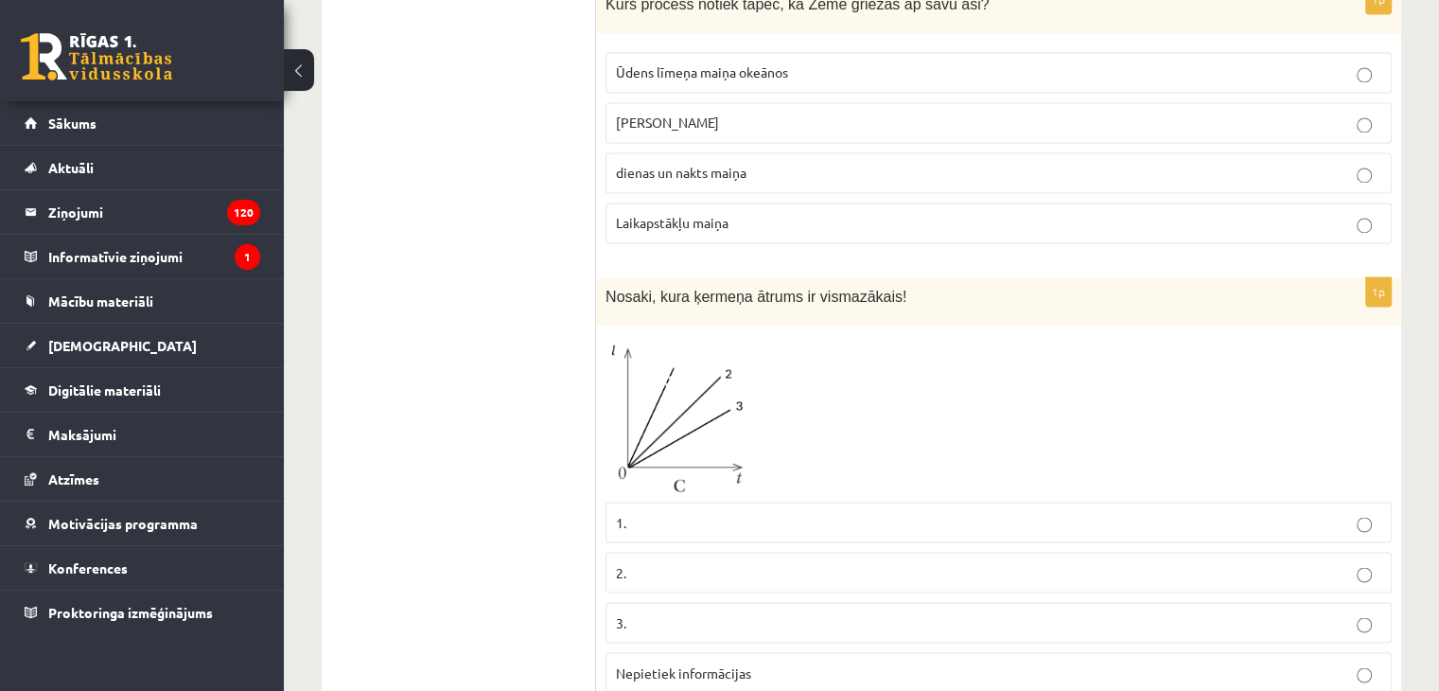
scroll to position [3218, 0]
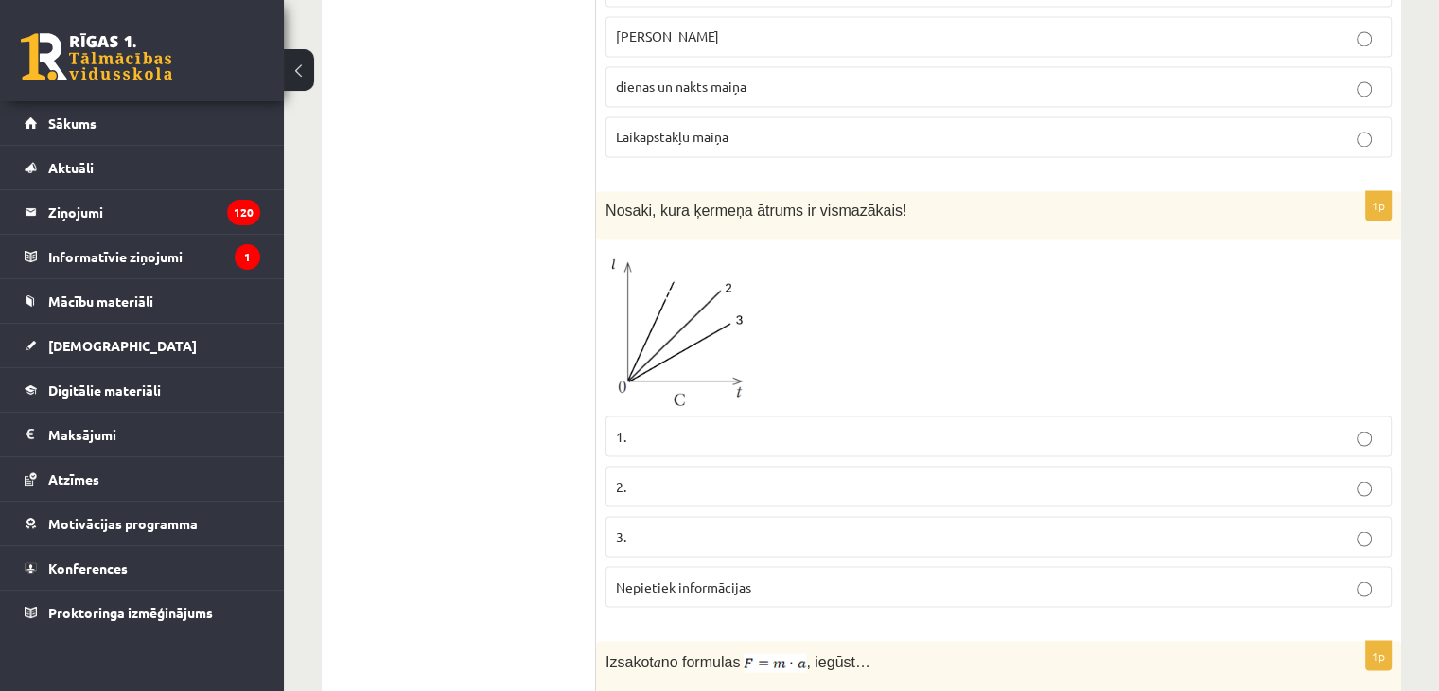
click at [737, 526] on p "3." at bounding box center [999, 536] width 766 height 20
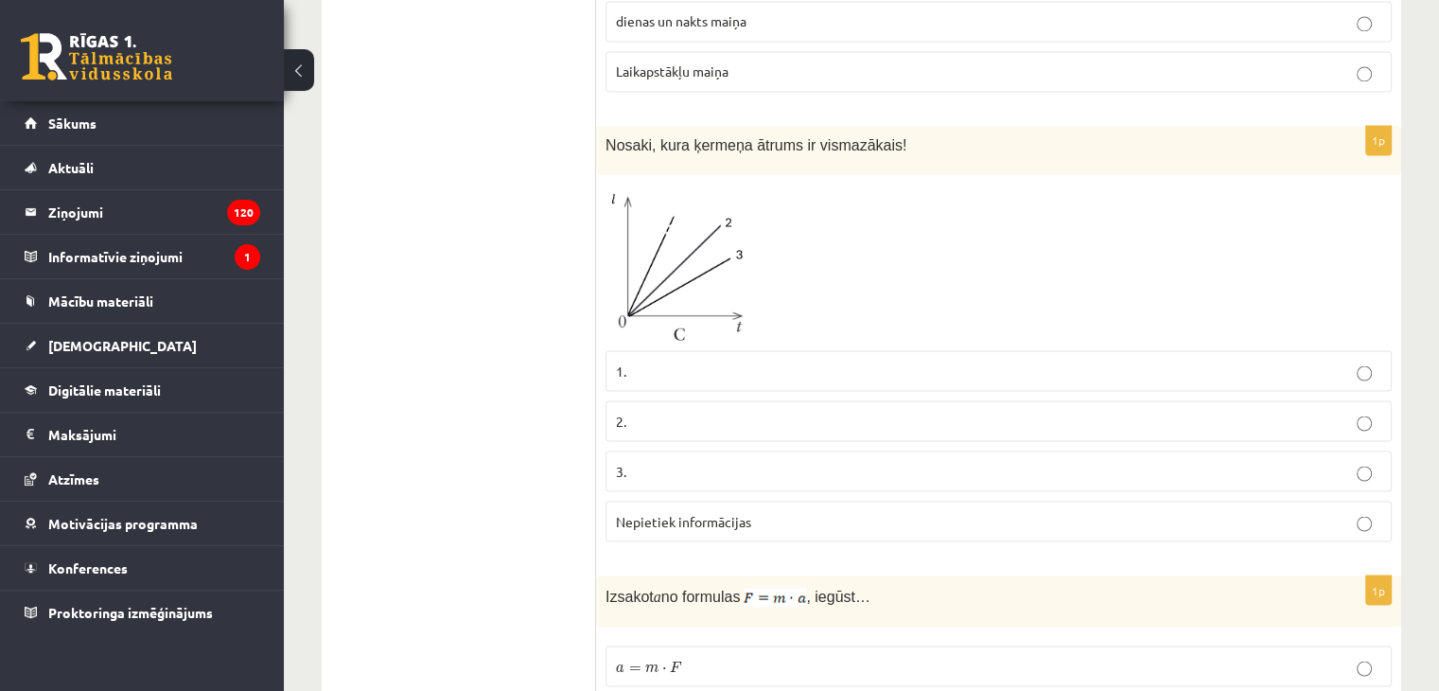
scroll to position [3502, 0]
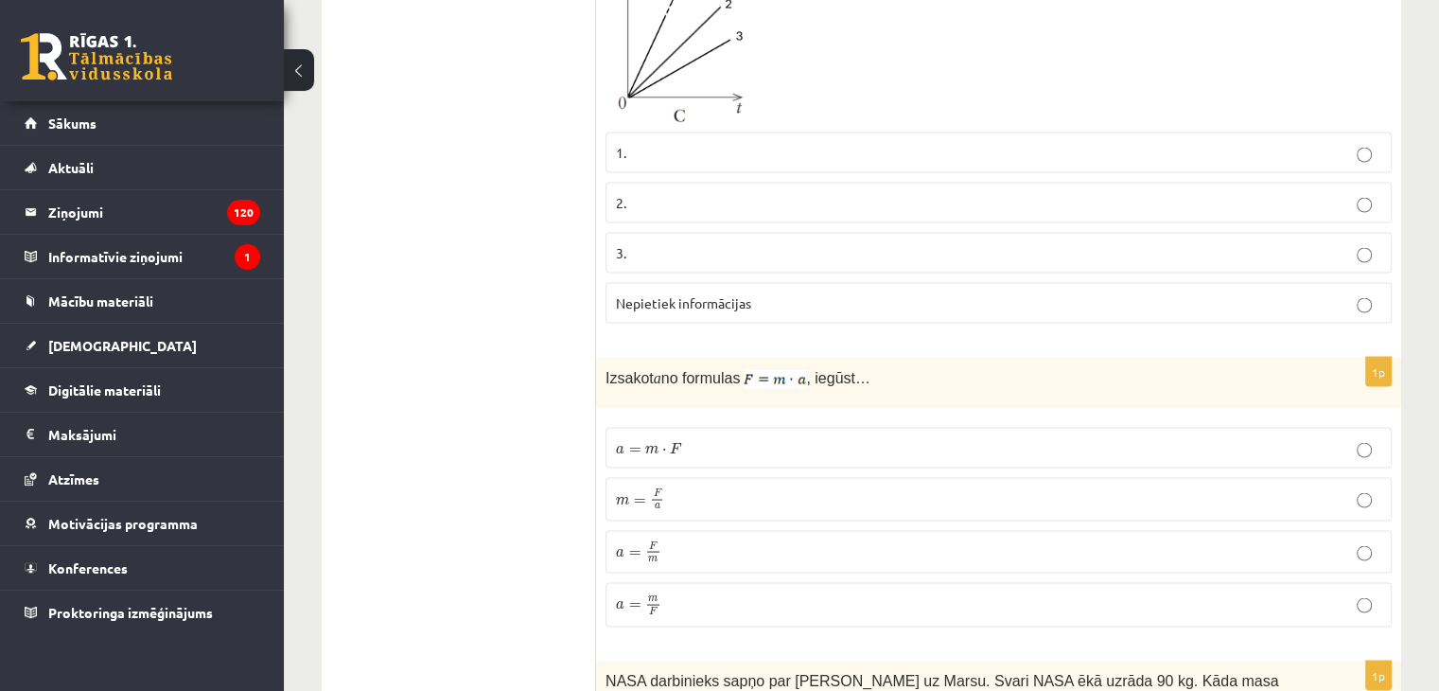
click at [633, 447] on span "=" at bounding box center [635, 450] width 12 height 6
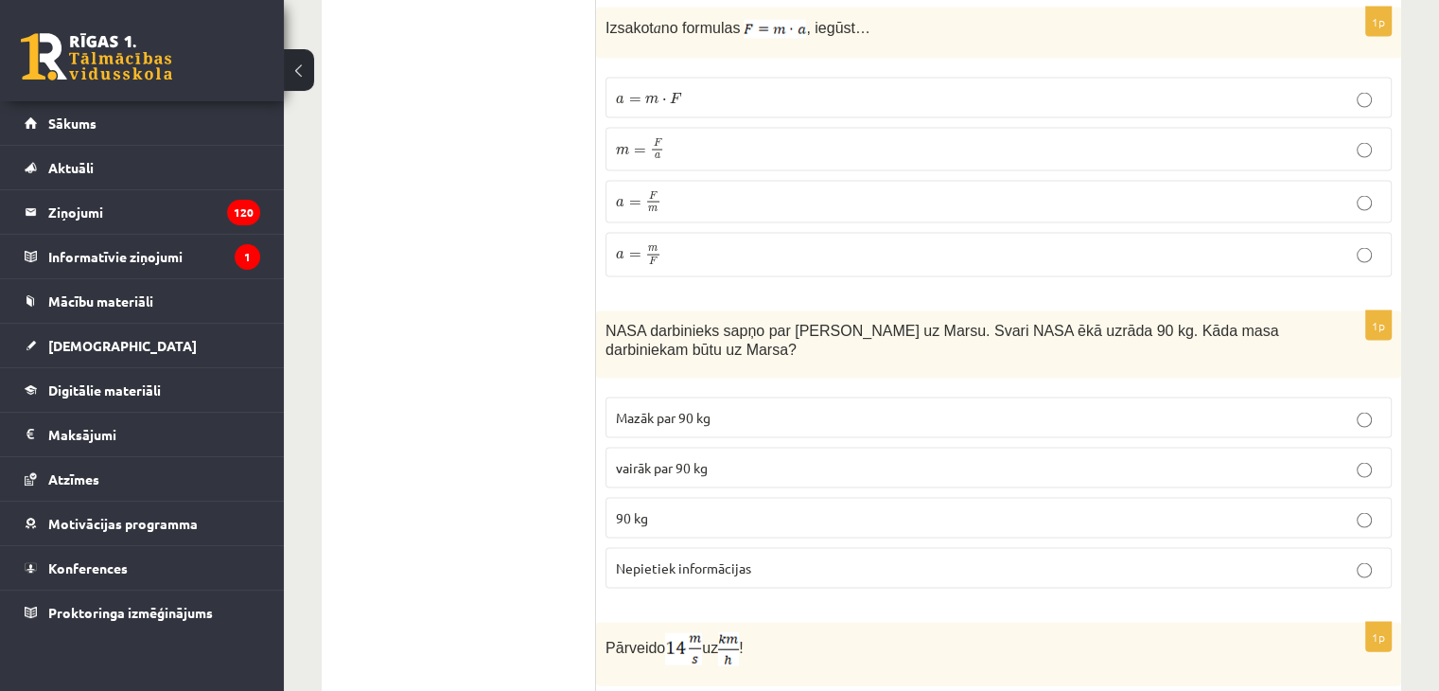
scroll to position [3880, 0]
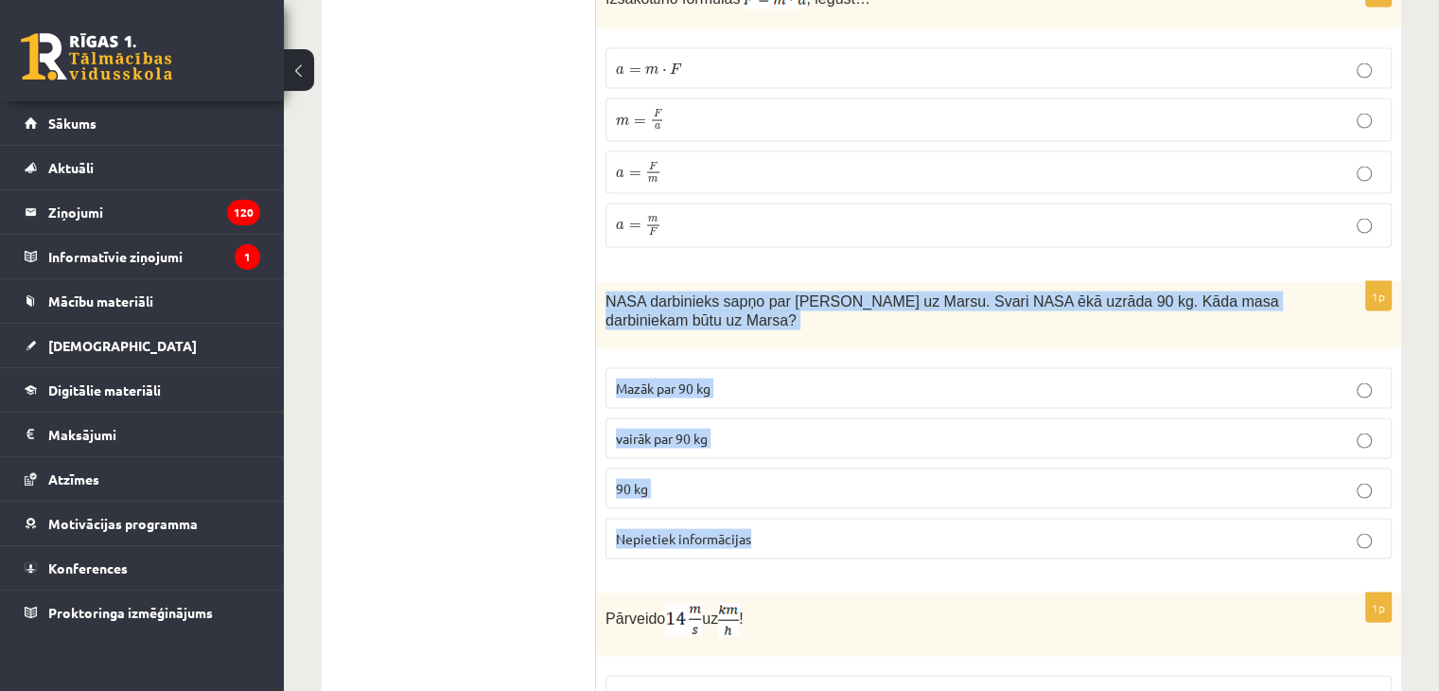
drag, startPoint x: 608, startPoint y: 260, endPoint x: 760, endPoint y: 498, distance: 282.2
click at [760, 498] on div "1p NASA darbinieks sapņo par ceļošanu uz Marsu. Svari NASA ēkā uzrāda 90 kg. Kā…" at bounding box center [998, 428] width 805 height 293
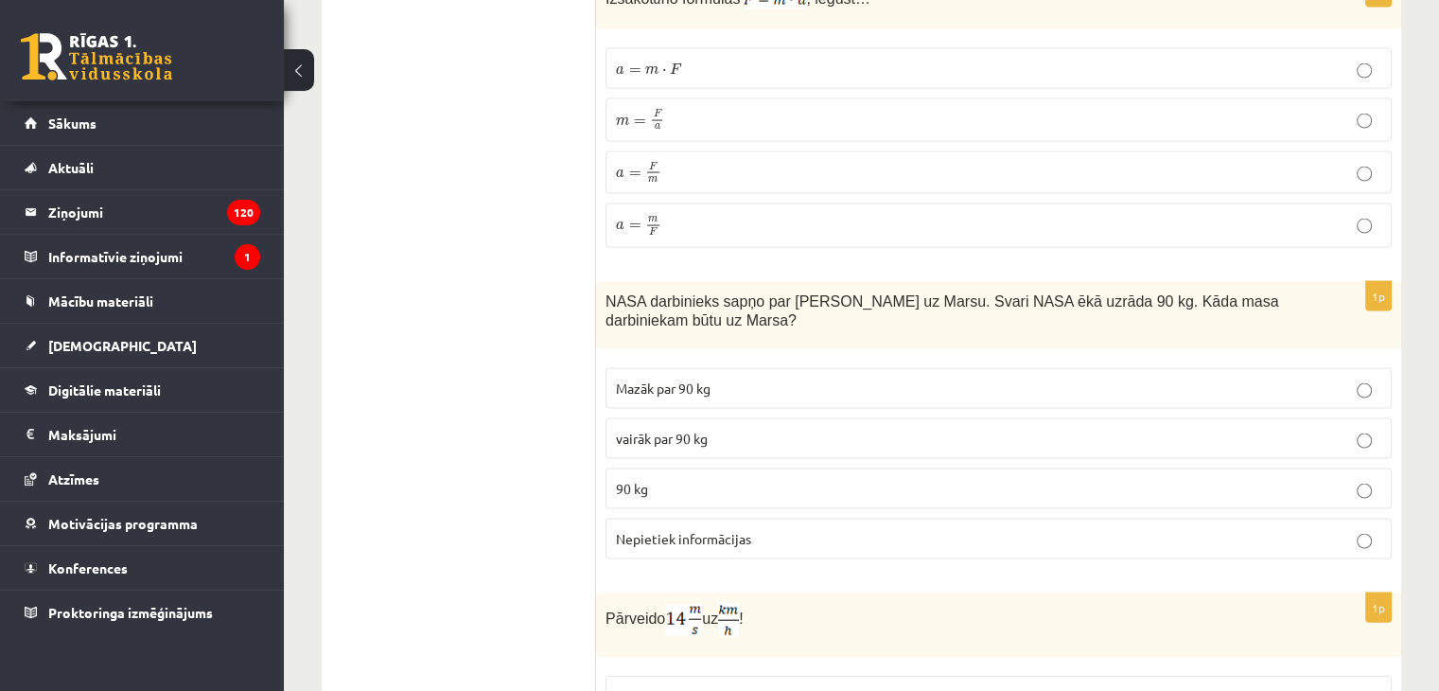
click at [636, 480] on span "90 kg" at bounding box center [632, 488] width 32 height 17
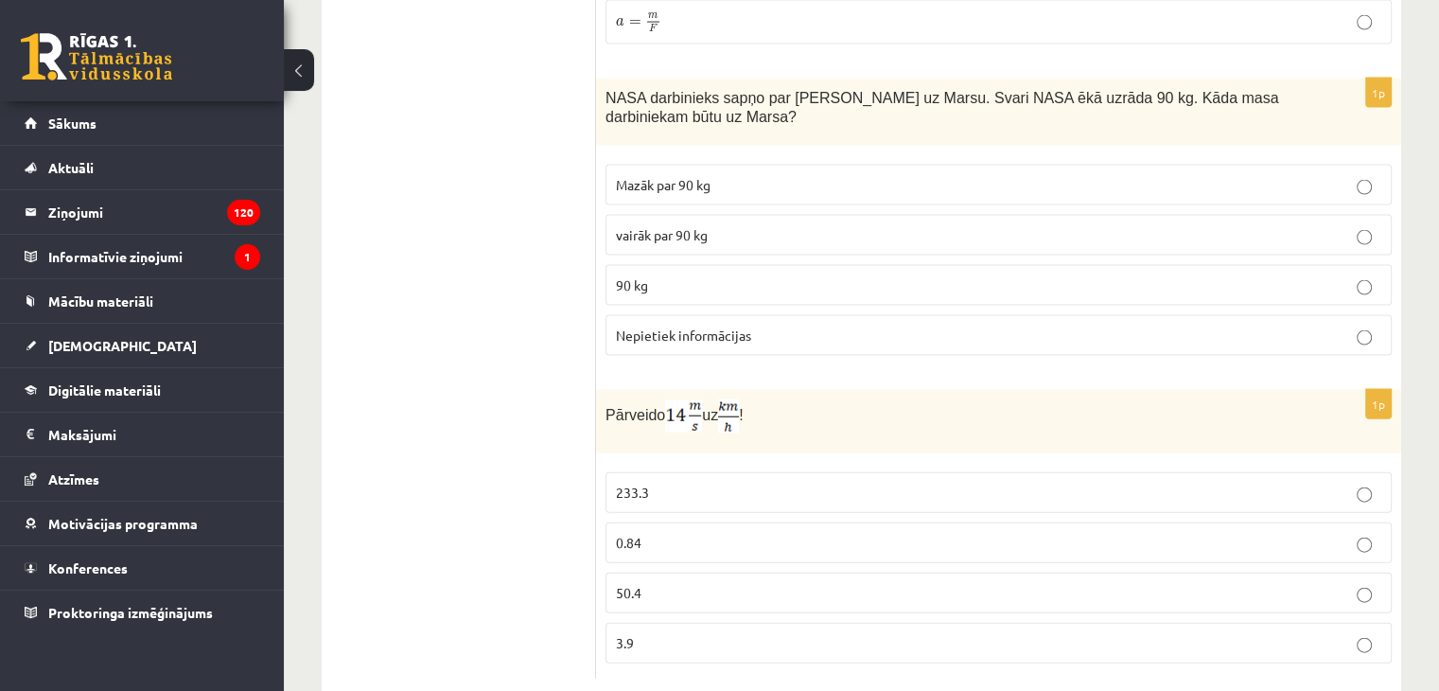
scroll to position [4086, 0]
click at [660, 581] on p "50.4" at bounding box center [999, 591] width 766 height 20
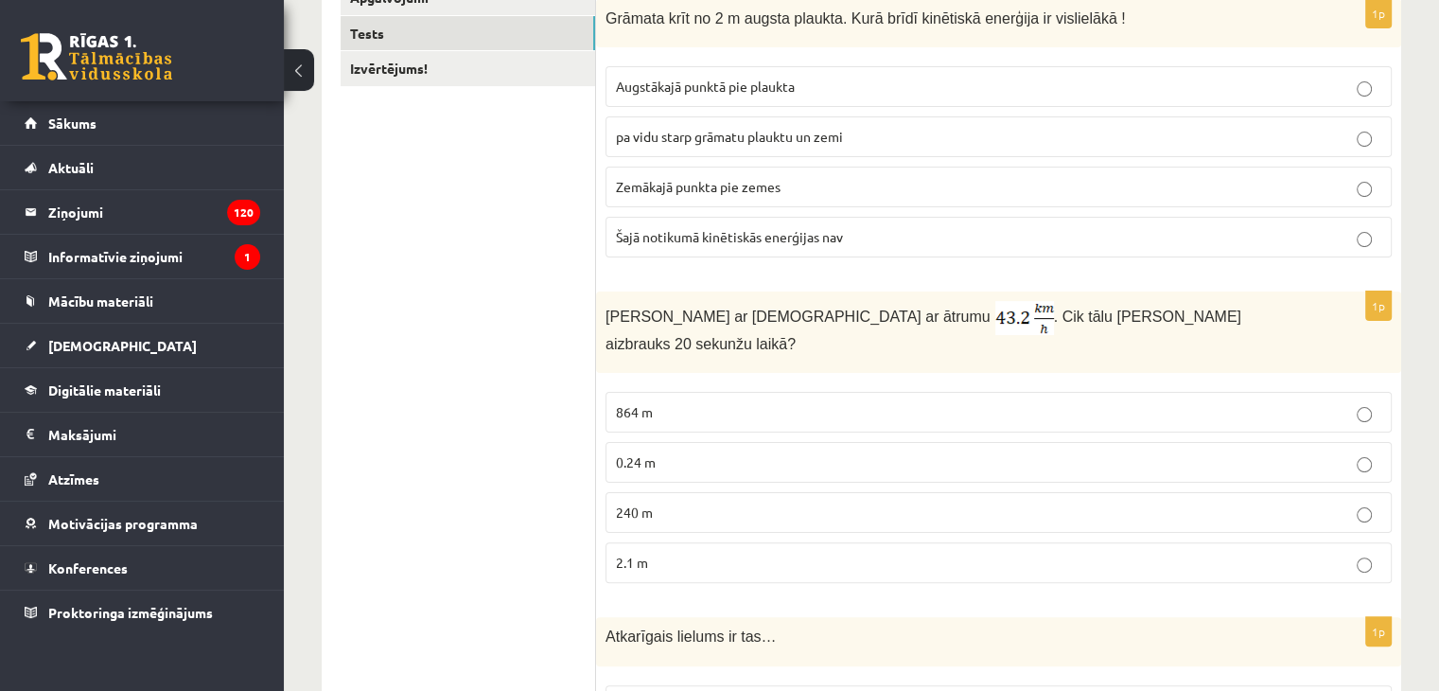
scroll to position [0, 0]
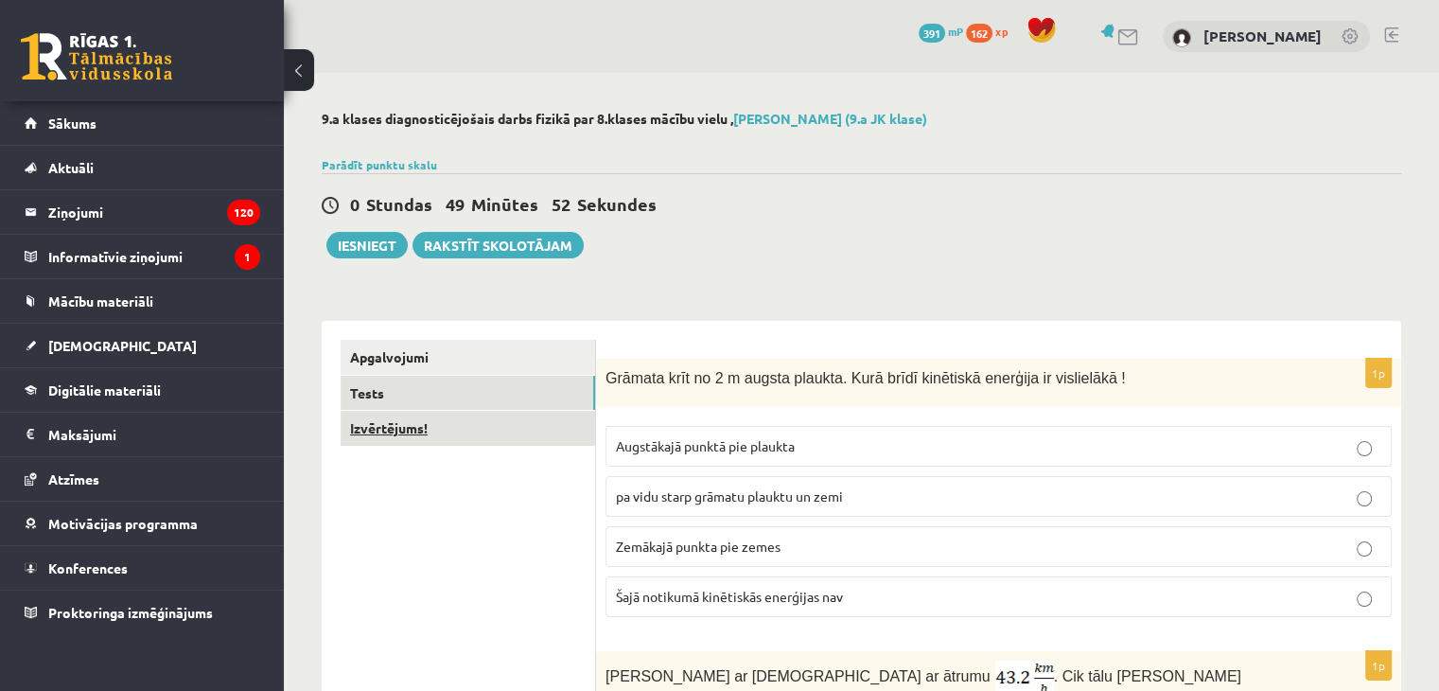
click at [469, 438] on link "Izvērtējums!" at bounding box center [468, 428] width 255 height 35
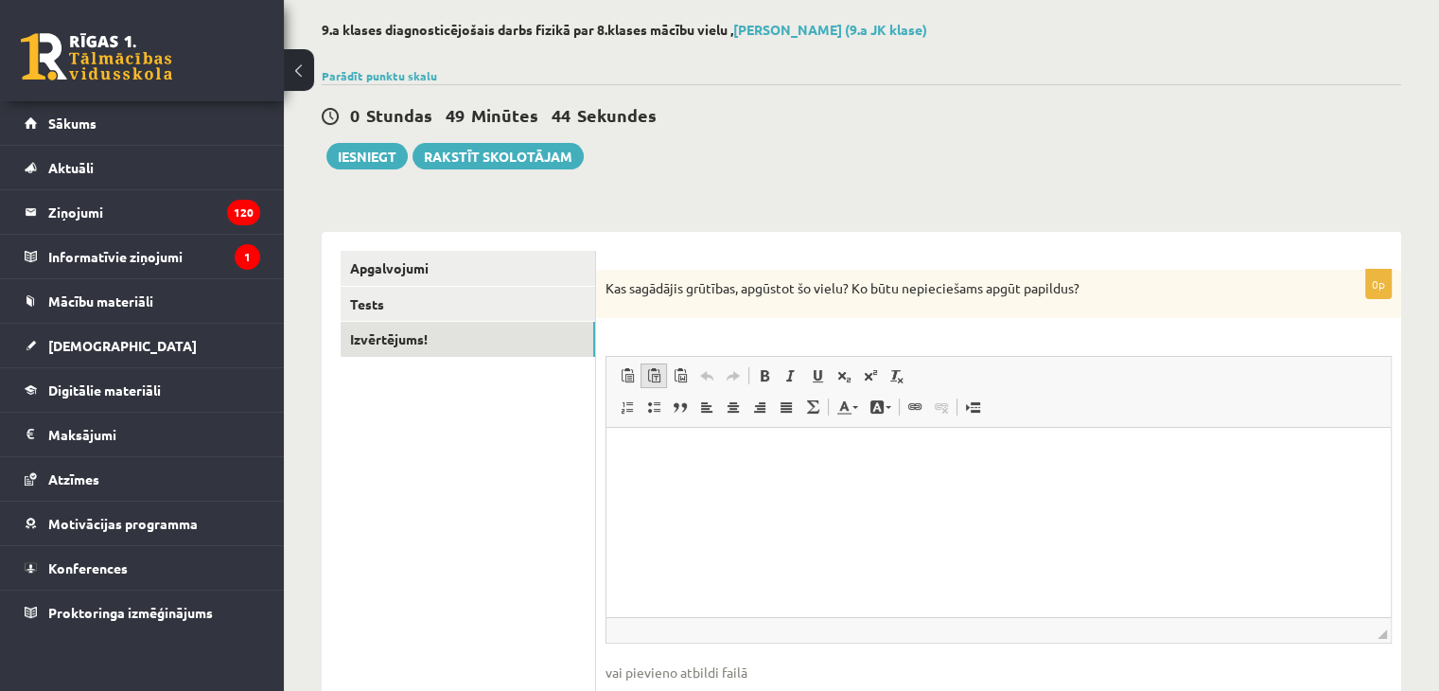
scroll to position [15, 0]
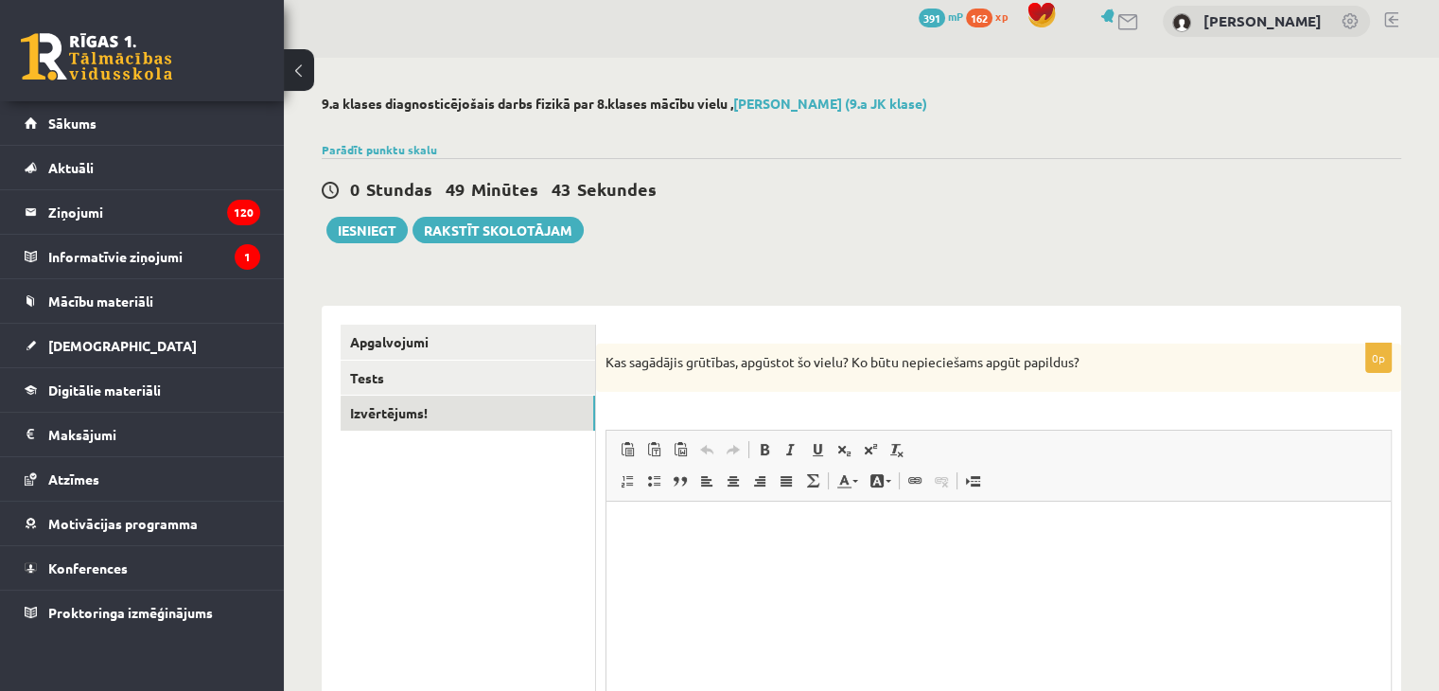
click at [631, 511] on html at bounding box center [999, 531] width 785 height 58
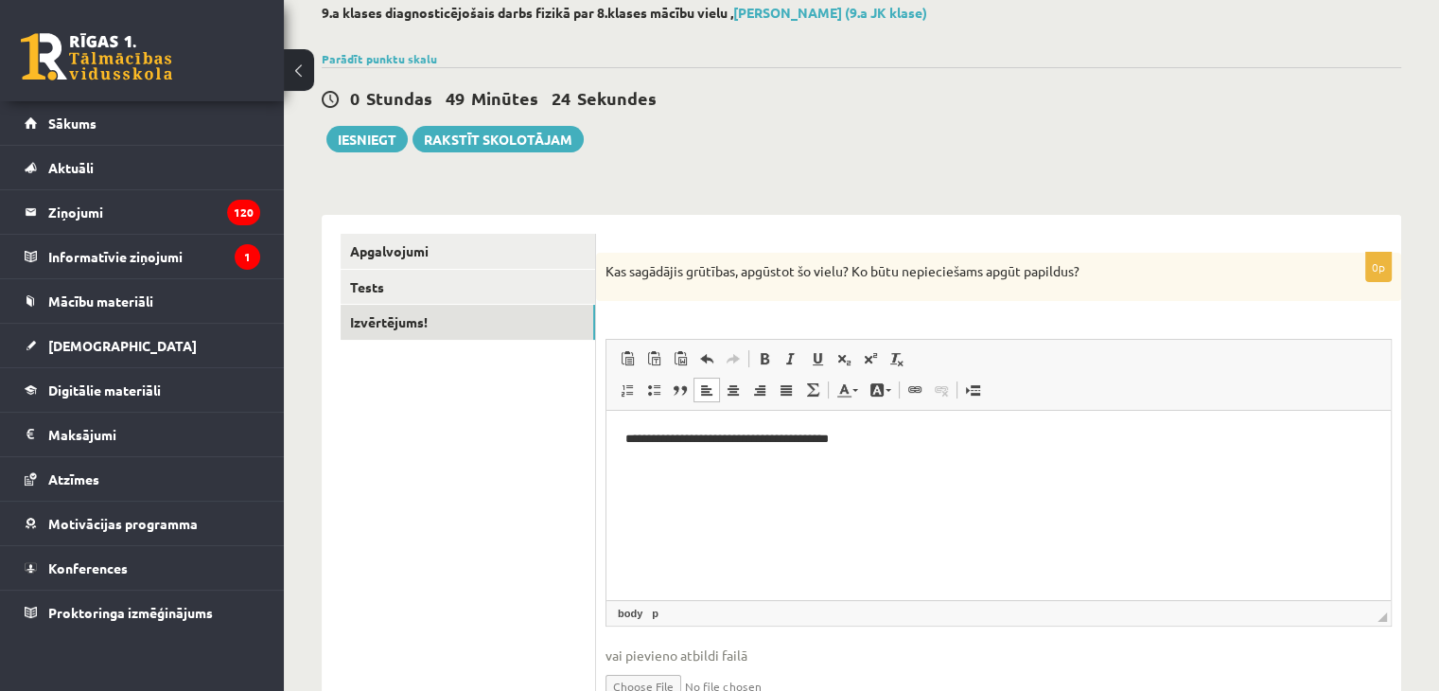
scroll to position [0, 0]
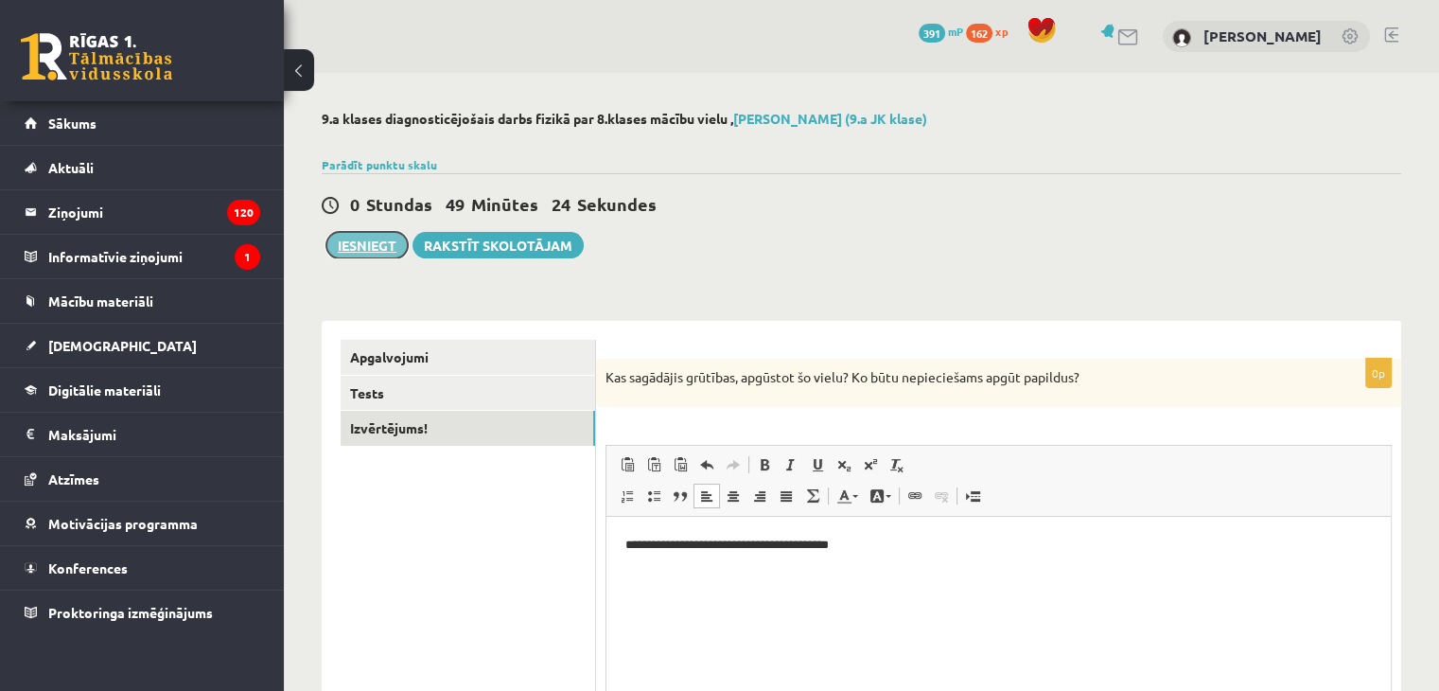
click at [364, 252] on button "Iesniegt" at bounding box center [367, 245] width 81 height 26
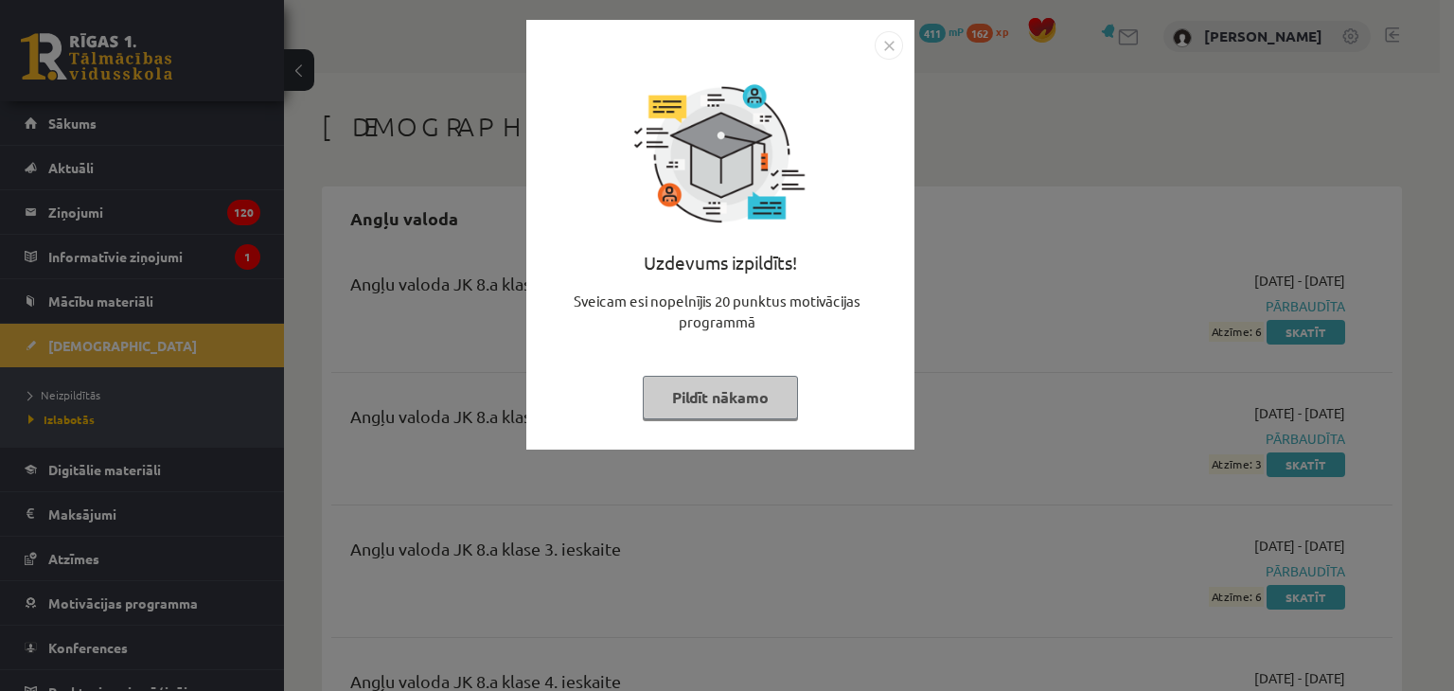
click at [889, 44] on img "Close" at bounding box center [888, 45] width 28 height 28
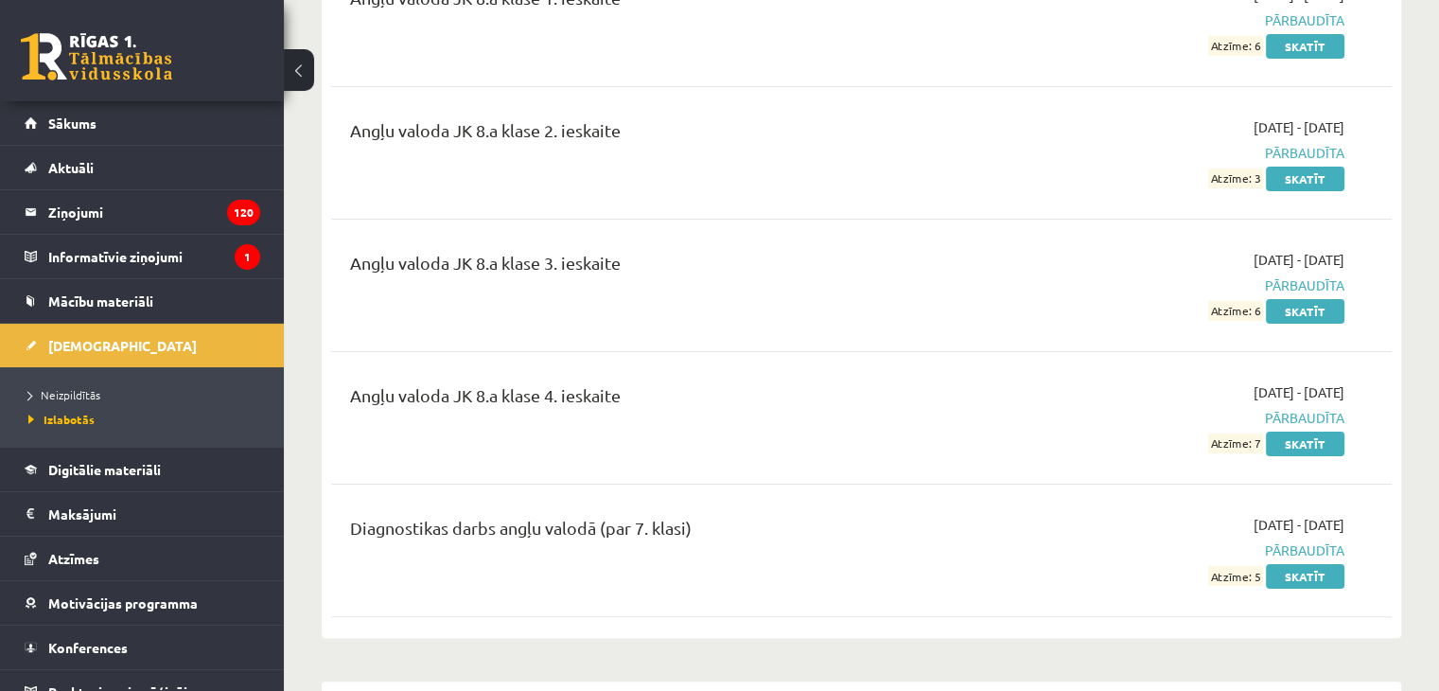
scroll to position [284, 0]
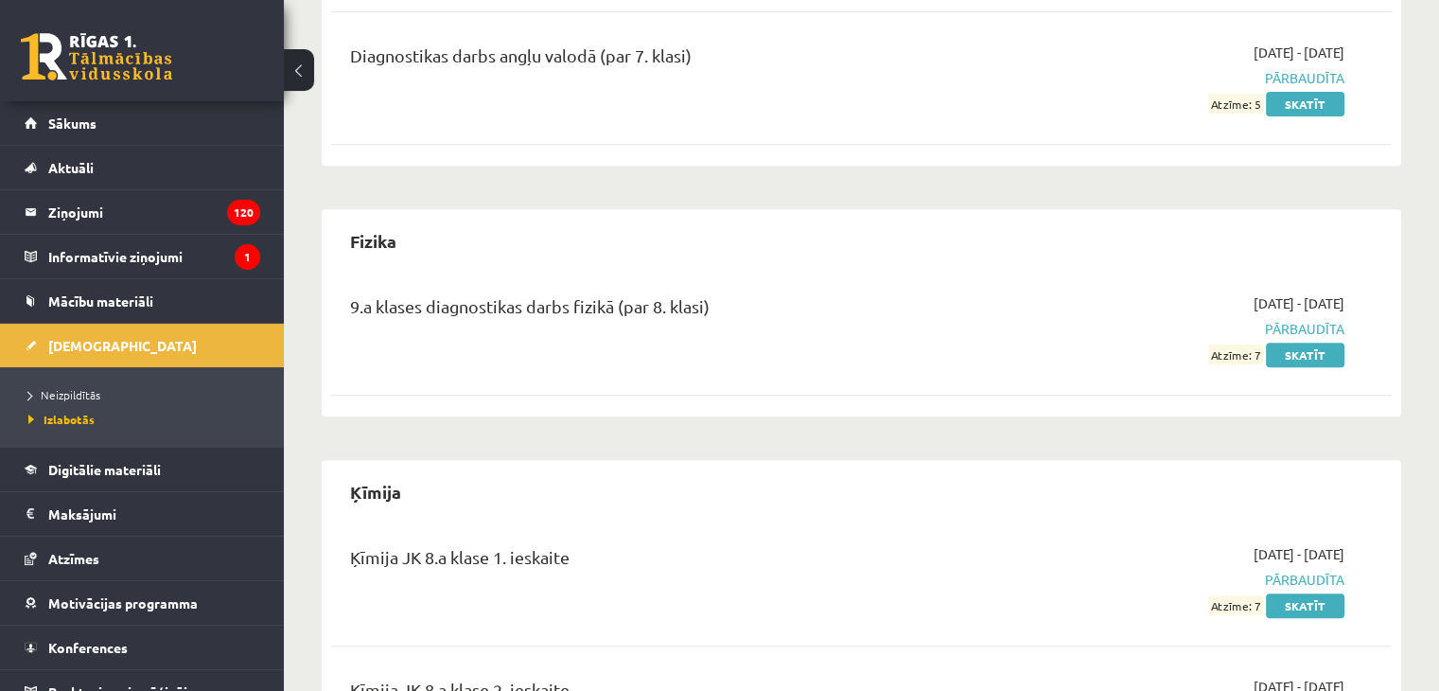
scroll to position [946, 0]
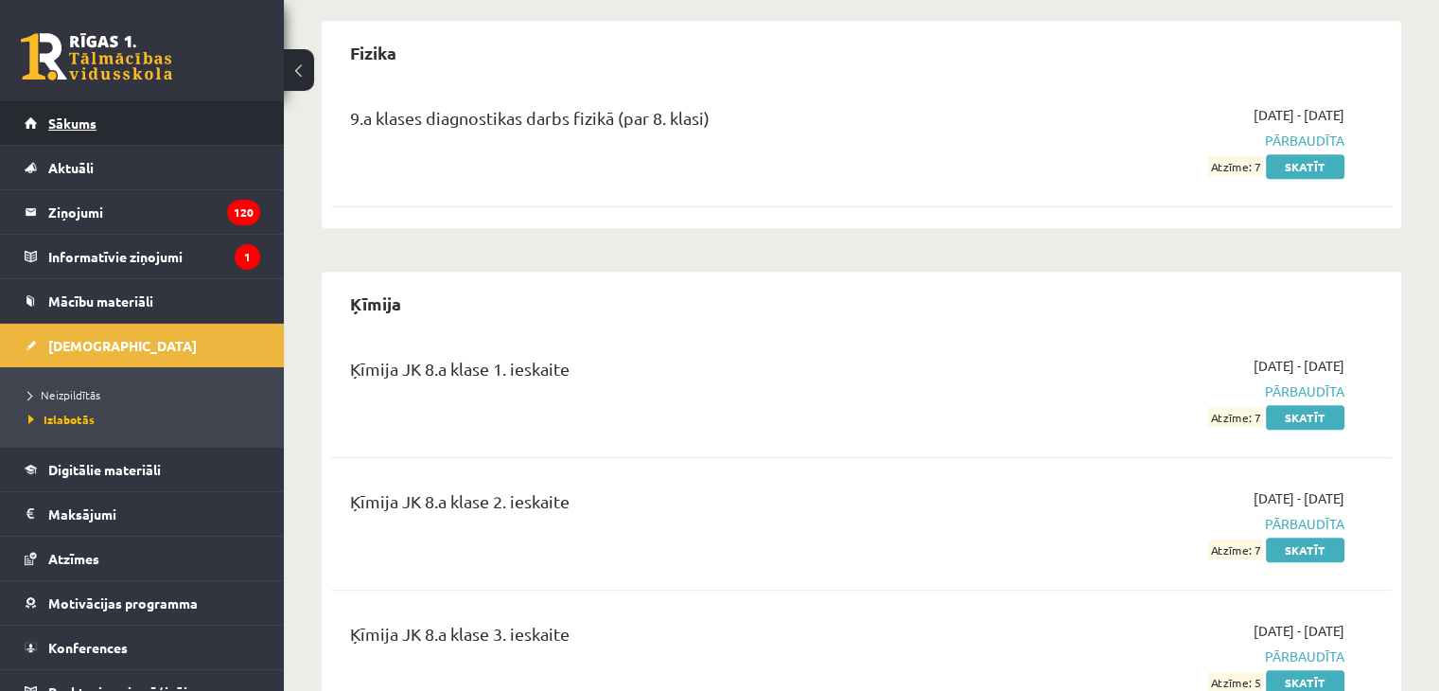
click at [202, 126] on link "Sākums" at bounding box center [143, 123] width 236 height 44
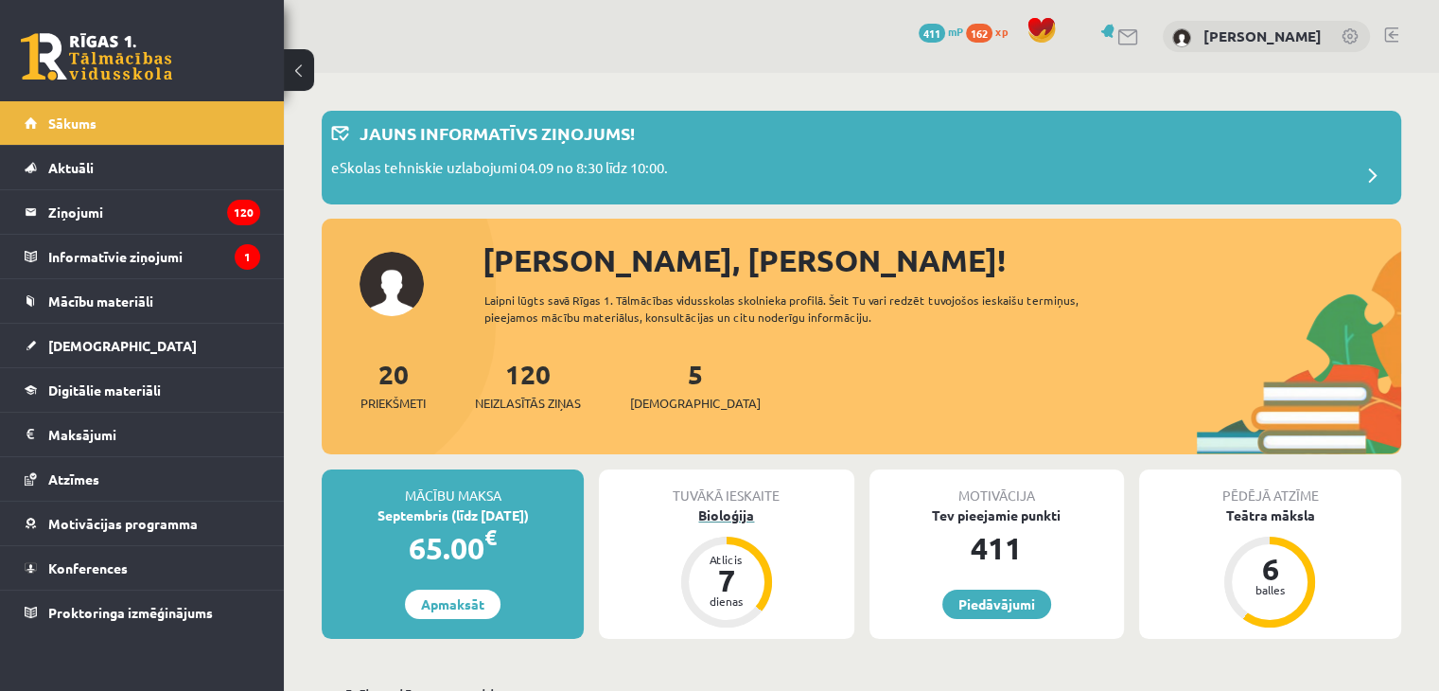
click at [750, 521] on div "Bioloģija" at bounding box center [726, 515] width 255 height 20
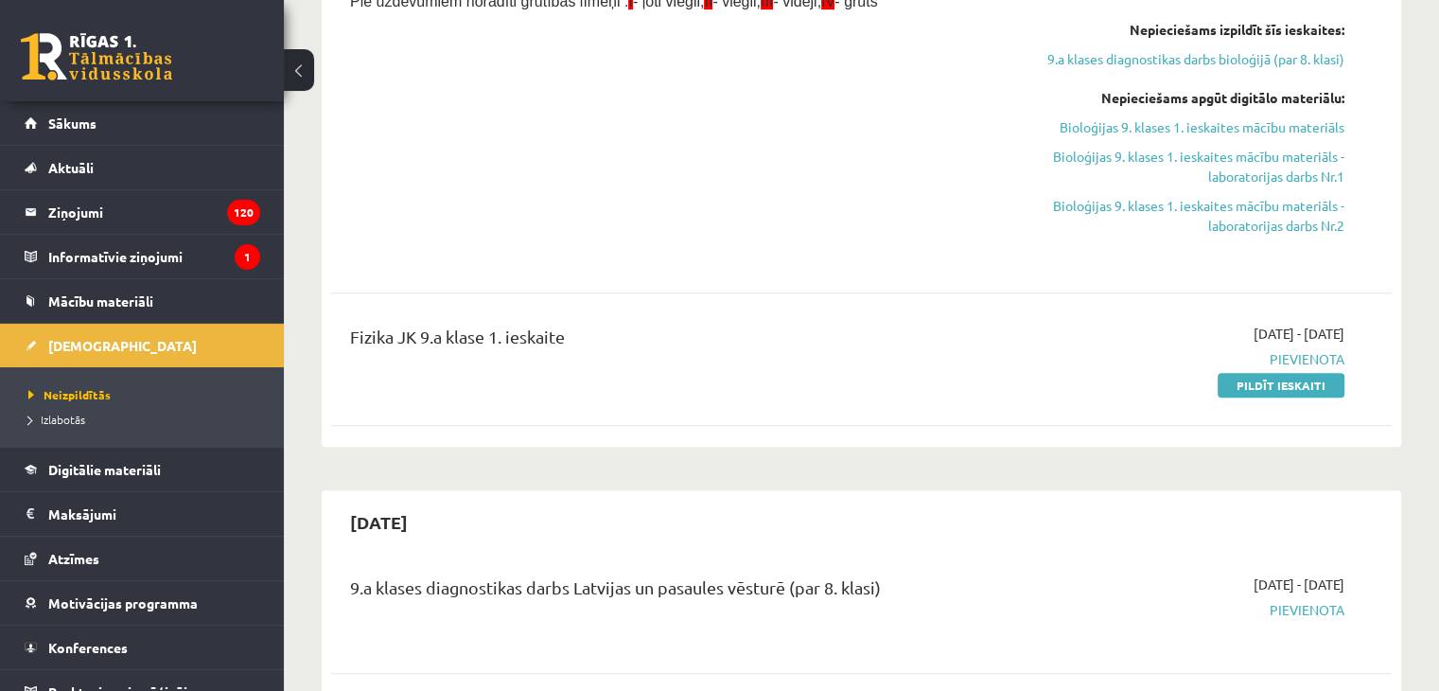
scroll to position [946, 0]
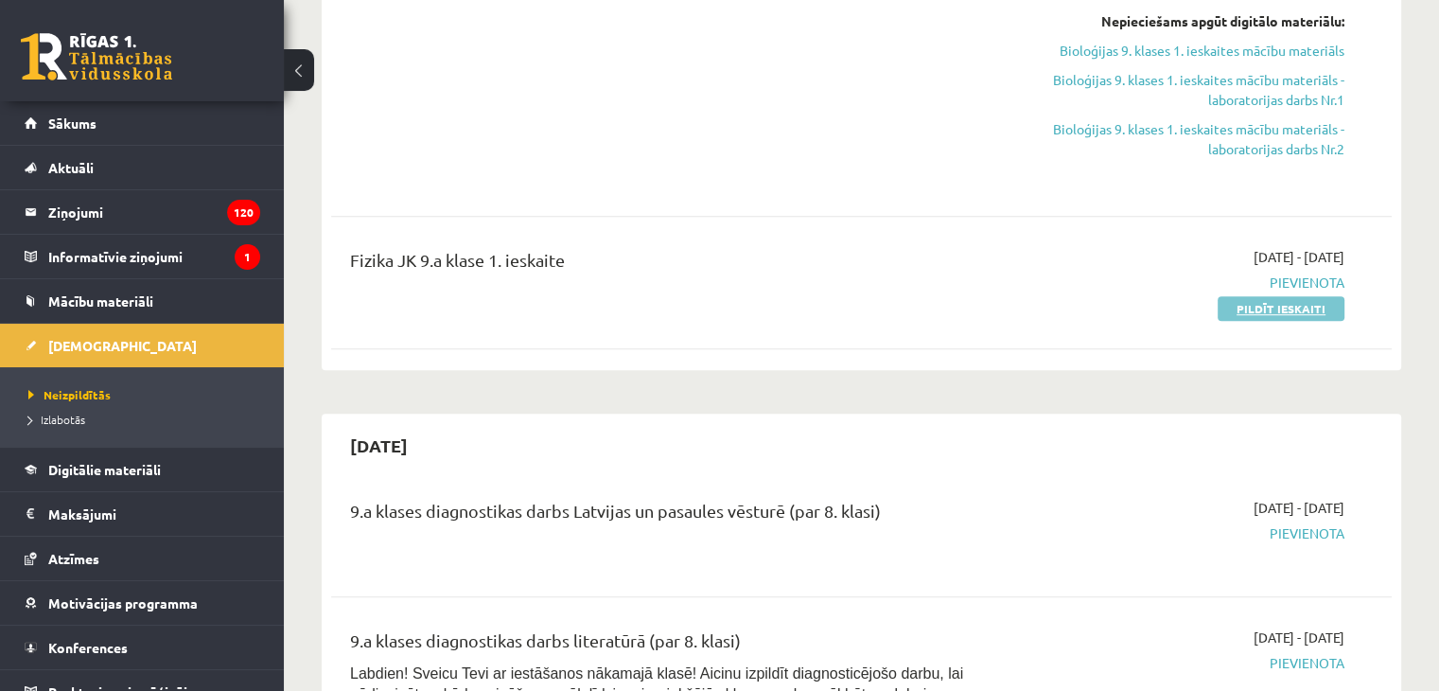
click at [1236, 302] on link "Pildīt ieskaiti" at bounding box center [1281, 308] width 127 height 25
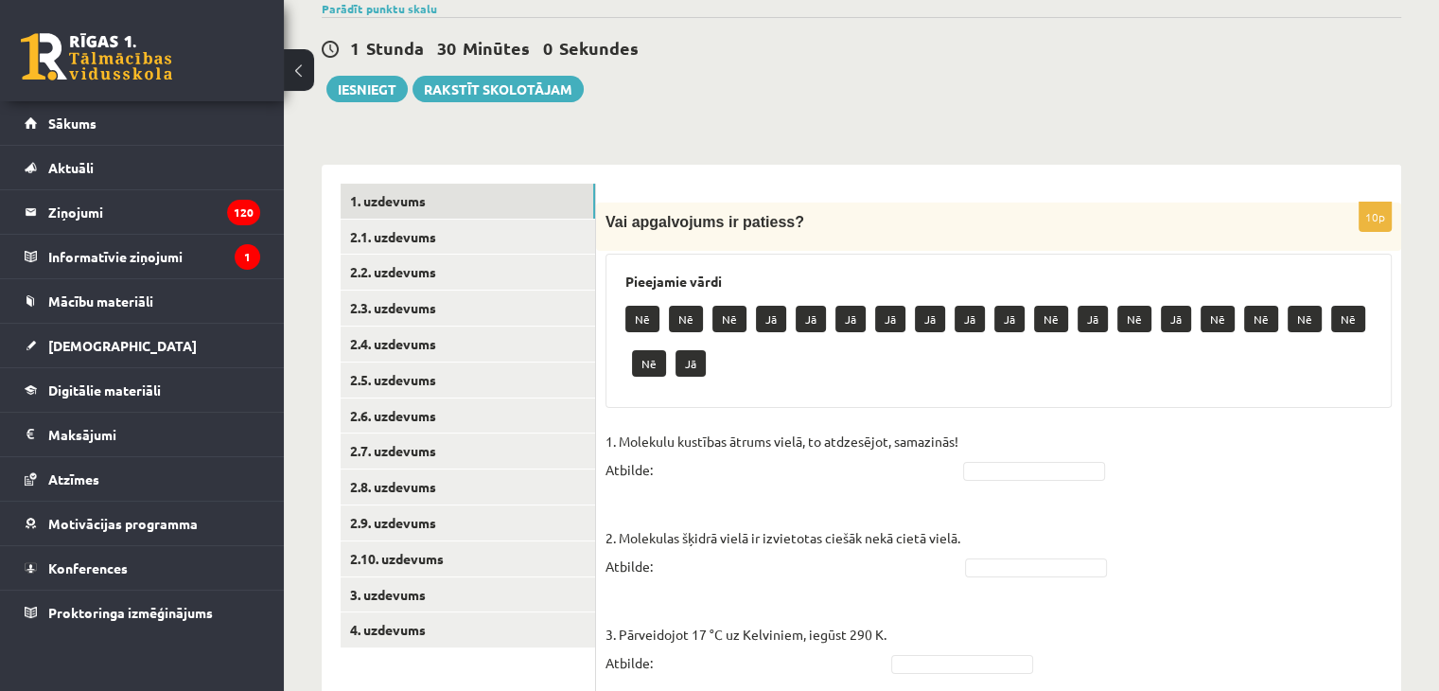
scroll to position [189, 0]
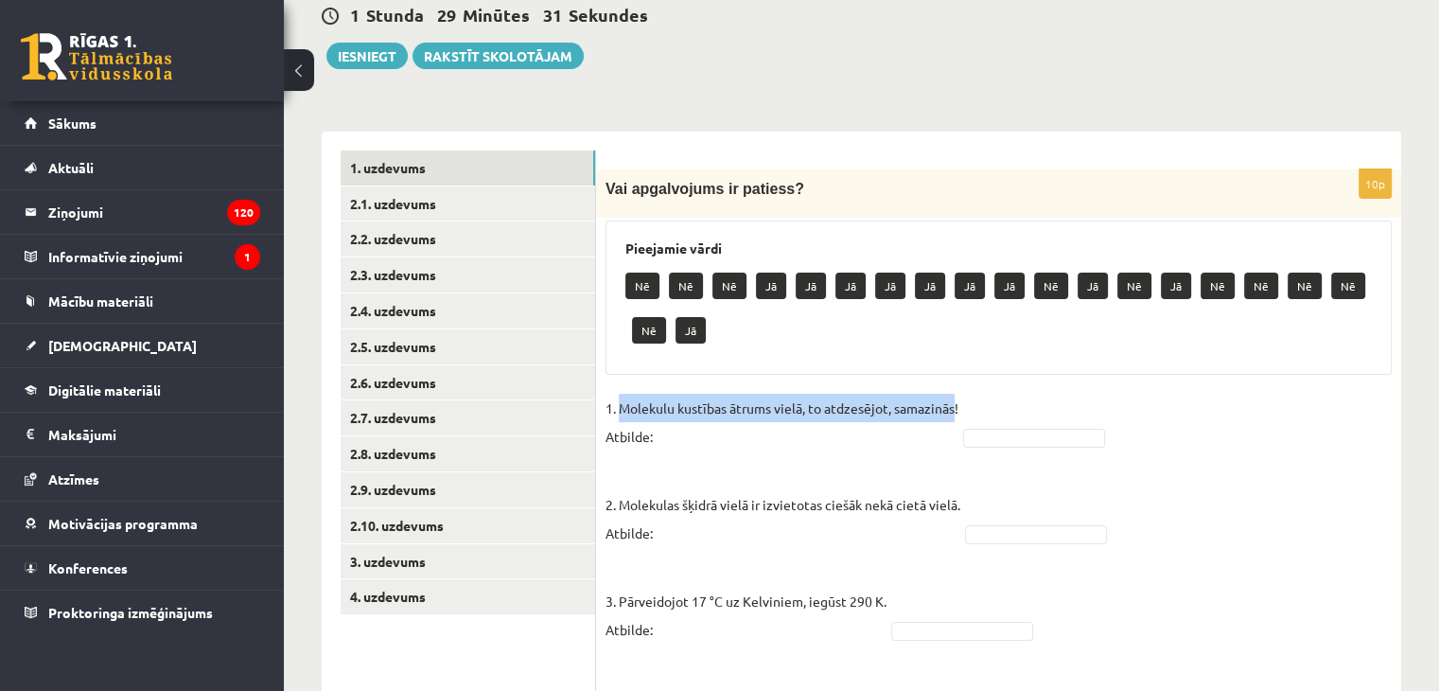
drag, startPoint x: 621, startPoint y: 406, endPoint x: 956, endPoint y: 403, distance: 335.0
click at [956, 403] on p "1. Molekulu kustības ātrums vielā, to atdzesējot, samazinās! Atbilde:" at bounding box center [782, 422] width 353 height 57
copy p "Molekulu kustības ātrums vielā, to atdzesējot, samazinās"
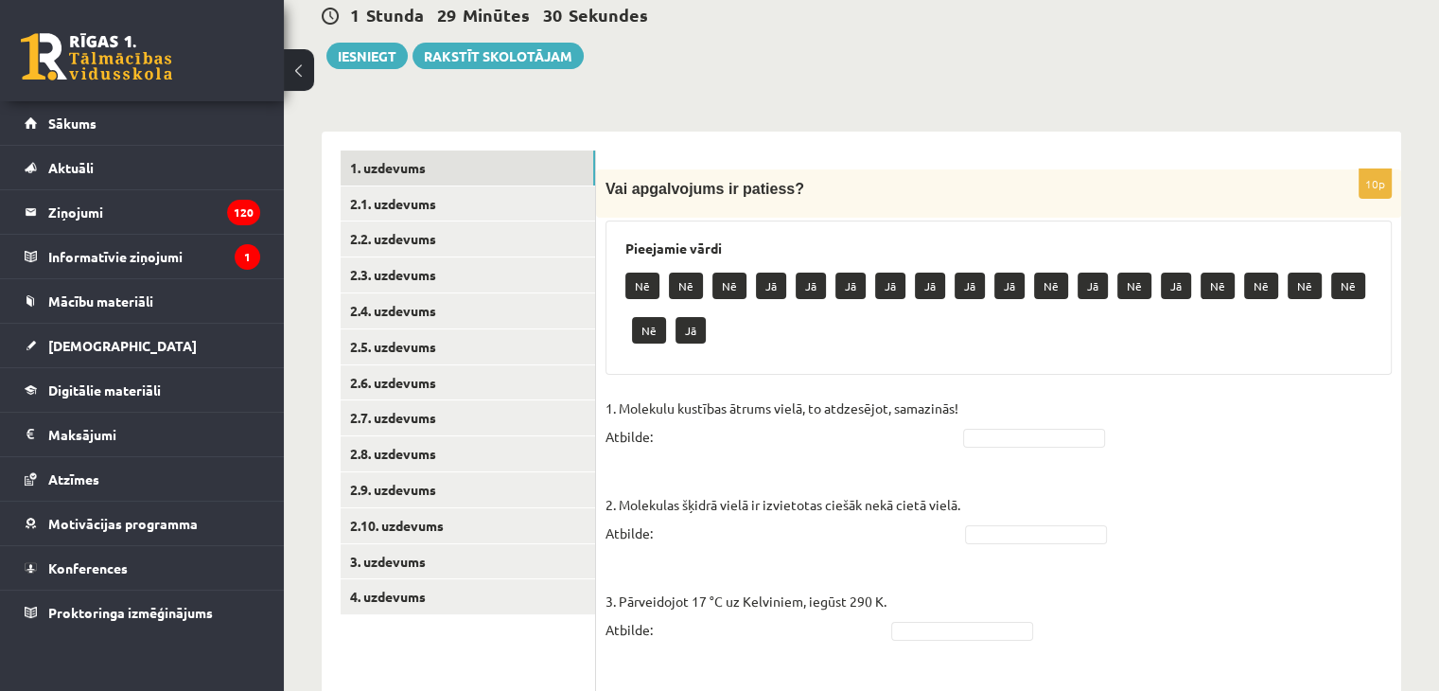
drag, startPoint x: 769, startPoint y: 285, endPoint x: 776, endPoint y: 292, distance: 10.1
click at [776, 292] on p "Jā" at bounding box center [771, 286] width 30 height 26
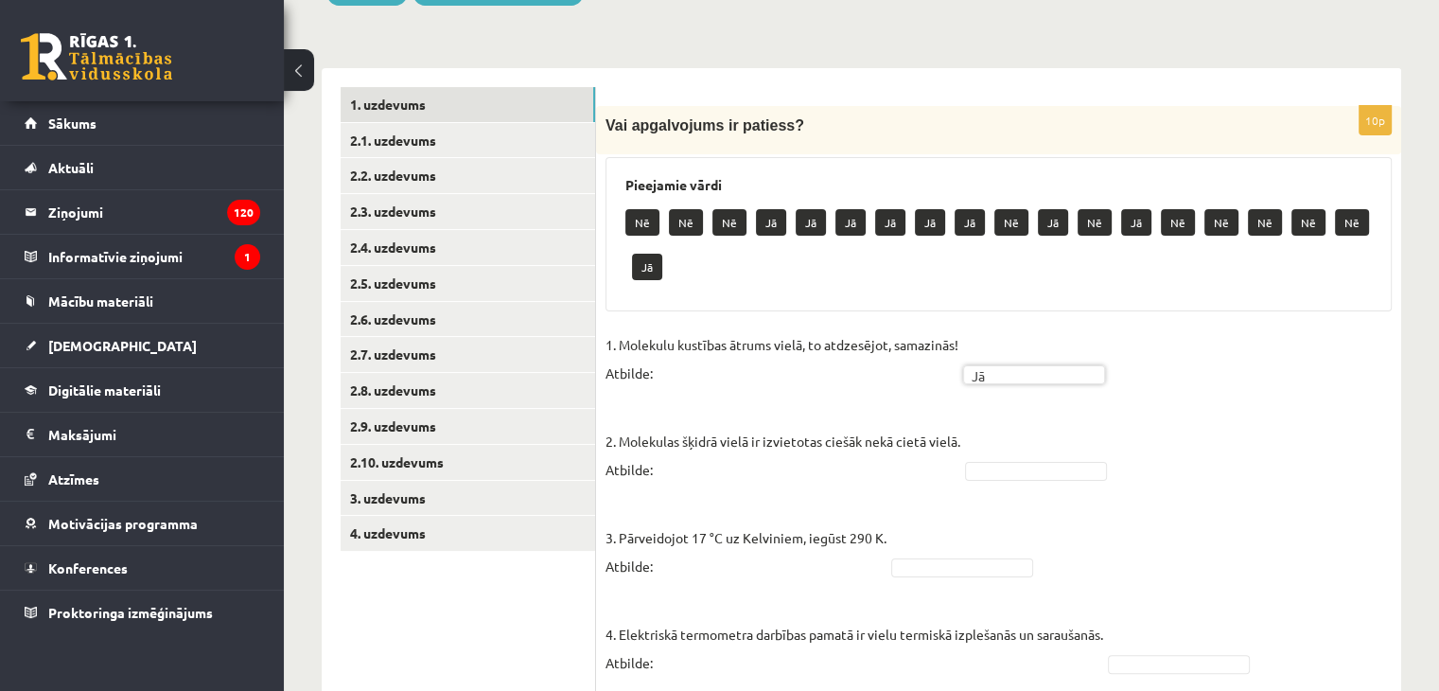
scroll to position [284, 0]
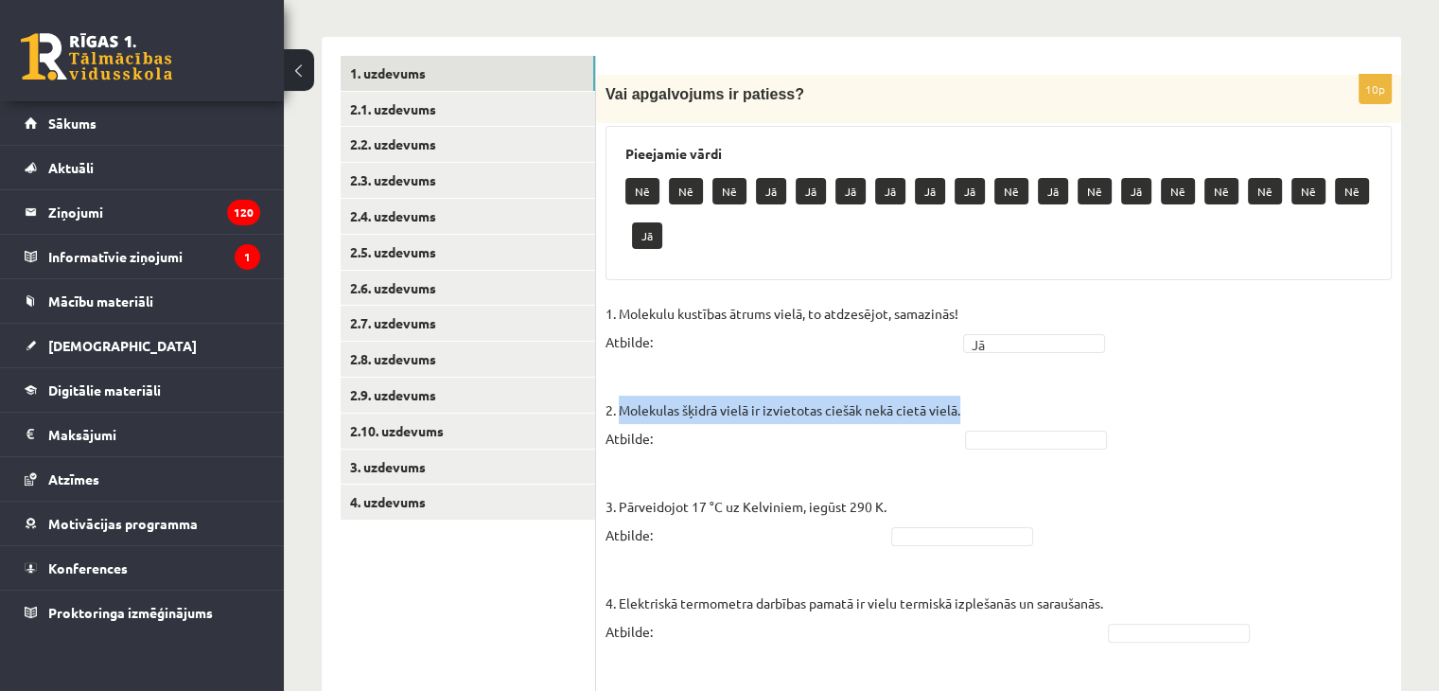
drag, startPoint x: 620, startPoint y: 409, endPoint x: 962, endPoint y: 415, distance: 341.7
click at [961, 415] on p "2. Molekulas šķidrā vielā ir izvietotas ciešāk nekā cietā vielā. Atbilde:" at bounding box center [783, 409] width 355 height 85
copy p "Molekulas šķidrā vielā ir izvietotas ciešāk nekā cietā vielā."
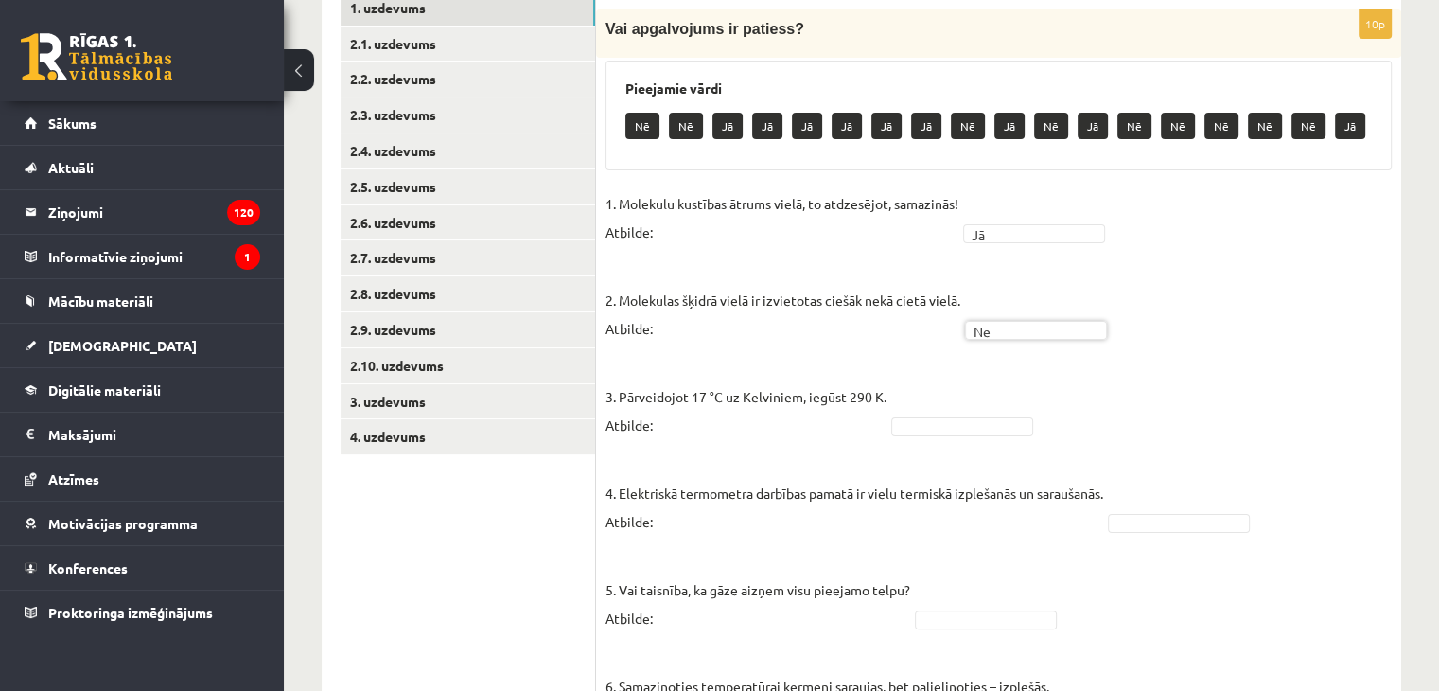
scroll to position [379, 0]
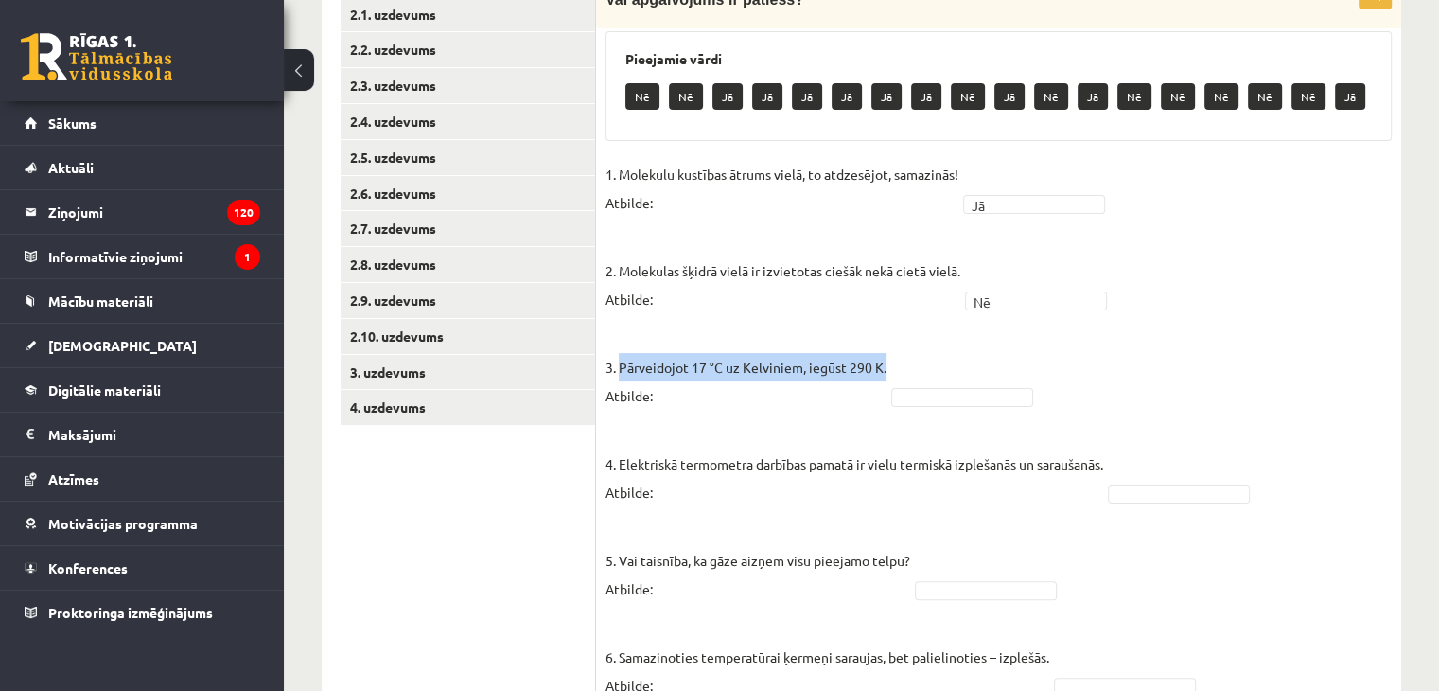
drag, startPoint x: 619, startPoint y: 363, endPoint x: 884, endPoint y: 365, distance: 265.0
click at [884, 365] on p "3. Pārveidojot 17 °C uz Kelviniem, iegūst 290 K. Atbilde:" at bounding box center [746, 367] width 281 height 85
copy p "Pārveidojot 17 °C uz Kelviniem, iegūst 290 K."
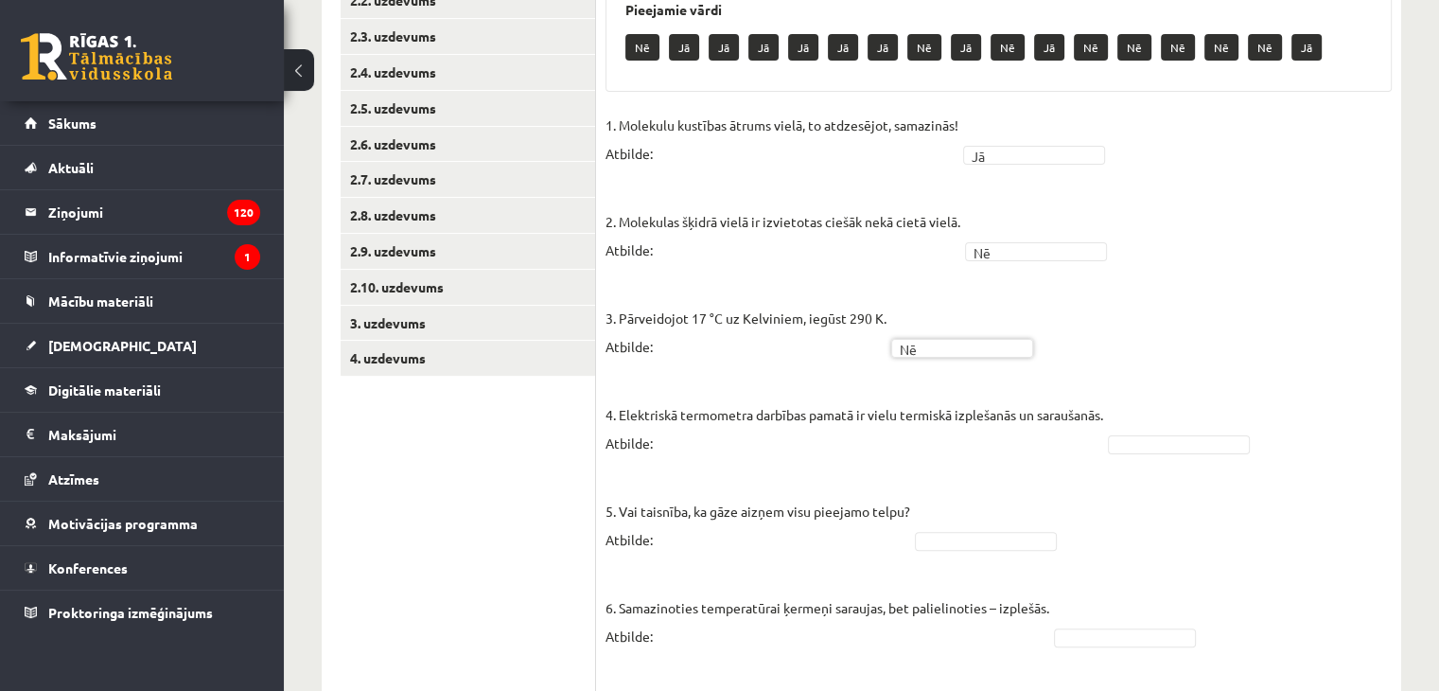
scroll to position [473, 0]
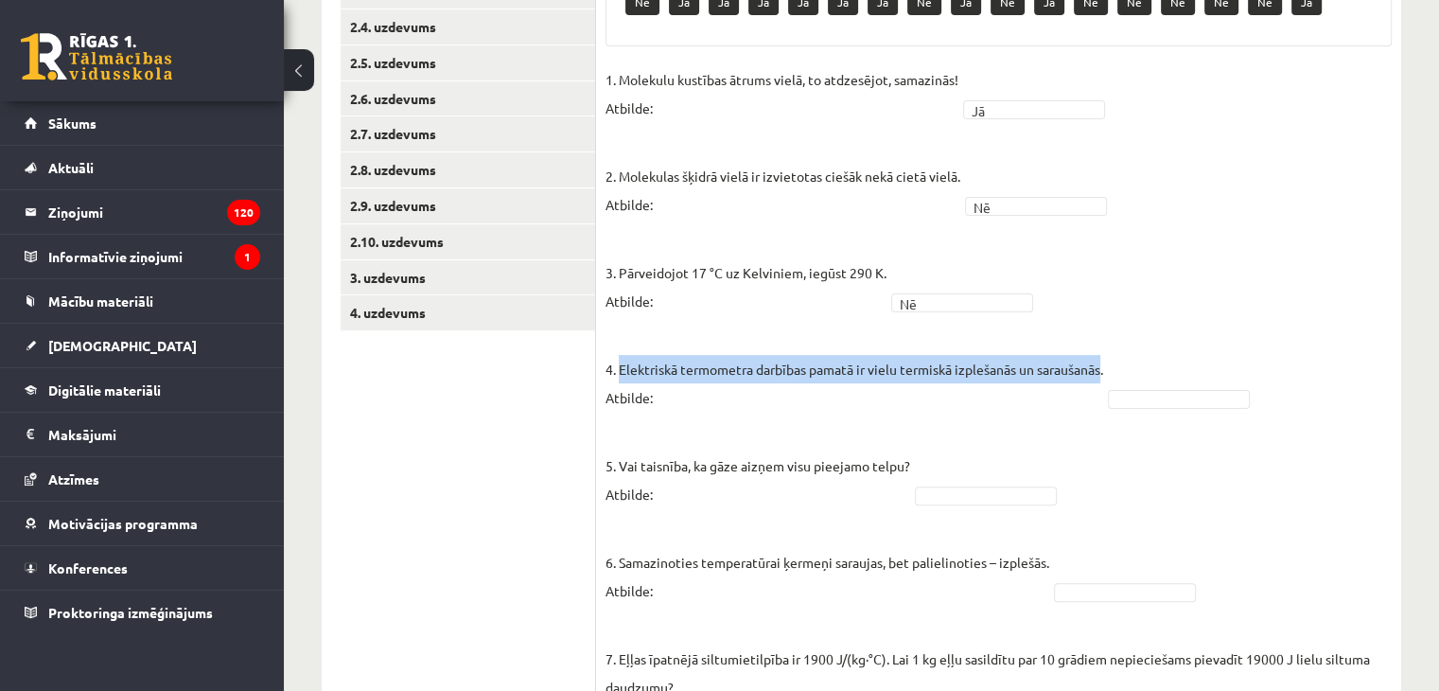
drag, startPoint x: 619, startPoint y: 368, endPoint x: 1107, endPoint y: 363, distance: 488.4
click at [1104, 363] on p "4. Elektriskā termometra darbības pamatā ir vielu termiskā izplešanās un sarauš…" at bounding box center [855, 369] width 498 height 85
copy p "Elektriskā termometra darbības pamatā ir vielu termiskā izplešanās un saraušanās"
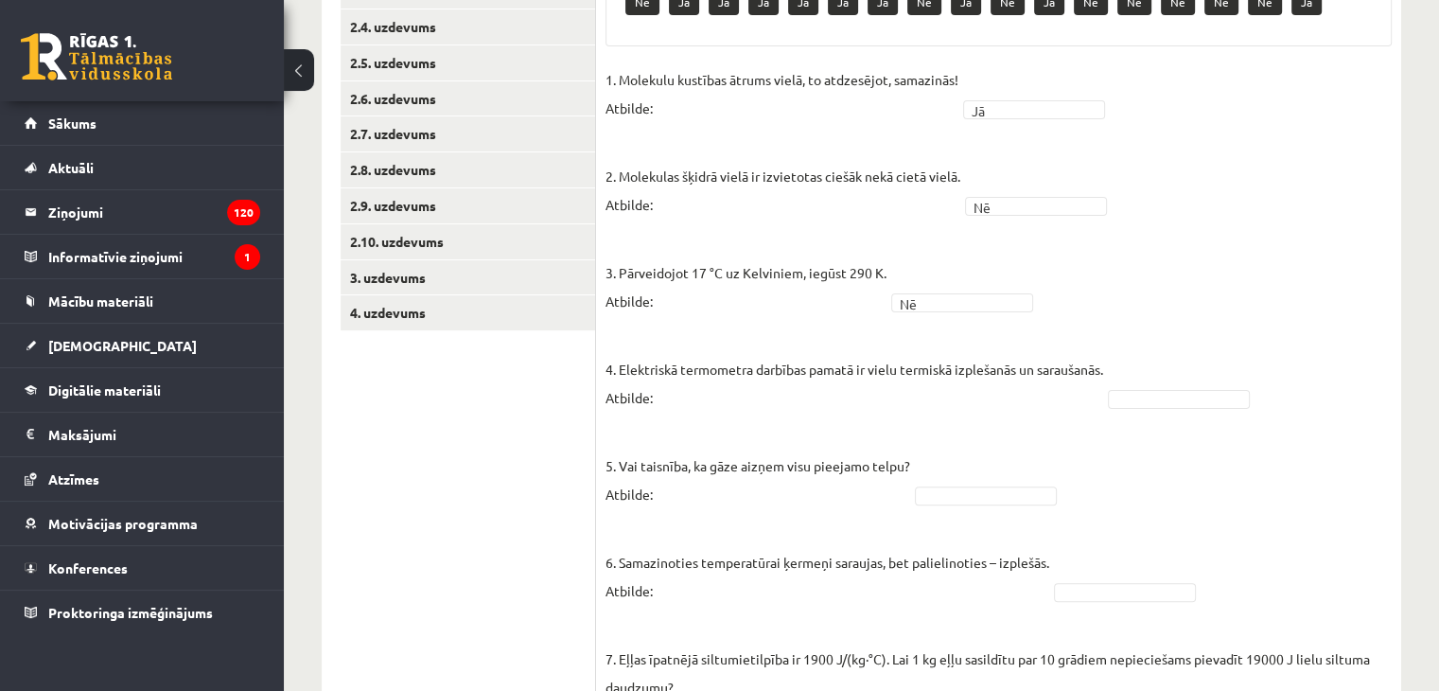
click at [1225, 263] on fieldset "1. Molekulu kustības ātrums vielā, to atdzesējot, samazinās! Atbilde: Jā ** 2. …" at bounding box center [999, 618] width 786 height 1107
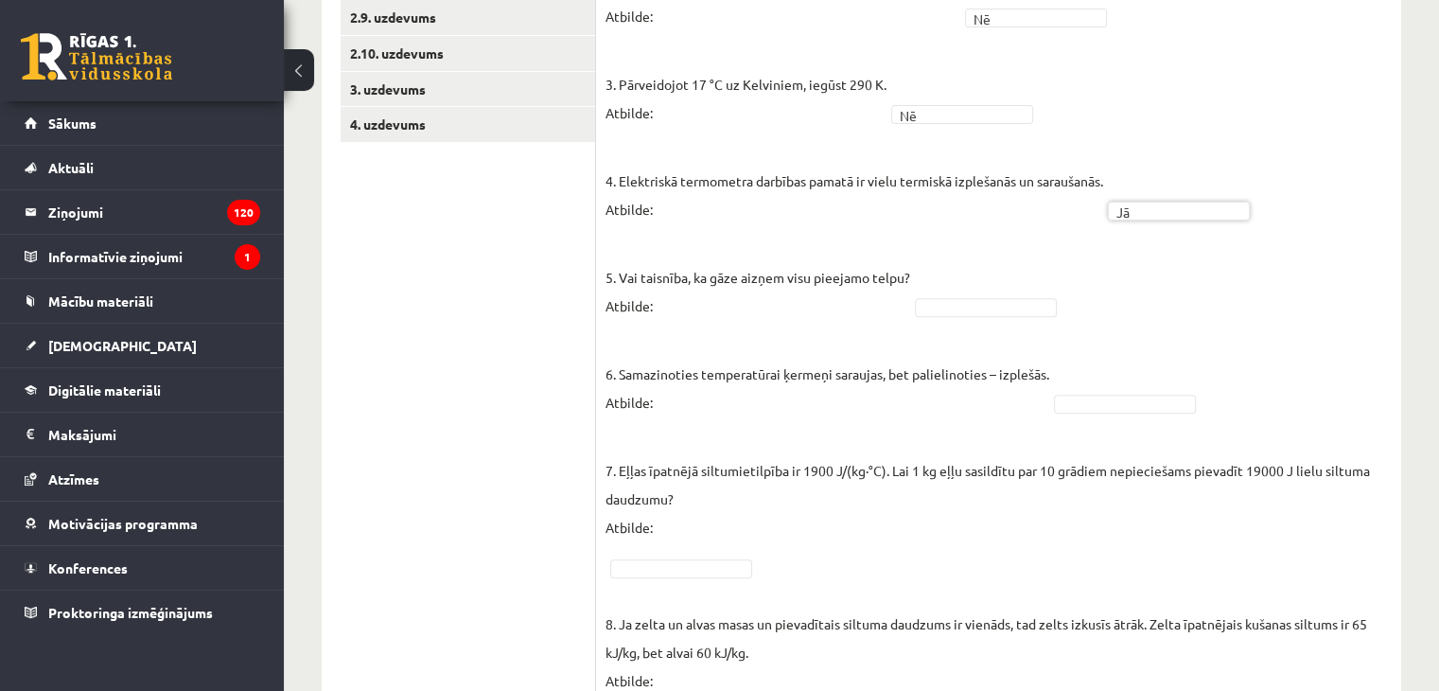
scroll to position [662, 0]
drag, startPoint x: 621, startPoint y: 276, endPoint x: 909, endPoint y: 263, distance: 288.0
click at [909, 263] on p "5. Vai taisnība, ka gāze aizņem visu pieejamo telpu? Atbilde:" at bounding box center [758, 276] width 305 height 85
copy p "Vai taisnība, ka gāze aizņem visu pieejamo telpu?"
click at [415, 321] on ul "1. uzdevums 2.1. uzdevums 2.2. uzdevums 2.3. uzdevums 2.4. uzdevums 2.5. uzdevu…" at bounding box center [469, 335] width 256 height 1316
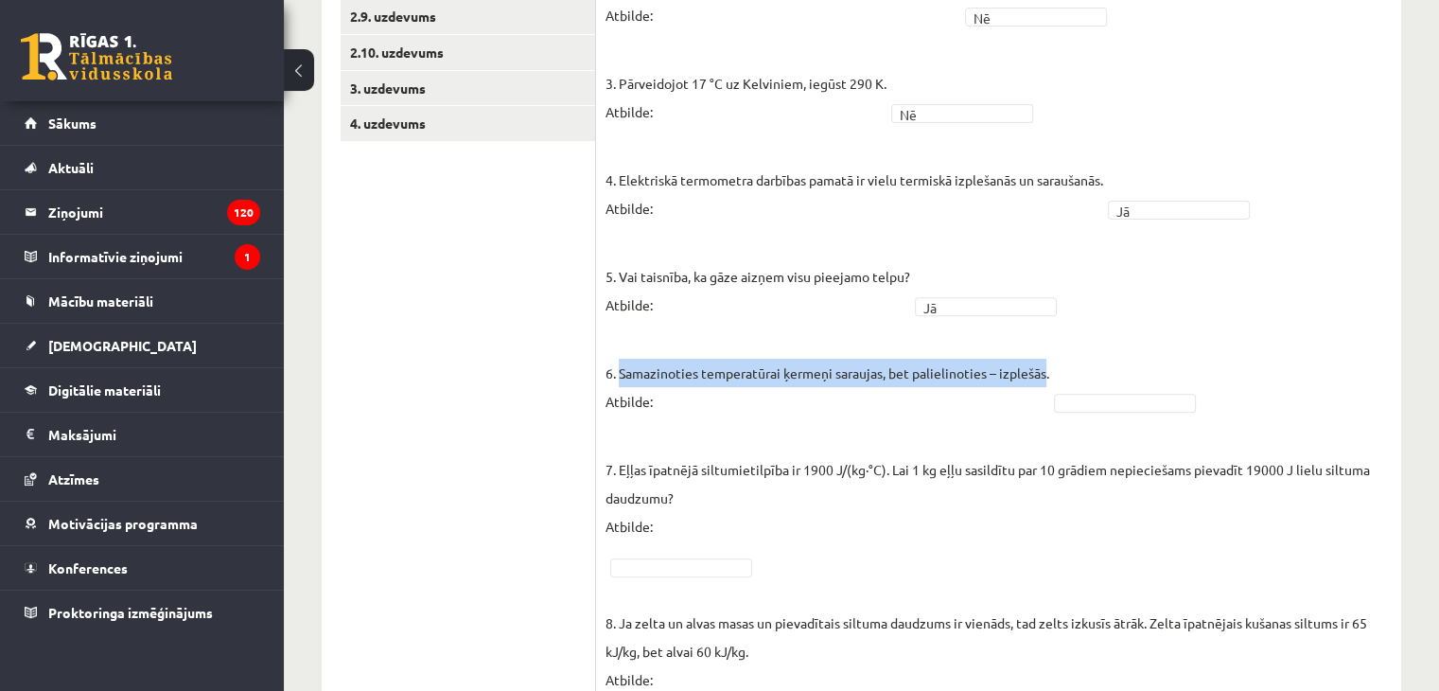
drag, startPoint x: 621, startPoint y: 368, endPoint x: 1049, endPoint y: 373, distance: 427.8
click at [1049, 373] on p "6. Samazinoties temperatūrai ķermeņi saraujas, bet palielinoties – izplešās. At…" at bounding box center [828, 372] width 444 height 85
copy p "Samazinoties temperatūrai ķermeņi saraujas, bet palielinoties – izplešās"
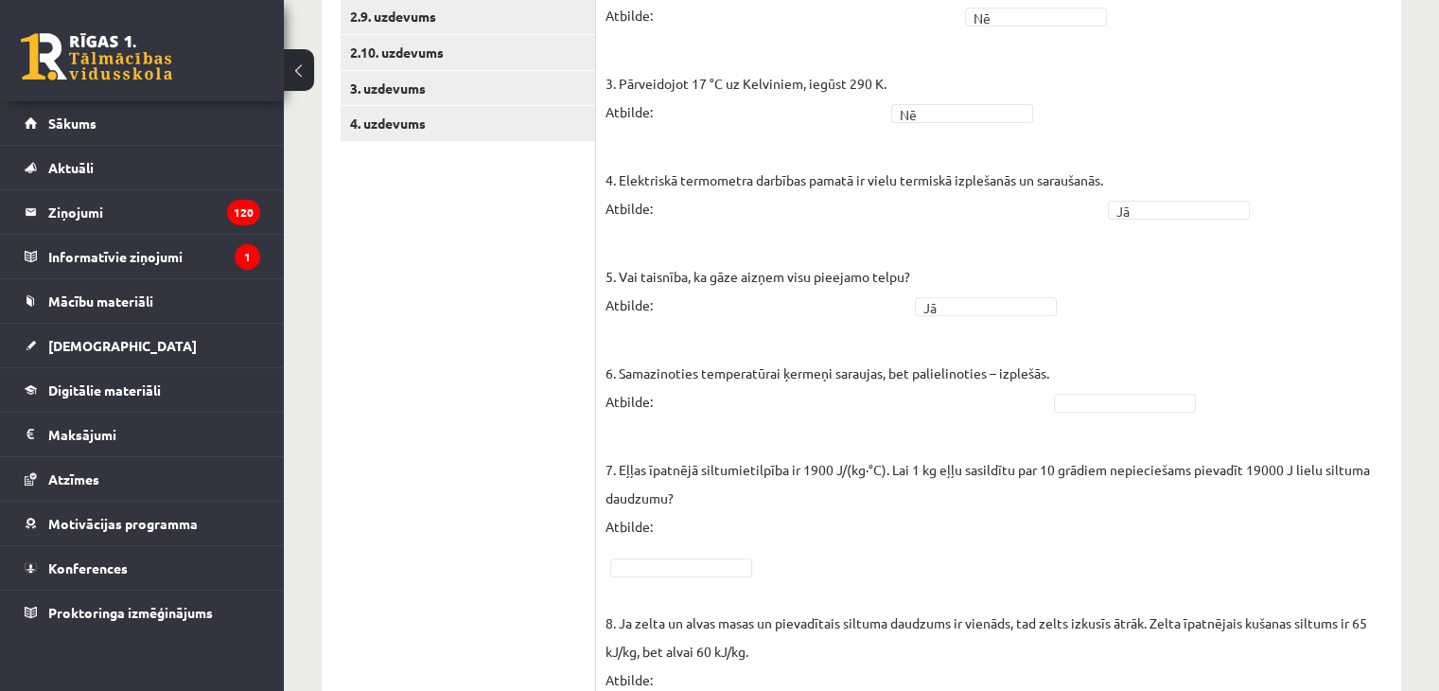
click at [1201, 322] on fieldset "1. Molekulu kustības ātrums vielā, to atdzesējot, samazinās! Atbilde: Jā ** 2. …" at bounding box center [999, 429] width 786 height 1107
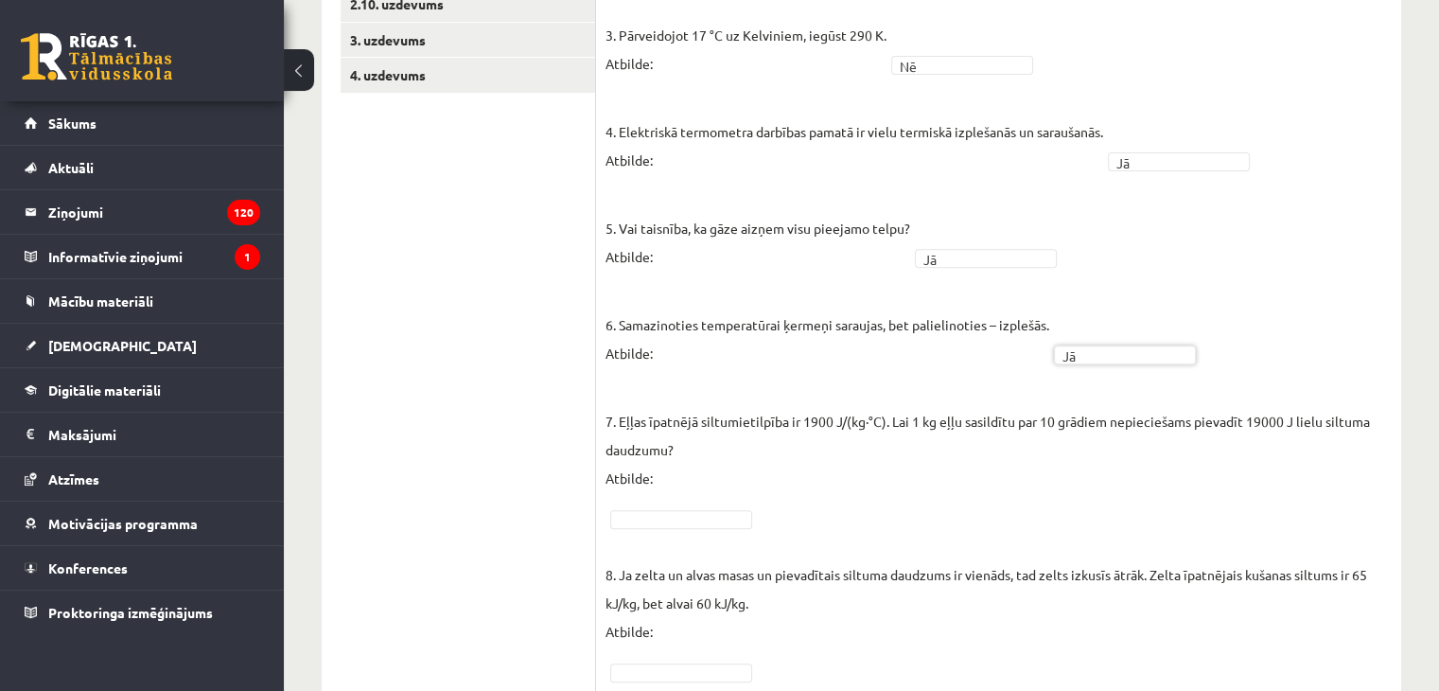
scroll to position [757, 0]
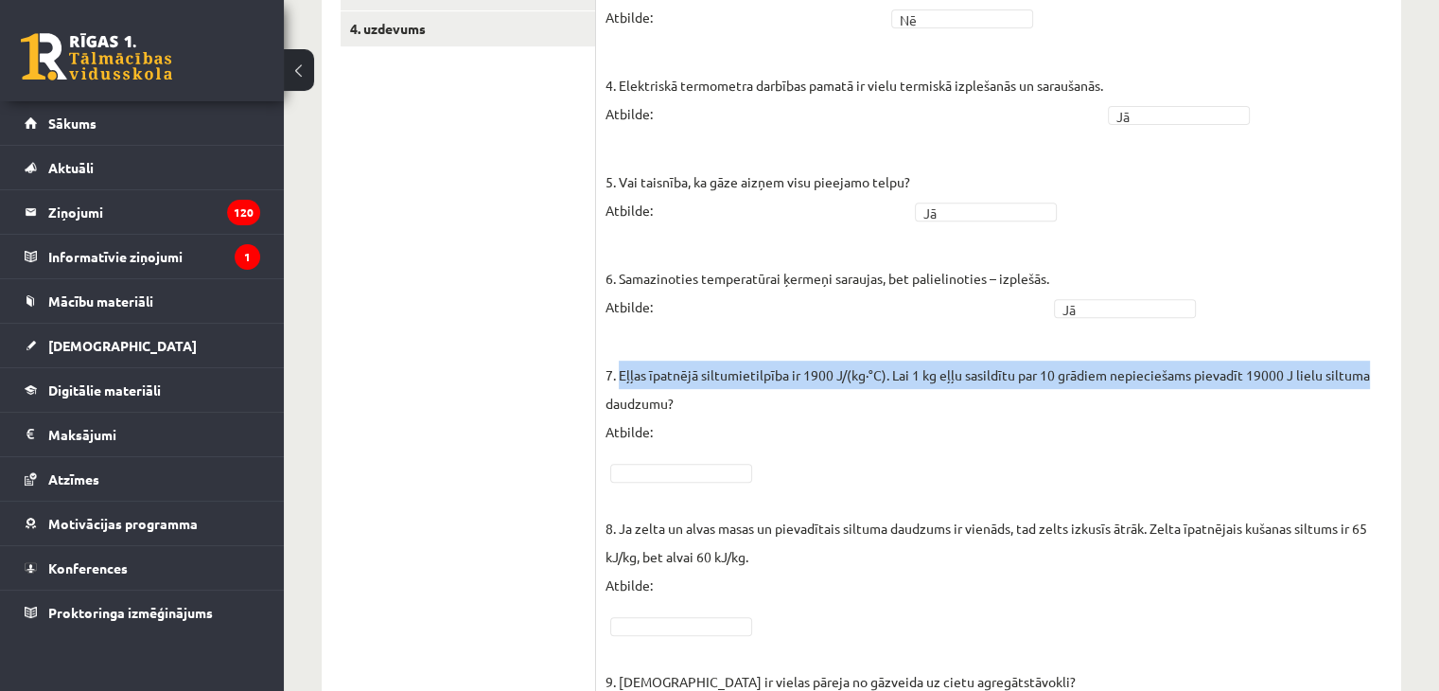
drag, startPoint x: 621, startPoint y: 372, endPoint x: 1382, endPoint y: 380, distance: 760.9
click at [1382, 380] on p "7. Eļļas īpatnējā siltumietilpība ir 1900 J/(kg∙°C). Lai 1 kg eļļu sasildītu pa…" at bounding box center [999, 389] width 786 height 114
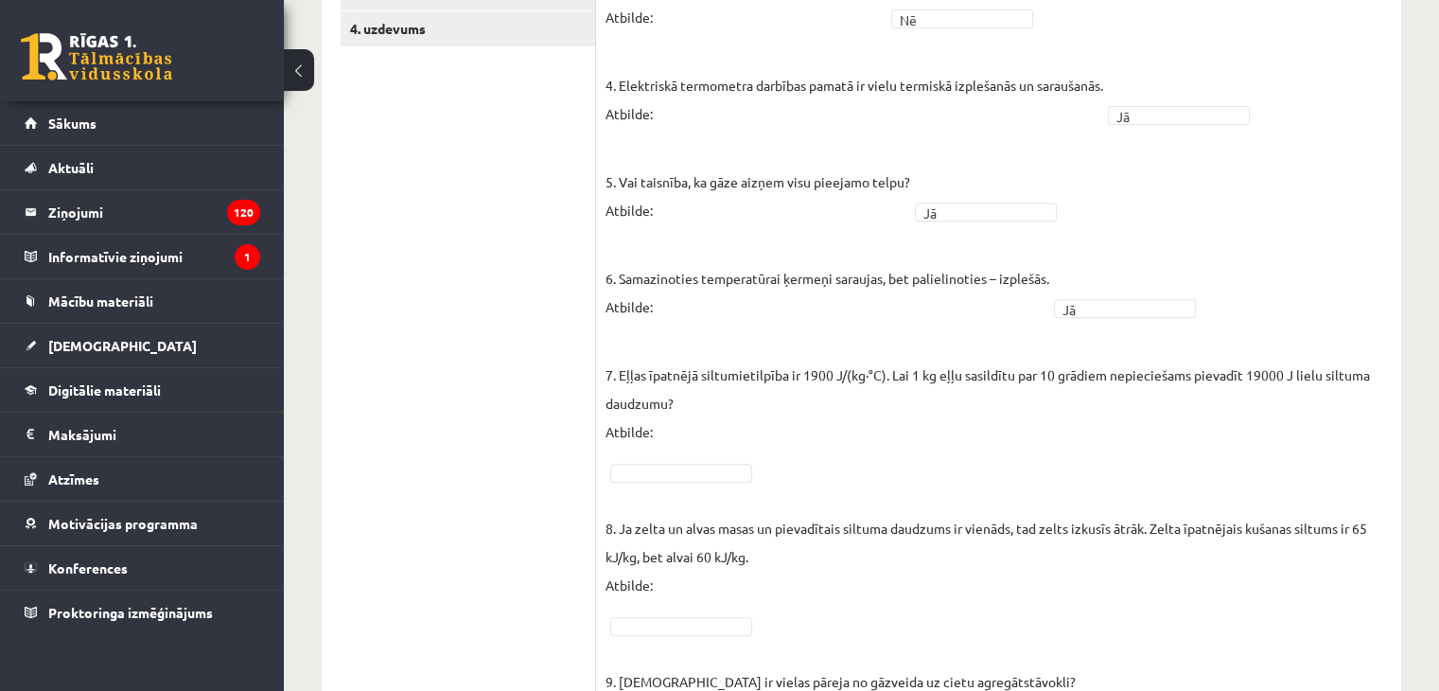
drag, startPoint x: 1000, startPoint y: 474, endPoint x: 946, endPoint y: 462, distance: 55.3
click at [999, 474] on fieldset "1. Molekulu kustības ātrums vielā, to atdzesējot, samazinās! Atbilde: Jā ** 2. …" at bounding box center [999, 334] width 786 height 1107
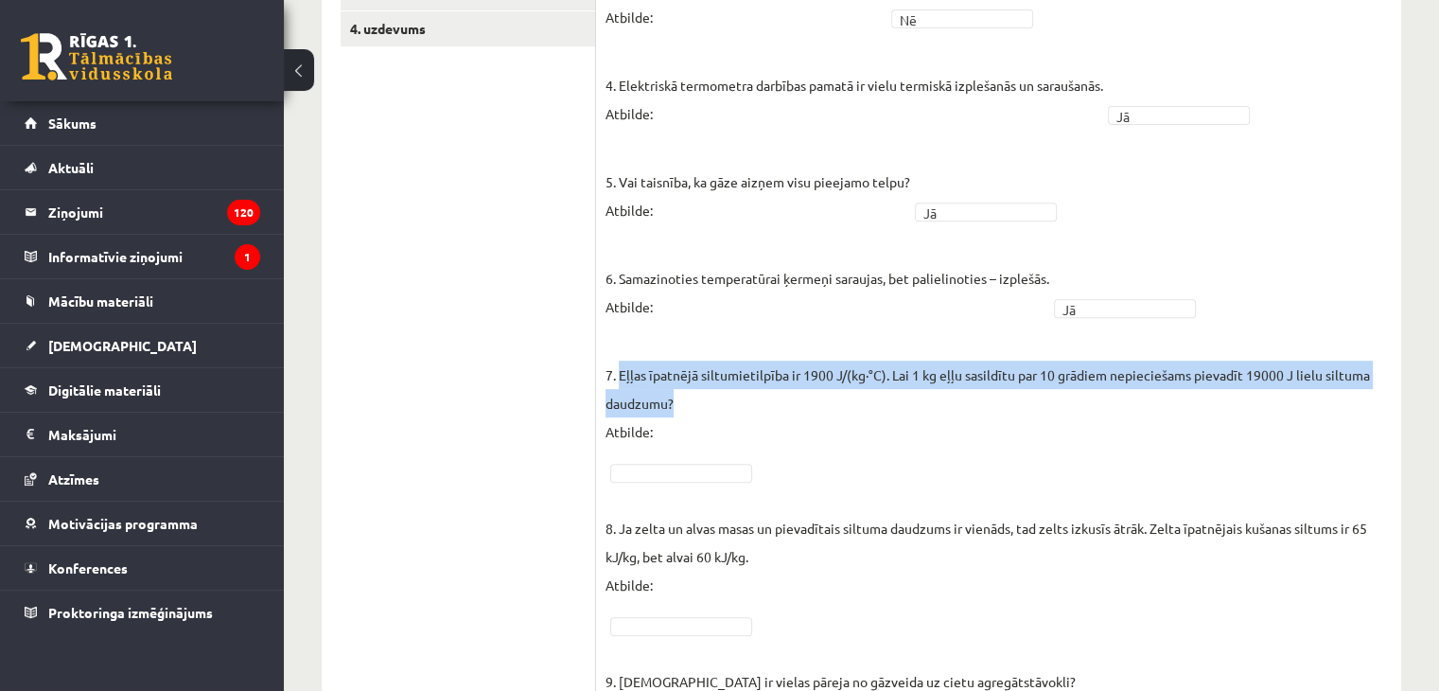
drag, startPoint x: 619, startPoint y: 373, endPoint x: 681, endPoint y: 404, distance: 69.8
click at [681, 404] on p "7. Eļļas īpatnējā siltumietilpība ir 1900 J/(kg∙°C). Lai 1 kg eļļu sasildītu pa…" at bounding box center [999, 389] width 786 height 114
copy p "Eļļas īpatnējā siltumietilpība ir 1900 J/(kg∙°C). Lai 1 kg eļļu sasildītu par 1…"
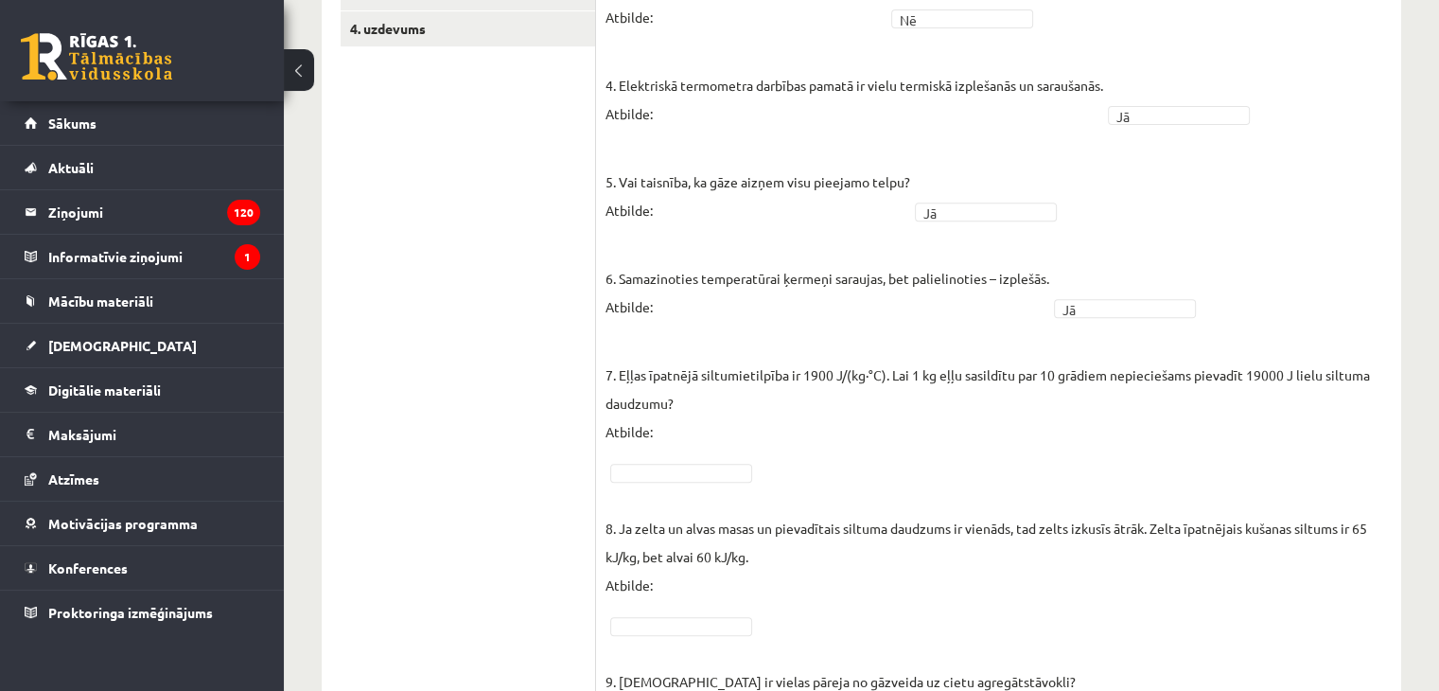
click at [500, 426] on ul "1. uzdevums 2.1. uzdevums 2.2. uzdevums 2.3. uzdevums 2.4. uzdevums 2.5. uzdevu…" at bounding box center [469, 241] width 256 height 1316
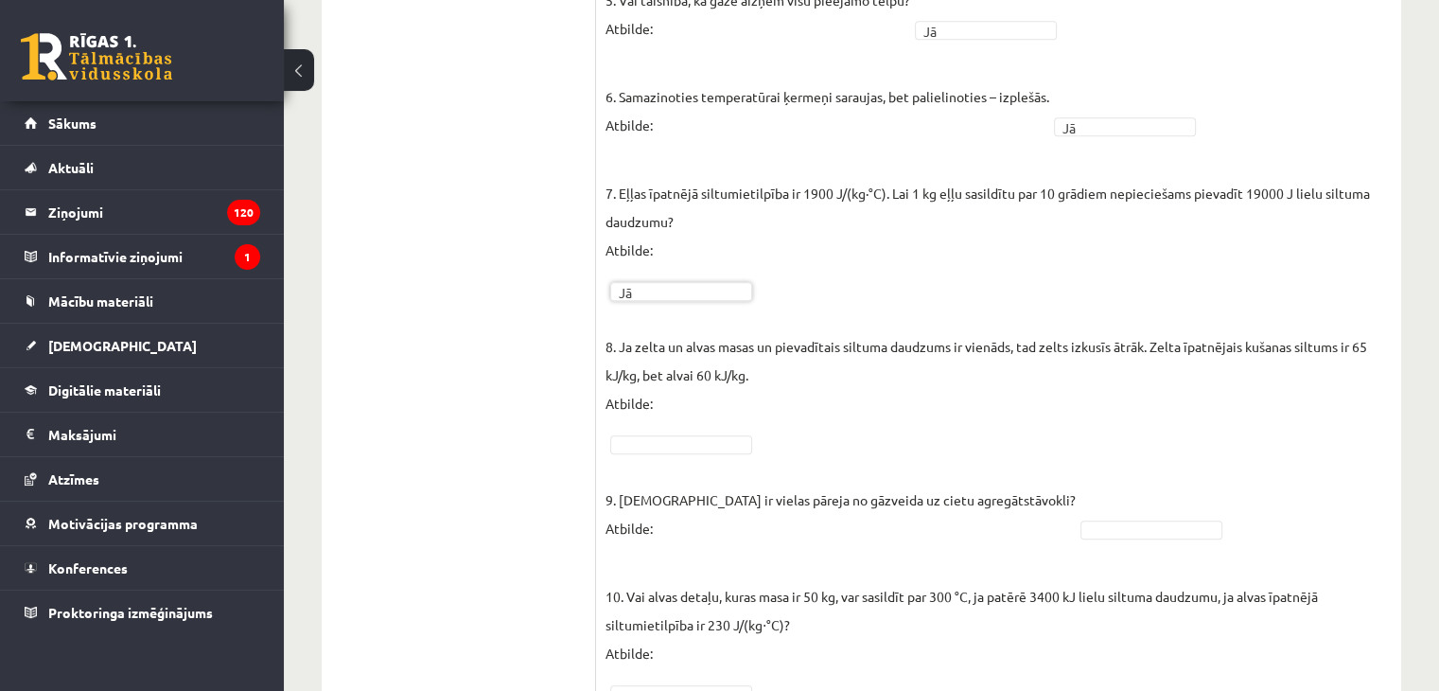
scroll to position [946, 0]
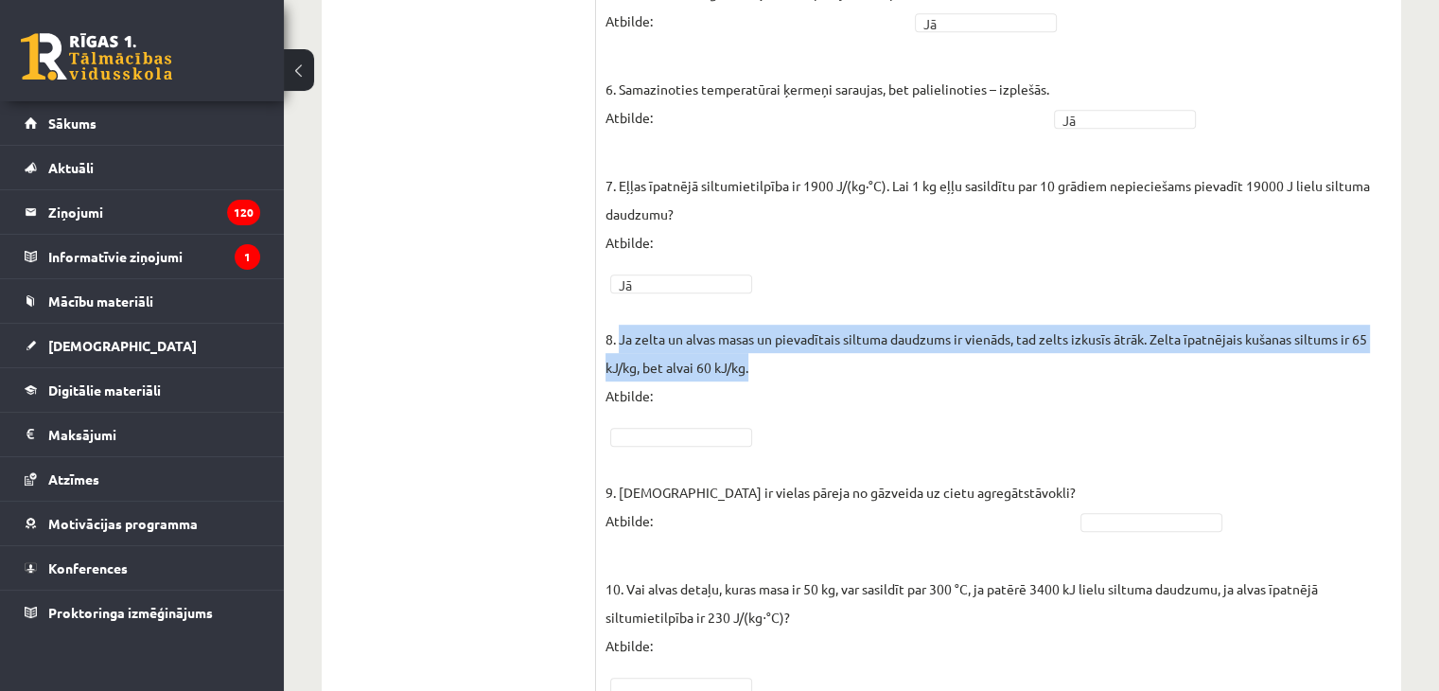
drag, startPoint x: 622, startPoint y: 337, endPoint x: 759, endPoint y: 369, distance: 141.0
click at [759, 369] on p "8. Ja zelta un alvas masas un pievadītais siltuma daudzums ir vienāds, tad zelt…" at bounding box center [999, 353] width 786 height 114
copy p "Ja zelta un alvas masas un pievadītais siltuma daudzums ir vienāds, tad zelts i…"
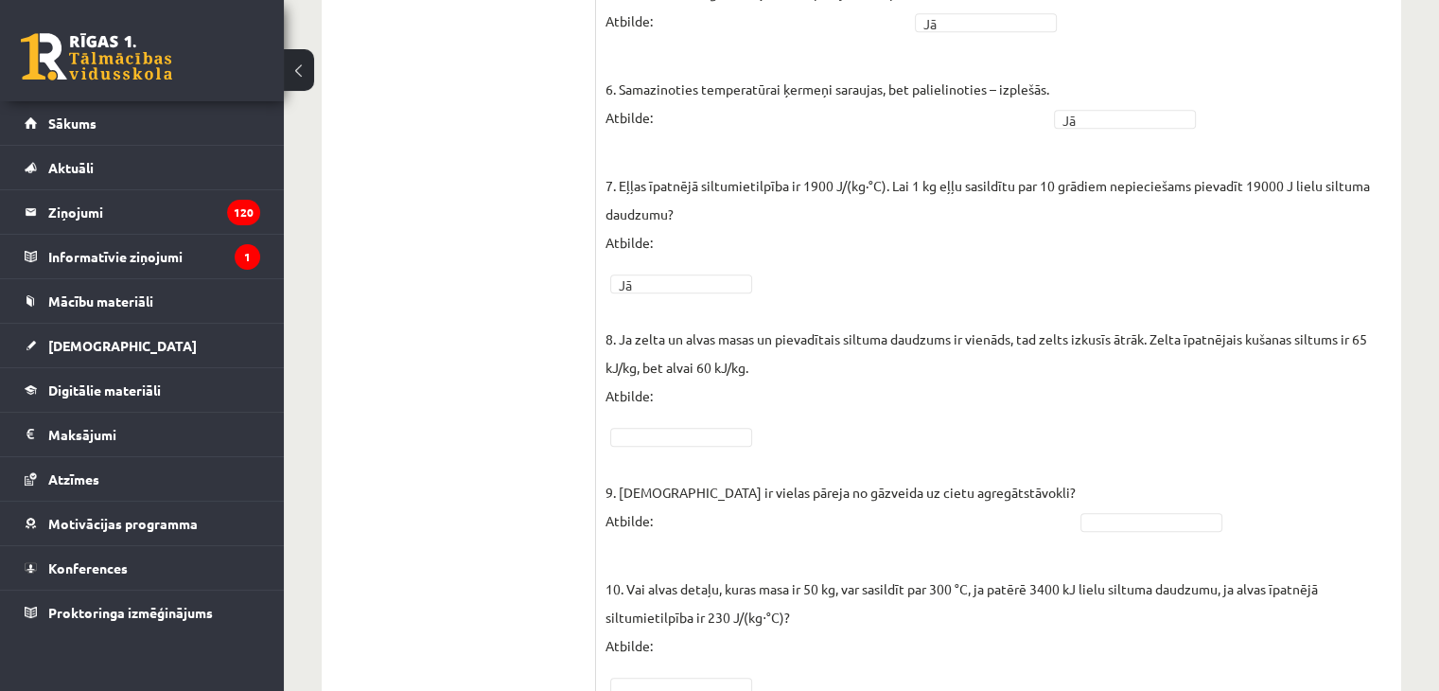
click at [510, 417] on ul "1. uzdevums 2.1. uzdevums 2.2. uzdevums 2.3. uzdevums 2.4. uzdevums 2.5. uzdevu…" at bounding box center [469, 51] width 256 height 1316
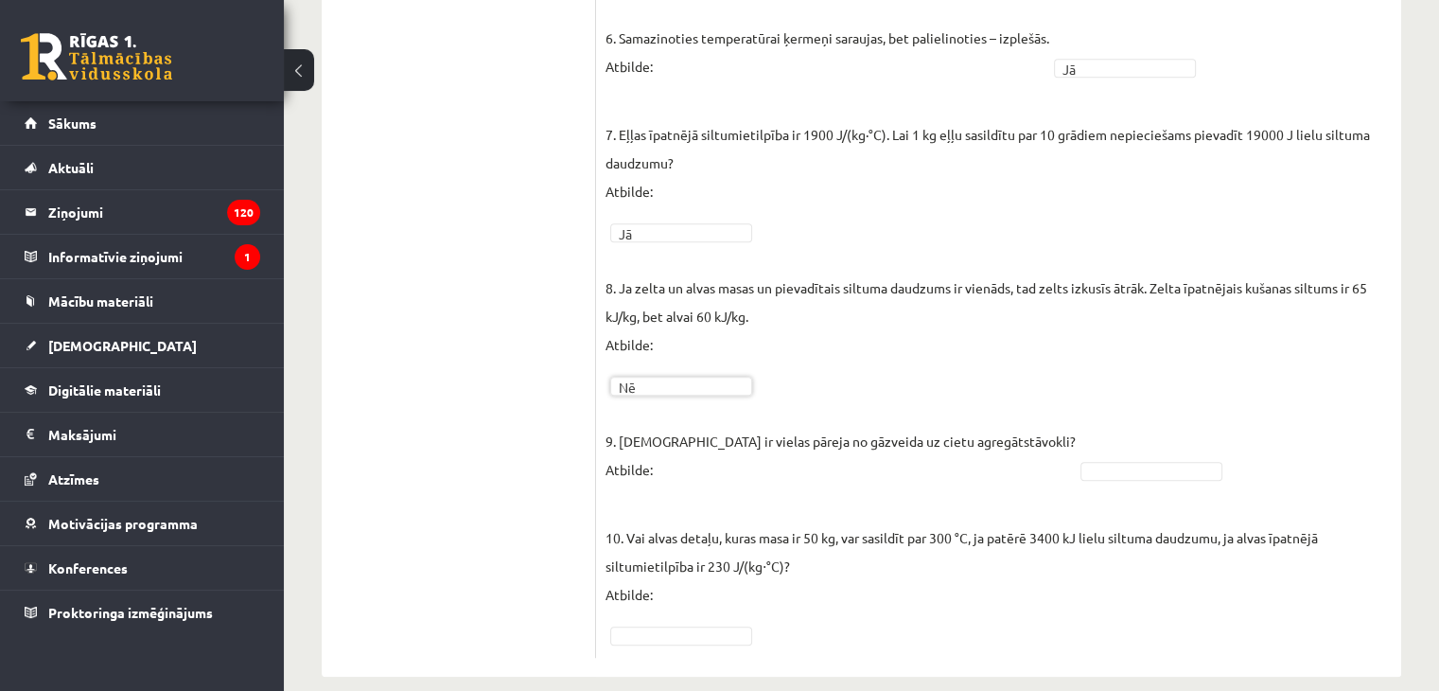
scroll to position [1021, 0]
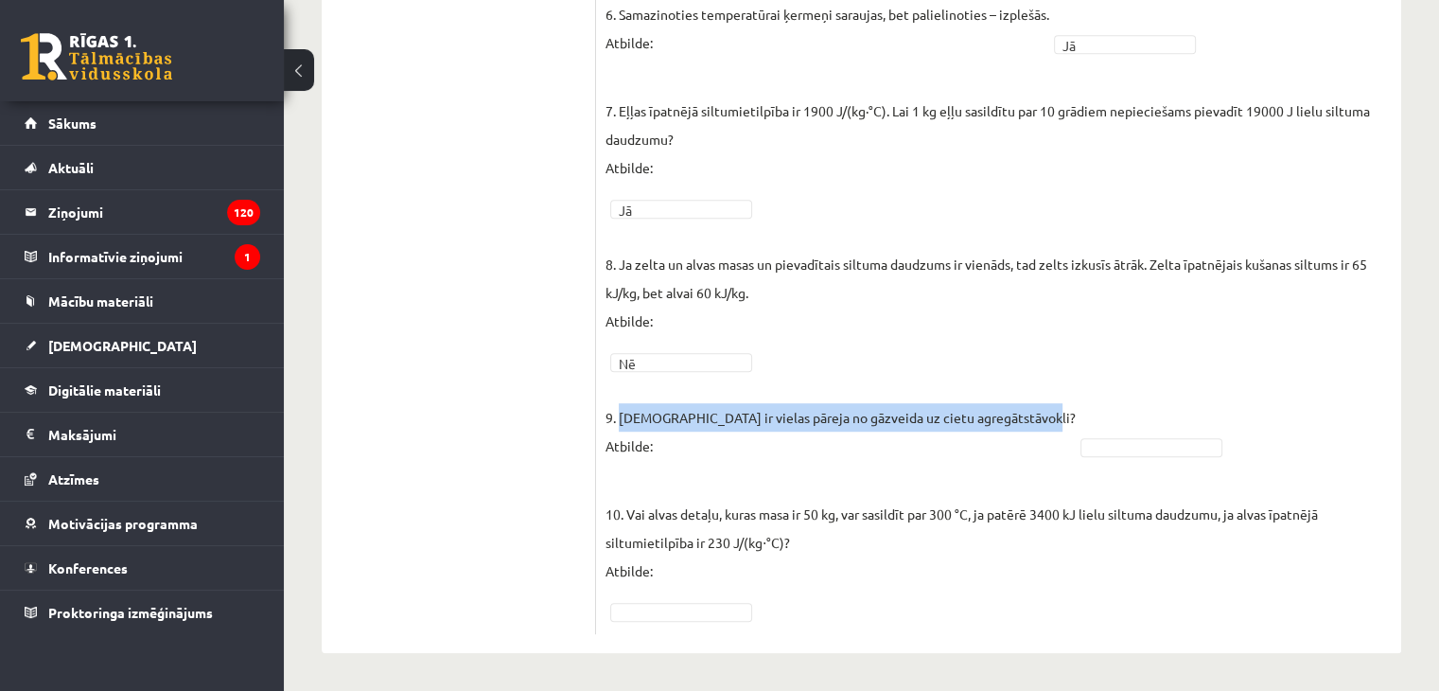
drag, startPoint x: 628, startPoint y: 416, endPoint x: 1022, endPoint y: 408, distance: 393.8
click at [1022, 408] on p "9. Kristalizēšanās ir vielas pāreja no gāzveida uz cietu agregātstāvokli? Atbil…" at bounding box center [841, 417] width 470 height 85
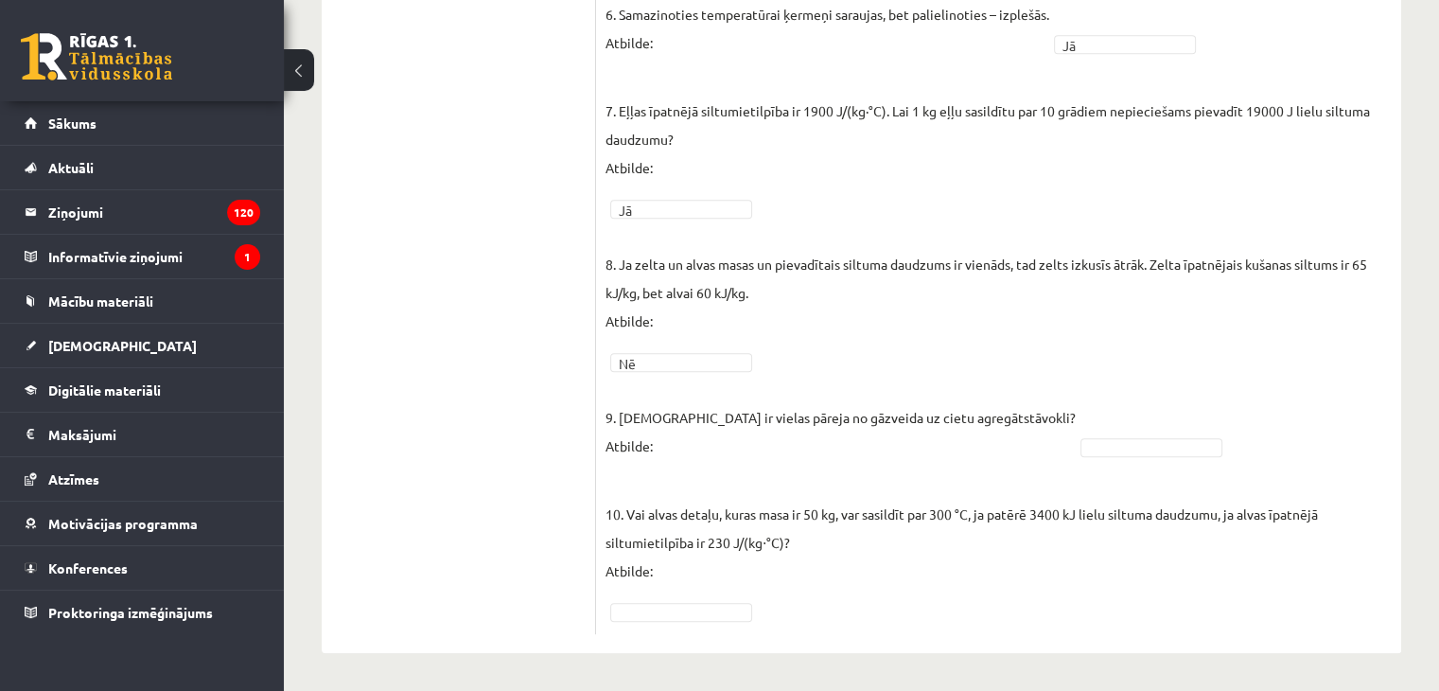
click at [1148, 417] on fieldset "1. Molekulu kustības ātrums vielā, to atdzesējot, samazinās! Atbilde: Jā ** 2. …" at bounding box center [999, 70] width 786 height 1107
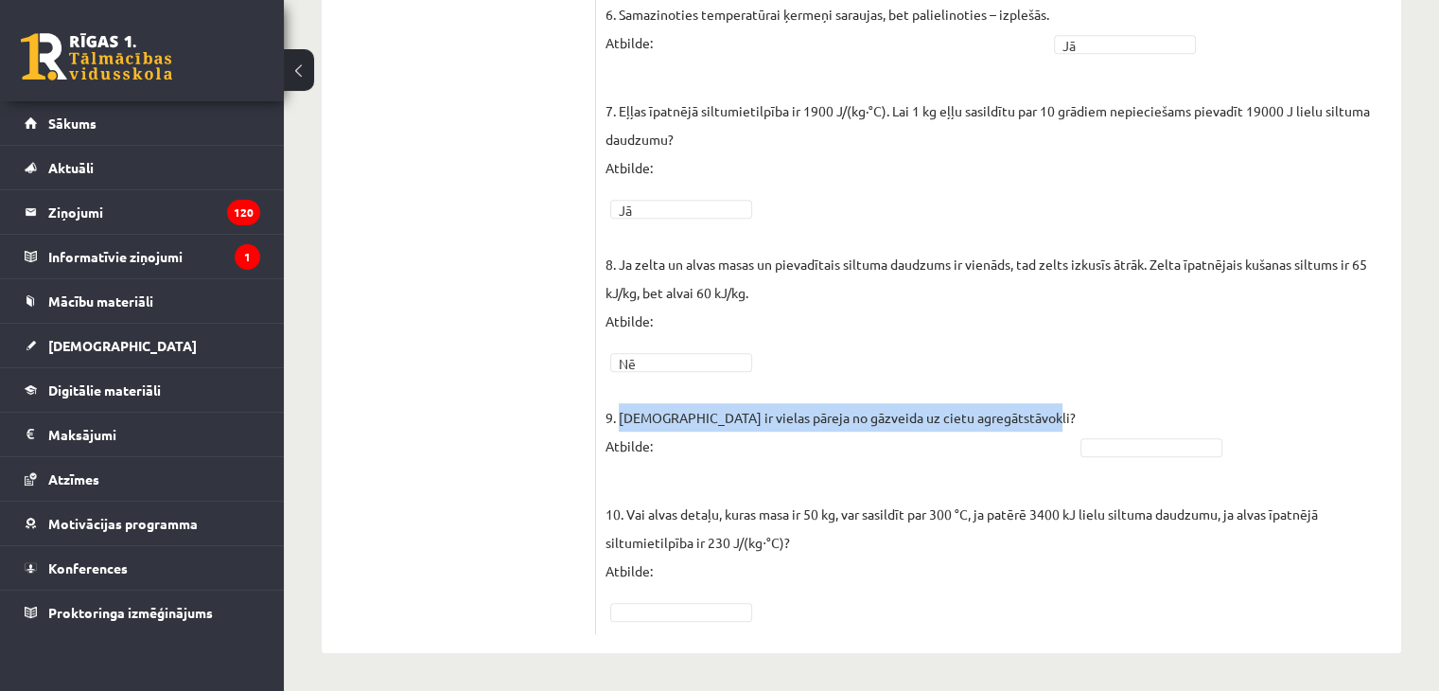
drag, startPoint x: 621, startPoint y: 415, endPoint x: 1020, endPoint y: 412, distance: 399.4
click at [1020, 412] on p "9. Kristalizēšanās ir vielas pāreja no gāzveida uz cietu agregātstāvokli? Atbil…" at bounding box center [841, 417] width 470 height 85
copy p "Kristalizēšanās ir vielas pāreja no gāzveida uz cietu agregātstāvokli?"
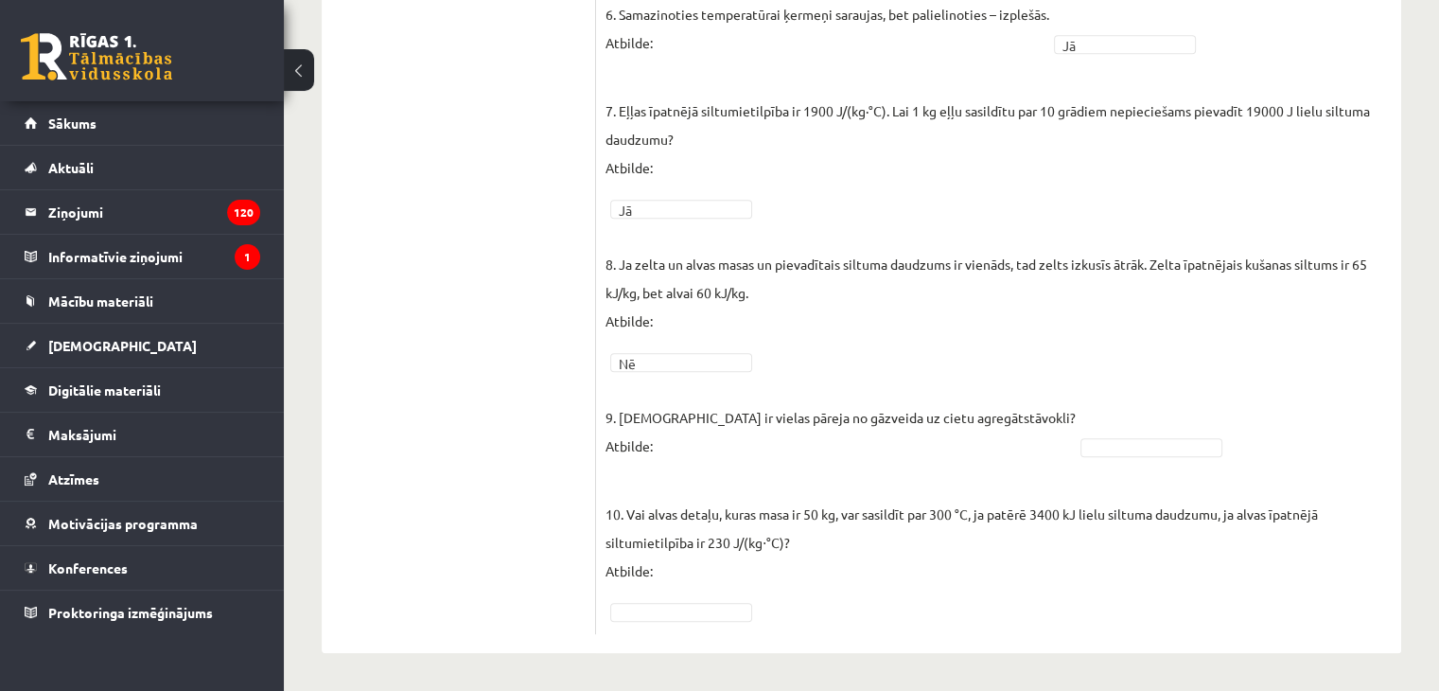
click at [882, 464] on fieldset "1. Molekulu kustības ātrums vielā, to atdzesējot, samazinās! Atbilde: Jā ** 2. …" at bounding box center [999, 70] width 786 height 1107
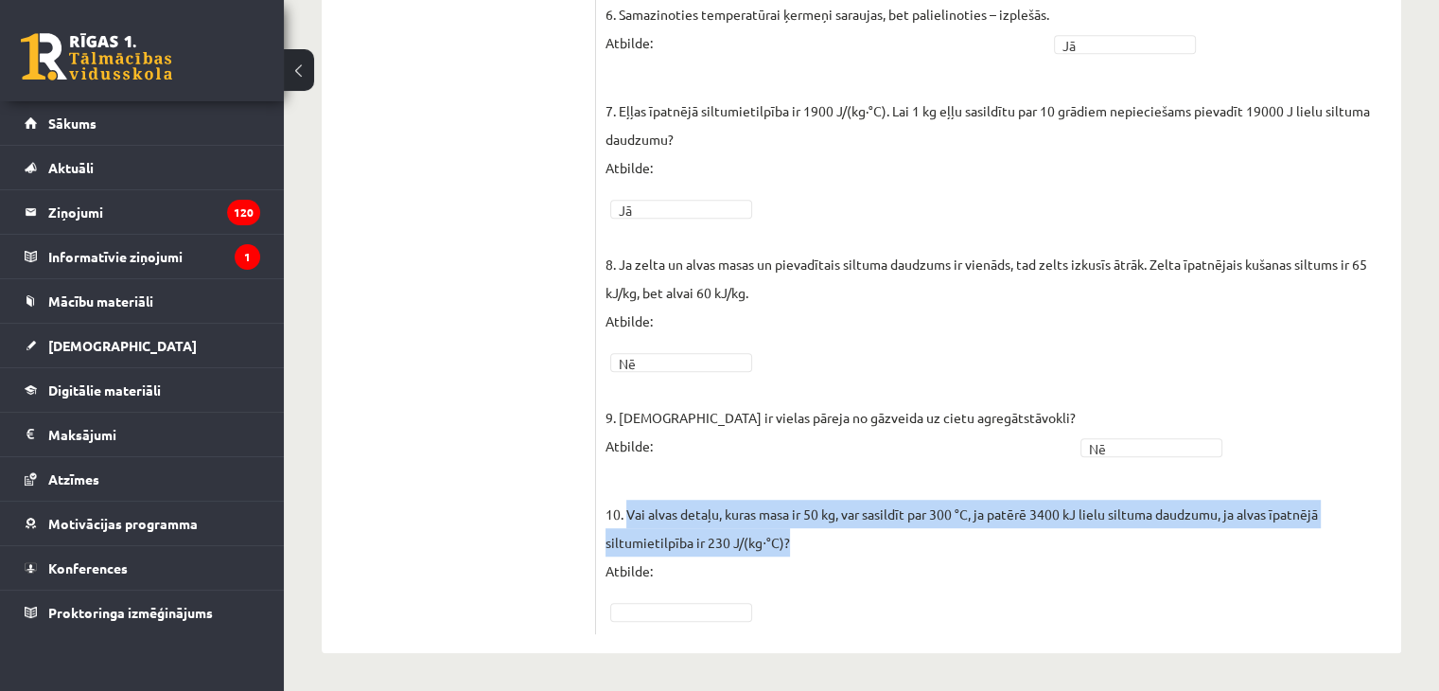
drag, startPoint x: 630, startPoint y: 512, endPoint x: 798, endPoint y: 539, distance: 169.6
click at [798, 539] on p "10. Vai alvas detaļu, kuras masa ir 50 kg, var sasildīt par 300 °C, ja patērē 3…" at bounding box center [999, 528] width 786 height 114
copy p "Vai alvas detaļu, kuras masa ir 50 kg, var sasildīt par 300 °C, ja patērē 3400 …"
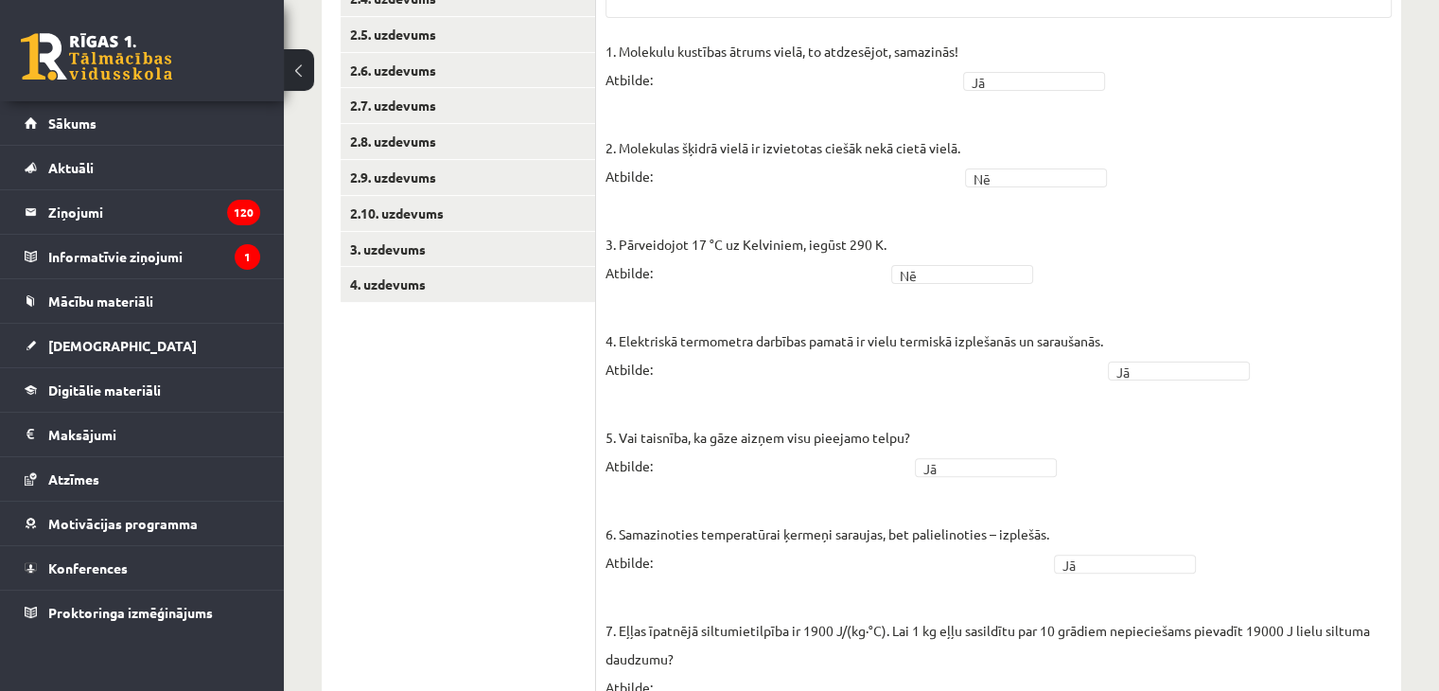
scroll to position [169, 0]
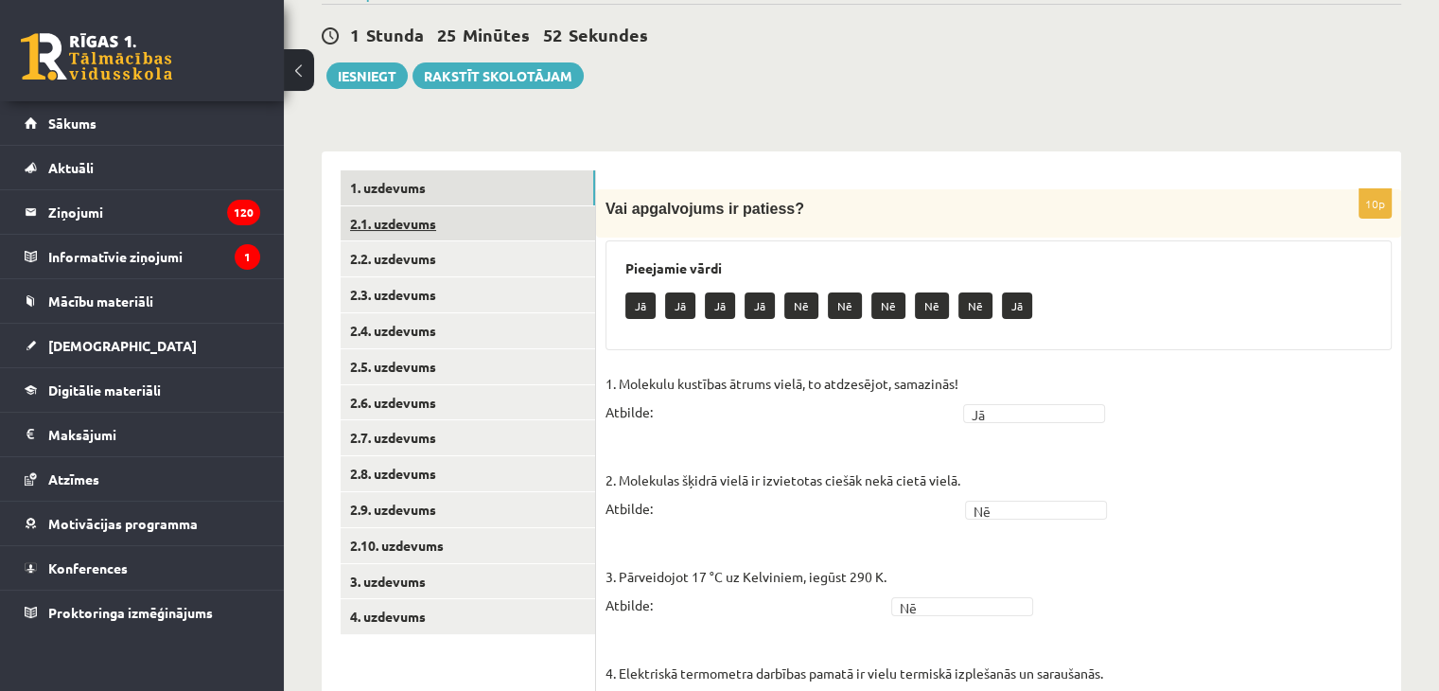
click at [444, 226] on link "2.1. uzdevums" at bounding box center [468, 223] width 255 height 35
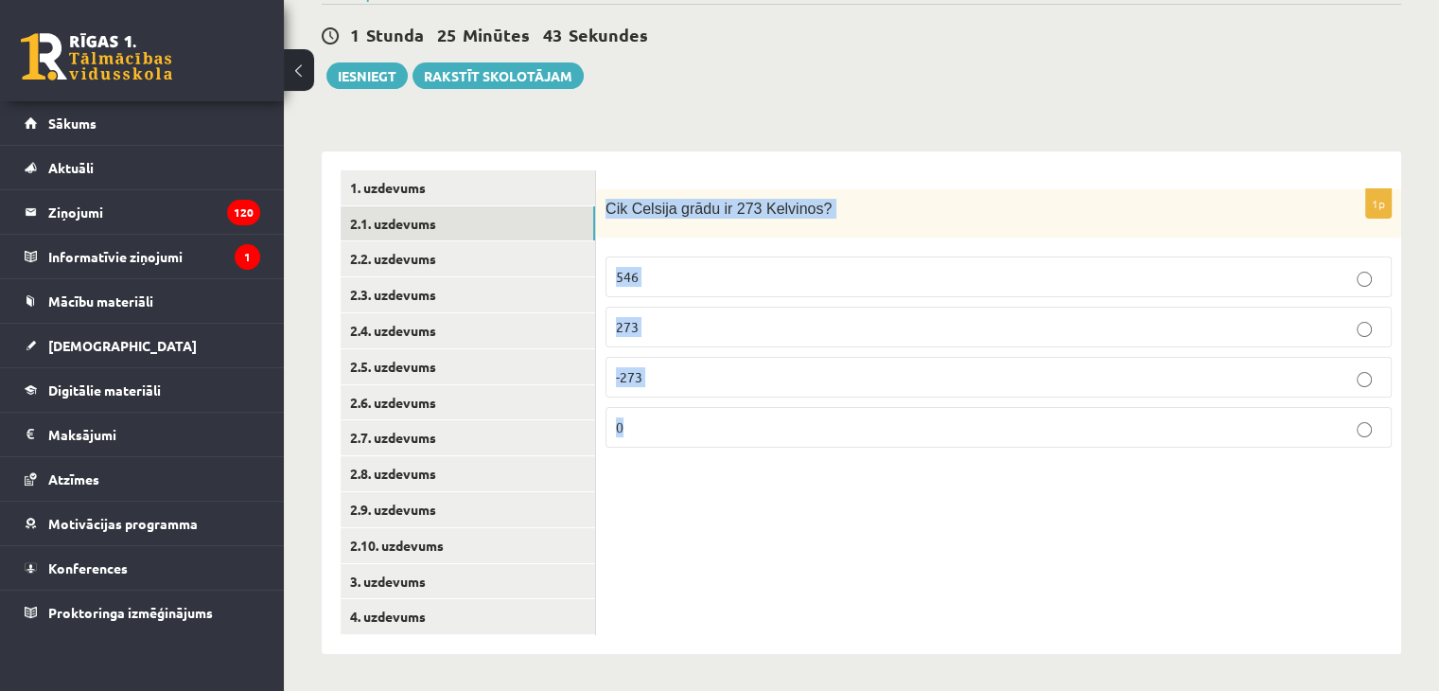
drag, startPoint x: 607, startPoint y: 206, endPoint x: 746, endPoint y: 410, distance: 246.5
click at [746, 410] on div "1p Cik Celsija grādu ir 273 Kelvinos? 546 273 -273 0" at bounding box center [998, 326] width 805 height 274
click at [901, 199] on p "Cik Celsija grādu ir 273 Kelvinos?" at bounding box center [952, 209] width 692 height 20
click at [656, 420] on p "0" at bounding box center [999, 427] width 766 height 20
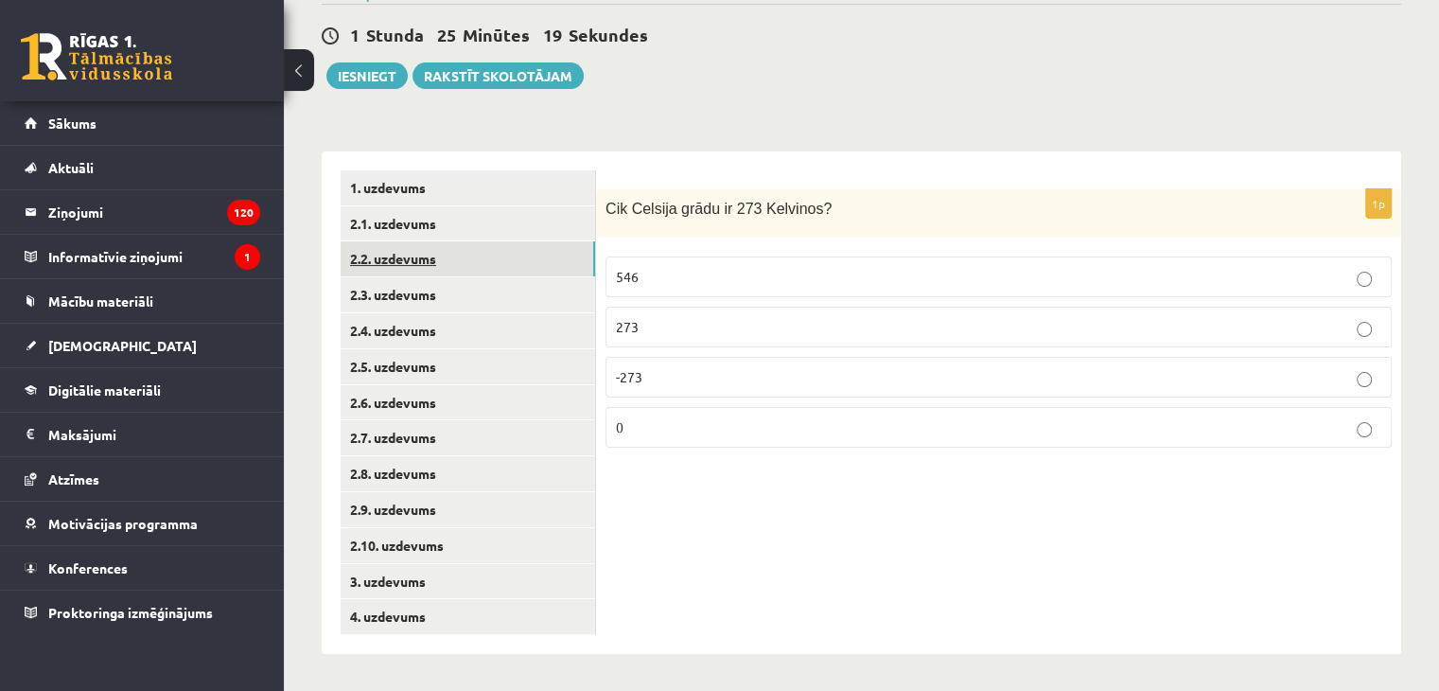
click at [441, 260] on link "2.2. uzdevums" at bounding box center [468, 258] width 255 height 35
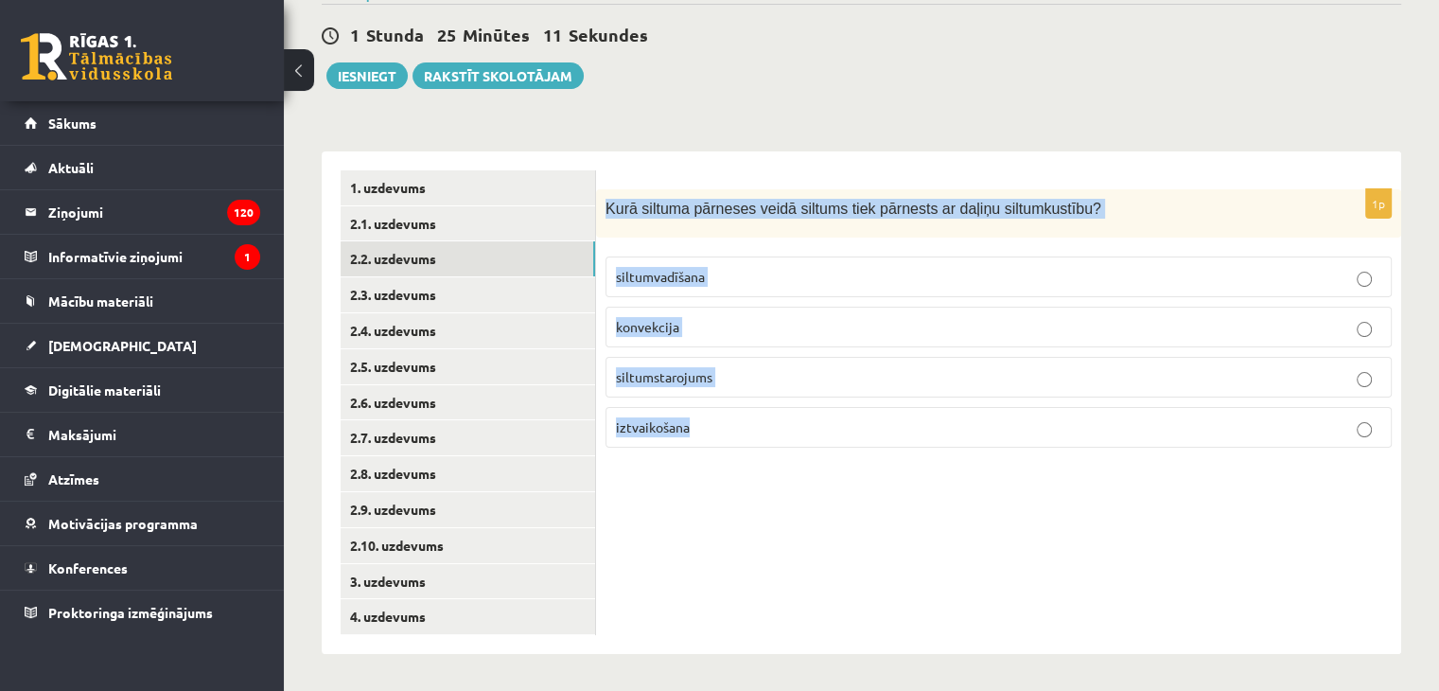
drag, startPoint x: 606, startPoint y: 206, endPoint x: 726, endPoint y: 420, distance: 245.3
click at [726, 420] on div "1p Kurā siltuma pārneses veidā siltums tiek pārnests ar daļiņu siltumkustību? s…" at bounding box center [998, 326] width 805 height 274
click at [1006, 134] on div "**********" at bounding box center [862, 392] width 1080 height 521
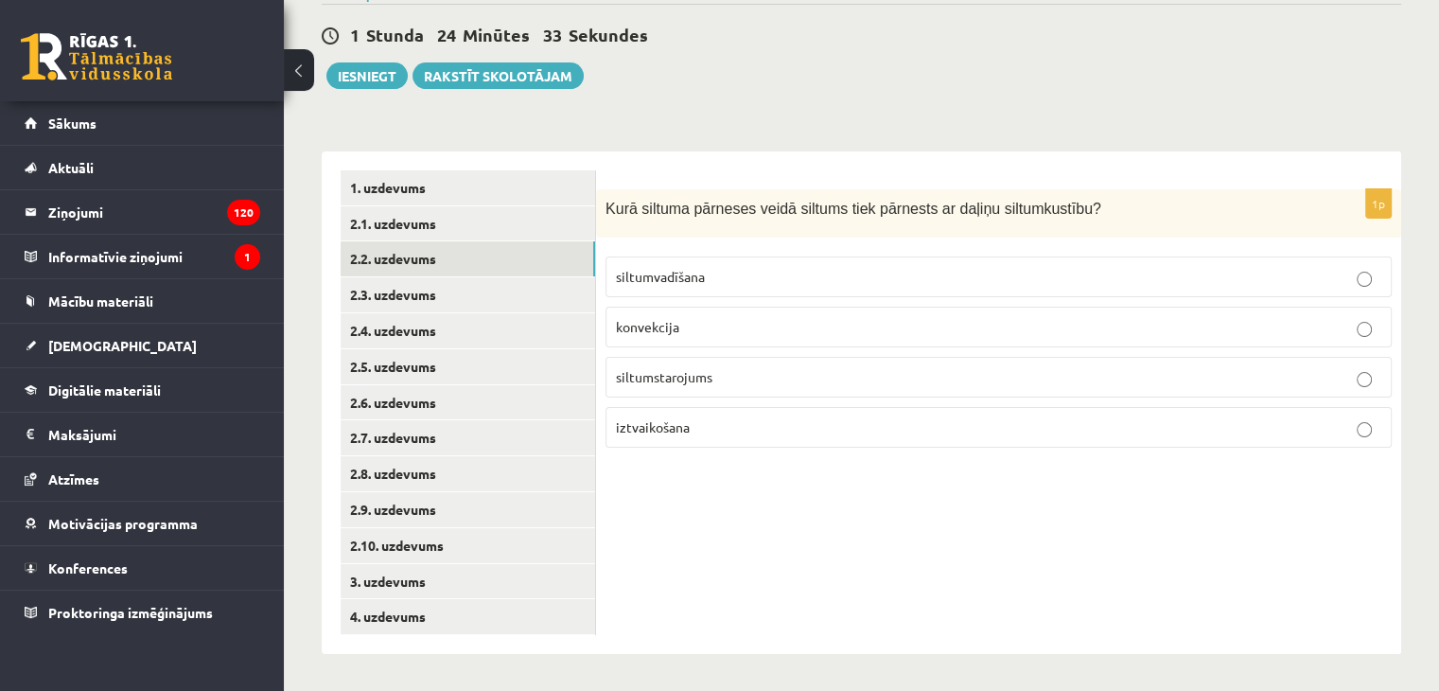
click at [698, 326] on p "konvekcija" at bounding box center [999, 327] width 766 height 20
click at [474, 293] on link "2.3. uzdevums" at bounding box center [468, 294] width 255 height 35
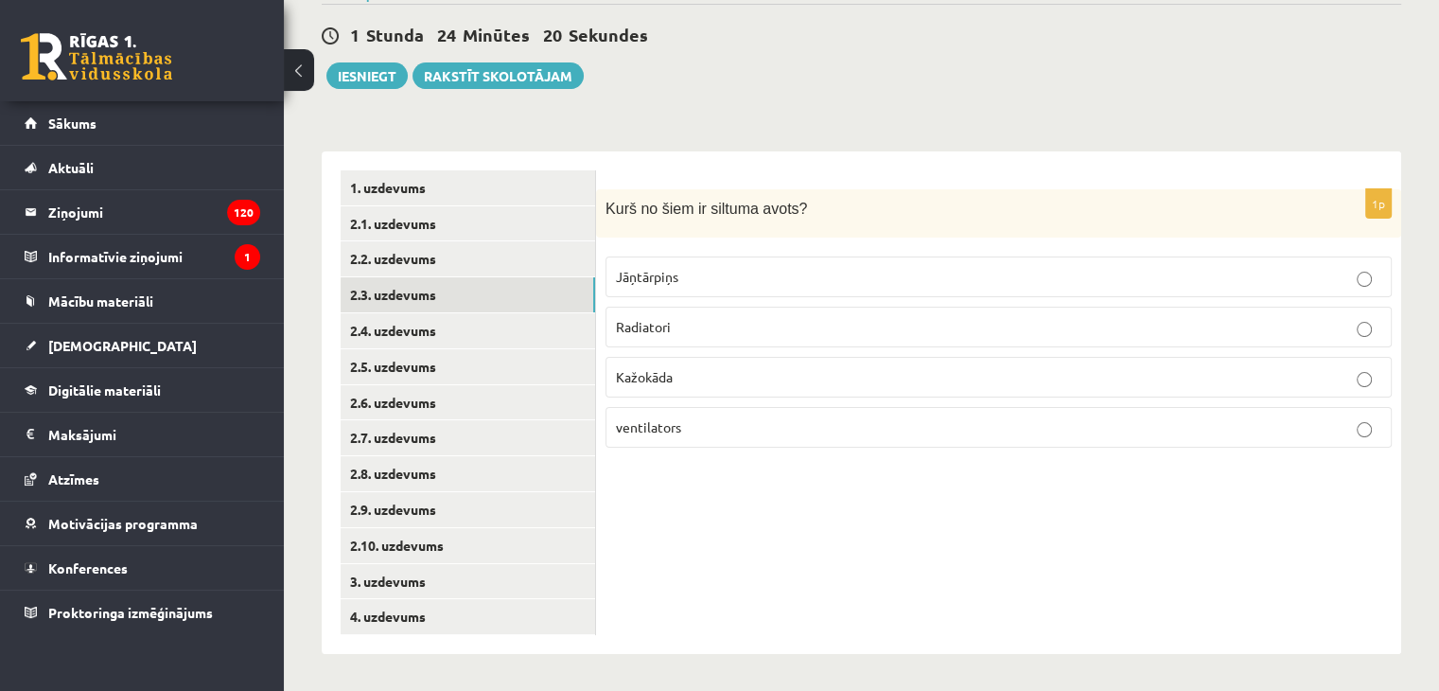
click at [695, 327] on p "Radiatori" at bounding box center [999, 327] width 766 height 20
click at [530, 330] on link "2.4. uzdevums" at bounding box center [468, 330] width 255 height 35
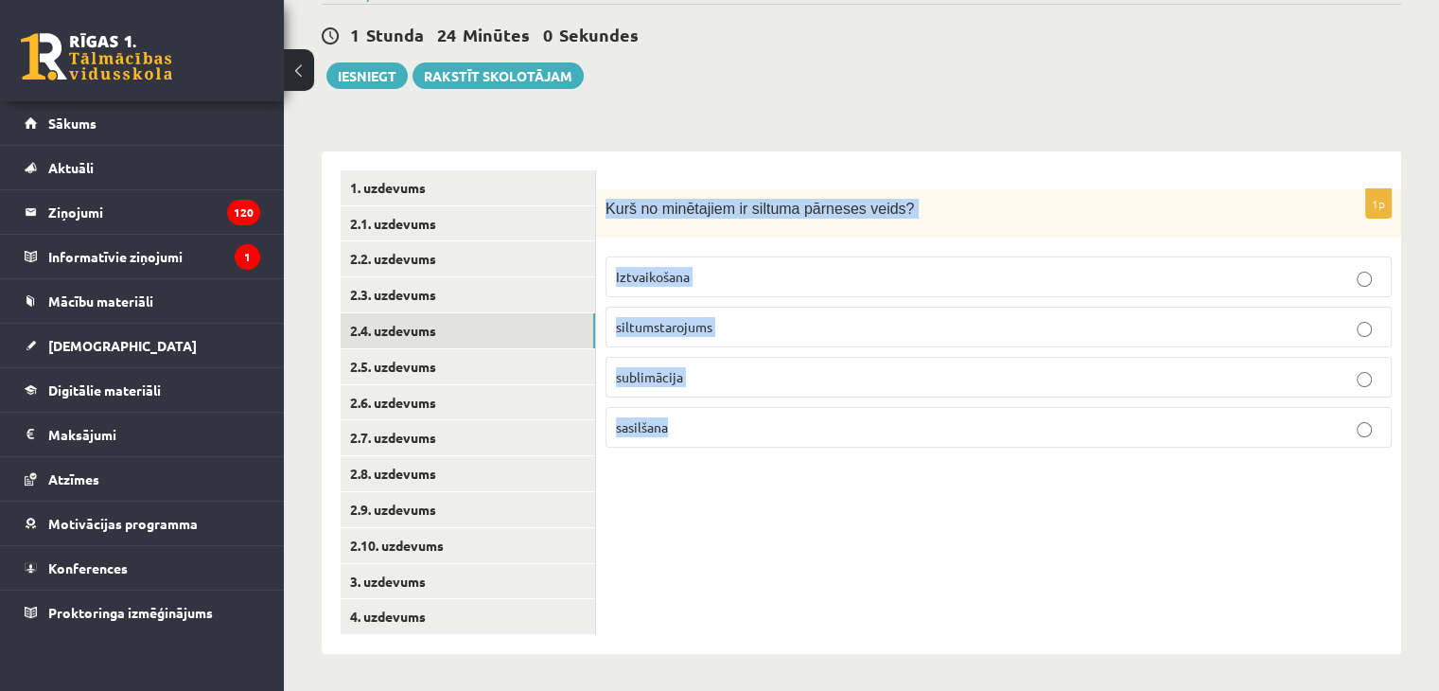
drag, startPoint x: 608, startPoint y: 206, endPoint x: 721, endPoint y: 419, distance: 241.3
click at [721, 419] on div "1p Kurš no minētajiem ir siltuma pārneses veids? Iztvaikošana siltumstarojums s…" at bounding box center [998, 326] width 805 height 274
click at [1011, 217] on p "Kurš no minētajiem ir siltuma pārneses veids?" at bounding box center [952, 209] width 692 height 20
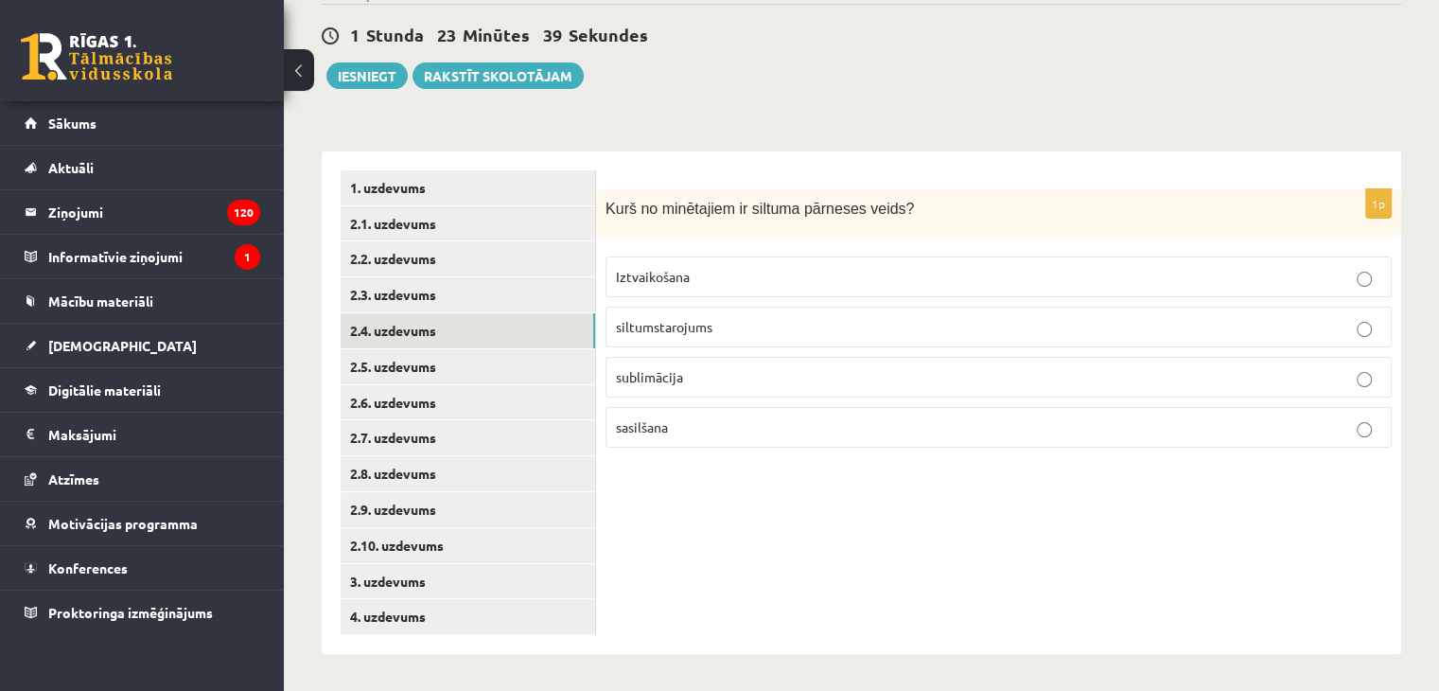
click at [666, 339] on label "siltumstarojums" at bounding box center [999, 327] width 786 height 41
click at [493, 372] on link "2.5. uzdevums" at bounding box center [468, 366] width 255 height 35
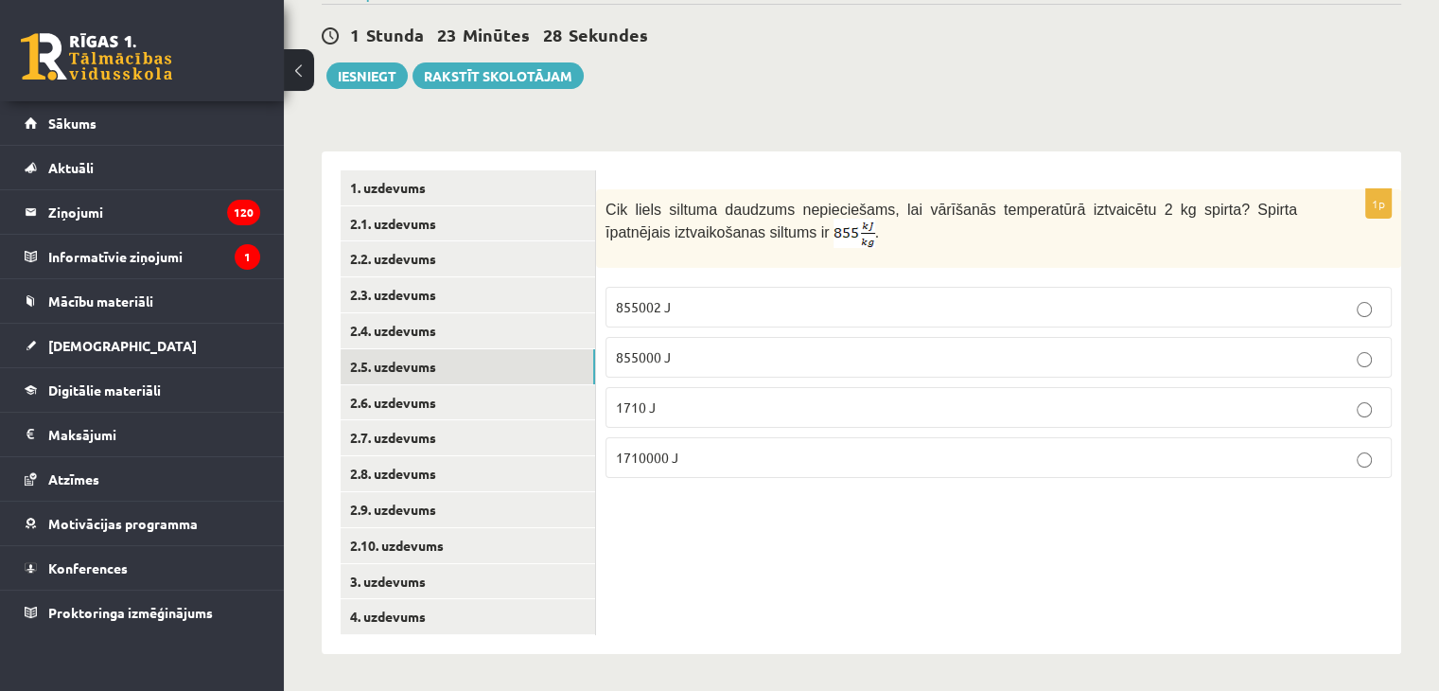
click at [680, 351] on p "855000 J" at bounding box center [999, 357] width 766 height 20
click at [505, 408] on link "2.6. uzdevums" at bounding box center [468, 401] width 255 height 35
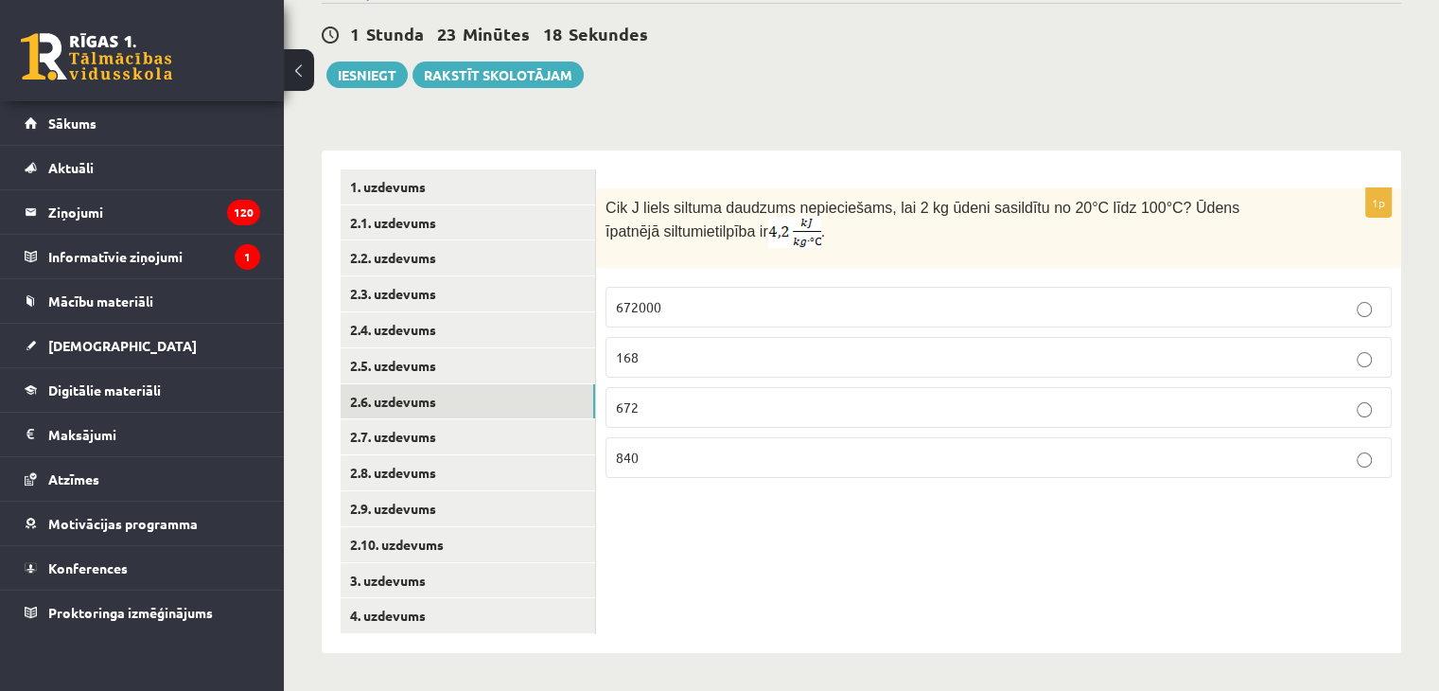
click at [674, 355] on p "168" at bounding box center [999, 357] width 766 height 20
click at [495, 433] on link "2.7. uzdevums" at bounding box center [468, 436] width 255 height 35
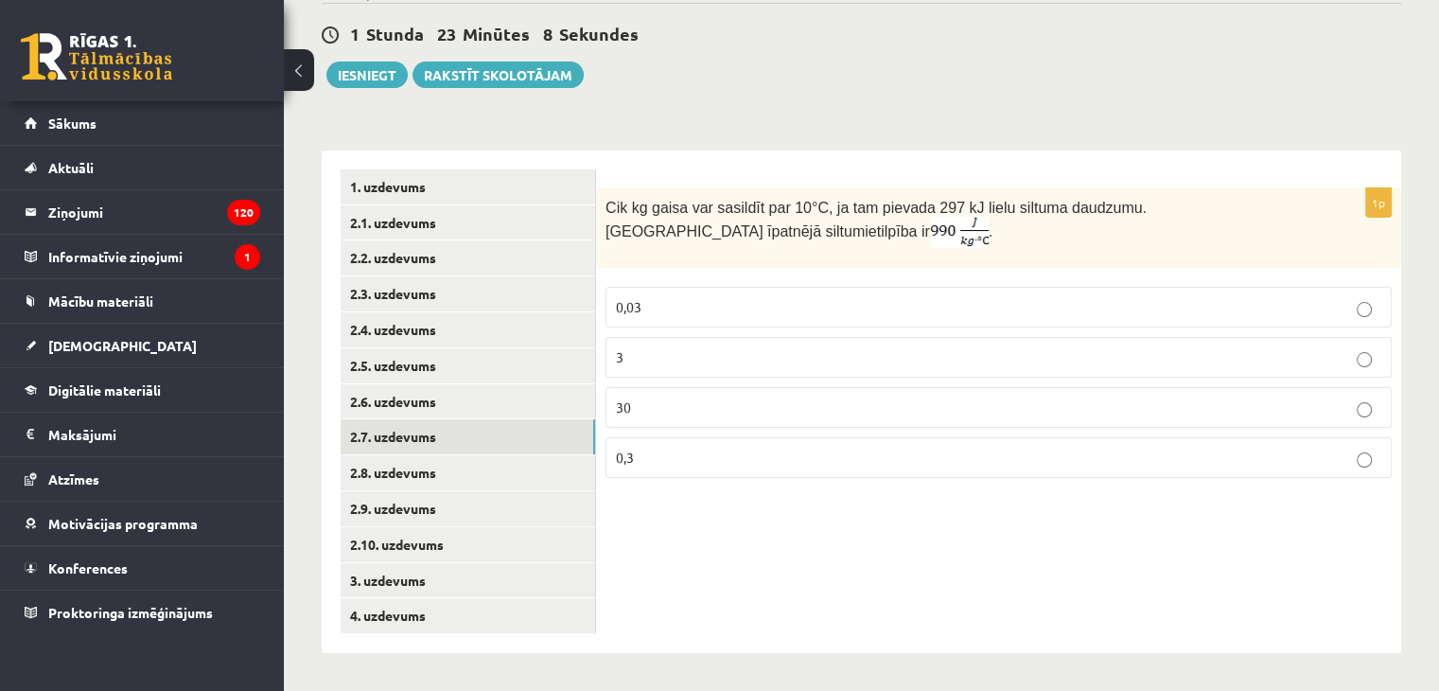
click at [653, 459] on p "0,3" at bounding box center [999, 458] width 766 height 20
click at [469, 470] on link "2.8. uzdevums" at bounding box center [468, 472] width 255 height 35
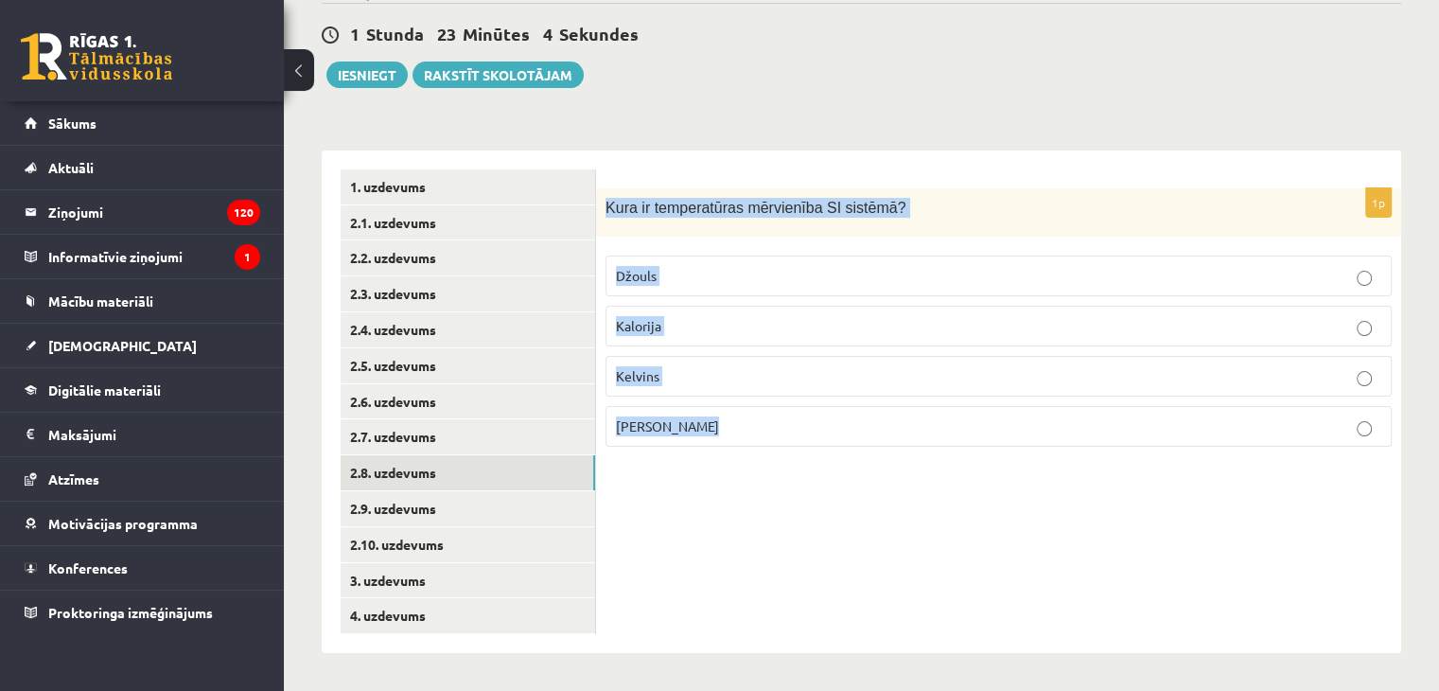
drag, startPoint x: 607, startPoint y: 205, endPoint x: 776, endPoint y: 425, distance: 277.3
click at [776, 428] on div "1p Kura ir temperatūras mērvienība SI sistēmā ? Džouls Kalorija Kelvins Celsija…" at bounding box center [998, 325] width 805 height 274
click at [966, 210] on p "Kura ir temperatūras mērvienība SI sistēmā ?" at bounding box center [952, 208] width 692 height 20
click at [1017, 228] on div "Kura ir temperatūras mērvienība SI sistēmā ?" at bounding box center [998, 212] width 805 height 48
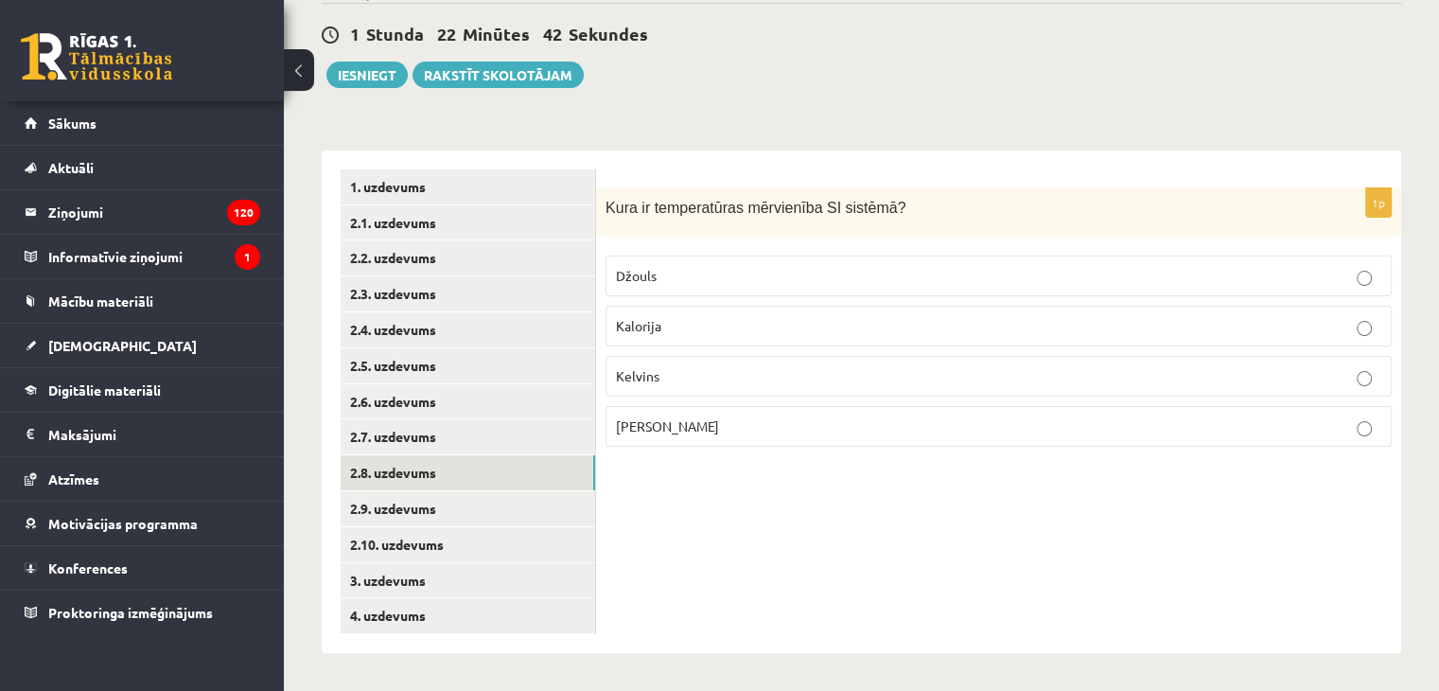
click at [699, 373] on p "Kelvins" at bounding box center [999, 376] width 766 height 20
click at [454, 512] on link "2.9. uzdevums" at bounding box center [468, 508] width 255 height 35
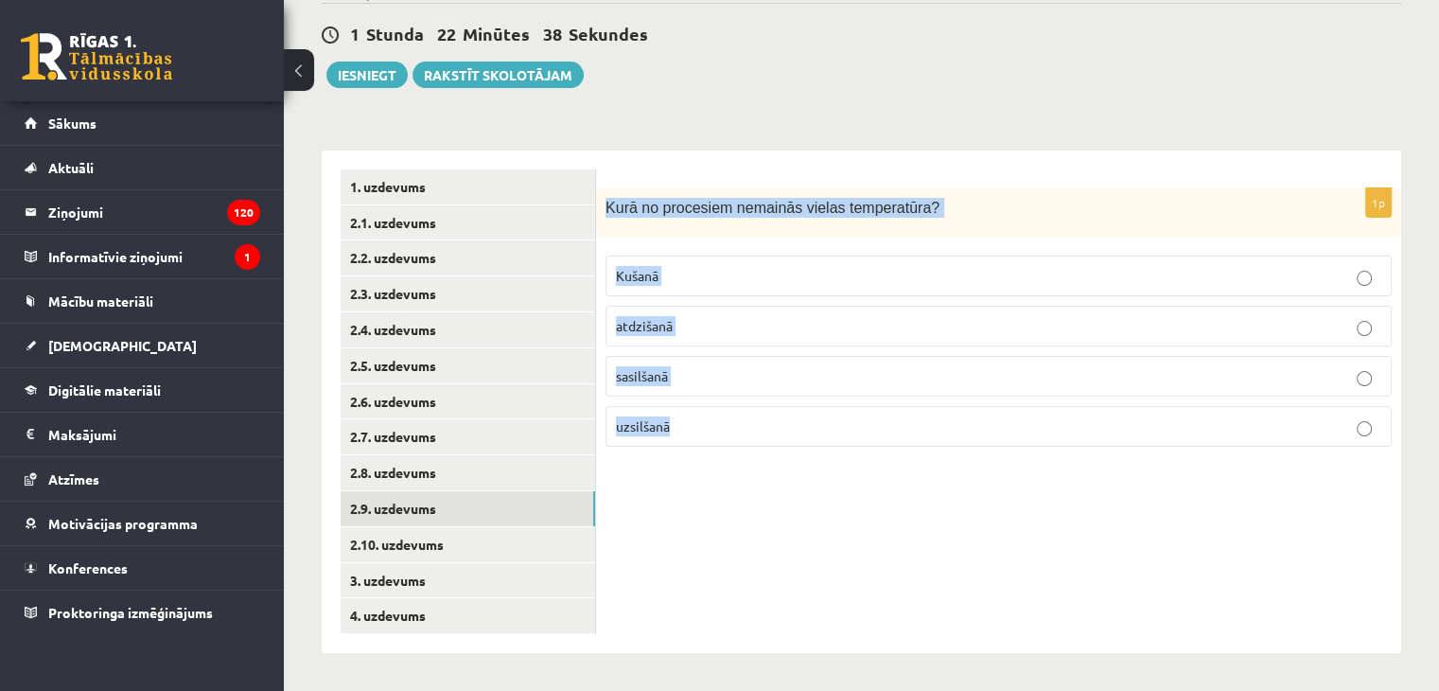
drag, startPoint x: 606, startPoint y: 205, endPoint x: 801, endPoint y: 408, distance: 281.1
click at [801, 408] on div "1p Kurā no procesiem nemainās vielas temperatūra? Kušanā atdzišanā sasilšanā uz…" at bounding box center [998, 325] width 805 height 274
click at [1015, 221] on div "Kurā no procesiem nemainās vielas temperatūra?" at bounding box center [998, 212] width 805 height 48
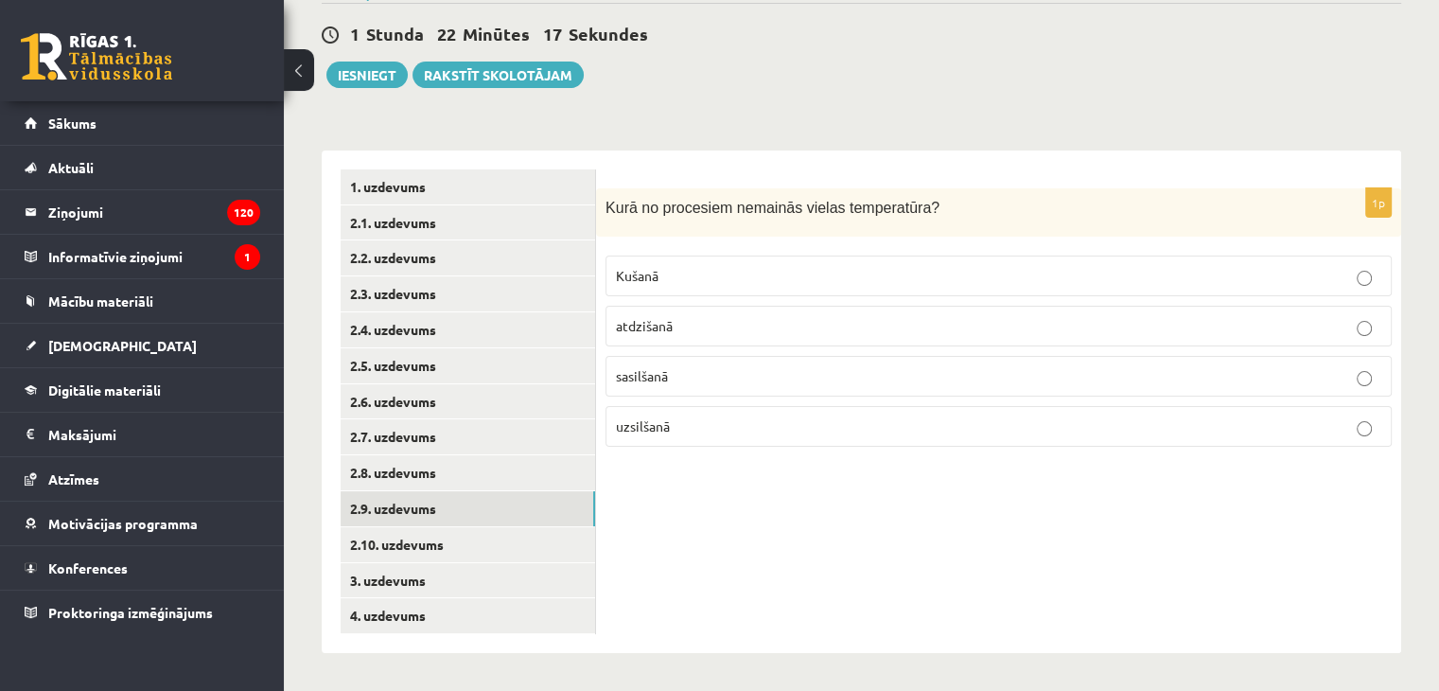
click at [617, 267] on span "Kušanā" at bounding box center [637, 275] width 43 height 17
click at [476, 545] on link "2.10. uzdevums" at bounding box center [468, 544] width 255 height 35
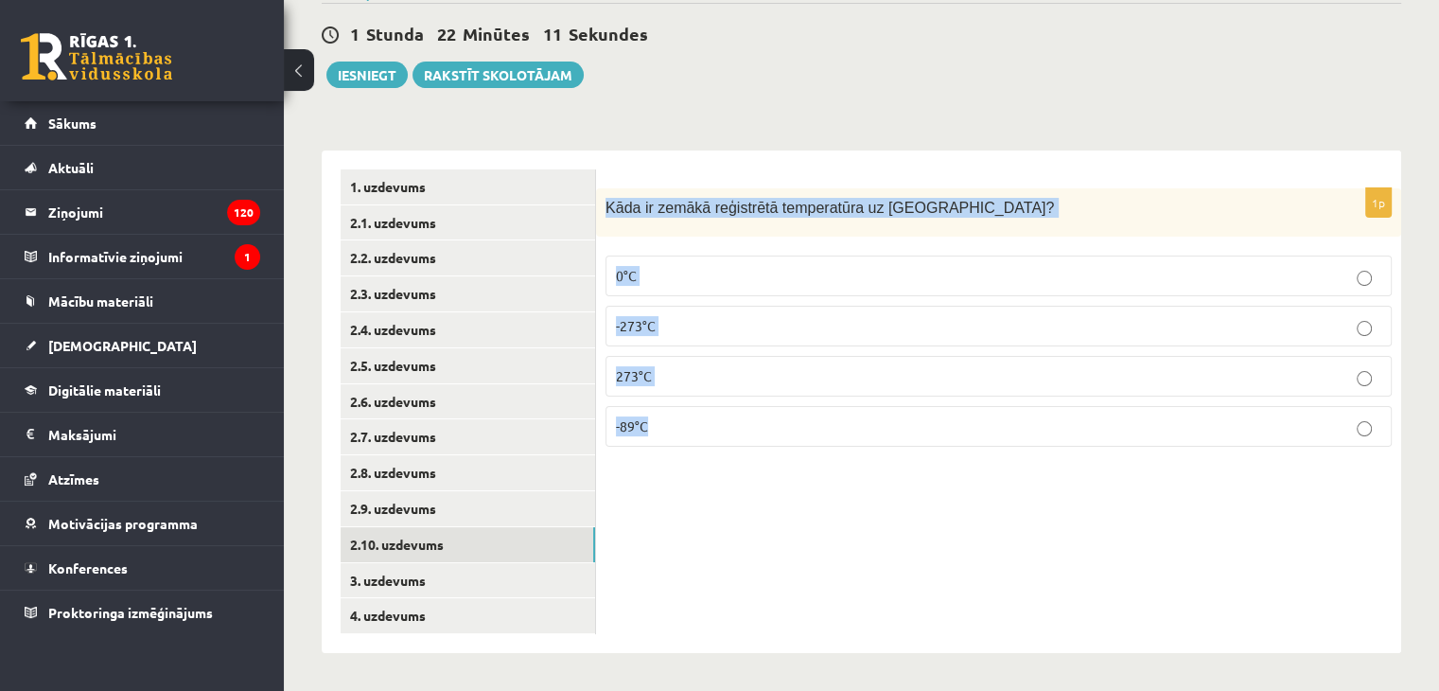
drag, startPoint x: 607, startPoint y: 205, endPoint x: 669, endPoint y: 401, distance: 205.6
click at [669, 406] on div "1p Kāda ir zemākā reģistrētā temperatūra uz Zemes? 0°C -273°C 273°C -89°C" at bounding box center [998, 325] width 805 height 274
click at [989, 222] on div "Kāda ir zemākā reģistrētā temperatūra uz Zemes?" at bounding box center [998, 212] width 805 height 48
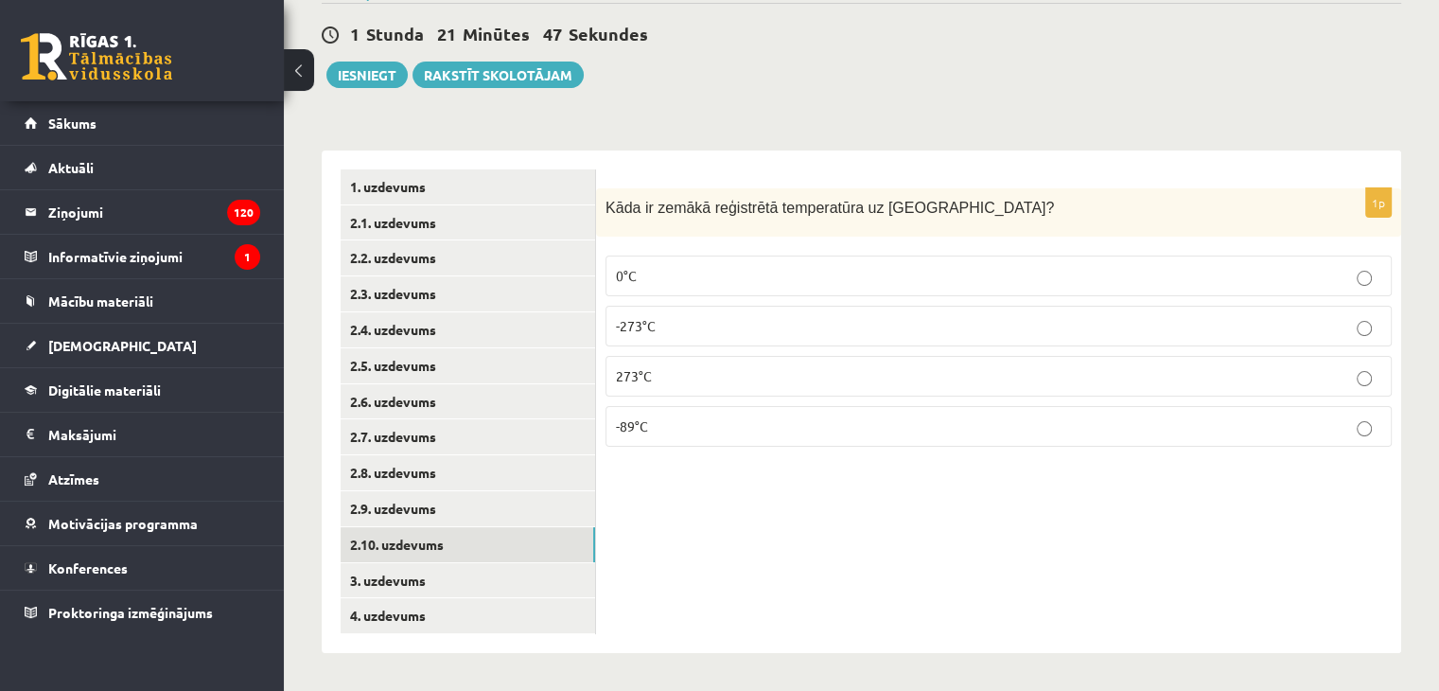
click at [662, 433] on p "-89°C" at bounding box center [999, 426] width 766 height 20
click at [500, 583] on link "3. uzdevums" at bounding box center [468, 580] width 255 height 35
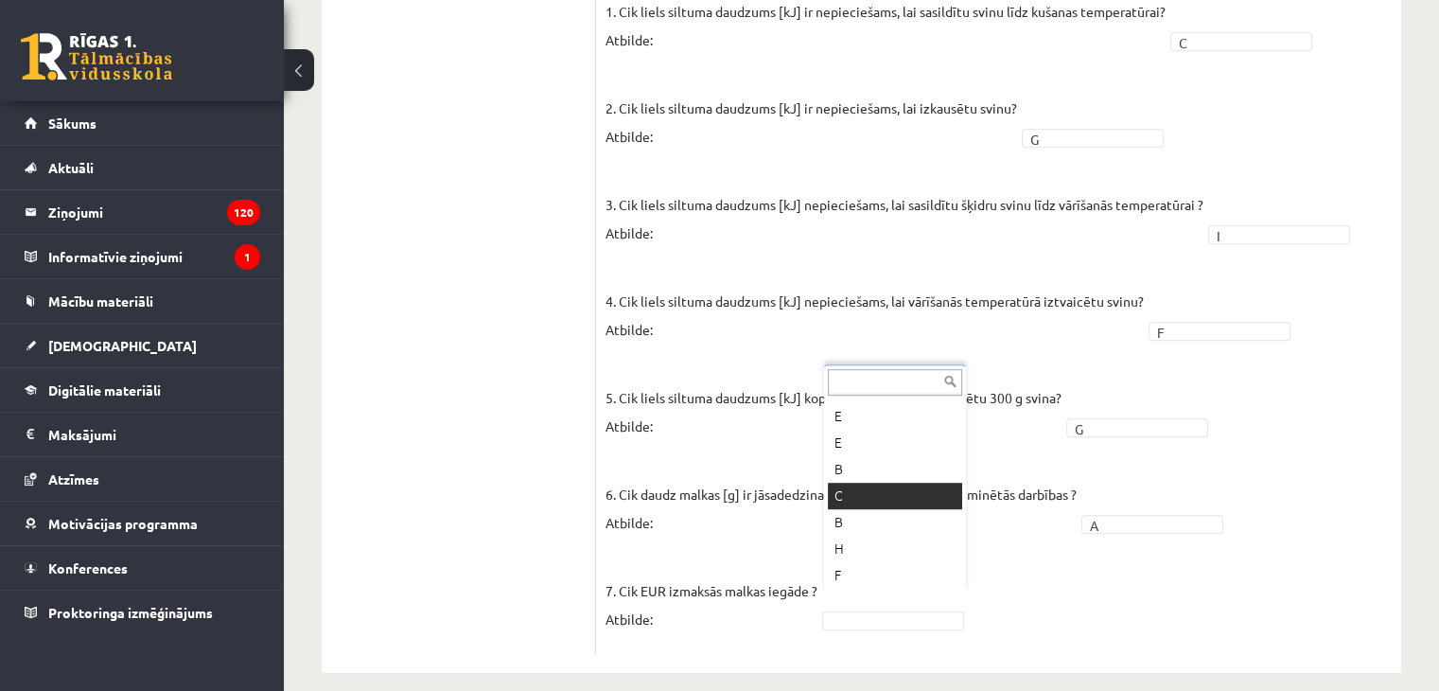
scroll to position [155, 0]
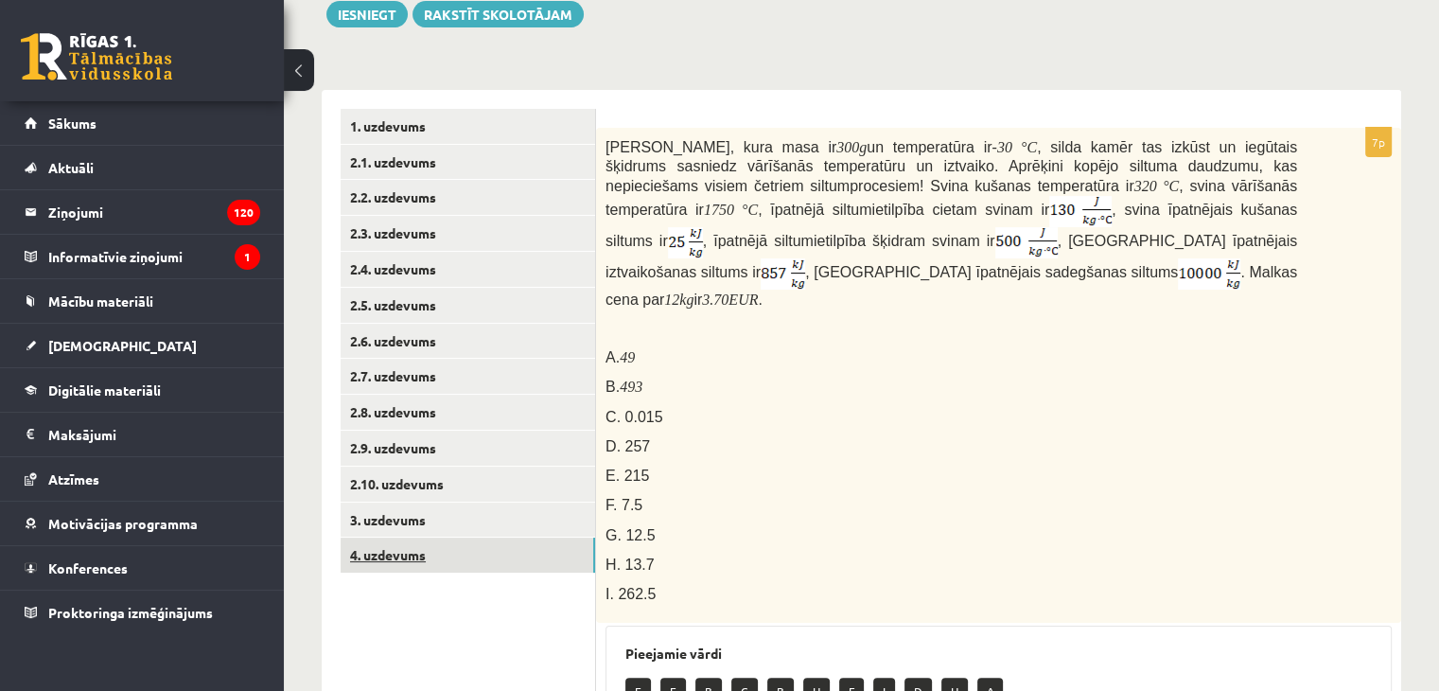
click at [498, 554] on link "4. uzdevums" at bounding box center [468, 555] width 255 height 35
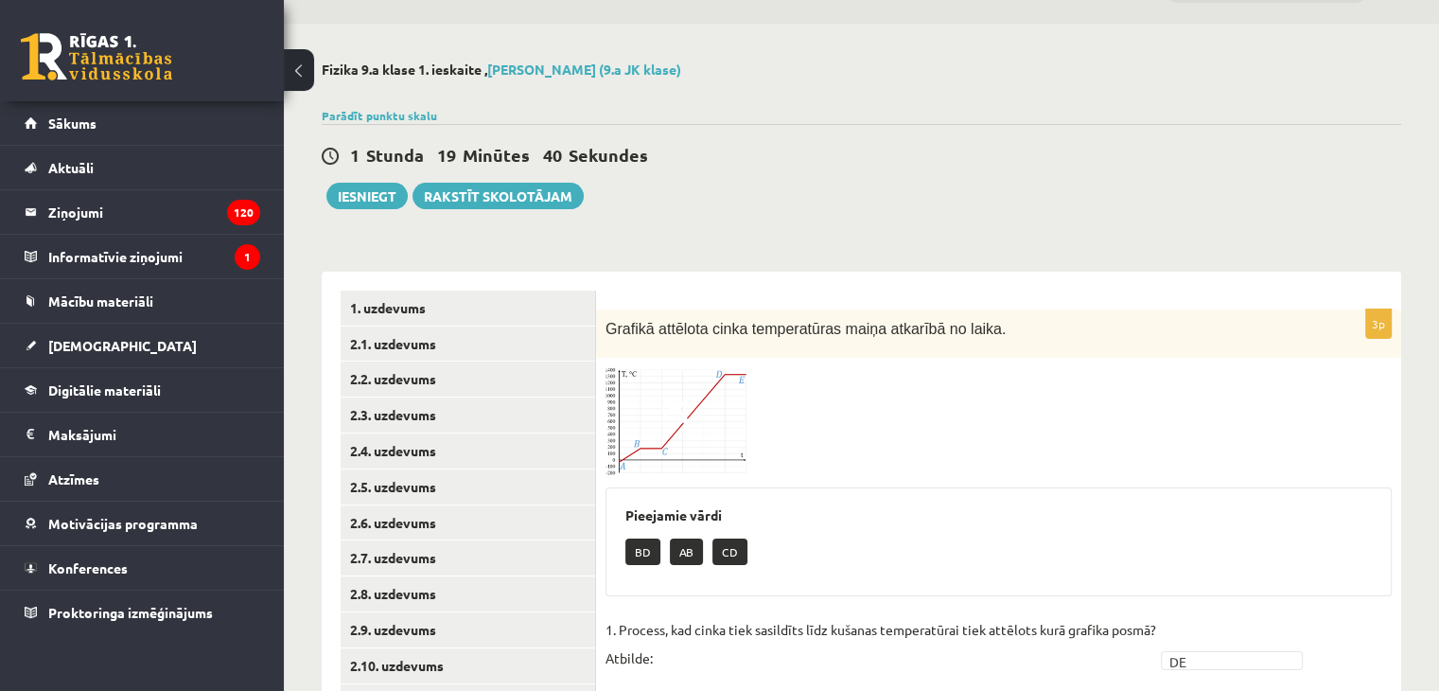
scroll to position [17, 0]
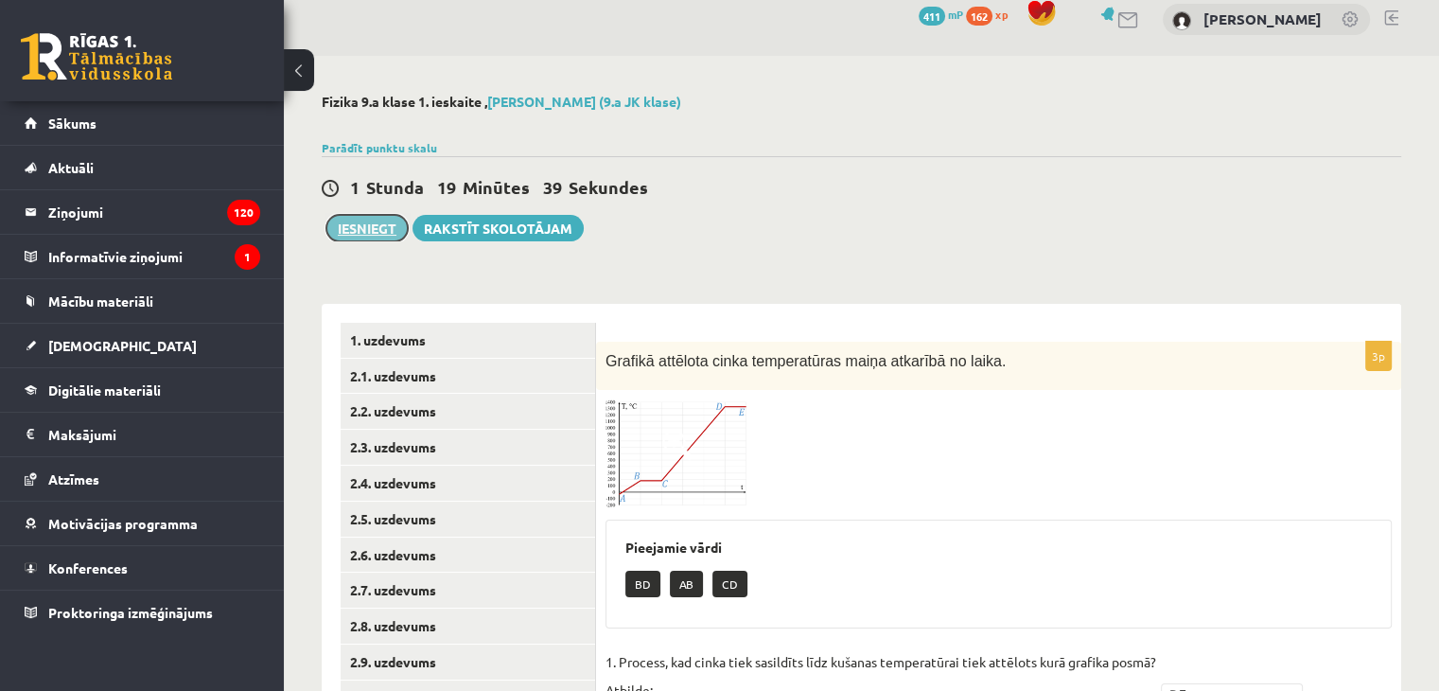
click at [389, 225] on button "Iesniegt" at bounding box center [367, 228] width 81 height 26
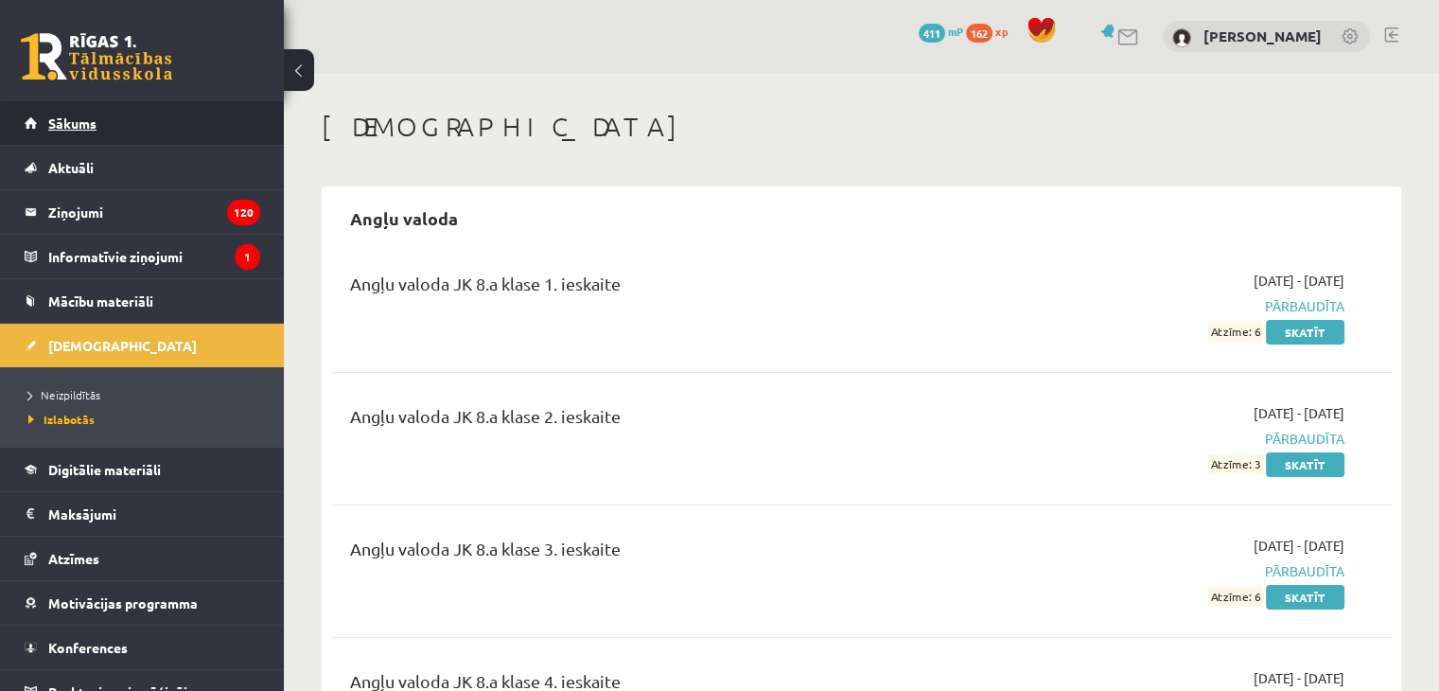
click at [117, 127] on link "Sākums" at bounding box center [143, 123] width 236 height 44
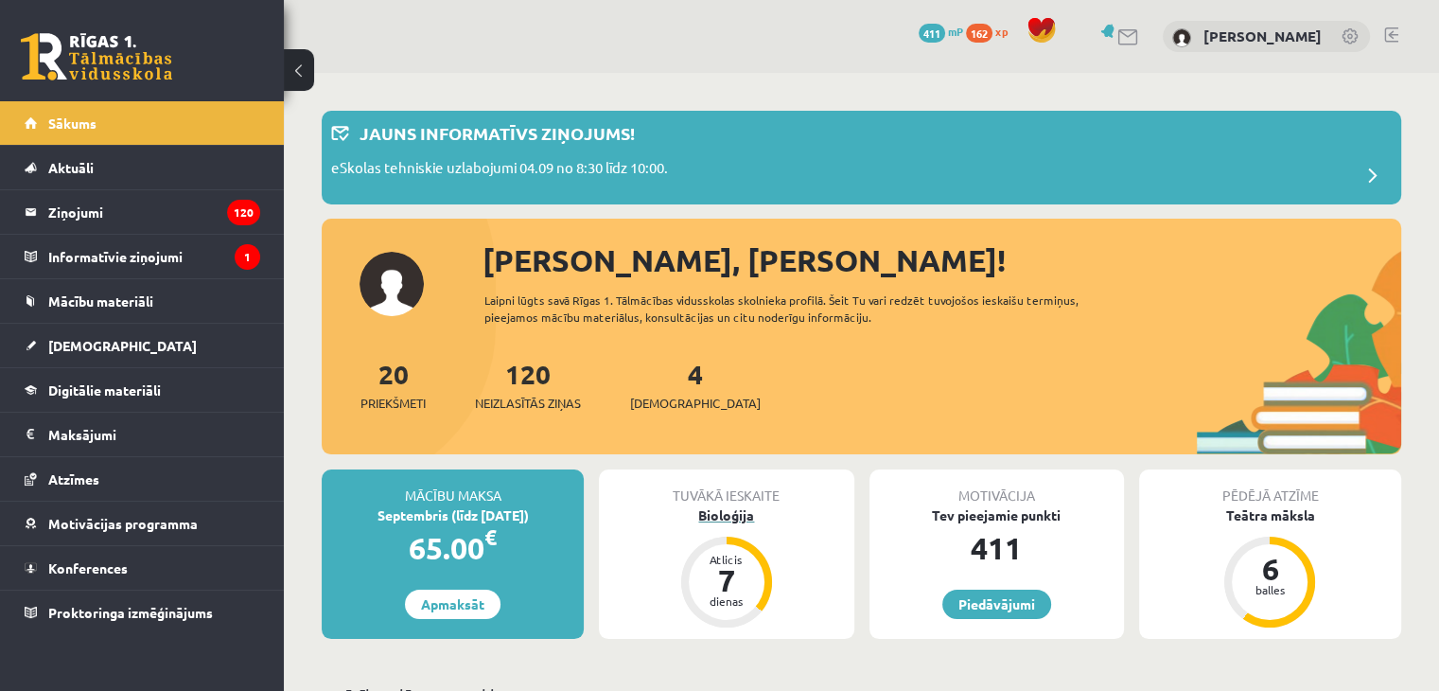
click at [698, 513] on div "Bioloģija" at bounding box center [726, 515] width 255 height 20
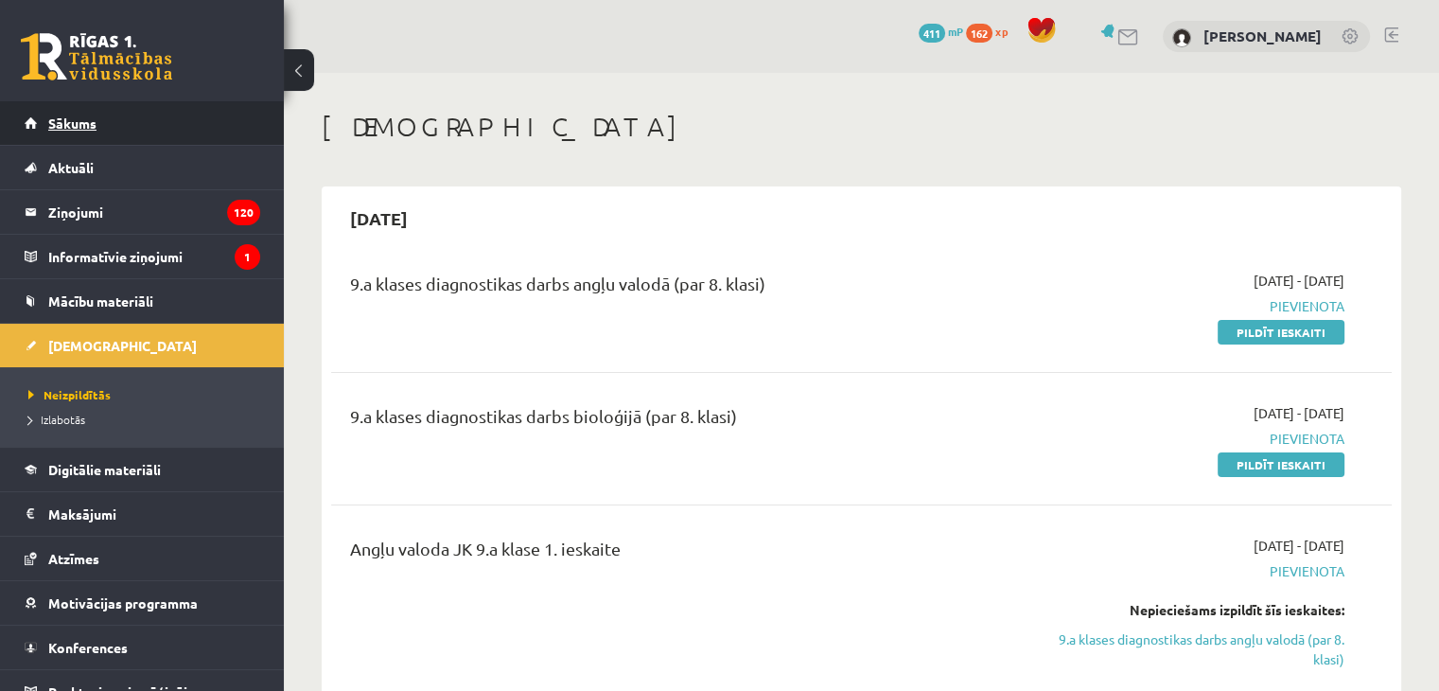
click at [87, 115] on span "Sākums" at bounding box center [72, 123] width 48 height 17
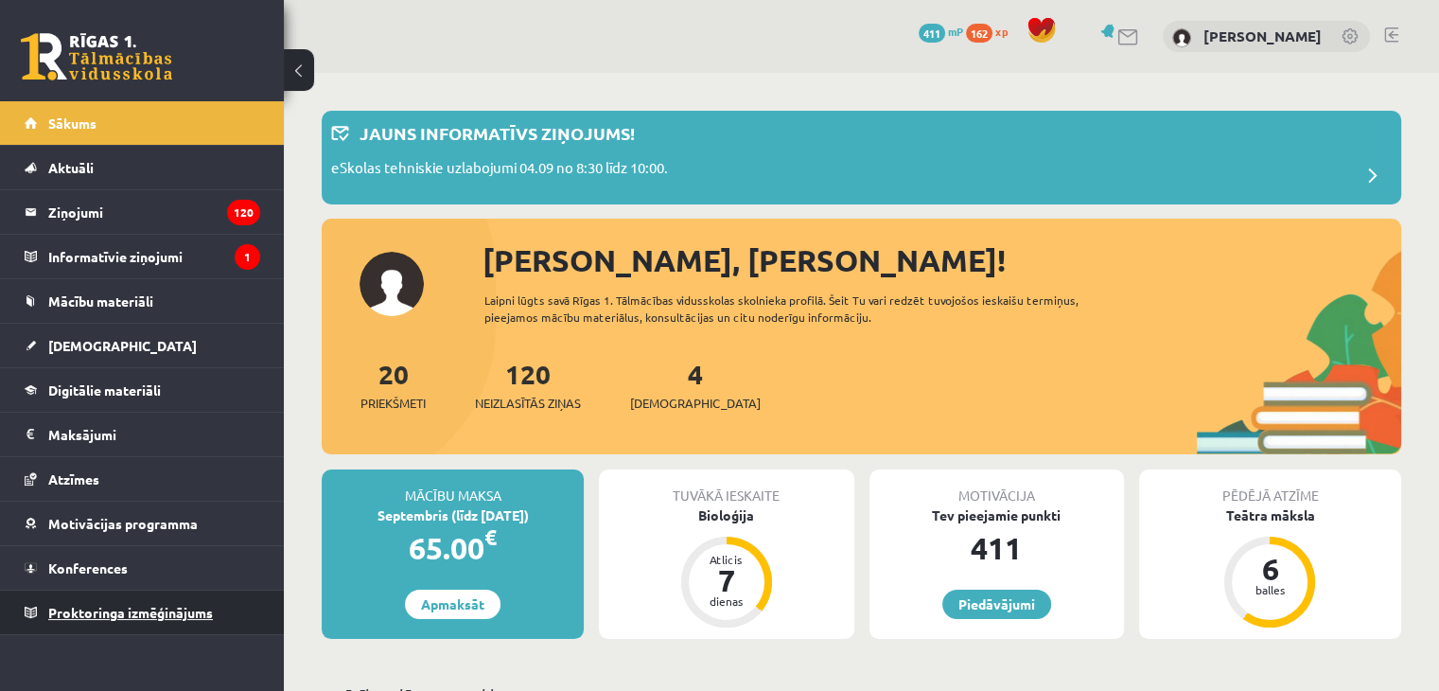
click at [150, 607] on span "Proktoringa izmēģinājums" at bounding box center [130, 612] width 165 height 17
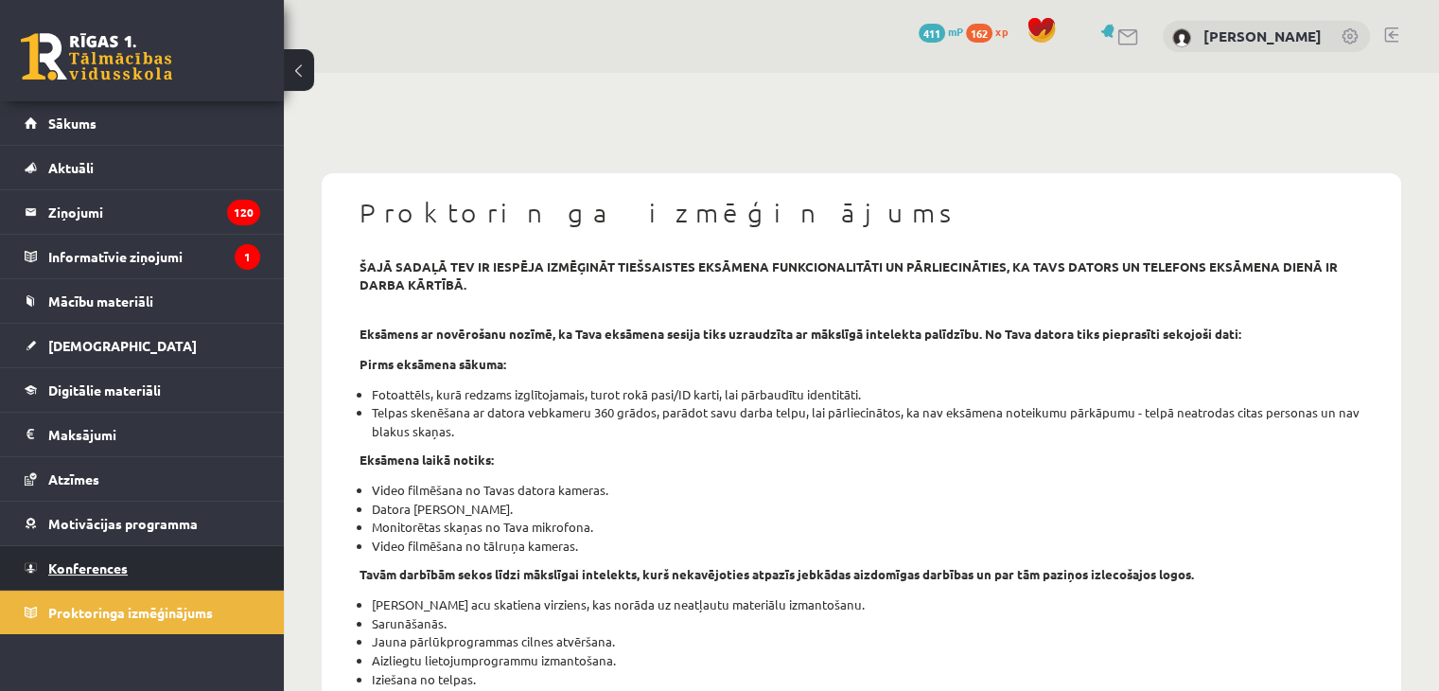
click at [155, 569] on link "Konferences" at bounding box center [143, 568] width 236 height 44
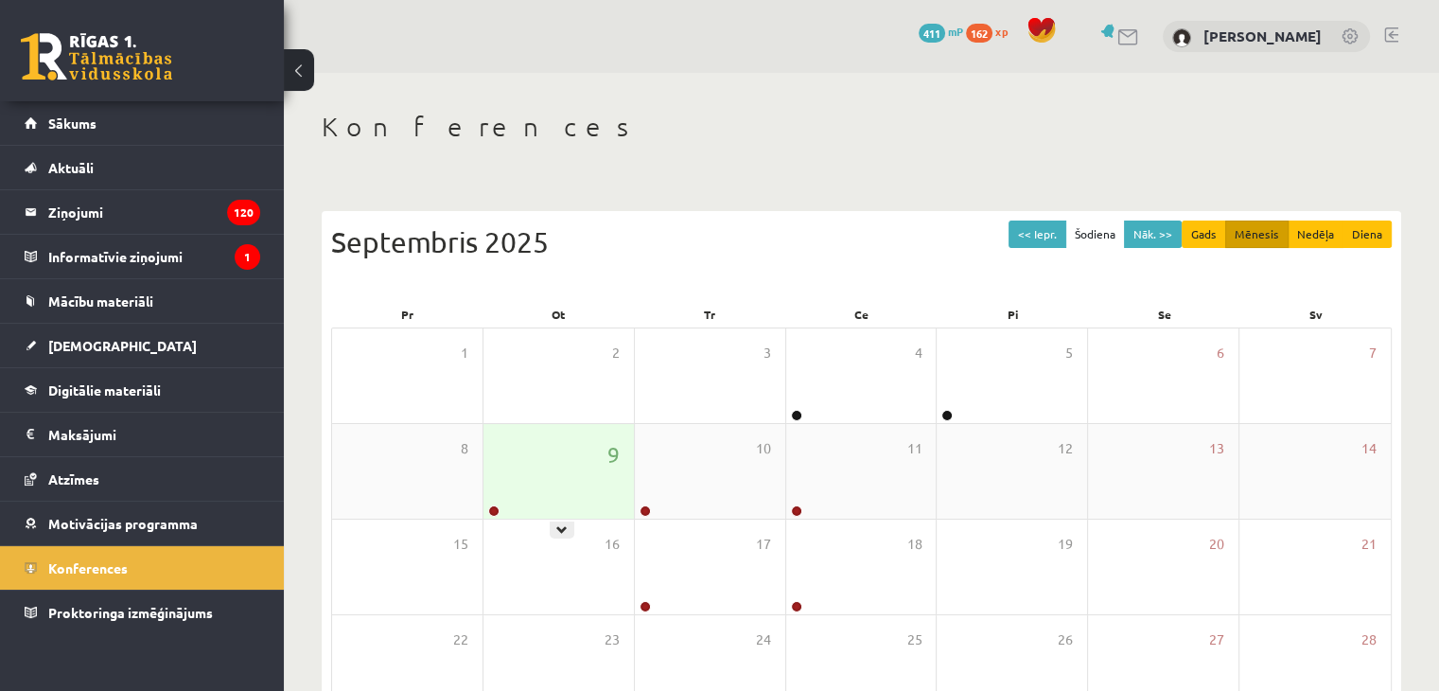
click at [539, 486] on div "9" at bounding box center [559, 471] width 150 height 95
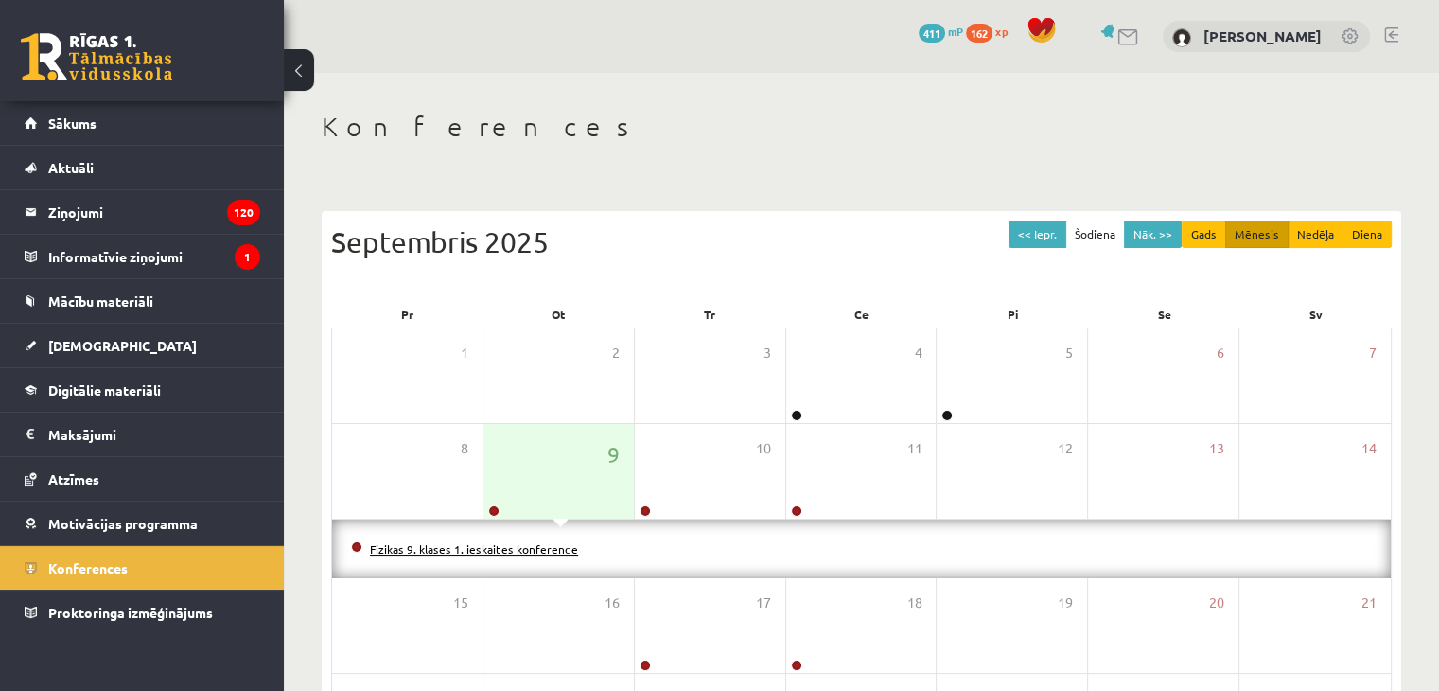
click at [456, 542] on link "Fizikas 9. klases 1. ieskaites konference" at bounding box center [474, 548] width 208 height 15
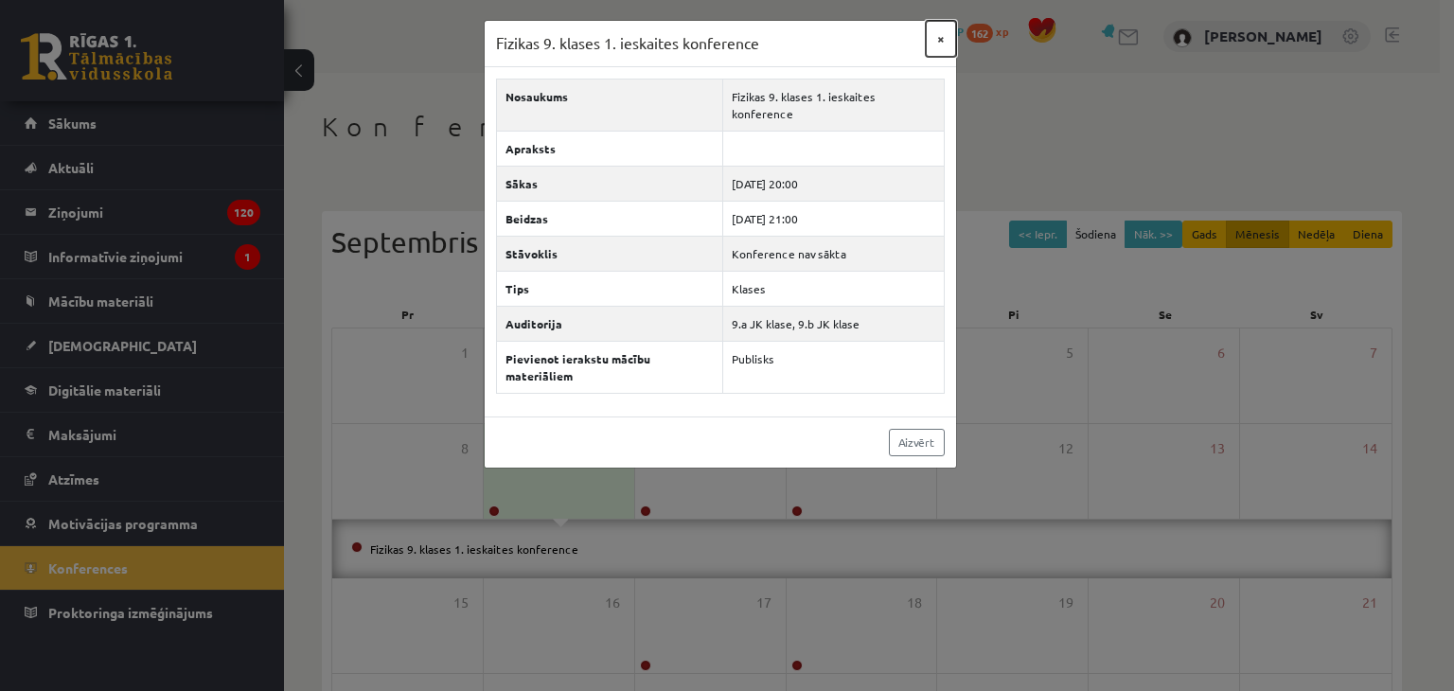
click at [936, 35] on button "×" at bounding box center [941, 39] width 30 height 36
